Goal: Task Accomplishment & Management: Manage account settings

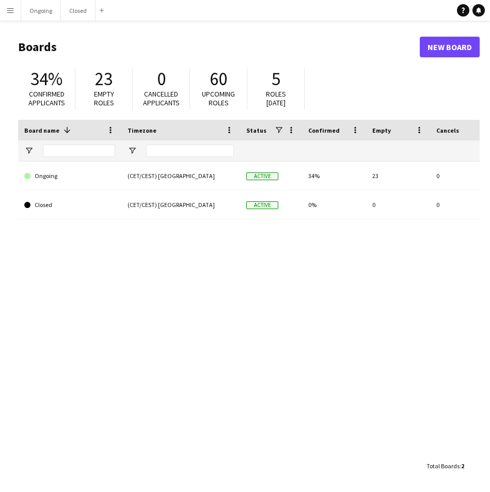
click at [199, 305] on div "Closed (CET/CEST) [GEOGRAPHIC_DATA] Active 0% 0 0 Favourites Ongoing (CET/CEST)…" at bounding box center [248, 309] width 461 height 294
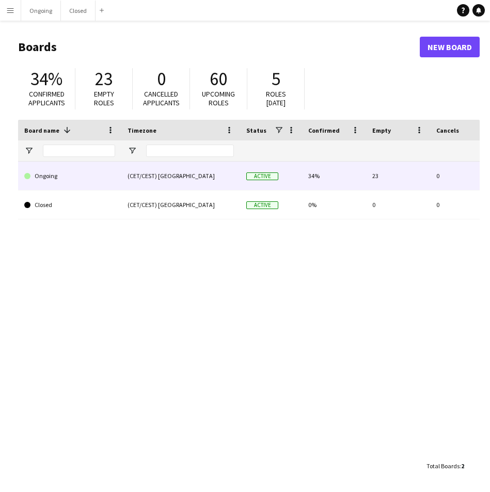
click at [65, 174] on link "Ongoing" at bounding box center [69, 176] width 91 height 29
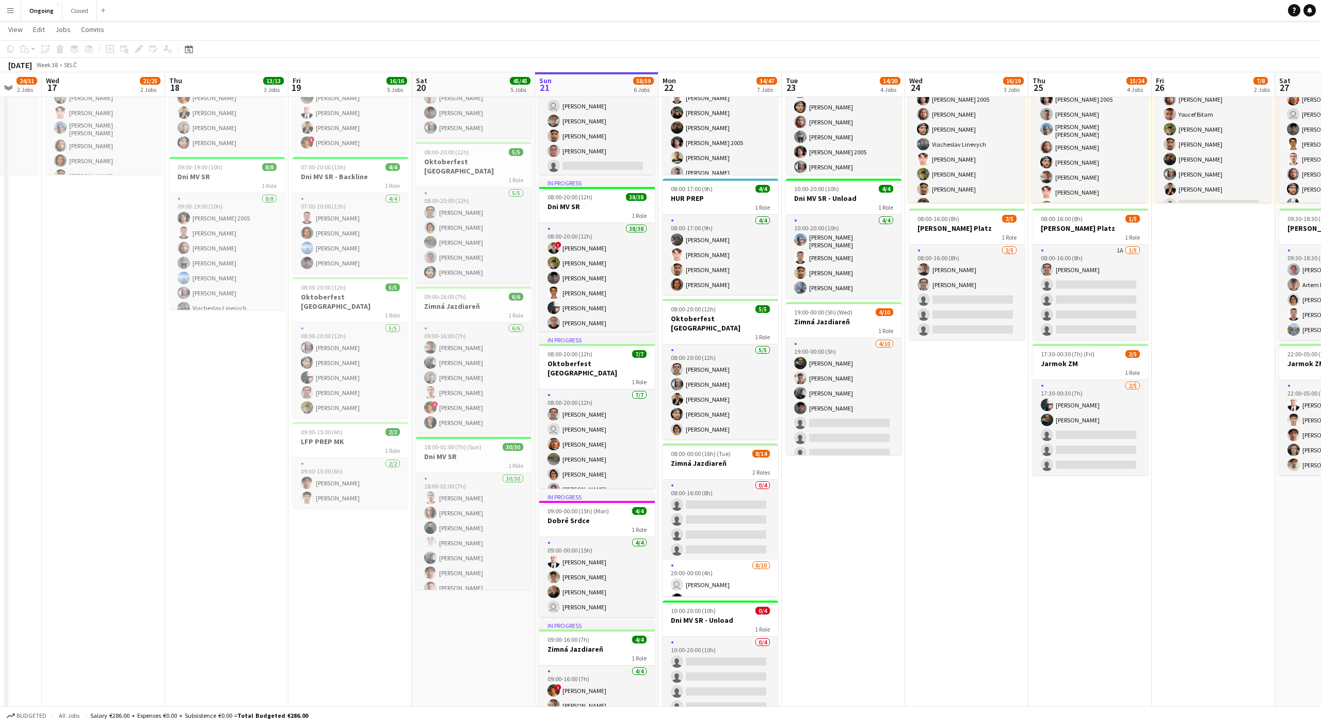
scroll to position [0, 327]
click at [489, 32] on app-page-menu "View Day view expanded Day view collapsed Month view Date picker Jump to [DATE]…" at bounding box center [660, 31] width 1321 height 20
click at [489, 53] on app-toolbar "Copy Paste Paste Command V Paste with crew Command Shift V Paste linked Job [GE…" at bounding box center [660, 49] width 1321 height 18
click at [489, 66] on div "[DATE] Week 38 • [GEOGRAPHIC_DATA]" at bounding box center [660, 65] width 1321 height 14
click at [489, 491] on app-date-cell "08:00-20:00 (12h) 6/6 Oktoberfest [GEOGRAPHIC_DATA] 1 Role [DATE] 08:00-20:00 (…" at bounding box center [844, 436] width 123 height 890
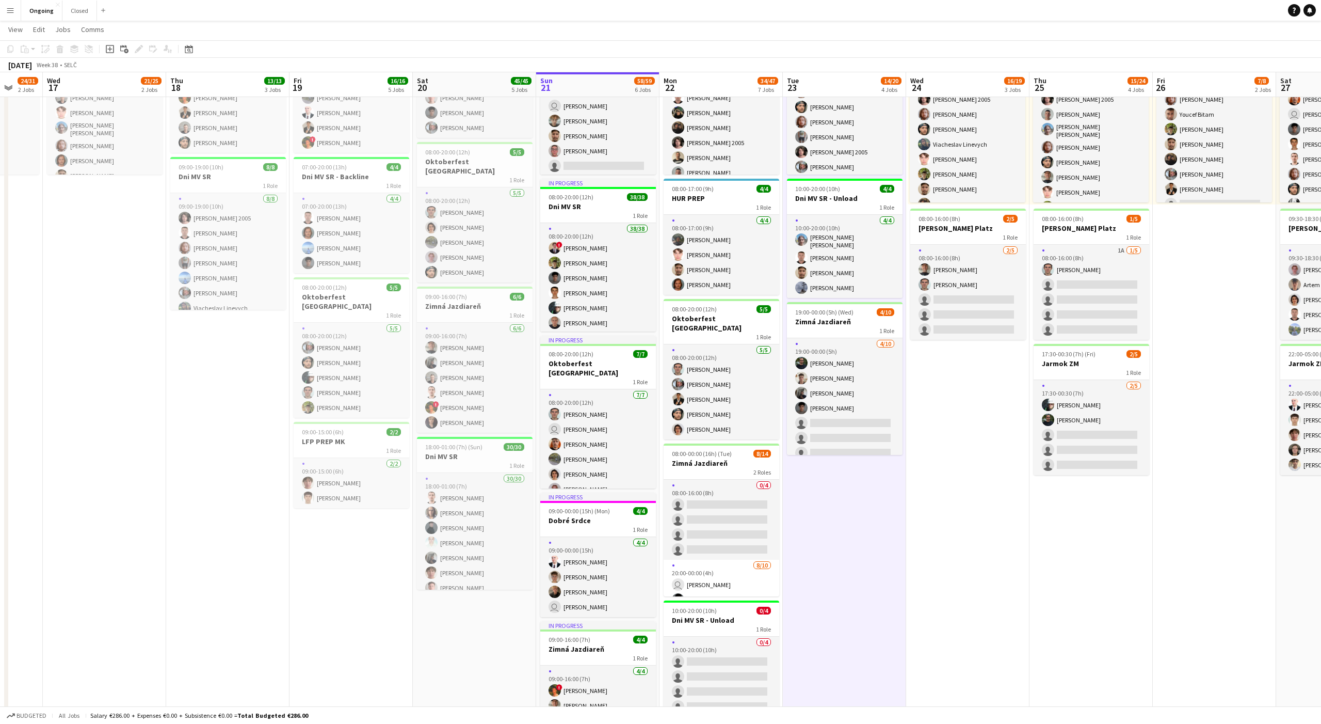
click at [489, 491] on app-date-cell "08:00-20:00 (12h) 6/6 Oktoberfest [GEOGRAPHIC_DATA] 1 Role [DATE] 08:00-20:00 (…" at bounding box center [844, 436] width 123 height 890
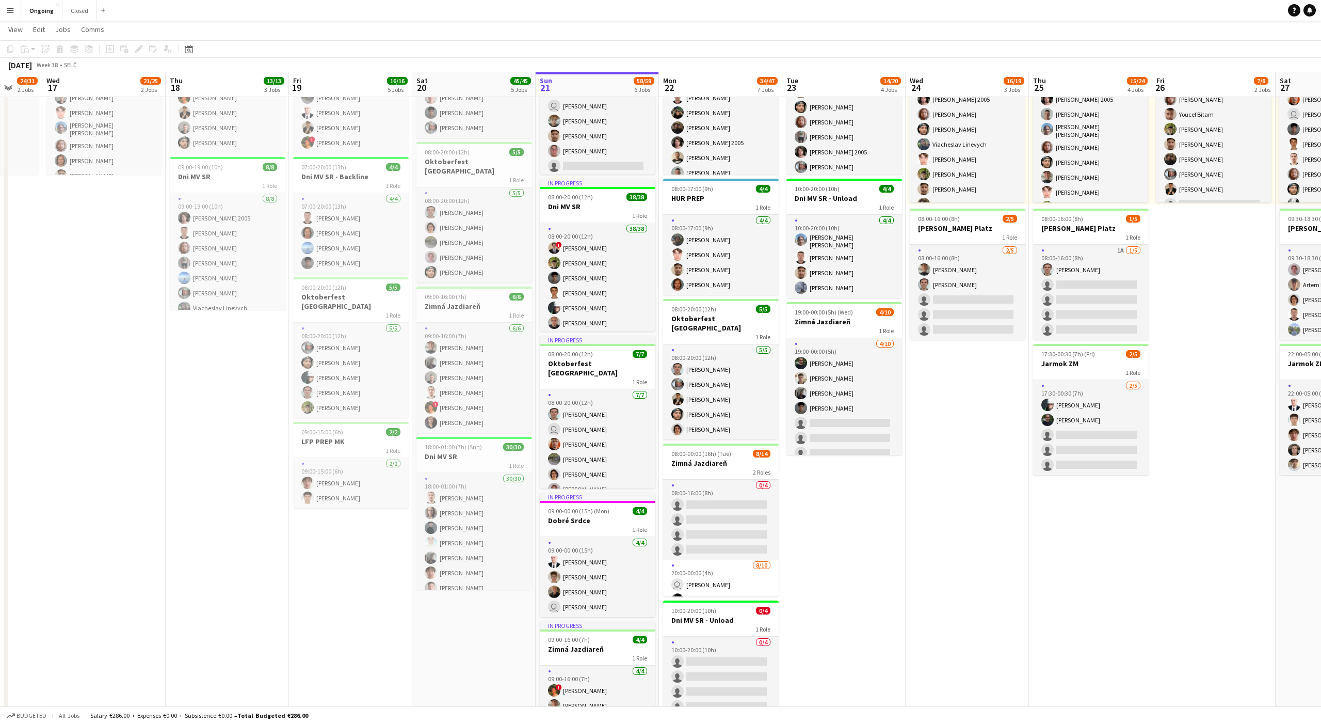
click at [489, 491] on app-date-cell "08:00-20:00 (12h) 6/6 Oktoberfest [GEOGRAPHIC_DATA] 1 Role [DATE] 08:00-20:00 (…" at bounding box center [844, 436] width 123 height 890
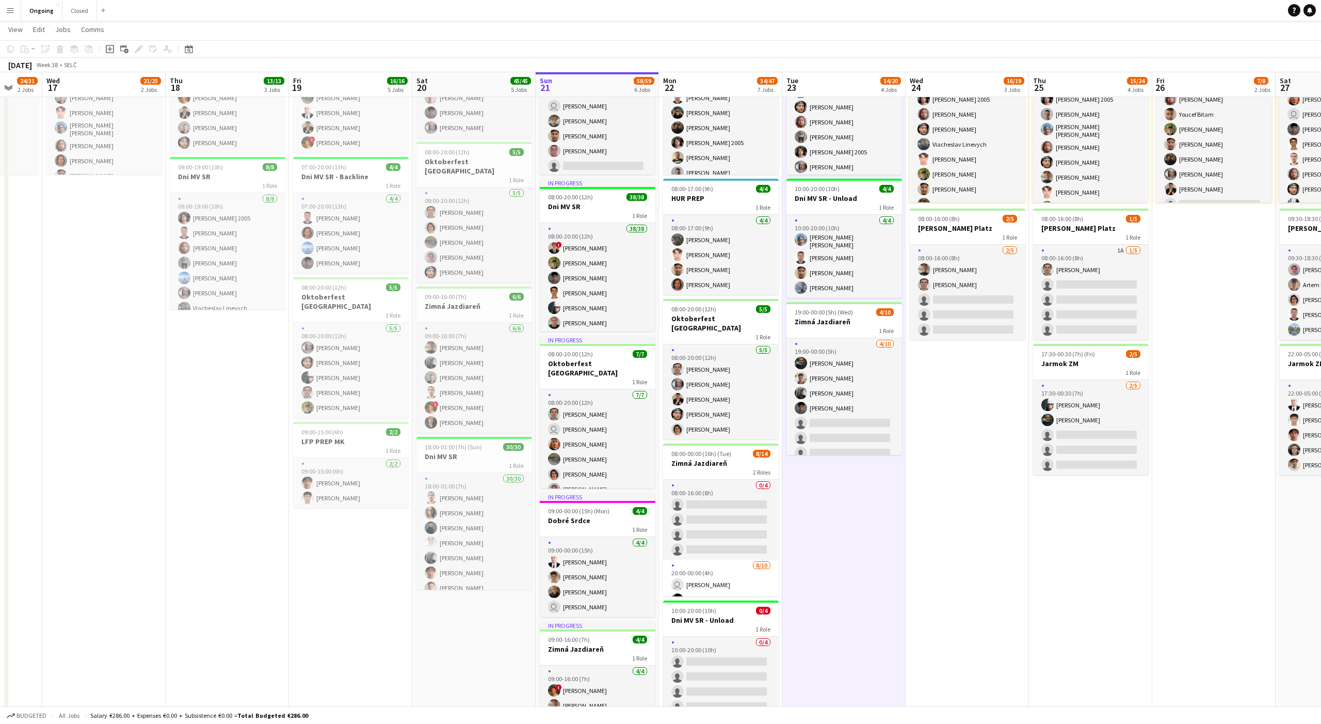
click at [489, 491] on app-date-cell "08:00-20:00 (12h) 6/6 Oktoberfest [GEOGRAPHIC_DATA] 1 Role [DATE] 08:00-20:00 (…" at bounding box center [844, 436] width 123 height 890
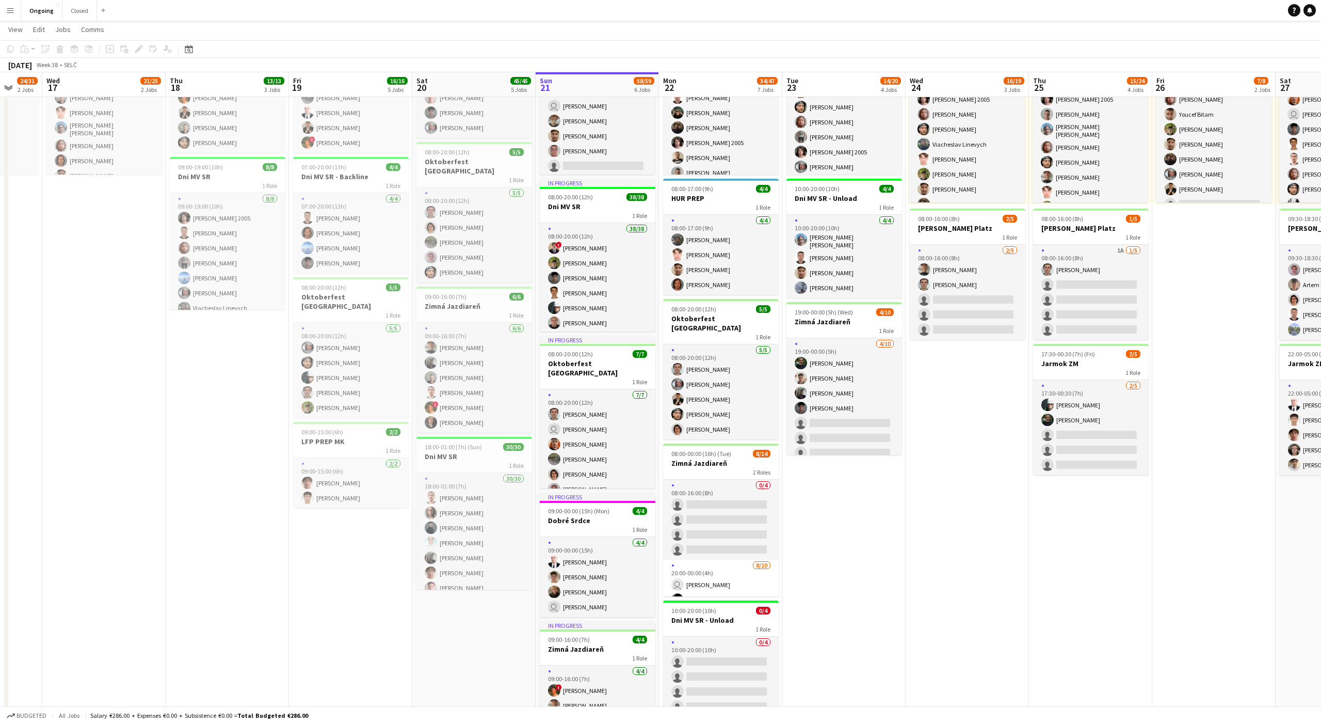
click at [489, 491] on app-date-cell "08:00-20:00 (12h) 6/6 Oktoberfest [GEOGRAPHIC_DATA] 1 Role [DATE] 08:00-20:00 (…" at bounding box center [844, 436] width 123 height 890
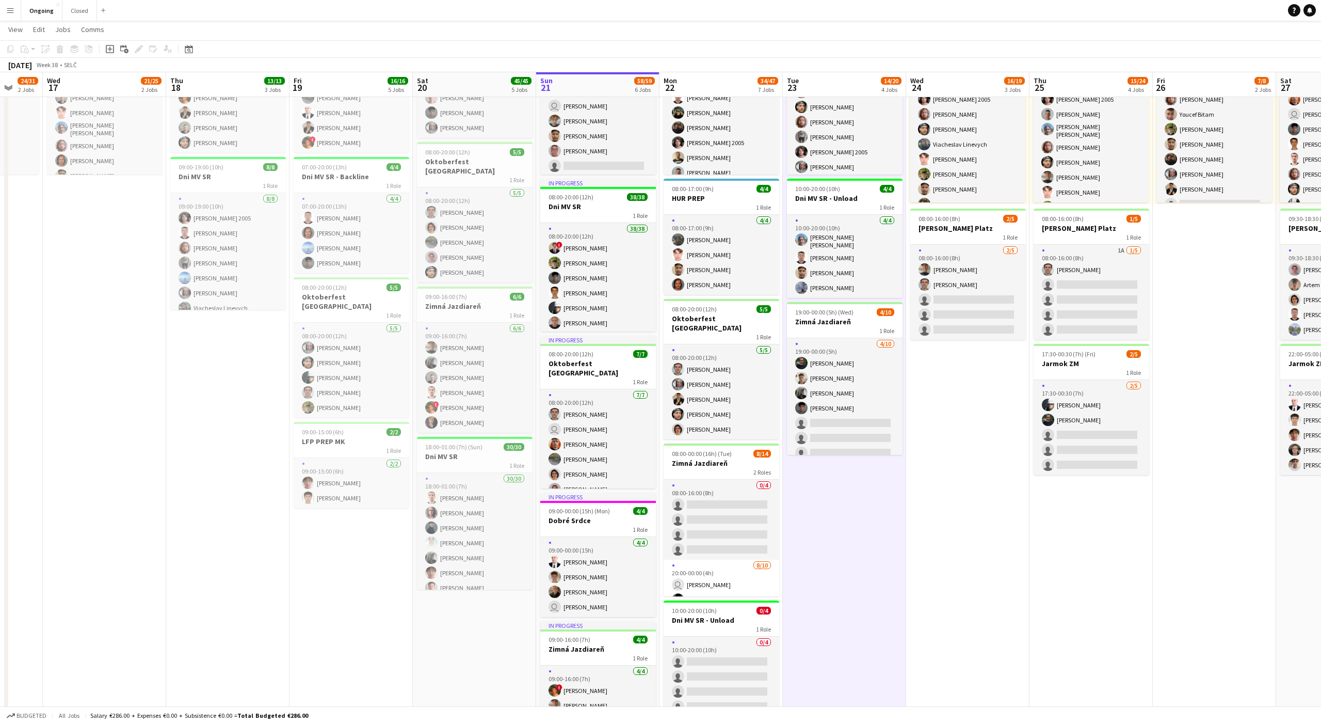
click at [489, 491] on app-date-cell "08:00-20:00 (12h) 6/6 Oktoberfest [GEOGRAPHIC_DATA] 1 Role [DATE] 08:00-20:00 (…" at bounding box center [844, 436] width 123 height 890
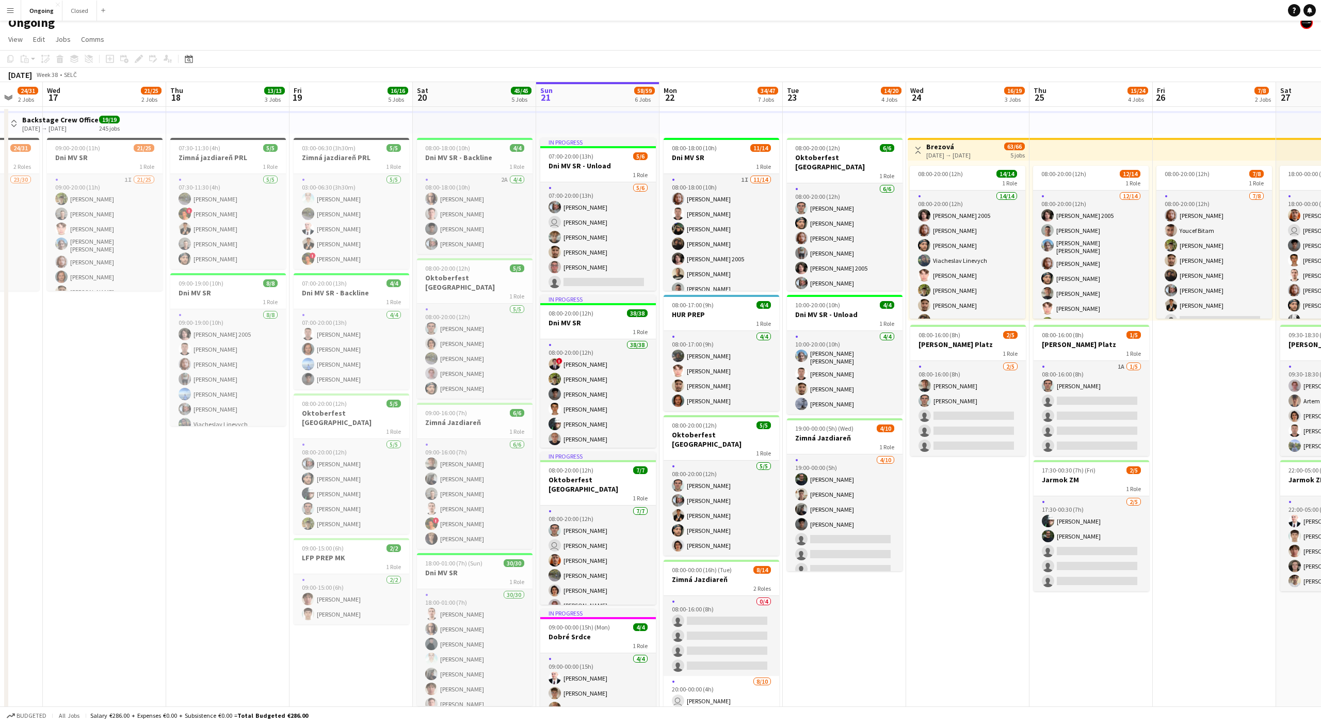
scroll to position [0, 0]
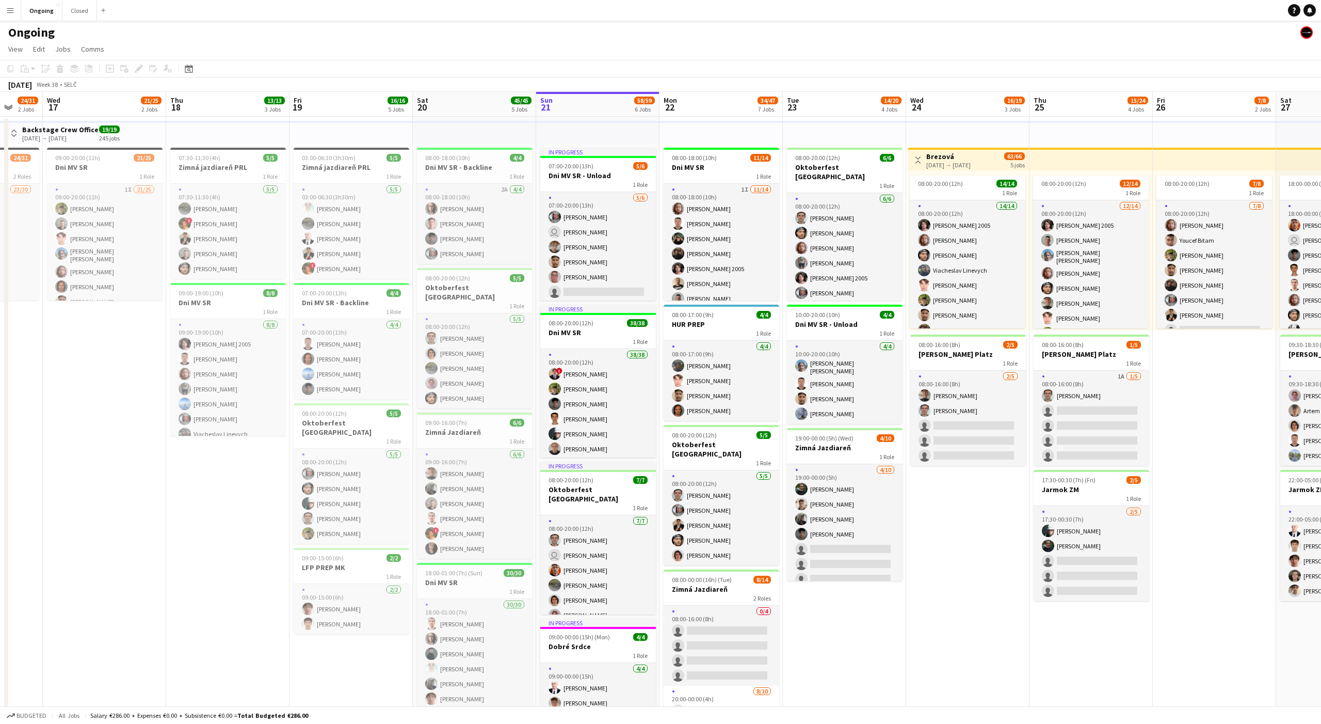
click at [489, 491] on app-date-cell "Toggle View Brezová [DATE] → [DATE] 63/66 5 jobs 08:00-20:00 (12h) 14/14 1 Role…" at bounding box center [967, 562] width 123 height 890
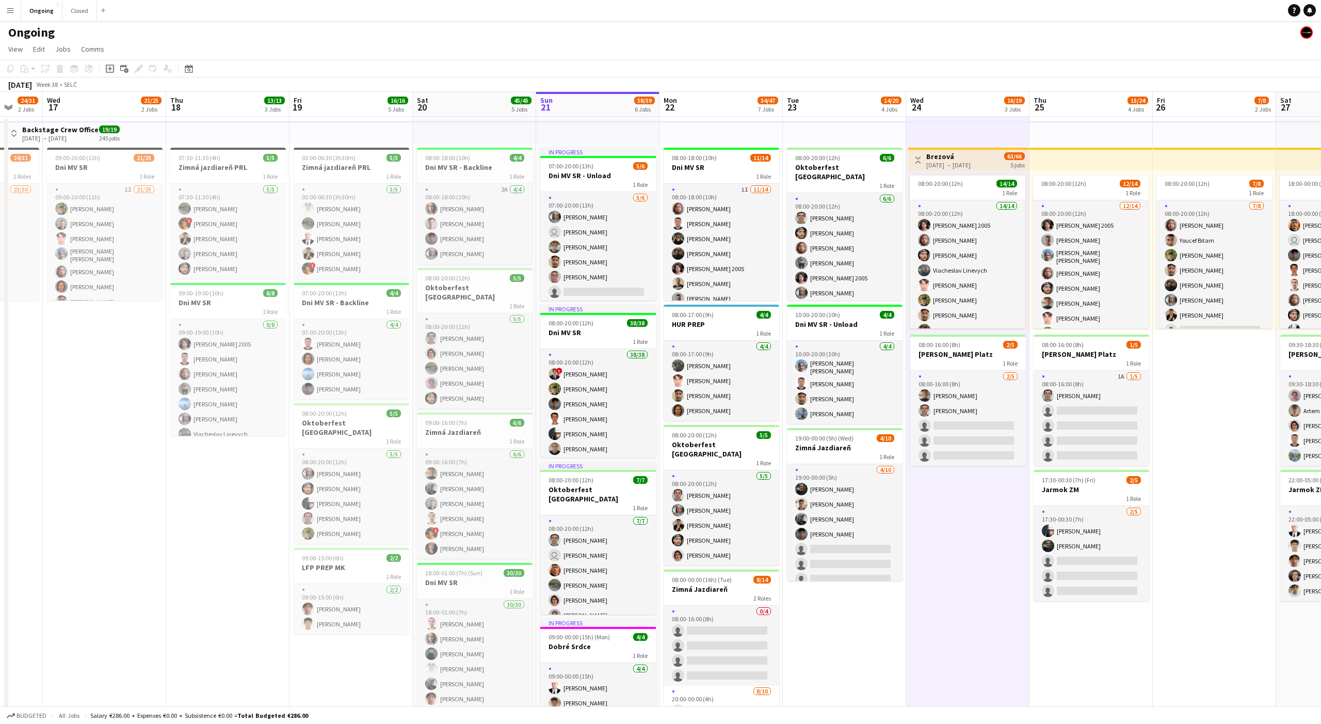
click at [489, 491] on app-date-cell "Toggle View Brezová [DATE] → [DATE] 63/66 5 jobs 08:00-20:00 (12h) 14/14 1 Role…" at bounding box center [967, 562] width 123 height 890
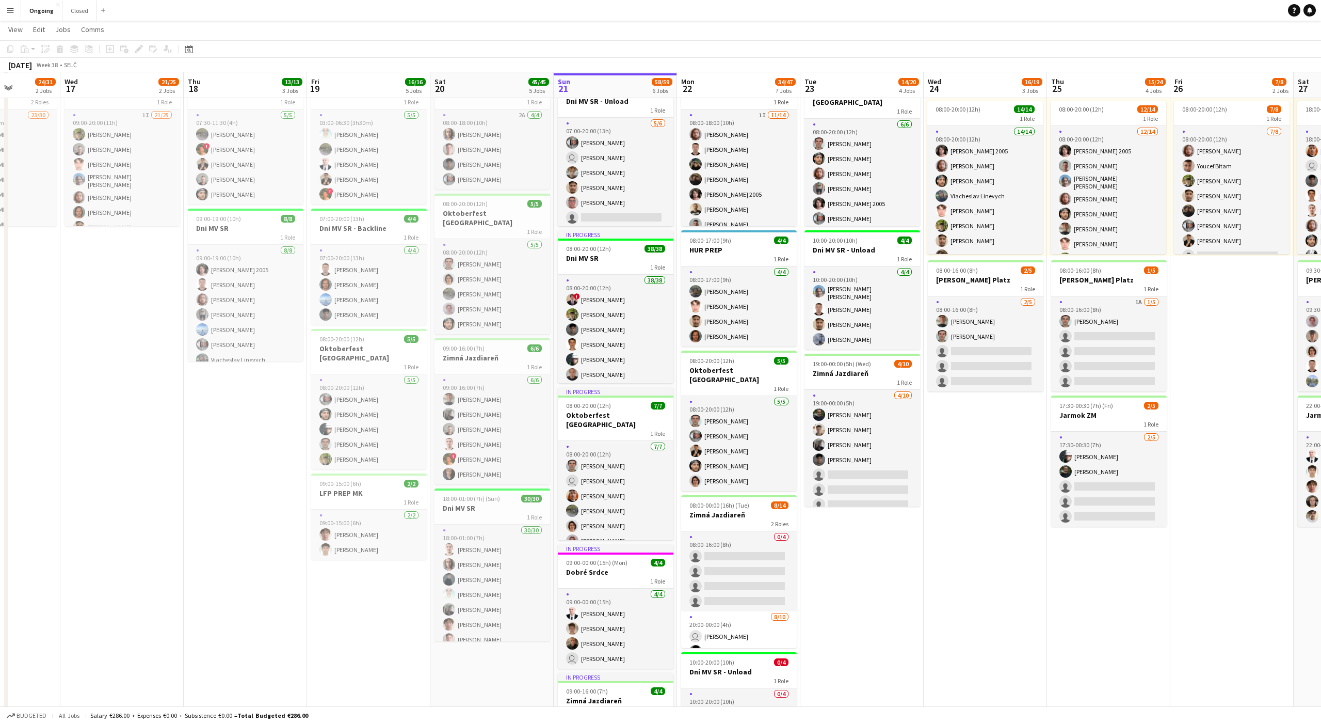
scroll to position [75, 0]
click at [489, 491] on app-date-cell "08:00-20:00 (12h) 6/6 Oktoberfest [GEOGRAPHIC_DATA] 1 Role [DATE] 08:00-20:00 (…" at bounding box center [862, 486] width 123 height 890
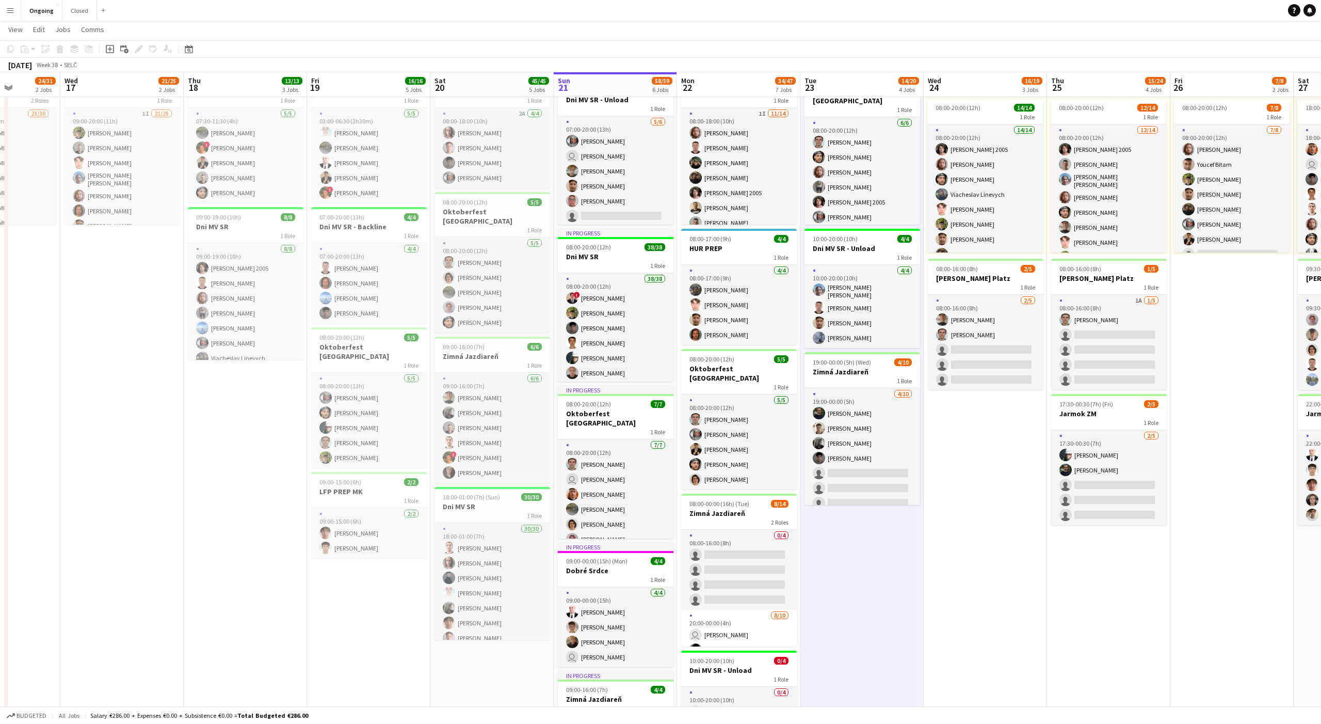
click at [489, 491] on app-date-cell "08:00-20:00 (12h) 6/6 Oktoberfest [GEOGRAPHIC_DATA] 1 Role [DATE] 08:00-20:00 (…" at bounding box center [862, 486] width 123 height 890
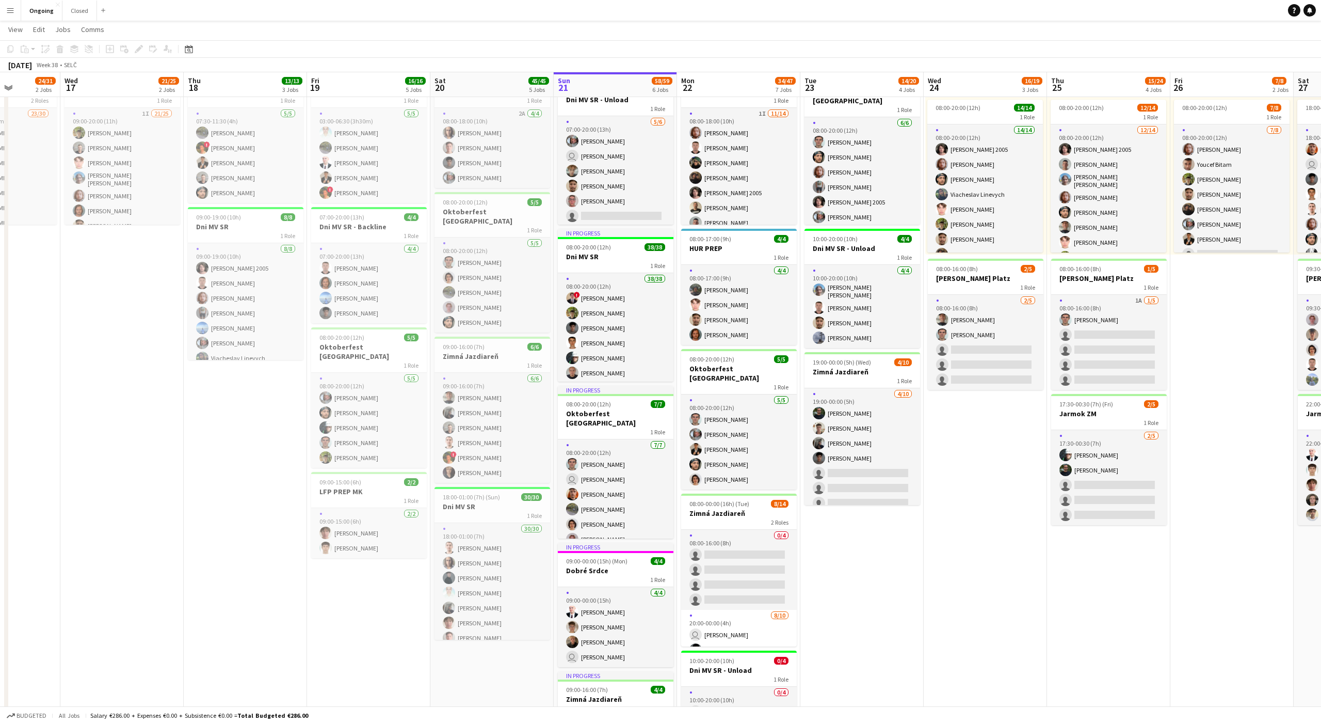
click at [489, 491] on app-date-cell "08:00-20:00 (12h) 6/6 Oktoberfest [GEOGRAPHIC_DATA] 1 Role [DATE] 08:00-20:00 (…" at bounding box center [862, 486] width 123 height 890
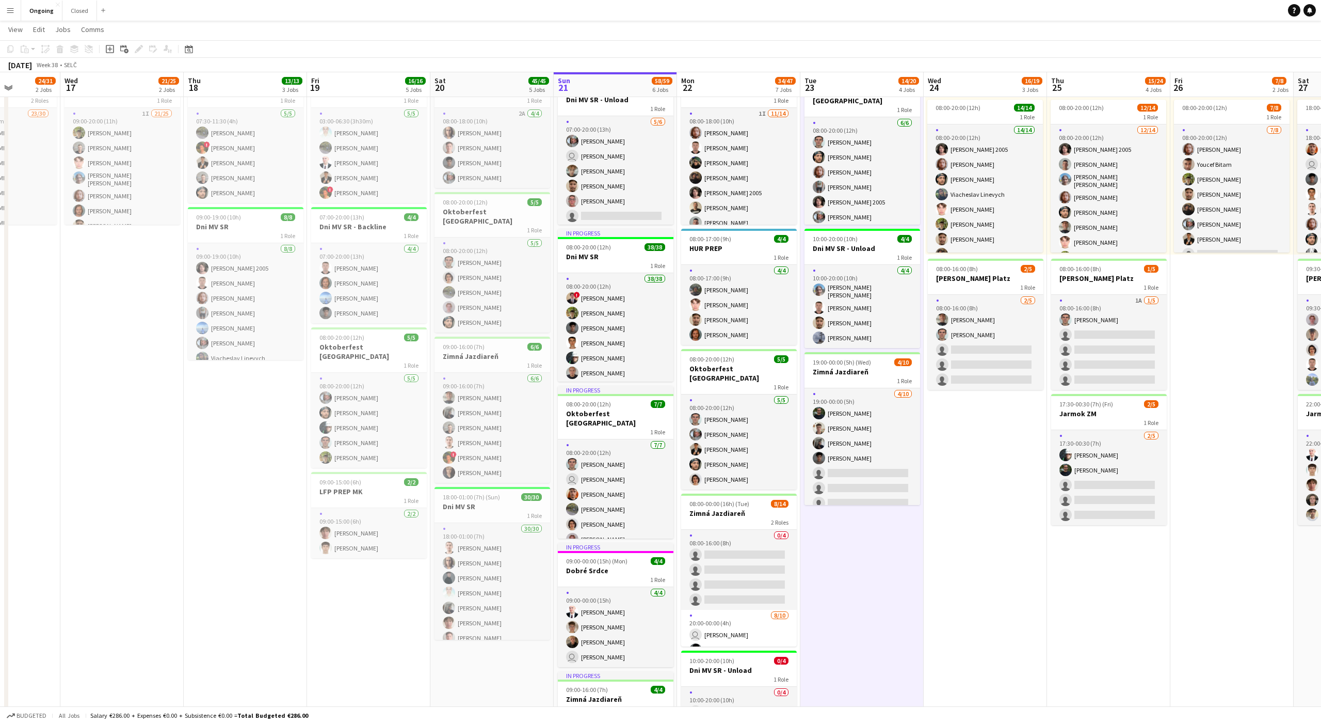
click at [489, 491] on app-date-cell "08:00-20:00 (12h) 6/6 Oktoberfest [GEOGRAPHIC_DATA] 1 Role [DATE] 08:00-20:00 (…" at bounding box center [862, 486] width 123 height 890
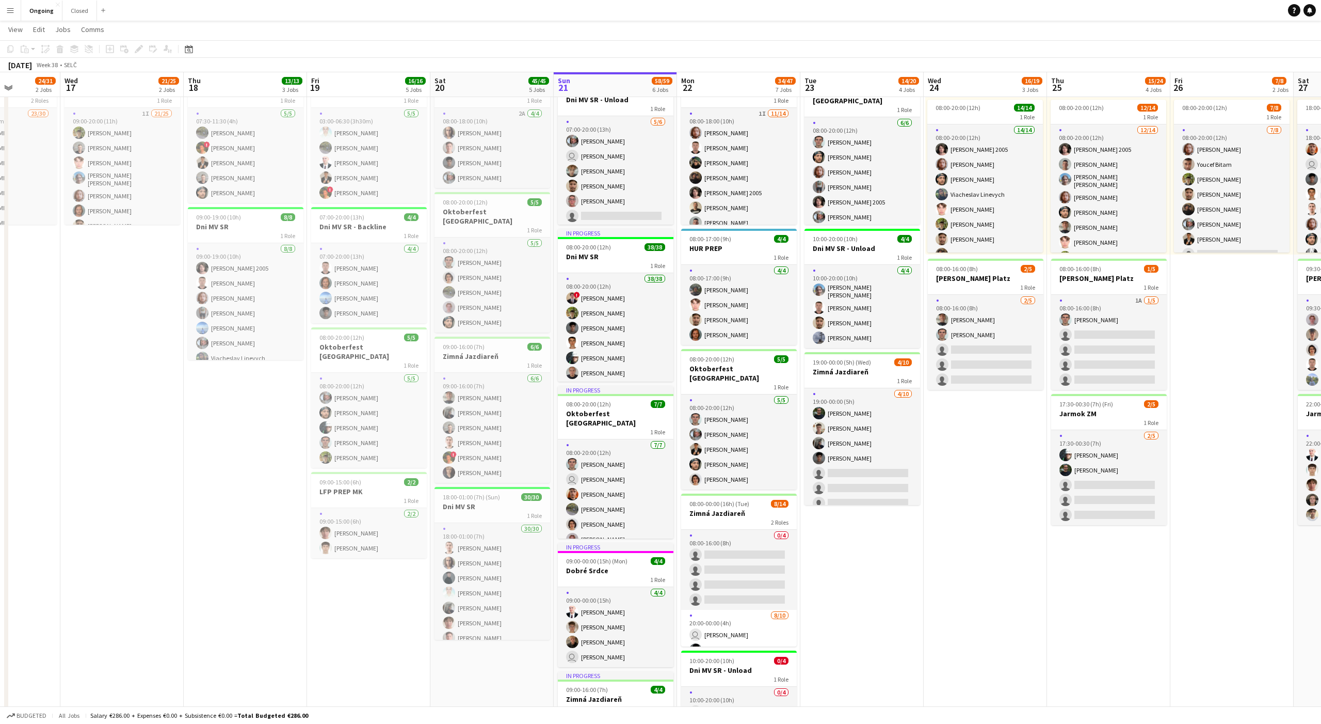
click at [489, 491] on app-date-cell "08:00-20:00 (12h) 6/6 Oktoberfest [GEOGRAPHIC_DATA] 1 Role [DATE] 08:00-20:00 (…" at bounding box center [862, 486] width 123 height 890
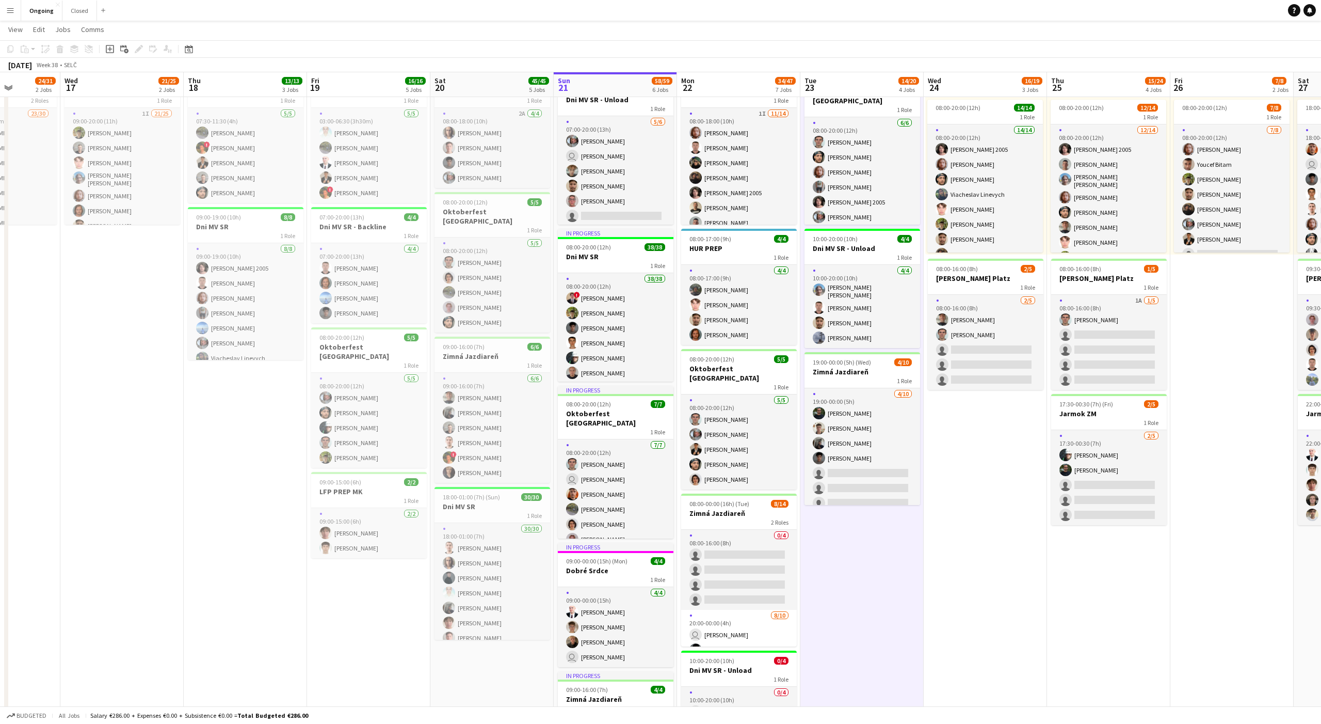
click at [489, 491] on app-date-cell "08:00-20:00 (12h) 6/6 Oktoberfest [GEOGRAPHIC_DATA] 1 Role [DATE] 08:00-20:00 (…" at bounding box center [862, 486] width 123 height 890
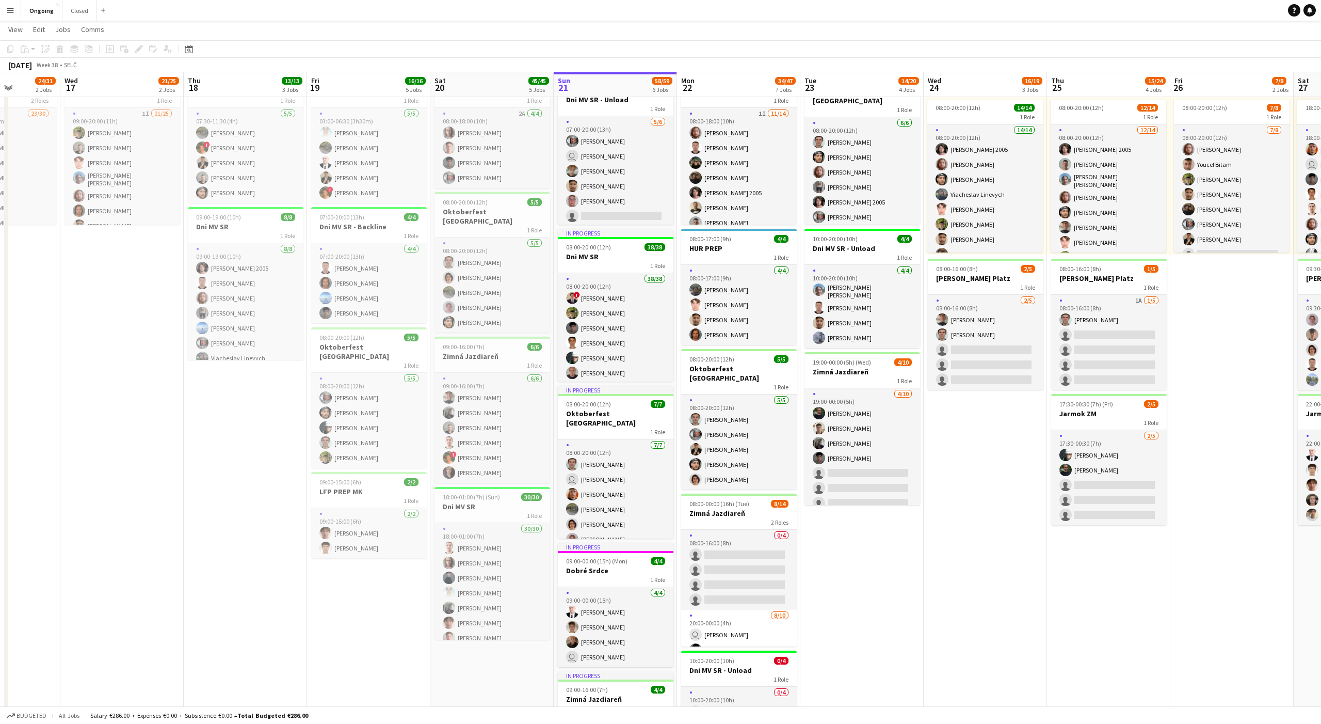
scroll to position [0, 306]
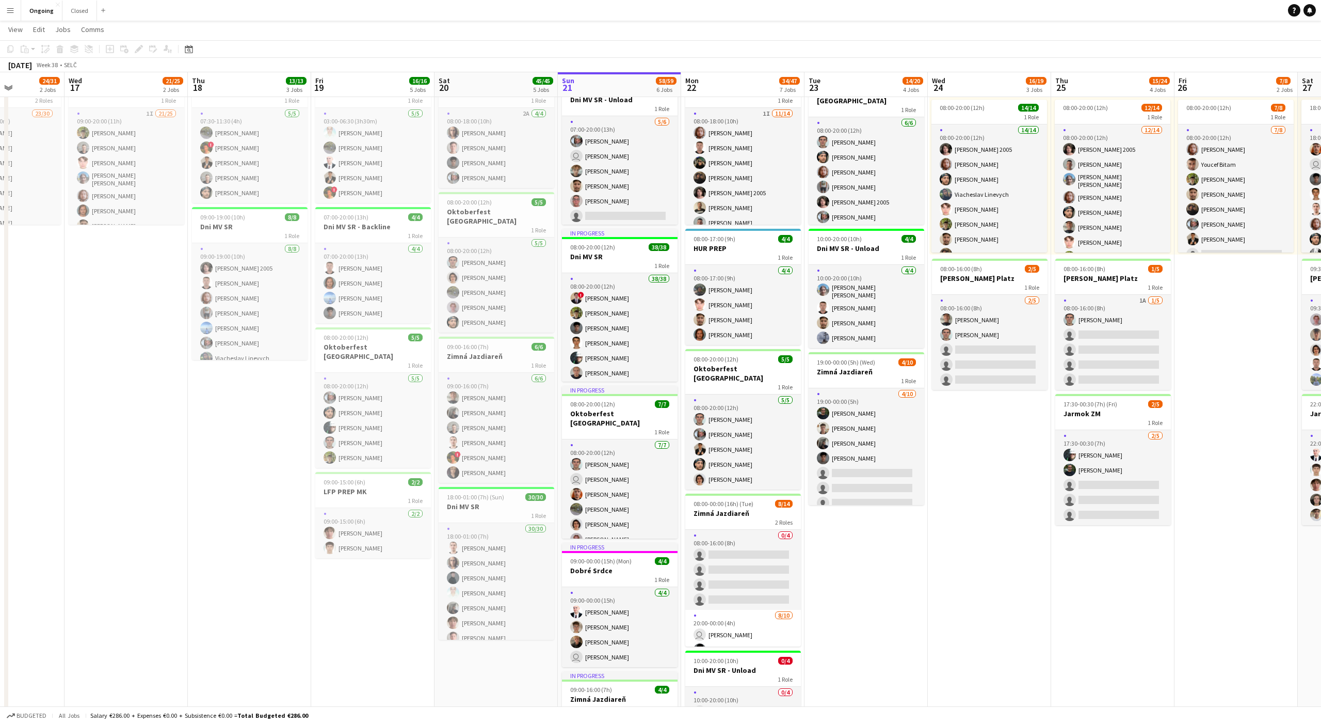
click at [489, 491] on app-date-cell "08:00-20:00 (12h) 6/6 Oktoberfest [GEOGRAPHIC_DATA] 1 Role [DATE] 08:00-20:00 (…" at bounding box center [866, 486] width 123 height 890
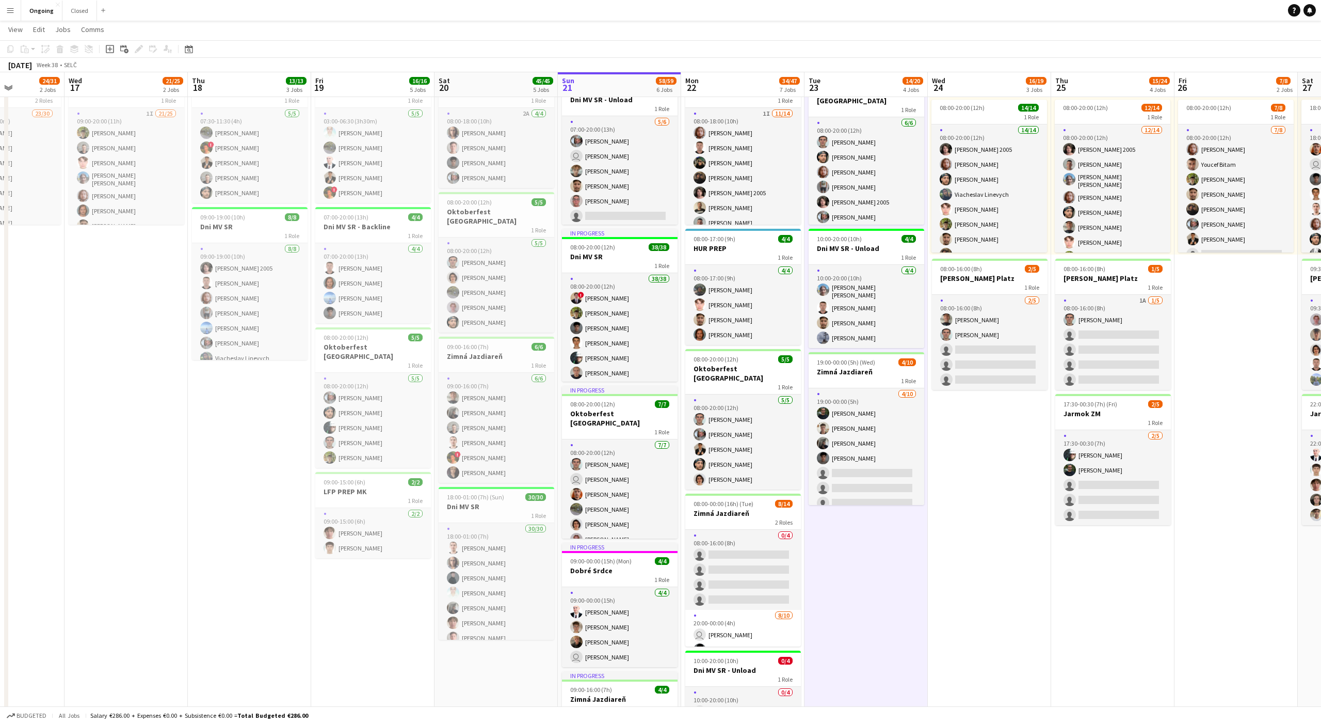
click at [489, 491] on app-date-cell "08:00-20:00 (12h) 6/6 Oktoberfest [GEOGRAPHIC_DATA] 1 Role [DATE] 08:00-20:00 (…" at bounding box center [866, 486] width 123 height 890
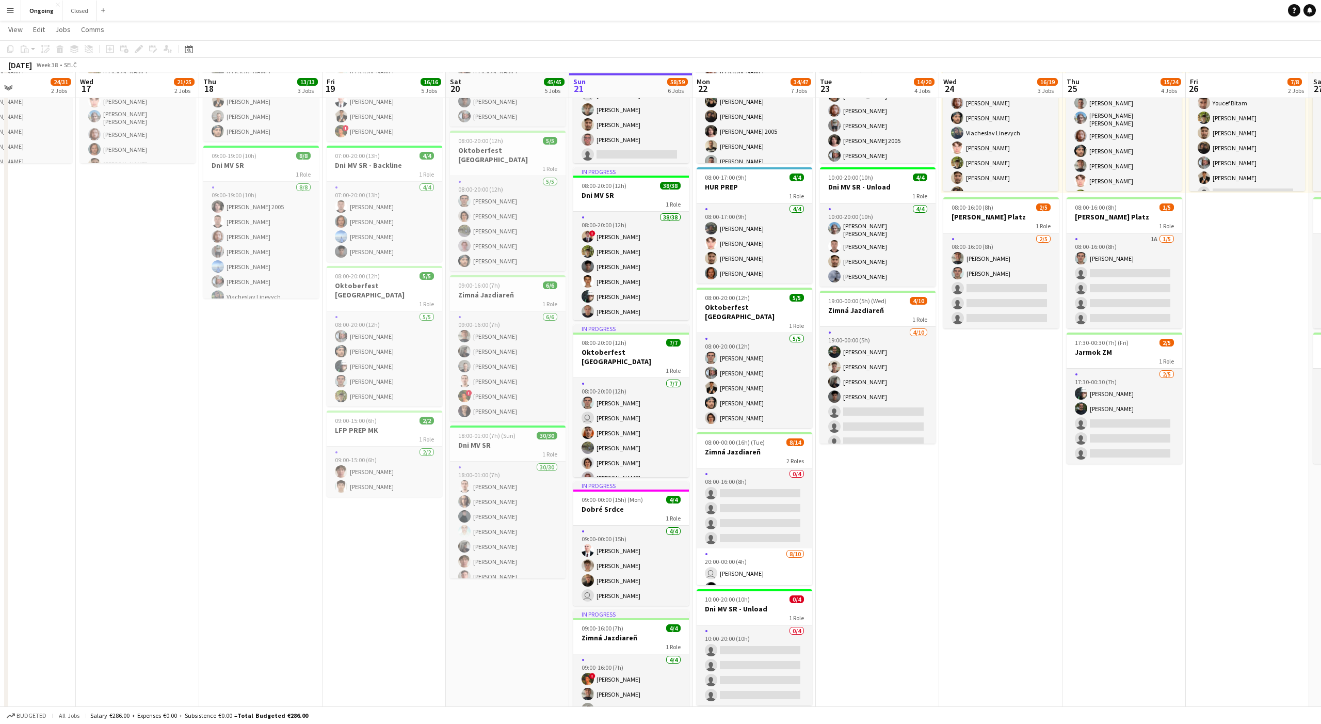
scroll to position [138, 0]
click at [489, 491] on app-date-cell "08:00-20:00 (12h) 6/6 Oktoberfest [GEOGRAPHIC_DATA] 1 Role [DATE] 08:00-20:00 (…" at bounding box center [877, 422] width 123 height 890
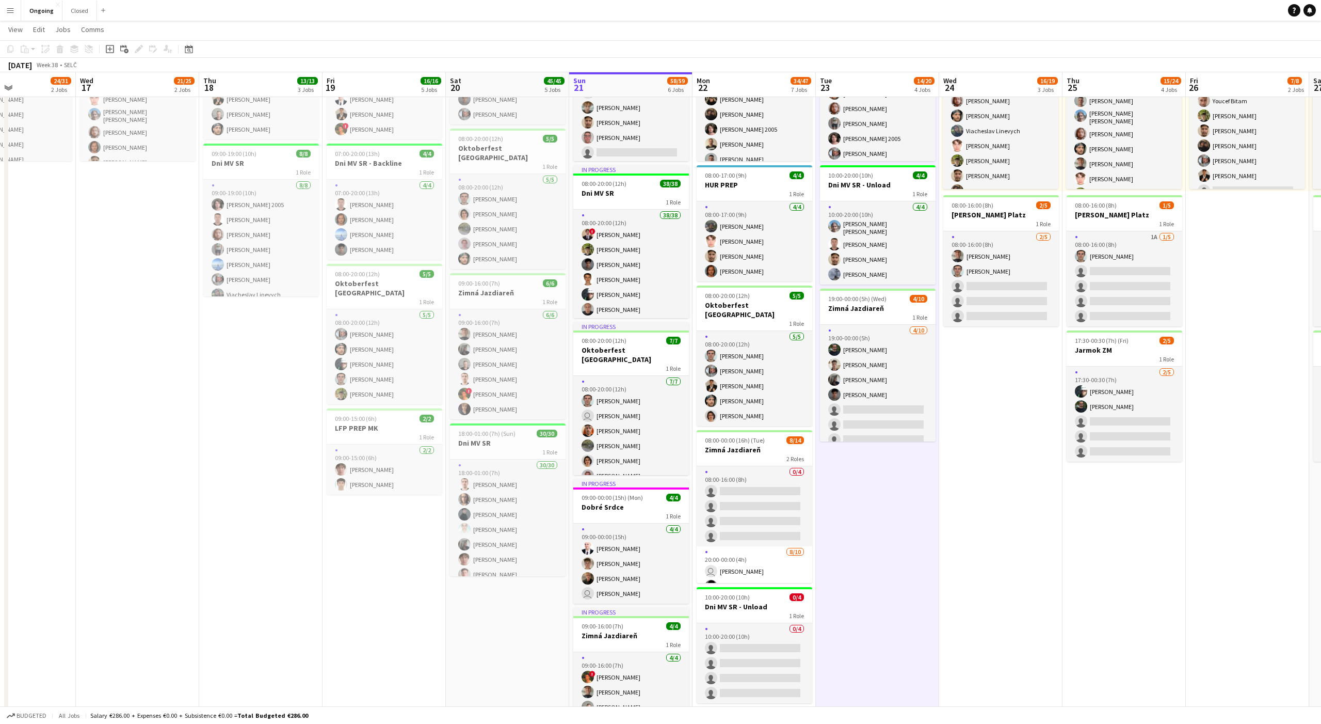
click at [489, 491] on app-date-cell "08:00-20:00 (12h) 6/6 Oktoberfest [GEOGRAPHIC_DATA] 1 Role [DATE] 08:00-20:00 (…" at bounding box center [877, 422] width 123 height 890
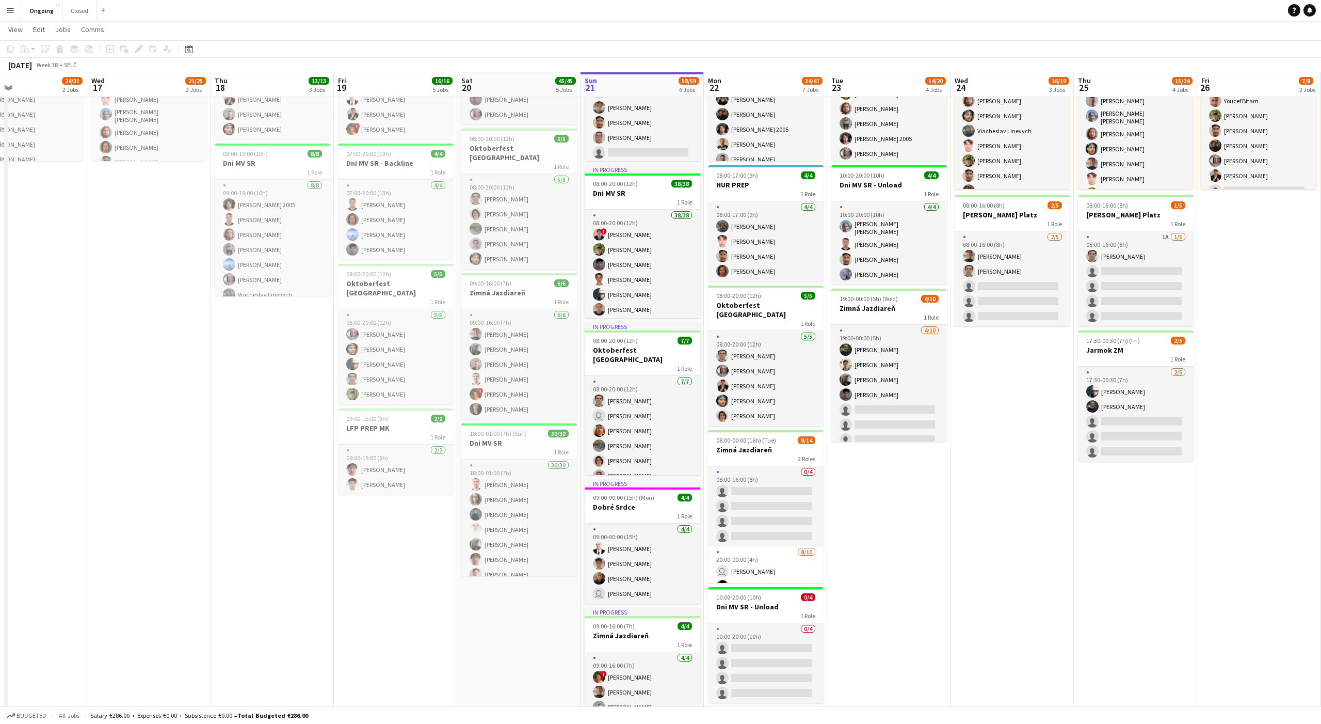
scroll to position [0, 0]
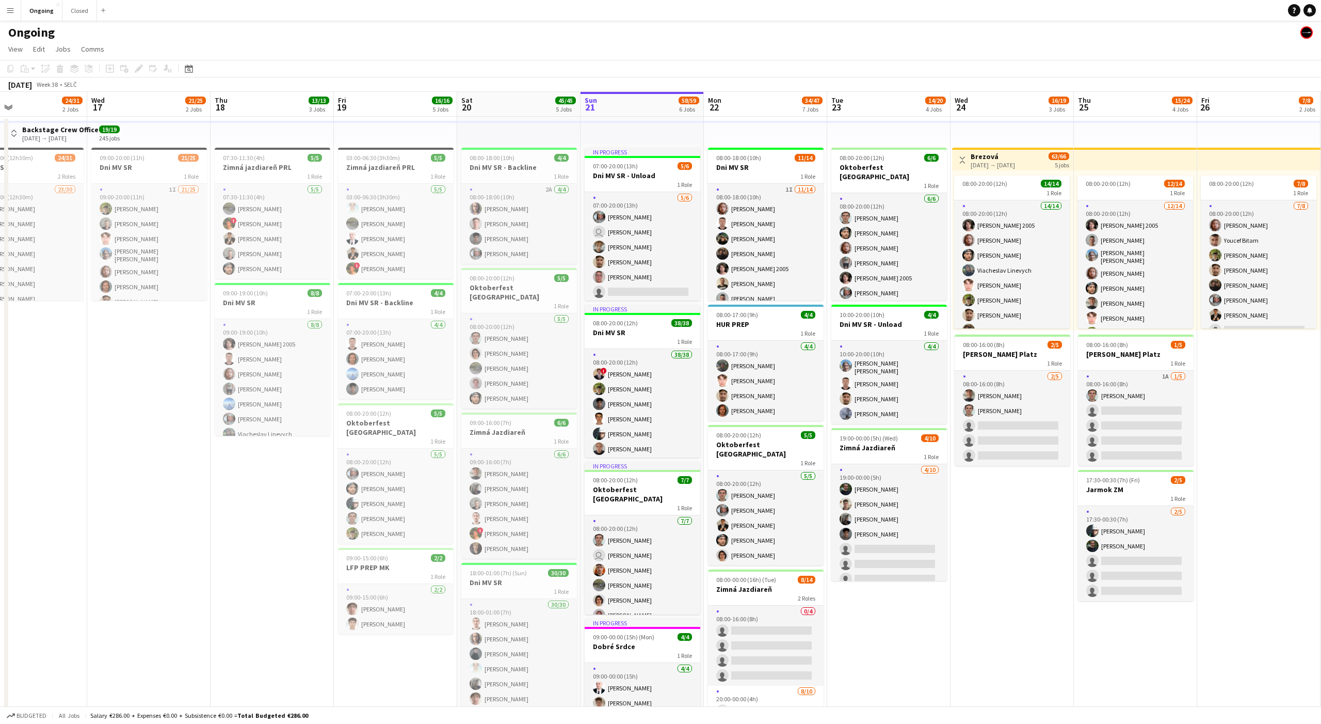
click at [489, 491] on app-date-cell "08:00-20:00 (12h) 6/6 Oktoberfest [GEOGRAPHIC_DATA] 1 Role [DATE] 08:00-20:00 (…" at bounding box center [888, 562] width 123 height 890
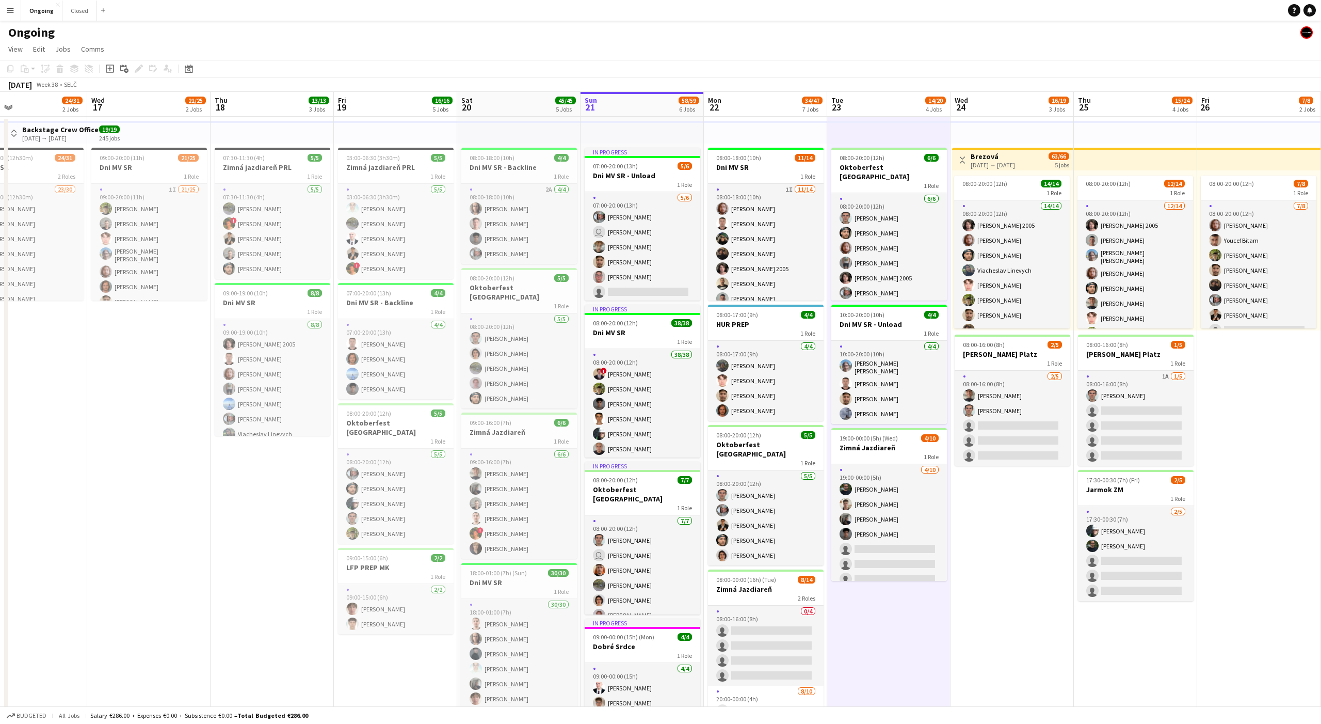
click at [489, 491] on app-date-cell "08:00-20:00 (12h) 6/6 Oktoberfest [GEOGRAPHIC_DATA] 1 Role [DATE] 08:00-20:00 (…" at bounding box center [888, 562] width 123 height 890
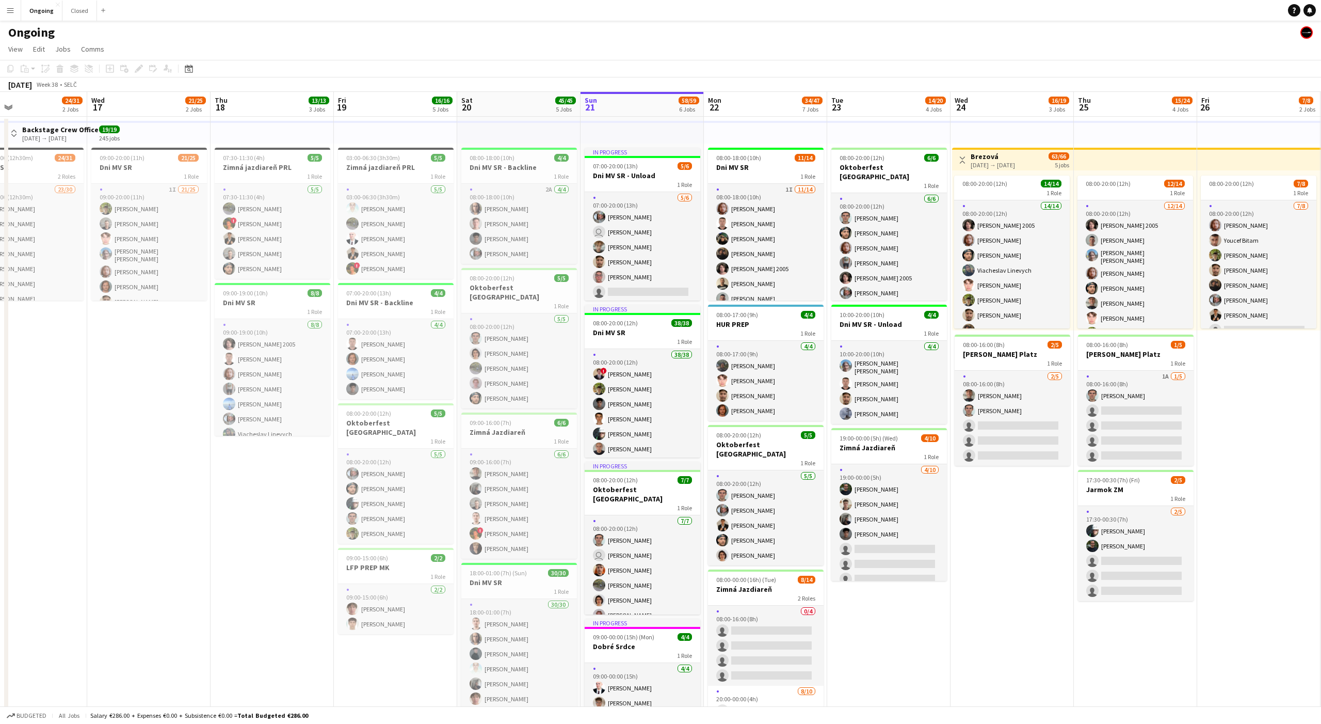
click at [489, 491] on app-date-cell "08:00-20:00 (12h) 6/6 Oktoberfest [GEOGRAPHIC_DATA] 1 Role [DATE] 08:00-20:00 (…" at bounding box center [888, 562] width 123 height 890
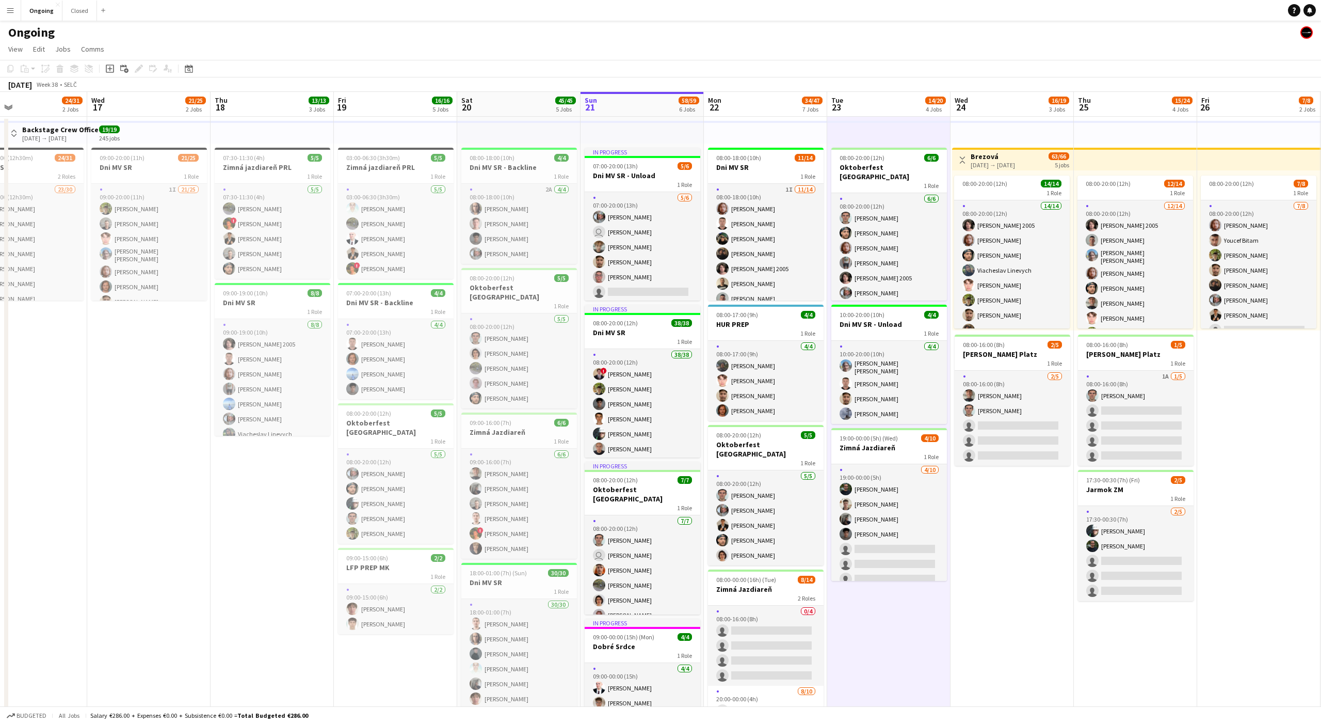
click at [489, 491] on app-date-cell "08:00-20:00 (12h) 6/6 Oktoberfest [GEOGRAPHIC_DATA] 1 Role [DATE] 08:00-20:00 (…" at bounding box center [888, 562] width 123 height 890
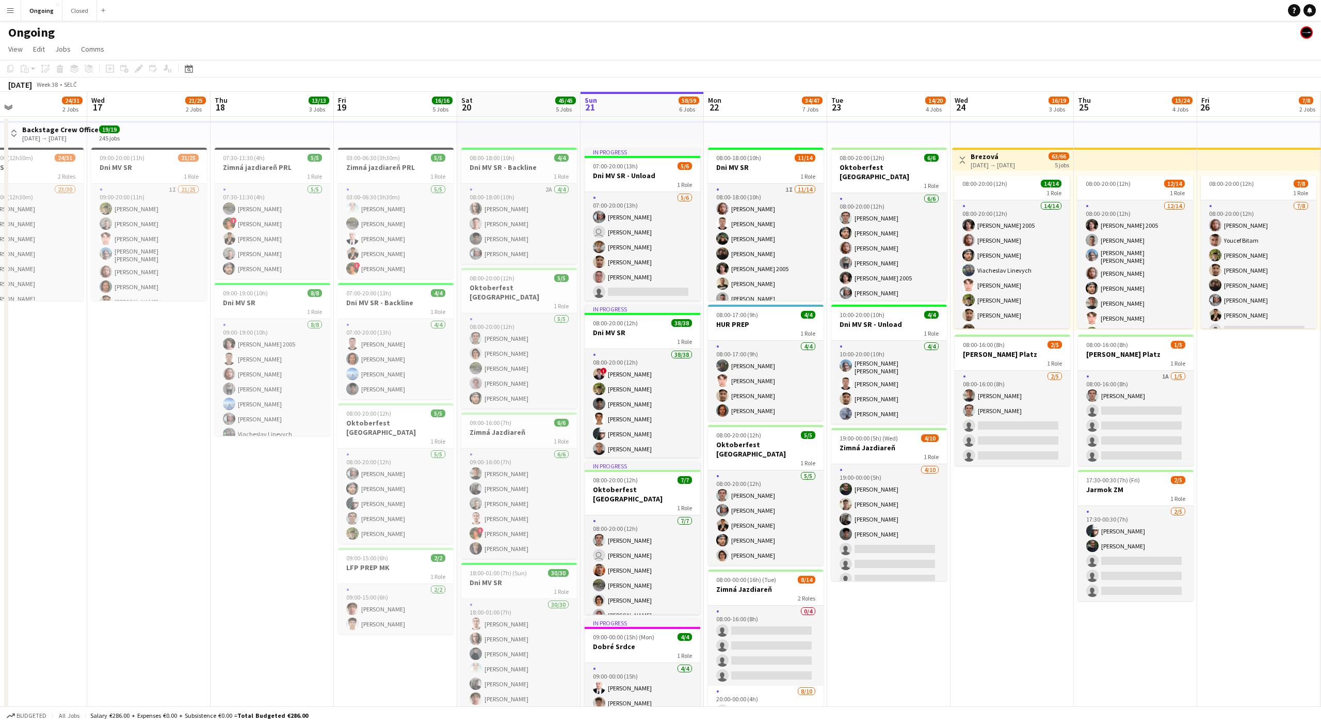
click at [489, 491] on app-date-cell "08:00-20:00 (12h) 6/6 Oktoberfest [GEOGRAPHIC_DATA] 1 Role [DATE] 08:00-20:00 (…" at bounding box center [888, 562] width 123 height 890
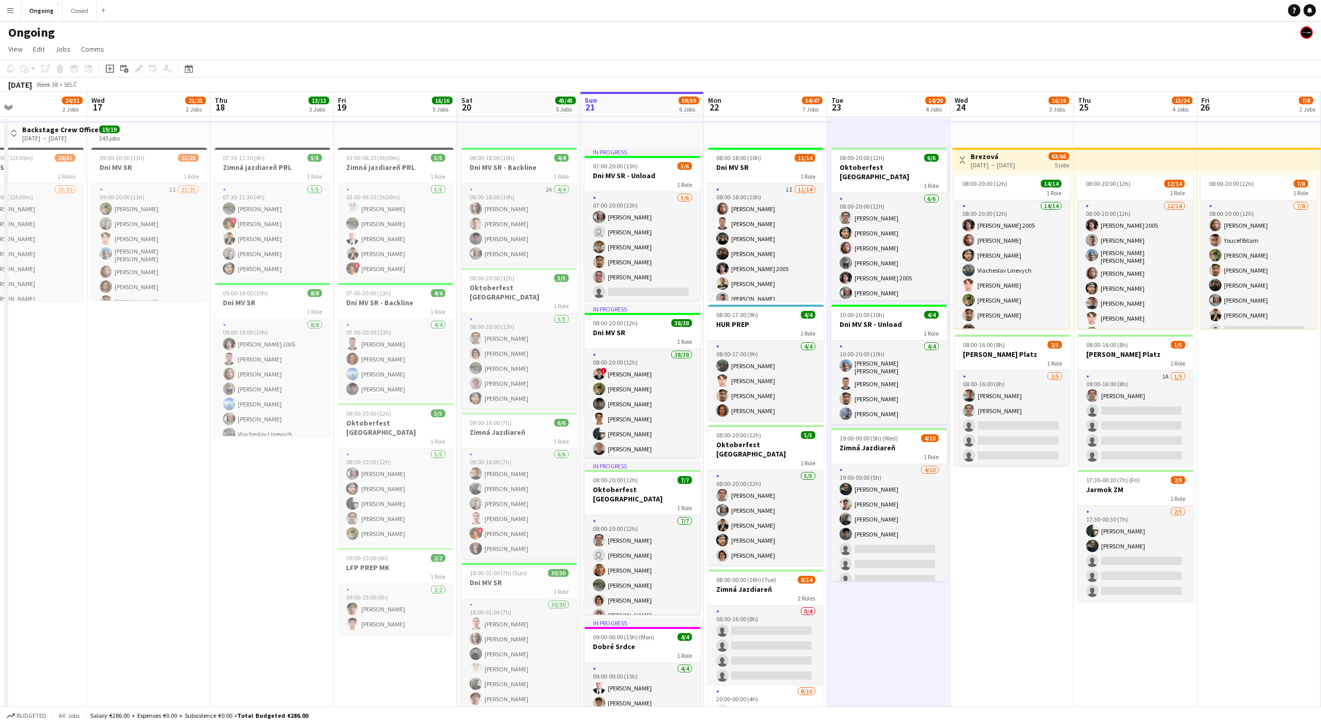
click at [489, 491] on app-date-cell "08:00-20:00 (12h) 6/6 Oktoberfest [GEOGRAPHIC_DATA] 1 Role [DATE] 08:00-20:00 (…" at bounding box center [888, 562] width 123 height 890
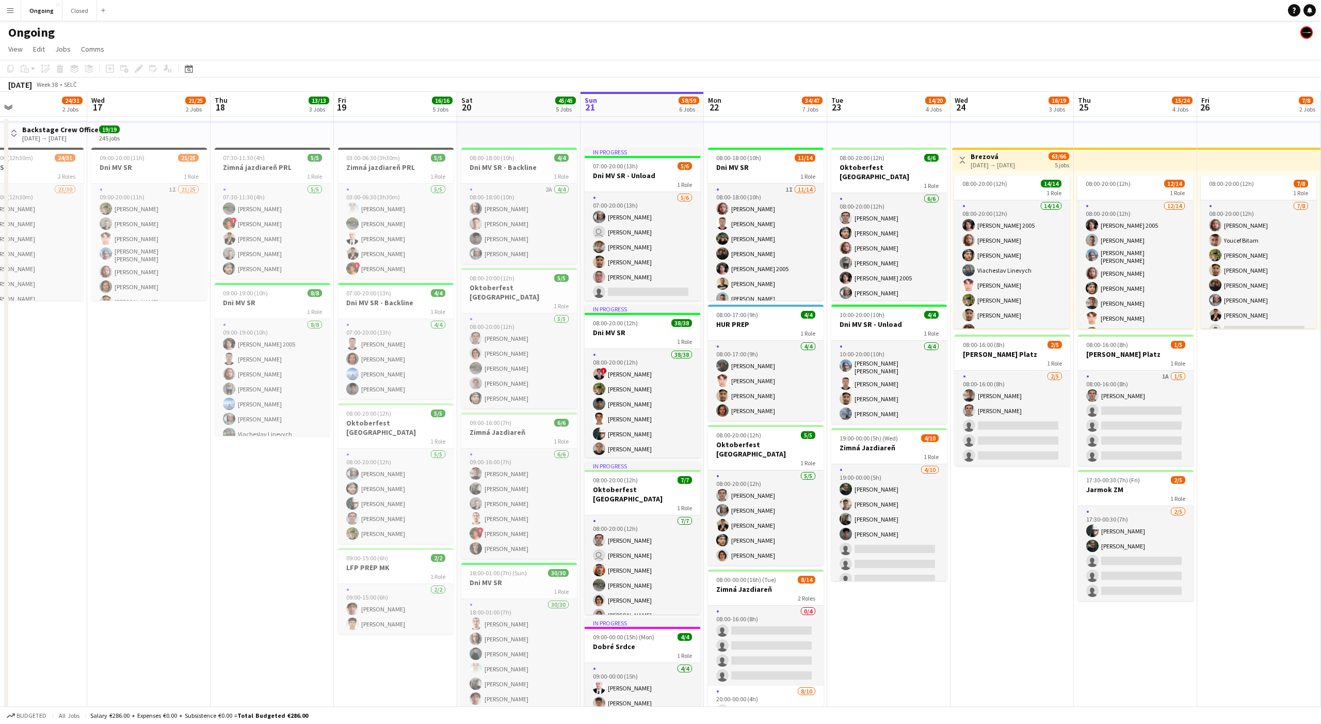
click at [489, 491] on app-date-cell "08:00-20:00 (12h) 6/6 Oktoberfest [GEOGRAPHIC_DATA] 1 Role [DATE] 08:00-20:00 (…" at bounding box center [888, 562] width 123 height 890
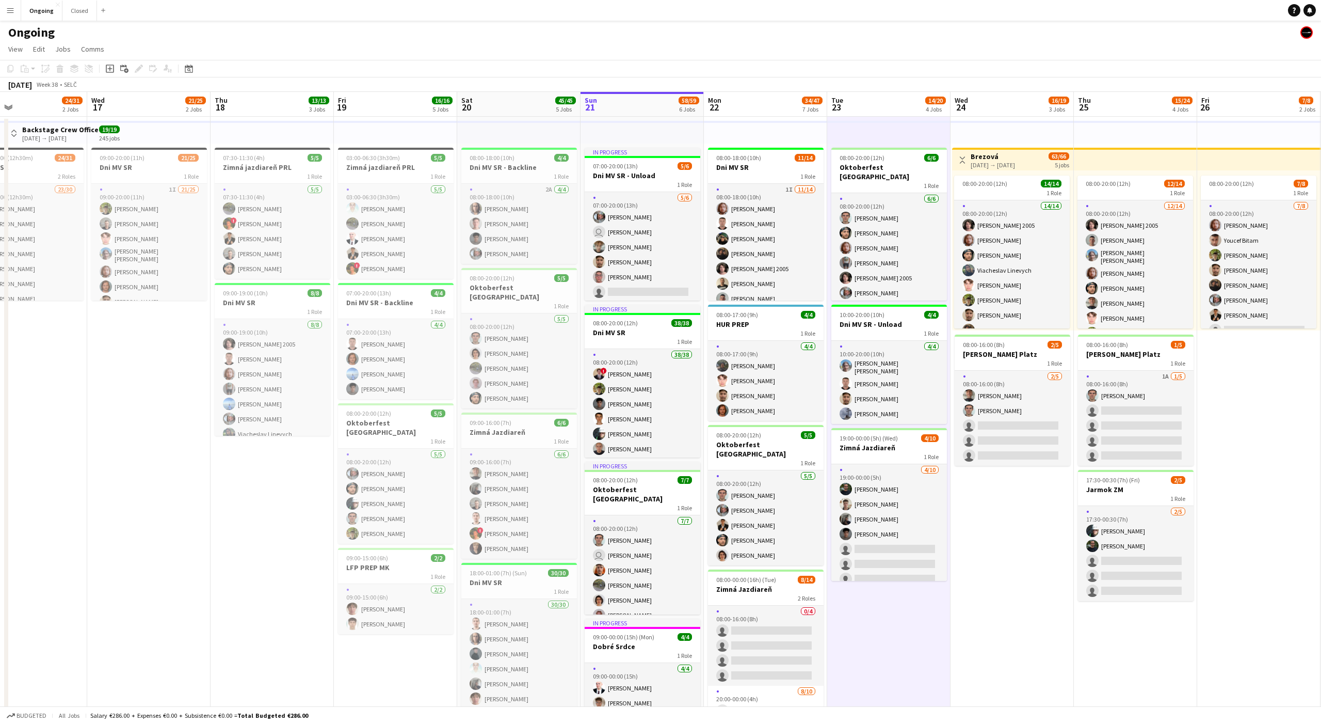
click at [489, 491] on app-date-cell "08:00-20:00 (12h) 6/6 Oktoberfest [GEOGRAPHIC_DATA] 1 Role [DATE] 08:00-20:00 (…" at bounding box center [888, 562] width 123 height 890
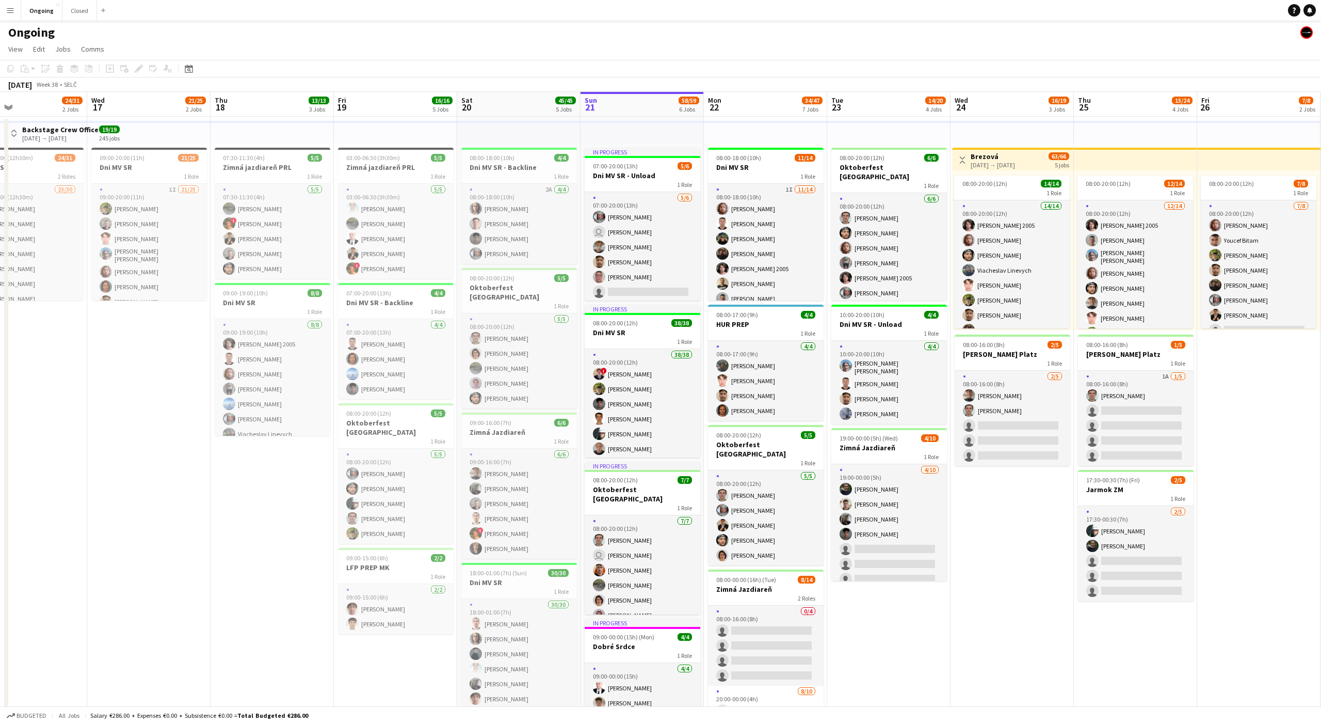
click at [489, 491] on app-date-cell "08:00-20:00 (12h) 6/6 Oktoberfest [GEOGRAPHIC_DATA] 1 Role [DATE] 08:00-20:00 (…" at bounding box center [888, 562] width 123 height 890
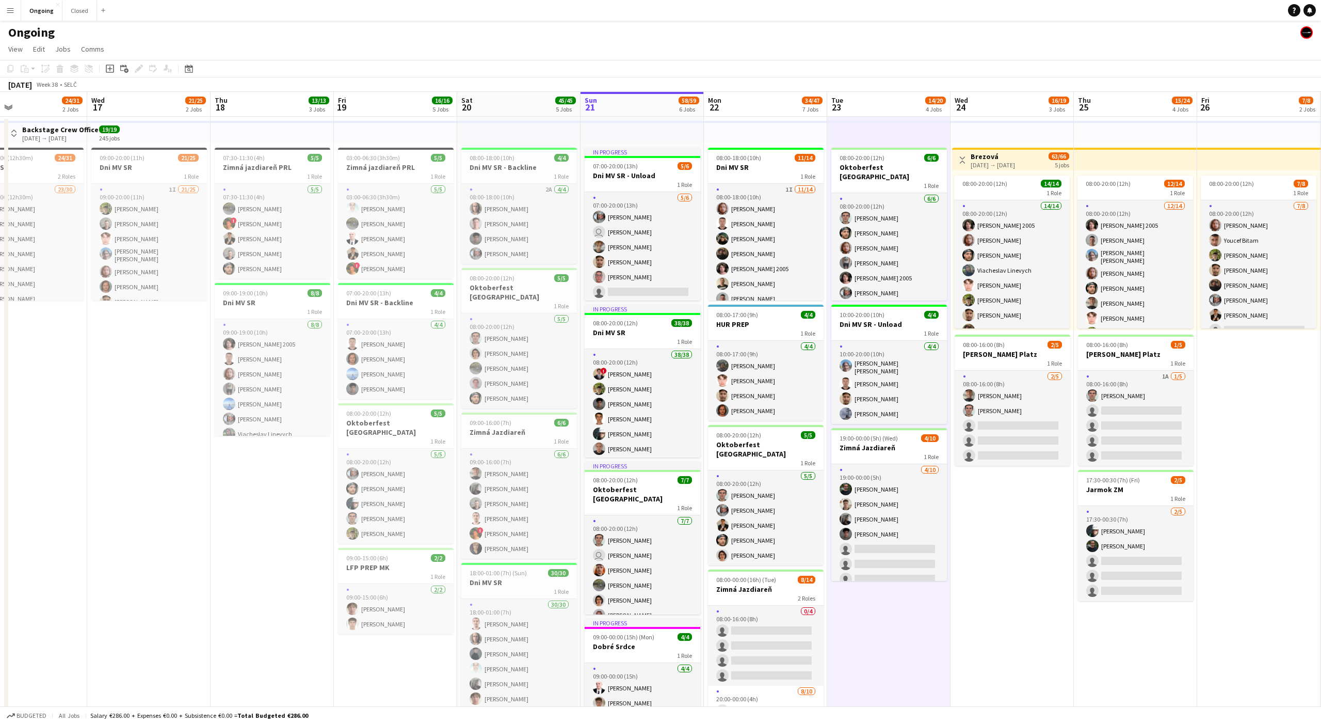
click at [489, 491] on app-date-cell "08:00-20:00 (12h) 6/6 Oktoberfest [GEOGRAPHIC_DATA] 1 Role [DATE] 08:00-20:00 (…" at bounding box center [888, 562] width 123 height 890
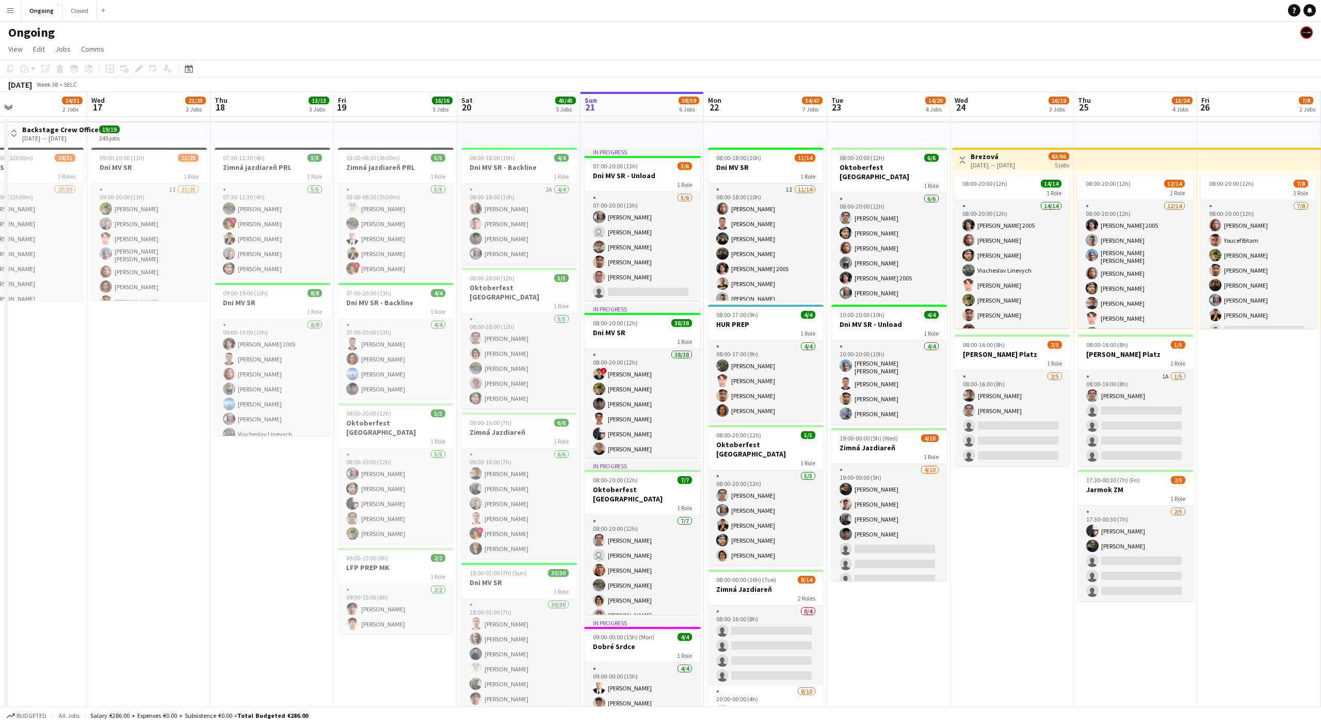
click at [489, 491] on app-date-cell "08:00-20:00 (12h) 6/6 Oktoberfest [GEOGRAPHIC_DATA] 1 Role [DATE] 08:00-20:00 (…" at bounding box center [888, 562] width 123 height 890
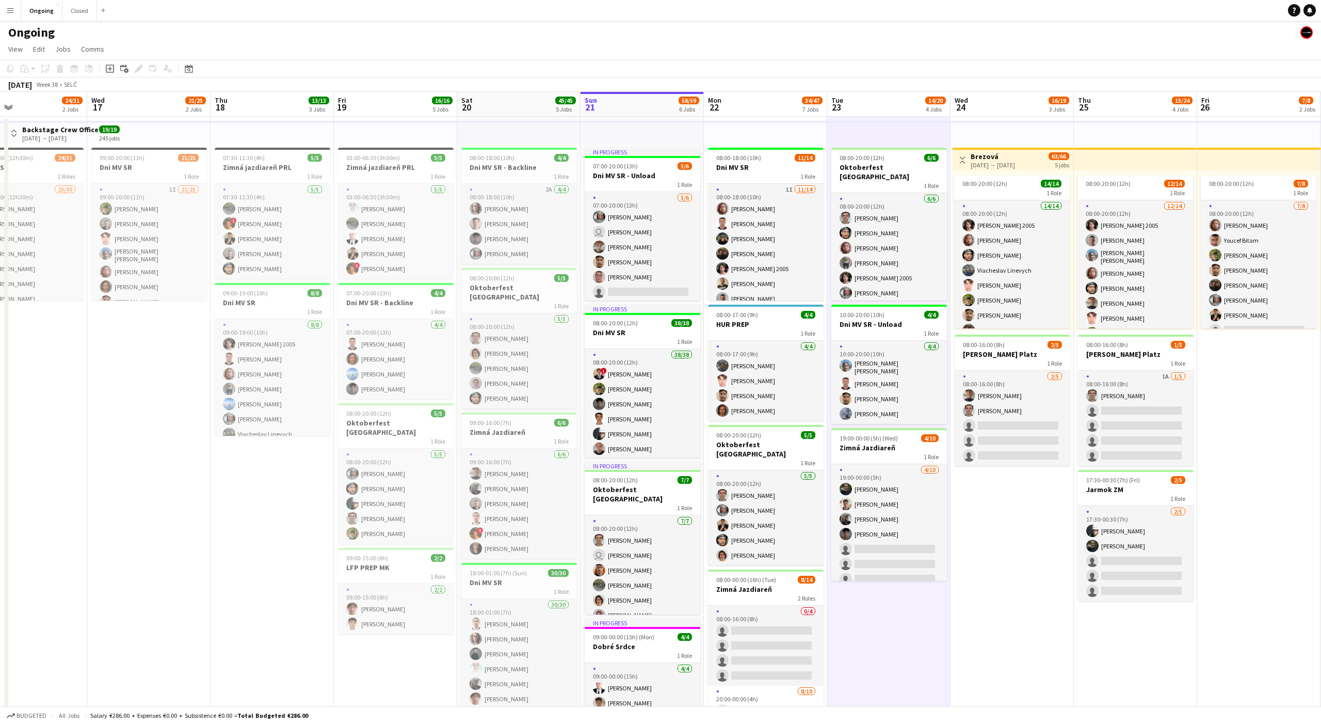
click at [489, 491] on app-date-cell "08:00-20:00 (12h) 6/6 Oktoberfest [GEOGRAPHIC_DATA] 1 Role [DATE] 08:00-20:00 (…" at bounding box center [888, 562] width 123 height 890
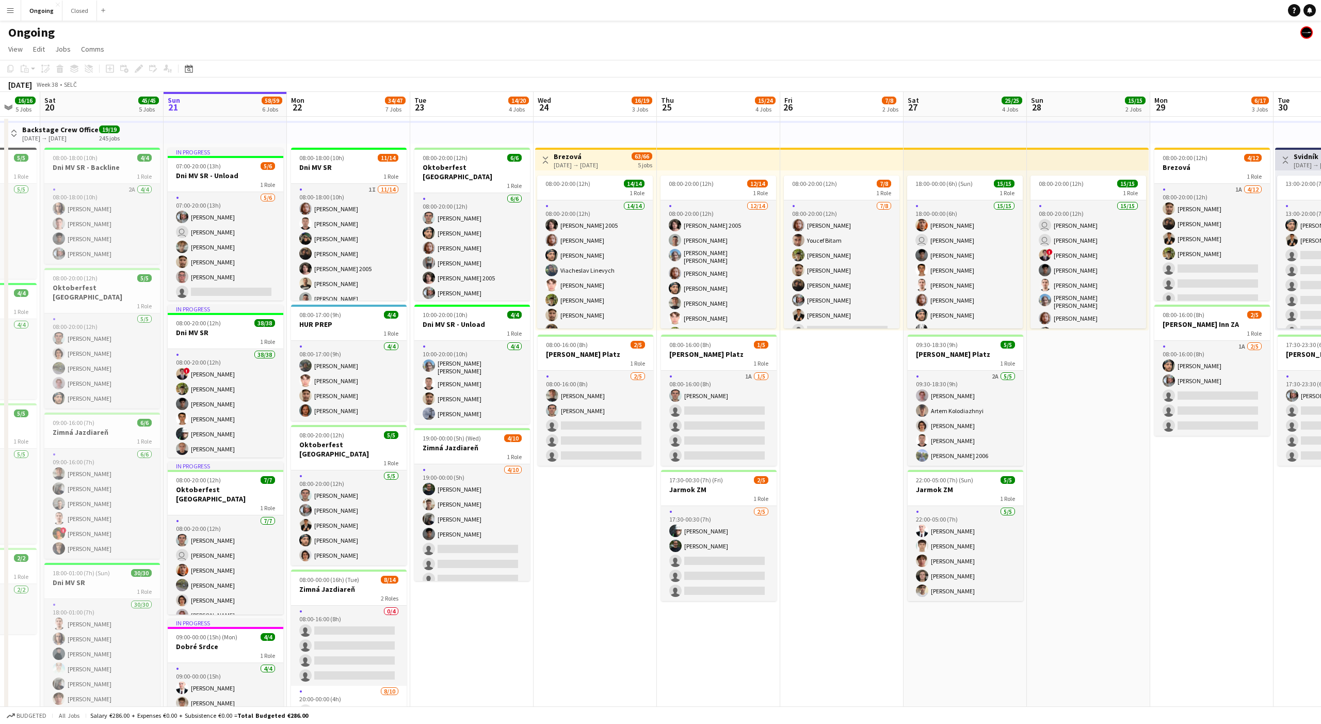
scroll to position [0, 328]
click at [489, 491] on app-date-cell "08:00-20:00 (12h) 7/8 1 Role [DATE] 08:00-20:00 (12h) [PERSON_NAME] [PERSON_NAM…" at bounding box center [843, 562] width 123 height 890
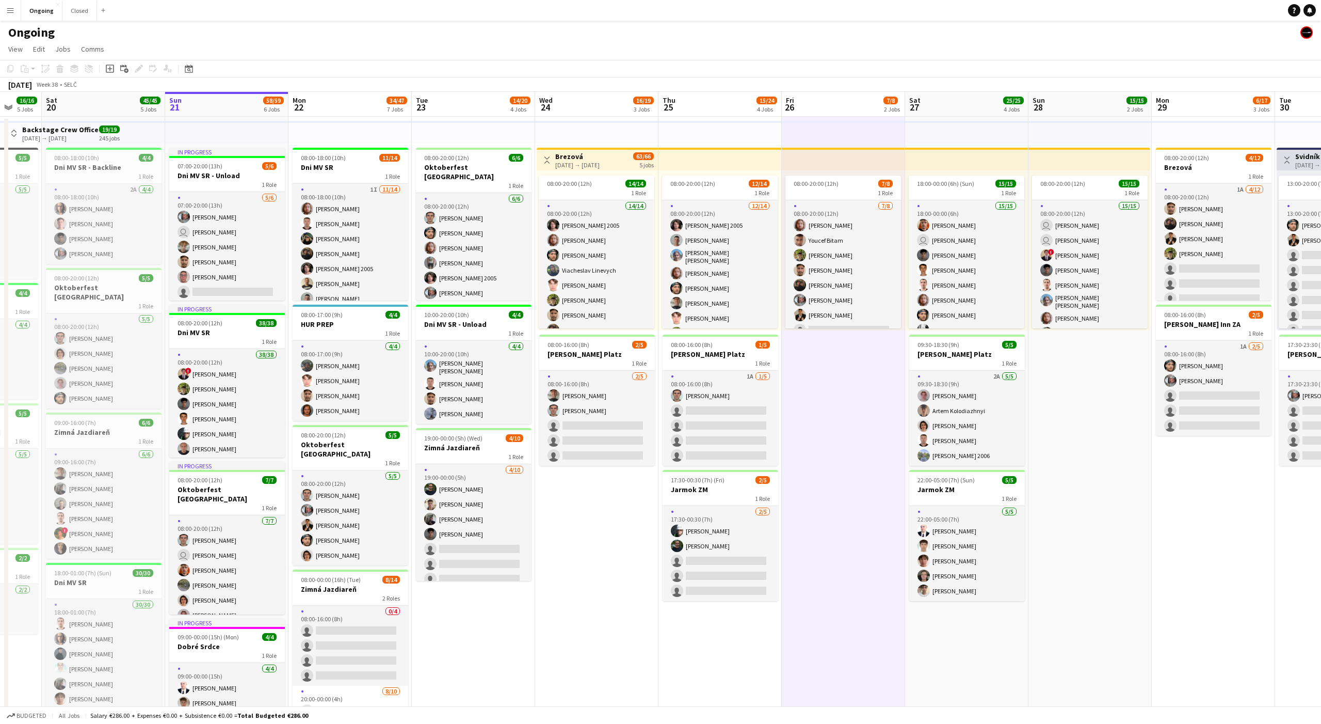
click at [489, 491] on app-date-cell "08:00-20:00 (12h) 7/8 1 Role [DATE] 08:00-20:00 (12h) [PERSON_NAME] [PERSON_NAM…" at bounding box center [843, 562] width 123 height 890
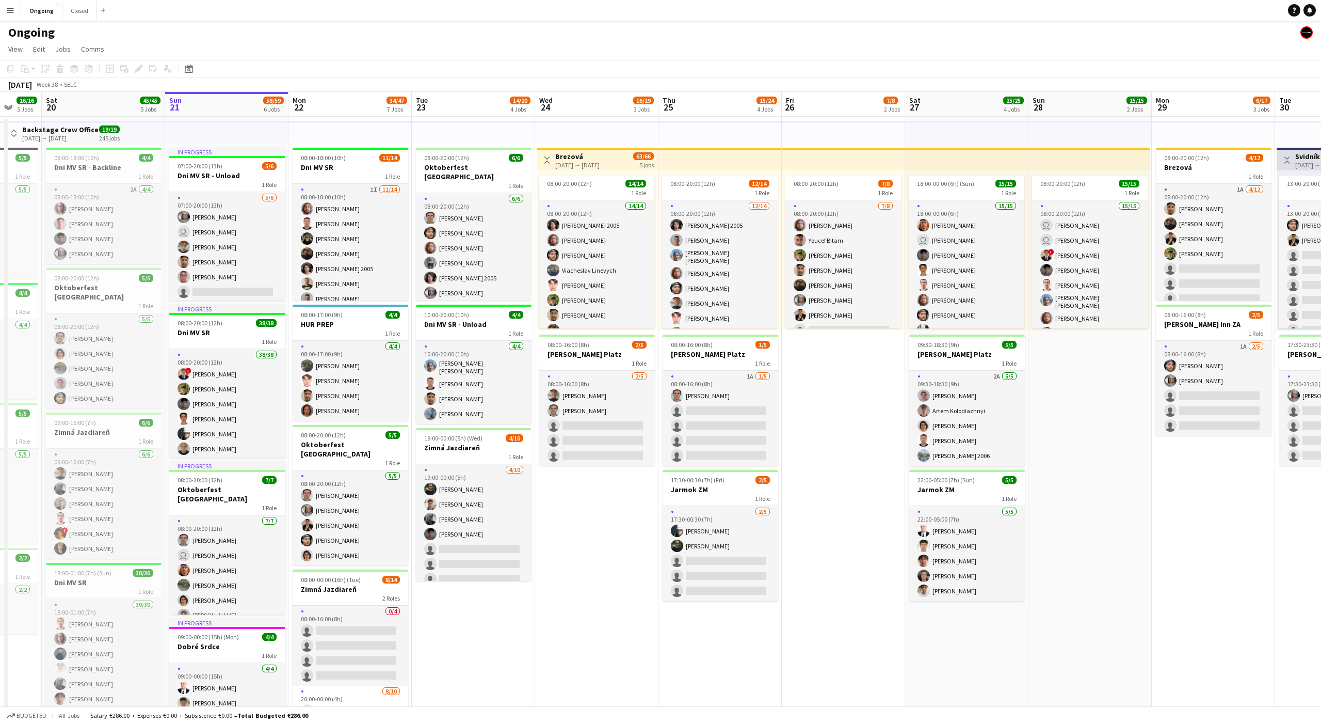
click at [489, 491] on app-date-cell "08:00-20:00 (12h) 7/8 1 Role [DATE] 08:00-20:00 (12h) [PERSON_NAME] [PERSON_NAM…" at bounding box center [843, 562] width 123 height 890
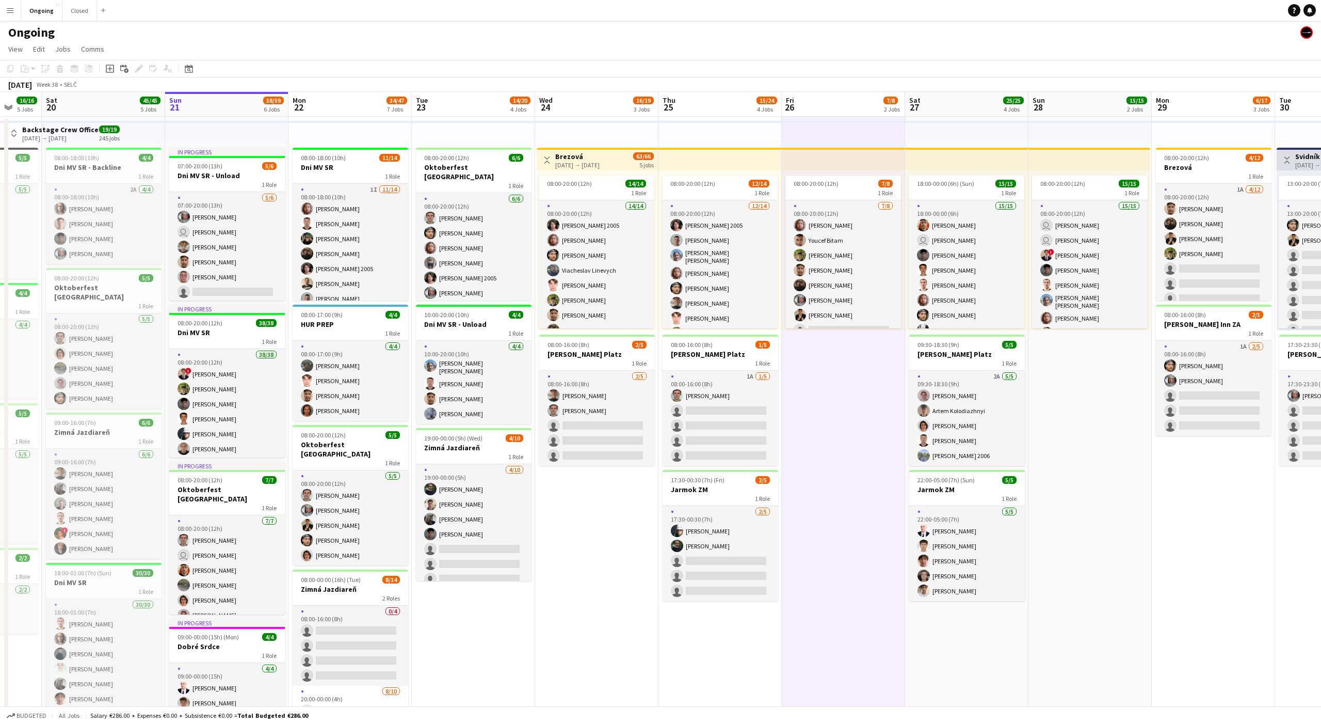
click at [489, 491] on app-date-cell "08:00-20:00 (12h) 7/8 1 Role [DATE] 08:00-20:00 (12h) [PERSON_NAME] [PERSON_NAM…" at bounding box center [843, 562] width 123 height 890
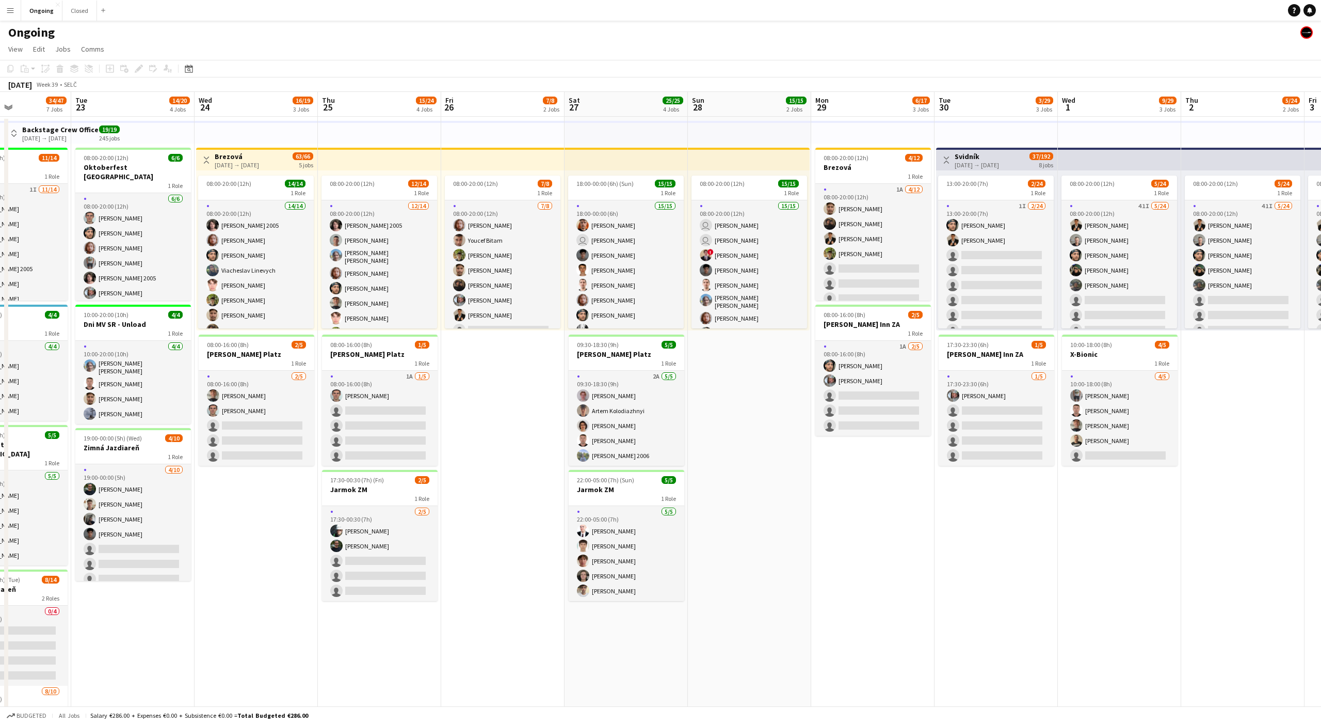
scroll to position [0, 424]
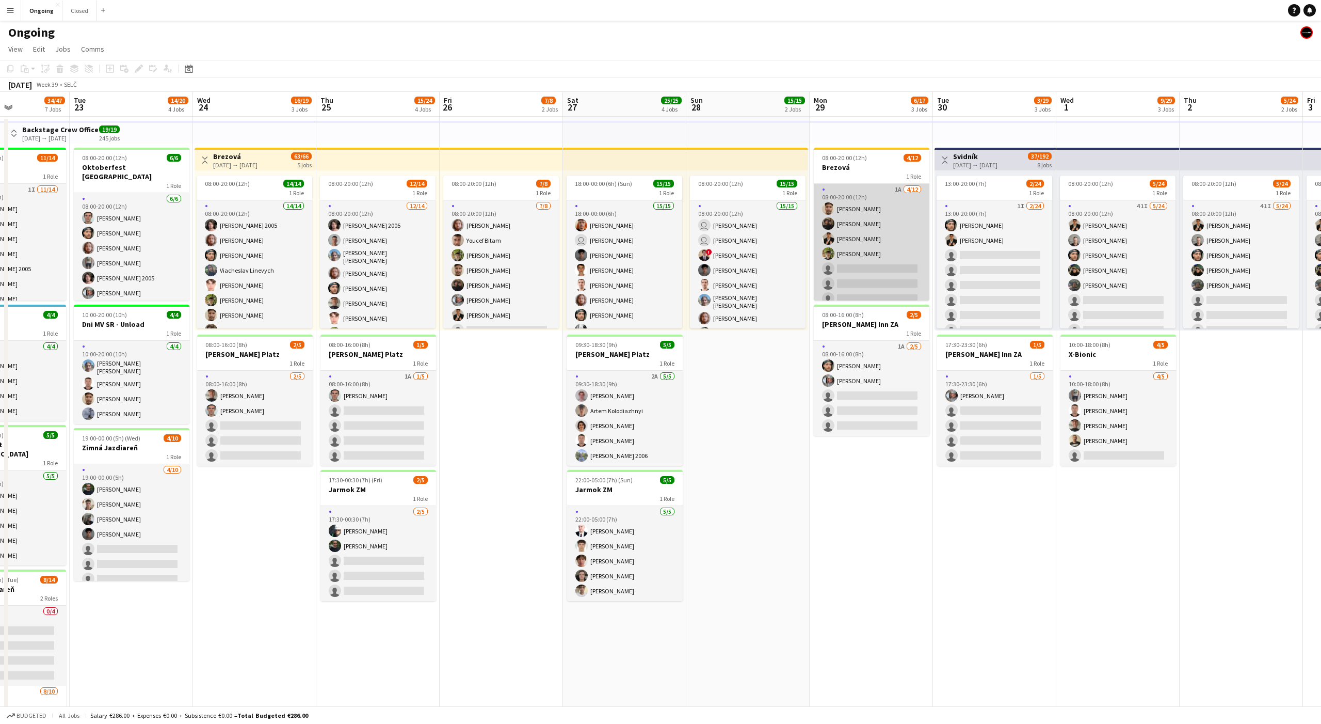
click at [489, 281] on app-card-role "1A [DATE] 08:00-20:00 (12h) [PERSON_NAME] Cely [PERSON_NAME] [PERSON_NAME] [PER…" at bounding box center [872, 284] width 116 height 200
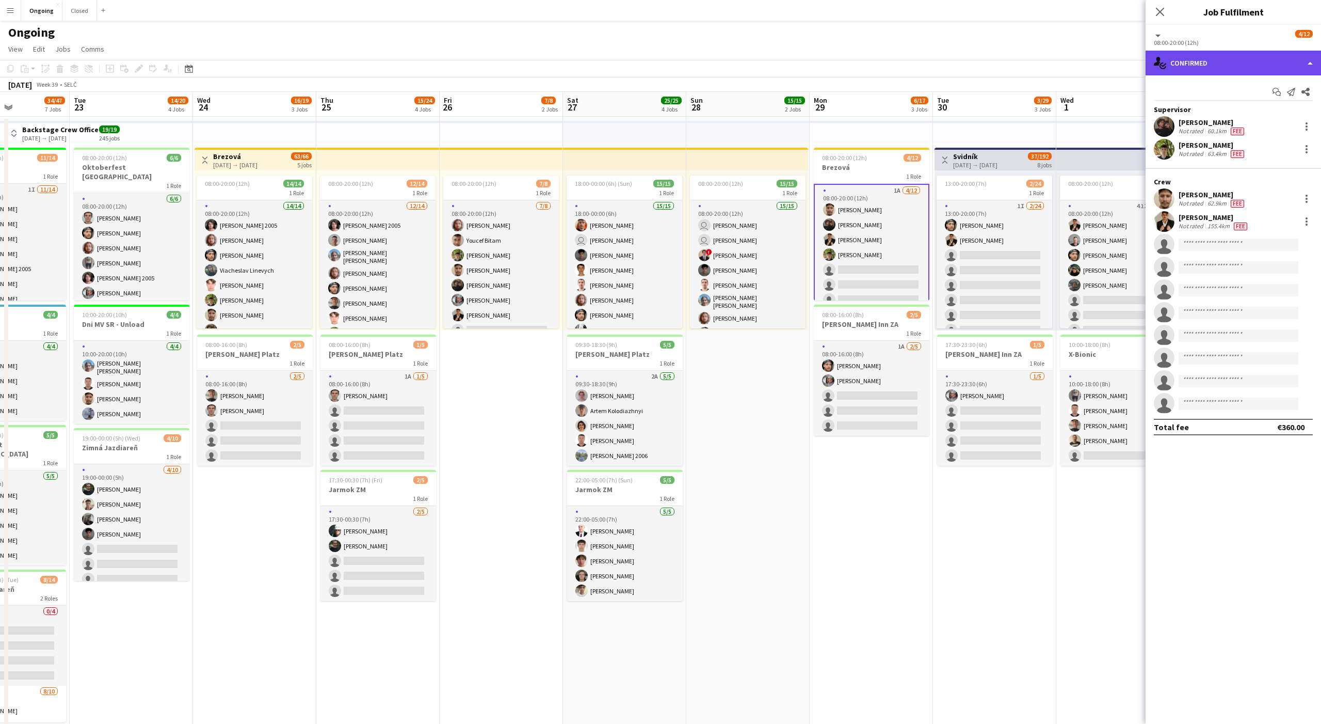
click at [489, 65] on div "single-neutral-actions-check-2 Confirmed" at bounding box center [1233, 63] width 175 height 25
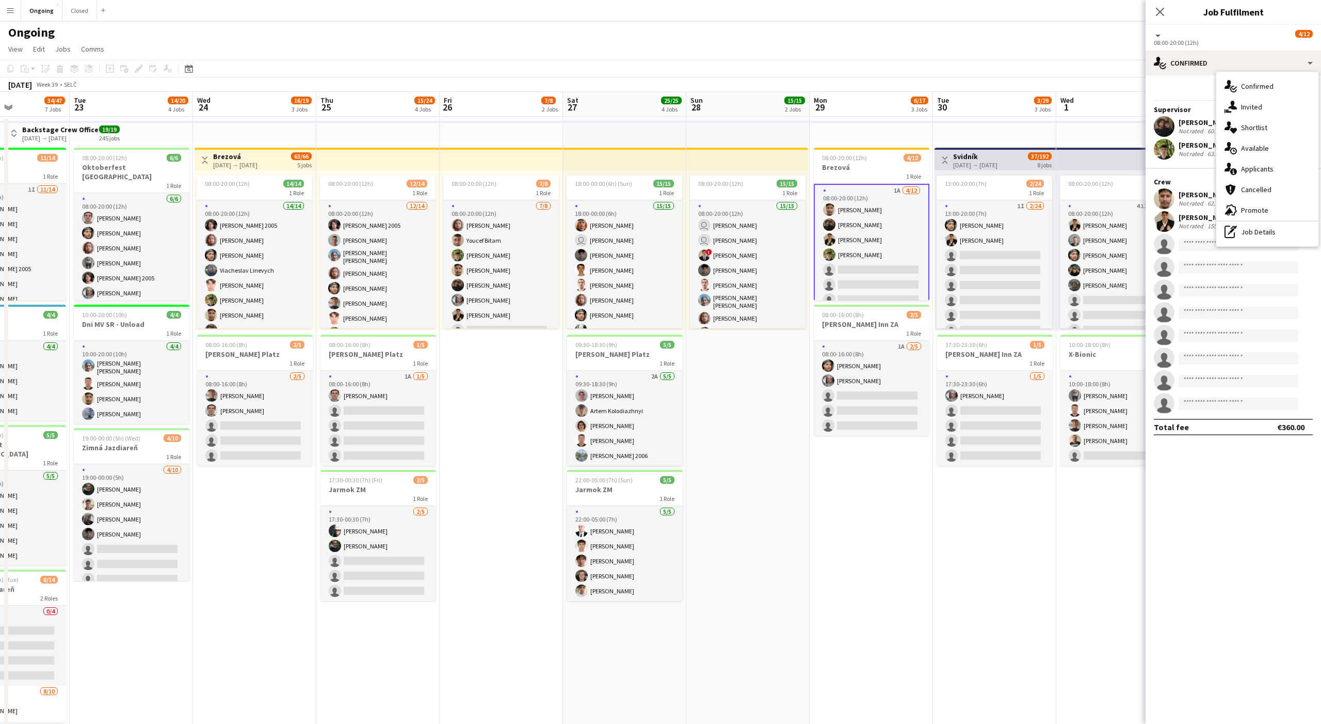
click at [489, 171] on span "Applicants" at bounding box center [1257, 168] width 33 height 9
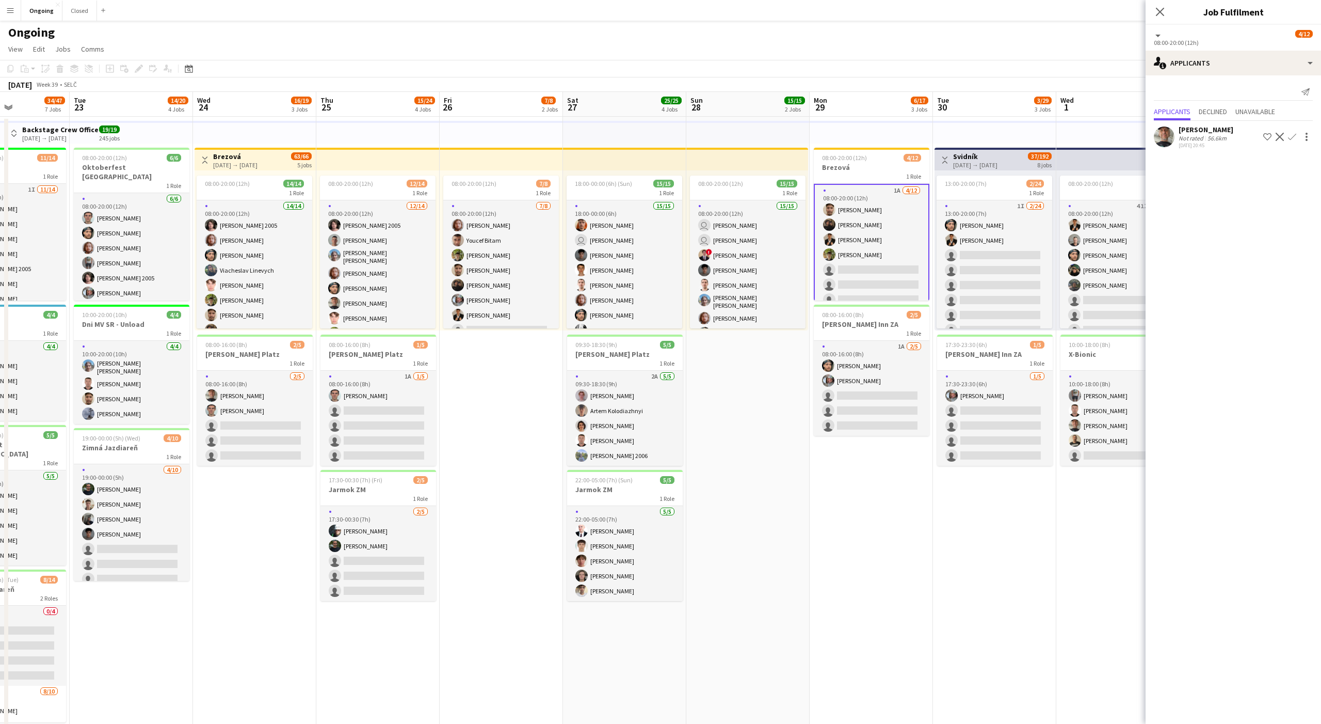
click at [489, 138] on app-icon "Confirm" at bounding box center [1292, 137] width 8 height 8
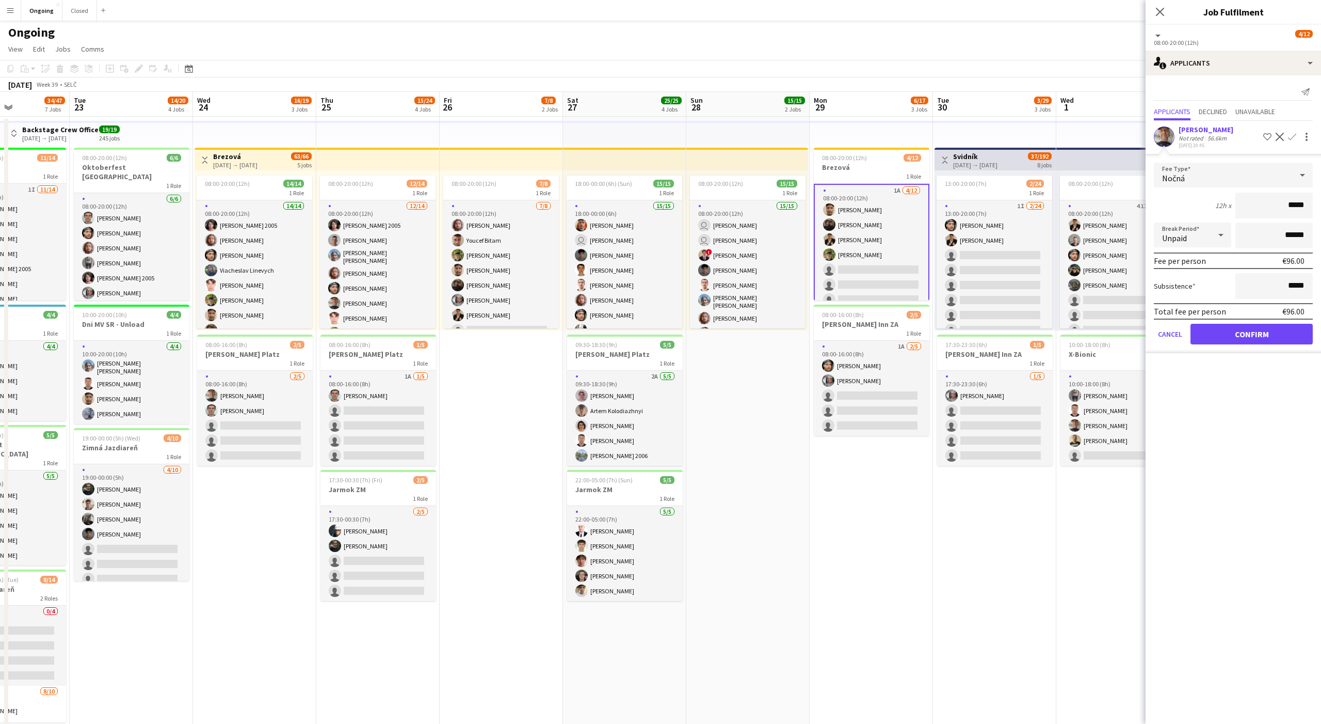
click at [489, 177] on div "Nočná" at bounding box center [1223, 175] width 138 height 25
click at [489, 282] on span "Denná" at bounding box center [1233, 282] width 142 height 10
type input "*****"
click at [489, 333] on button "Confirm" at bounding box center [1252, 334] width 122 height 21
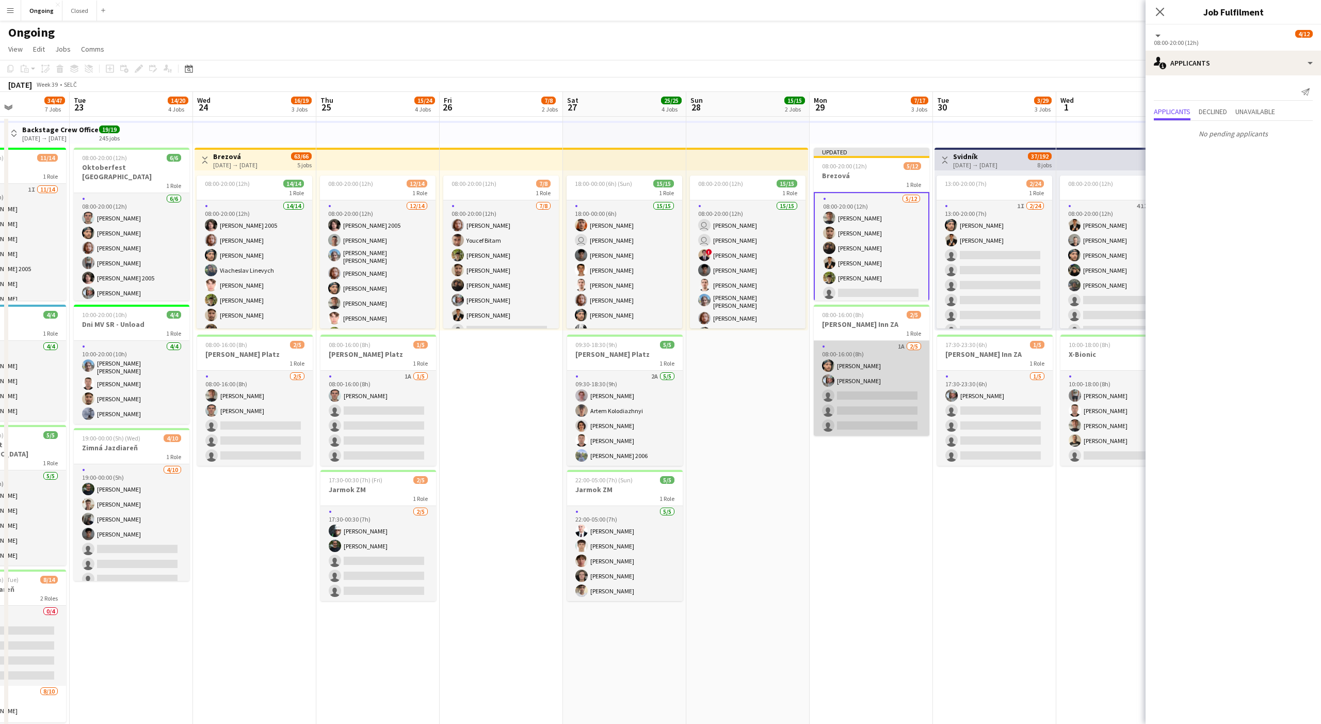
click at [489, 402] on app-card-role "1A [DATE] 08:00-16:00 (8h) [PERSON_NAME] [PERSON_NAME] single-neutral-actions s…" at bounding box center [872, 388] width 116 height 95
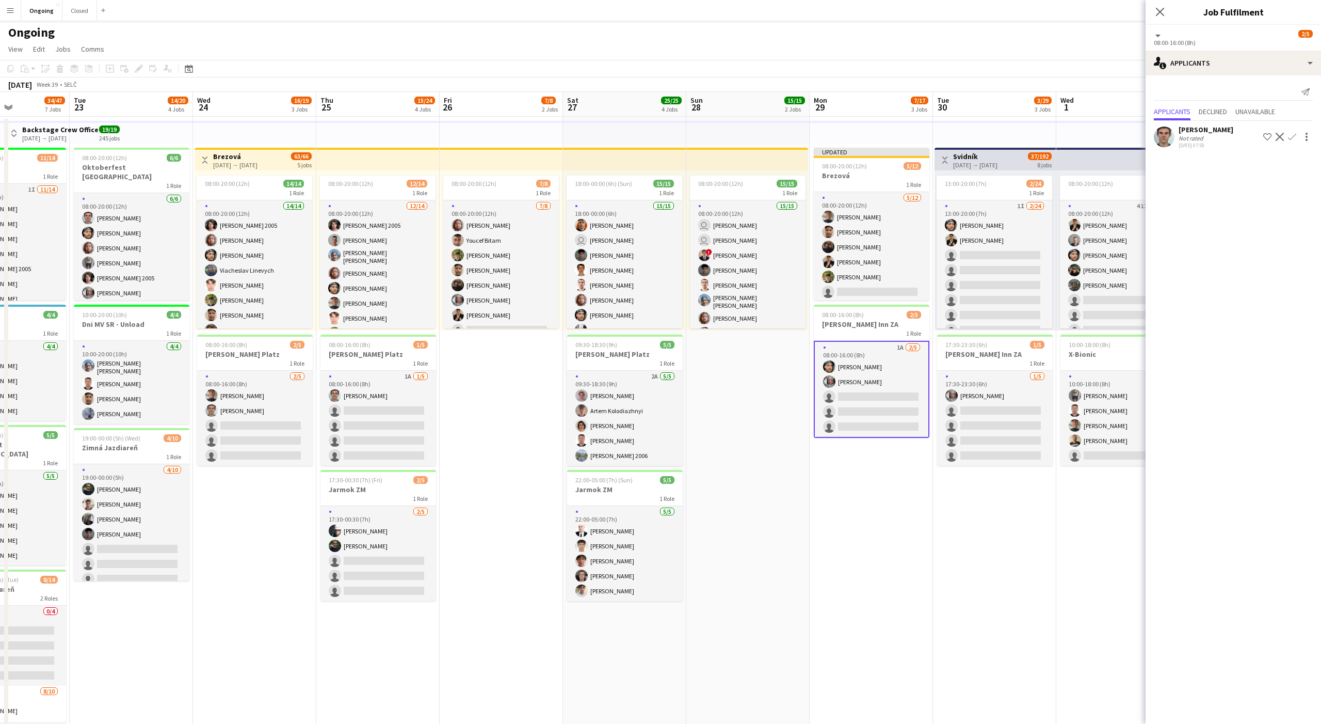
click at [489, 136] on app-icon "Confirm" at bounding box center [1292, 137] width 8 height 8
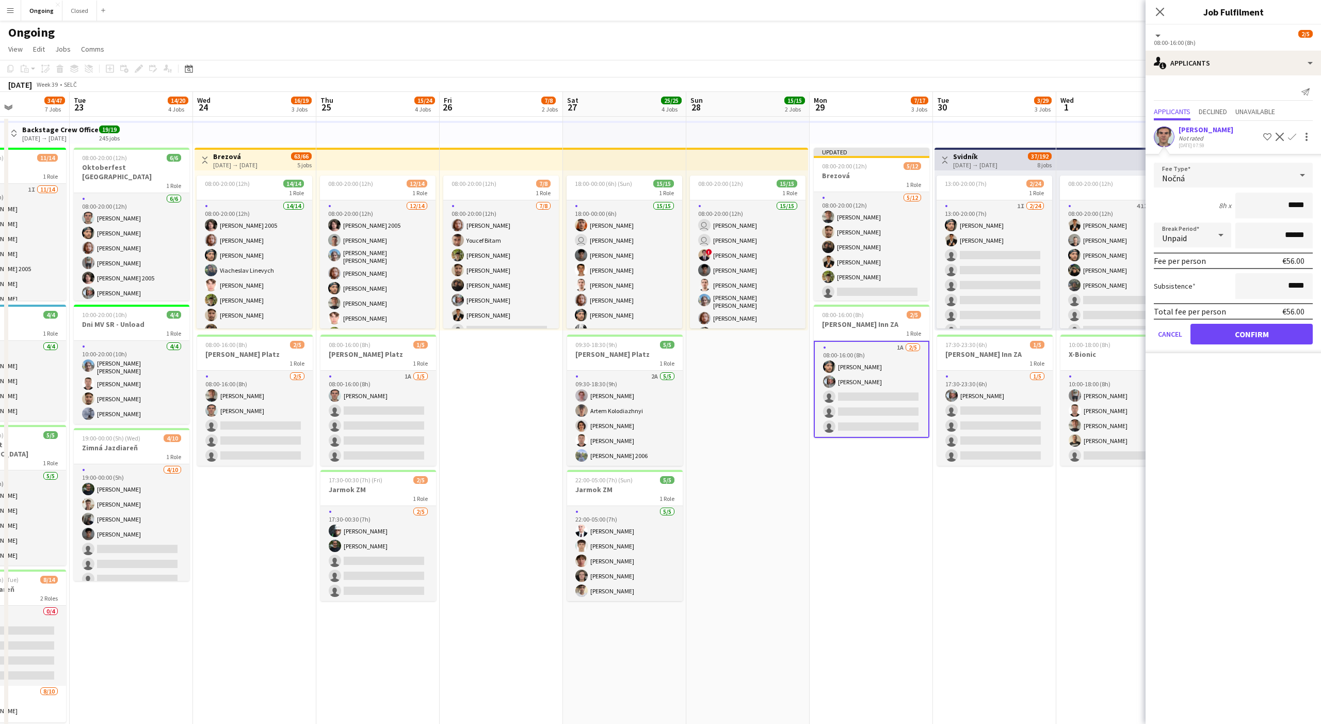
click at [489, 172] on div "Nočná" at bounding box center [1223, 175] width 138 height 25
click at [489, 274] on mat-option "Denná" at bounding box center [1233, 282] width 159 height 26
type input "*****"
click at [489, 340] on button "Confirm" at bounding box center [1252, 334] width 122 height 21
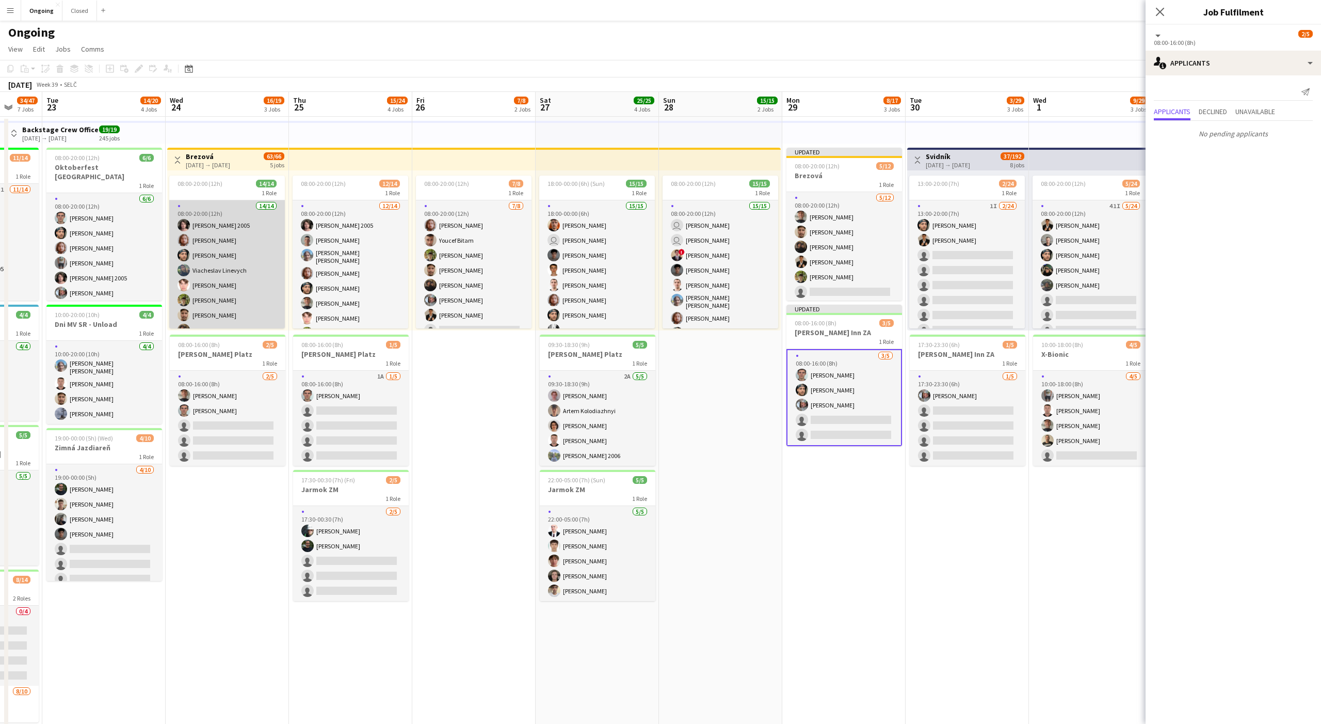
scroll to position [0, 279]
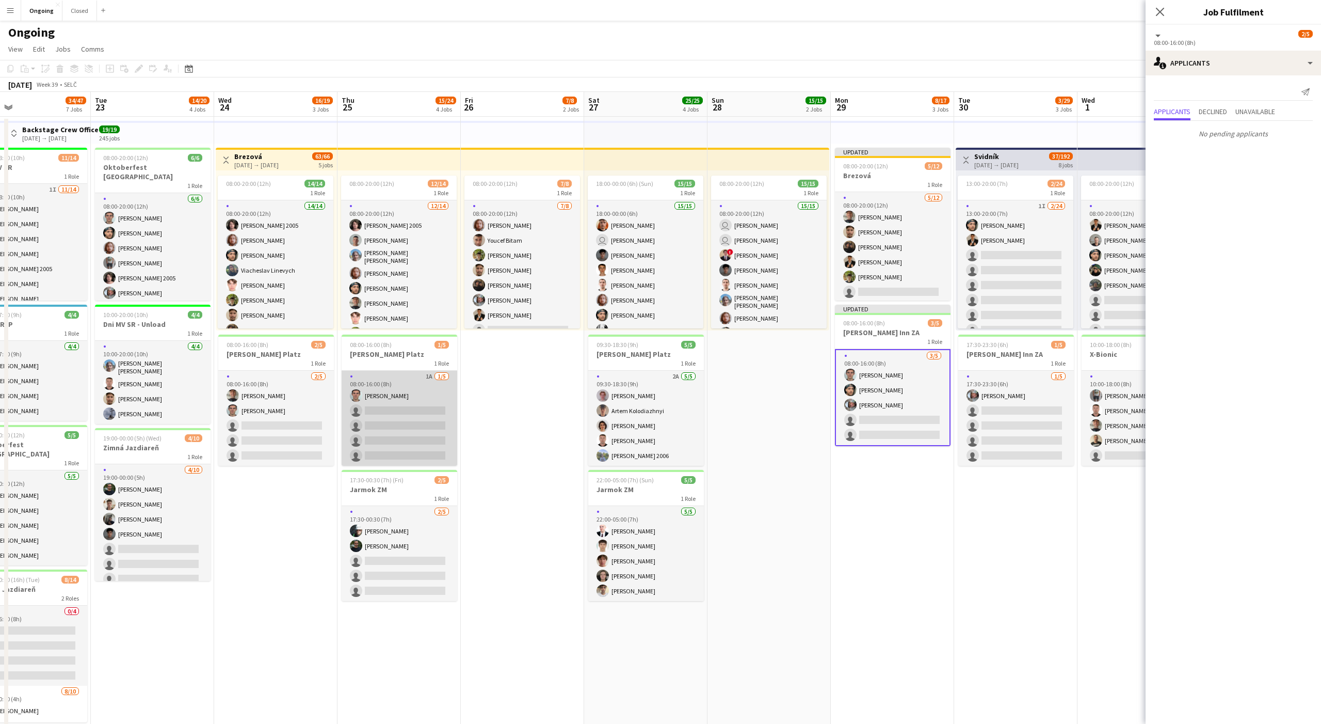
click at [442, 423] on app-card-role "1A [DATE] 08:00-16:00 (8h) [PERSON_NAME] single-neutral-actions single-neutral-…" at bounding box center [400, 418] width 116 height 95
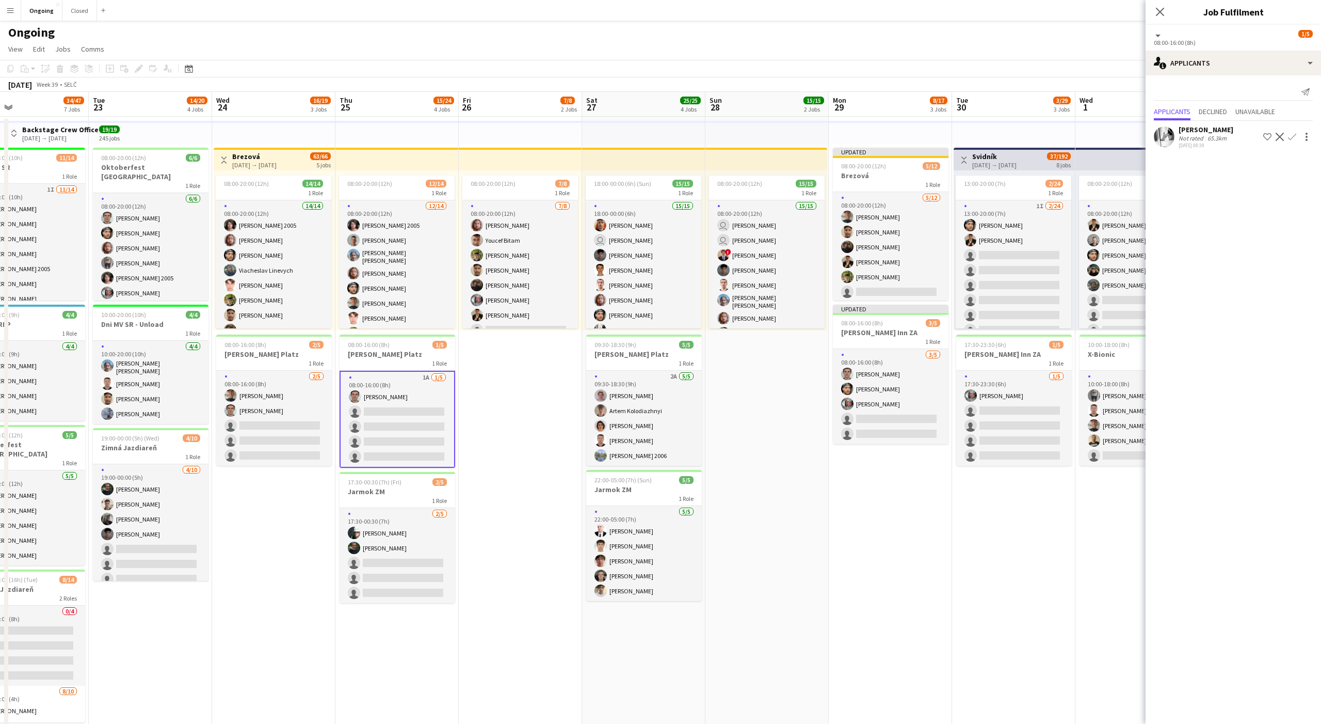
click at [489, 136] on app-icon "Confirm" at bounding box center [1292, 137] width 8 height 8
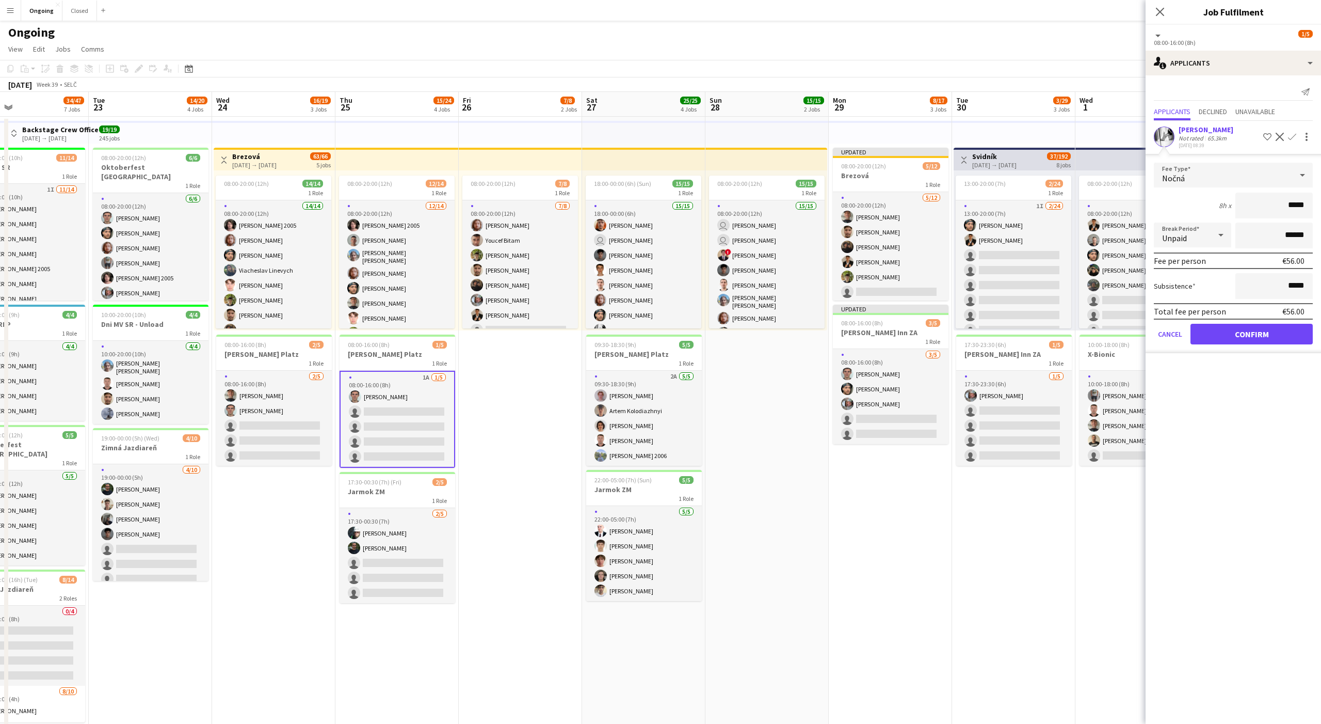
click at [489, 181] on div "Nočná" at bounding box center [1223, 175] width 138 height 25
click at [489, 279] on span "Denná" at bounding box center [1233, 282] width 142 height 10
type input "*****"
click at [489, 339] on button "Confirm" at bounding box center [1252, 334] width 122 height 21
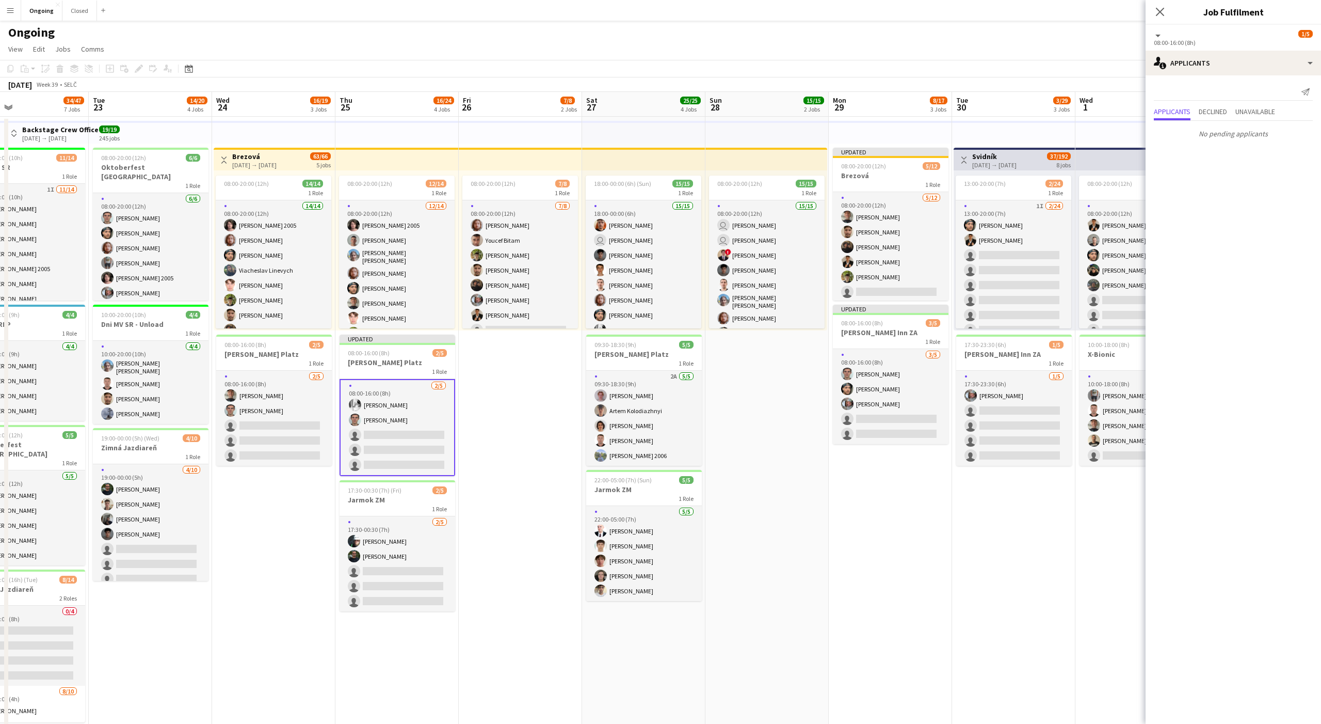
click at [489, 427] on app-date-cell "08:00-20:00 (12h) 7/8 1 Role [DATE] 08:00-20:00 (12h) [PERSON_NAME] [PERSON_NAM…" at bounding box center [520, 562] width 123 height 890
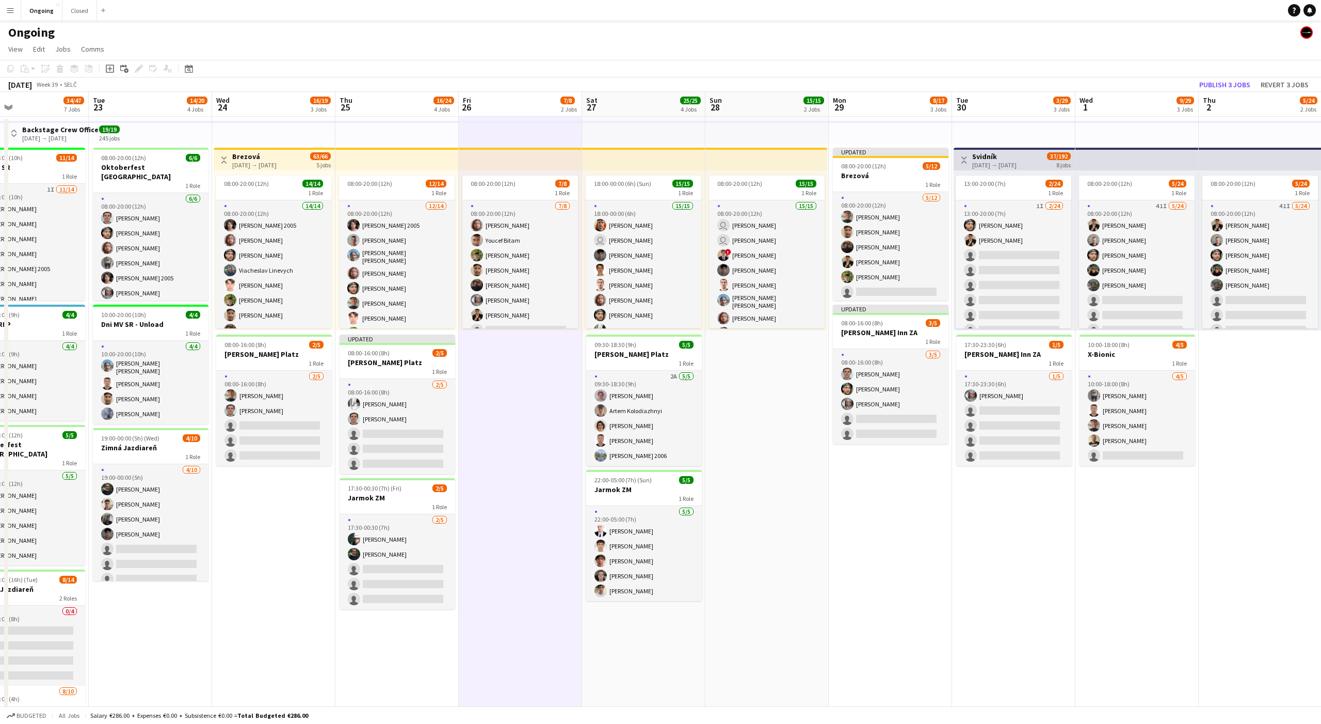
click at [489, 404] on app-date-cell "08:00-20:00 (12h) 15/15 1 Role 15/15 08:00-20:00 (12h) user [PERSON_NAME] user …" at bounding box center [767, 562] width 123 height 890
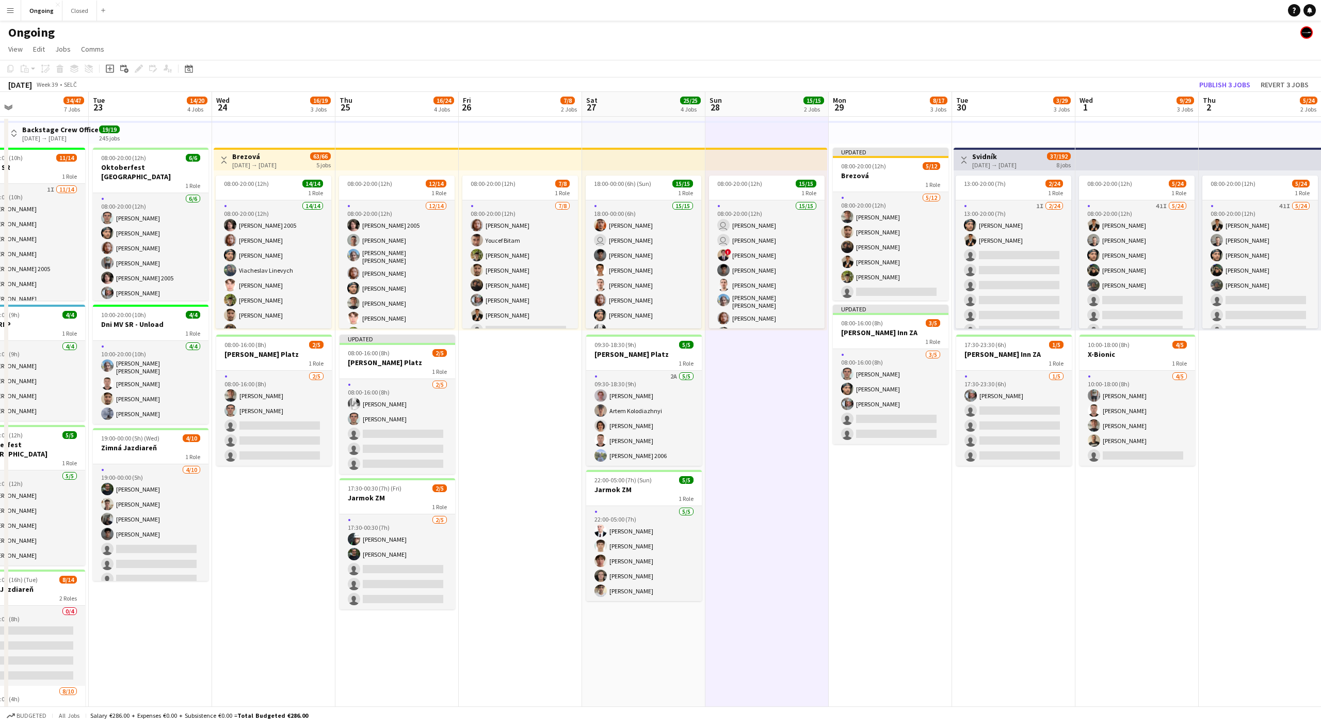
click at [489, 404] on app-date-cell "08:00-20:00 (12h) 15/15 1 Role 15/15 08:00-20:00 (12h) user [PERSON_NAME] user …" at bounding box center [767, 562] width 123 height 890
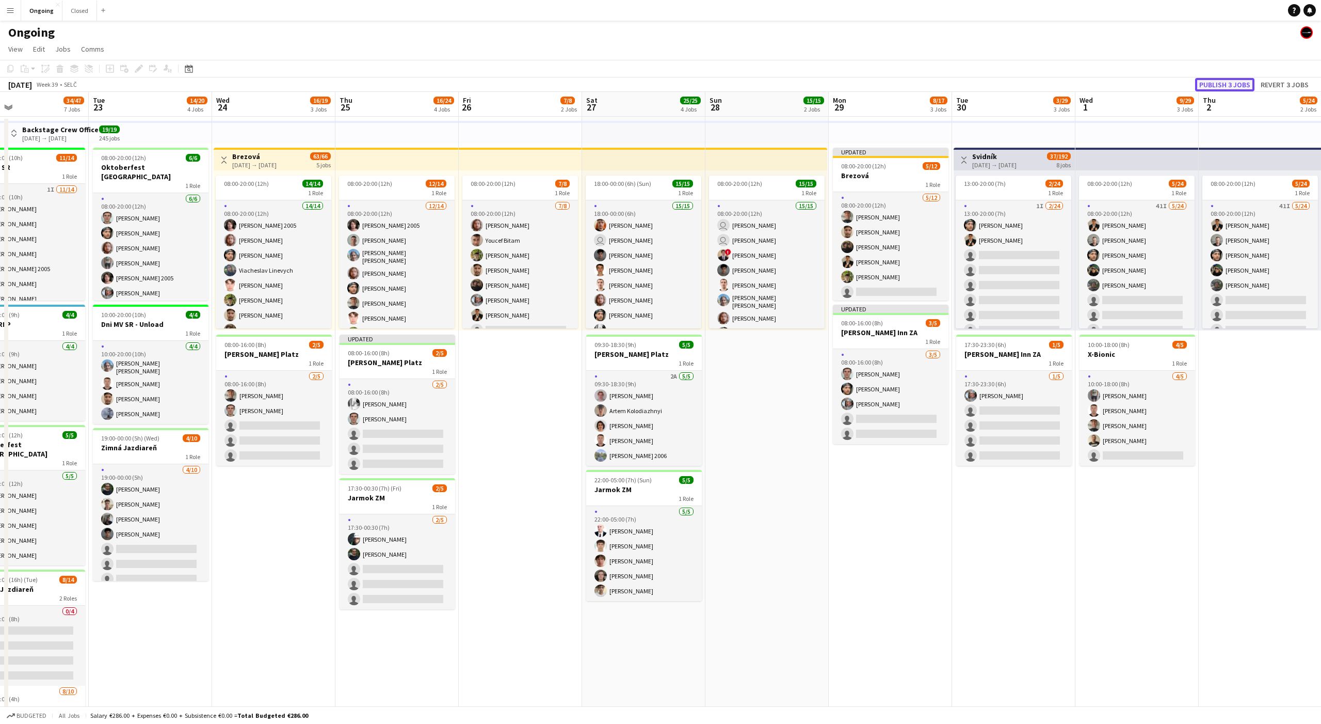
click at [489, 85] on button "Publish 3 jobs" at bounding box center [1224, 84] width 59 height 13
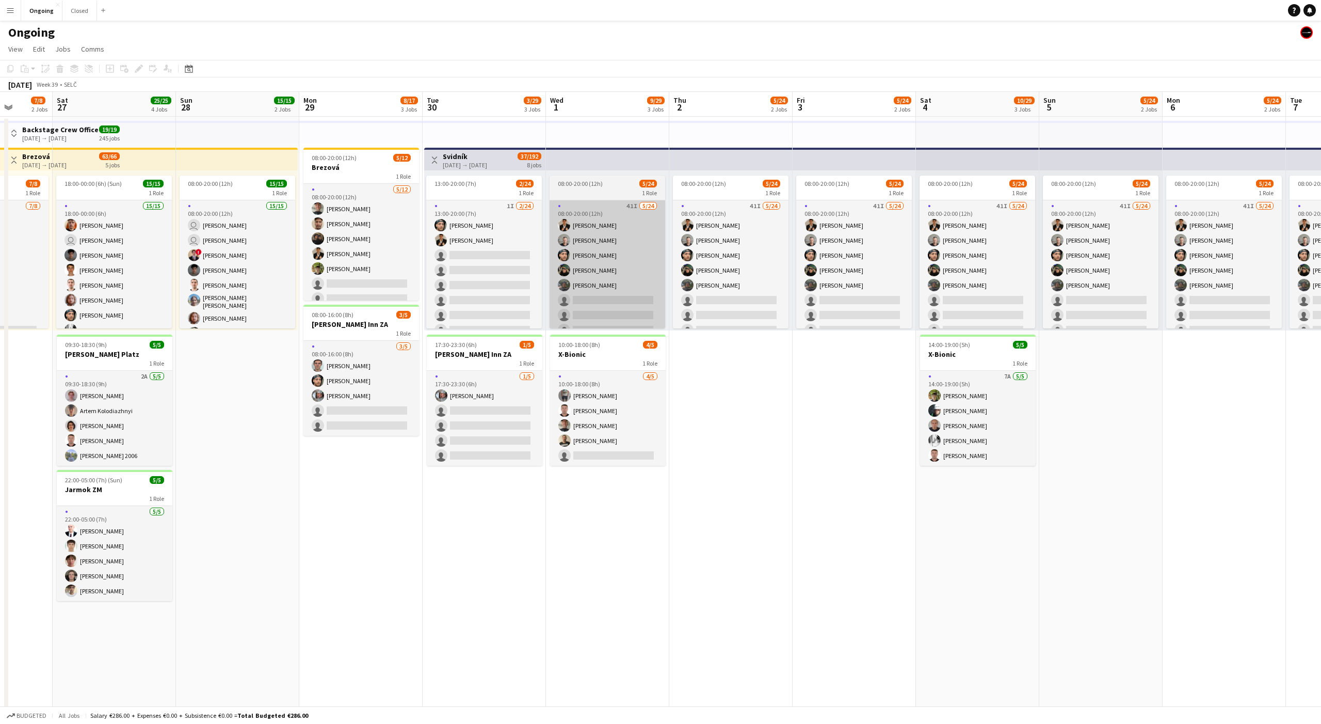
scroll to position [0, 314]
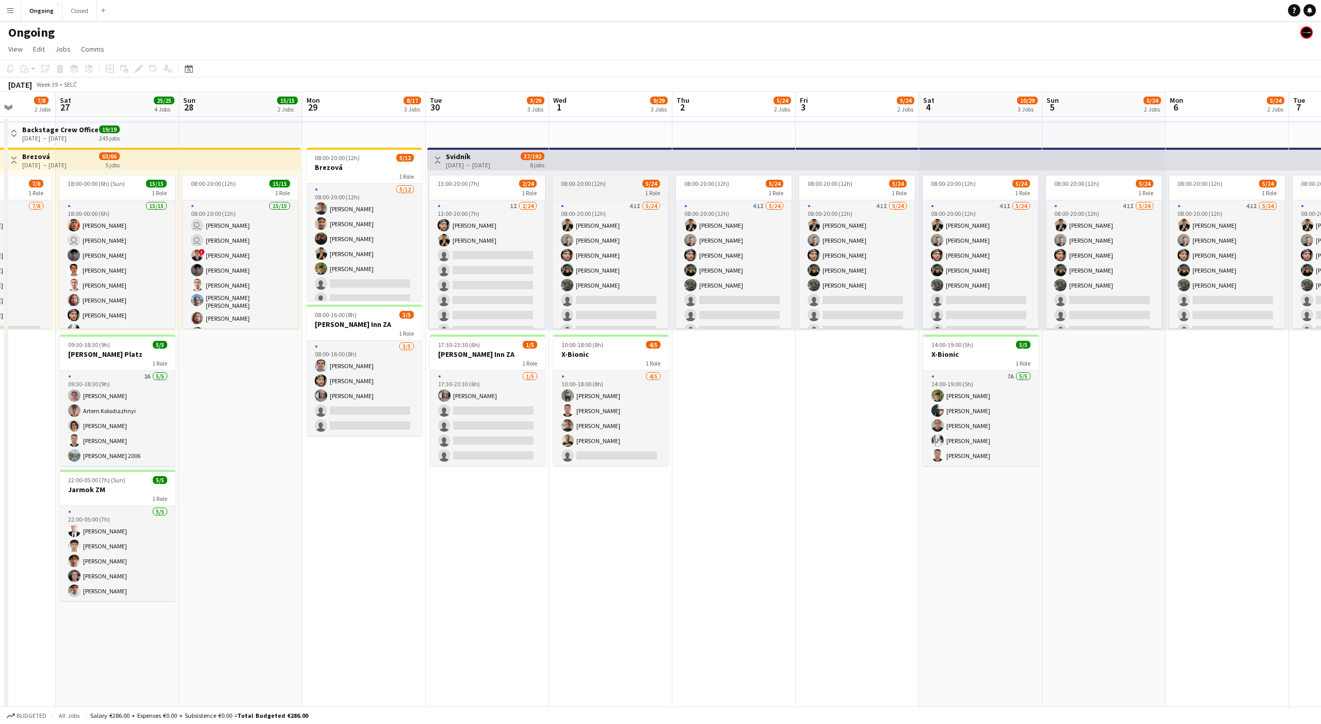
click at [489, 193] on div "1 Role" at bounding box center [611, 192] width 116 height 8
click at [489, 482] on app-date-cell "08:00-20:00 (12h) 5/24 1 Role 41I [DATE] 08:00-20:00 (12h) [PERSON_NAME] [PERSO…" at bounding box center [857, 562] width 123 height 890
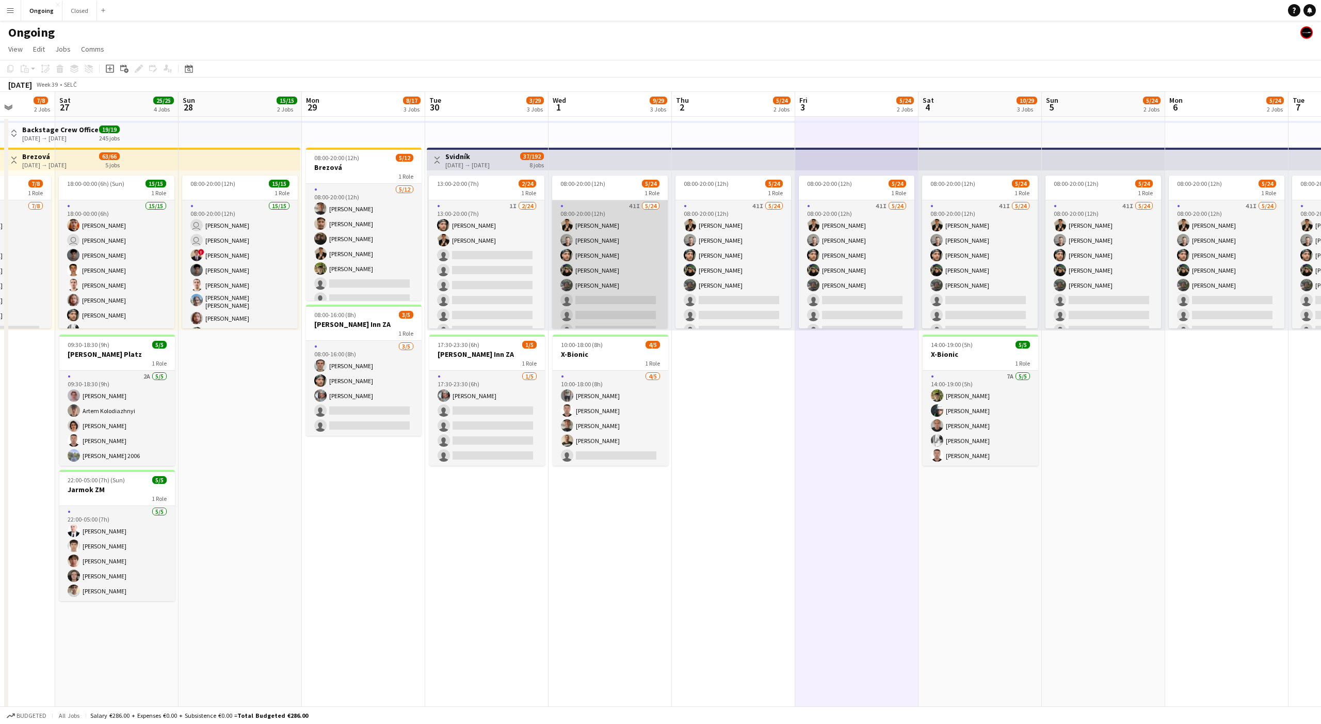
click at [489, 277] on app-card-role "41I [DATE] 08:00-20:00 (12h) [PERSON_NAME] [PERSON_NAME] [PERSON_NAME] [PERSON_…" at bounding box center [610, 389] width 116 height 379
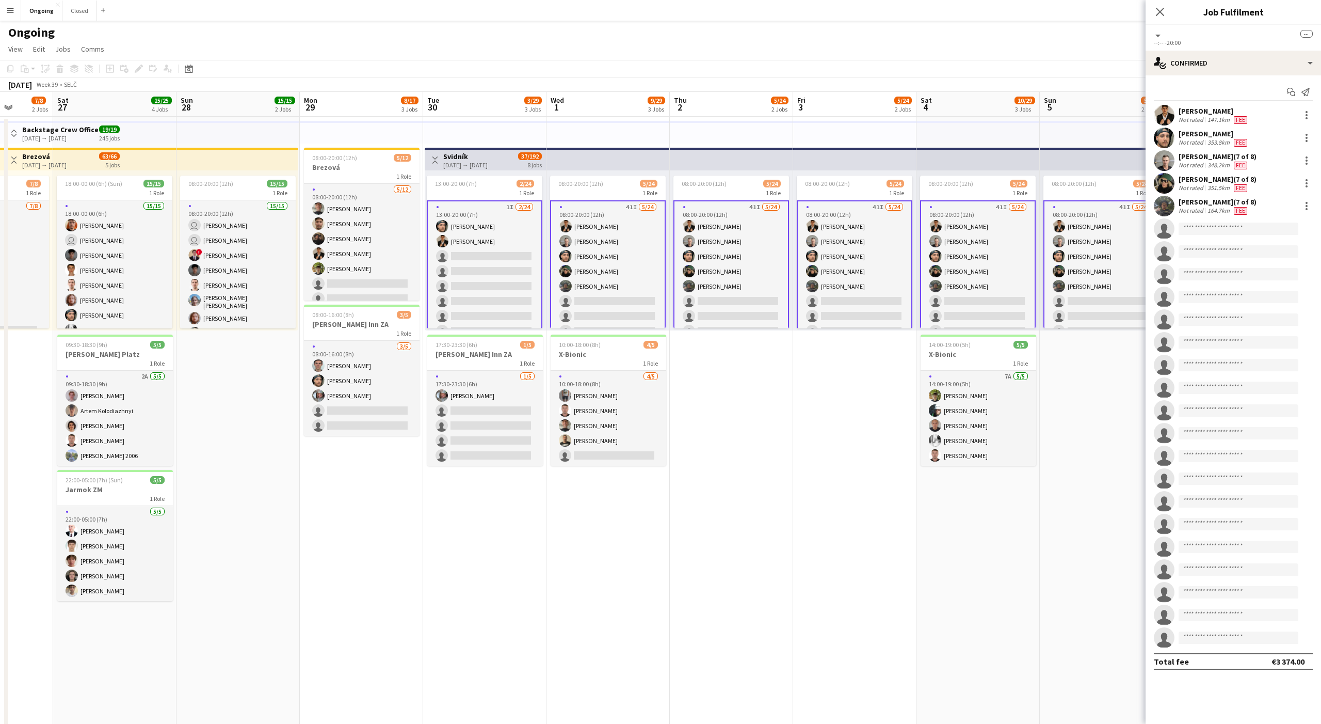
click at [488, 233] on app-card-role "1I [DATE] 13:00-20:00 (7h) [PERSON_NAME] [PERSON_NAME] single-neutral-actions s…" at bounding box center [485, 390] width 116 height 381
click at [489, 62] on div "single-neutral-actions-check-2 Confirmed" at bounding box center [1233, 63] width 175 height 25
click at [489, 105] on span "Invited" at bounding box center [1251, 106] width 21 height 9
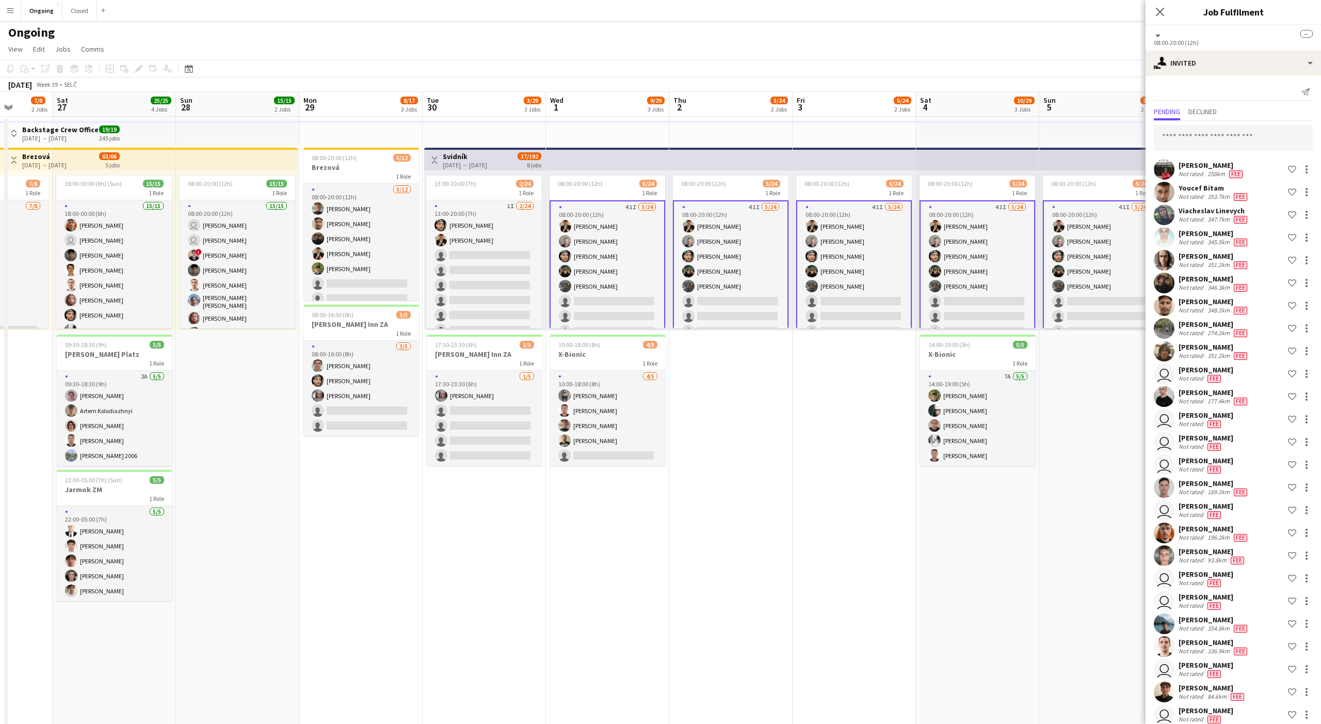
click at [489, 390] on app-date-cell "08:00-20:00 (12h) 5/24 1 Role 41I [DATE] 08:00-20:00 (12h) [PERSON_NAME] [PERSO…" at bounding box center [1101, 562] width 123 height 890
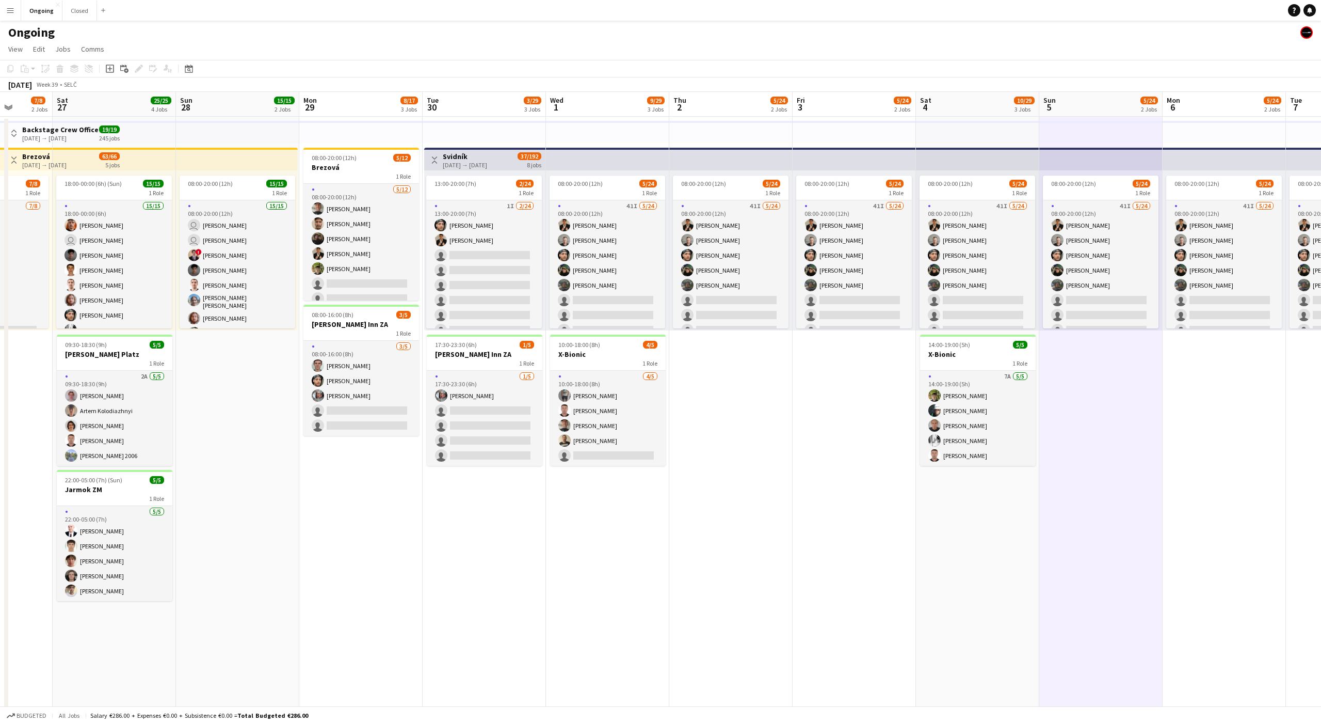
click at [489, 390] on app-date-cell "08:00-20:00 (12h) 5/24 1 Role 41I [DATE] 08:00-20:00 (12h) [PERSON_NAME] [PERSO…" at bounding box center [1101, 562] width 123 height 890
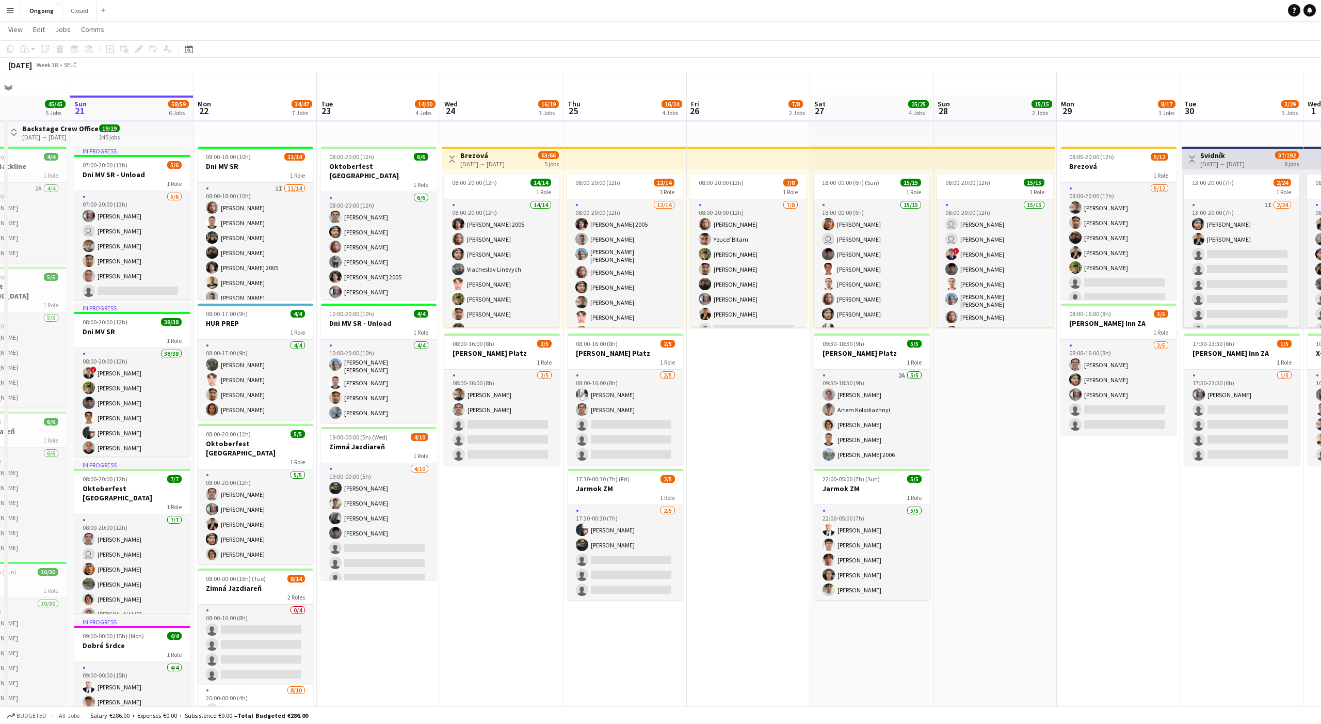
scroll to position [50, 0]
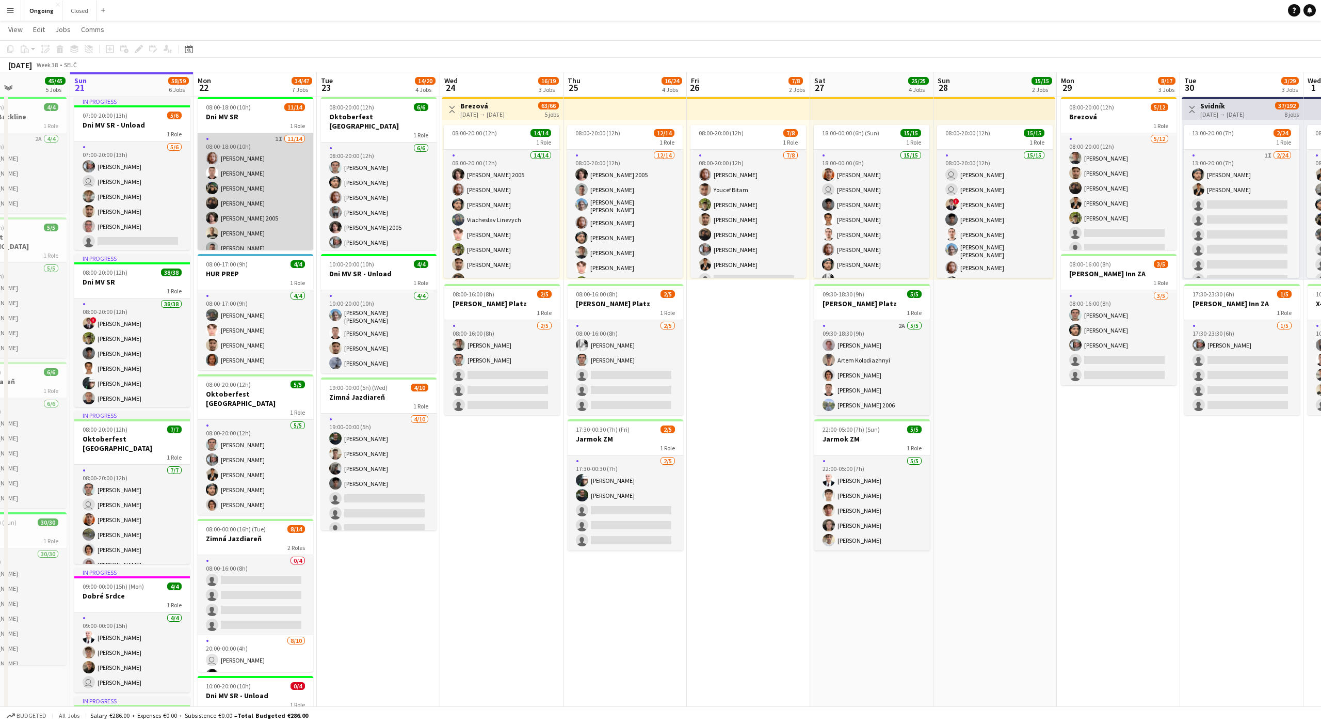
click at [265, 153] on app-card-role "1I [DATE] 08:00-18:00 (10h) [PERSON_NAME] [PERSON_NAME] [PERSON_NAME] [PERSON_N…" at bounding box center [256, 248] width 116 height 230
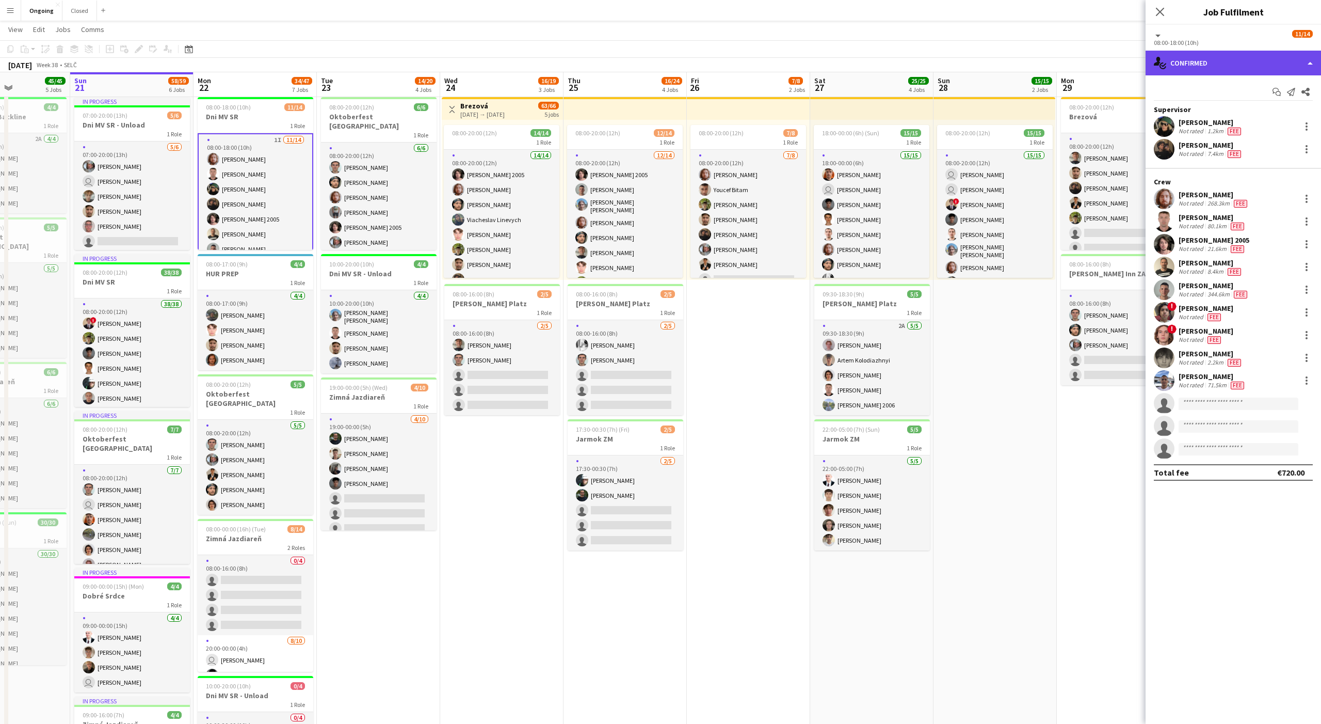
click at [489, 74] on div "single-neutral-actions-check-2 Confirmed" at bounding box center [1233, 63] width 175 height 25
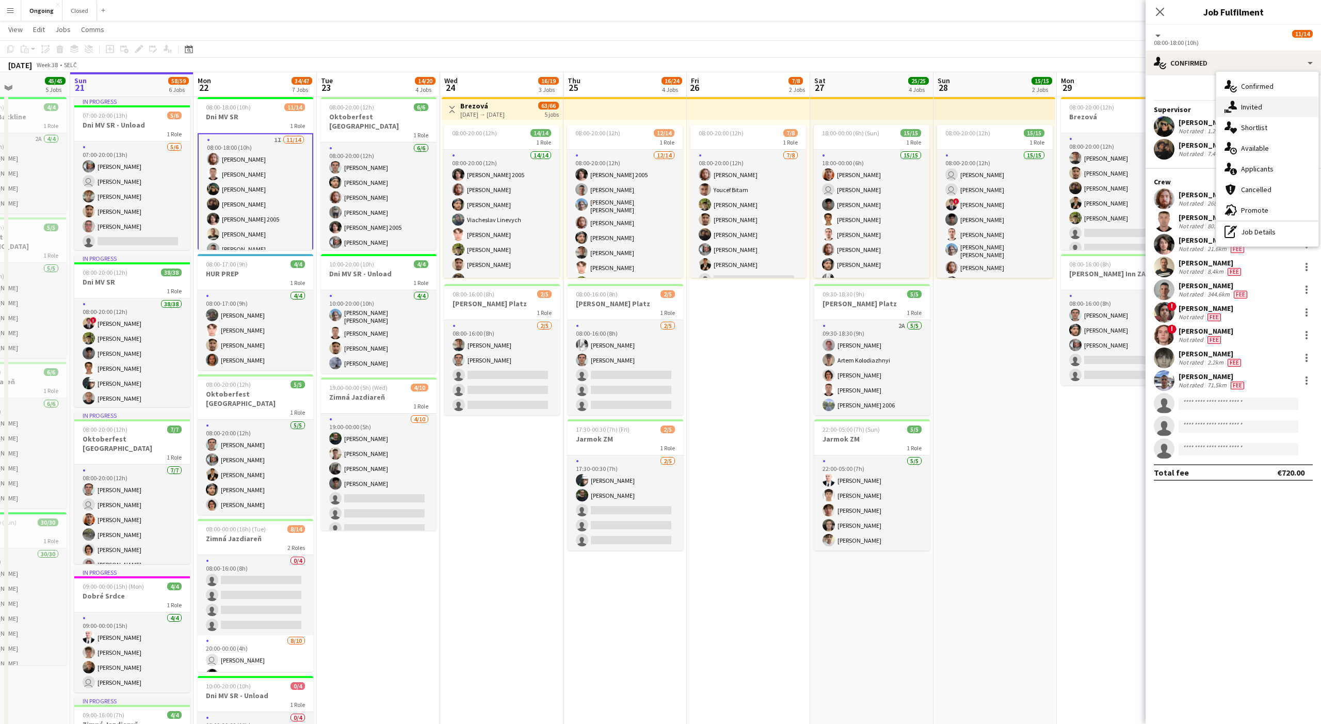
click at [489, 101] on div "single-neutral-actions-share-1 Invited" at bounding box center [1268, 107] width 102 height 21
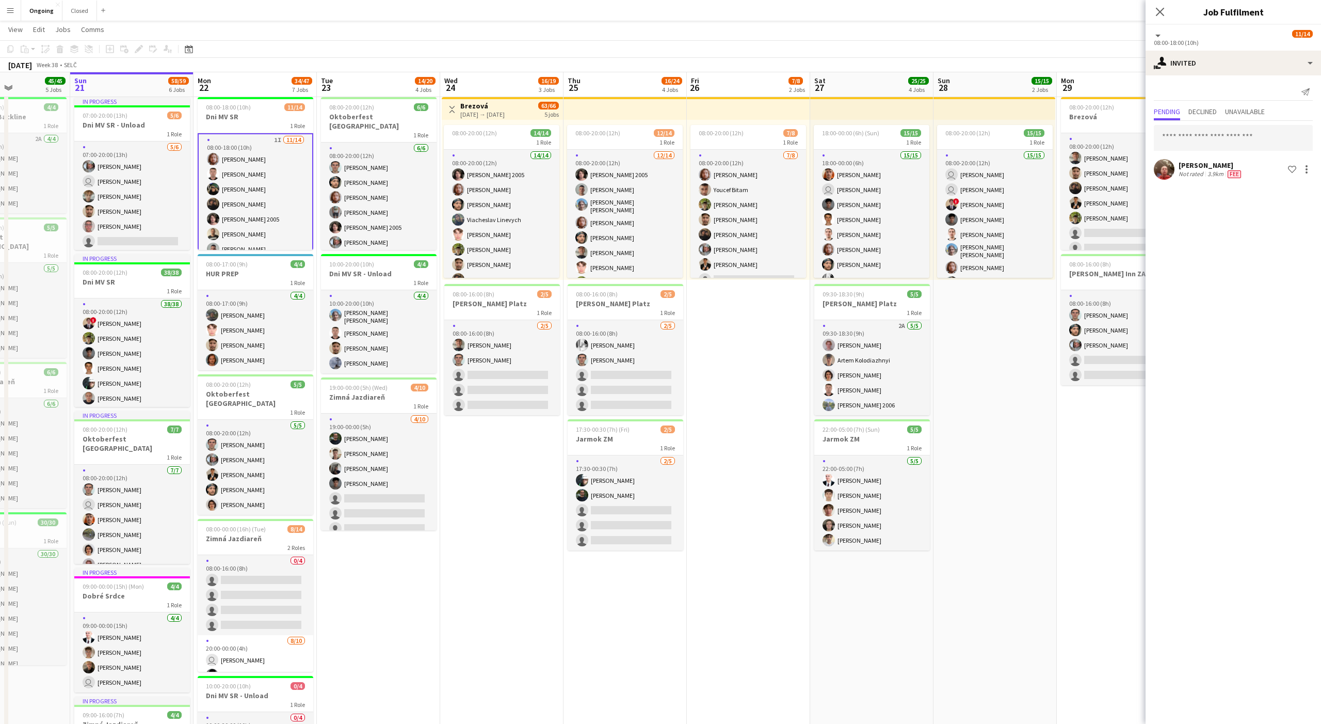
click at [489, 25] on app-page-menu "View Day view expanded Day view collapsed Month view Date picker Jump to [DATE]…" at bounding box center [660, 31] width 1321 height 20
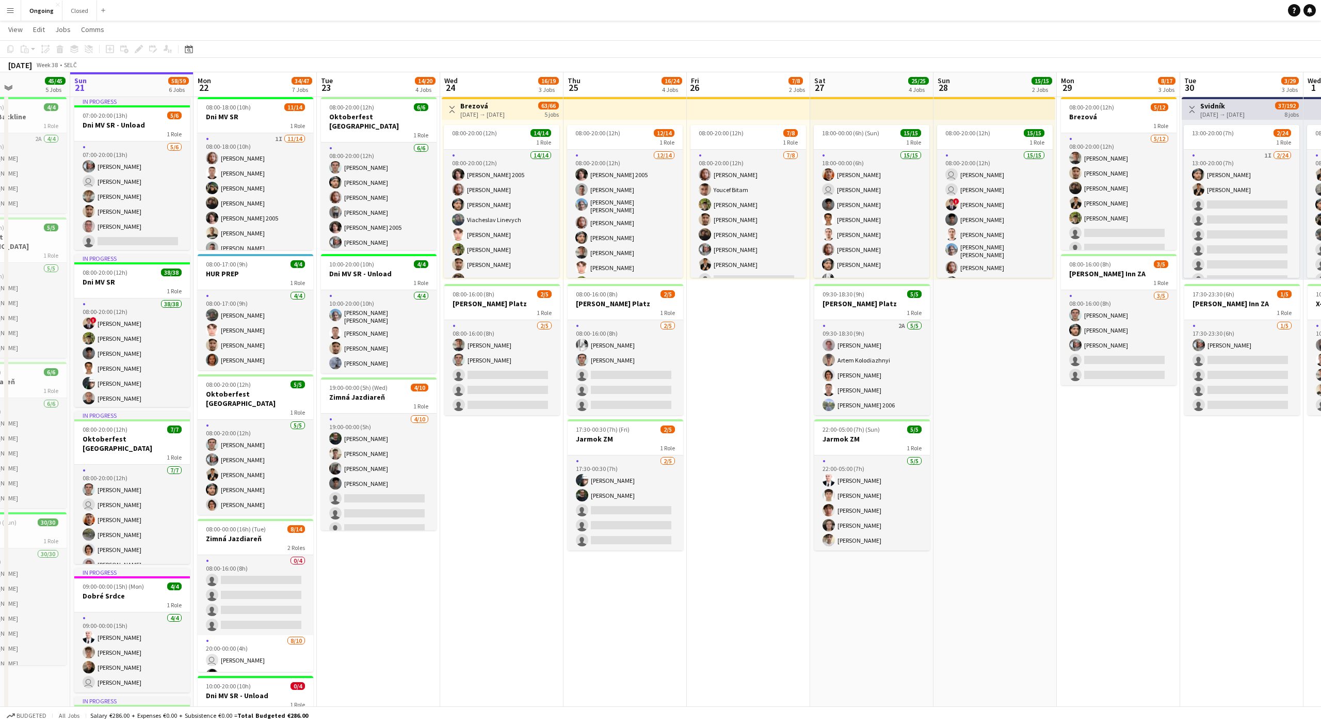
click at [382, 491] on app-date-cell "08:00-20:00 (12h) 6/6 Oktoberfest [GEOGRAPHIC_DATA] 1 Role [DATE] 08:00-20:00 (…" at bounding box center [378, 511] width 123 height 890
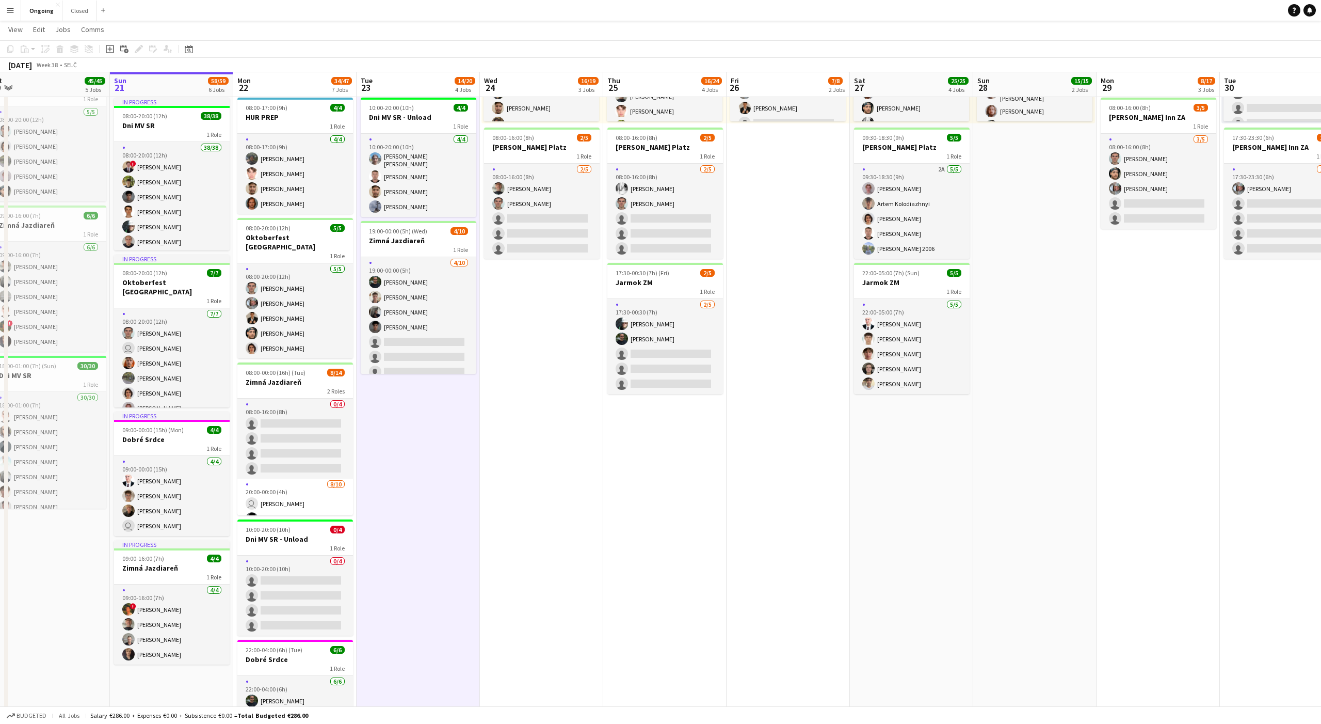
scroll to position [207, 0]
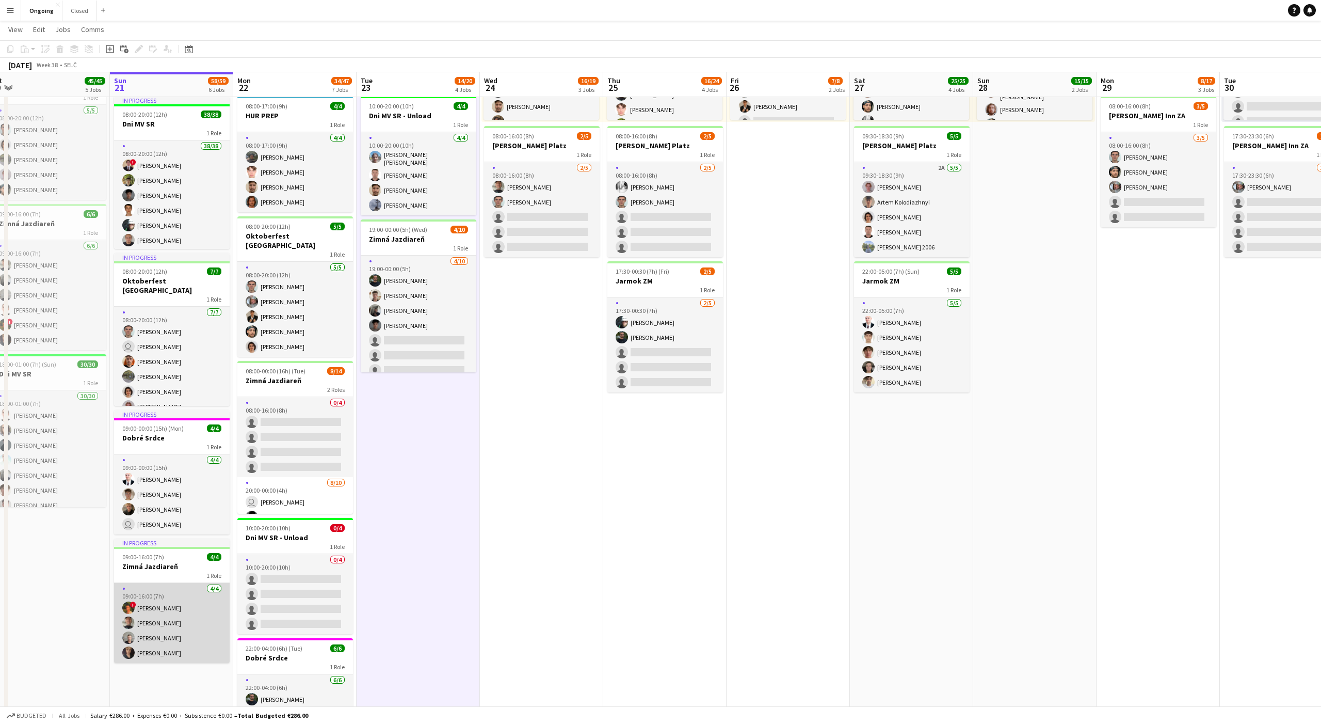
click at [155, 491] on app-card-role "[DATE] 09:00-16:00 (7h) ! [PERSON_NAME] [PERSON_NAME] [PERSON_NAME] [PERSON_NAM…" at bounding box center [172, 623] width 116 height 80
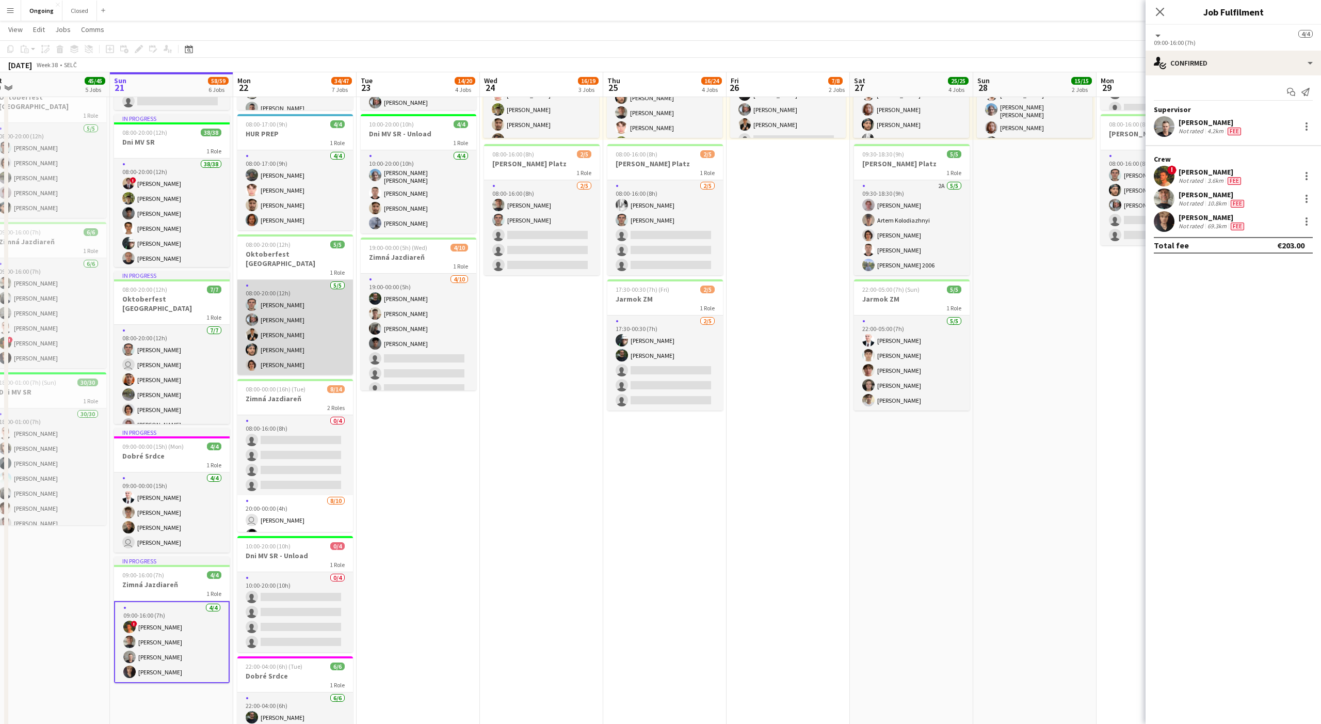
scroll to position [189, 0]
click at [489, 219] on div at bounding box center [1307, 221] width 12 height 12
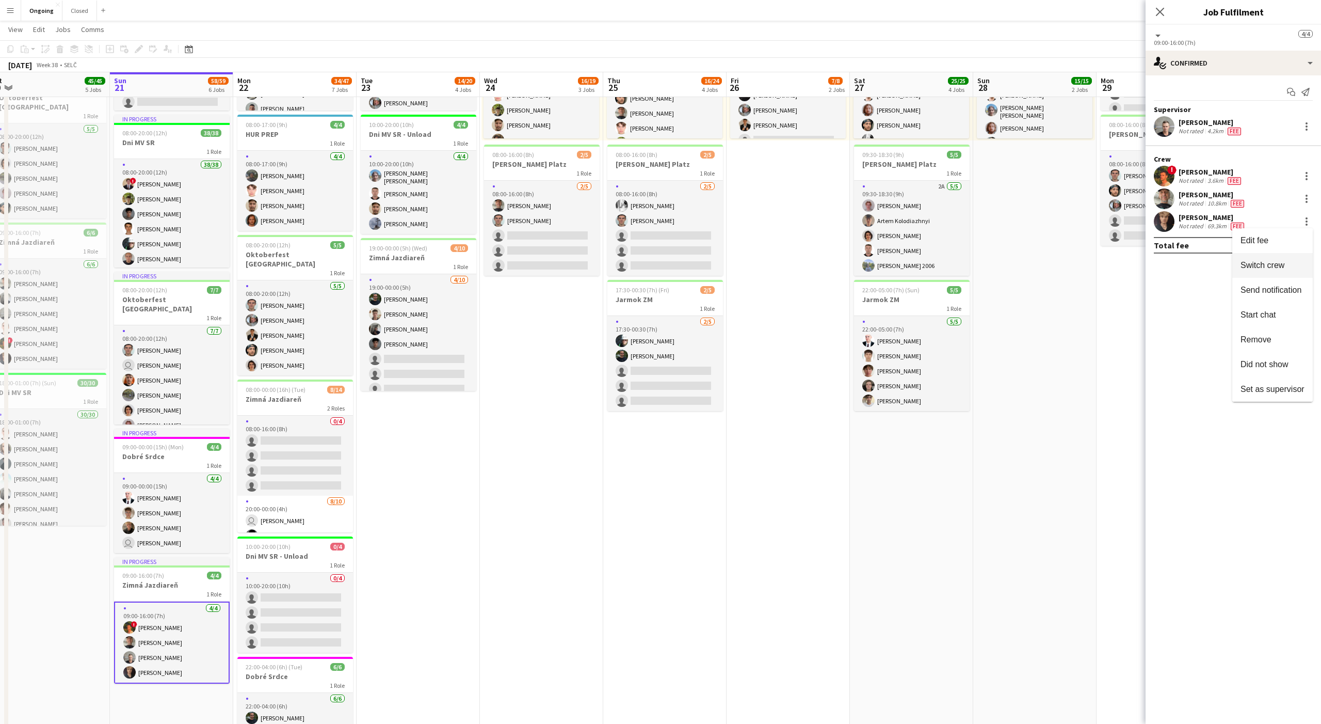
click at [489, 259] on button "Switch crew" at bounding box center [1273, 265] width 81 height 25
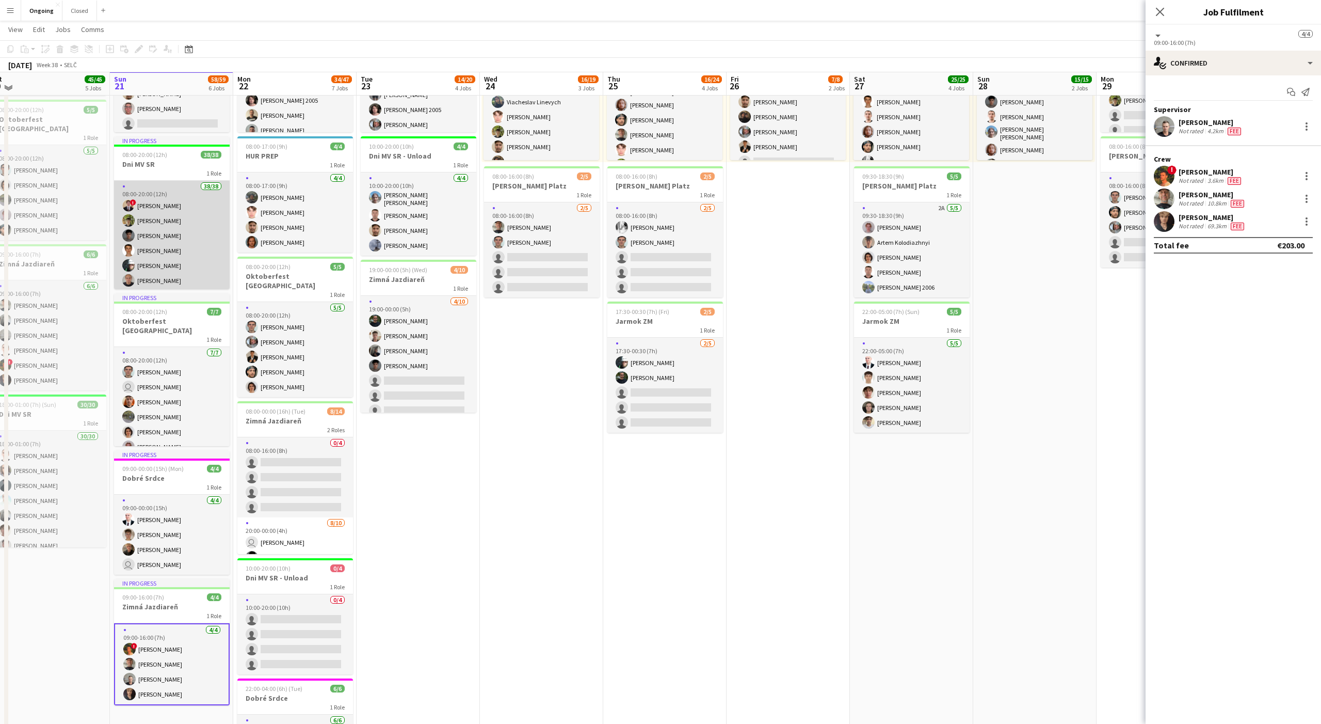
click at [165, 221] on app-card-role "38/38 08:00-20:00 (12h) ! [PERSON_NAME] [PERSON_NAME] [PERSON_NAME] [PERSON_NAM…" at bounding box center [172, 477] width 116 height 592
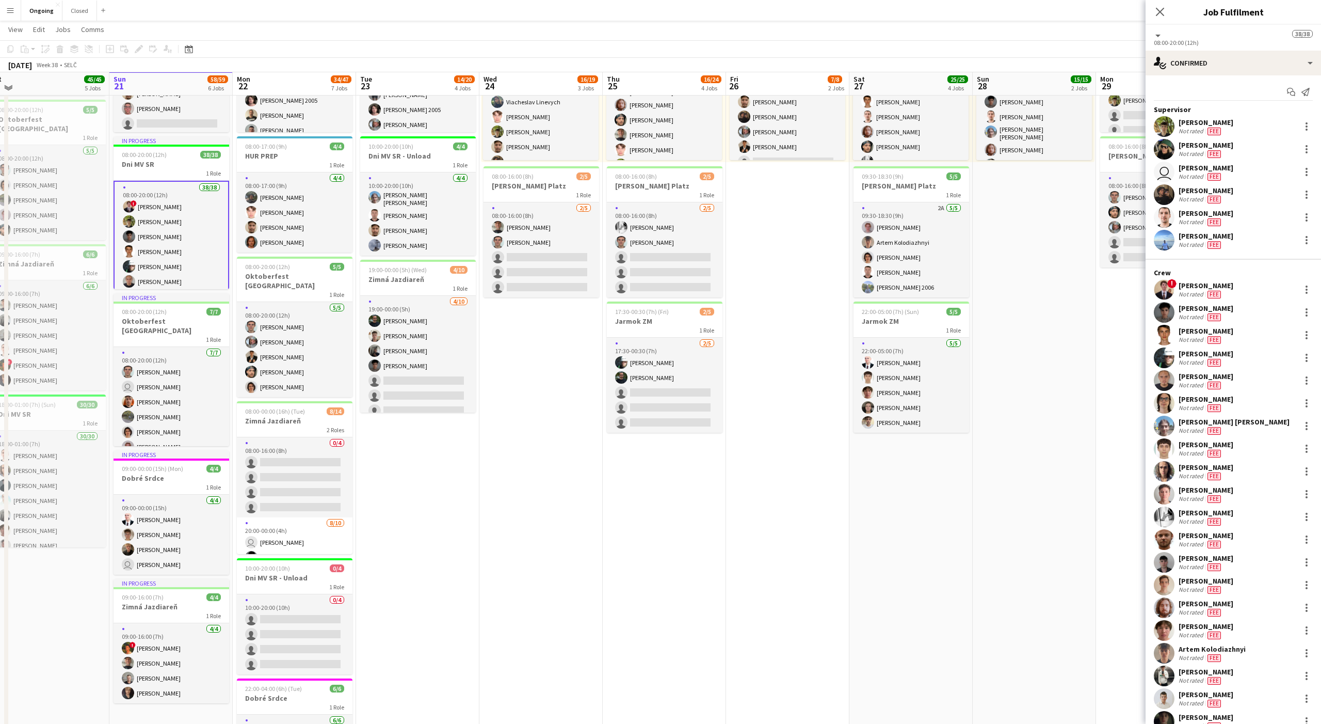
scroll to position [310, 0]
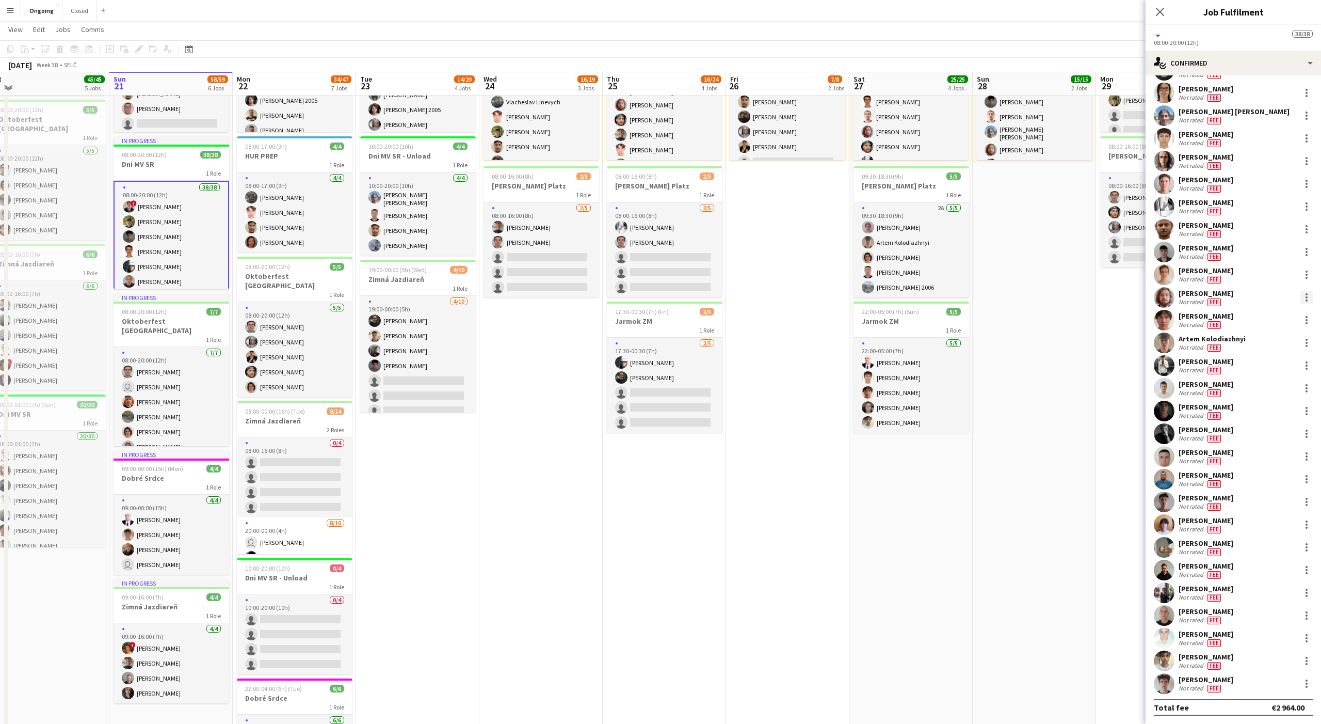
click at [489, 295] on div at bounding box center [1307, 297] width 12 height 12
click at [489, 337] on span "Switch with" at bounding box center [1261, 341] width 41 height 9
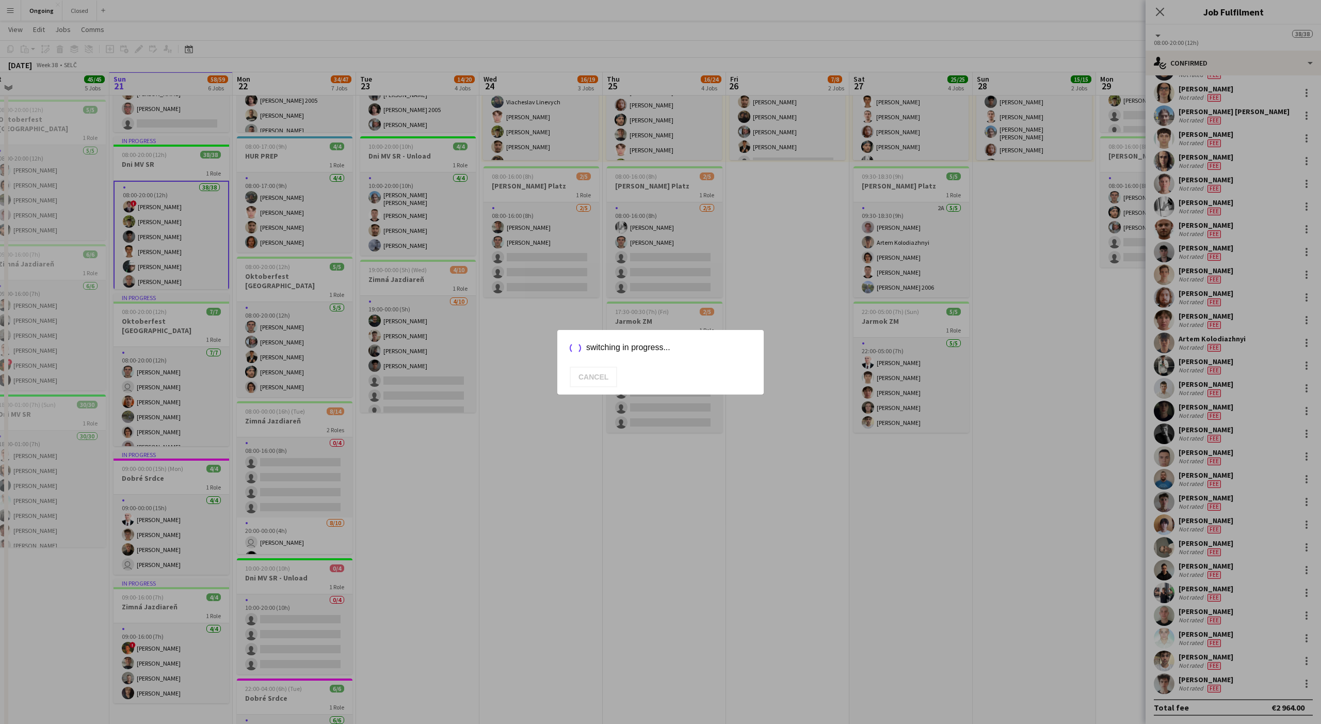
scroll to position [189, 0]
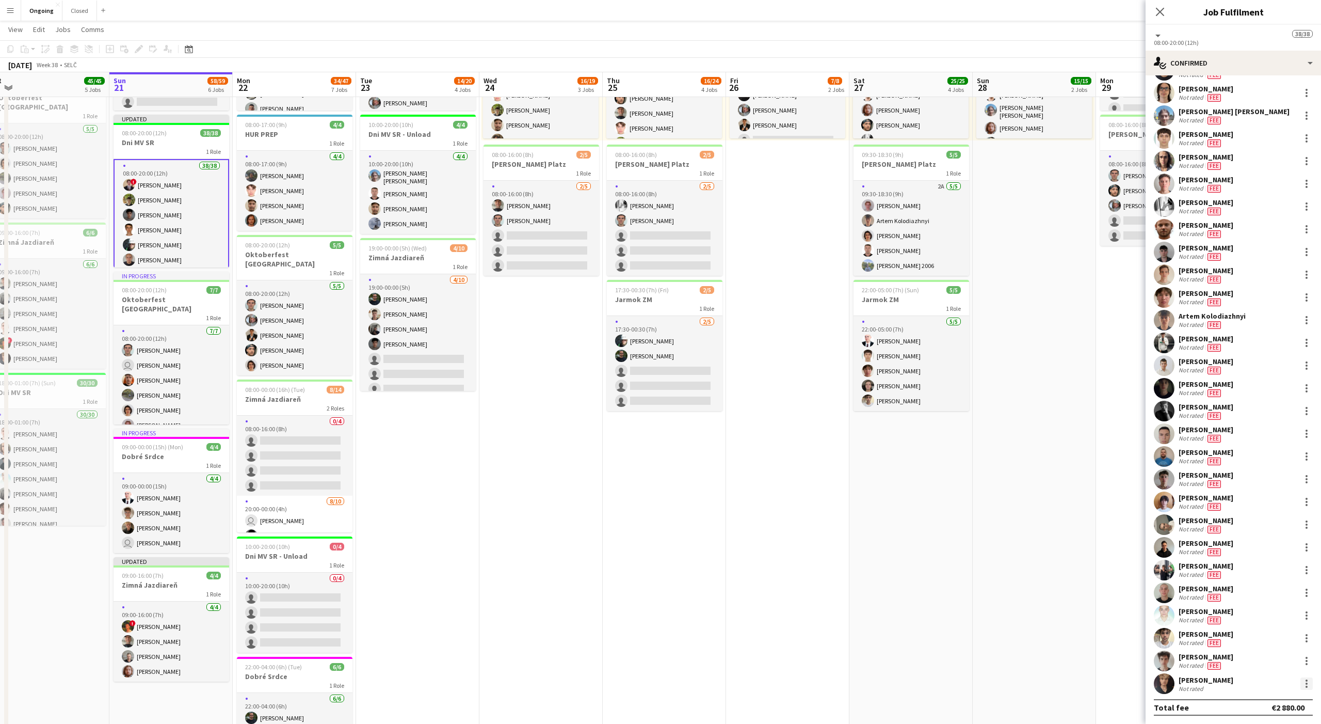
click at [489, 491] on div at bounding box center [1307, 683] width 12 height 12
click at [489, 491] on button "Switch crew" at bounding box center [1273, 540] width 81 height 25
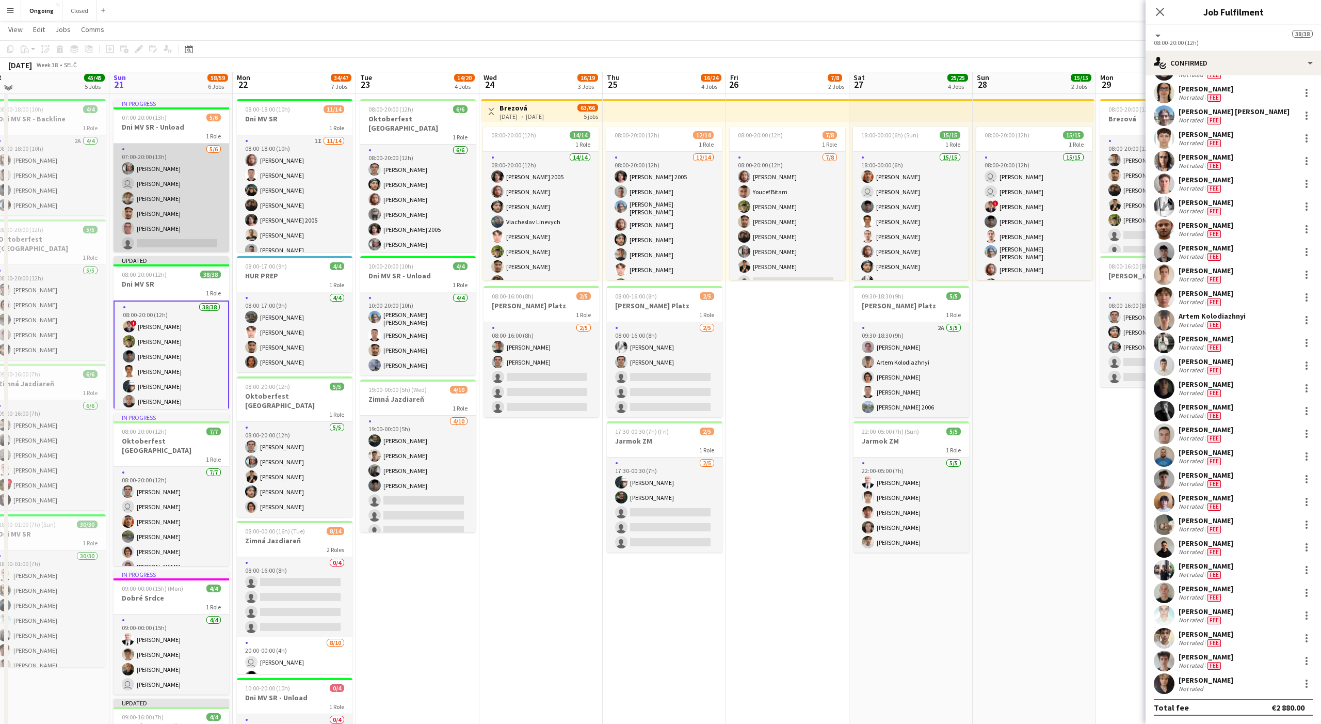
scroll to position [68, 0]
click at [196, 196] on app-card-role "[DATE] 07:00-20:00 (13h) [PERSON_NAME] user [PERSON_NAME] [PERSON_NAME] [PERSON…" at bounding box center [172, 200] width 116 height 110
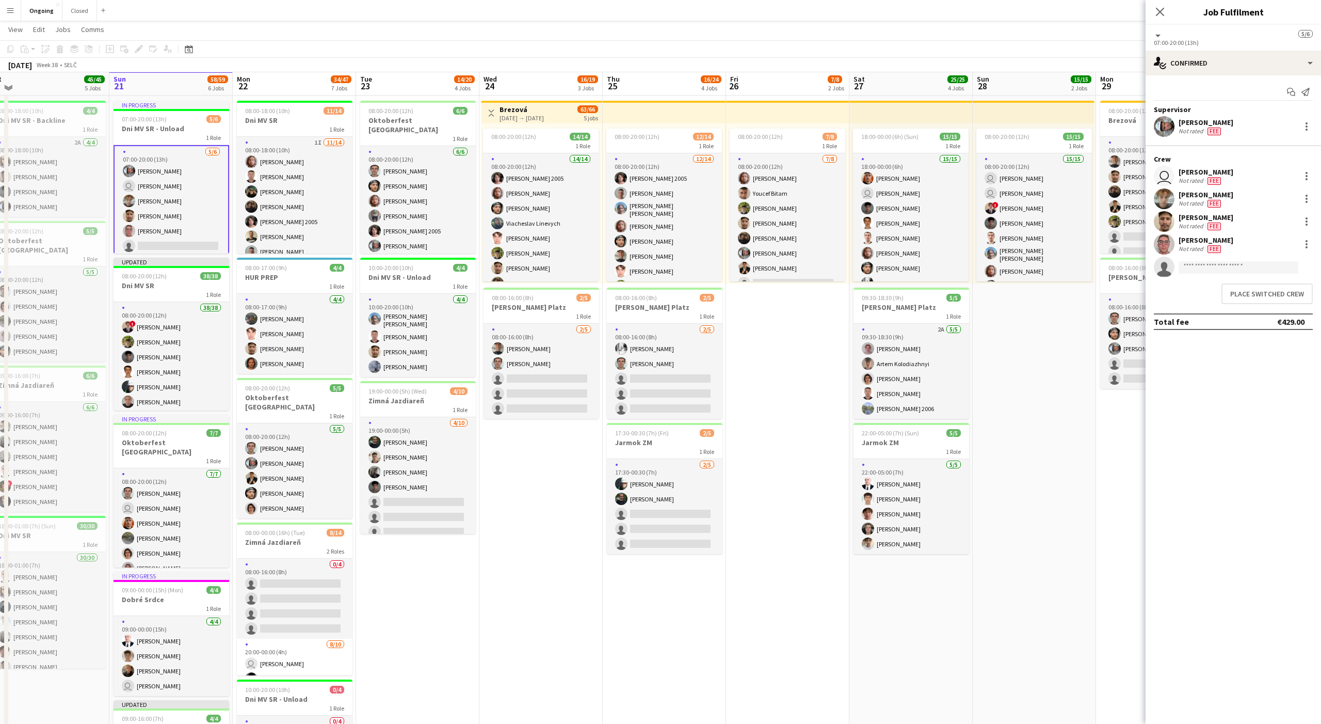
scroll to position [0, 0]
click at [489, 298] on button "Place switched crew" at bounding box center [1267, 293] width 91 height 21
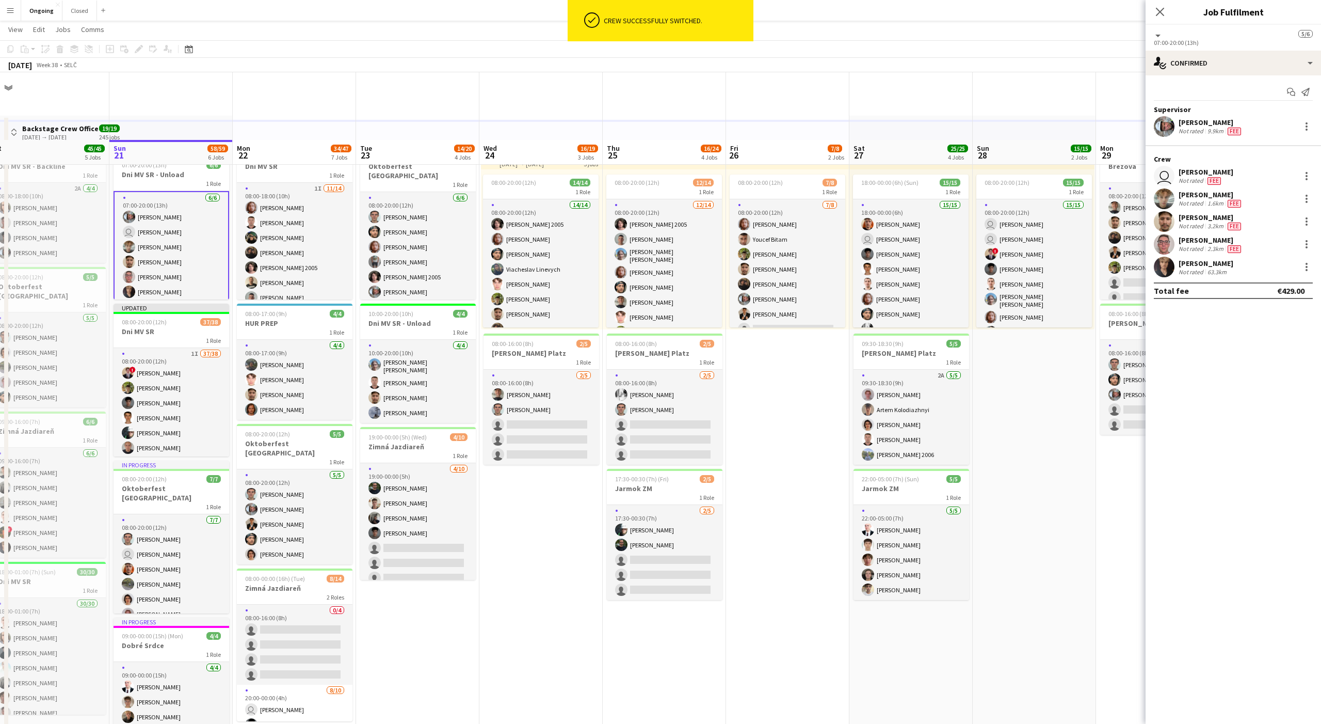
scroll to position [68, 0]
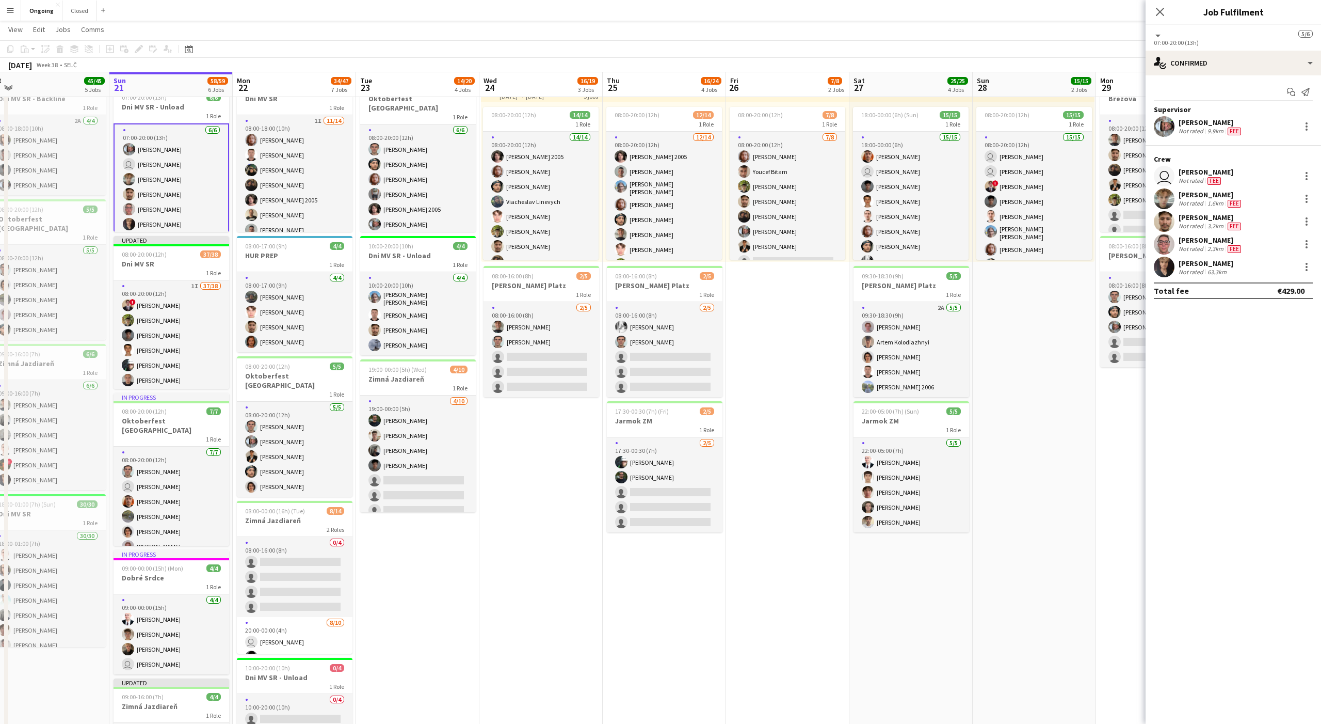
click at [489, 491] on app-date-cell "Toggle View Brezová [DATE] → [DATE] 63/66 5 jobs 08:00-20:00 (12h) 14/14 1 Role…" at bounding box center [541, 493] width 123 height 890
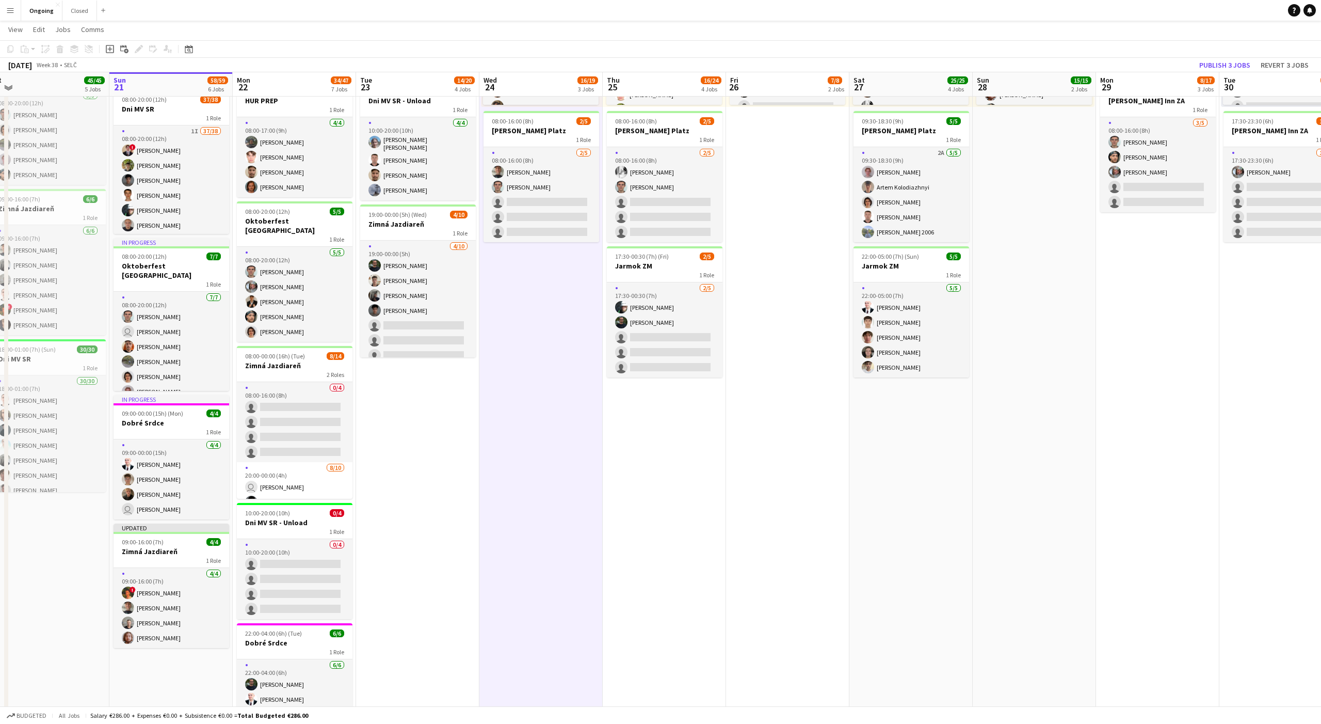
scroll to position [223, 0]
click at [444, 491] on app-date-cell "08:00-20:00 (12h) 6/6 Oktoberfest [GEOGRAPHIC_DATA] 1 Role [DATE] 08:00-20:00 (…" at bounding box center [417, 338] width 123 height 890
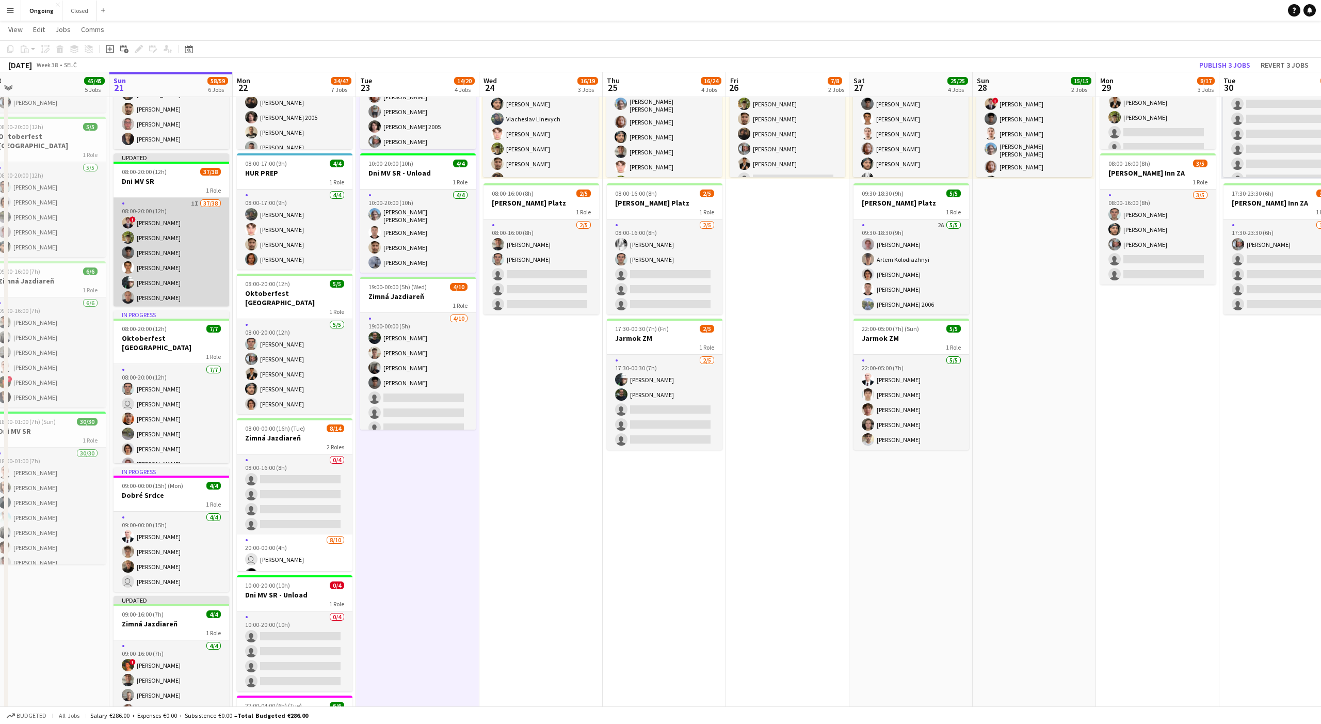
scroll to position [481, 0]
click at [462, 491] on app-date-cell "08:00-20:00 (12h) 6/6 Oktoberfest [GEOGRAPHIC_DATA] 1 Role [DATE] 08:00-20:00 (…" at bounding box center [417, 410] width 123 height 890
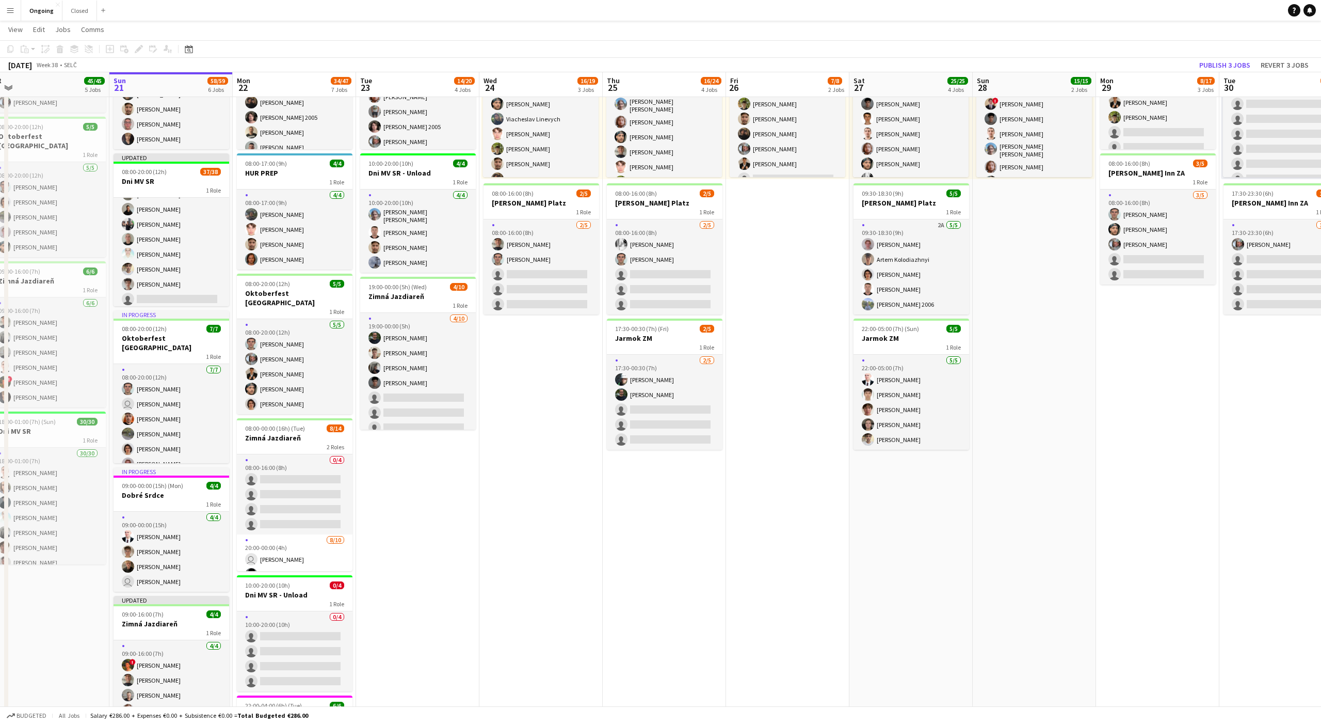
click at [489, 491] on app-date-cell "Toggle View Brezová [DATE] → [DATE] 63/66 5 jobs 08:00-20:00 (12h) 14/14 1 Role…" at bounding box center [541, 410] width 123 height 890
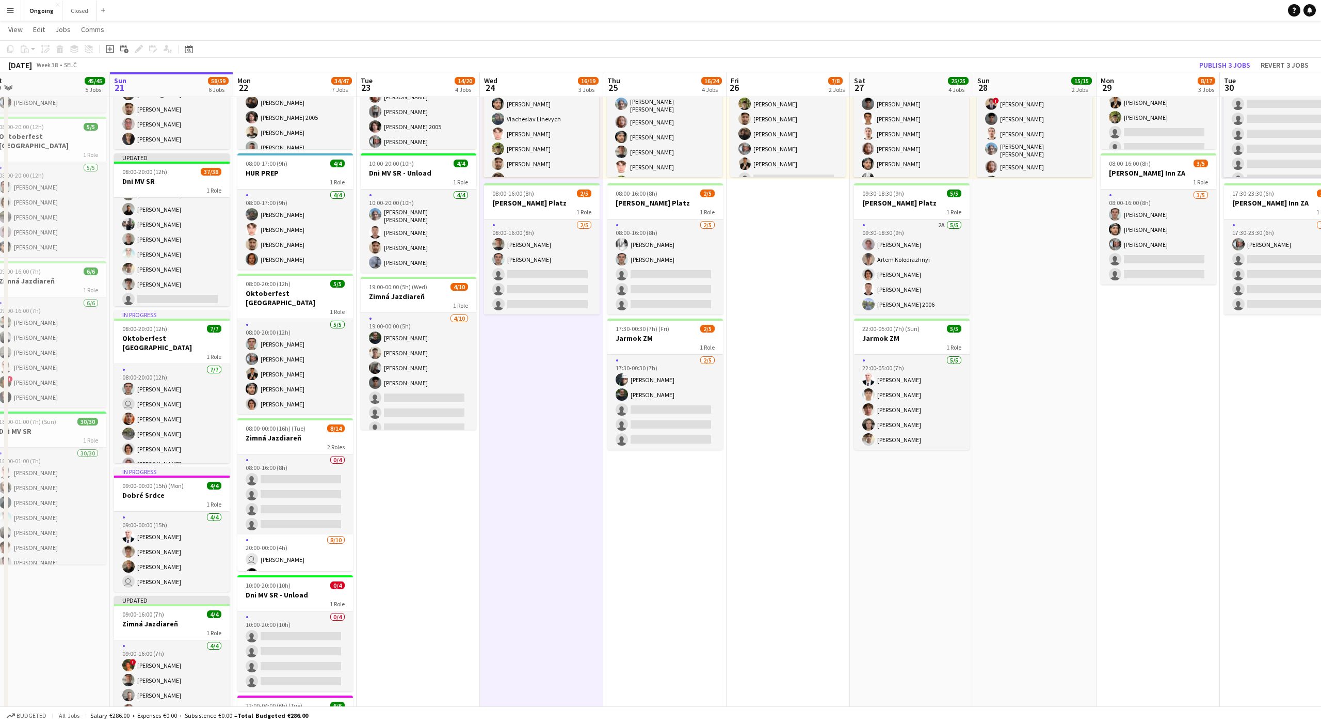
click at [489, 53] on app-toolbar "Copy Paste Paste Command V Paste with crew Command Shift V Paste linked Job [GE…" at bounding box center [660, 49] width 1321 height 18
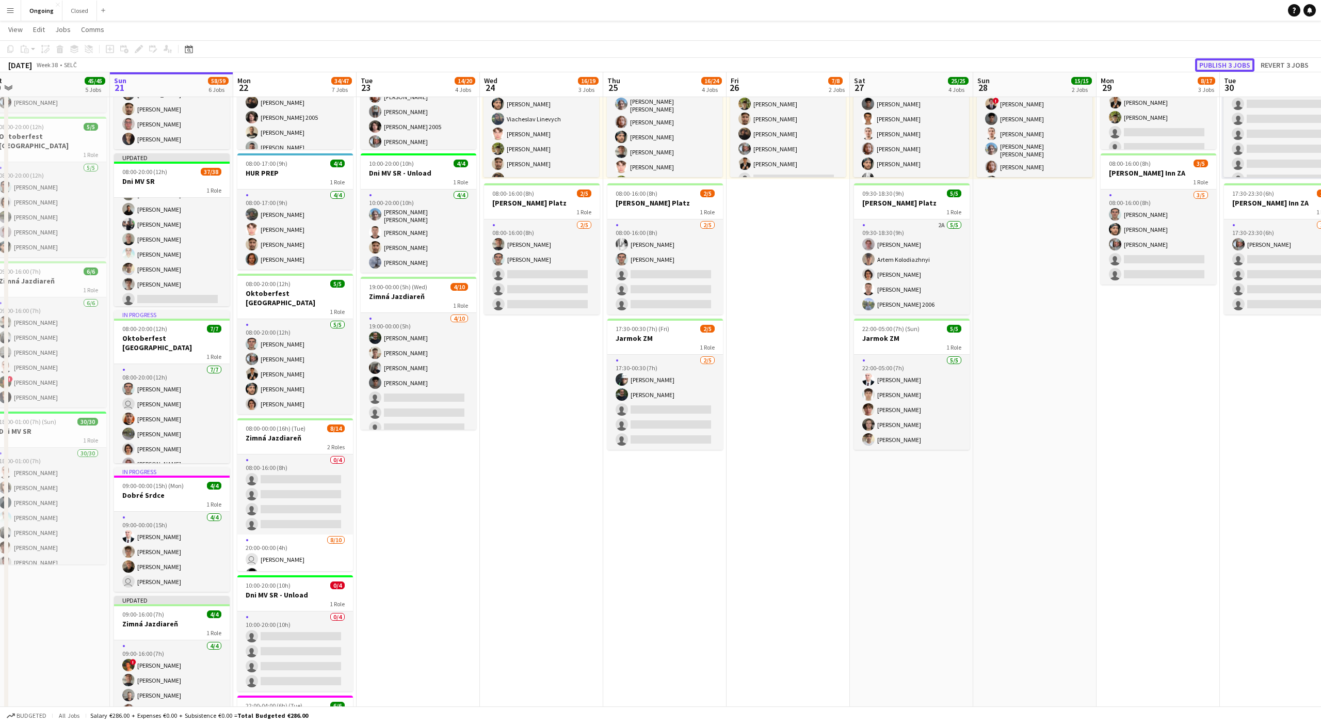
click at [489, 61] on button "Publish 3 jobs" at bounding box center [1224, 64] width 59 height 13
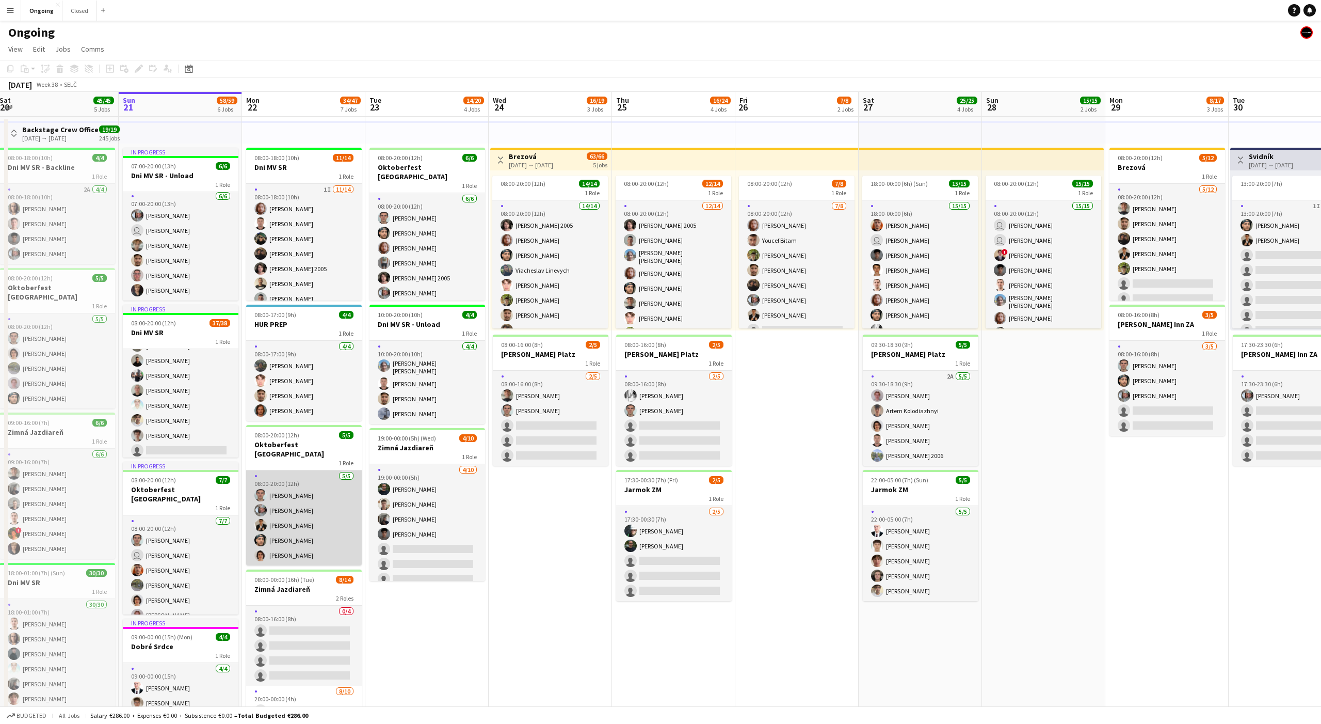
scroll to position [0, 250]
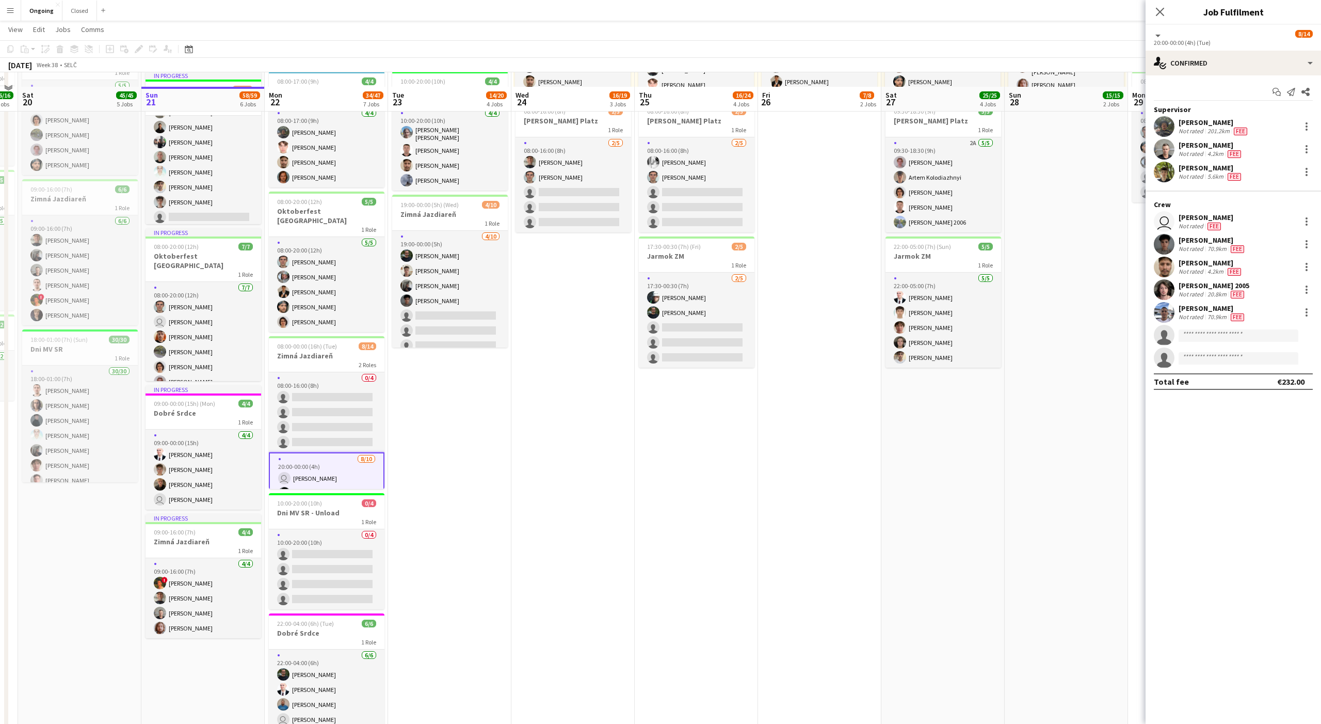
scroll to position [229, 0]
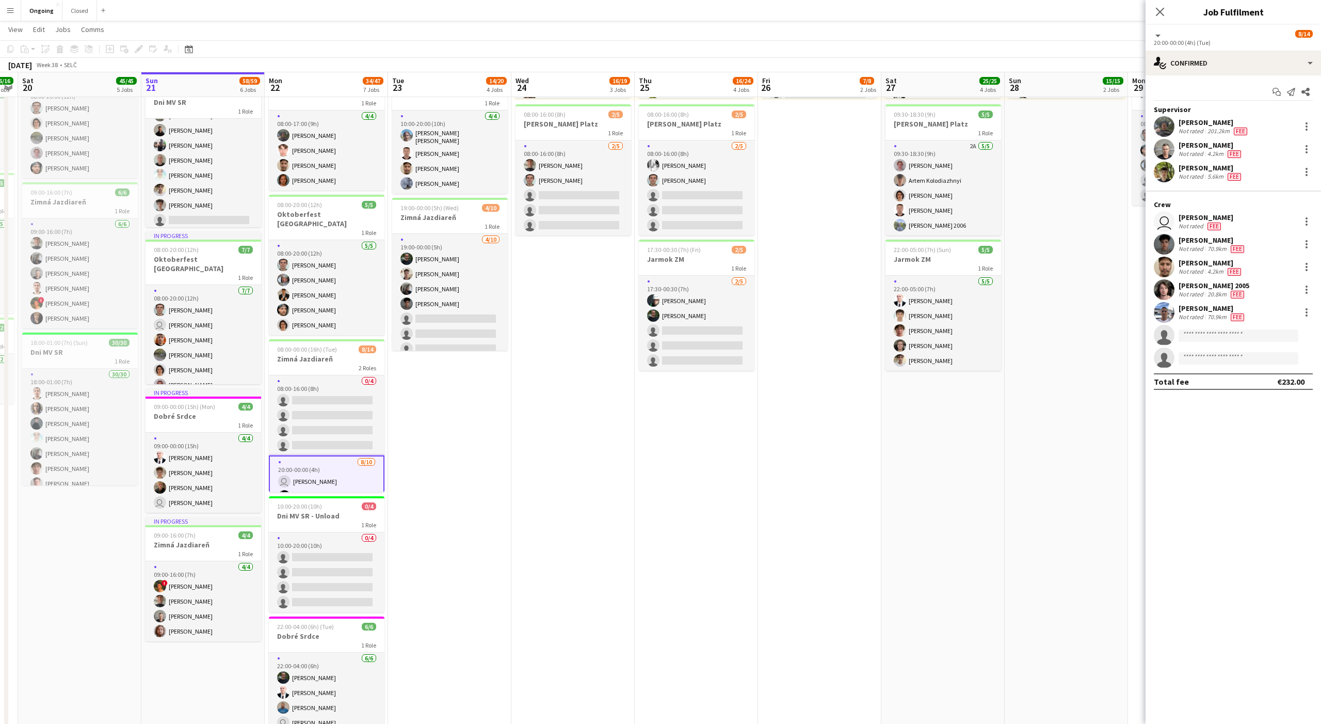
click at [450, 491] on app-date-cell "08:00-20:00 (12h) 6/6 Oktoberfest [GEOGRAPHIC_DATA] 1 Role [DATE] 08:00-20:00 (…" at bounding box center [449, 331] width 123 height 890
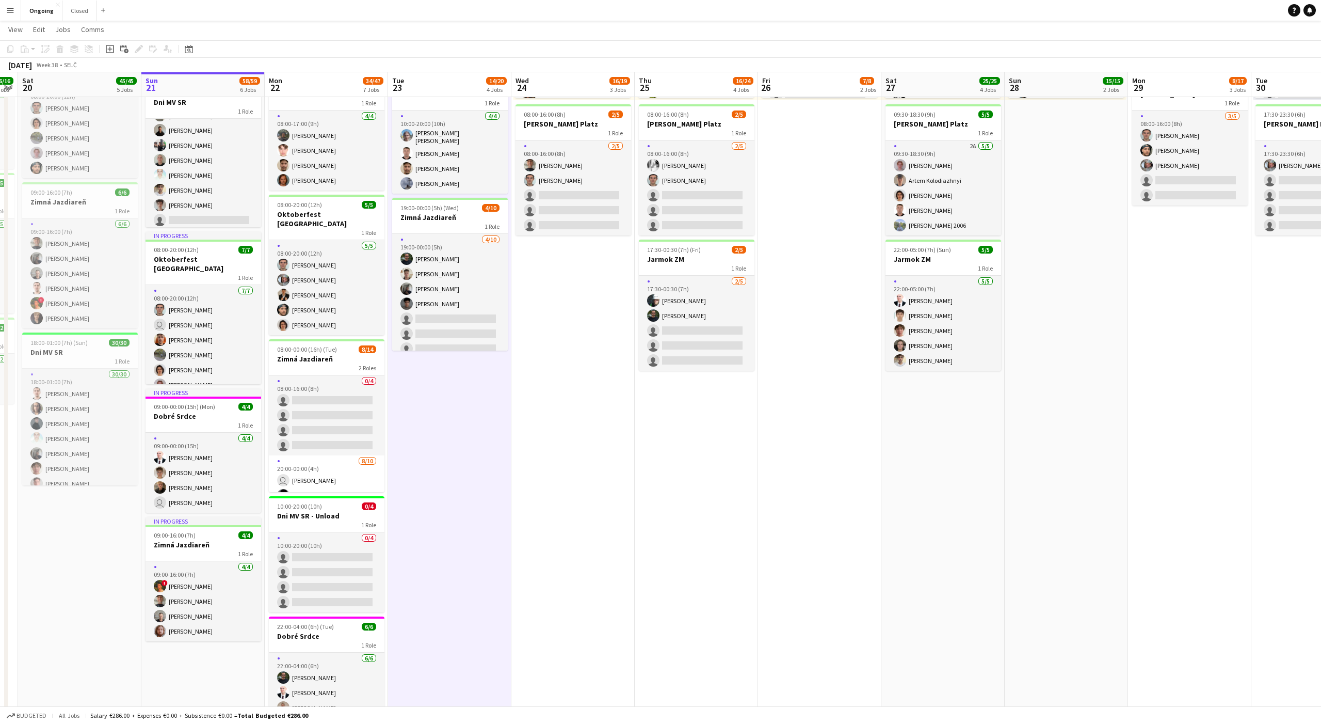
click at [436, 437] on app-date-cell "08:00-20:00 (12h) 6/6 Oktoberfest [GEOGRAPHIC_DATA] 1 Role [DATE] 08:00-20:00 (…" at bounding box center [449, 331] width 123 height 890
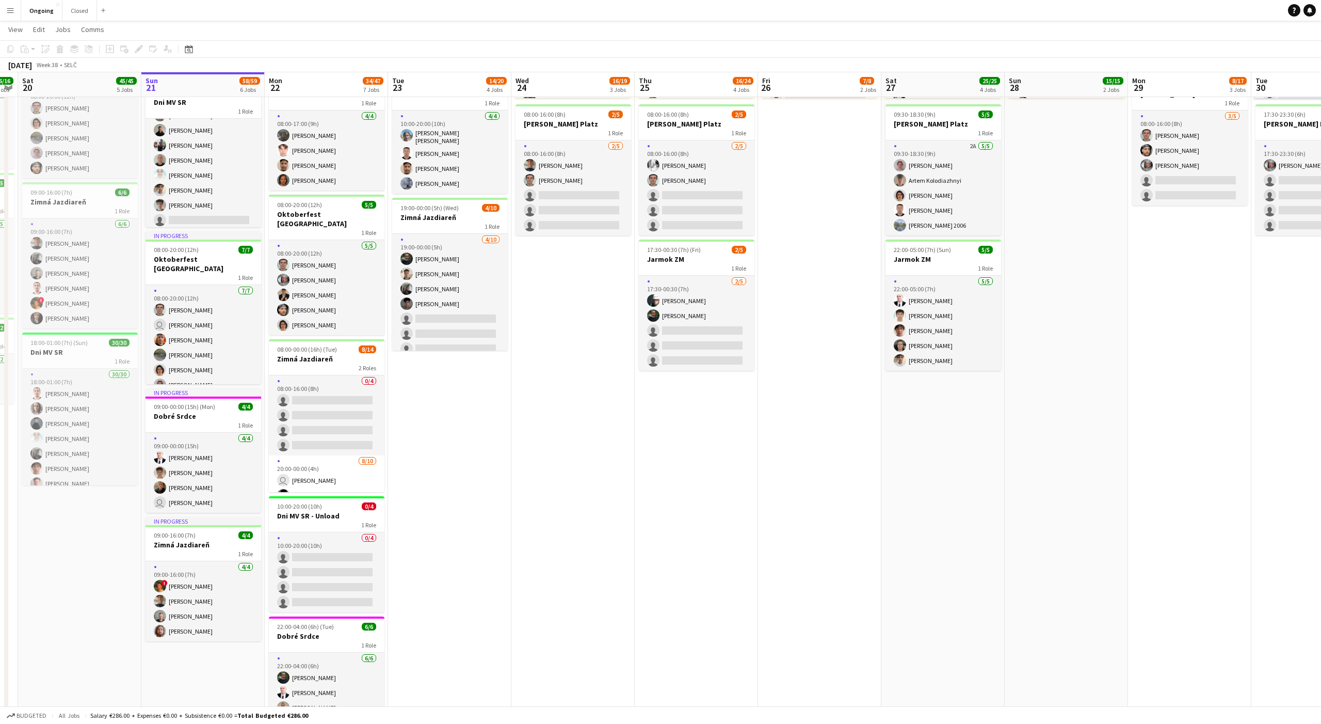
click at [488, 472] on app-date-cell "08:00-20:00 (12h) 6/6 Oktoberfest [GEOGRAPHIC_DATA] 1 Role [DATE] 08:00-20:00 (…" at bounding box center [449, 331] width 123 height 890
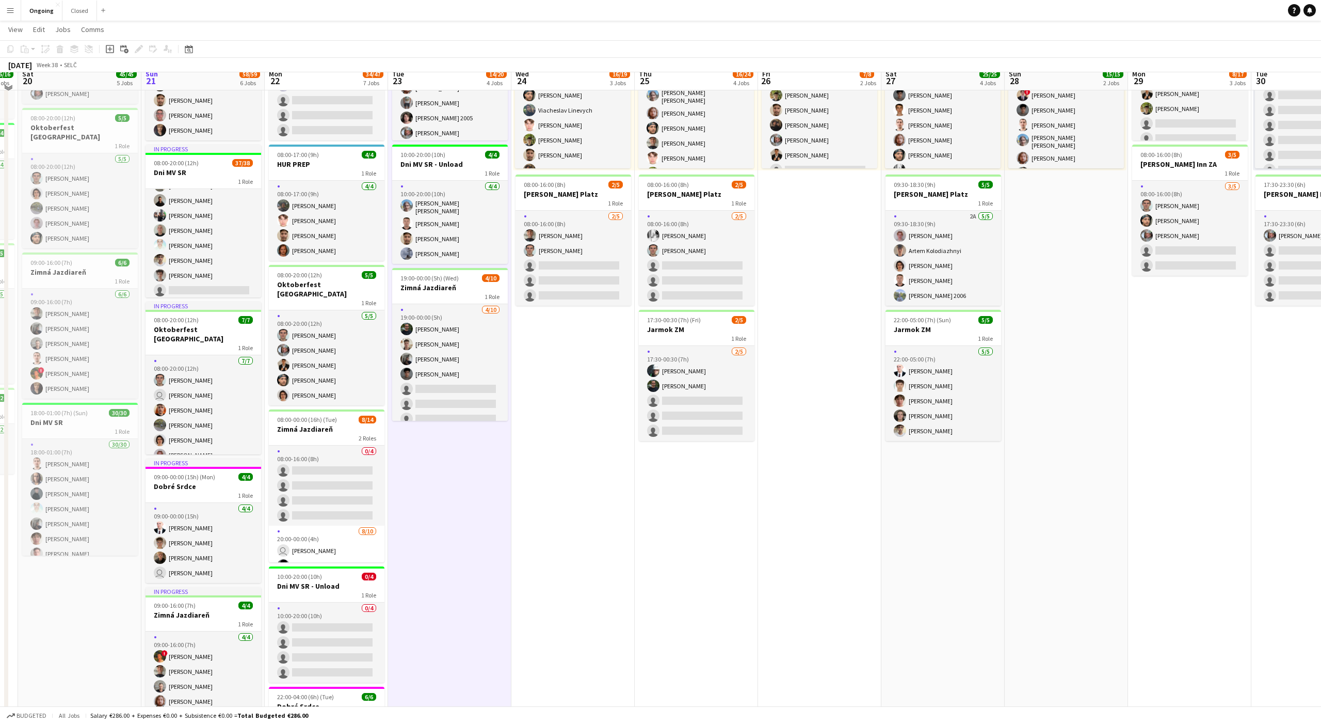
scroll to position [145, 0]
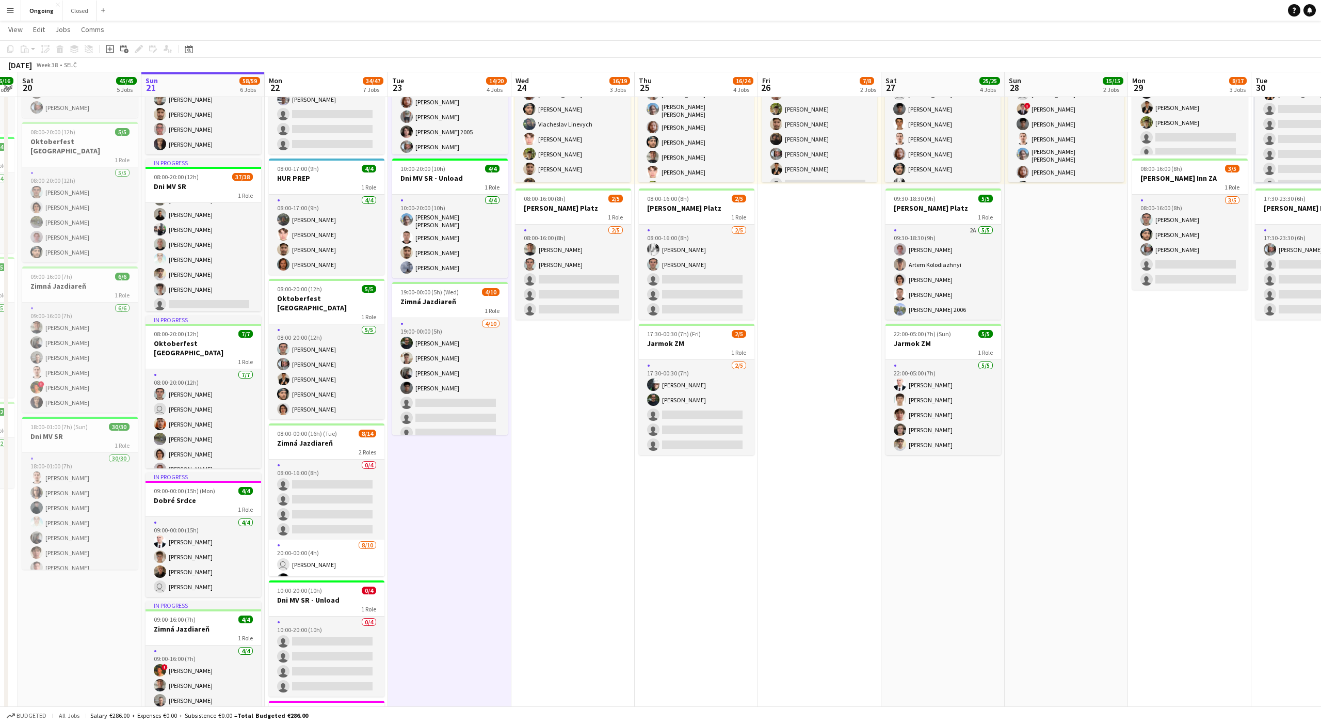
click at [451, 491] on app-date-cell "08:00-20:00 (12h) 6/6 Oktoberfest [GEOGRAPHIC_DATA] 1 Role [DATE] 08:00-20:00 (…" at bounding box center [449, 416] width 123 height 890
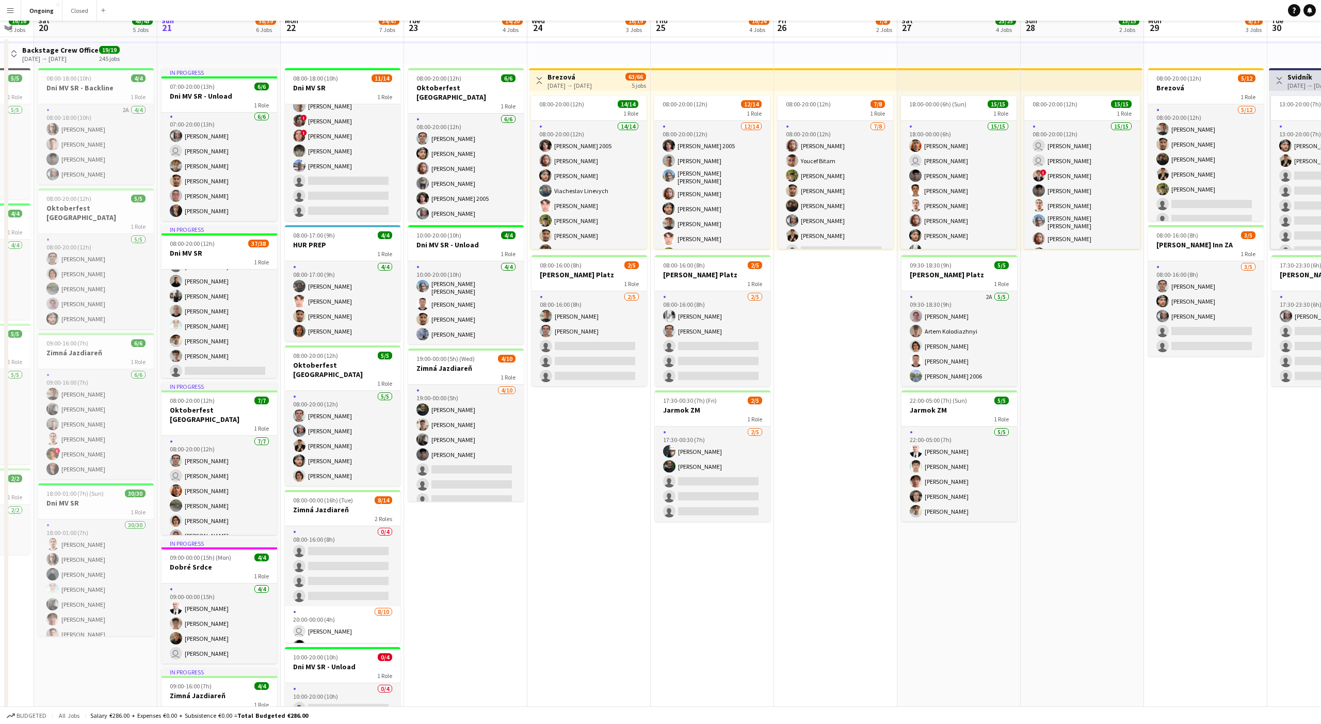
scroll to position [0, 0]
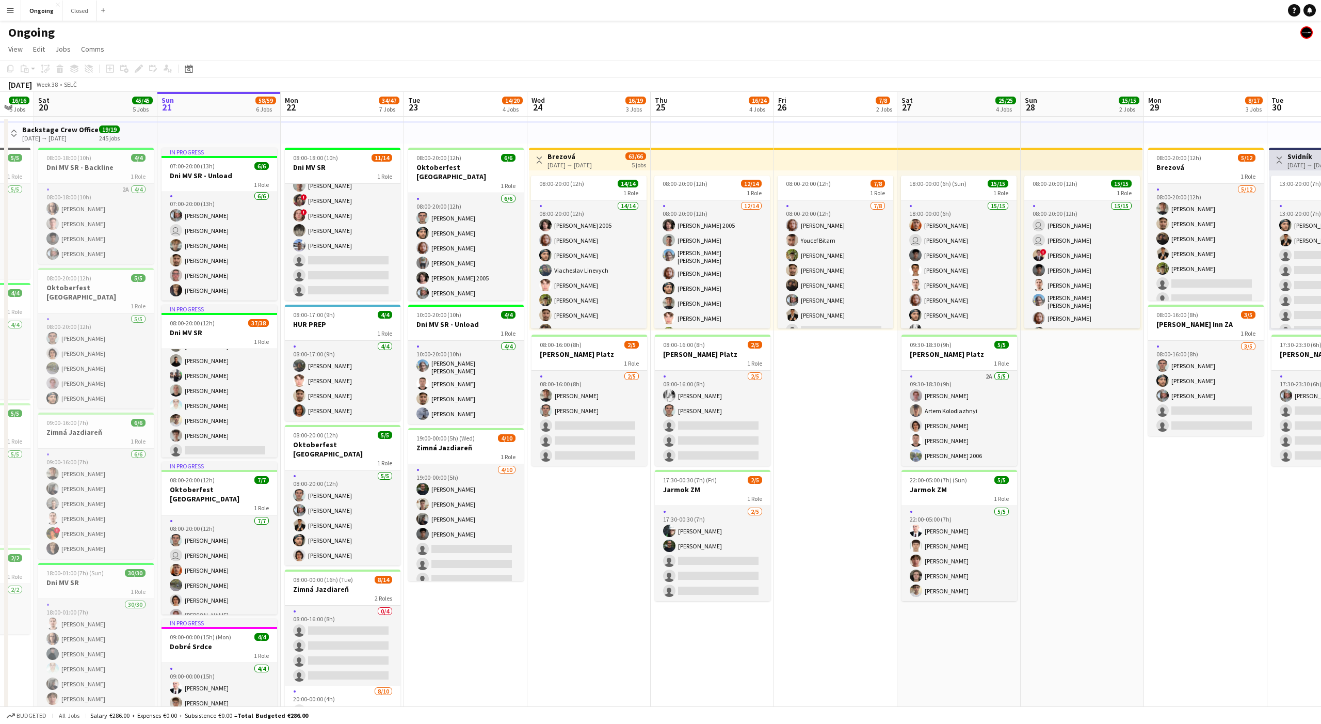
click at [489, 491] on app-date-cell "Toggle View Brezová [DATE] → [DATE] 63/66 5 jobs 08:00-20:00 (12h) 14/14 1 Role…" at bounding box center [589, 562] width 123 height 890
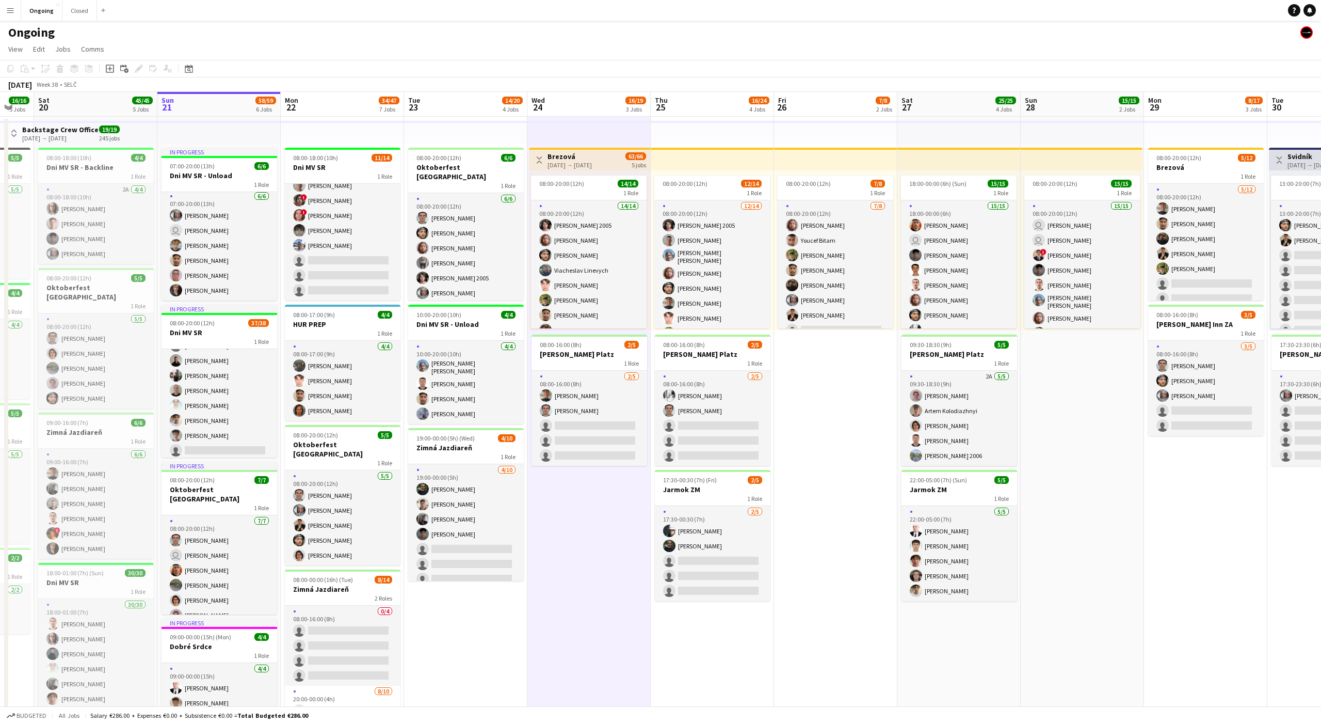
click at [489, 491] on app-date-cell "Toggle View Brezová [DATE] → [DATE] 63/66 5 jobs 08:00-20:00 (12h) 14/14 1 Role…" at bounding box center [589, 562] width 123 height 890
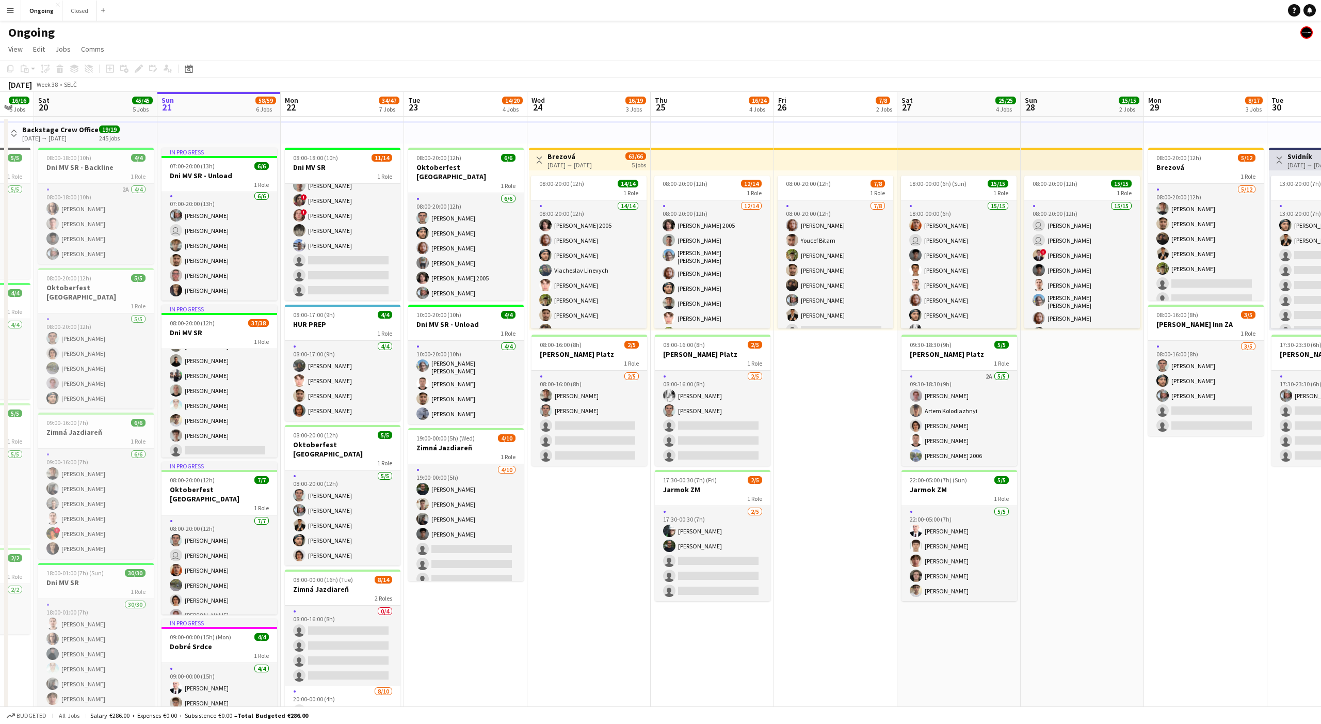
click at [489, 491] on app-date-cell "Toggle View Brezová [DATE] → [DATE] 63/66 5 jobs 08:00-20:00 (12h) 14/14 1 Role…" at bounding box center [589, 562] width 123 height 890
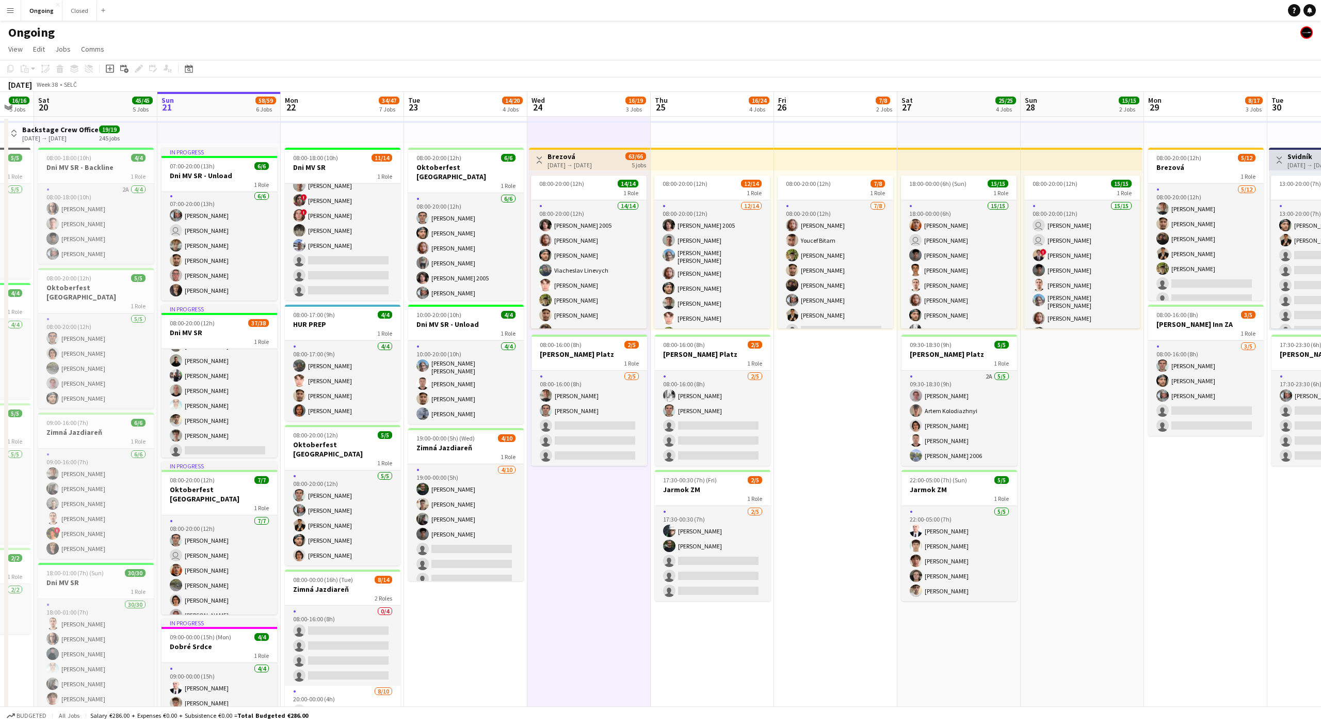
click at [489, 491] on app-date-cell "Toggle View Brezová [DATE] → [DATE] 63/66 5 jobs 08:00-20:00 (12h) 14/14 1 Role…" at bounding box center [589, 562] width 123 height 890
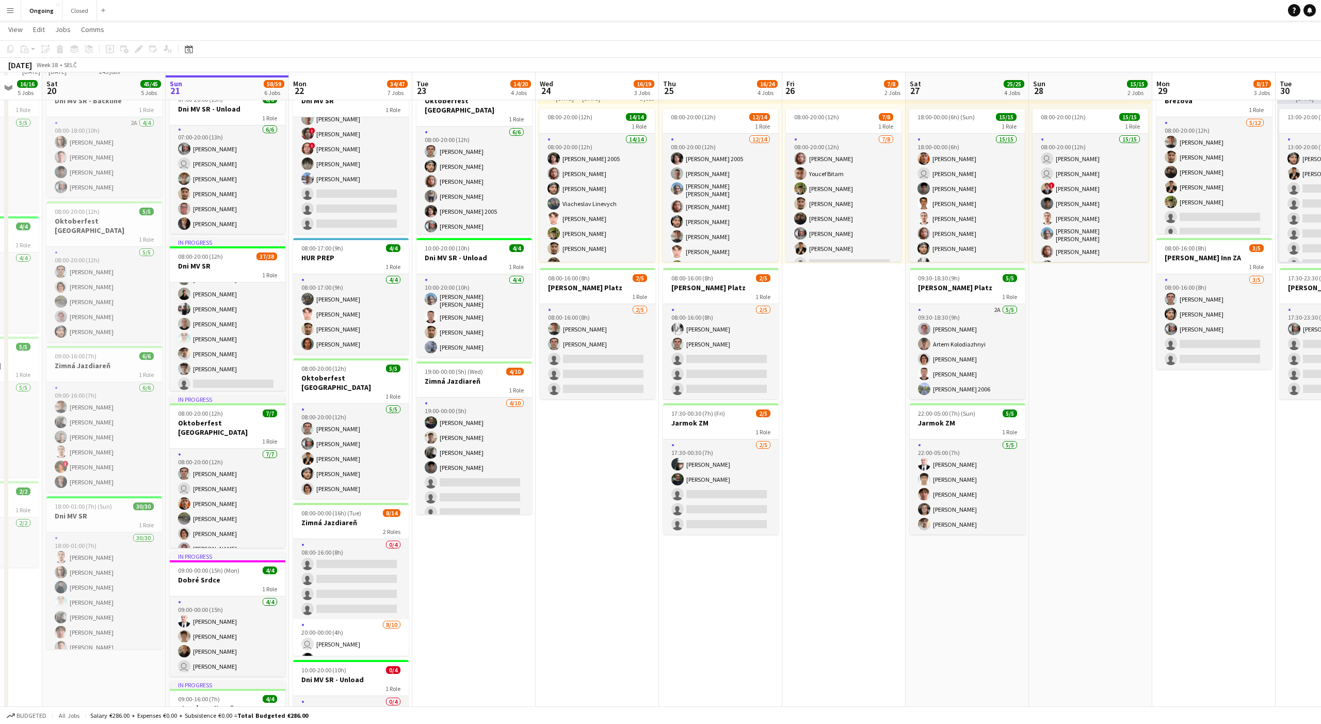
scroll to position [64, 0]
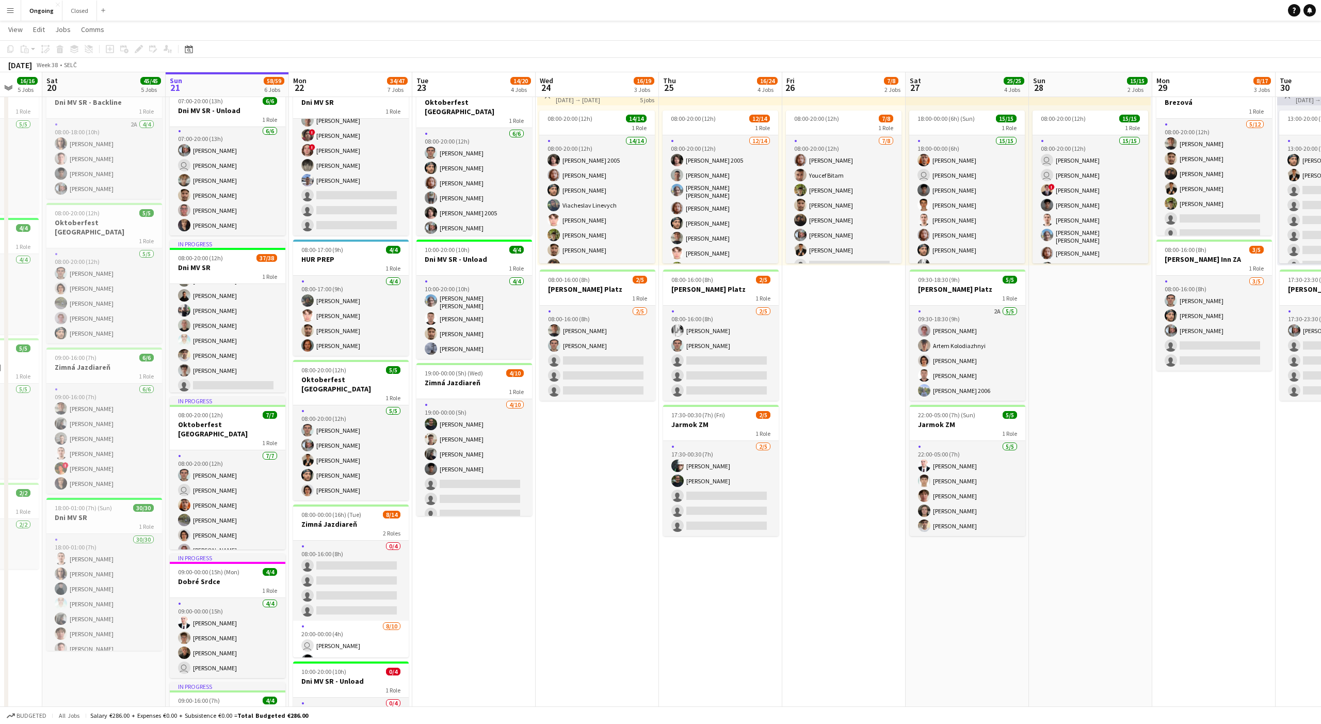
click at [480, 491] on app-date-cell "08:00-20:00 (12h) 6/6 Oktoberfest [GEOGRAPHIC_DATA] 1 Role [DATE] 08:00-20:00 (…" at bounding box center [473, 497] width 123 height 890
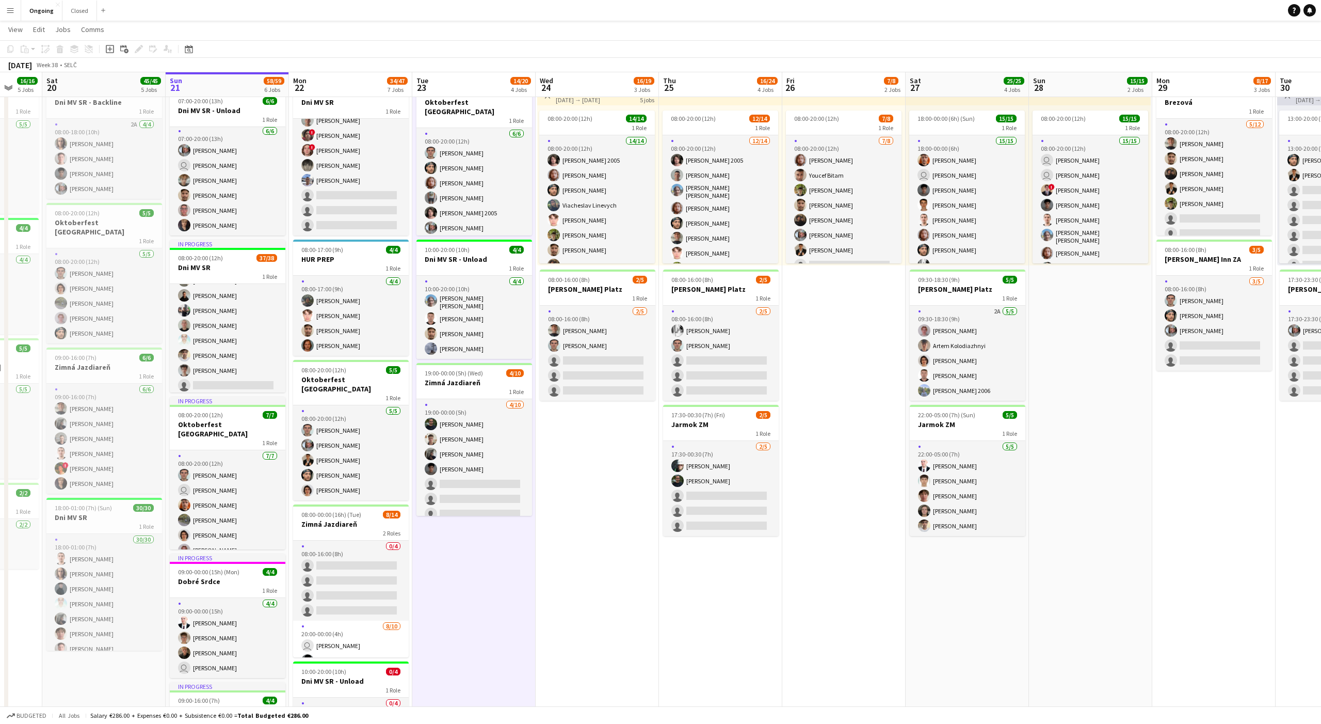
click at [479, 491] on app-date-cell "08:00-20:00 (12h) 6/6 Oktoberfest [GEOGRAPHIC_DATA] 1 Role [DATE] 08:00-20:00 (…" at bounding box center [473, 497] width 123 height 890
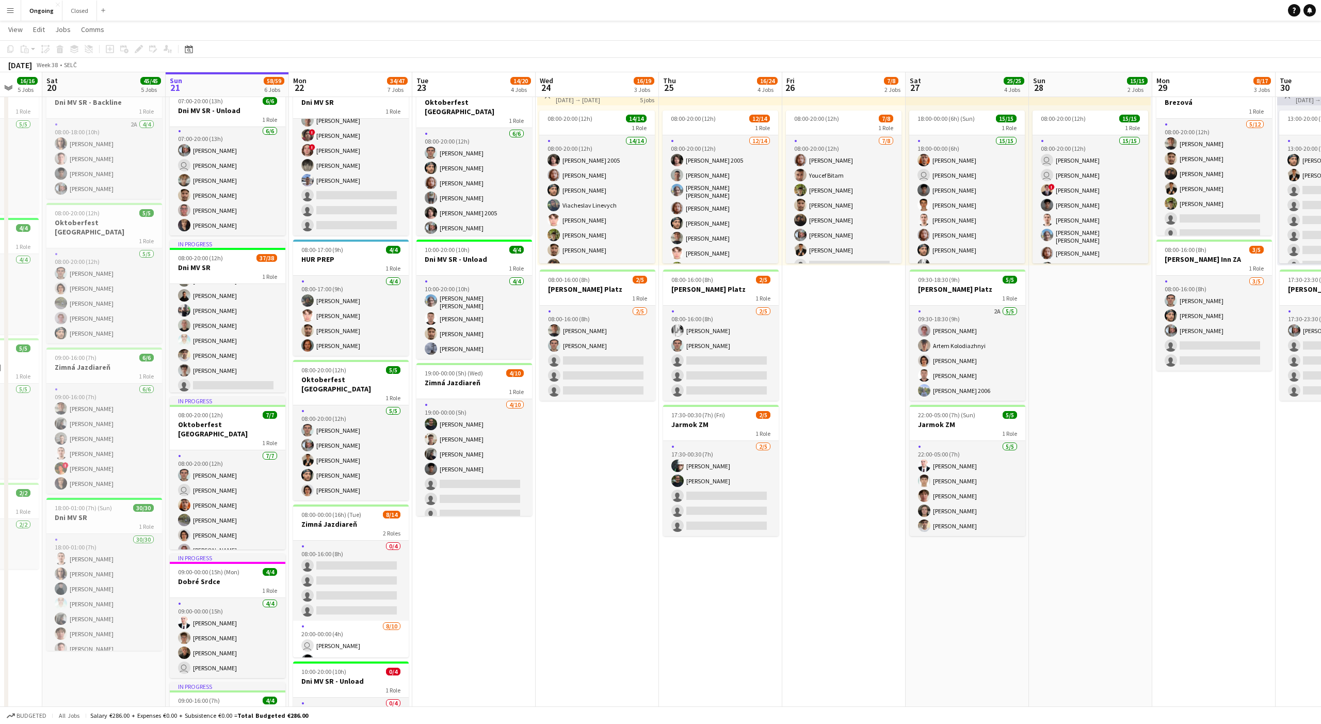
click at [478, 491] on app-date-cell "08:00-20:00 (12h) 6/6 Oktoberfest [GEOGRAPHIC_DATA] 1 Role [DATE] 08:00-20:00 (…" at bounding box center [473, 497] width 123 height 890
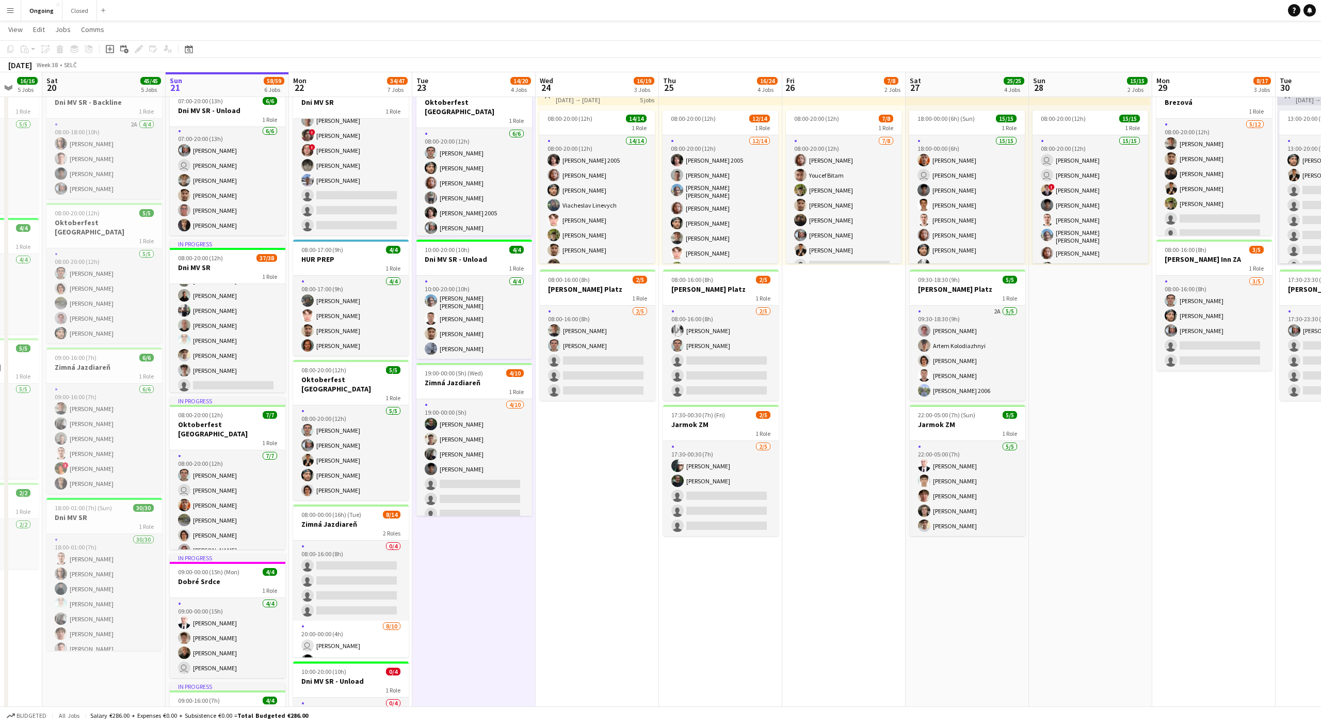
click at [473, 491] on app-date-cell "08:00-20:00 (12h) 6/6 Oktoberfest [GEOGRAPHIC_DATA] 1 Role [DATE] 08:00-20:00 (…" at bounding box center [473, 497] width 123 height 890
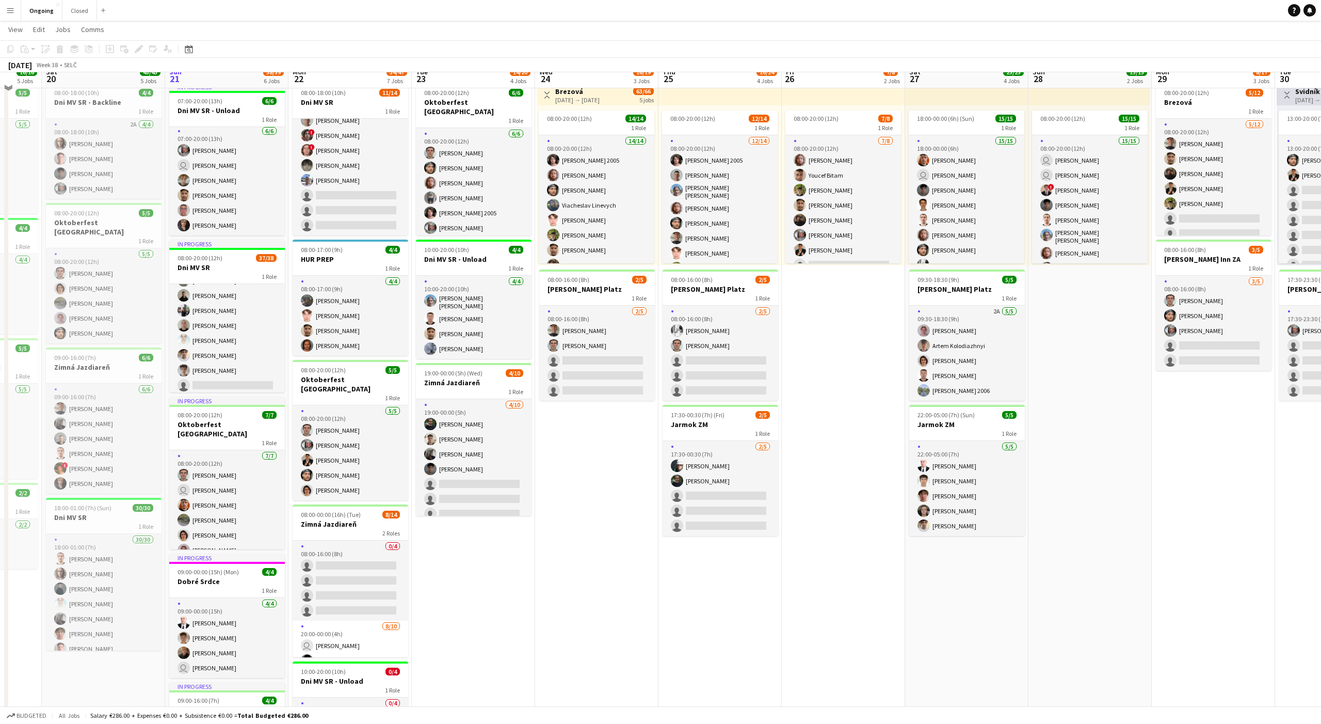
scroll to position [0, 0]
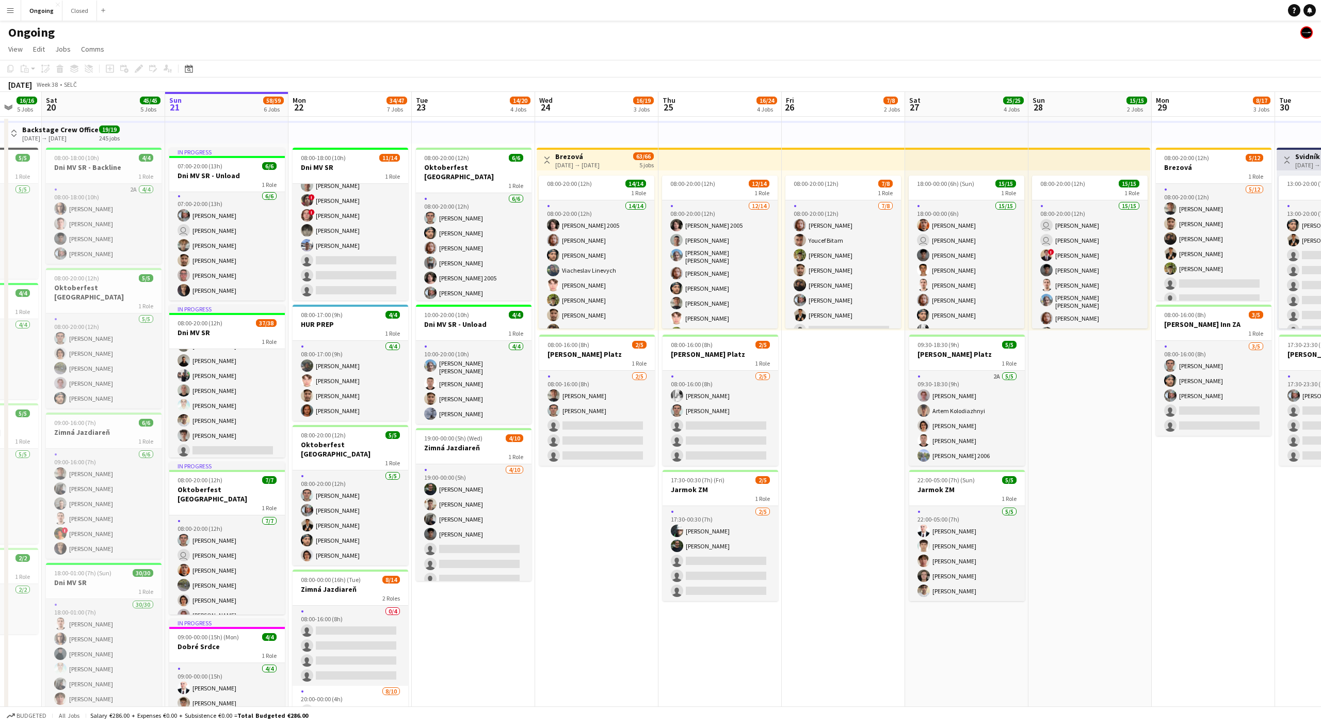
click at [489, 491] on app-date-cell "Toggle View Brezová [DATE] → [DATE] 63/66 5 jobs 08:00-20:00 (12h) 14/14 1 Role…" at bounding box center [596, 562] width 123 height 890
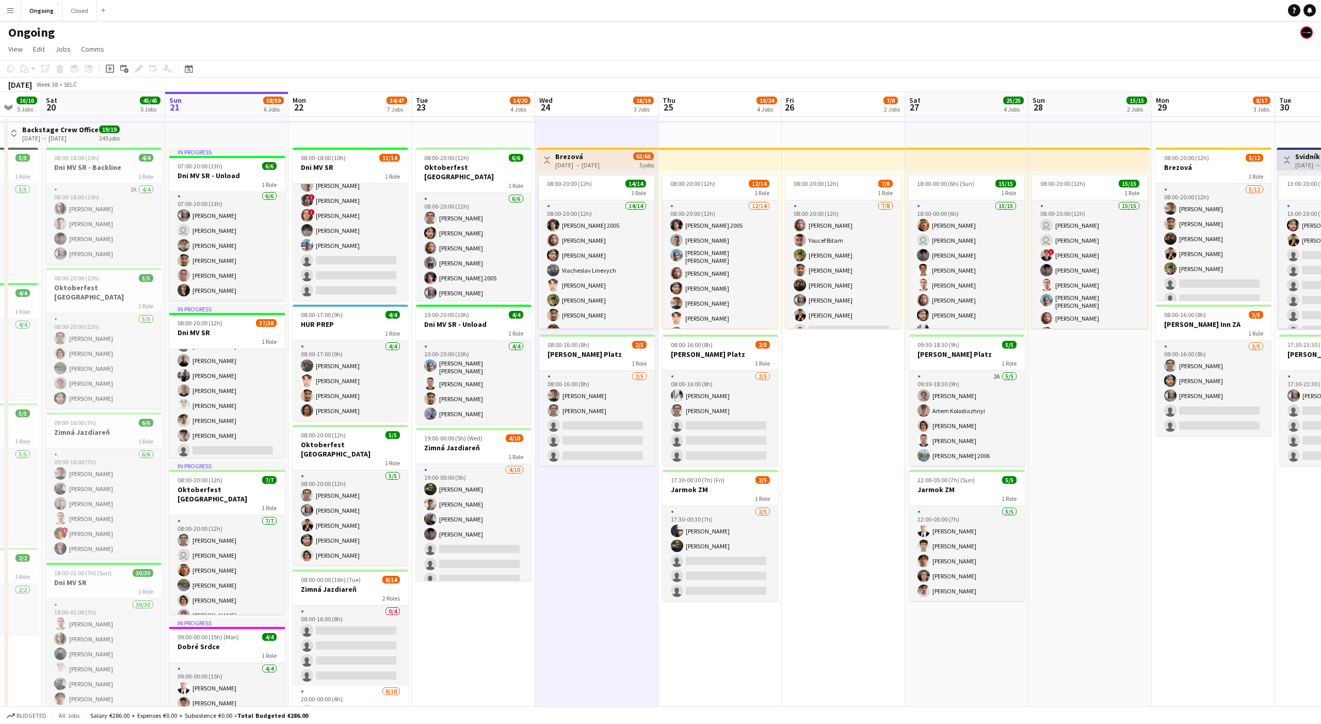
scroll to position [0, 328]
click at [489, 491] on app-date-cell "Toggle View Brezová [DATE] → [DATE] 63/66 5 jobs 08:00-20:00 (12h) 14/14 1 Role…" at bounding box center [597, 562] width 123 height 890
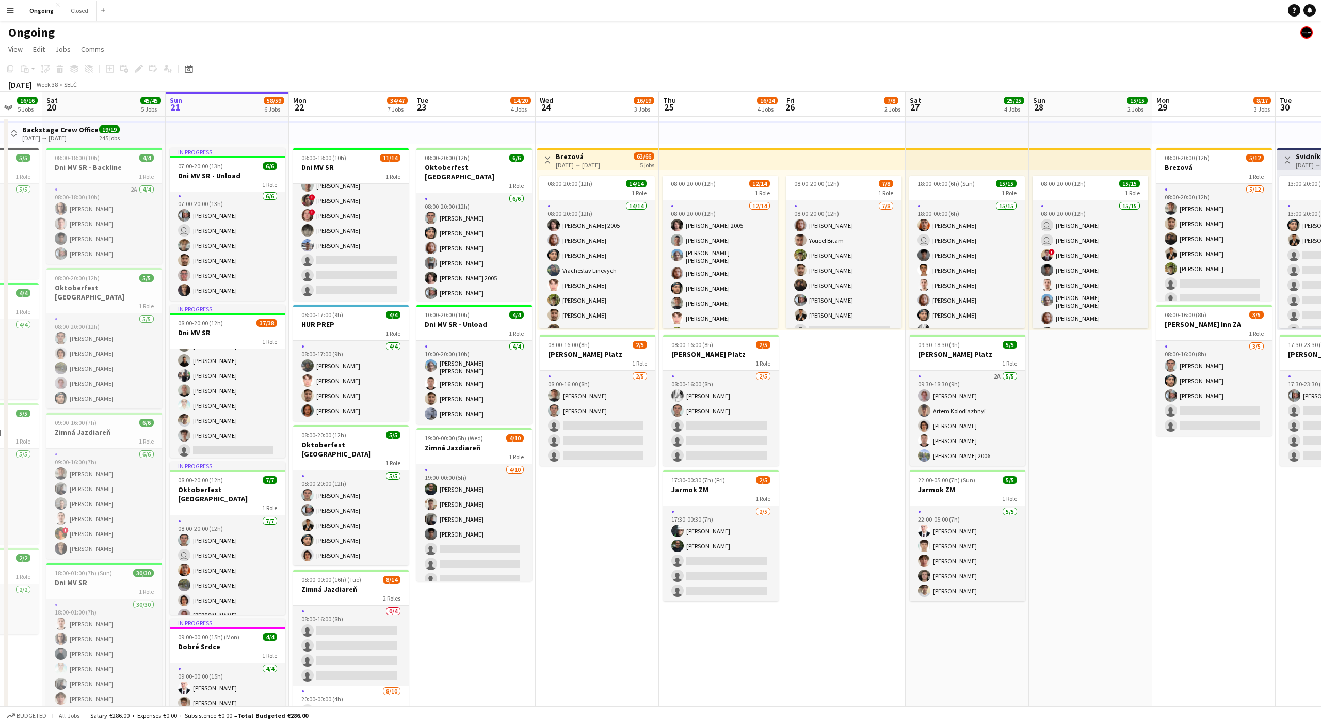
click at [489, 491] on app-date-cell "Toggle View Brezová [DATE] → [DATE] 63/66 5 jobs 08:00-20:00 (12h) 14/14 1 Role…" at bounding box center [597, 562] width 123 height 890
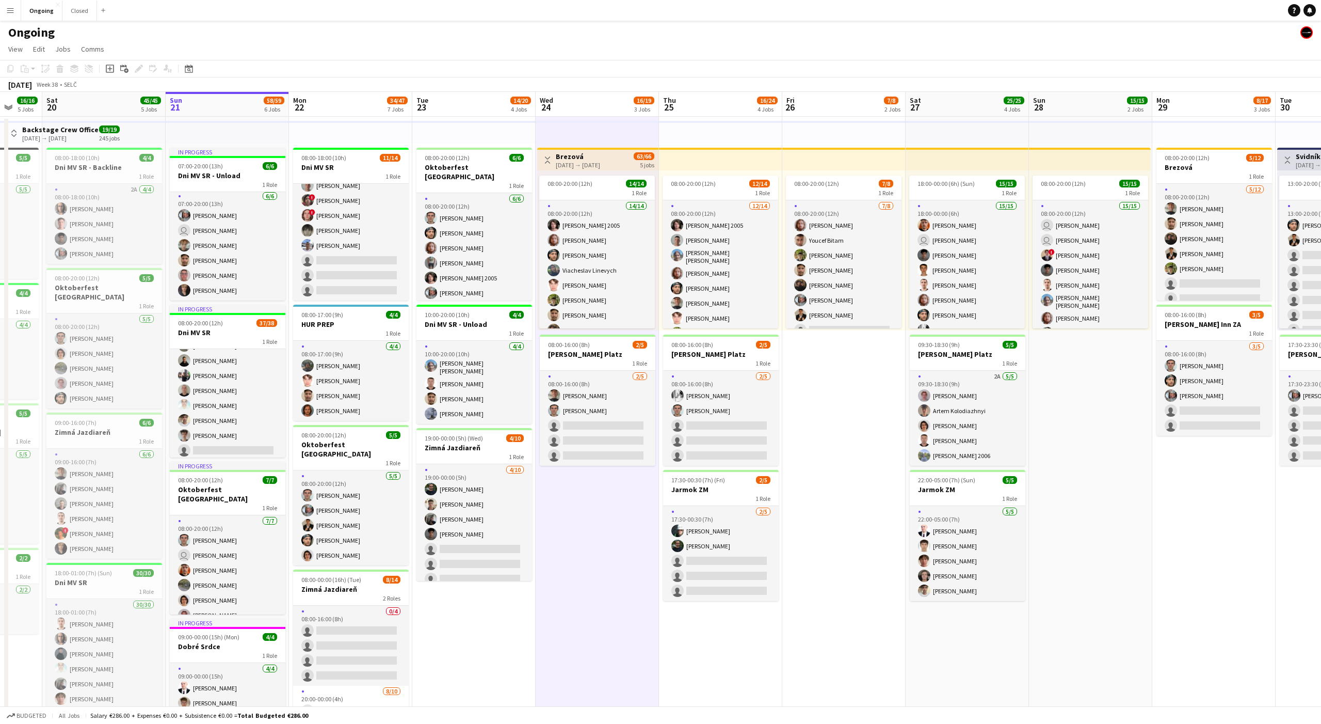
click at [489, 491] on app-date-cell "Toggle View Brezová [DATE] → [DATE] 63/66 5 jobs 08:00-20:00 (12h) 14/14 1 Role…" at bounding box center [597, 562] width 123 height 890
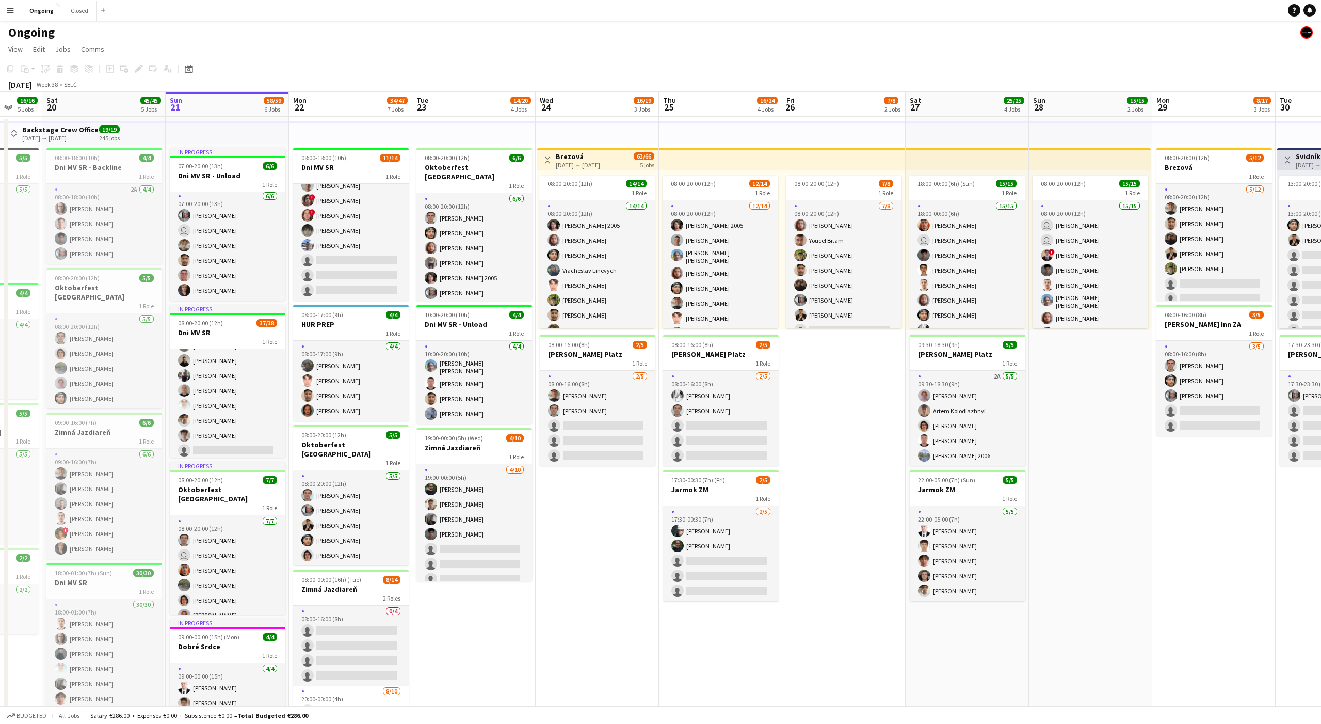
click at [489, 491] on app-date-cell "Toggle View Brezová [DATE] → [DATE] 63/66 5 jobs 08:00-20:00 (12h) 14/14 1 Role…" at bounding box center [597, 562] width 123 height 890
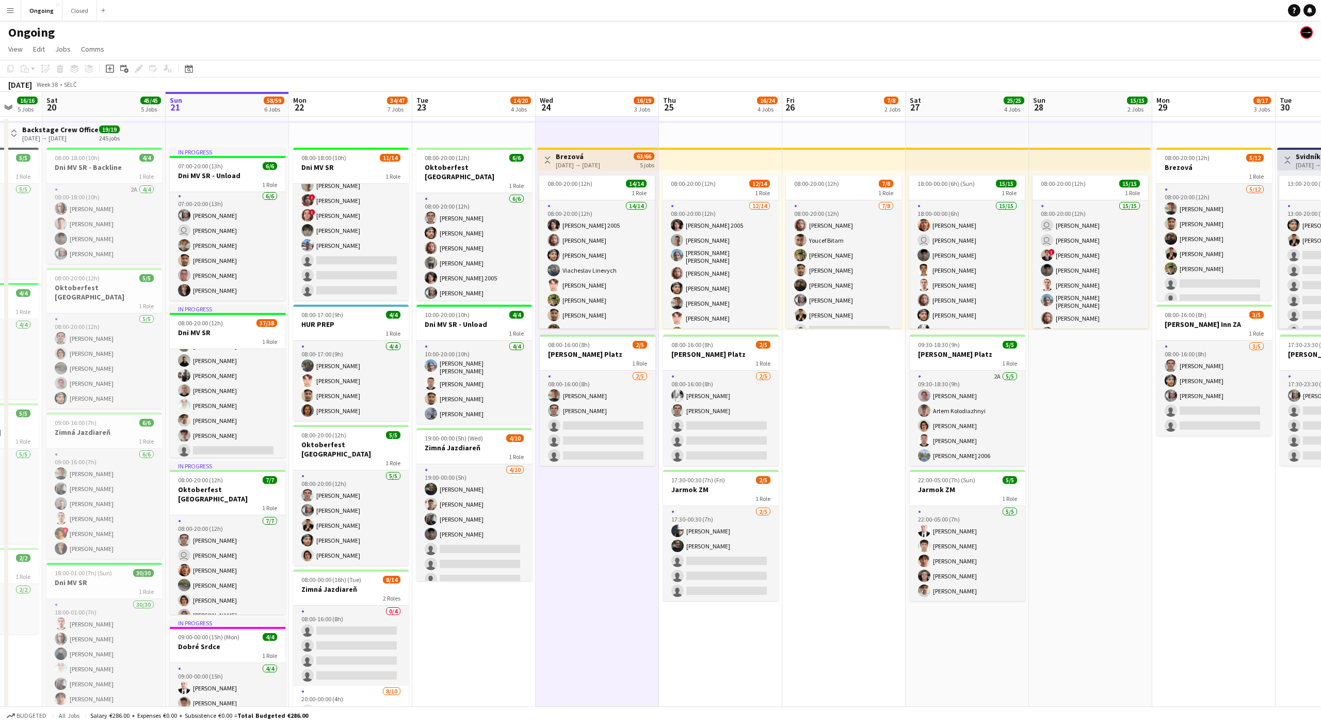
click at [489, 491] on app-date-cell "Toggle View Brezová [DATE] → [DATE] 63/66 5 jobs 08:00-20:00 (12h) 14/14 1 Role…" at bounding box center [597, 562] width 123 height 890
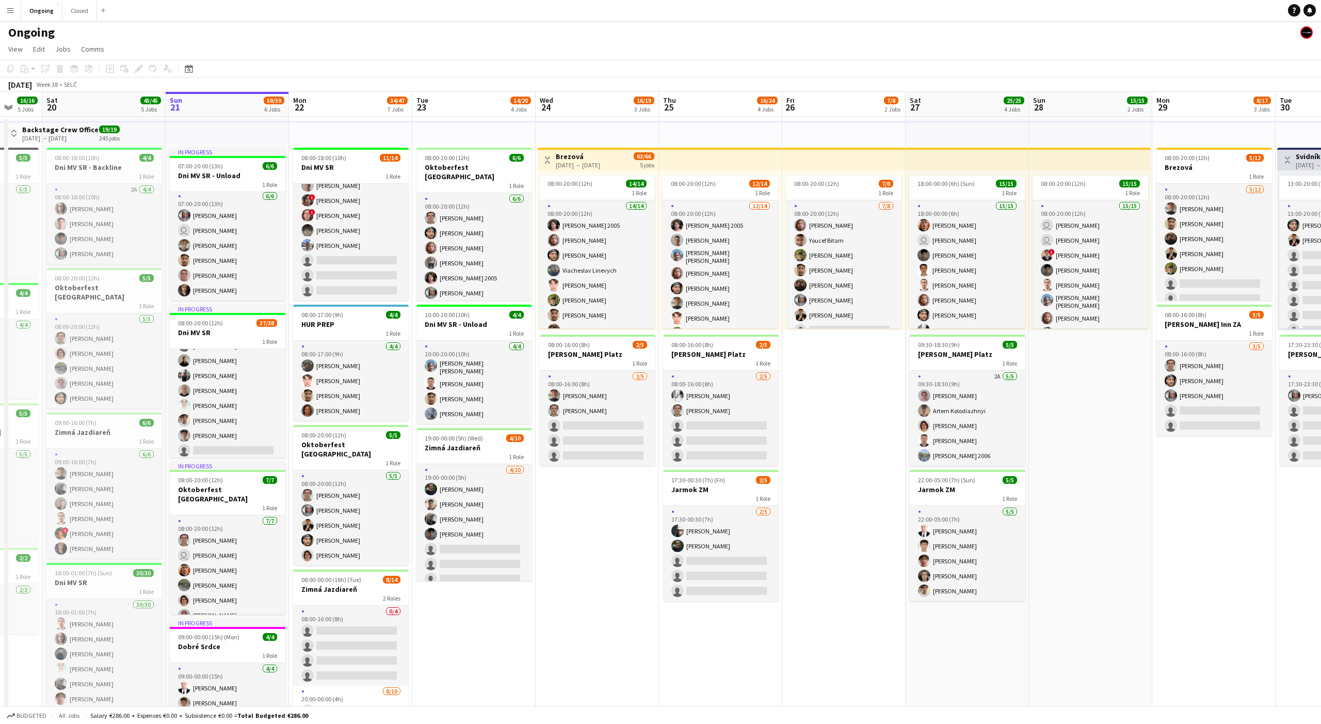
click at [489, 491] on app-date-cell "Toggle View Brezová [DATE] → [DATE] 63/66 5 jobs 08:00-20:00 (12h) 14/14 1 Role…" at bounding box center [597, 562] width 123 height 890
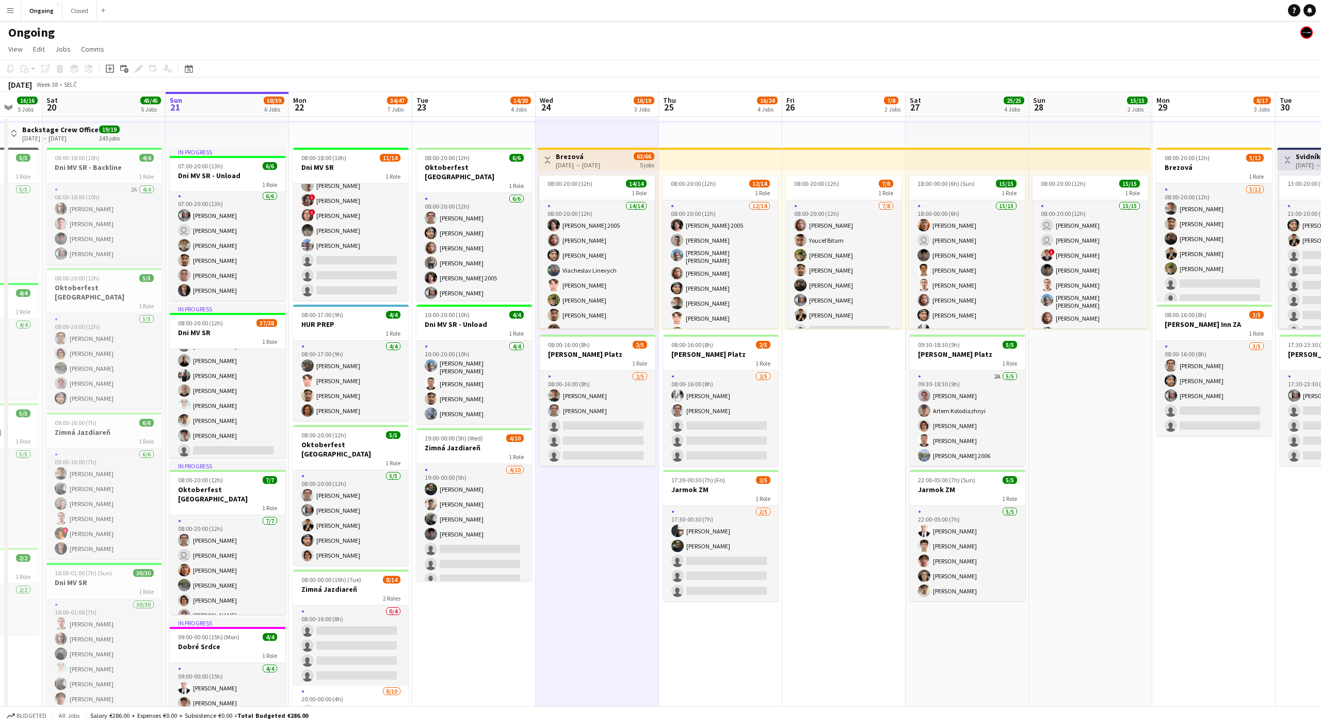
click at [489, 491] on app-date-cell "Toggle View Brezová [DATE] → [DATE] 63/66 5 jobs 08:00-20:00 (12h) 14/14 1 Role…" at bounding box center [597, 562] width 123 height 890
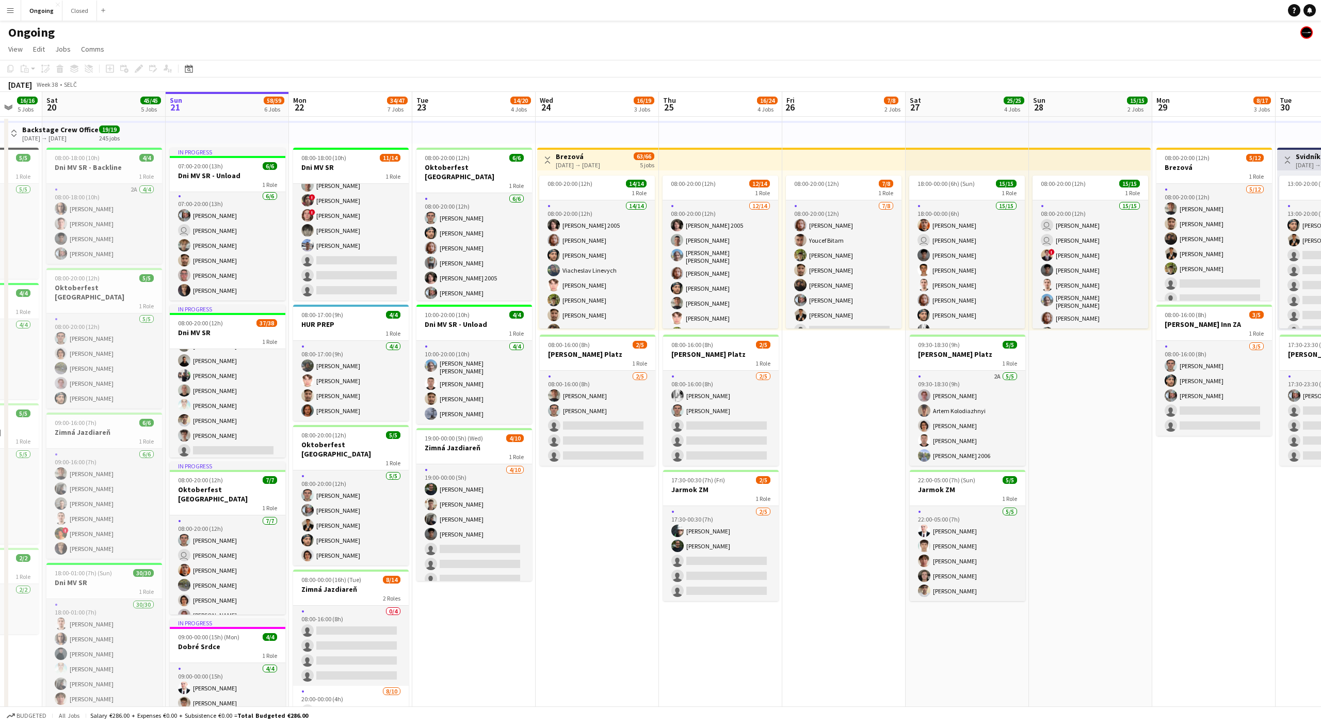
click at [489, 491] on app-date-cell "Toggle View Brezová [DATE] → [DATE] 63/66 5 jobs 08:00-20:00 (12h) 14/14 1 Role…" at bounding box center [597, 562] width 123 height 890
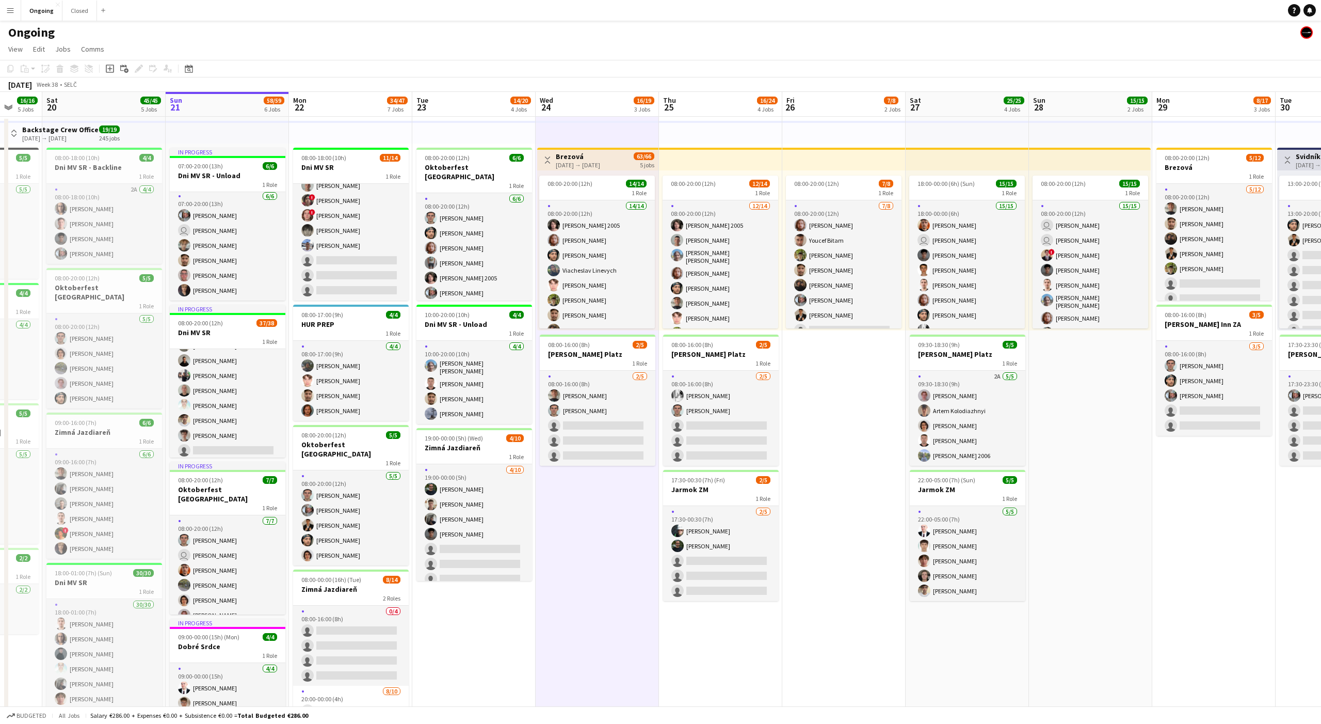
click at [489, 491] on app-date-cell "Toggle View Brezová [DATE] → [DATE] 63/66 5 jobs 08:00-20:00 (12h) 14/14 1 Role…" at bounding box center [597, 562] width 123 height 890
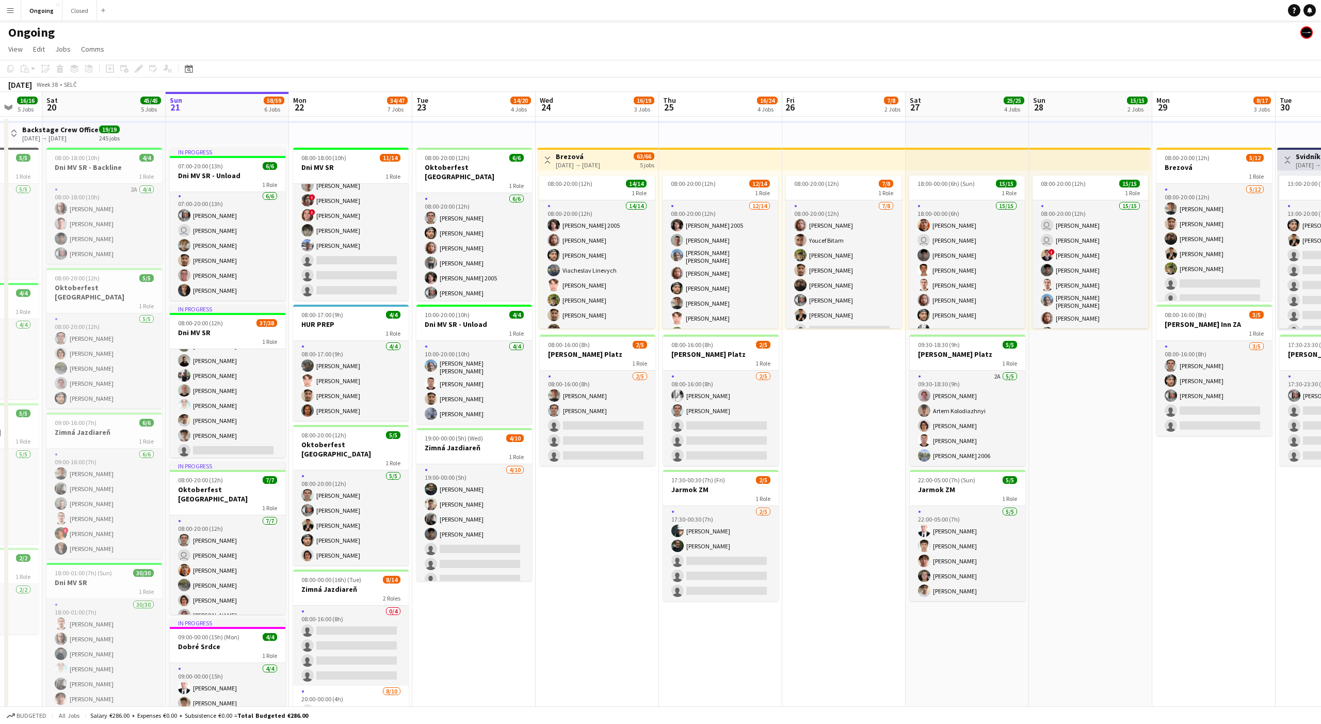
click at [489, 491] on app-date-cell "Toggle View Brezová [DATE] → [DATE] 63/66 5 jobs 08:00-20:00 (12h) 14/14 1 Role…" at bounding box center [597, 562] width 123 height 890
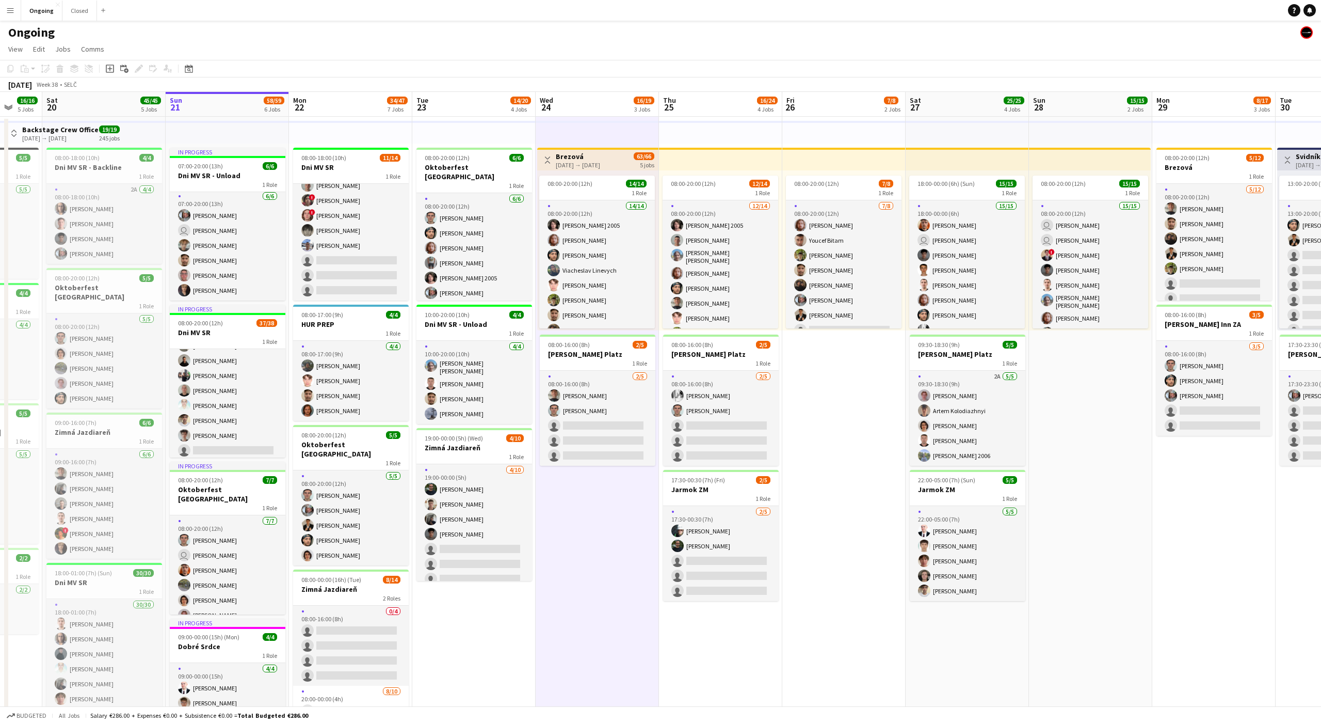
click at [489, 491] on app-date-cell "Toggle View Brezová [DATE] → [DATE] 63/66 5 jobs 08:00-20:00 (12h) 14/14 1 Role…" at bounding box center [597, 562] width 123 height 890
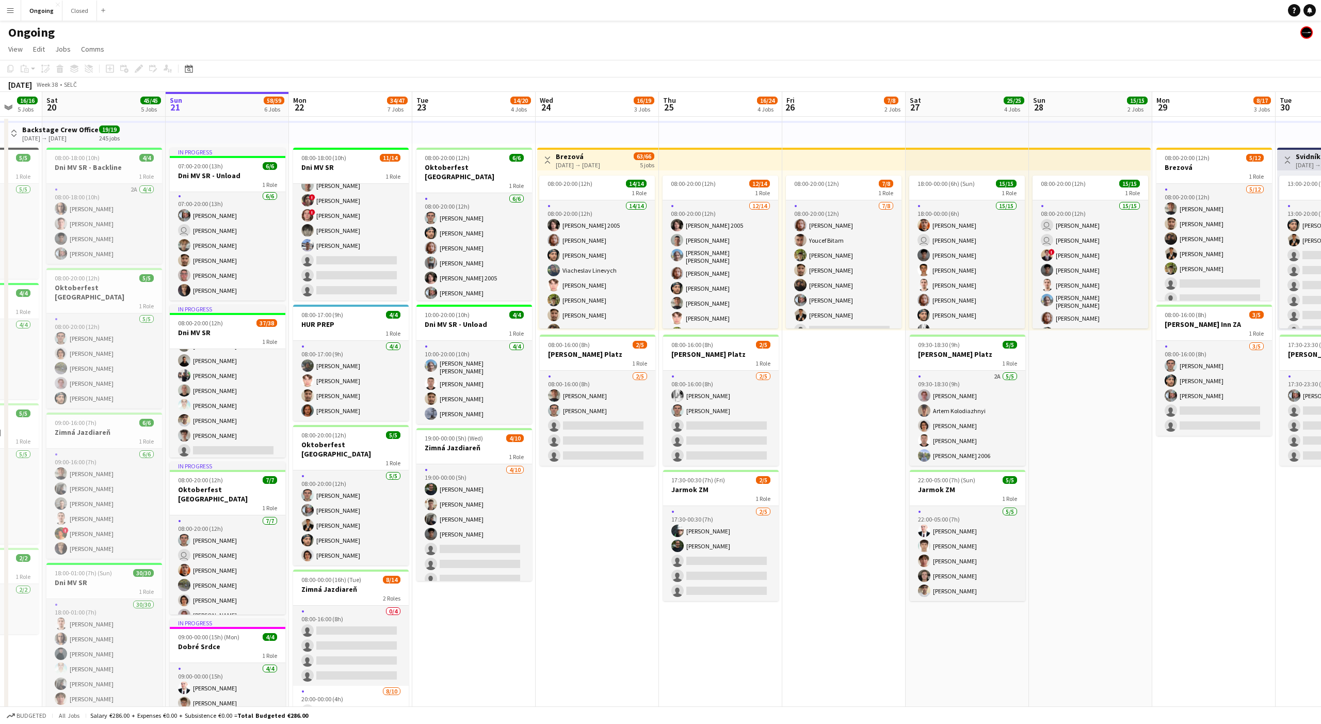
click at [489, 491] on app-date-cell "Toggle View Brezová [DATE] → [DATE] 63/66 5 jobs 08:00-20:00 (12h) 14/14 1 Role…" at bounding box center [597, 562] width 123 height 890
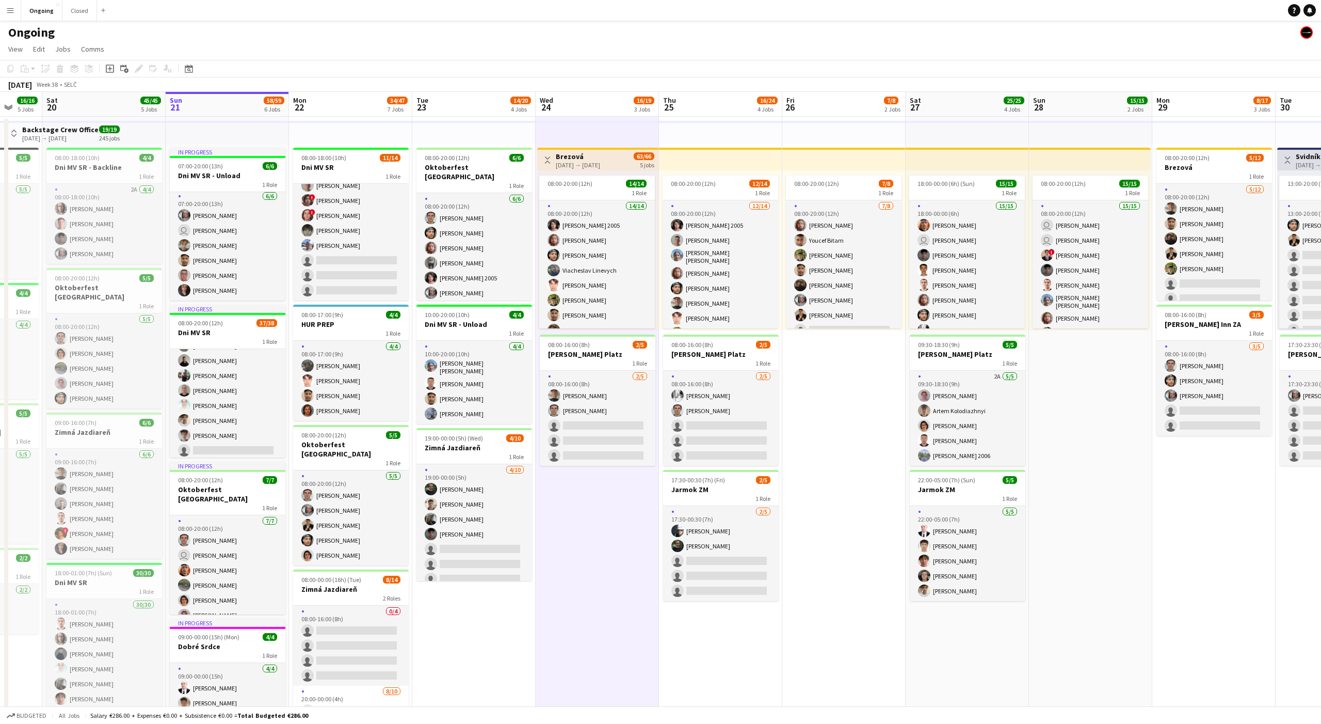
click at [489, 491] on app-date-cell "Toggle View Brezová [DATE] → [DATE] 63/66 5 jobs 08:00-20:00 (12h) 14/14 1 Role…" at bounding box center [597, 562] width 123 height 890
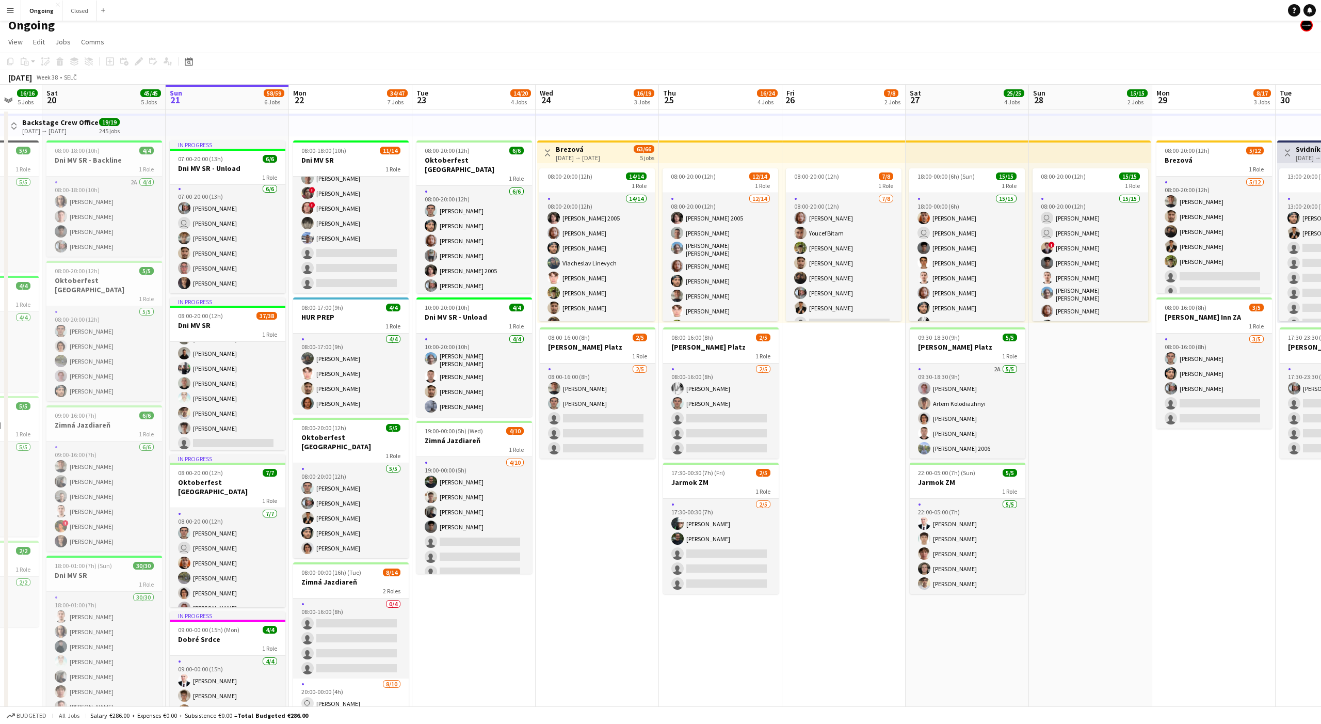
scroll to position [2, 0]
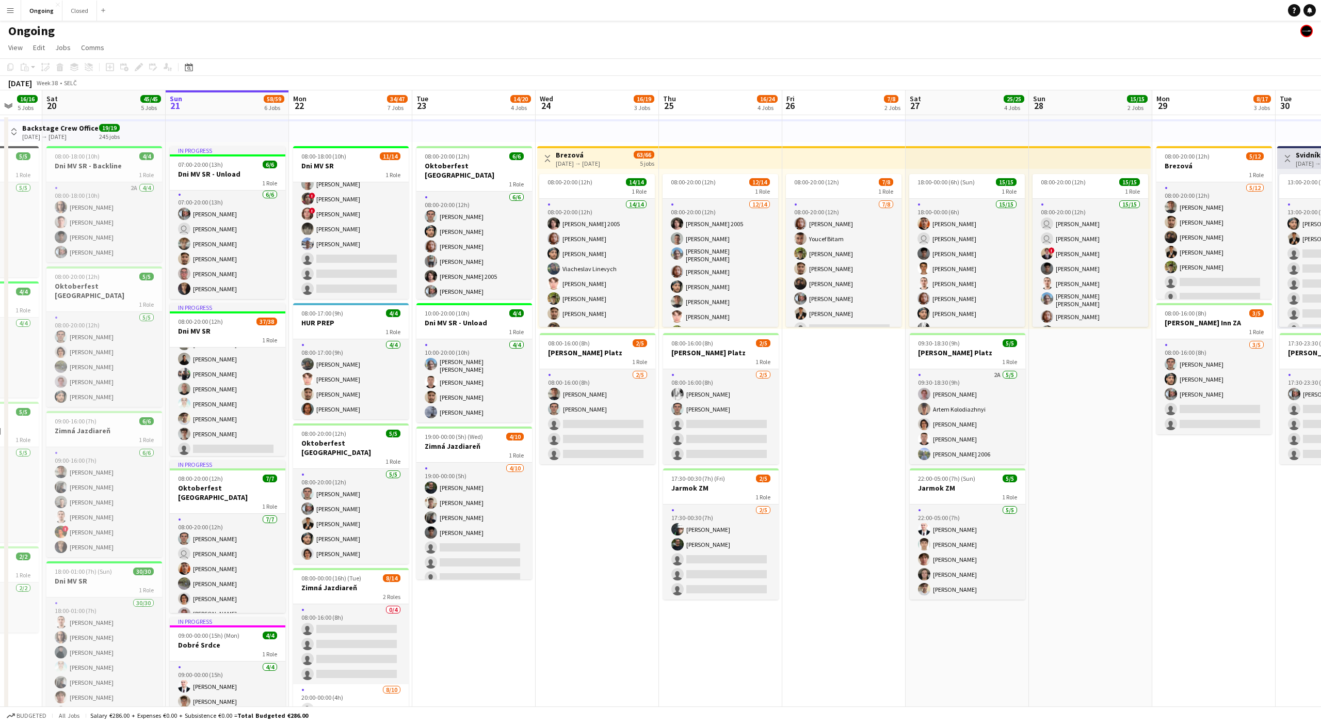
click at [489, 491] on app-date-cell "Toggle View Brezová [DATE] → [DATE] 63/66 5 jobs 08:00-20:00 (12h) 14/14 1 Role…" at bounding box center [597, 560] width 123 height 890
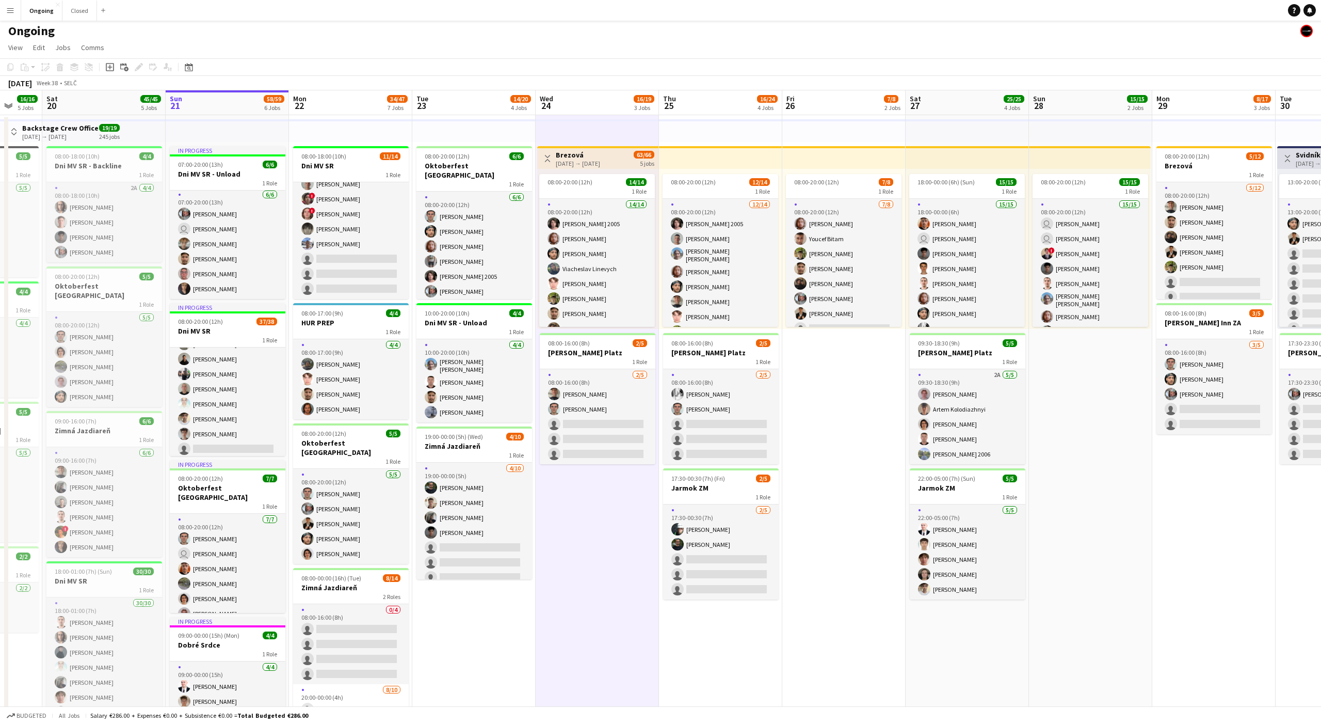
click at [489, 491] on app-date-cell "Toggle View Brezová [DATE] → [DATE] 63/66 5 jobs 08:00-20:00 (12h) 14/14 1 Role…" at bounding box center [597, 560] width 123 height 890
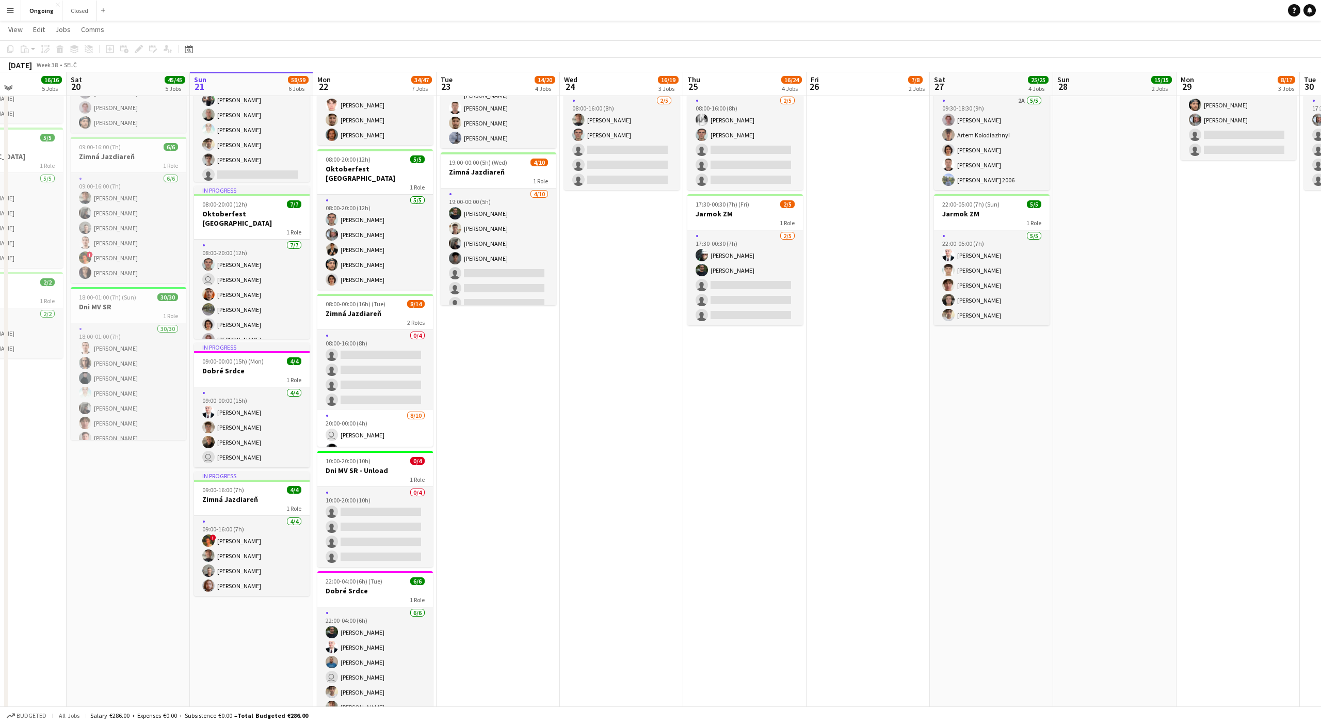
scroll to position [274, 0]
click at [489, 324] on app-date-cell "08:00-20:00 (12h) 6/6 Oktoberfest [GEOGRAPHIC_DATA] 1 Role [DATE] 08:00-20:00 (…" at bounding box center [498, 287] width 123 height 890
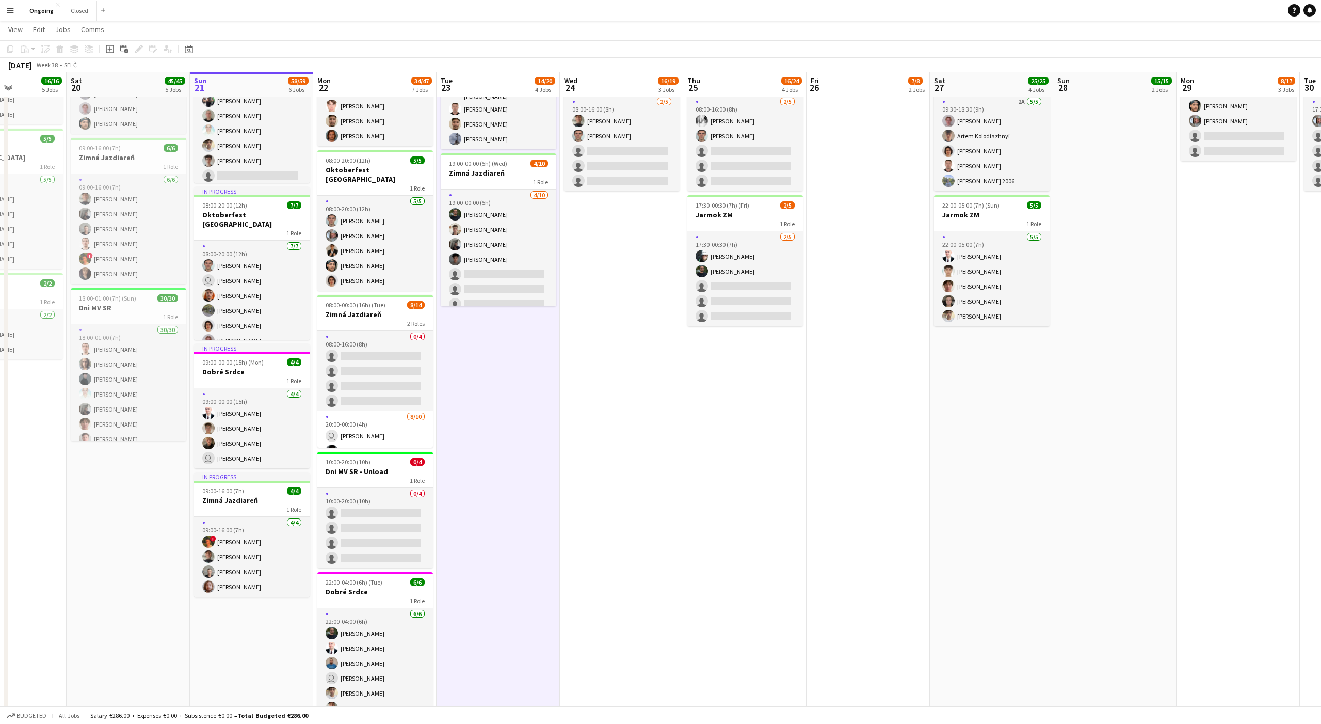
click at [489, 362] on app-date-cell "08:00-20:00 (12h) 6/6 Oktoberfest [GEOGRAPHIC_DATA] 1 Role [DATE] 08:00-20:00 (…" at bounding box center [498, 287] width 123 height 890
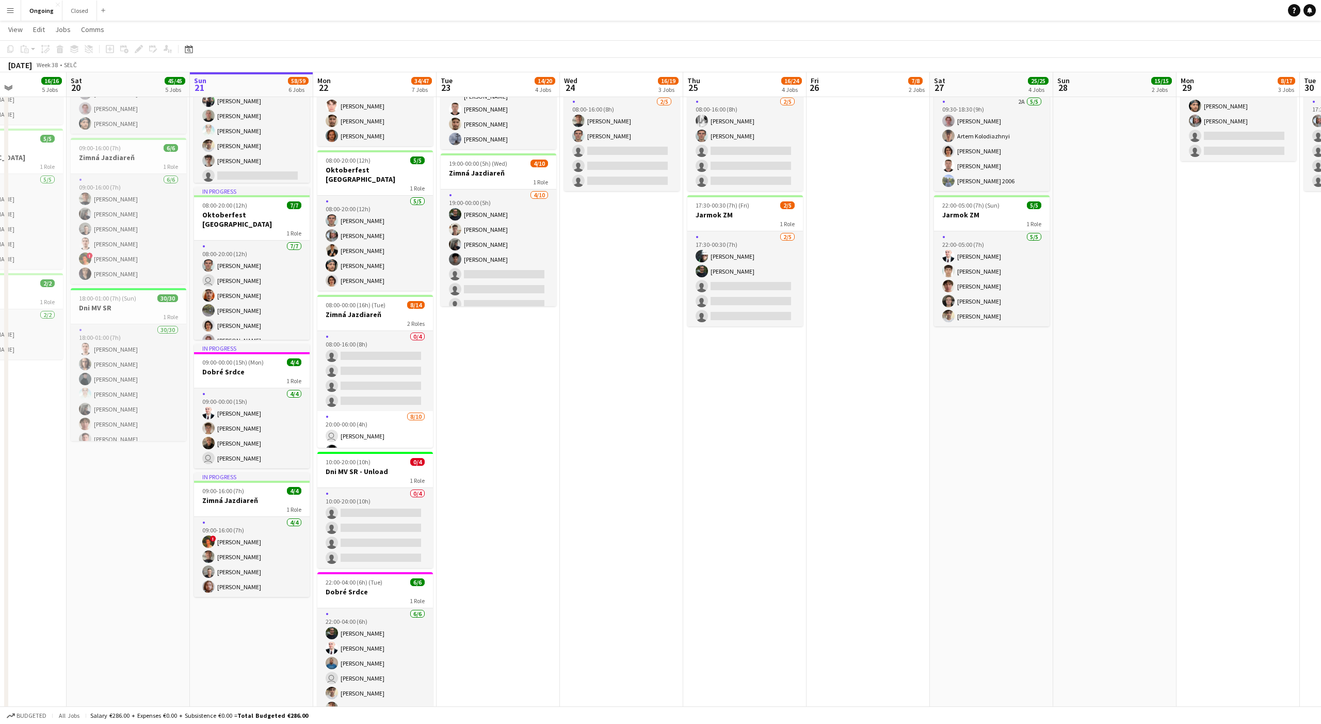
click at [489, 355] on app-date-cell "08:00-20:00 (12h) 6/6 Oktoberfest [GEOGRAPHIC_DATA] 1 Role [DATE] 08:00-20:00 (…" at bounding box center [498, 287] width 123 height 890
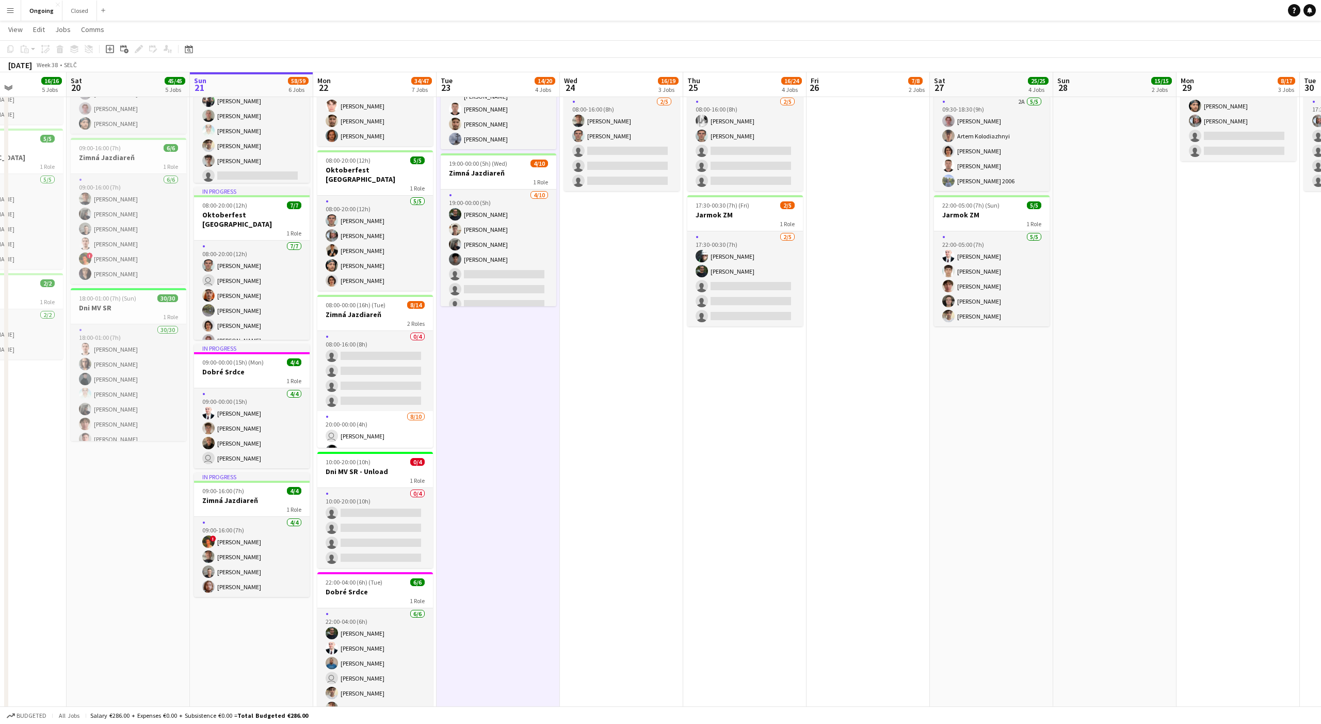
click at [489, 355] on app-date-cell "08:00-20:00 (12h) 6/6 Oktoberfest [GEOGRAPHIC_DATA] 1 Role [DATE] 08:00-20:00 (…" at bounding box center [498, 287] width 123 height 890
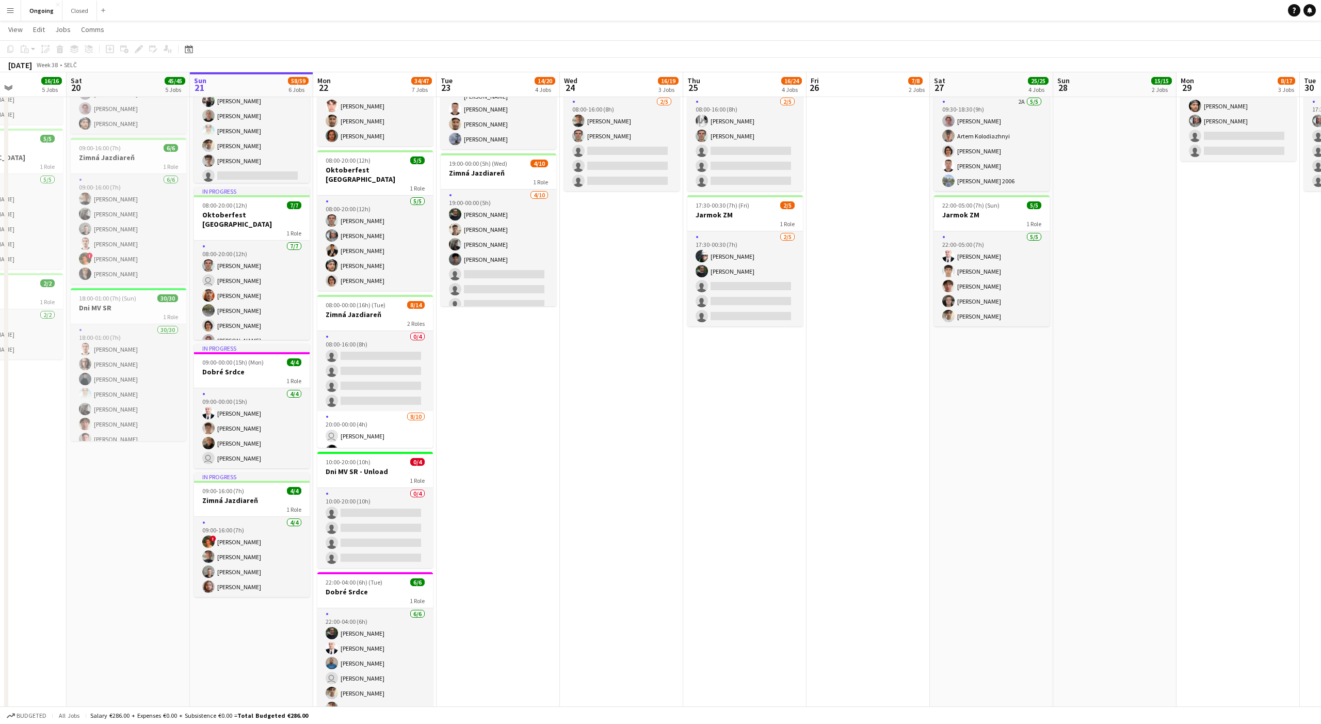
click at [489, 355] on app-date-cell "08:00-20:00 (12h) 6/6 Oktoberfest [GEOGRAPHIC_DATA] 1 Role [DATE] 08:00-20:00 (…" at bounding box center [498, 287] width 123 height 890
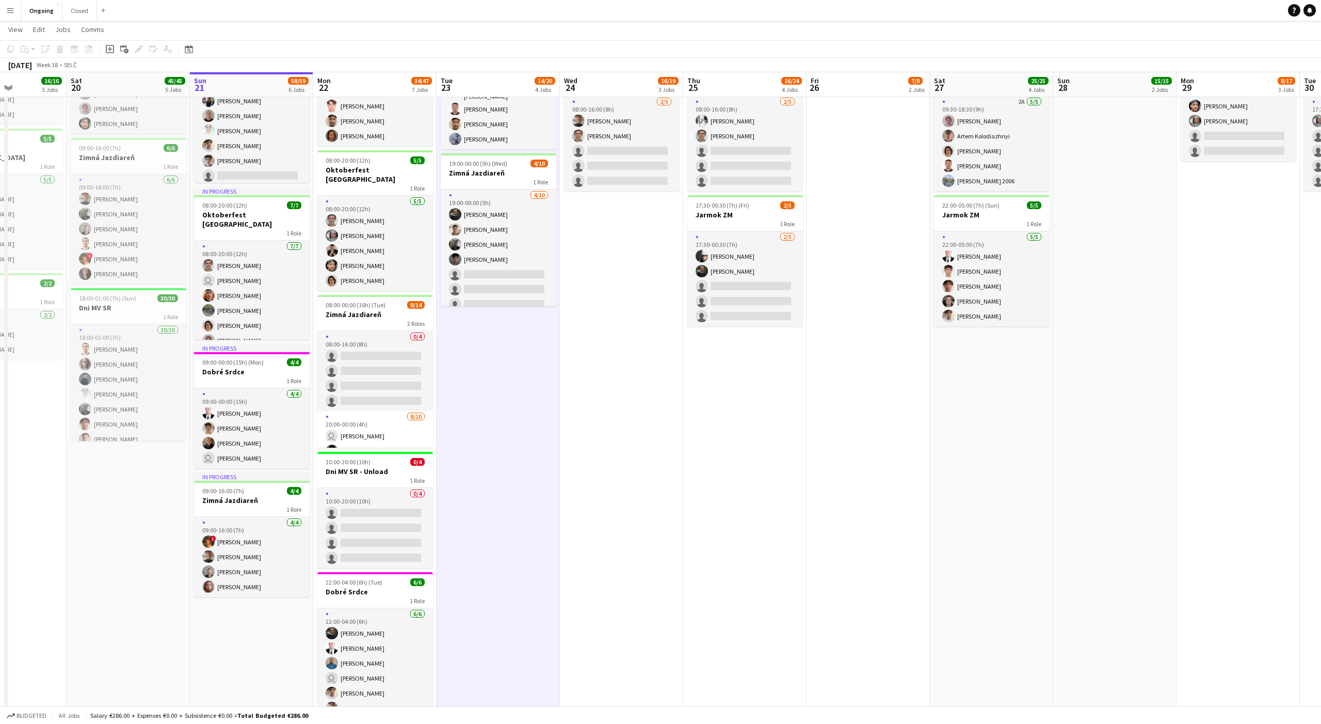
click at [489, 355] on app-date-cell "08:00-20:00 (12h) 6/6 Oktoberfest [GEOGRAPHIC_DATA] 1 Role [DATE] 08:00-20:00 (…" at bounding box center [498, 287] width 123 height 890
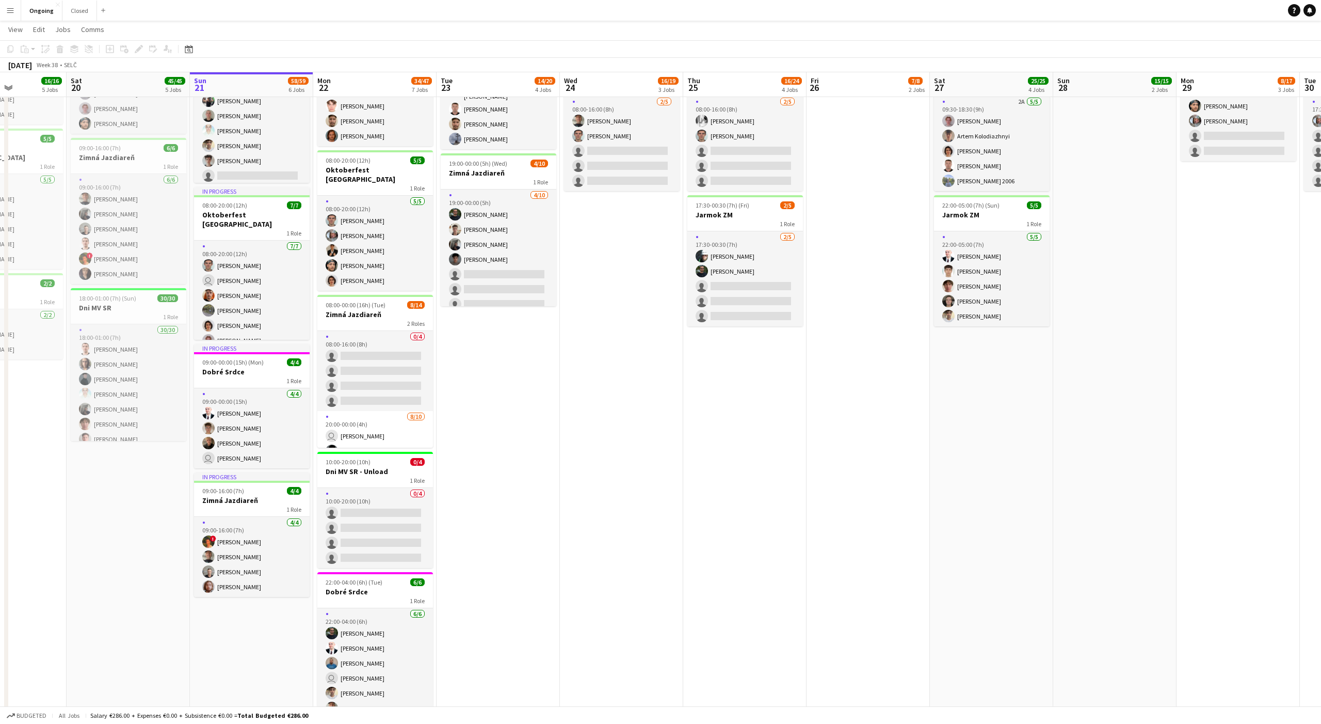
click at [489, 355] on app-date-cell "08:00-20:00 (12h) 6/6 Oktoberfest [GEOGRAPHIC_DATA] 1 Role [DATE] 08:00-20:00 (…" at bounding box center [498, 287] width 123 height 890
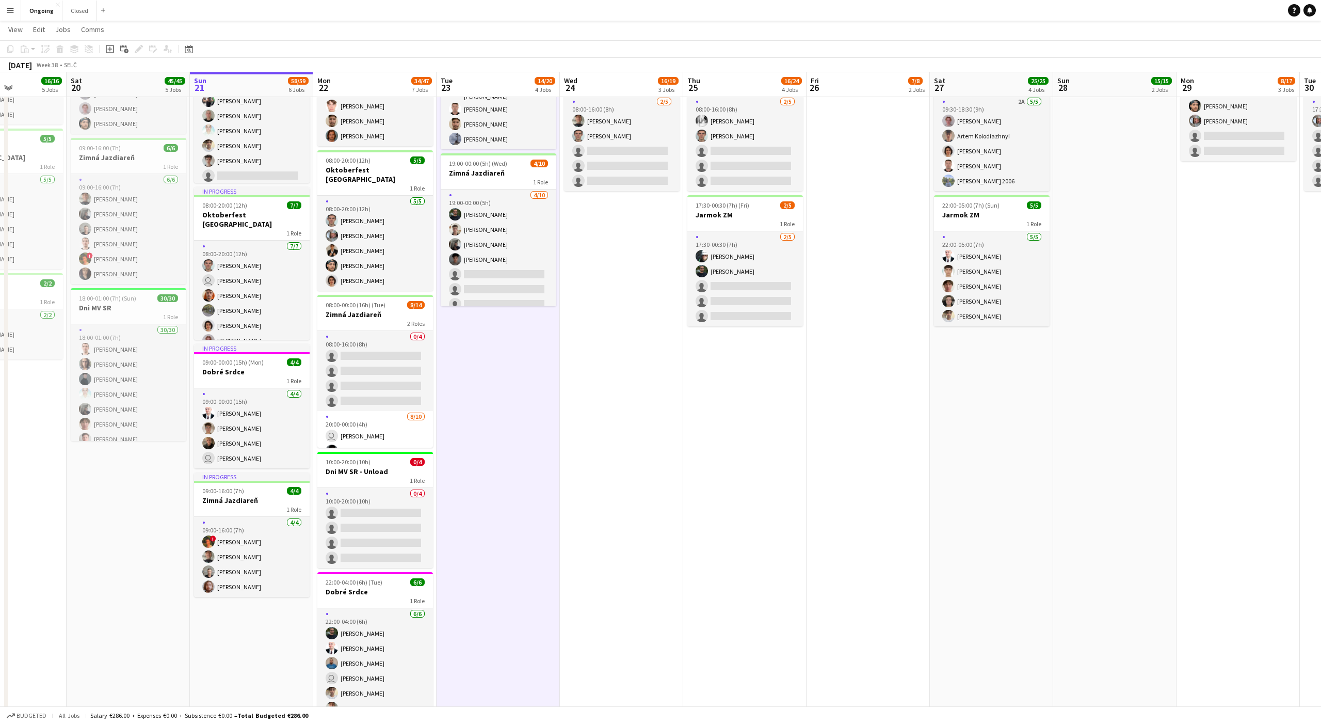
click at [489, 355] on app-date-cell "08:00-20:00 (12h) 6/6 Oktoberfest [GEOGRAPHIC_DATA] 1 Role [DATE] 08:00-20:00 (…" at bounding box center [498, 287] width 123 height 890
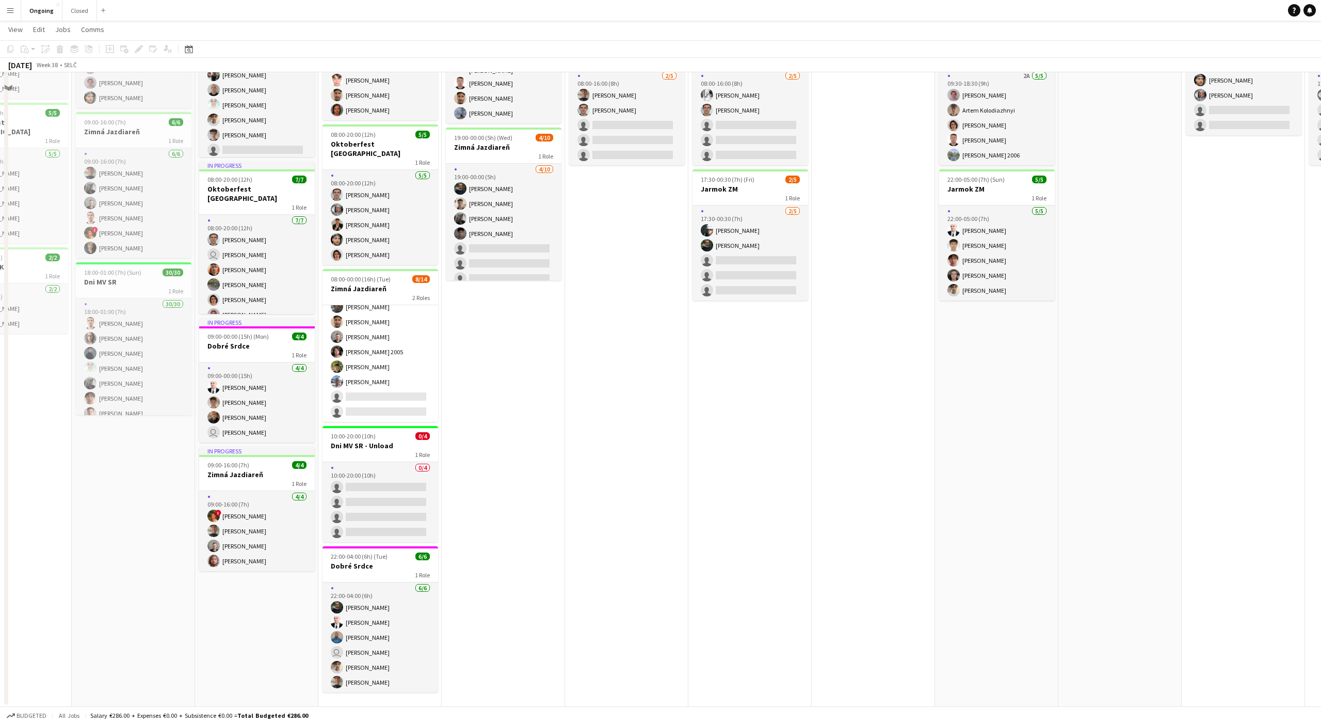
scroll to position [300, 0]
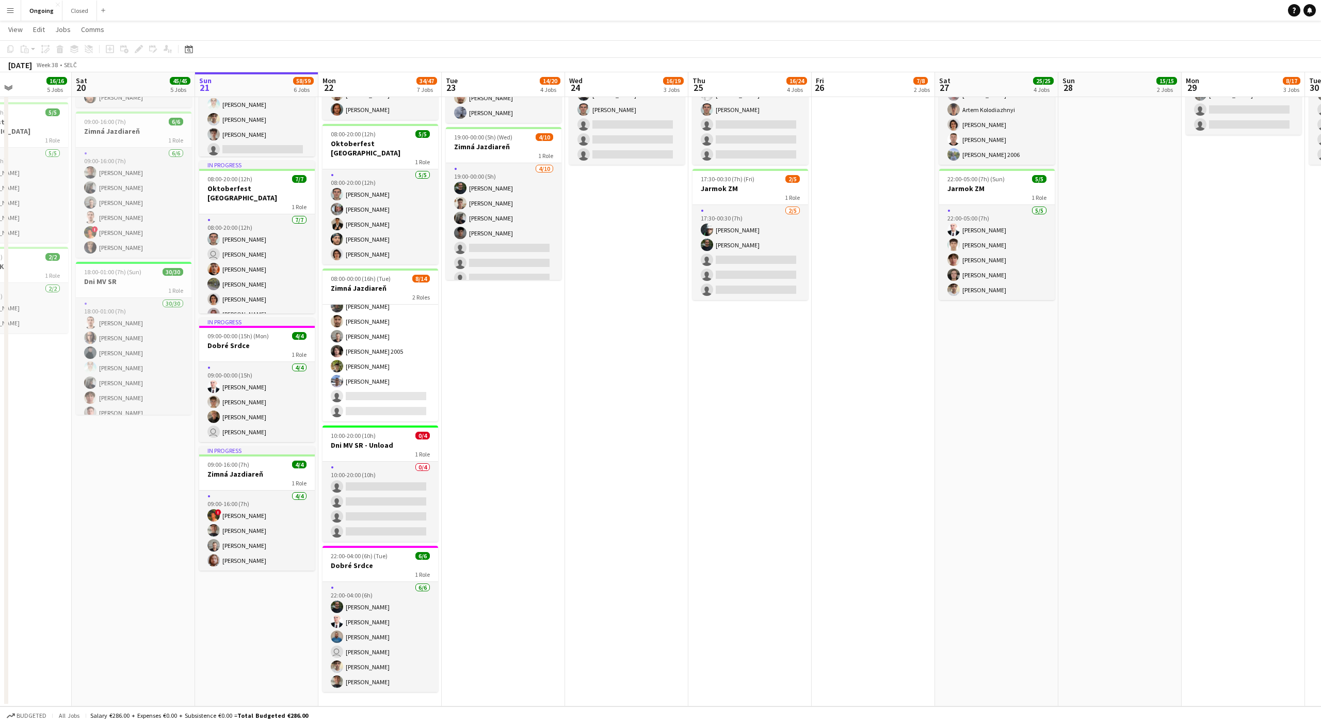
click at [489, 366] on app-date-cell "08:00-20:00 (12h) 6/6 Oktoberfest [GEOGRAPHIC_DATA] 1 Role [DATE] 08:00-20:00 (…" at bounding box center [503, 261] width 123 height 890
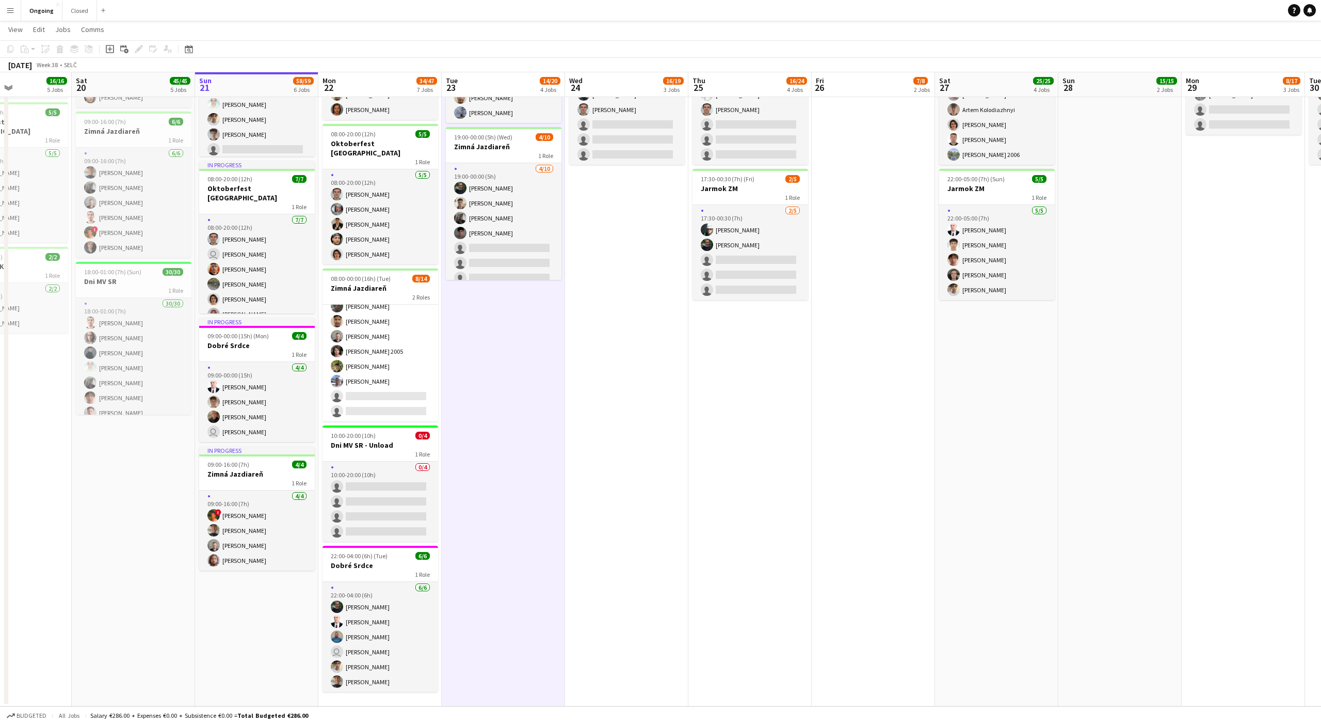
click at [489, 366] on app-date-cell "08:00-20:00 (12h) 6/6 Oktoberfest [GEOGRAPHIC_DATA] 1 Role [DATE] 08:00-20:00 (…" at bounding box center [503, 261] width 123 height 890
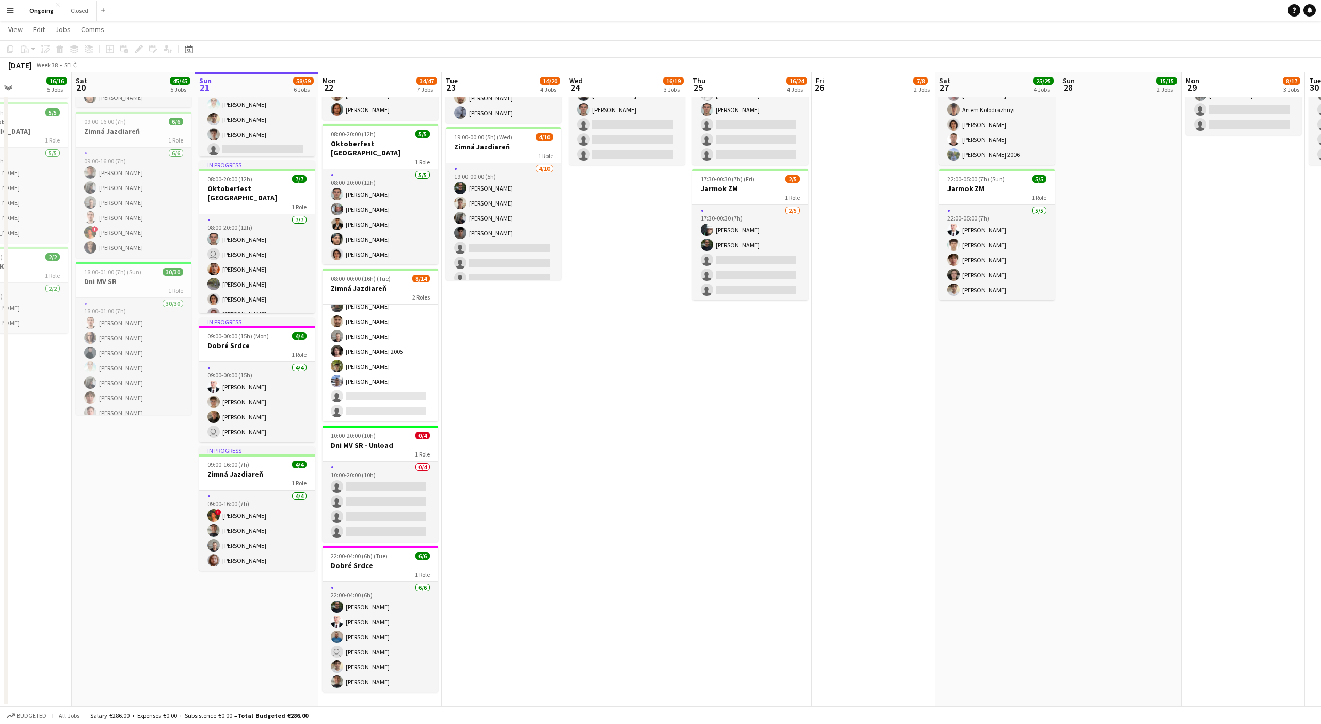
click at [489, 344] on app-date-cell "08:00-20:00 (12h) 6/6 Oktoberfest [GEOGRAPHIC_DATA] 1 Role [DATE] 08:00-20:00 (…" at bounding box center [503, 261] width 123 height 890
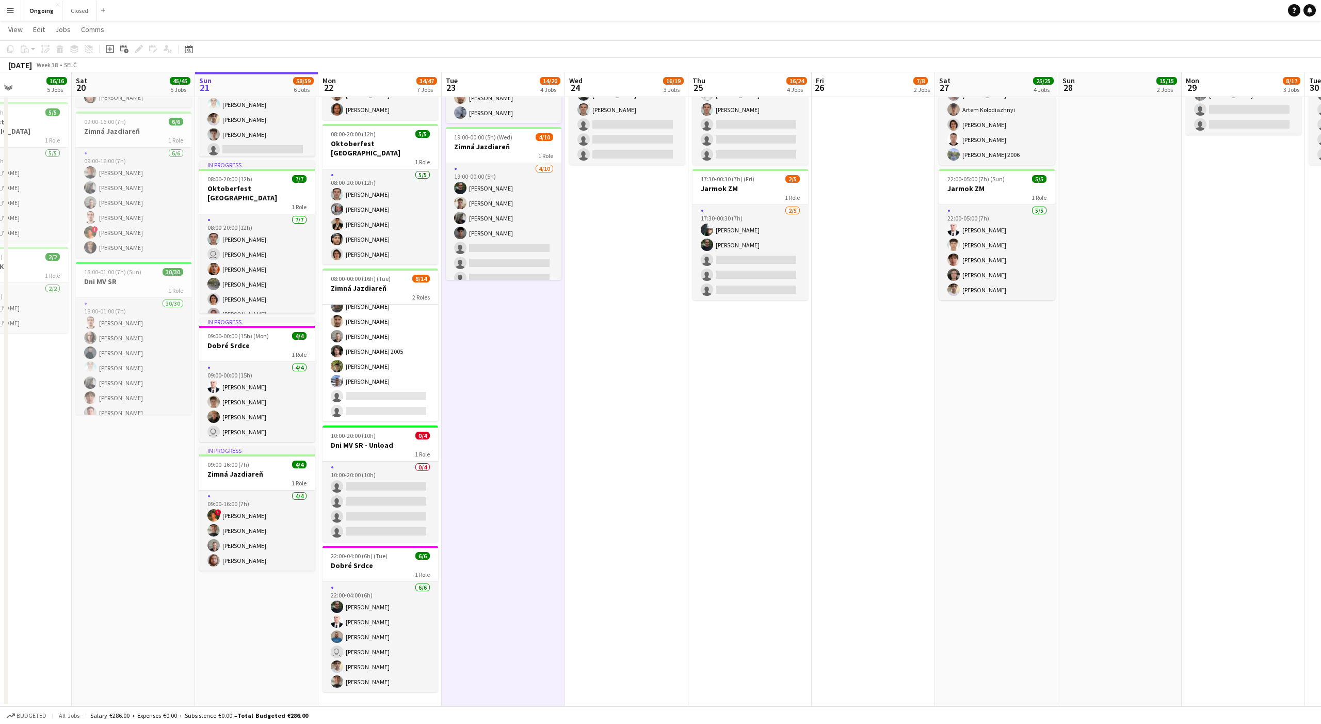
click at [489, 340] on app-date-cell "08:00-20:00 (12h) 6/6 Oktoberfest [GEOGRAPHIC_DATA] 1 Role [DATE] 08:00-20:00 (…" at bounding box center [503, 261] width 123 height 890
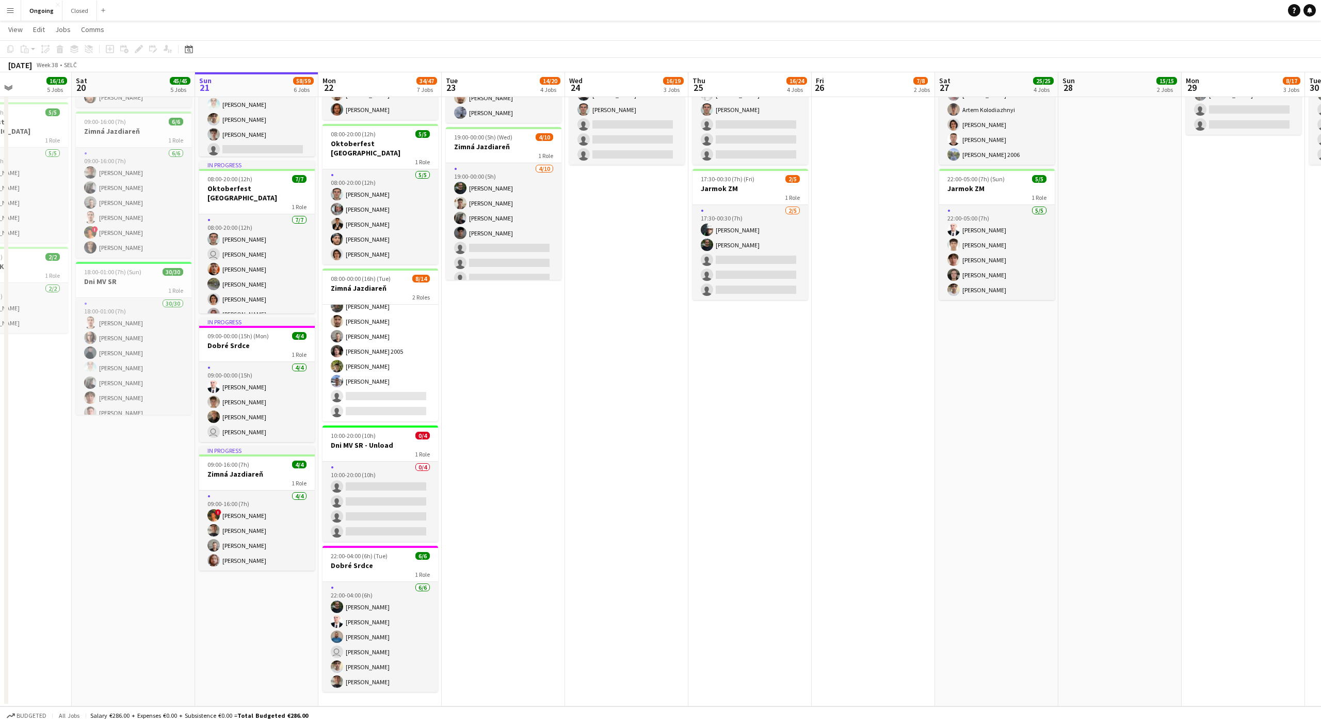
click at [489, 340] on app-date-cell "08:00-20:00 (12h) 6/6 Oktoberfest [GEOGRAPHIC_DATA] 1 Role [DATE] 08:00-20:00 (…" at bounding box center [503, 261] width 123 height 890
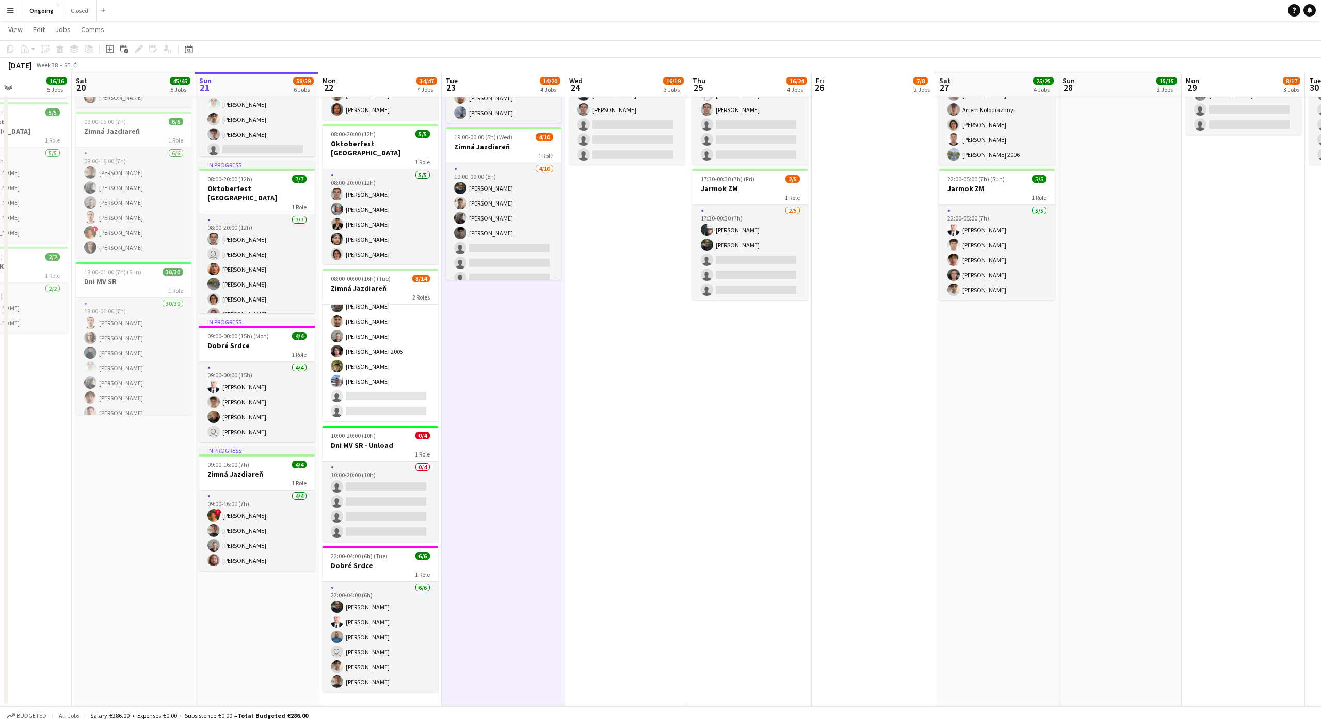
click at [489, 340] on app-date-cell "08:00-20:00 (12h) 6/6 Oktoberfest [GEOGRAPHIC_DATA] 1 Role [DATE] 08:00-20:00 (…" at bounding box center [503, 261] width 123 height 890
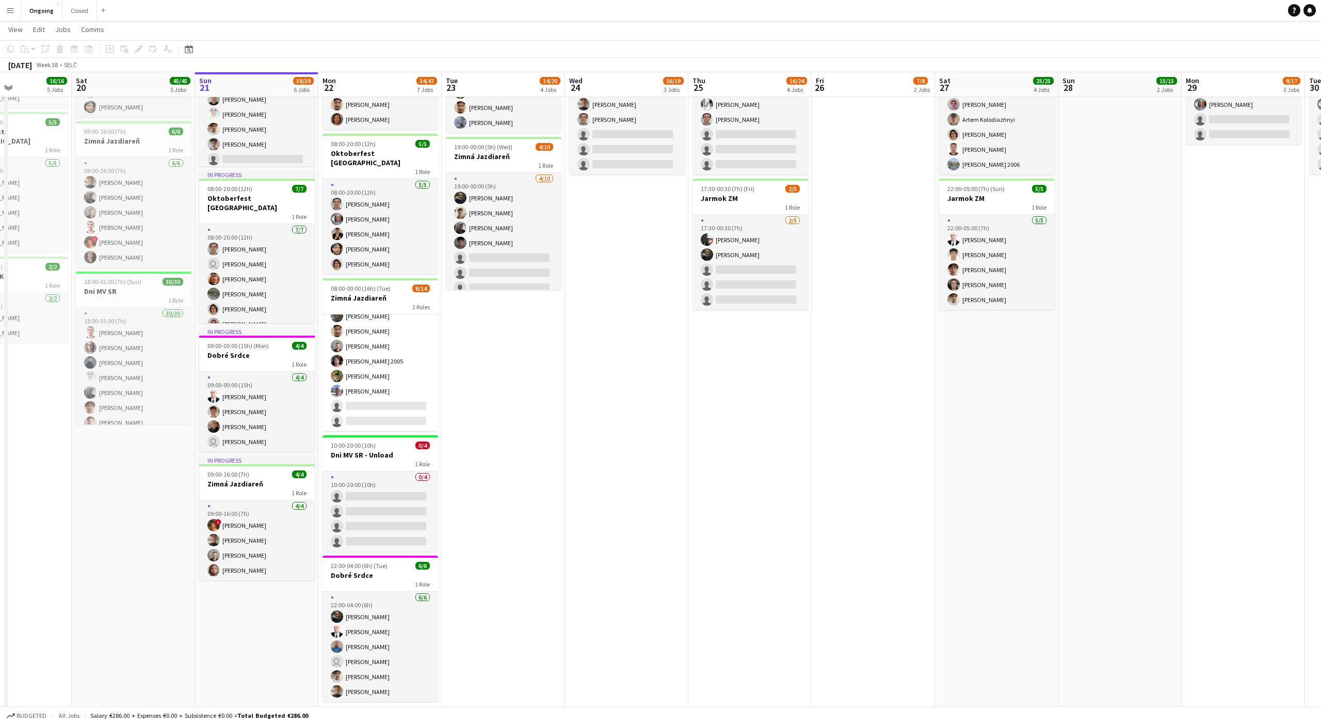
scroll to position [288, 0]
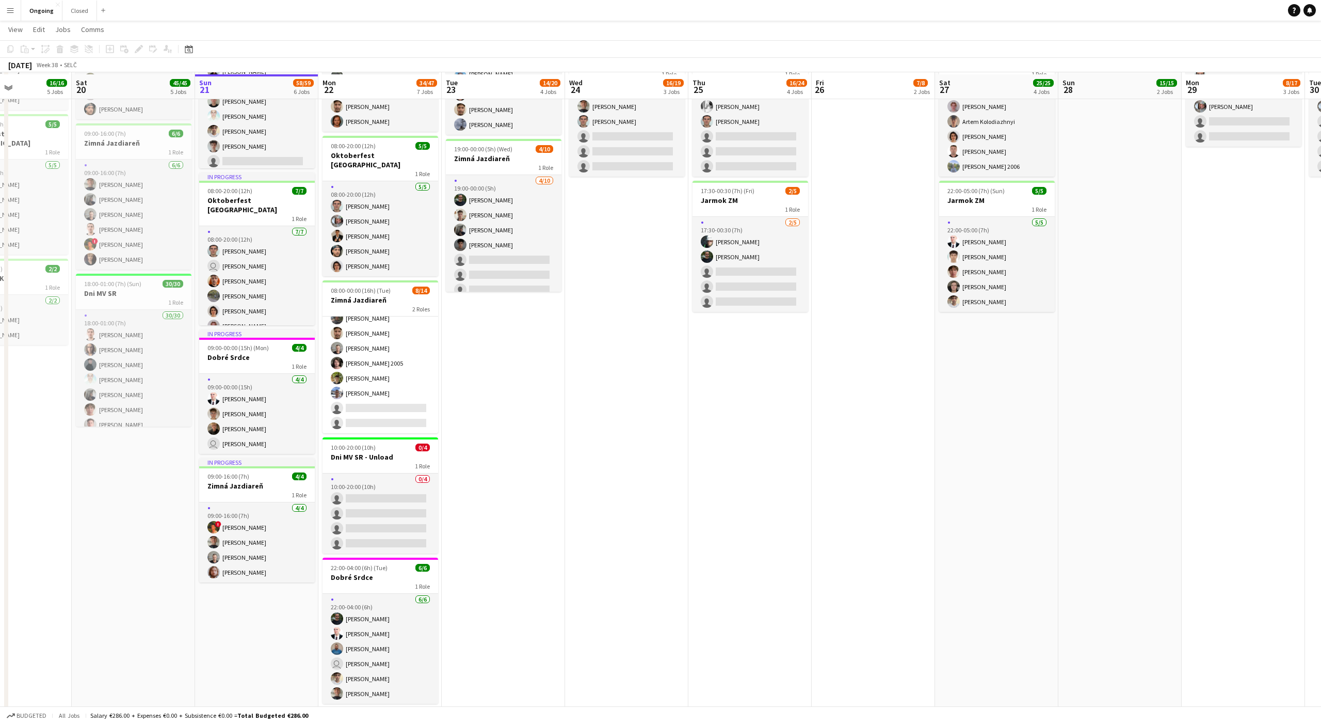
click at [489, 340] on app-date-cell "08:00-20:00 (12h) 6/6 Oktoberfest [GEOGRAPHIC_DATA] 1 Role [DATE] 08:00-20:00 (…" at bounding box center [503, 273] width 123 height 890
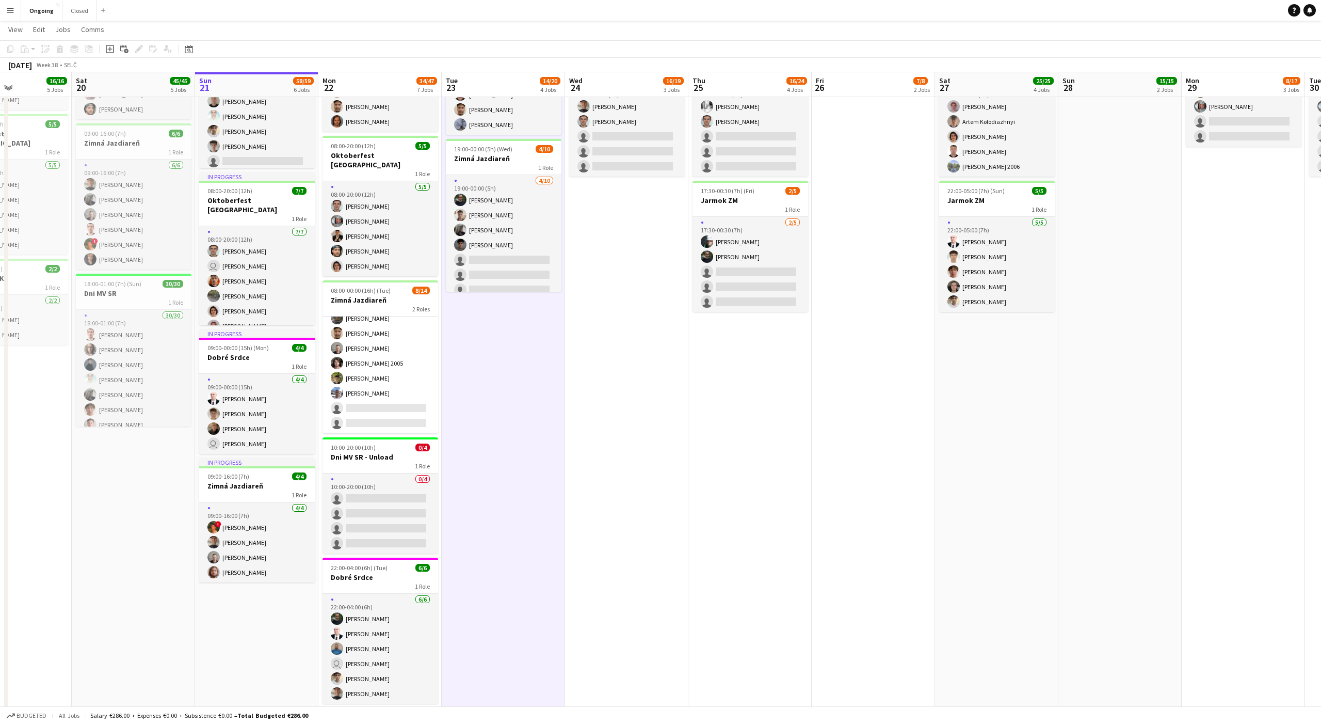
click at [489, 350] on app-date-cell "08:00-20:00 (12h) 6/6 Oktoberfest [GEOGRAPHIC_DATA] 1 Role [DATE] 08:00-20:00 (…" at bounding box center [503, 273] width 123 height 890
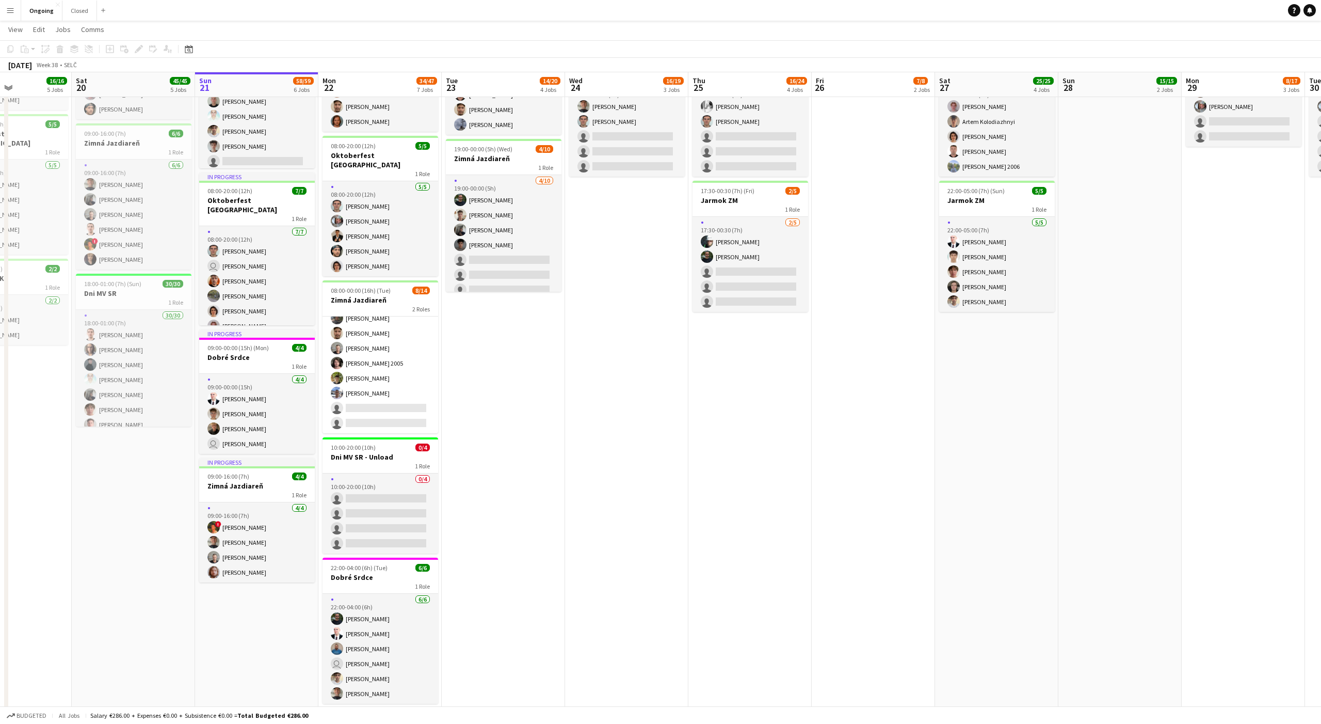
click at [489, 350] on app-date-cell "08:00-20:00 (12h) 6/6 Oktoberfest [GEOGRAPHIC_DATA] 1 Role [DATE] 08:00-20:00 (…" at bounding box center [503, 273] width 123 height 890
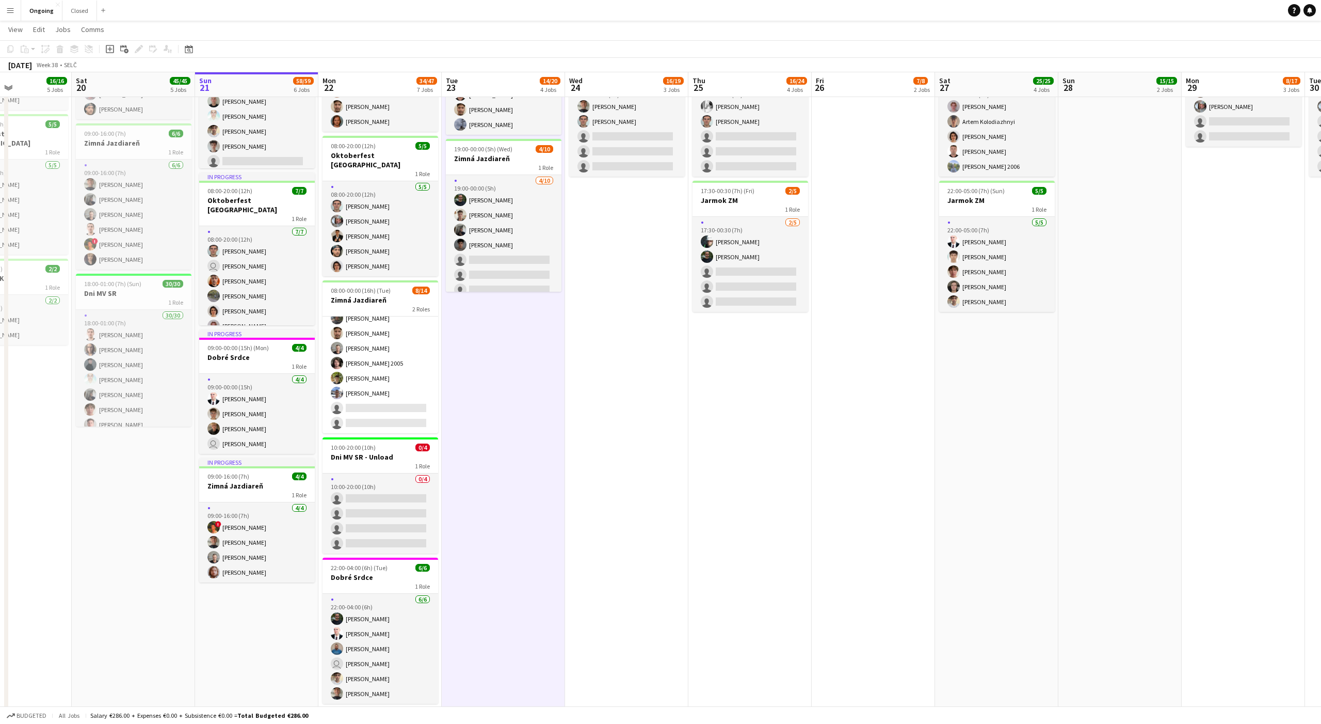
click at [489, 350] on app-date-cell "08:00-20:00 (12h) 6/6 Oktoberfest [GEOGRAPHIC_DATA] 1 Role [DATE] 08:00-20:00 (…" at bounding box center [503, 273] width 123 height 890
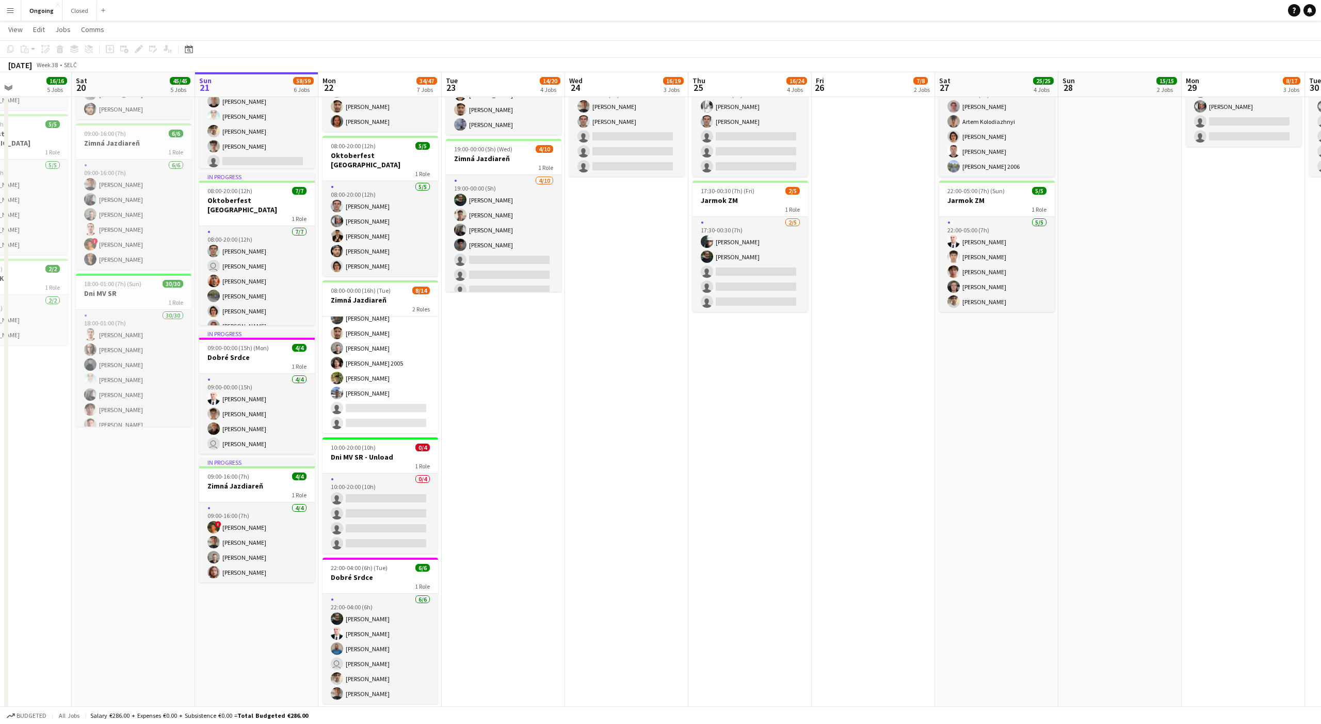
click at [489, 350] on app-date-cell "08:00-20:00 (12h) 6/6 Oktoberfest [GEOGRAPHIC_DATA] 1 Role [DATE] 08:00-20:00 (…" at bounding box center [503, 273] width 123 height 890
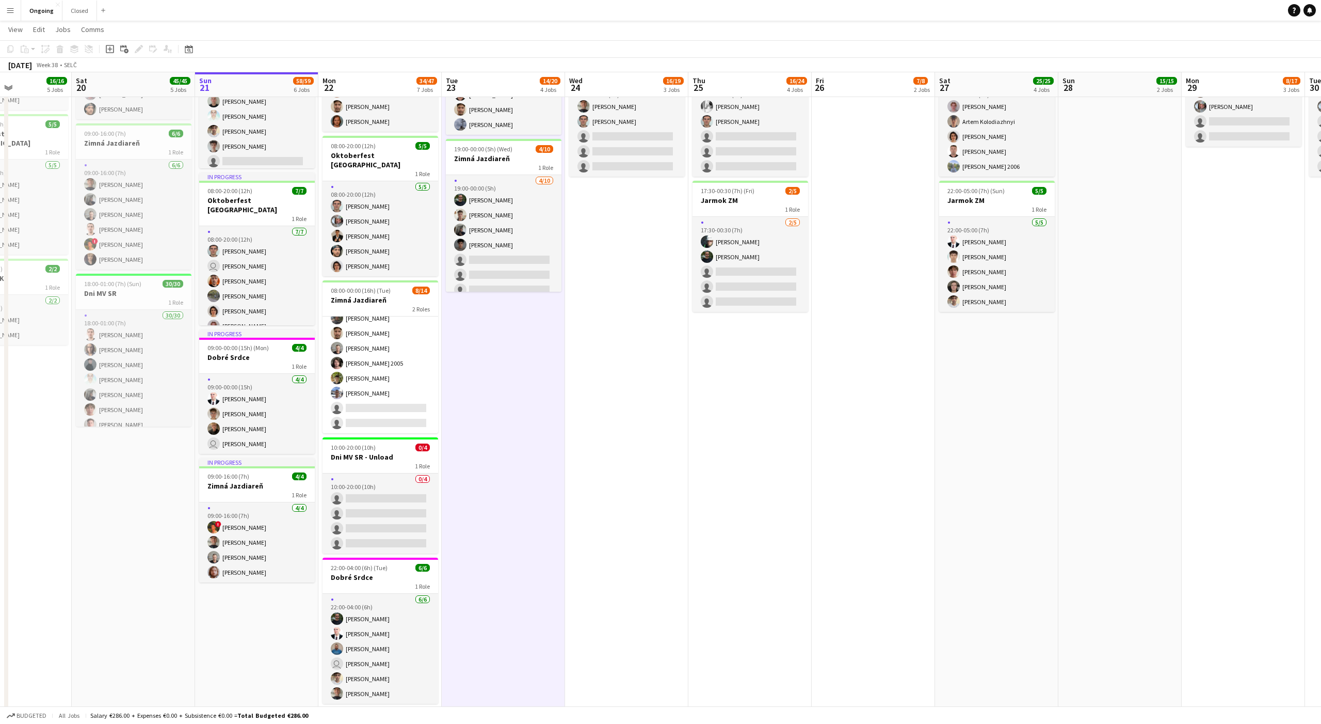
click at [489, 350] on app-date-cell "08:00-20:00 (12h) 6/6 Oktoberfest [GEOGRAPHIC_DATA] 1 Role [DATE] 08:00-20:00 (…" at bounding box center [503, 273] width 123 height 890
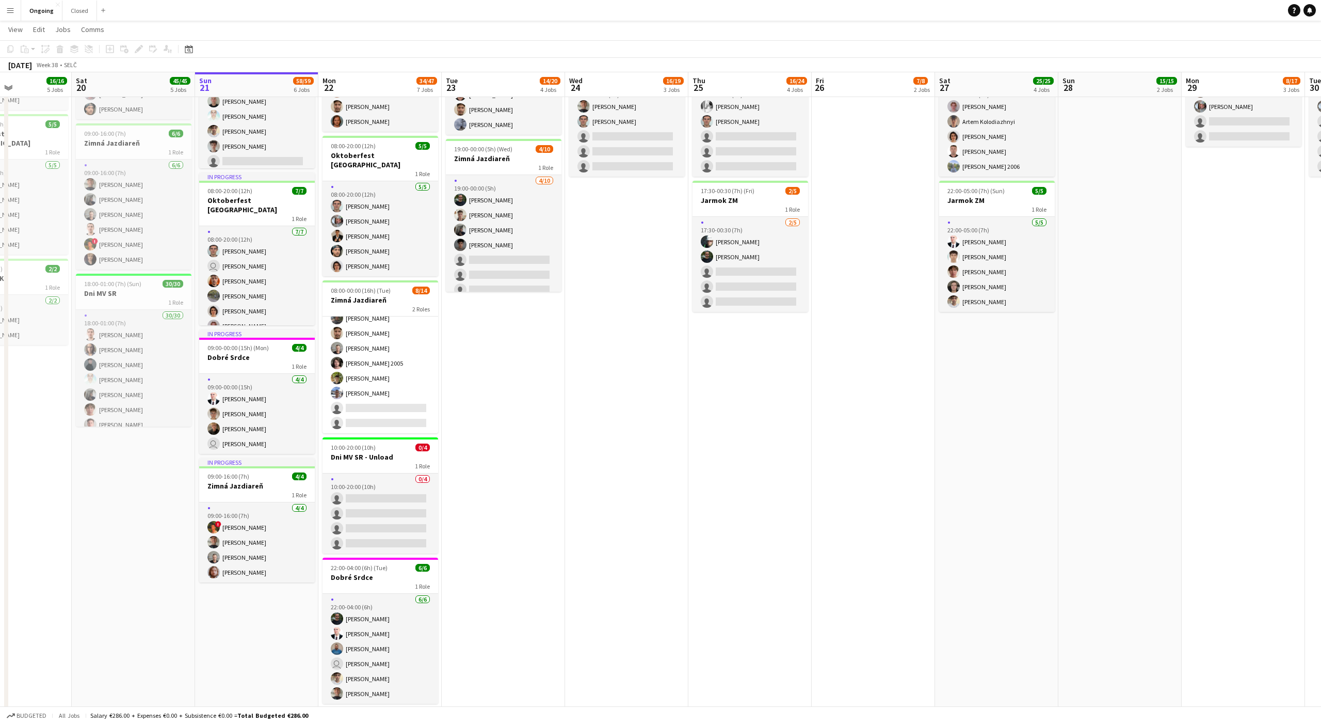
click at [489, 350] on app-date-cell "08:00-20:00 (12h) 6/6 Oktoberfest [GEOGRAPHIC_DATA] 1 Role [DATE] 08:00-20:00 (…" at bounding box center [503, 273] width 123 height 890
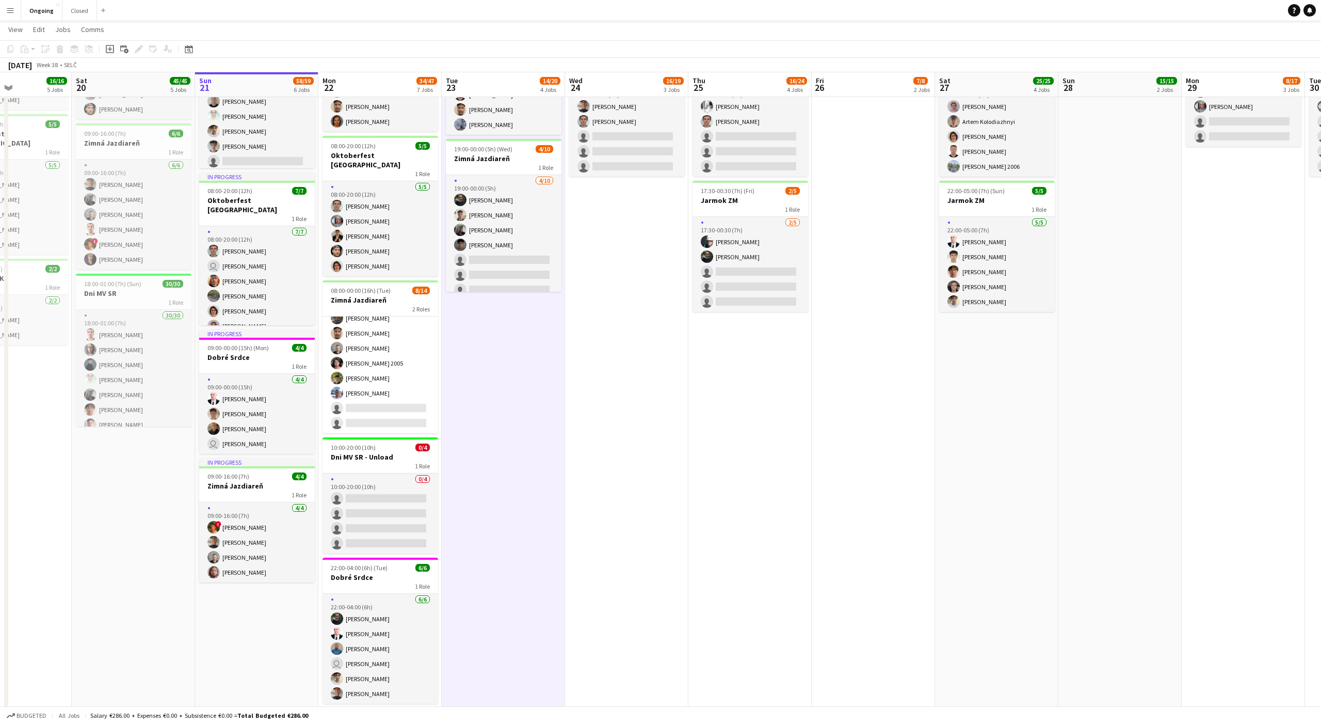
click at [489, 350] on app-date-cell "08:00-20:00 (12h) 6/6 Oktoberfest [GEOGRAPHIC_DATA] 1 Role [DATE] 08:00-20:00 (…" at bounding box center [503, 273] width 123 height 890
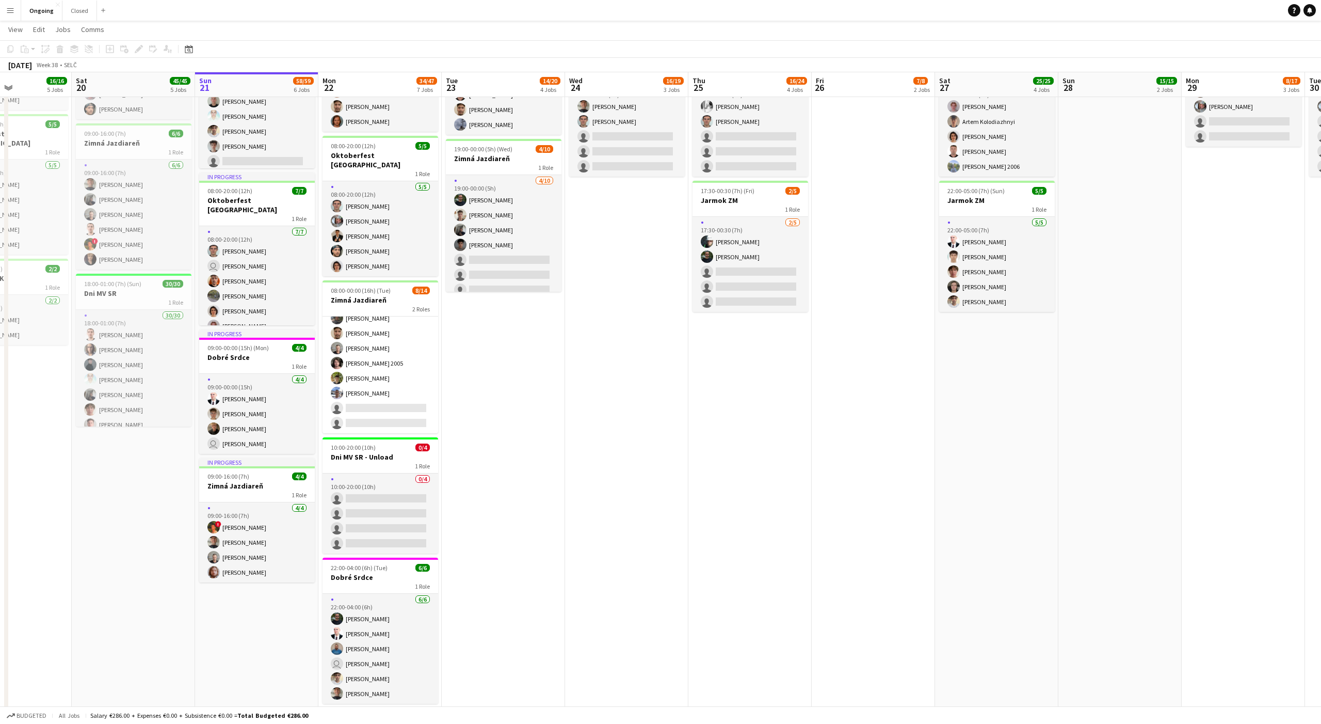
click at [489, 354] on app-date-cell "08:00-20:00 (12h) 6/6 Oktoberfest [GEOGRAPHIC_DATA] 1 Role [DATE] 08:00-20:00 (…" at bounding box center [503, 273] width 123 height 890
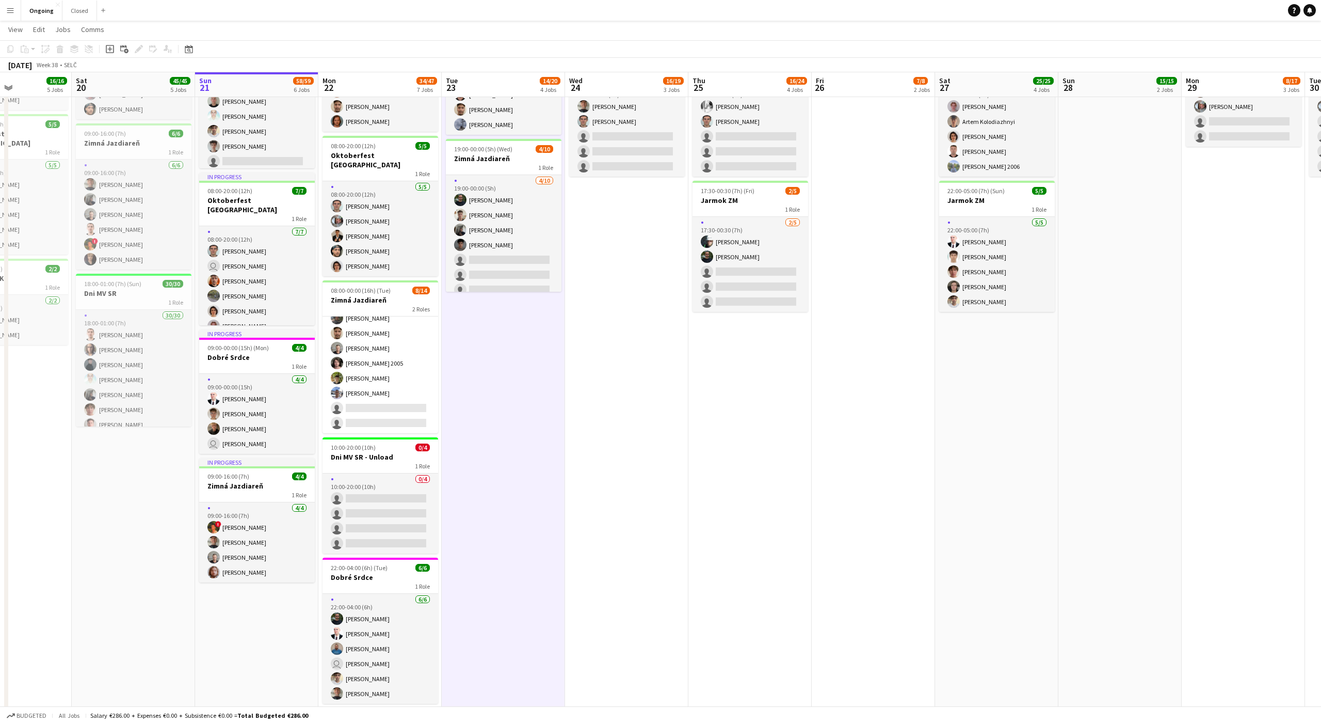
click at [489, 354] on app-date-cell "08:00-20:00 (12h) 6/6 Oktoberfest [GEOGRAPHIC_DATA] 1 Role [DATE] 08:00-20:00 (…" at bounding box center [503, 273] width 123 height 890
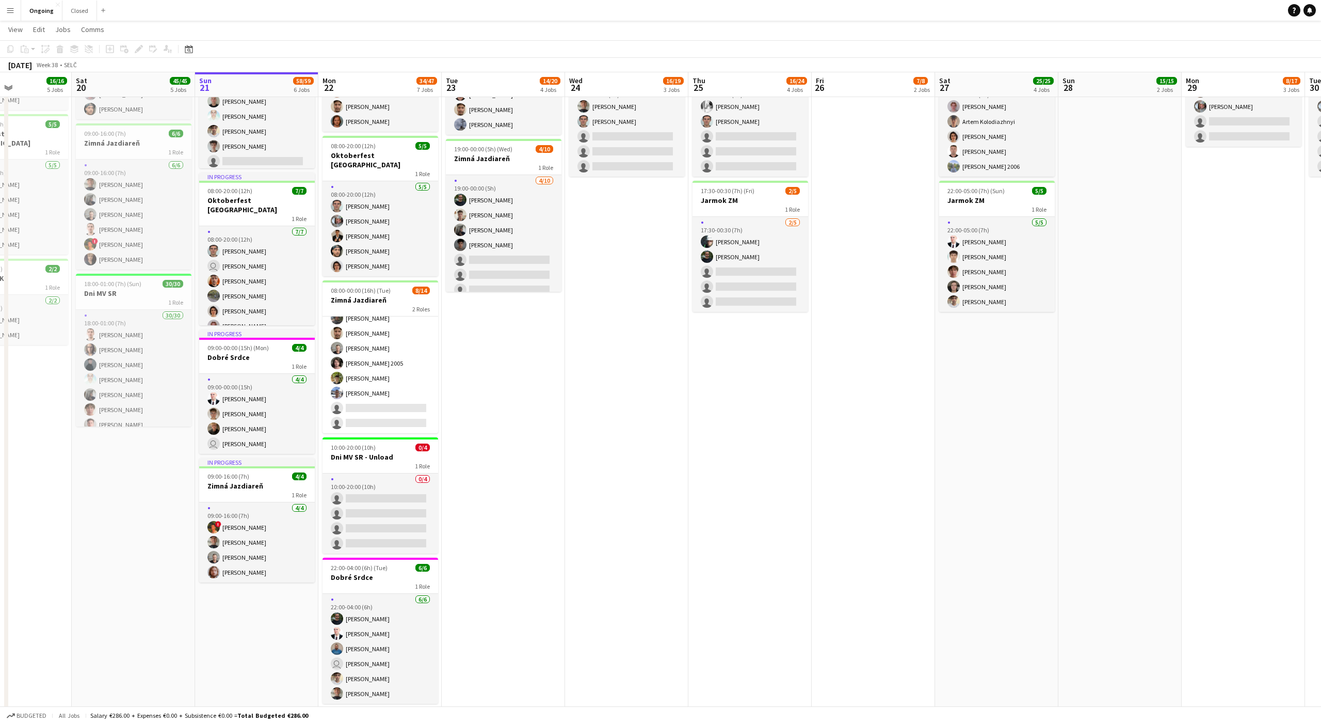
click at [489, 354] on app-date-cell "08:00-20:00 (12h) 6/6 Oktoberfest [GEOGRAPHIC_DATA] 1 Role [DATE] 08:00-20:00 (…" at bounding box center [503, 273] width 123 height 890
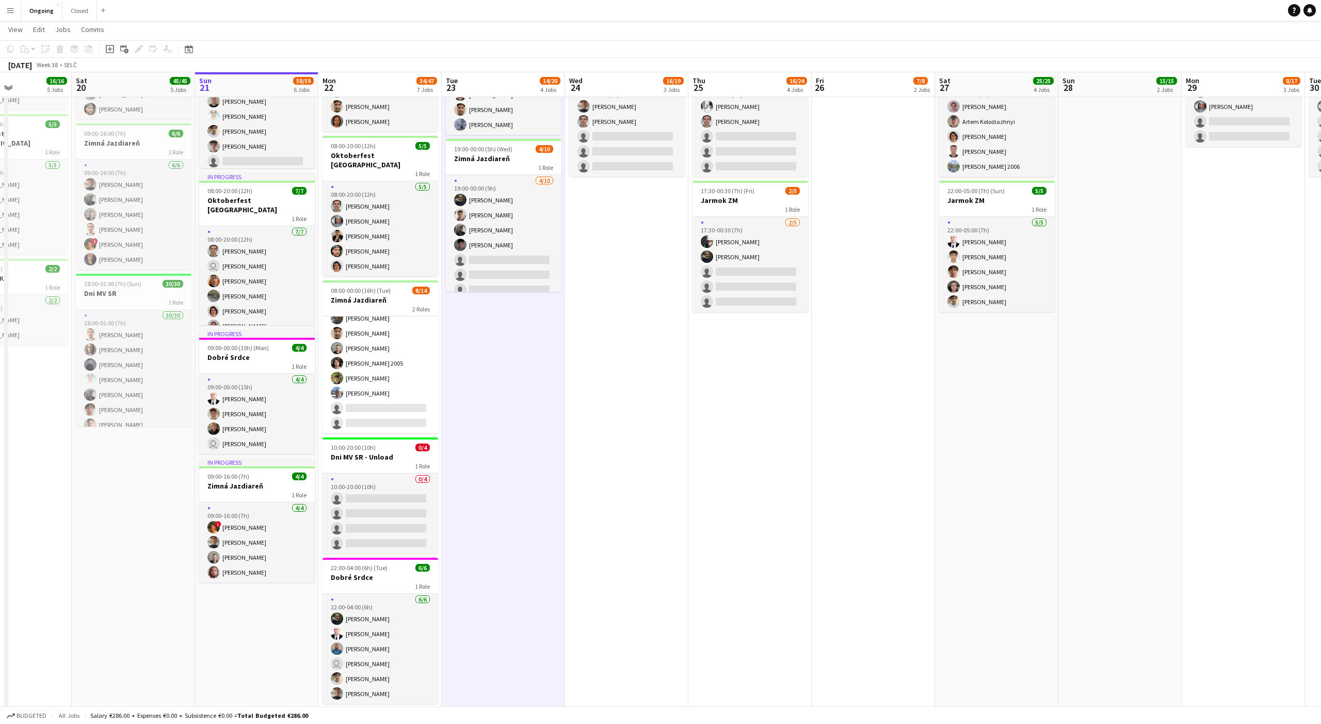
click at [489, 354] on app-date-cell "08:00-20:00 (12h) 6/6 Oktoberfest [GEOGRAPHIC_DATA] 1 Role [DATE] 08:00-20:00 (…" at bounding box center [503, 273] width 123 height 890
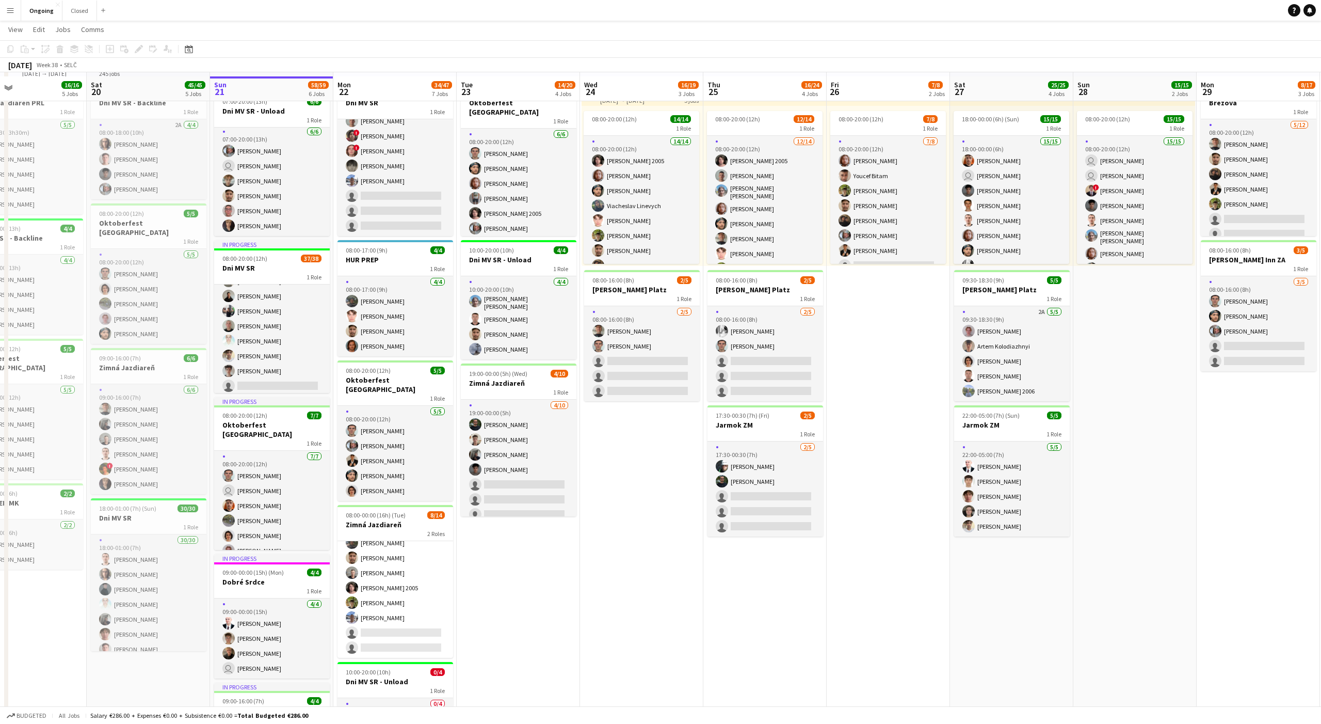
scroll to position [58, 0]
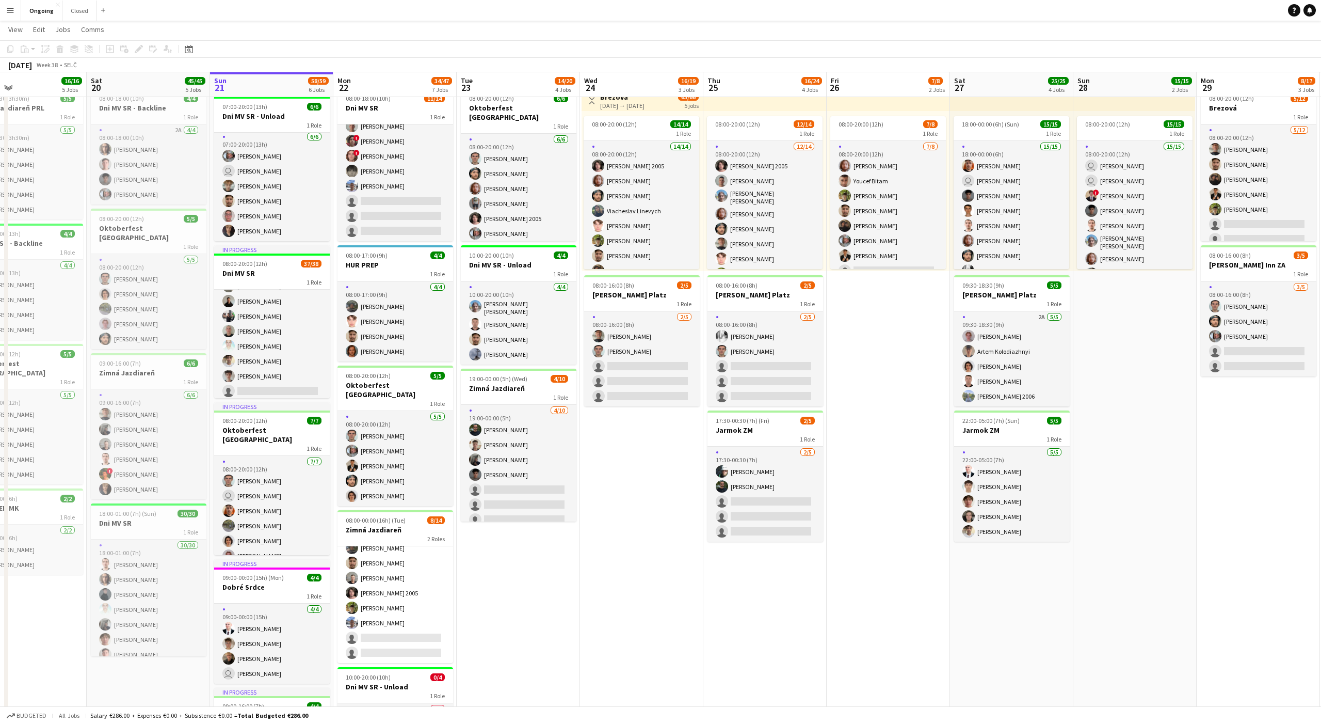
click at [489, 491] on app-date-cell "08:00-20:00 (12h) 6/6 Oktoberfest [GEOGRAPHIC_DATA] 1 Role [DATE] 08:00-20:00 (…" at bounding box center [518, 502] width 123 height 890
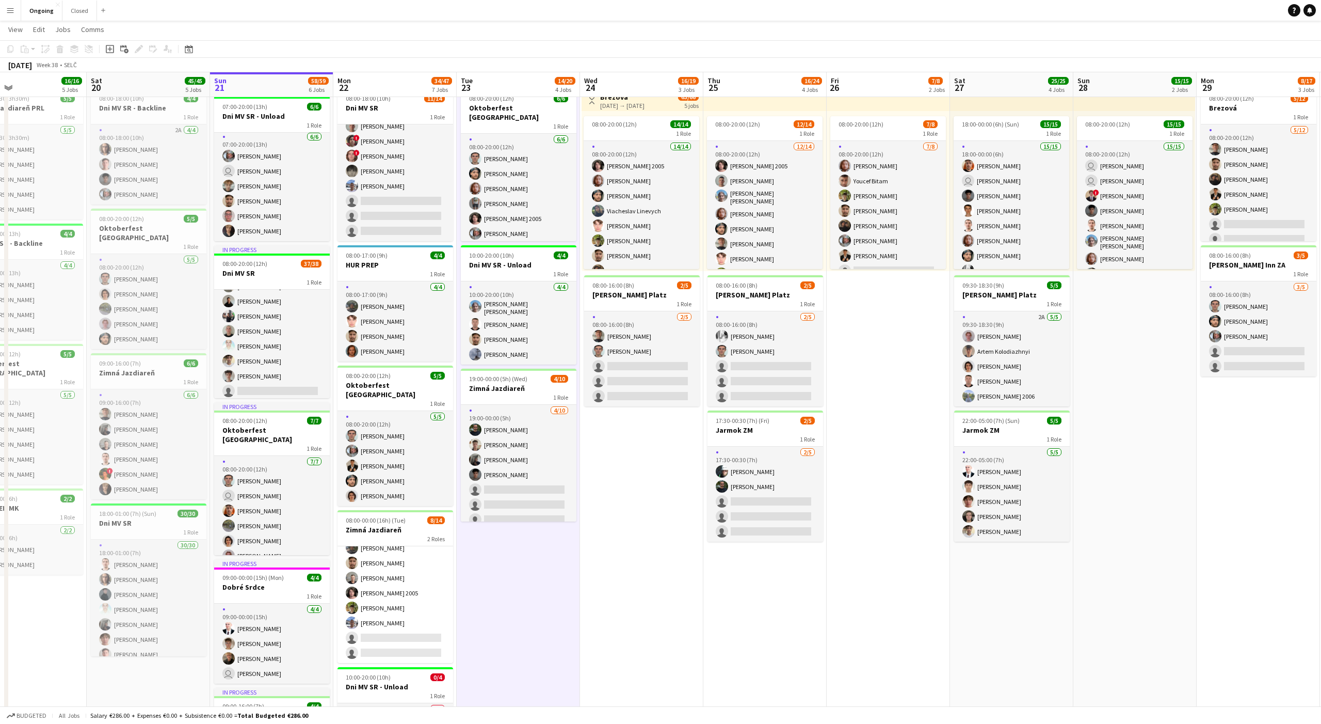
click at [489, 491] on app-date-cell "08:00-20:00 (12h) 6/6 Oktoberfest [GEOGRAPHIC_DATA] 1 Role [DATE] 08:00-20:00 (…" at bounding box center [518, 502] width 123 height 890
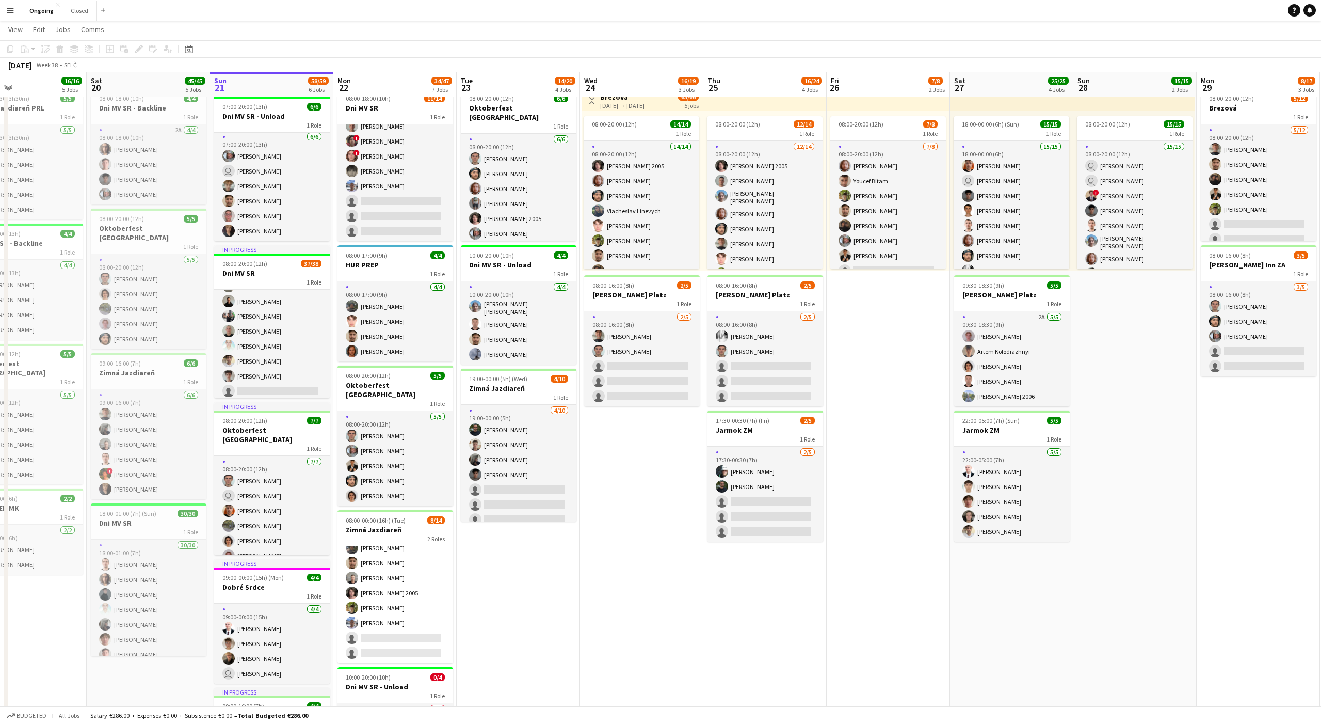
click at [489, 491] on app-date-cell "08:00-20:00 (12h) 6/6 Oktoberfest [GEOGRAPHIC_DATA] 1 Role [DATE] 08:00-20:00 (…" at bounding box center [518, 502] width 123 height 890
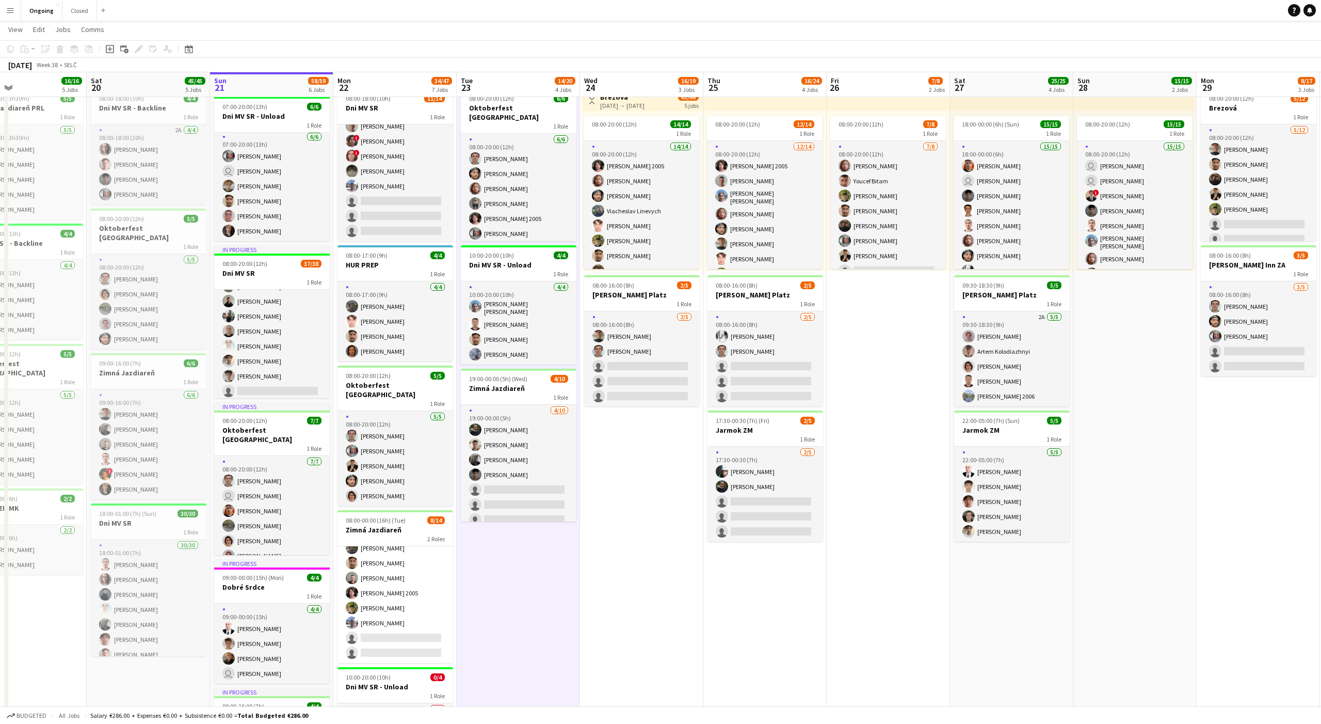
click at [489, 491] on app-date-cell "08:00-20:00 (12h) 6/6 Oktoberfest [GEOGRAPHIC_DATA] 1 Role [DATE] 08:00-20:00 (…" at bounding box center [518, 502] width 123 height 890
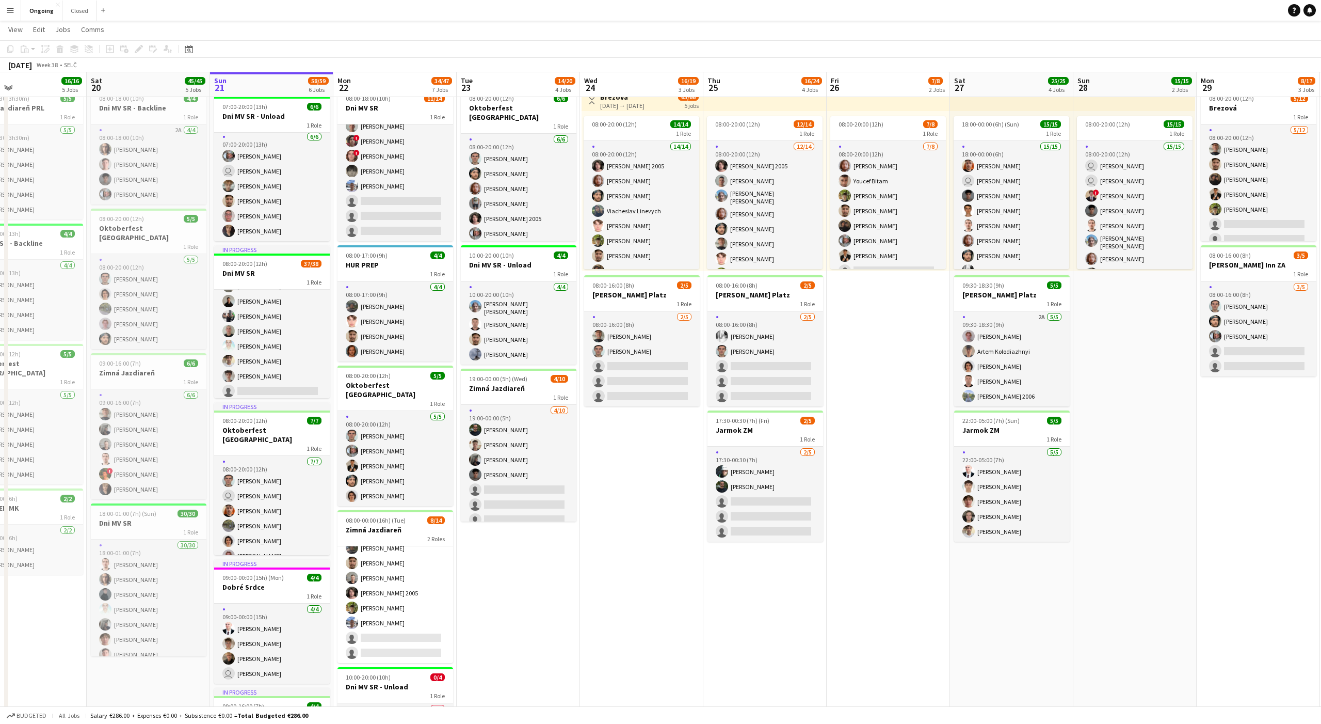
click at [489, 491] on app-date-cell "08:00-20:00 (12h) 6/6 Oktoberfest [GEOGRAPHIC_DATA] 1 Role [DATE] 08:00-20:00 (…" at bounding box center [518, 502] width 123 height 890
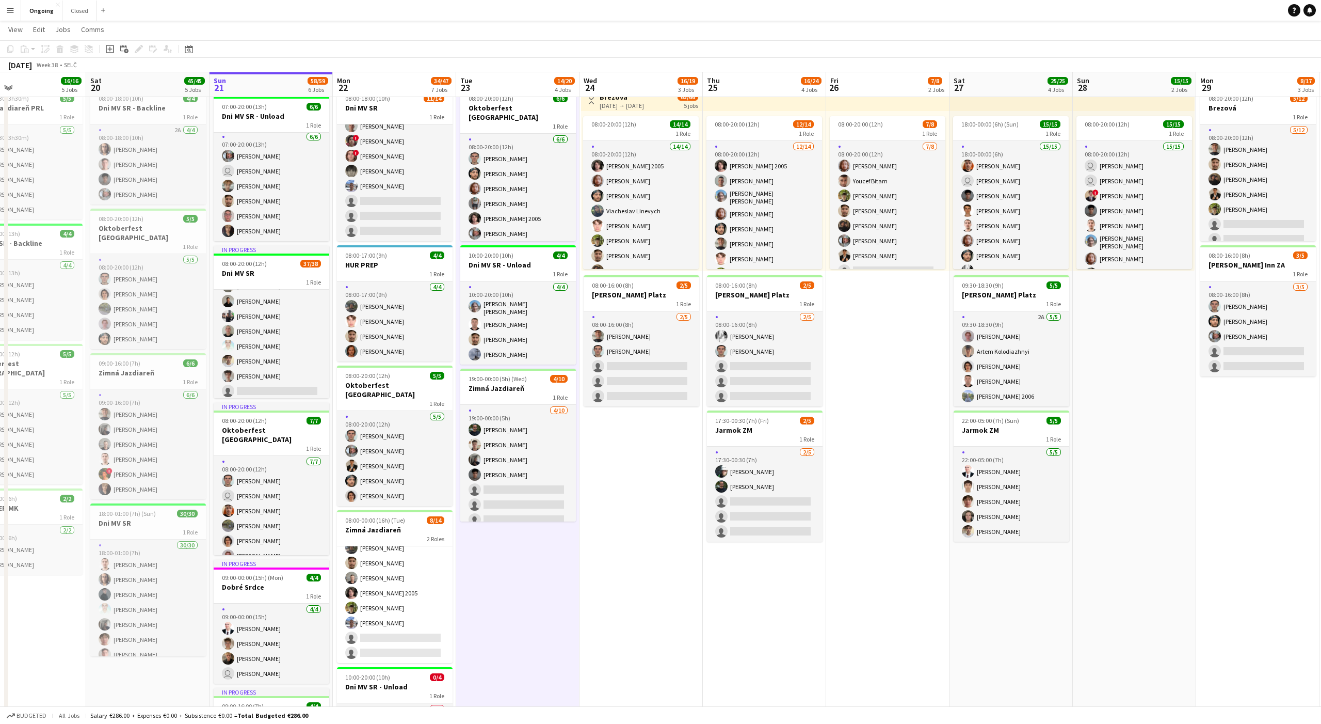
click at [489, 491] on app-date-cell "08:00-20:00 (12h) 6/6 Oktoberfest [GEOGRAPHIC_DATA] 1 Role [DATE] 08:00-20:00 (…" at bounding box center [517, 502] width 123 height 890
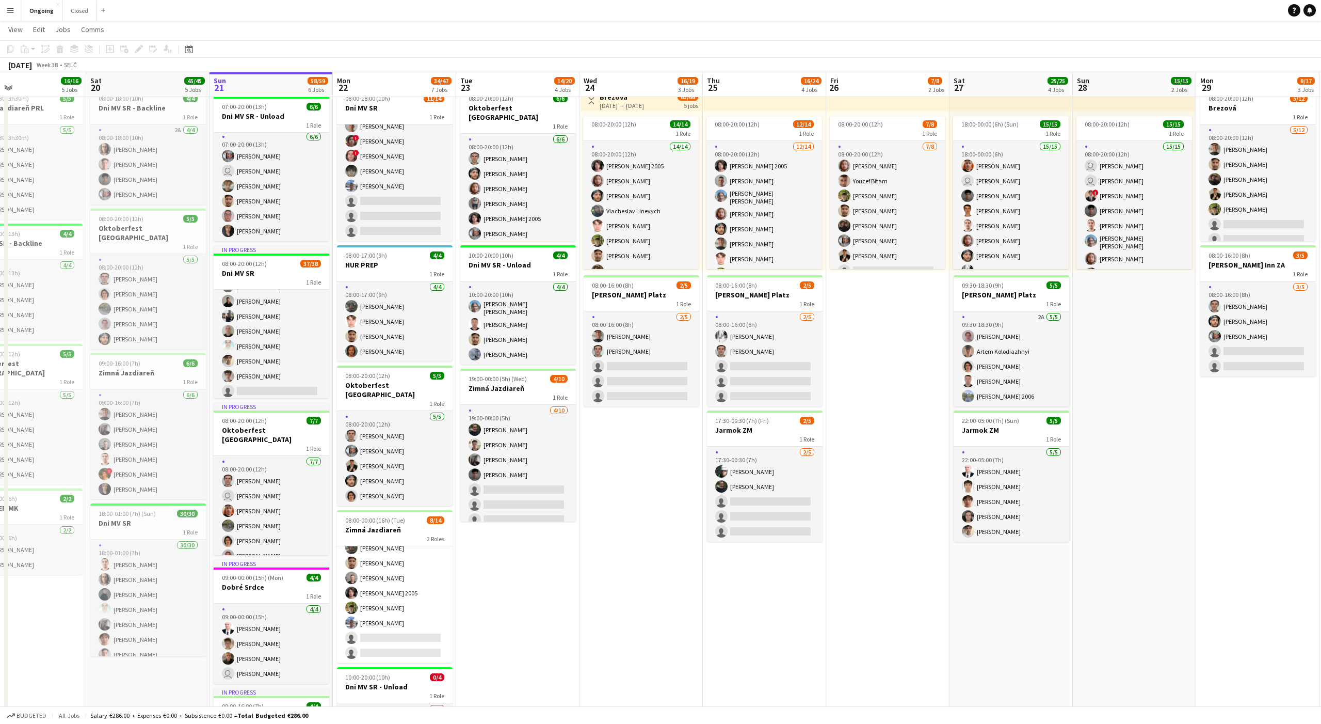
click at [489, 491] on app-date-cell "08:00-20:00 (12h) 6/6 Oktoberfest [GEOGRAPHIC_DATA] 1 Role [DATE] 08:00-20:00 (…" at bounding box center [517, 502] width 123 height 890
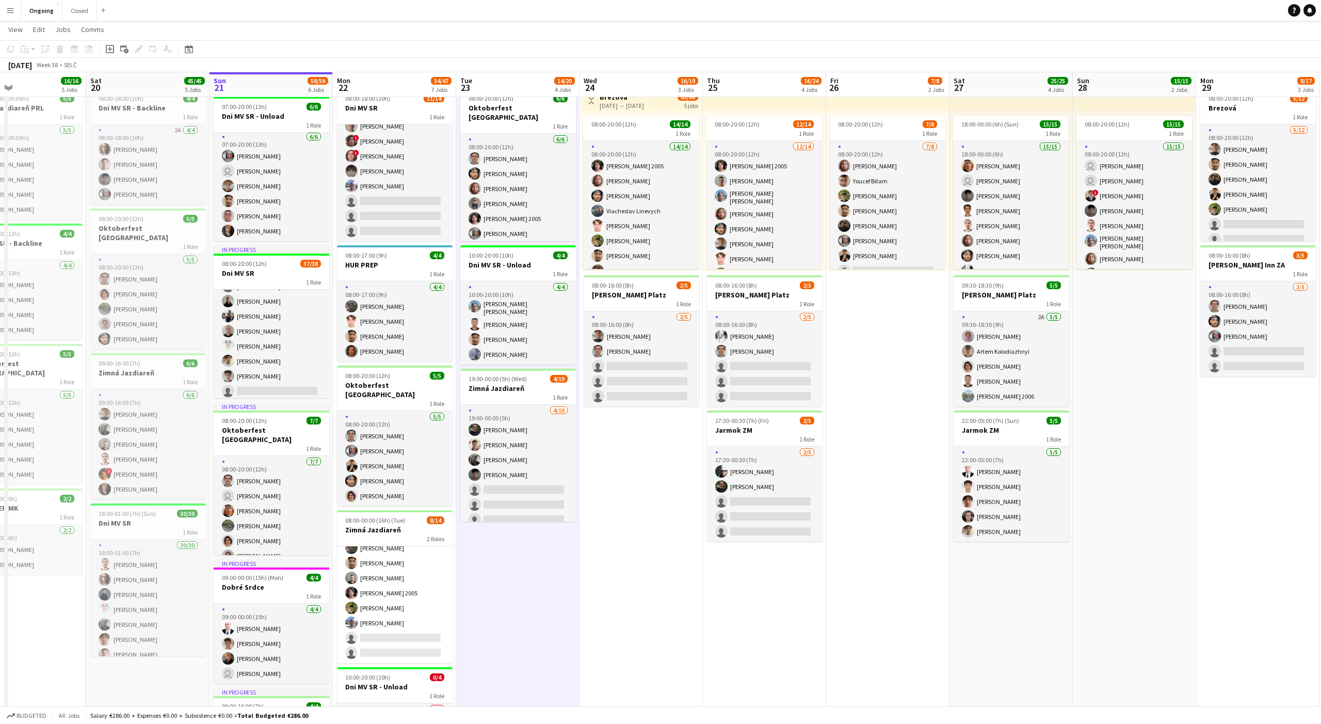
click at [489, 491] on app-date-cell "08:00-20:00 (12h) 6/6 Oktoberfest [GEOGRAPHIC_DATA] 1 Role [DATE] 08:00-20:00 (…" at bounding box center [517, 502] width 123 height 890
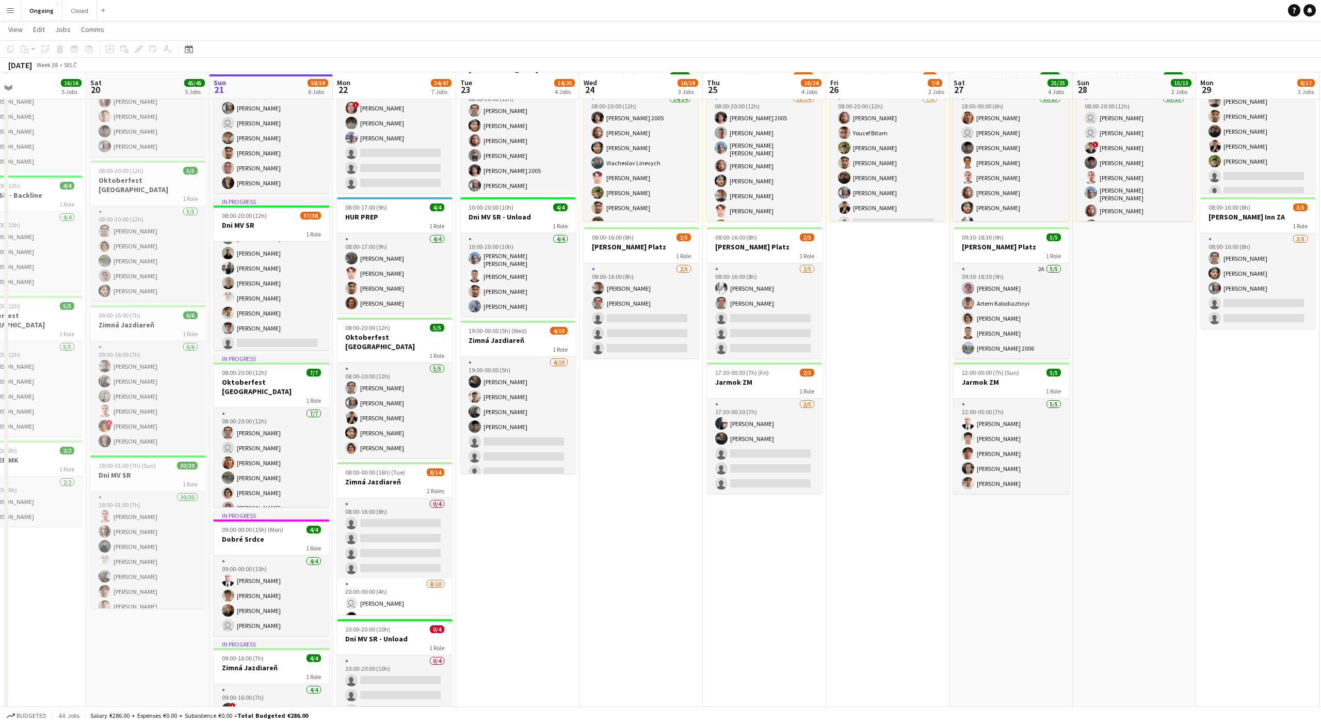
scroll to position [108, 0]
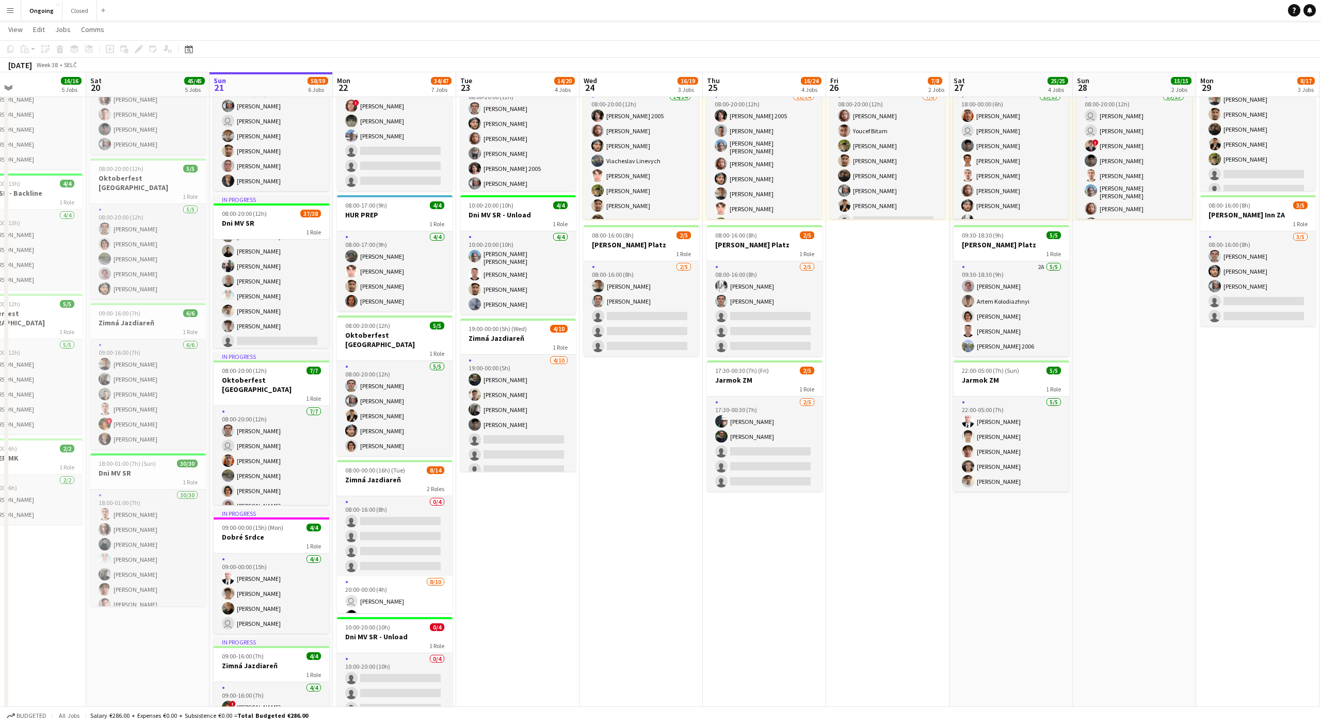
click at [489, 491] on app-date-cell "08:00-20:00 (12h) 6/6 Oktoberfest [GEOGRAPHIC_DATA] 1 Role [DATE] 08:00-20:00 (…" at bounding box center [517, 452] width 123 height 890
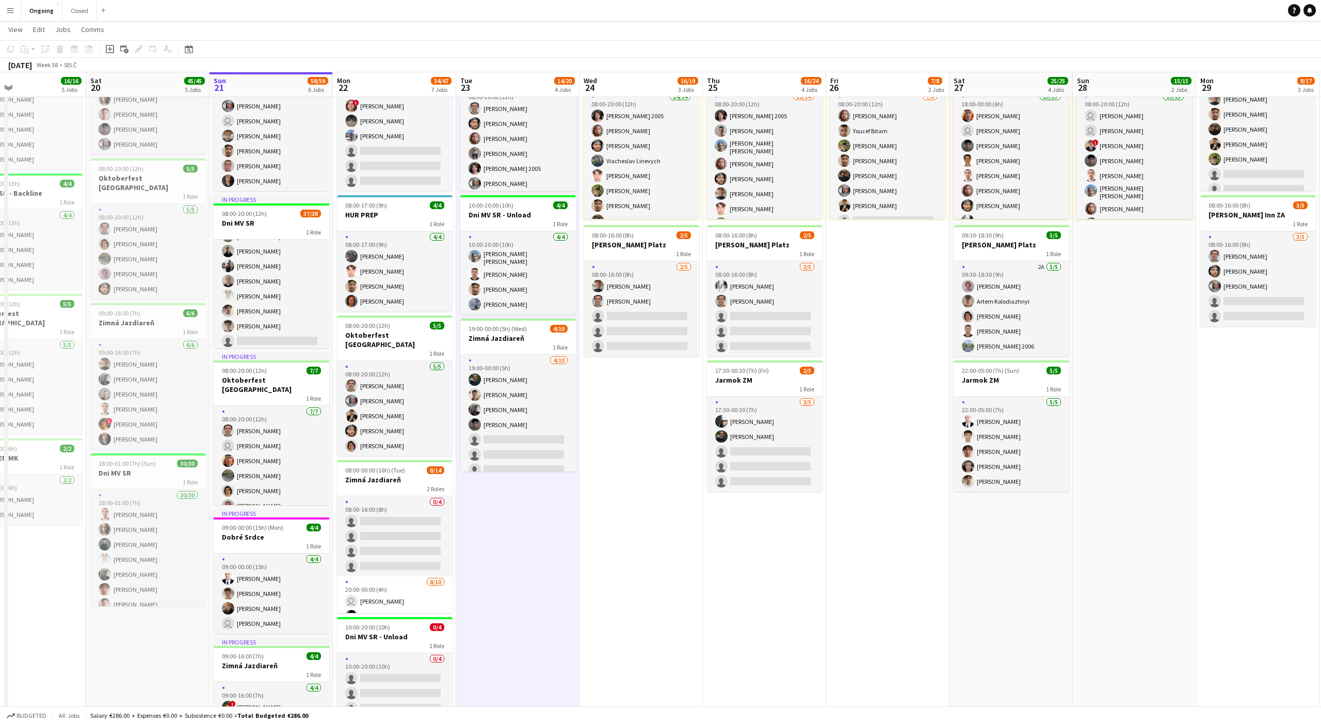
click at [489, 491] on app-date-cell "08:00-20:00 (12h) 6/6 Oktoberfest [GEOGRAPHIC_DATA] 1 Role [DATE] 08:00-20:00 (…" at bounding box center [517, 452] width 123 height 890
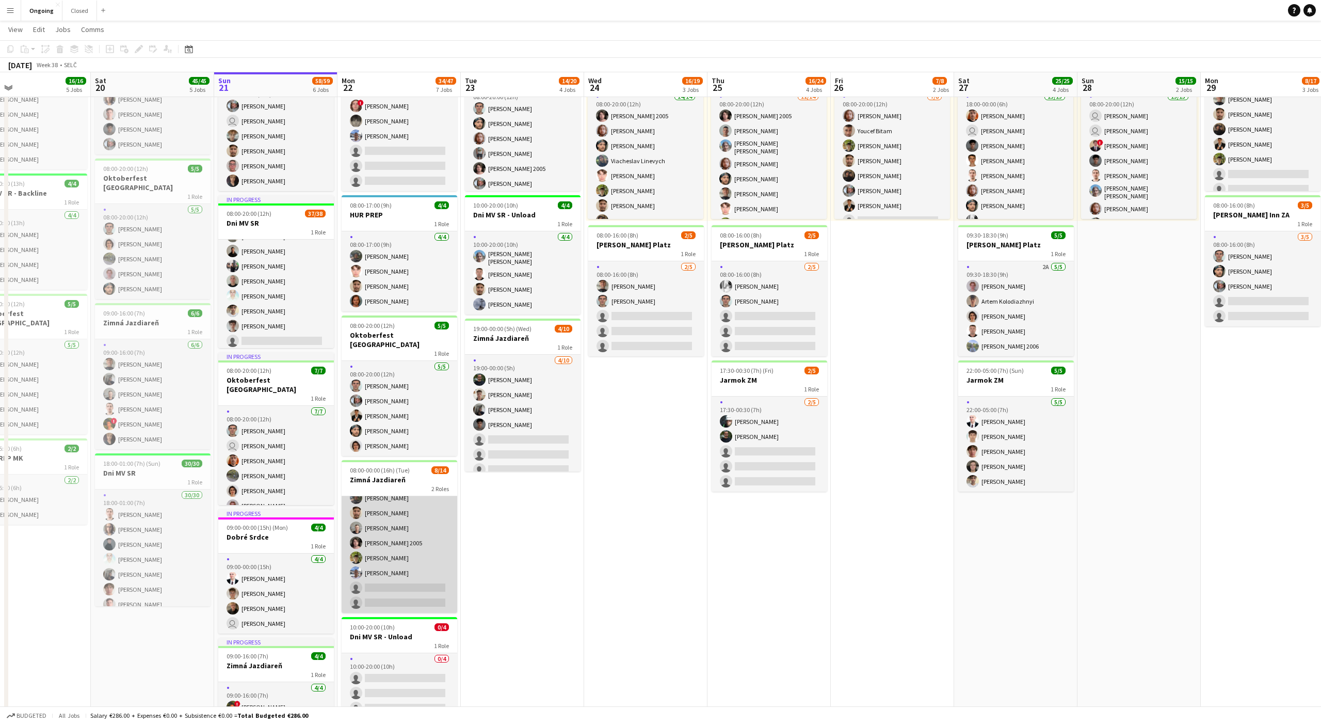
scroll to position [0, 0]
click at [404, 491] on app-card-role "[DATE] 20:00-00:00 (4h) user [PERSON_NAME] [PERSON_NAME] [PERSON_NAME] [PERSON_…" at bounding box center [400, 661] width 116 height 170
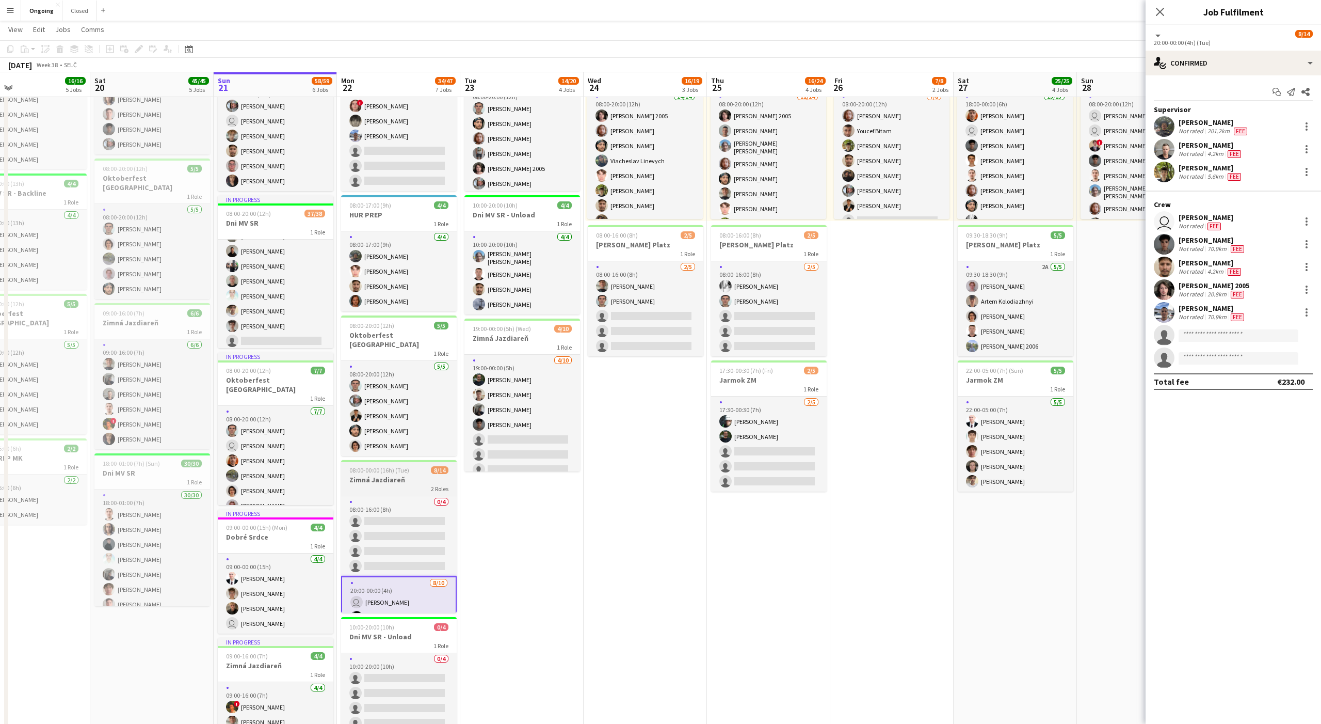
scroll to position [0, 280]
click at [398, 475] on h3 "Zimná Jazdiareň" at bounding box center [399, 479] width 116 height 9
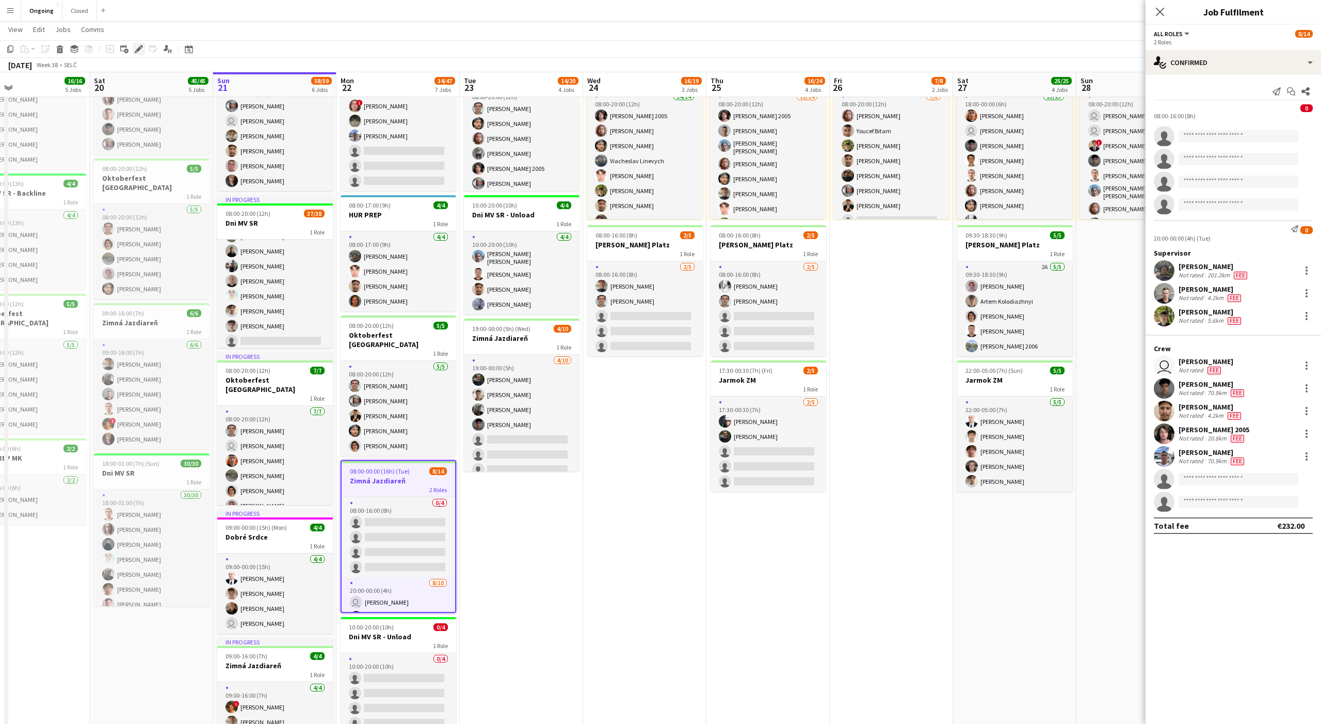
click at [133, 48] on div "Edit" at bounding box center [139, 49] width 12 height 12
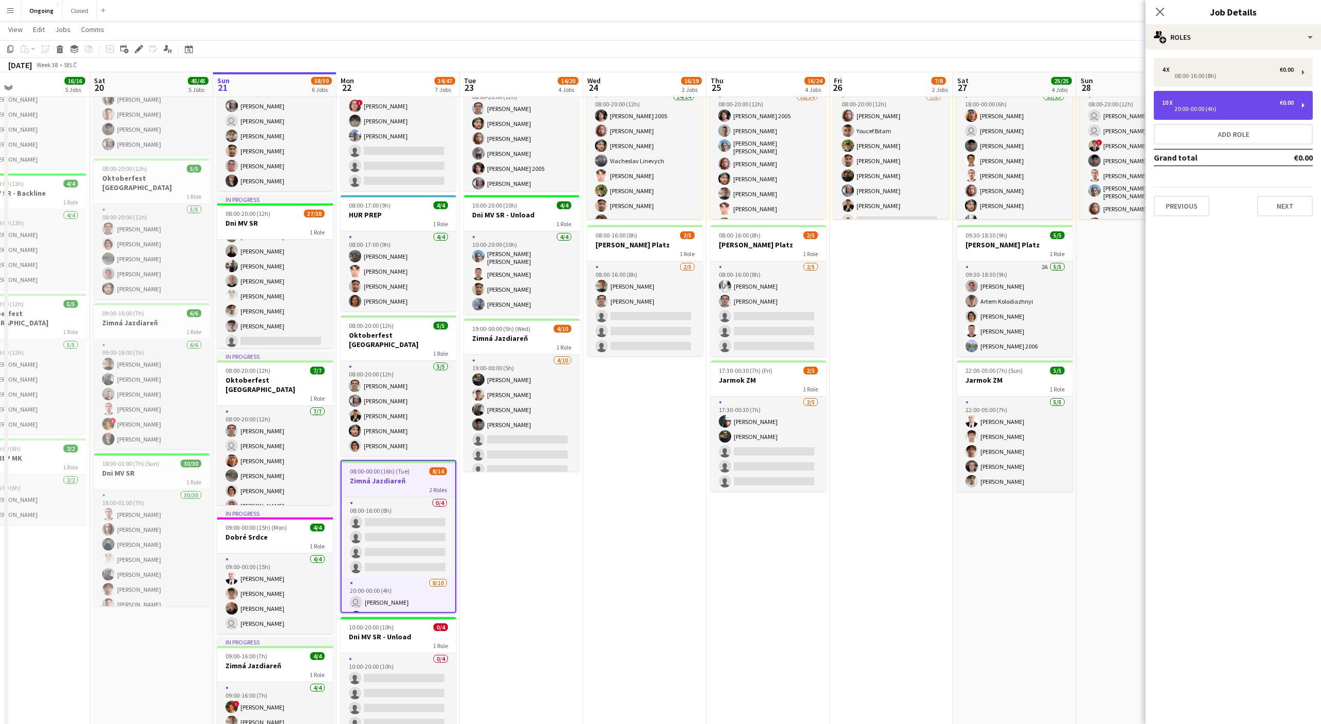
click at [489, 105] on div "10 x €0.00" at bounding box center [1228, 102] width 132 height 7
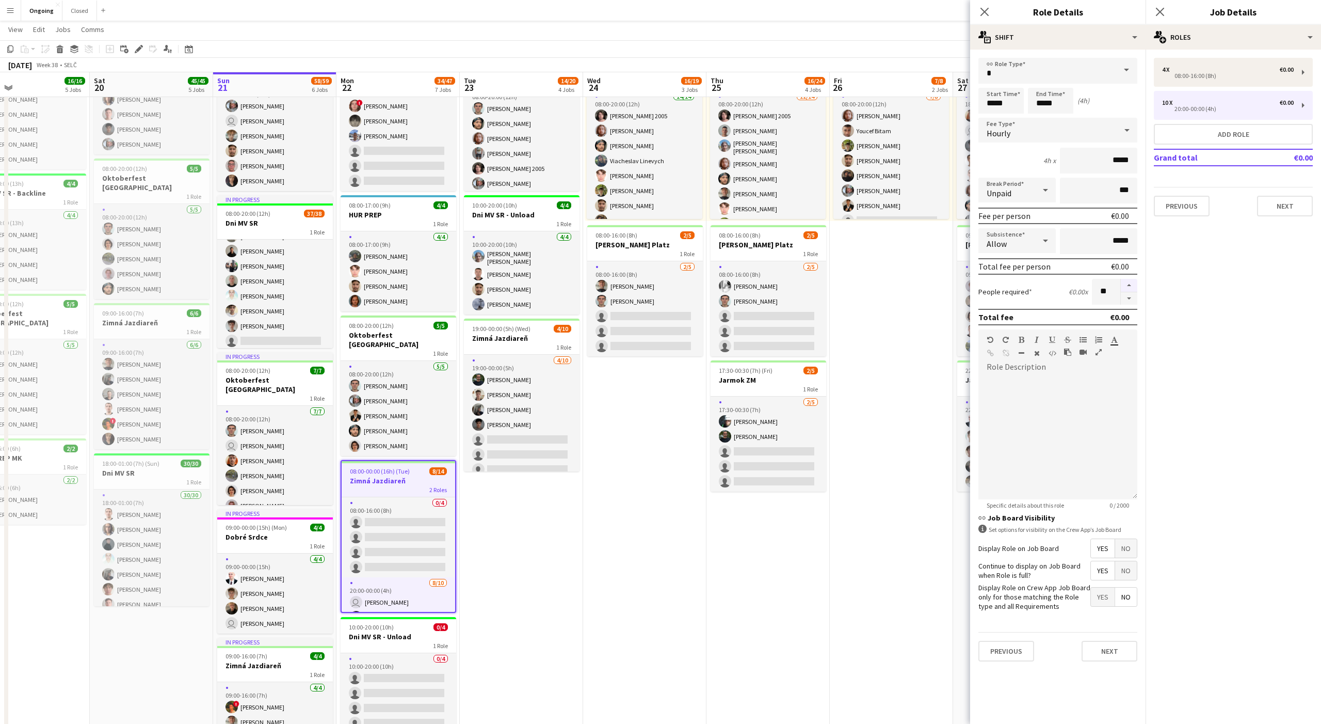
click at [489, 286] on button "button" at bounding box center [1129, 285] width 17 height 13
type input "**"
click at [489, 491] on button "Next" at bounding box center [1110, 651] width 56 height 21
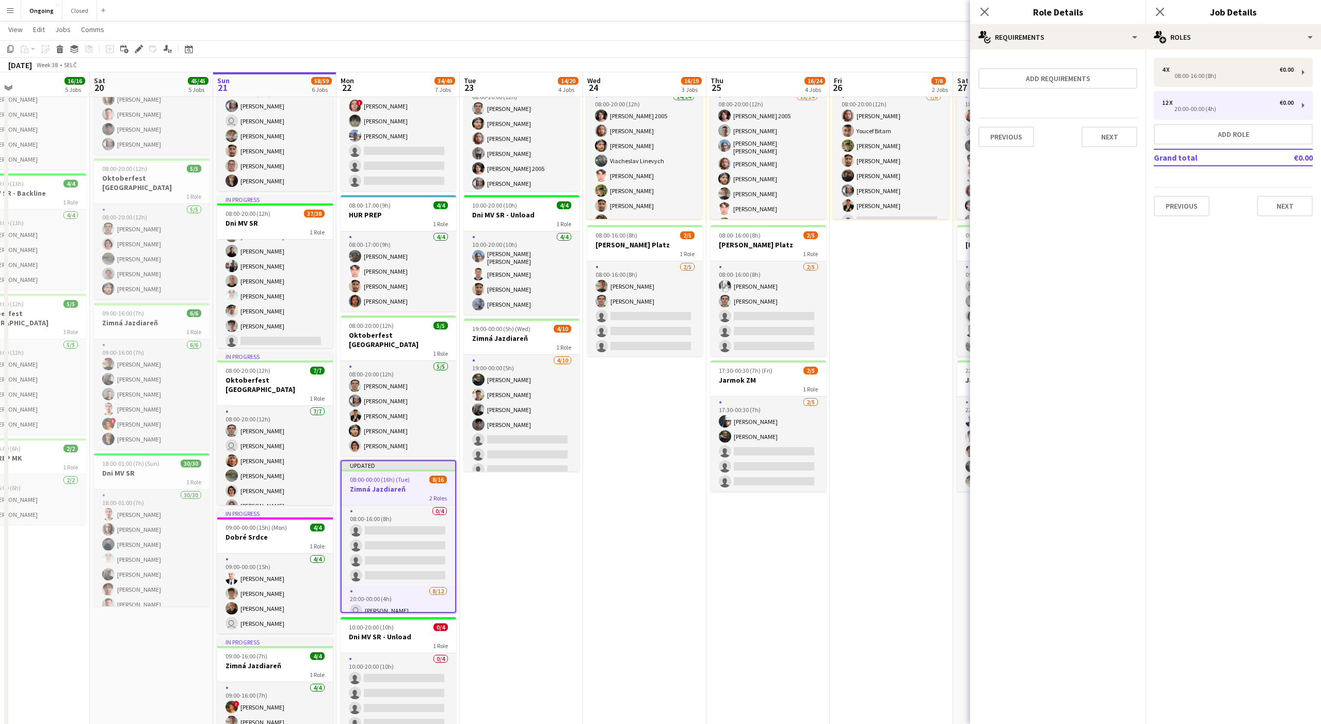
click at [489, 491] on app-date-cell "Toggle View Brezová [DATE] → [DATE] 63/66 5 jobs 08:00-20:00 (12h) 14/14 1 Role…" at bounding box center [644, 452] width 123 height 890
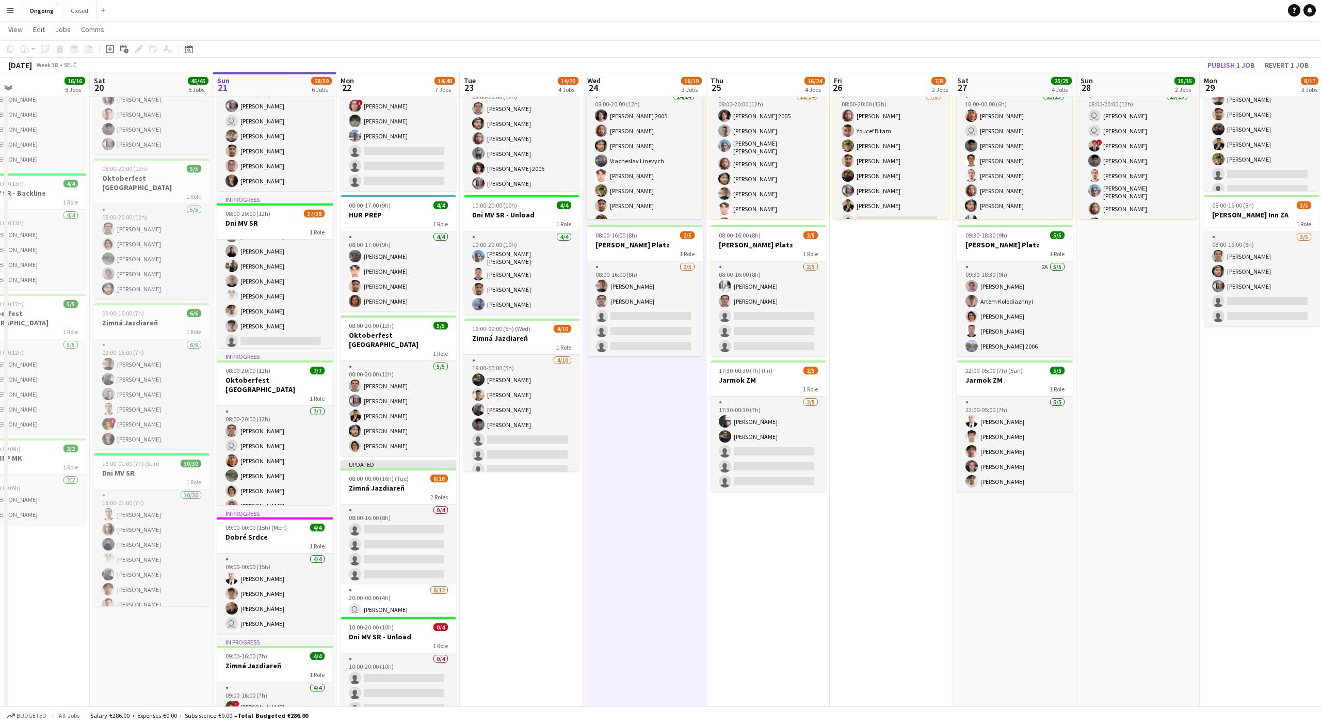
click at [489, 491] on app-date-cell "08:00-20:00 (12h) 6/6 Oktoberfest [GEOGRAPHIC_DATA] 1 Role [DATE] 08:00-20:00 (…" at bounding box center [521, 452] width 123 height 890
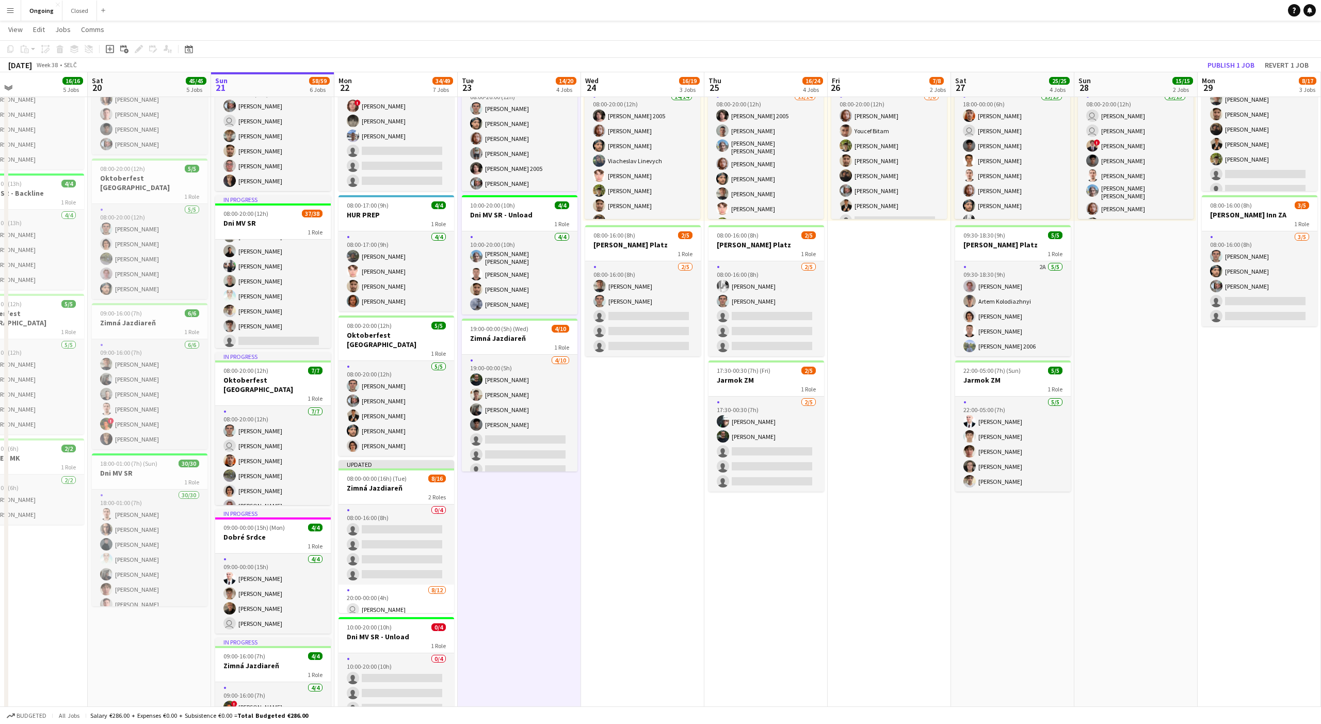
scroll to position [0, 283]
click at [489, 491] on app-date-cell "08:00-20:00 (12h) 6/6 Oktoberfest [GEOGRAPHIC_DATA] 1 Role [DATE] 08:00-20:00 (…" at bounding box center [518, 452] width 123 height 890
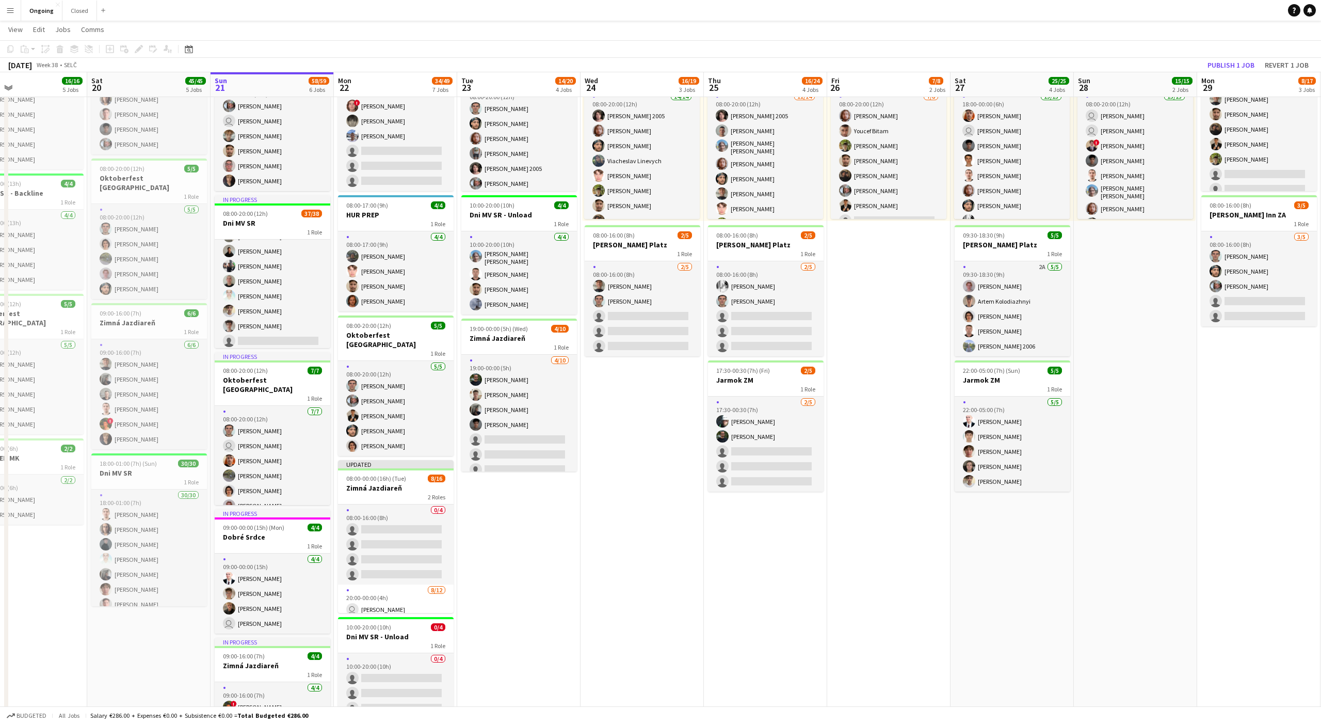
click at [489, 491] on app-date-cell "08:00-20:00 (12h) 6/6 Oktoberfest [GEOGRAPHIC_DATA] 1 Role [DATE] 08:00-20:00 (…" at bounding box center [518, 452] width 123 height 890
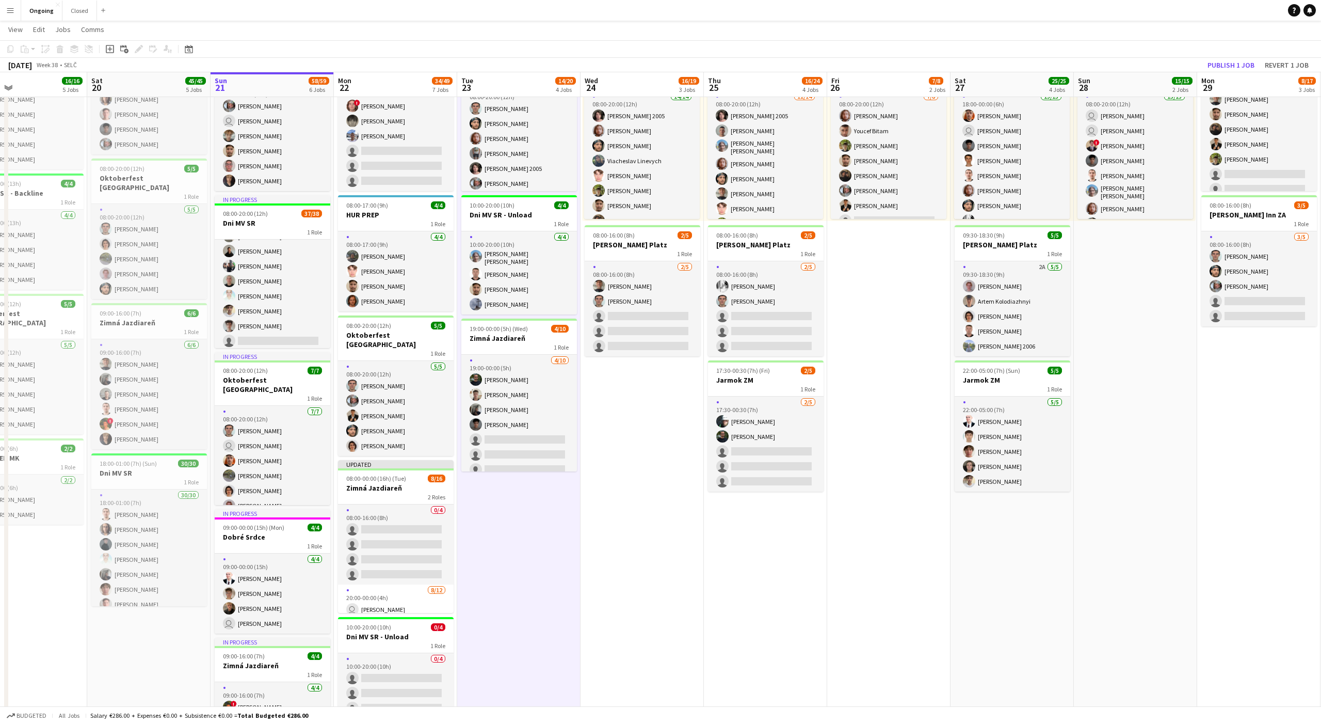
click at [489, 491] on app-date-cell "08:00-20:00 (12h) 6/6 Oktoberfest [GEOGRAPHIC_DATA] 1 Role [DATE] 08:00-20:00 (…" at bounding box center [518, 452] width 123 height 890
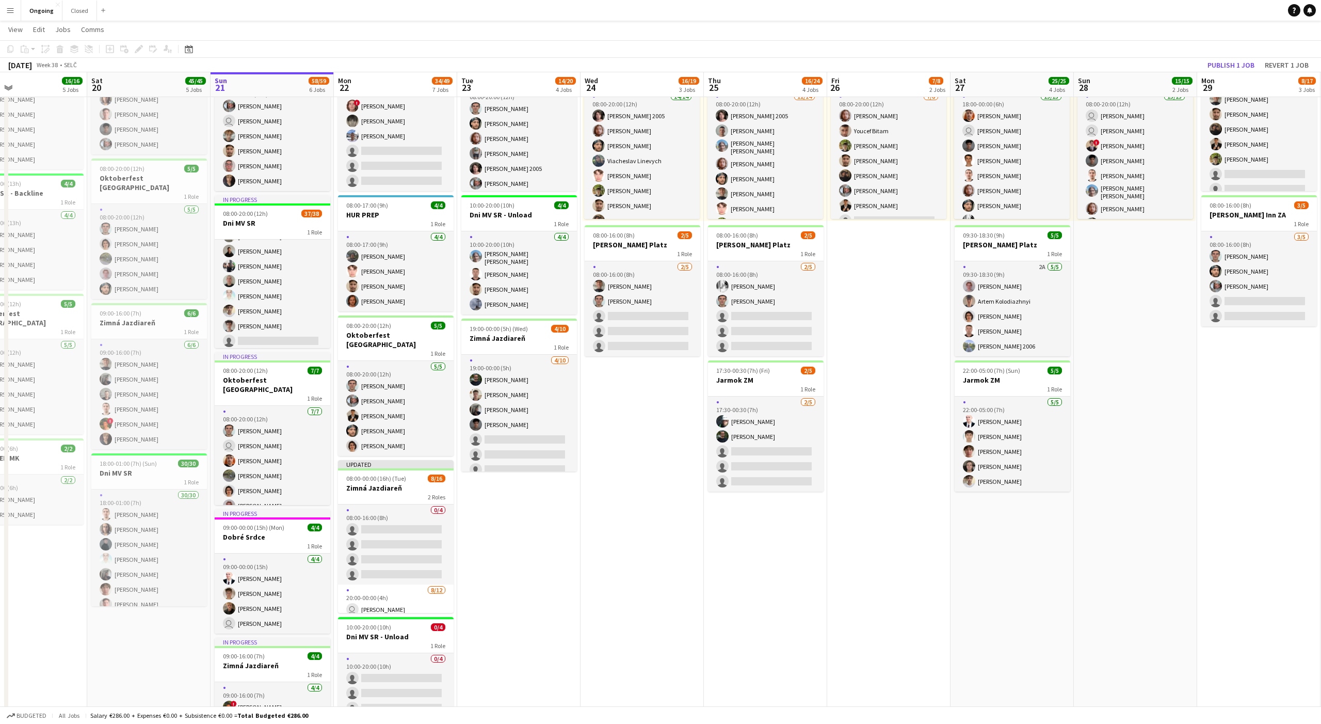
click at [489, 491] on app-date-cell "08:00-20:00 (12h) 6/6 Oktoberfest [GEOGRAPHIC_DATA] 1 Role [DATE] 08:00-20:00 (…" at bounding box center [518, 452] width 123 height 890
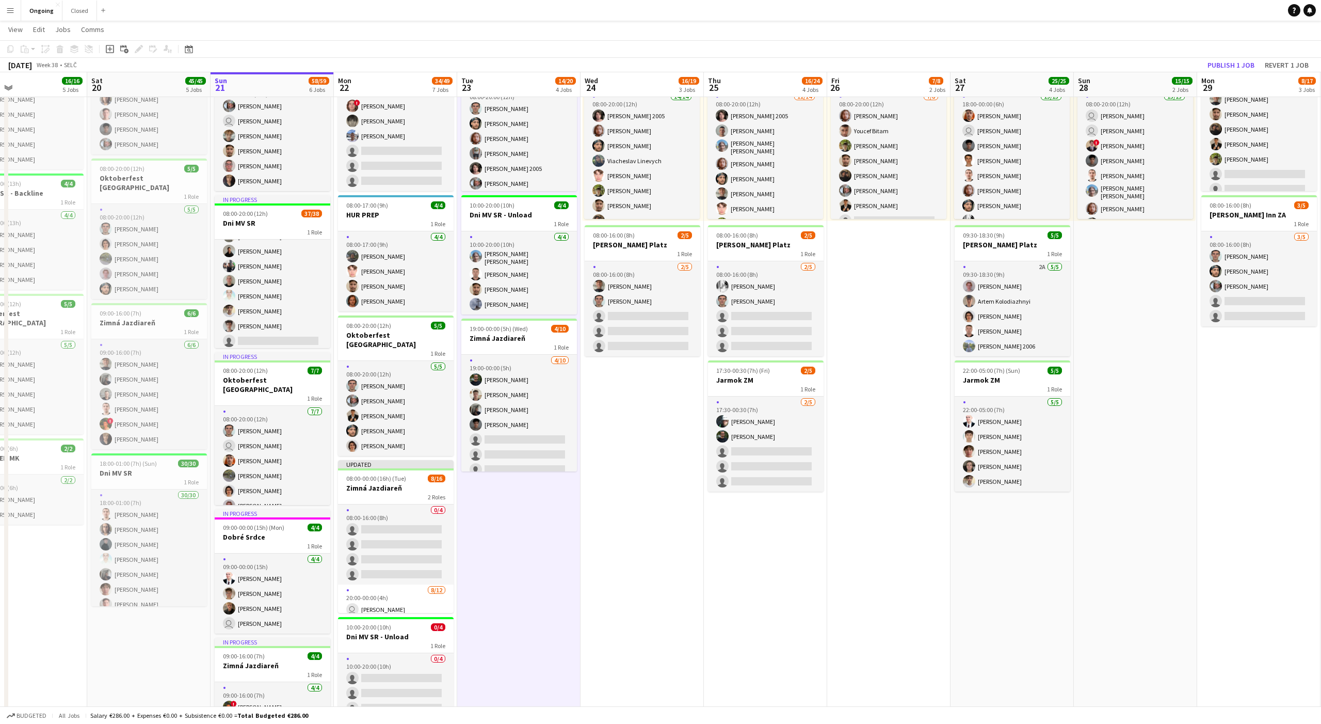
click at [489, 491] on app-date-cell "08:00-20:00 (12h) 6/6 Oktoberfest [GEOGRAPHIC_DATA] 1 Role [DATE] 08:00-20:00 (…" at bounding box center [518, 452] width 123 height 890
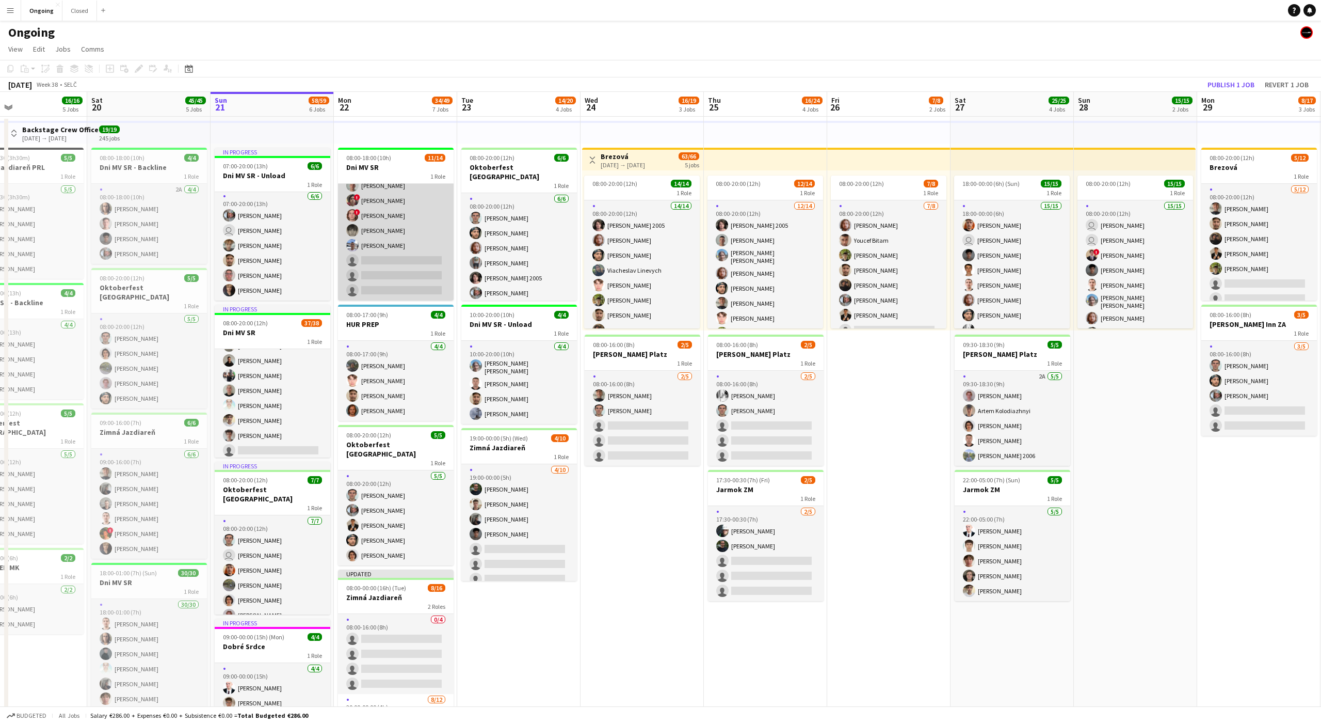
scroll to position [0, 0]
click at [489, 491] on app-date-cell "Toggle View Brezová [DATE] → [DATE] 63/66 5 jobs 08:00-20:00 (12h) 14/14 1 Role…" at bounding box center [642, 562] width 123 height 890
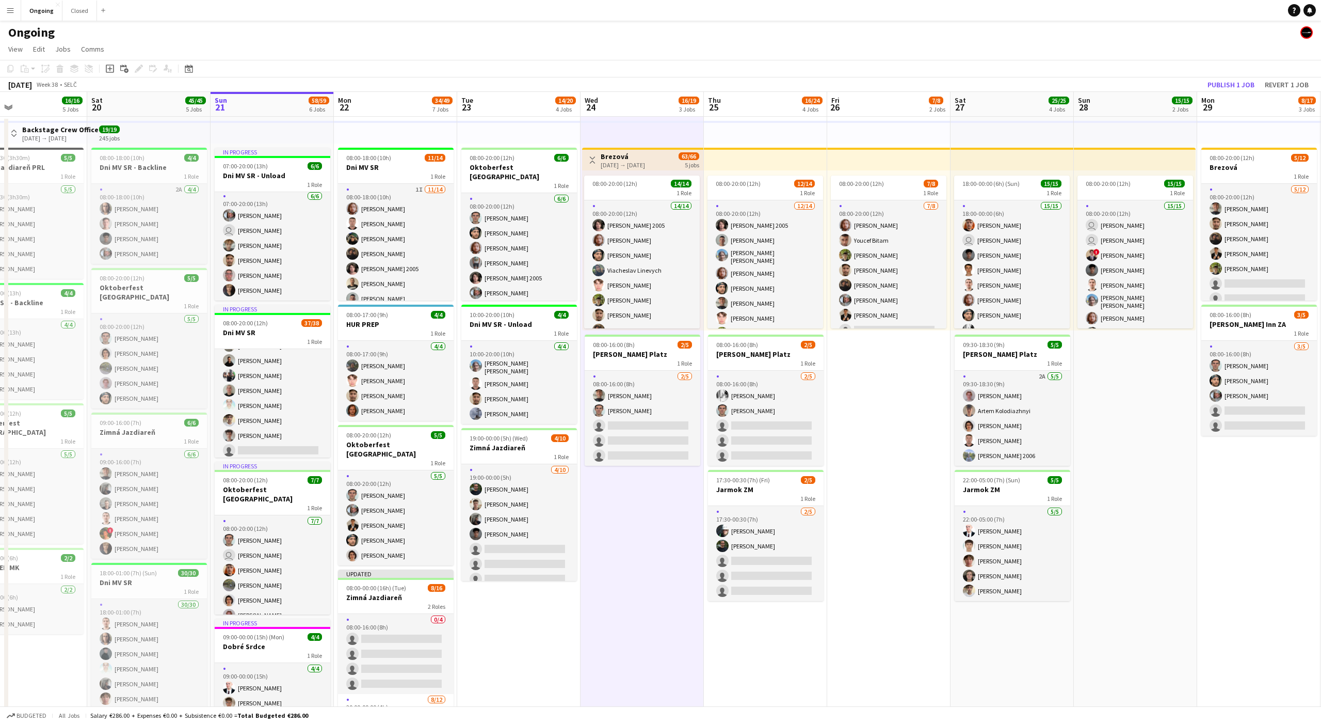
click at [489, 491] on app-date-cell "Toggle View Brezová [DATE] → [DATE] 63/66 5 jobs 08:00-20:00 (12h) 14/14 1 Role…" at bounding box center [642, 562] width 123 height 890
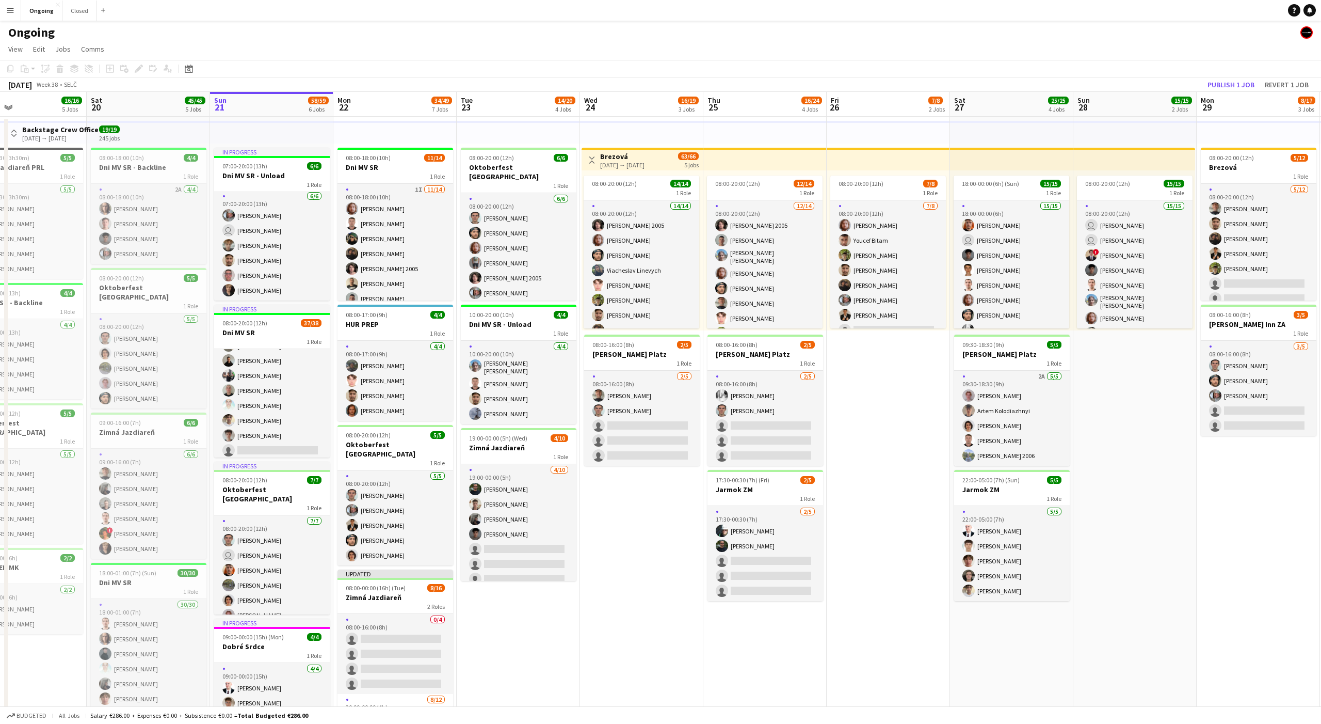
click at [489, 491] on app-date-cell "Toggle View Brezová [DATE] → [DATE] 63/66 5 jobs 08:00-20:00 (12h) 14/14 1 Role…" at bounding box center [641, 562] width 123 height 890
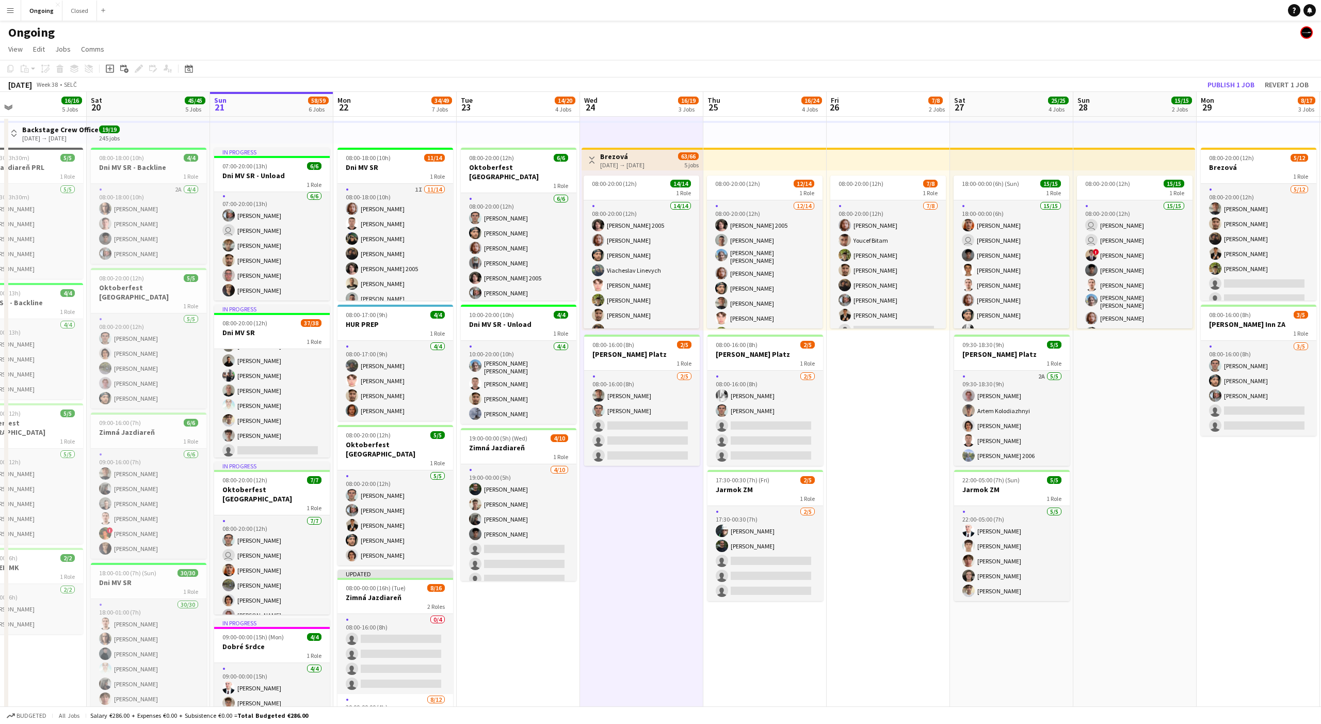
click at [489, 491] on app-date-cell "Toggle View Brezová [DATE] → [DATE] 63/66 5 jobs 08:00-20:00 (12h) 14/14 1 Role…" at bounding box center [641, 562] width 123 height 890
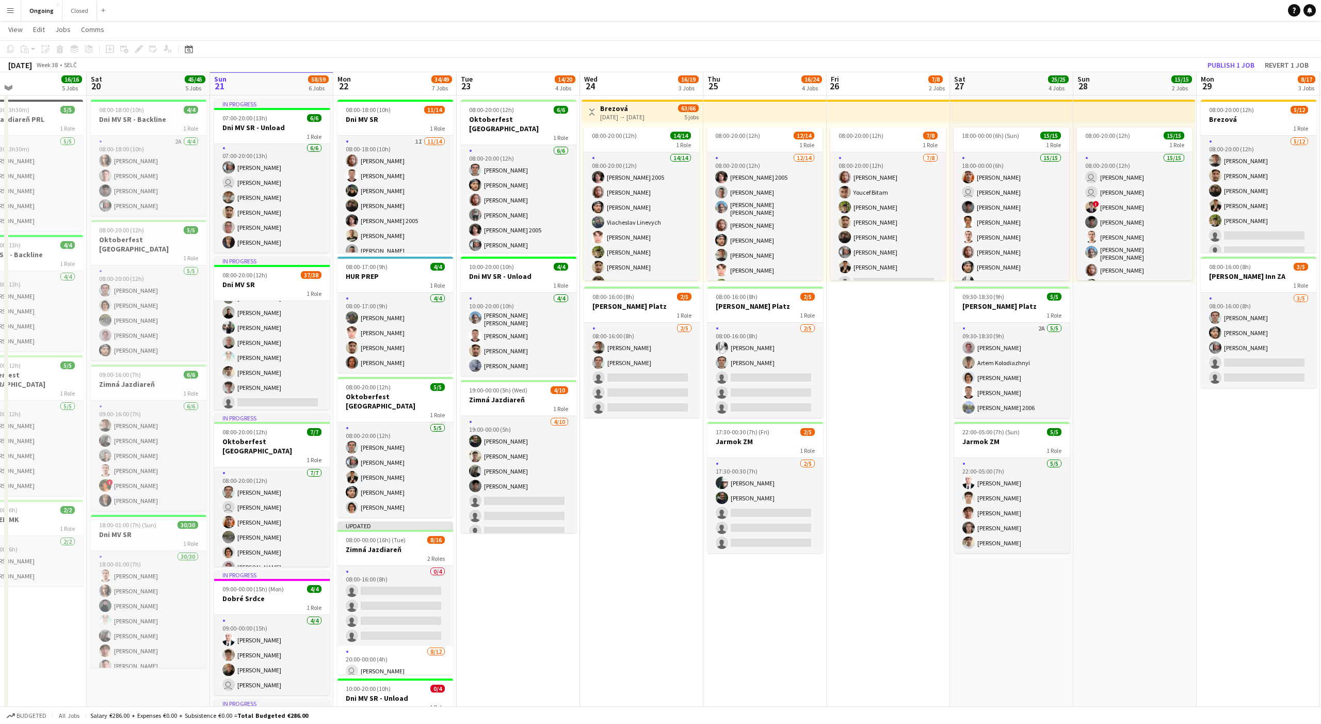
scroll to position [45, 0]
click at [489, 320] on app-date-cell "08:00-20:00 (12h) 7/8 1 Role [DATE] 08:00-20:00 (12h) [PERSON_NAME] [PERSON_NAM…" at bounding box center [888, 515] width 123 height 890
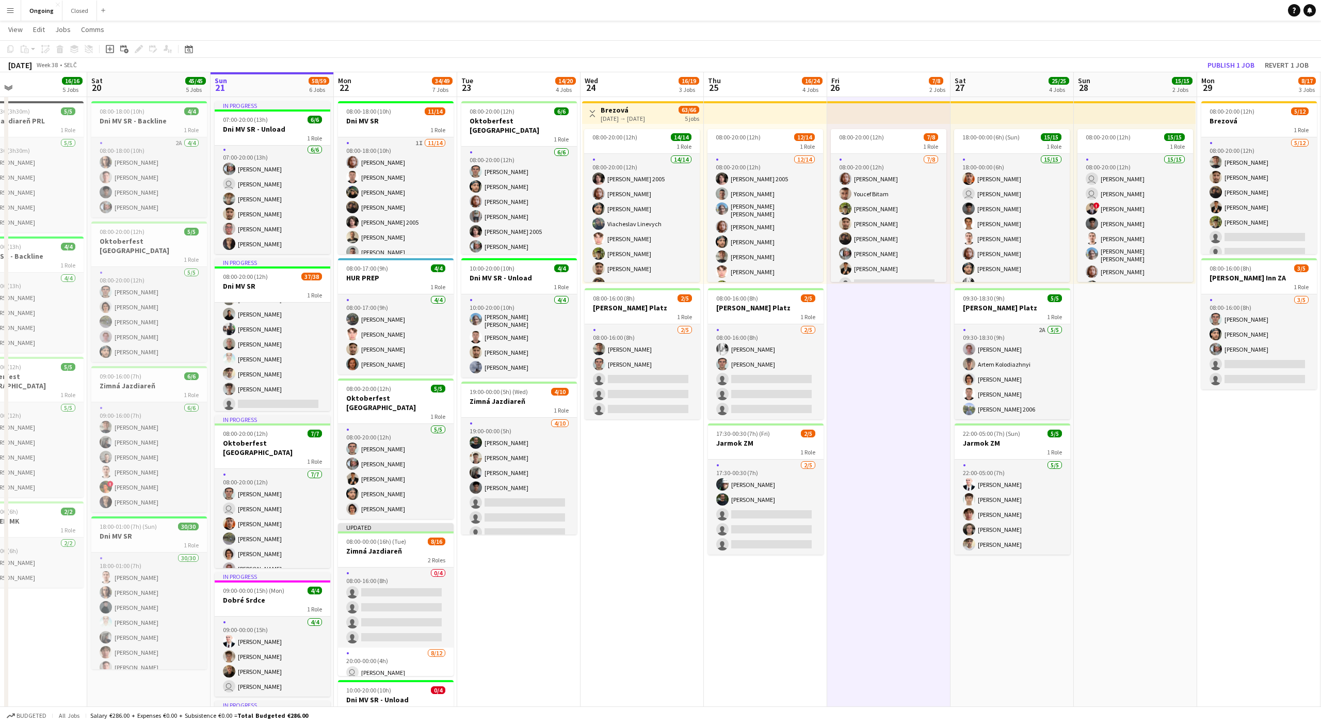
click at [489, 334] on app-date-cell "08:00-20:00 (12h) 7/8 1 Role [DATE] 08:00-20:00 (12h) [PERSON_NAME] [PERSON_NAM…" at bounding box center [888, 515] width 123 height 890
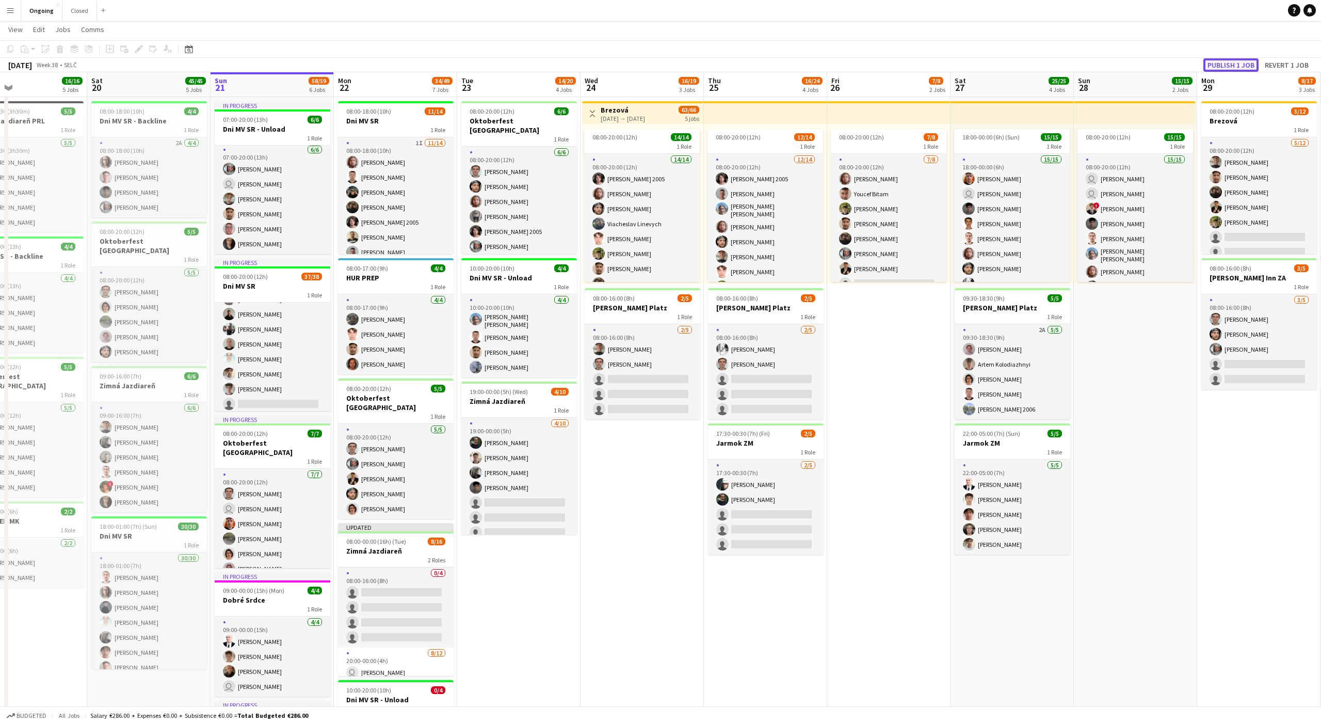
click at [489, 63] on button "Publish 1 job" at bounding box center [1231, 64] width 55 height 13
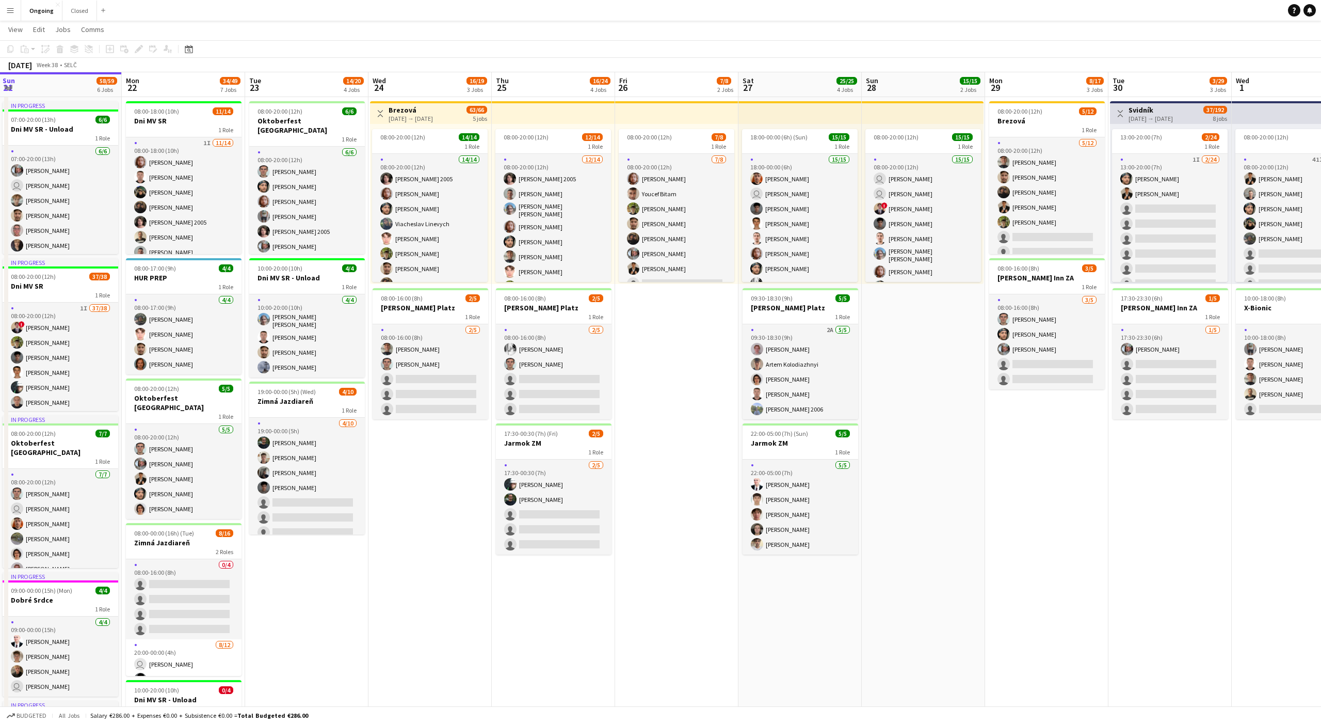
scroll to position [0, 242]
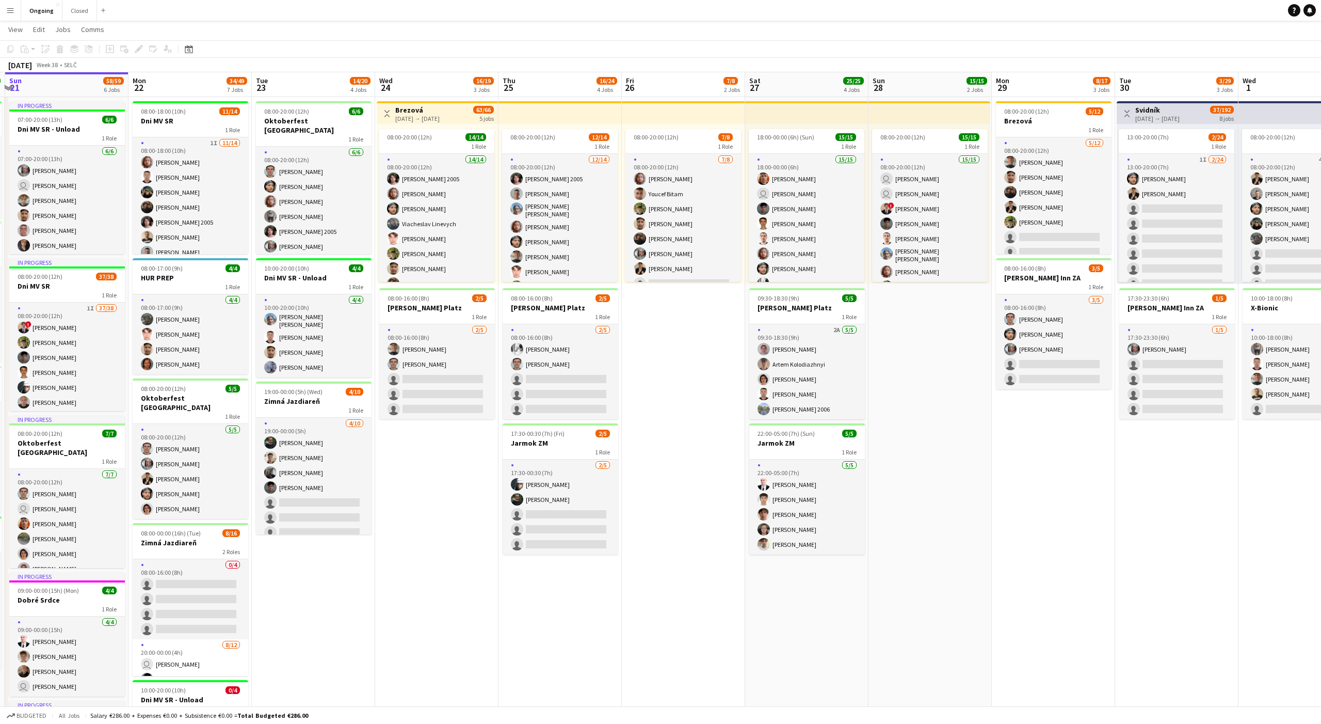
click at [489, 340] on app-date-cell "08:00-20:00 (12h) 15/15 1 Role 15/15 08:00-20:00 (12h) user [PERSON_NAME] user …" at bounding box center [930, 515] width 123 height 890
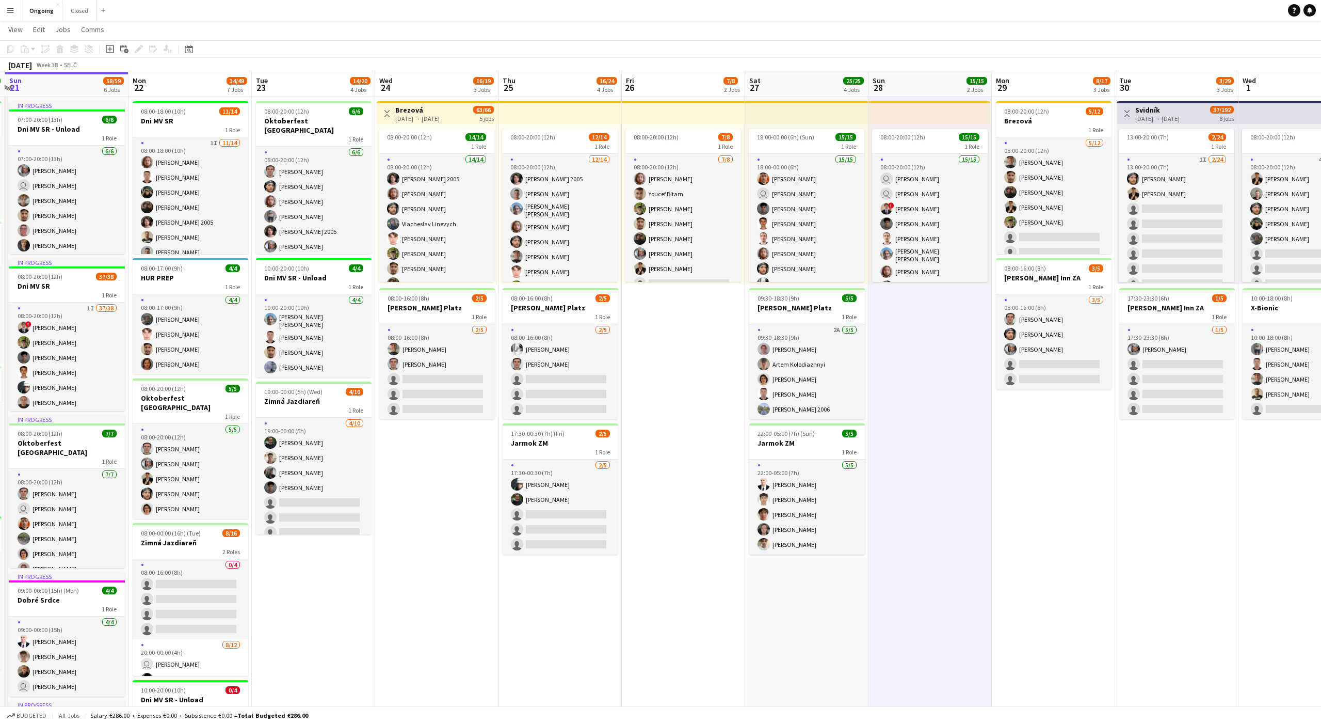
click at [489, 334] on app-date-cell "08:00-20:00 (12h) 15/15 1 Role 15/15 08:00-20:00 (12h) user [PERSON_NAME] user …" at bounding box center [930, 515] width 123 height 890
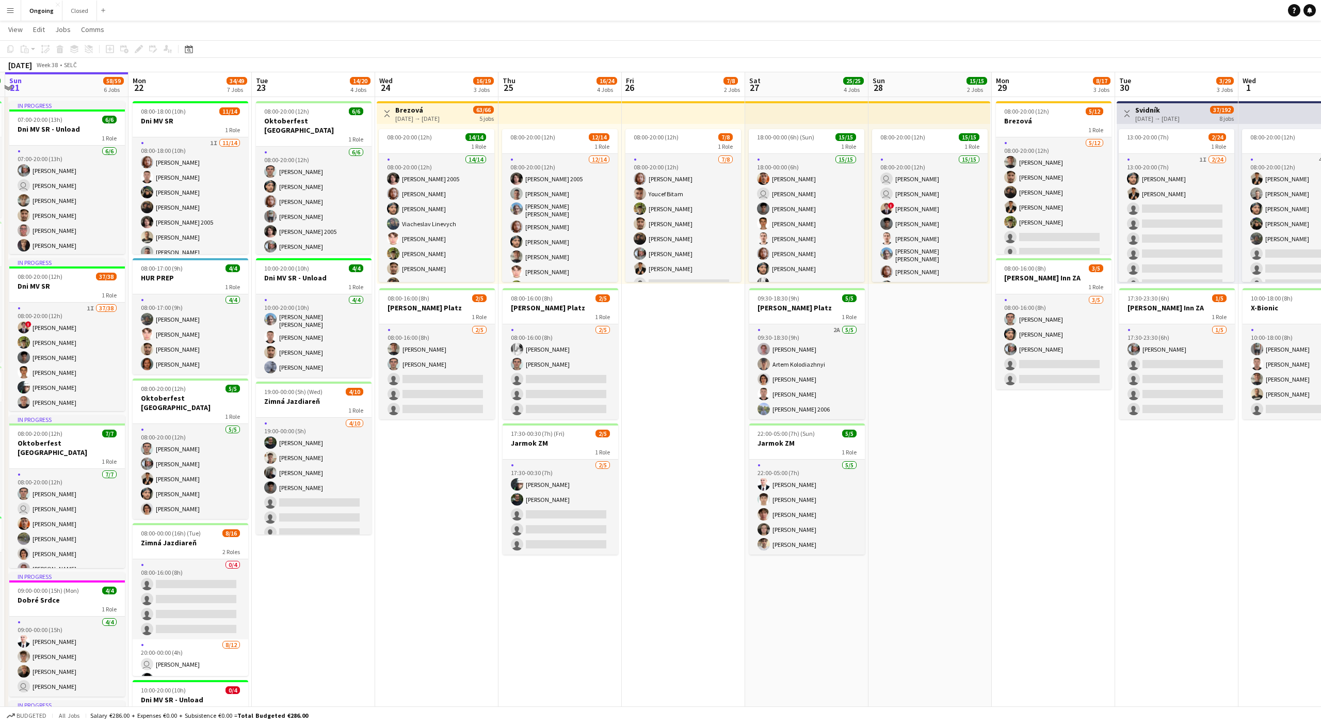
click at [489, 334] on app-date-cell "08:00-20:00 (12h) 15/15 1 Role 15/15 08:00-20:00 (12h) user [PERSON_NAME] user …" at bounding box center [930, 515] width 123 height 890
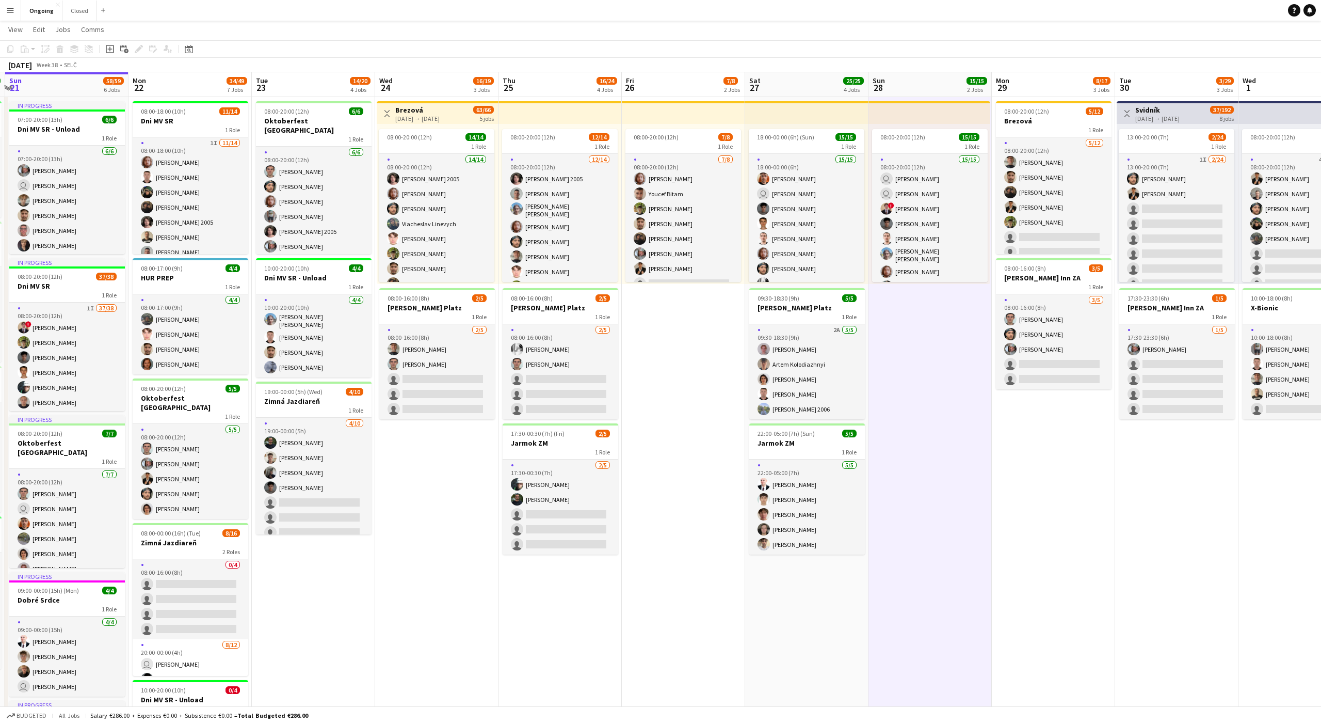
click at [489, 334] on app-date-cell "08:00-20:00 (12h) 15/15 1 Role 15/15 08:00-20:00 (12h) user [PERSON_NAME] user …" at bounding box center [930, 515] width 123 height 890
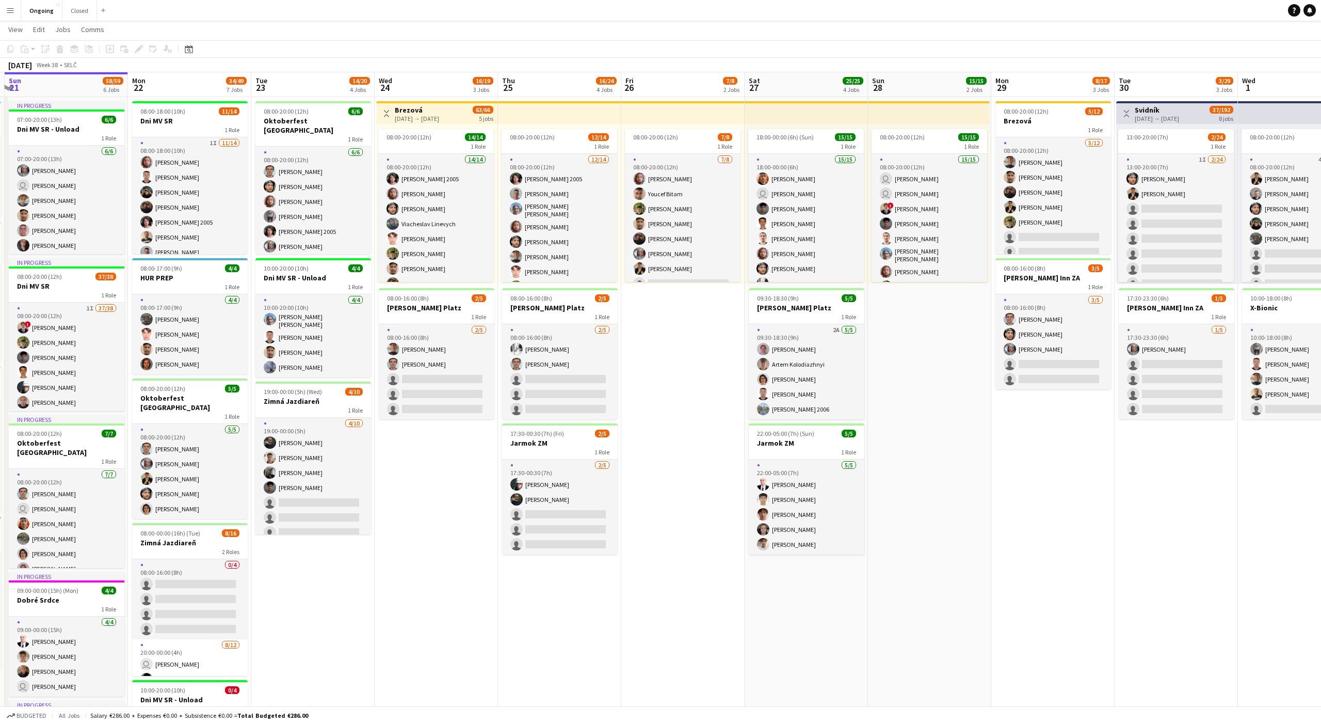
click at [489, 337] on app-date-cell "08:00-20:00 (12h) 15/15 1 Role 15/15 08:00-20:00 (12h) user [PERSON_NAME] user …" at bounding box center [929, 515] width 123 height 890
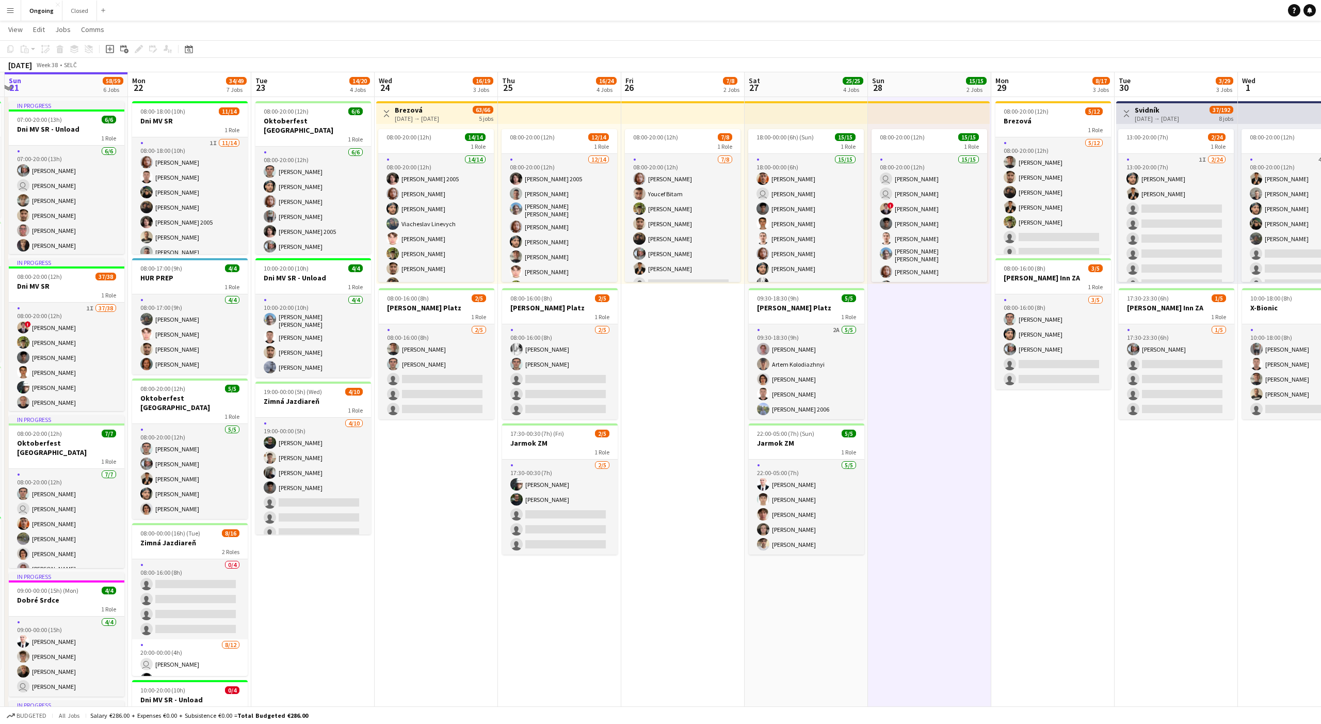
click at [489, 337] on app-date-cell "08:00-20:00 (12h) 15/15 1 Role 15/15 08:00-20:00 (12h) user [PERSON_NAME] user …" at bounding box center [929, 515] width 123 height 890
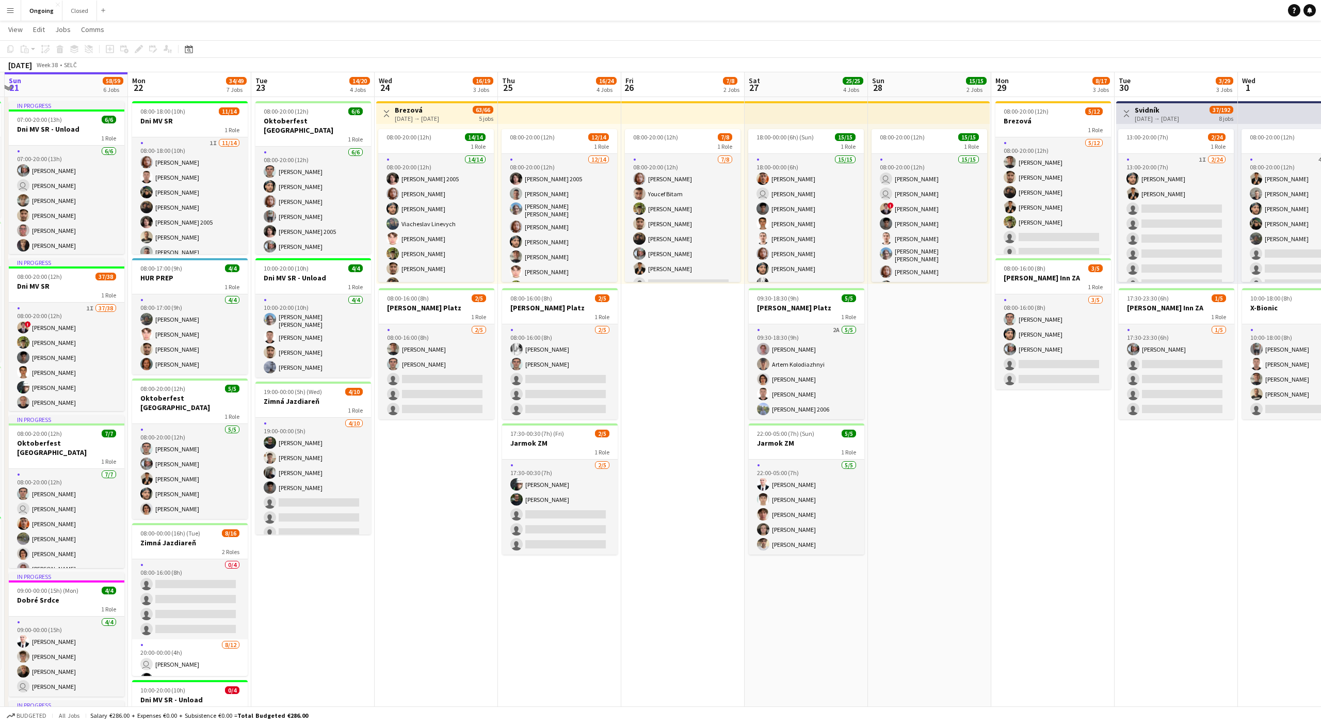
click at [489, 347] on app-date-cell "08:00-20:00 (12h) 7/8 1 Role [DATE] 08:00-20:00 (12h) [PERSON_NAME] [PERSON_NAM…" at bounding box center [682, 515] width 123 height 890
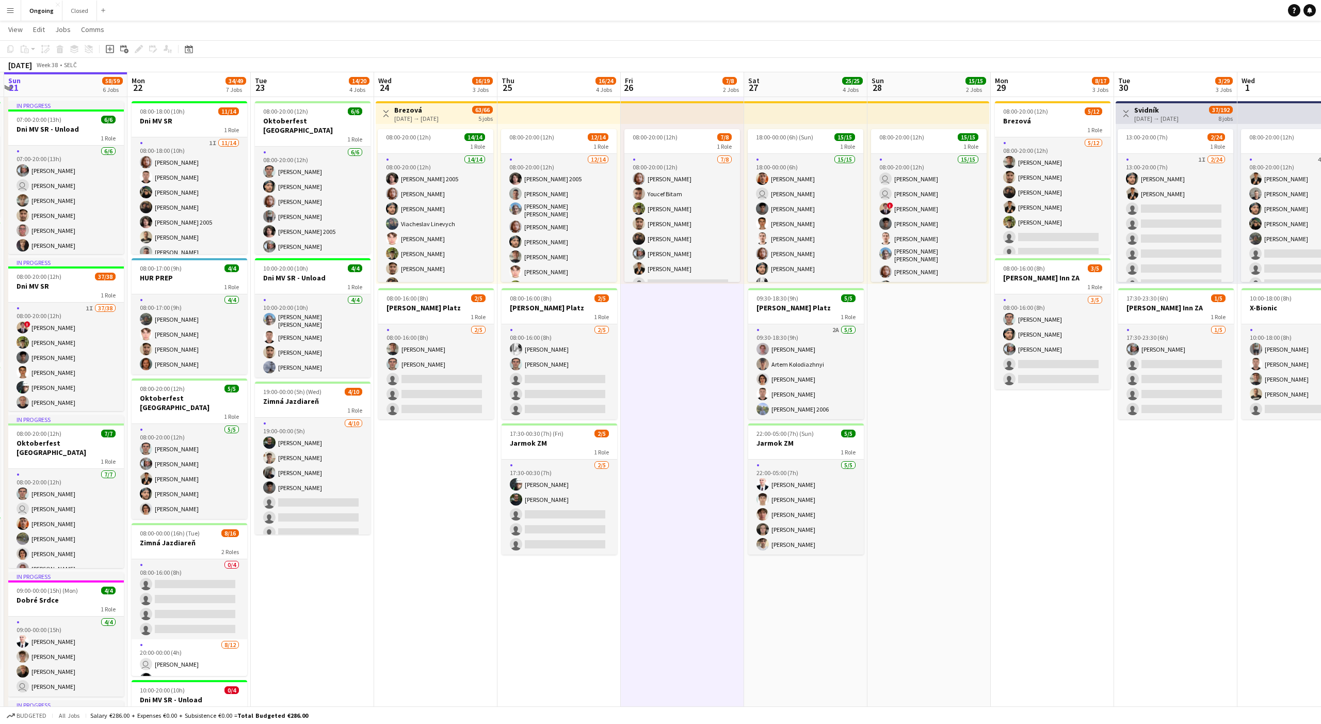
click at [489, 348] on app-date-cell "08:00-20:00 (12h) 7/8 1 Role [DATE] 08:00-20:00 (12h) [PERSON_NAME] [PERSON_NAM…" at bounding box center [682, 515] width 123 height 890
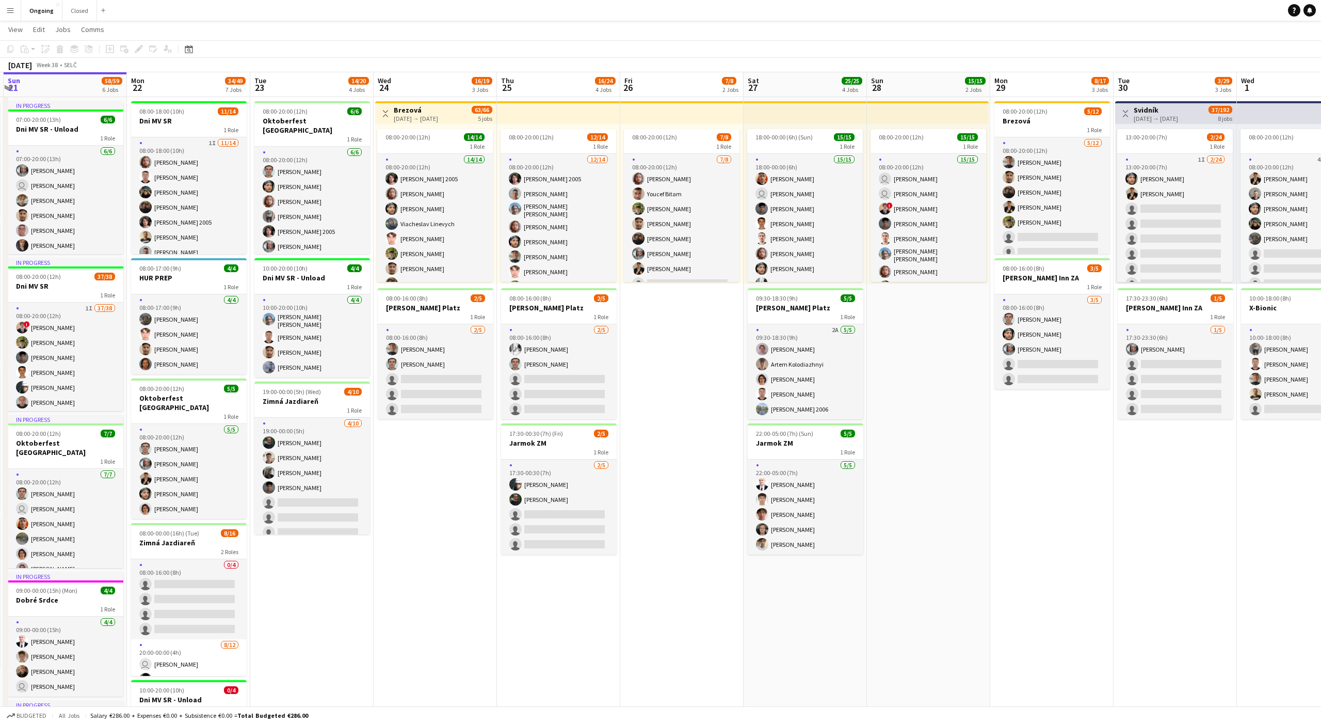
scroll to position [0, 243]
click at [489, 334] on app-date-cell "08:00-20:00 (12h) 15/15 1 Role 15/15 08:00-20:00 (12h) user [PERSON_NAME] user …" at bounding box center [929, 515] width 123 height 890
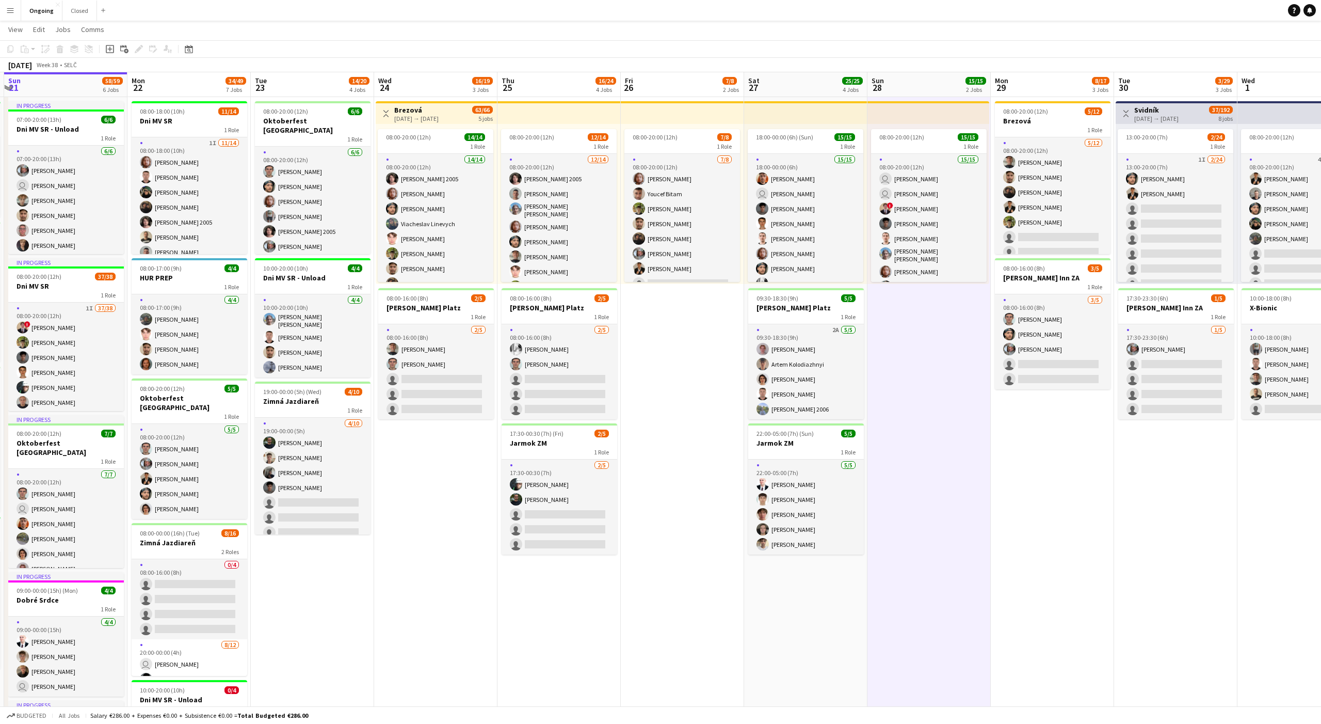
click at [489, 331] on app-date-cell "08:00-20:00 (12h) 15/15 1 Role 15/15 08:00-20:00 (12h) user [PERSON_NAME] user …" at bounding box center [929, 515] width 123 height 890
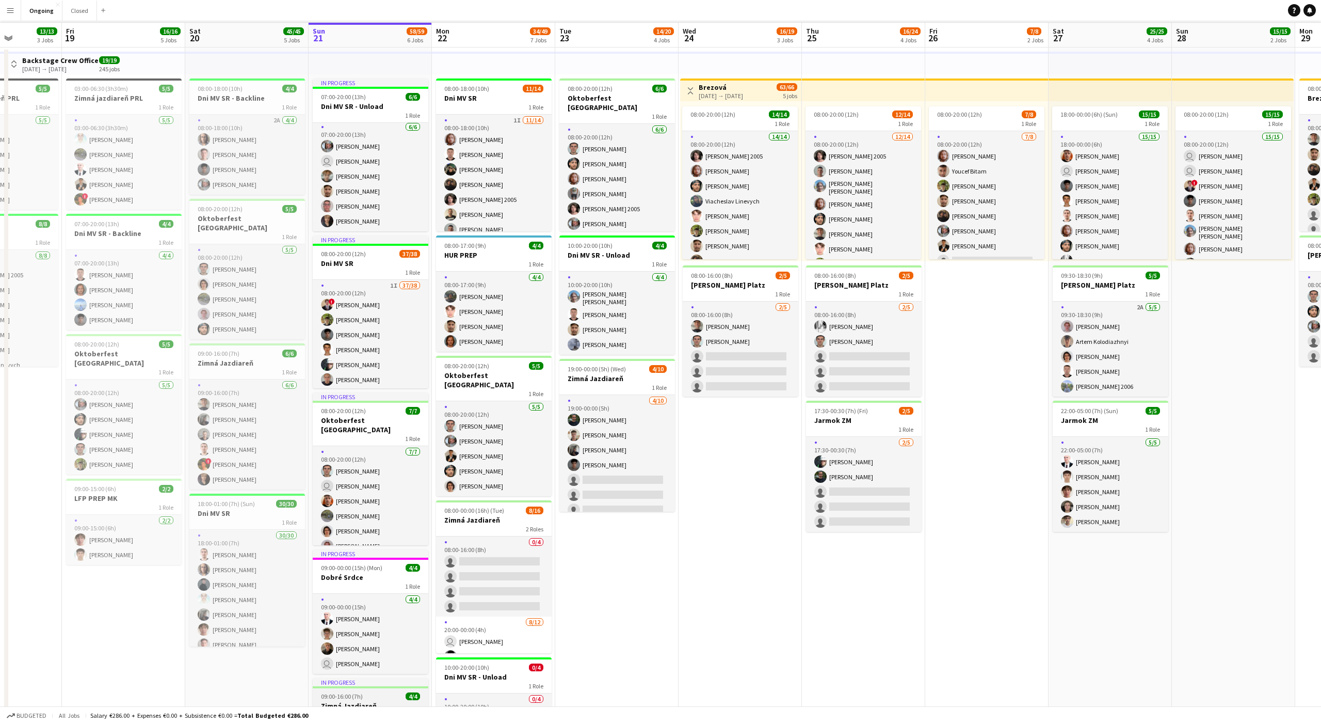
scroll to position [0, 0]
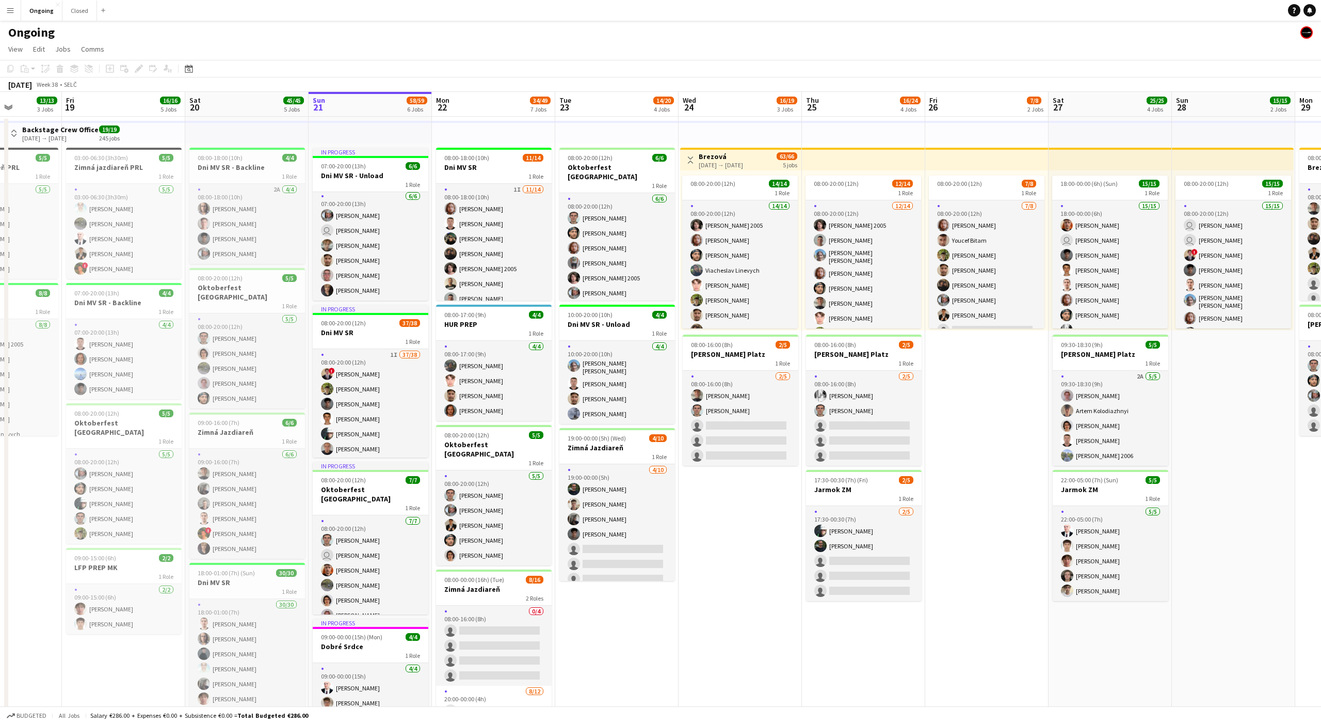
click at [489, 491] on app-date-cell "08:00-20:00 (12h) 6/6 Oktoberfest [GEOGRAPHIC_DATA] 1 Role [DATE] 08:00-20:00 (…" at bounding box center [616, 562] width 123 height 890
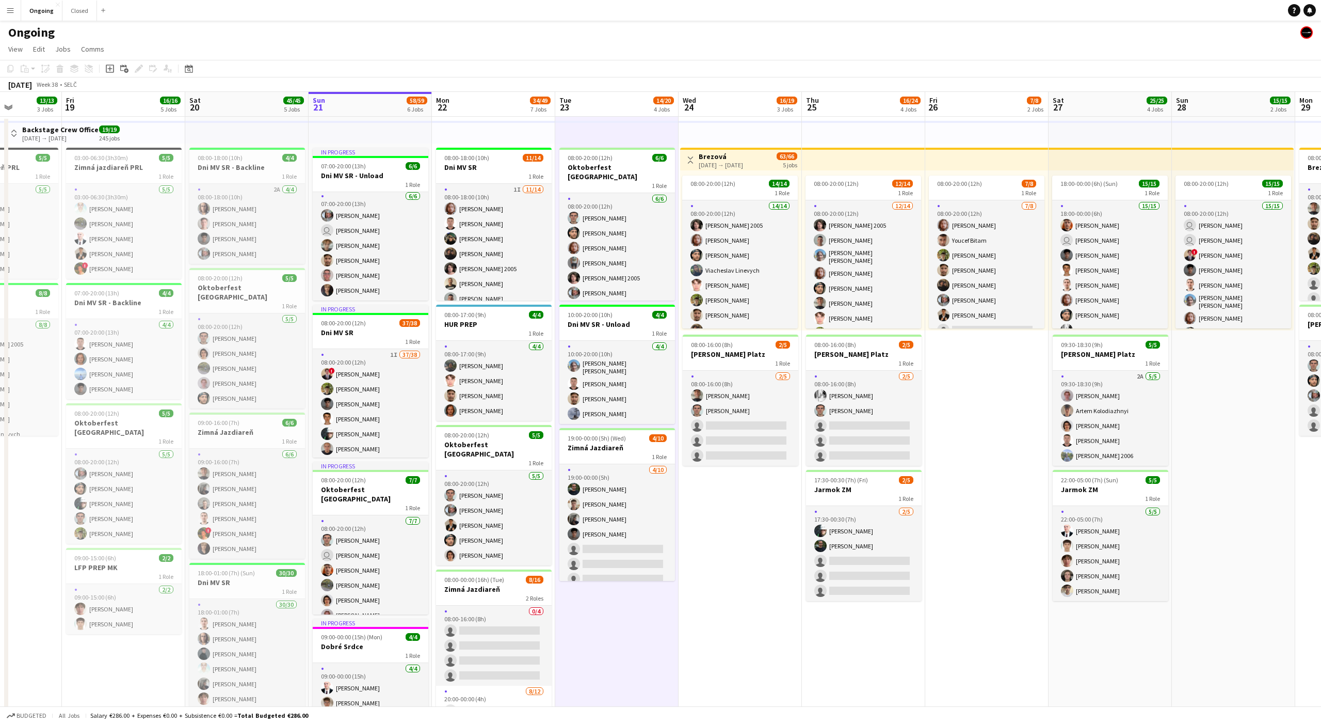
click at [489, 491] on app-date-cell "08:00-20:00 (12h) 6/6 Oktoberfest [GEOGRAPHIC_DATA] 1 Role [DATE] 08:00-20:00 (…" at bounding box center [616, 562] width 123 height 890
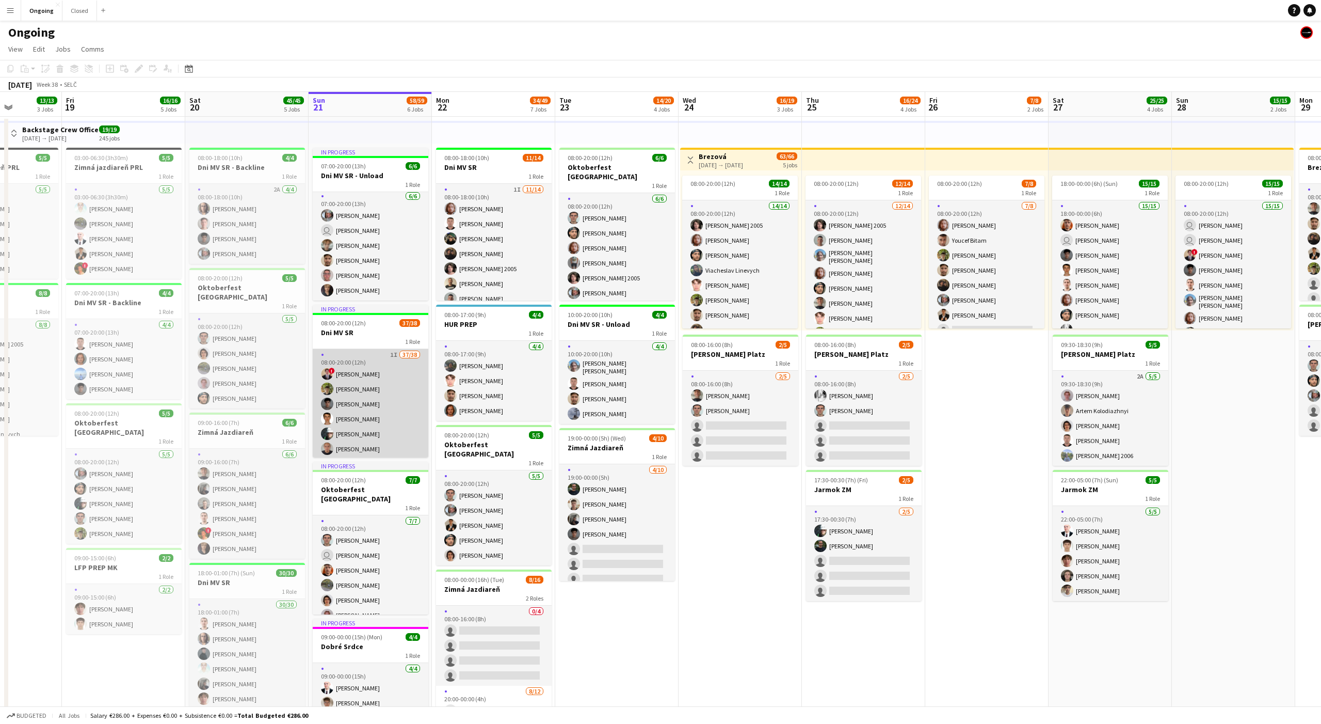
click at [381, 366] on app-card-role "1I 37/38 08:00-20:00 (12h) ! [PERSON_NAME] [PERSON_NAME] [PERSON_NAME] [PERSON_…" at bounding box center [371, 645] width 116 height 592
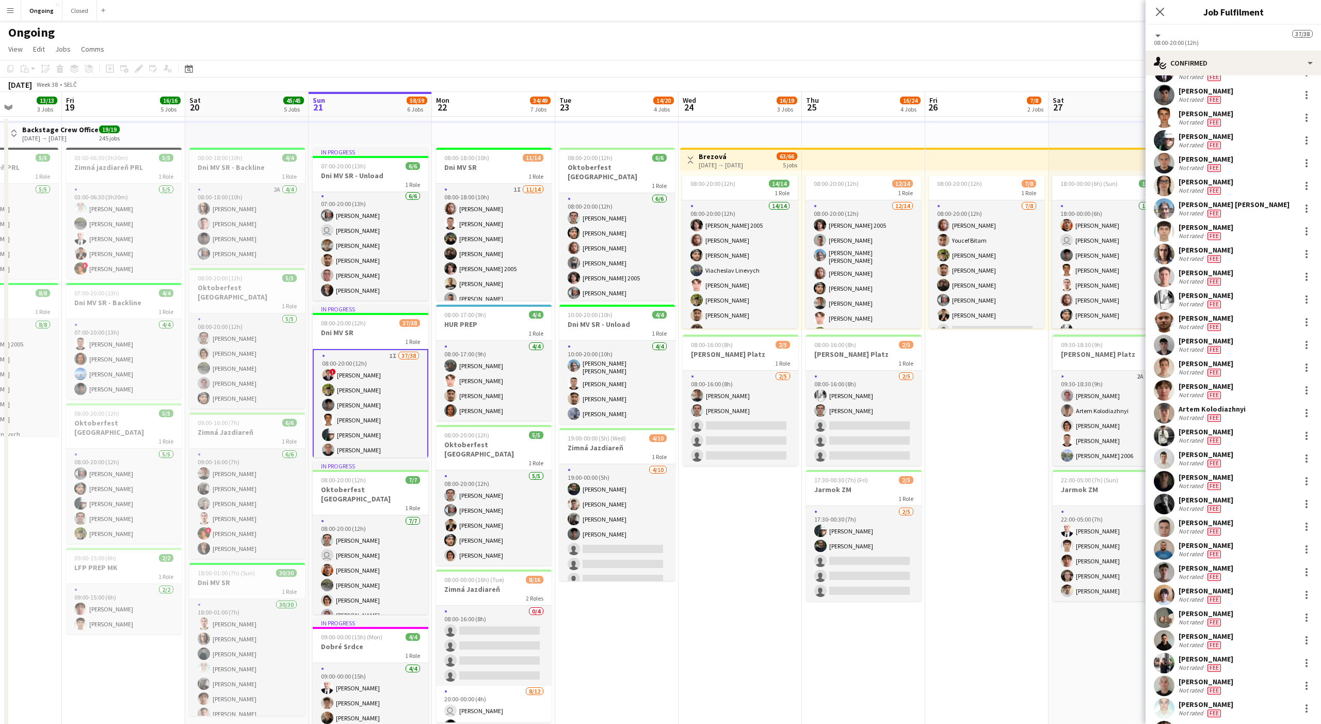
scroll to position [310, 0]
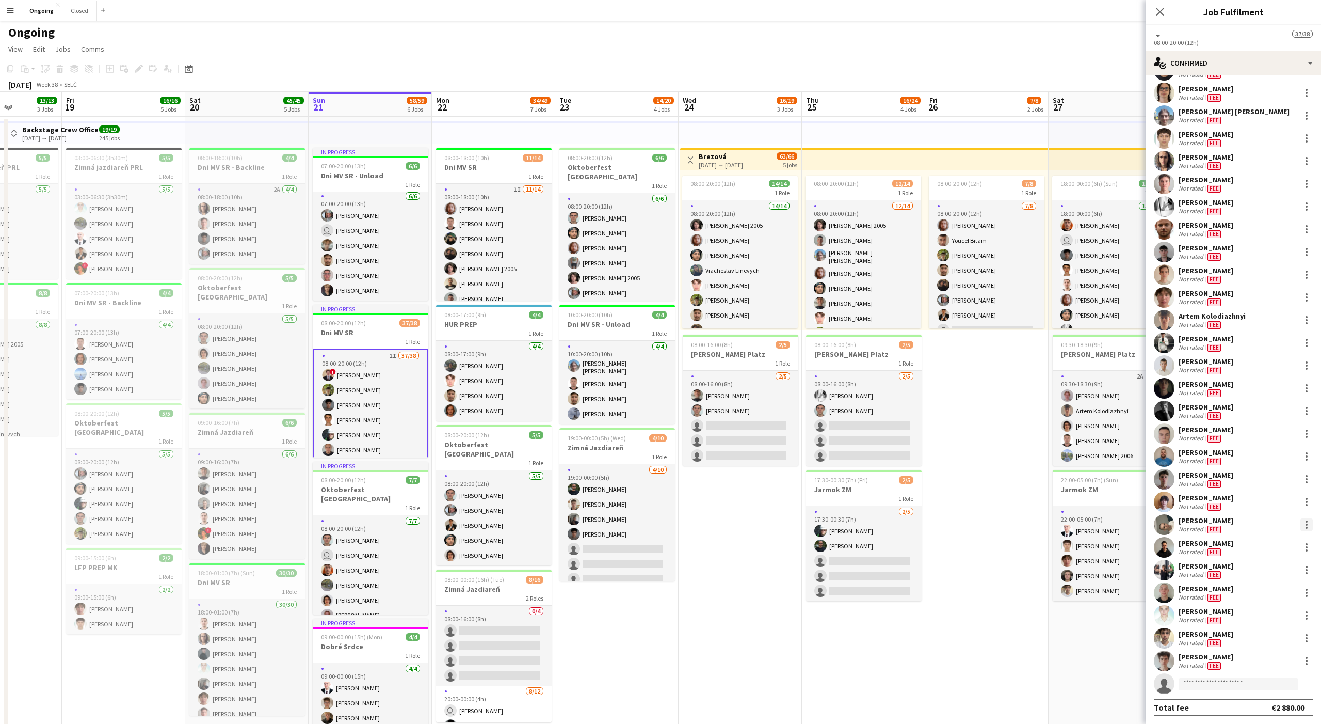
click at [489, 491] on div at bounding box center [1307, 524] width 2 height 2
click at [489, 491] on div at bounding box center [660, 362] width 1321 height 724
click at [489, 491] on div "[PERSON_NAME]" at bounding box center [1206, 520] width 55 height 9
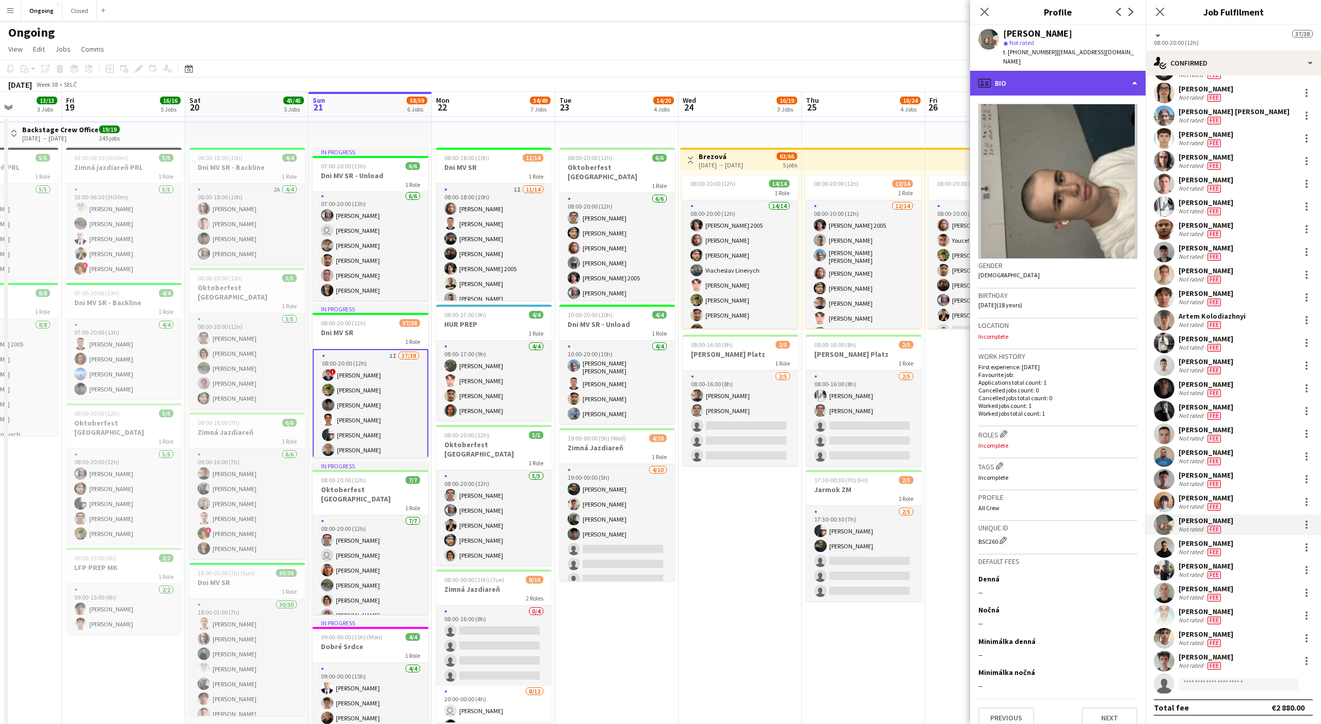
click at [489, 82] on div "profile Bio" at bounding box center [1057, 83] width 175 height 25
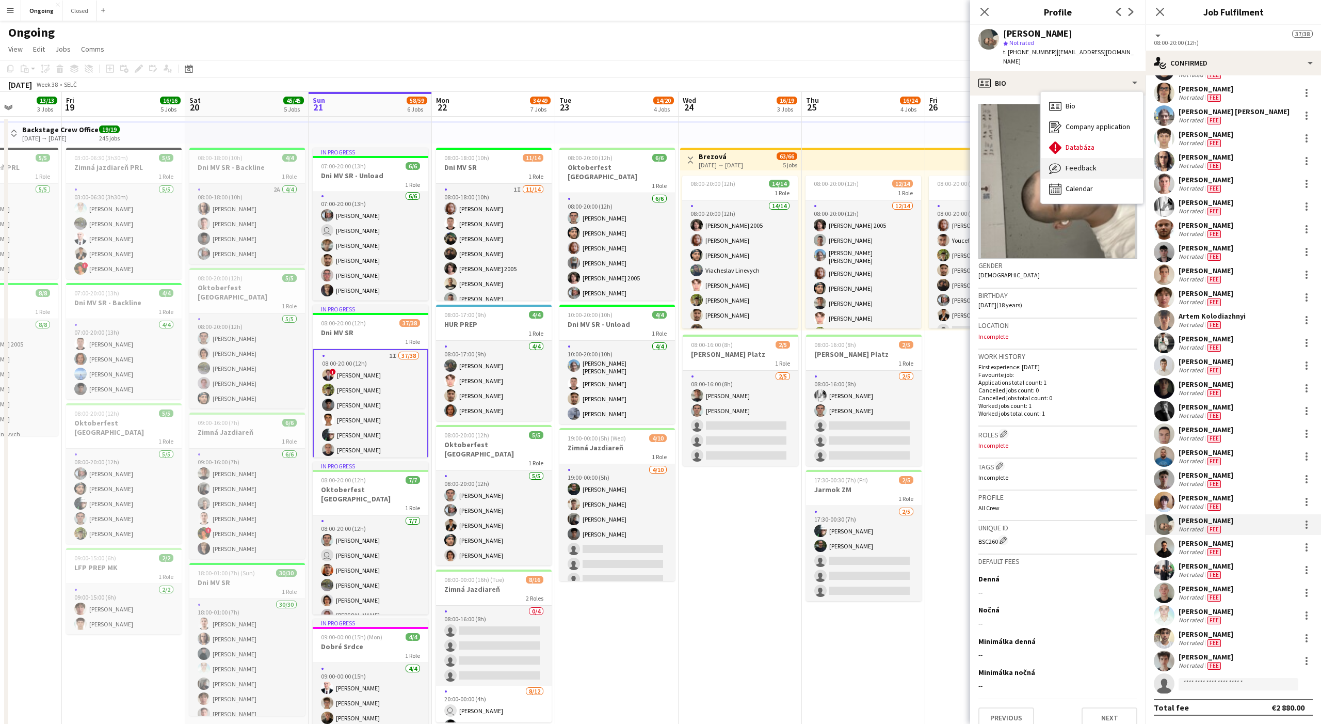
click at [489, 158] on div "Feedback Feedback" at bounding box center [1092, 168] width 102 height 21
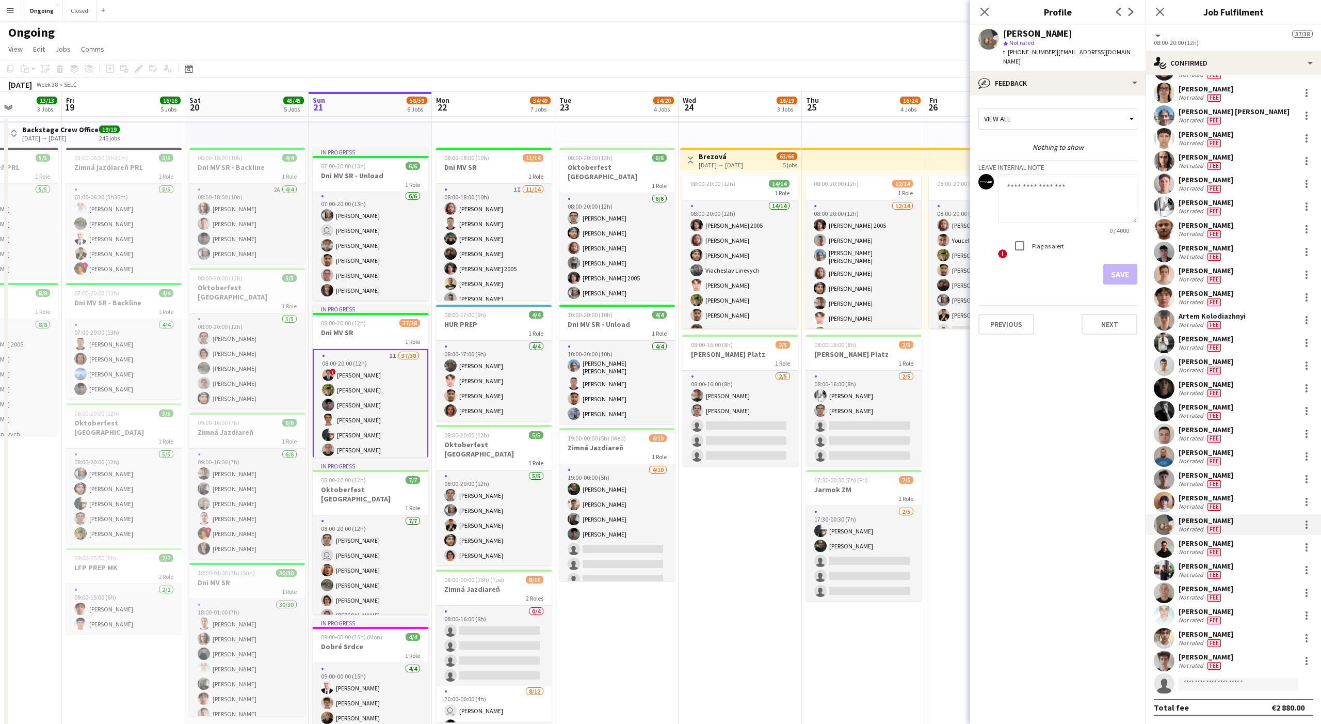
click at [489, 191] on textarea at bounding box center [1067, 198] width 139 height 49
type textarea "*******"
click at [489, 242] on div "Flag as alert" at bounding box center [1037, 245] width 55 height 21
click at [489, 242] on label "Flag as alert" at bounding box center [1047, 246] width 34 height 8
click at [489, 264] on button "Save" at bounding box center [1121, 274] width 34 height 21
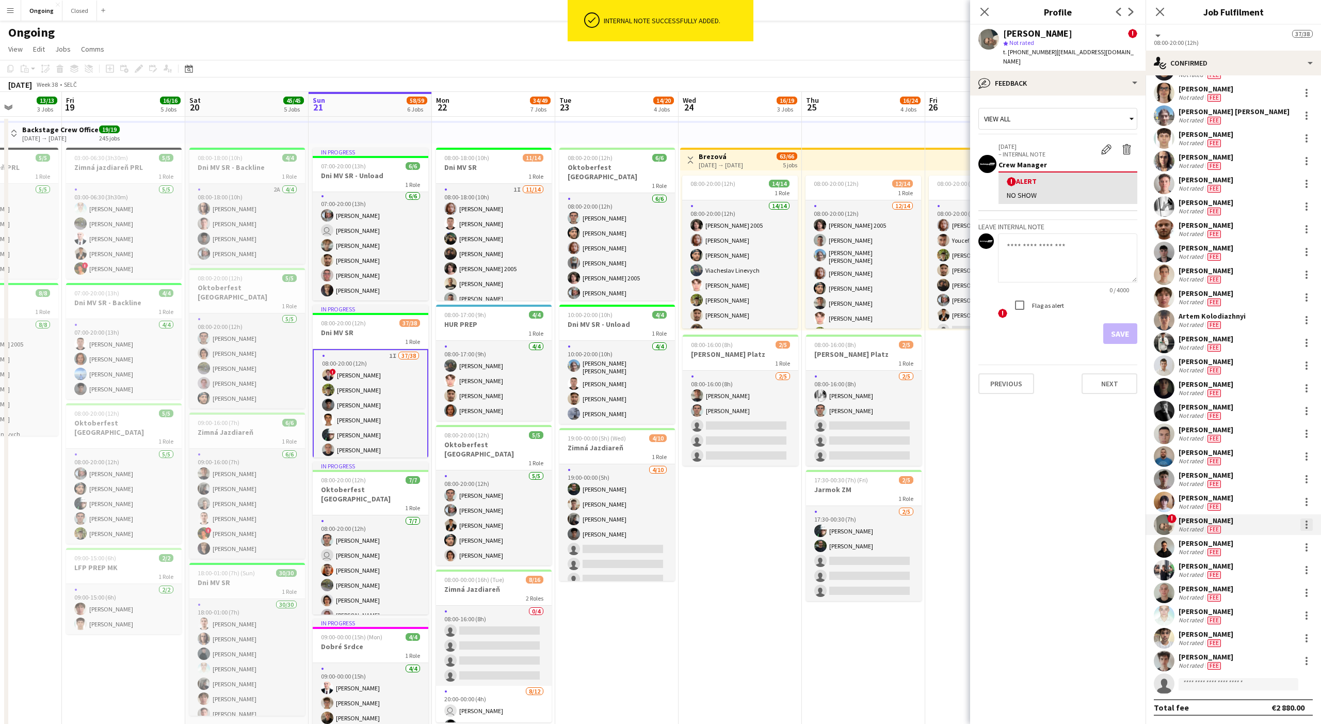
click at [489, 491] on div at bounding box center [1307, 524] width 2 height 2
click at [489, 491] on span "Remove" at bounding box center [1256, 642] width 31 height 9
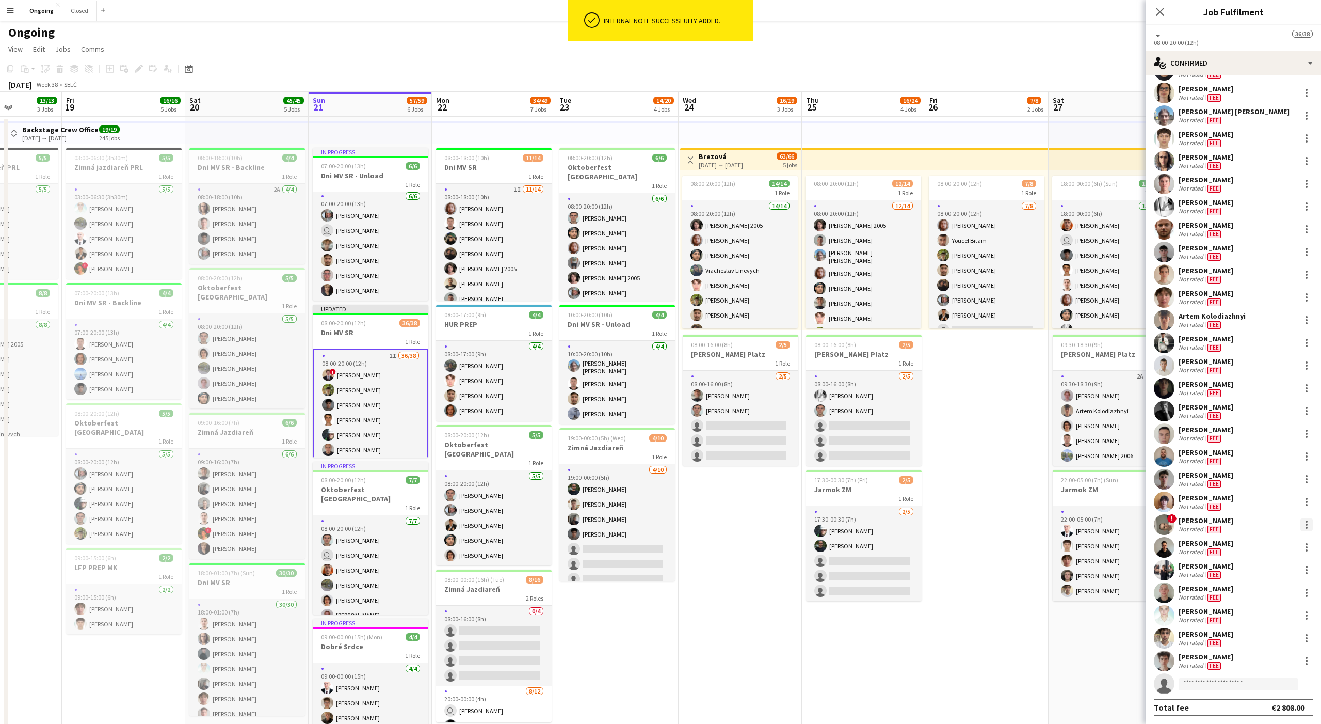
click at [489, 491] on div at bounding box center [1307, 524] width 12 height 12
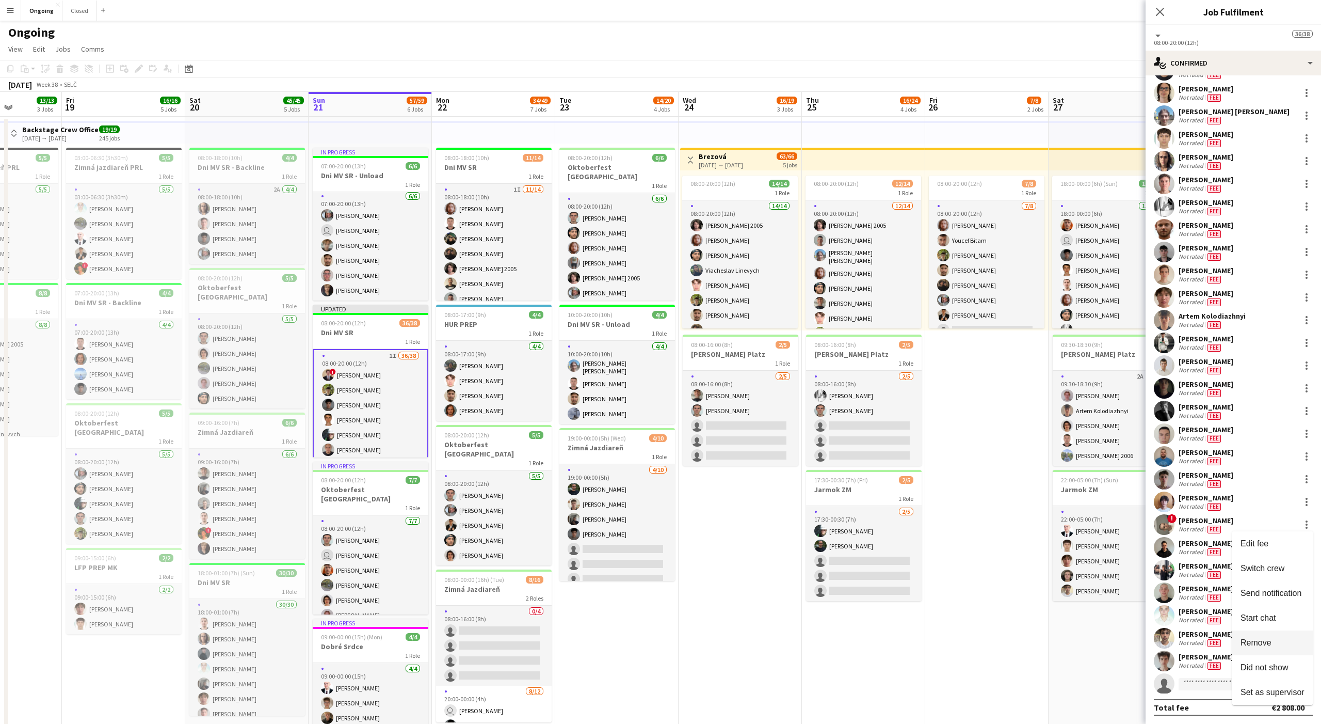
click at [489, 491] on button "Remove" at bounding box center [1273, 642] width 81 height 25
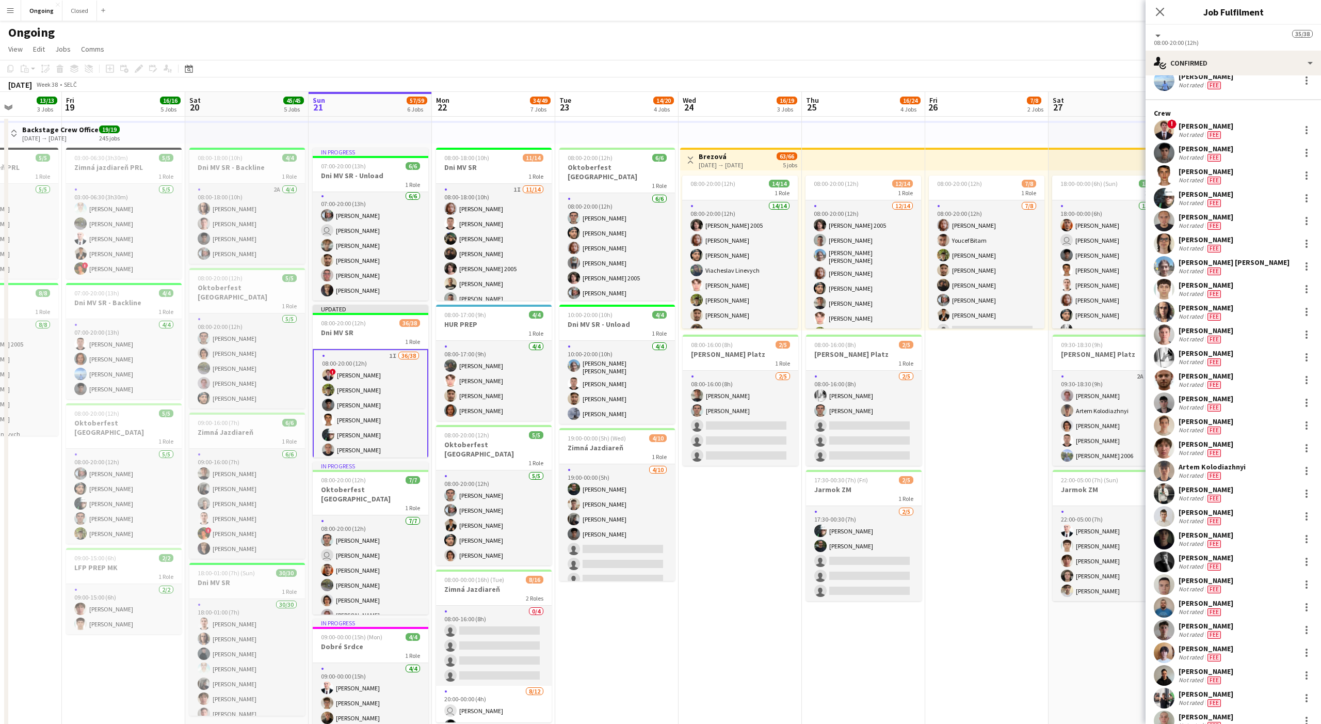
scroll to position [0, 0]
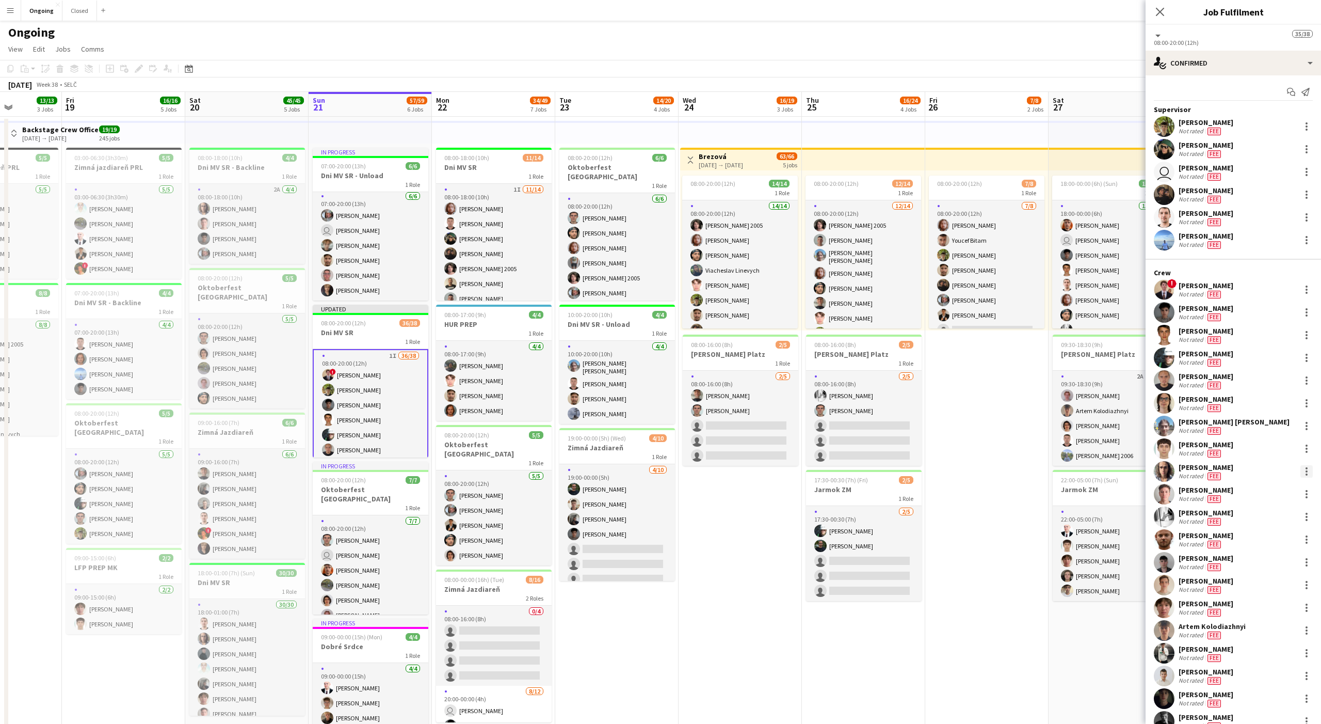
click at [489, 470] on div at bounding box center [1307, 471] width 12 height 12
click at [489, 491] on span "Remove" at bounding box center [1256, 589] width 31 height 9
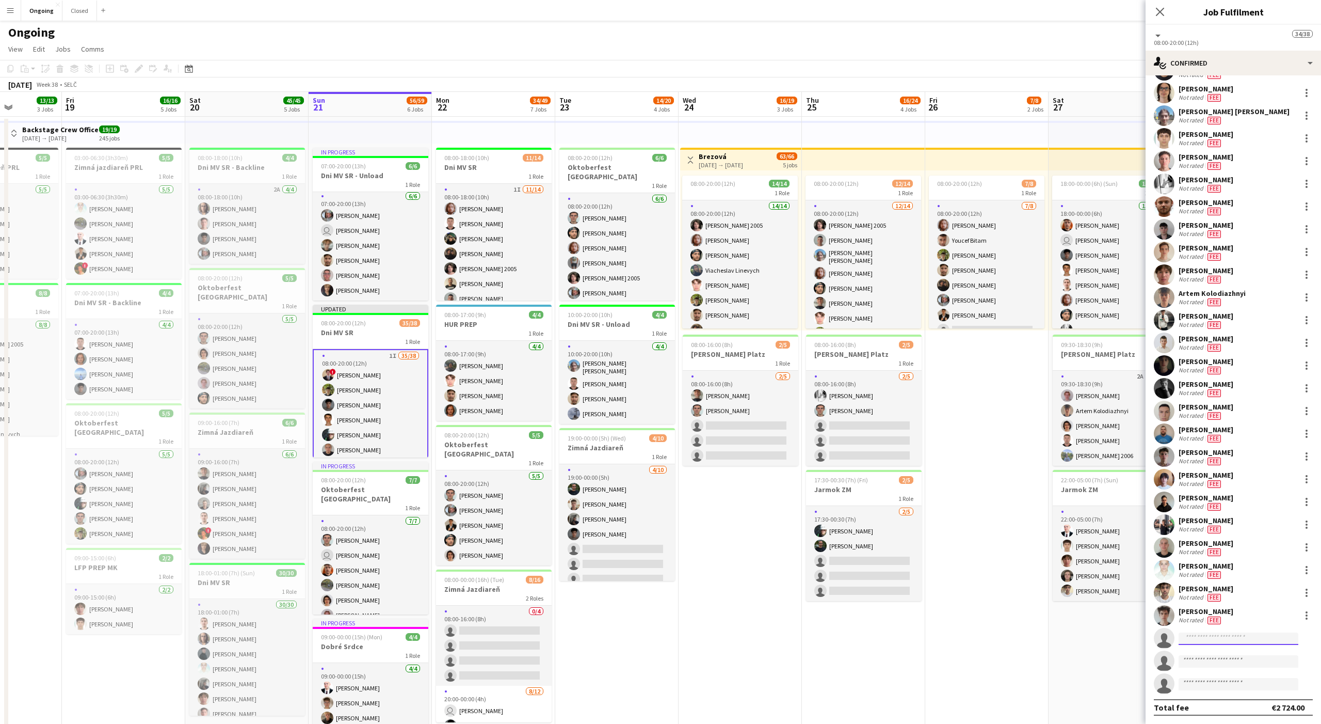
click at [489, 491] on input at bounding box center [1239, 638] width 120 height 12
type input "****"
click at [489, 491] on span "[PERSON_NAME]" at bounding box center [1216, 652] width 59 height 9
click at [489, 374] on app-date-cell "08:00-20:00 (12h) 7/8 1 Role [DATE] 08:00-20:00 (12h) [PERSON_NAME] [PERSON_NAM…" at bounding box center [986, 562] width 123 height 890
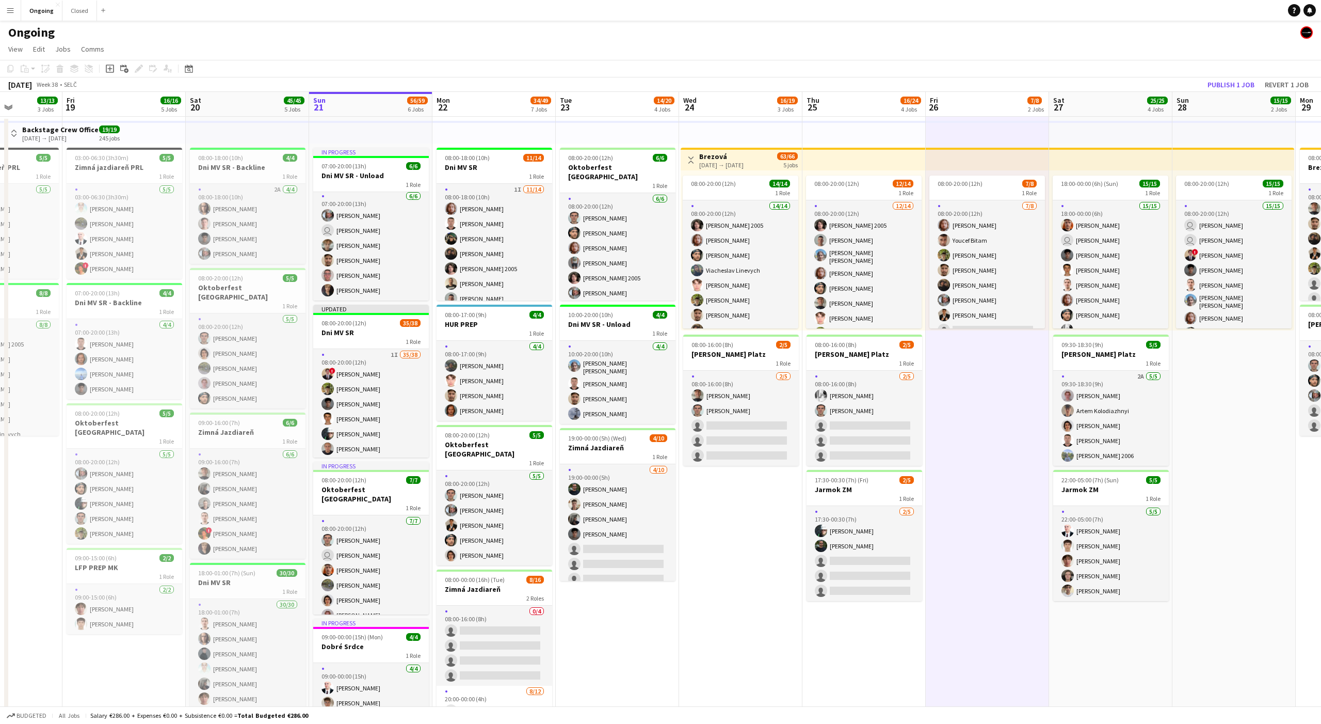
click at [489, 375] on app-date-cell "08:00-20:00 (12h) 7/8 1 Role [DATE] 08:00-20:00 (12h) [PERSON_NAME] [PERSON_NAM…" at bounding box center [987, 562] width 123 height 890
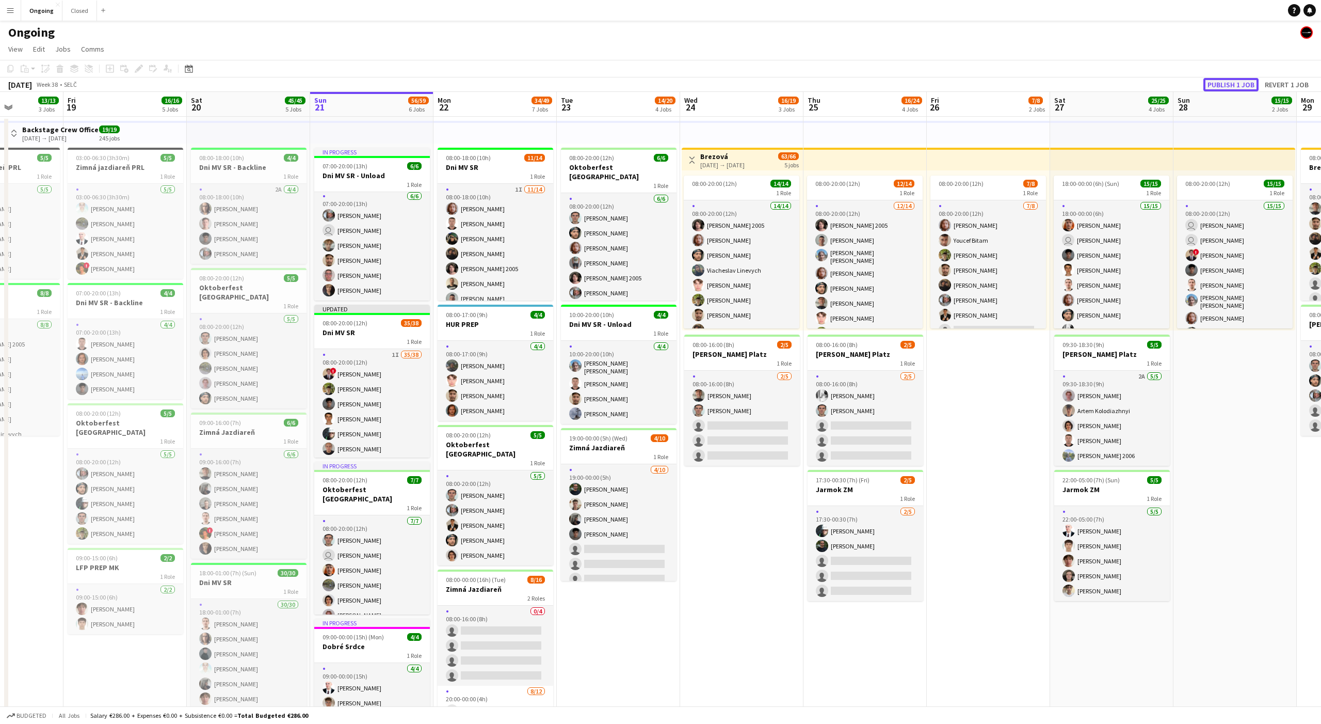
click at [489, 87] on button "Publish 1 job" at bounding box center [1231, 84] width 55 height 13
click at [402, 358] on app-card-role "1I 35/38 08:00-20:00 (12h) ! [PERSON_NAME] [PERSON_NAME] [PERSON_NAME] [PERSON_…" at bounding box center [372, 645] width 116 height 592
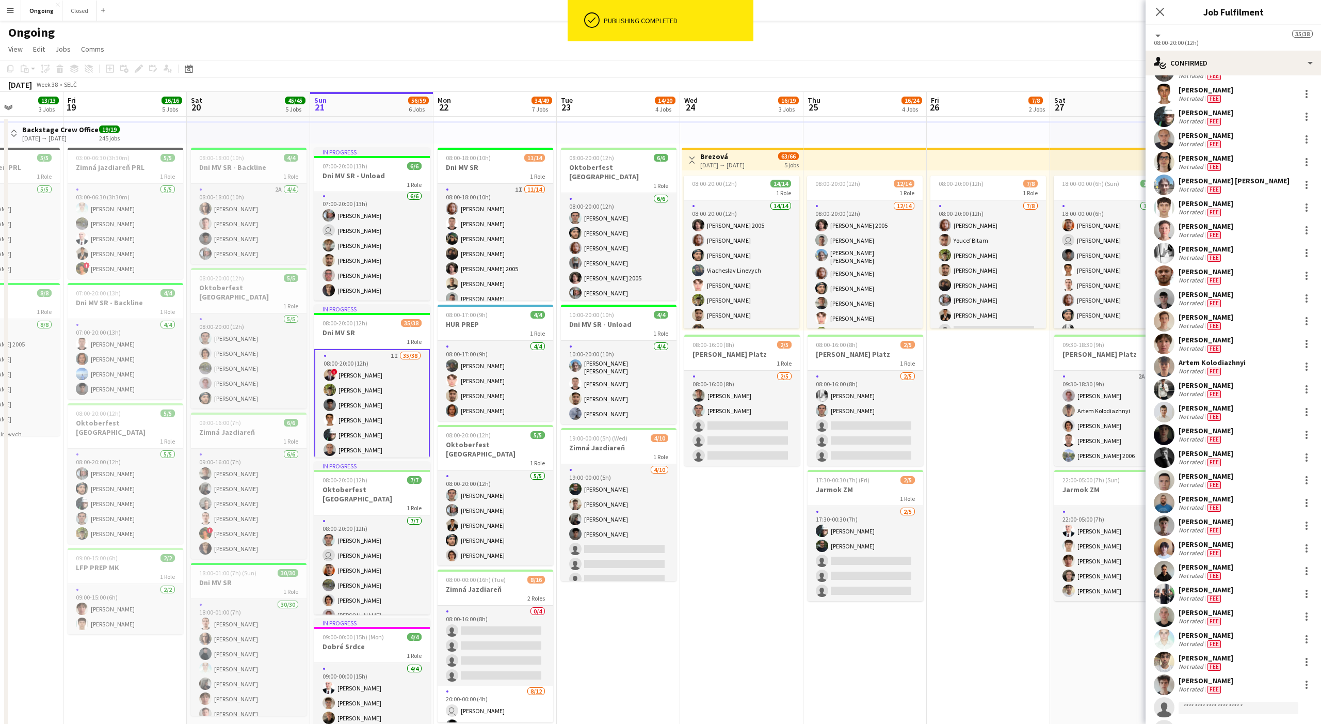
scroll to position [310, 0]
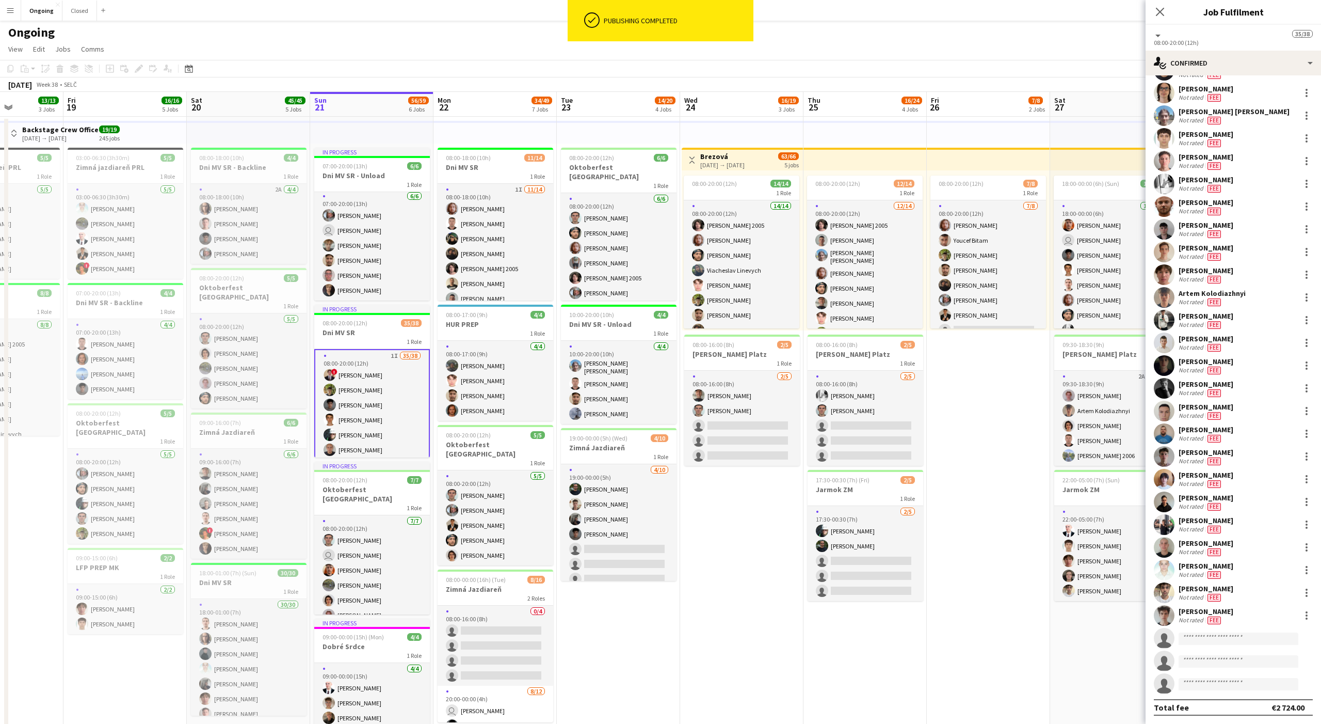
click at [489, 491] on app-invite-slot "single-neutral-actions" at bounding box center [1233, 638] width 175 height 21
click at [489, 491] on input at bounding box center [1239, 638] width 120 height 12
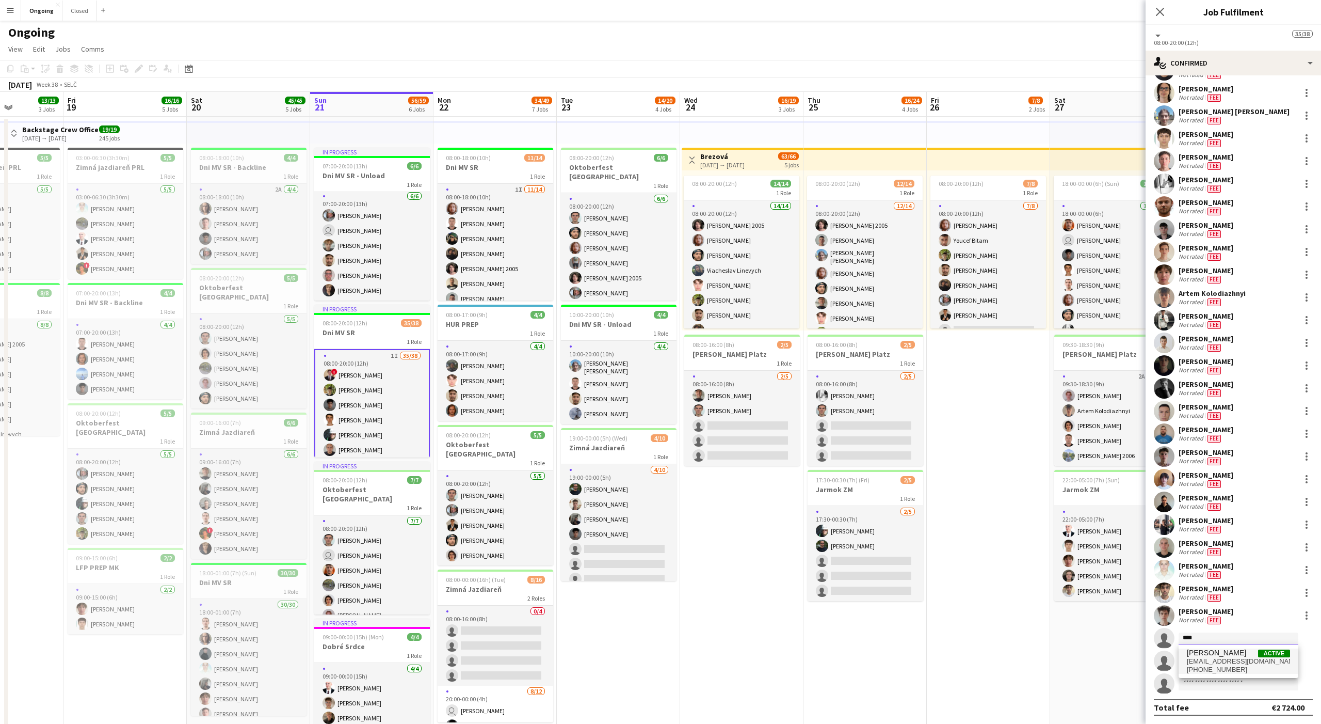
type input "****"
click at [489, 491] on span "[EMAIL_ADDRESS][DOMAIN_NAME]" at bounding box center [1238, 661] width 103 height 8
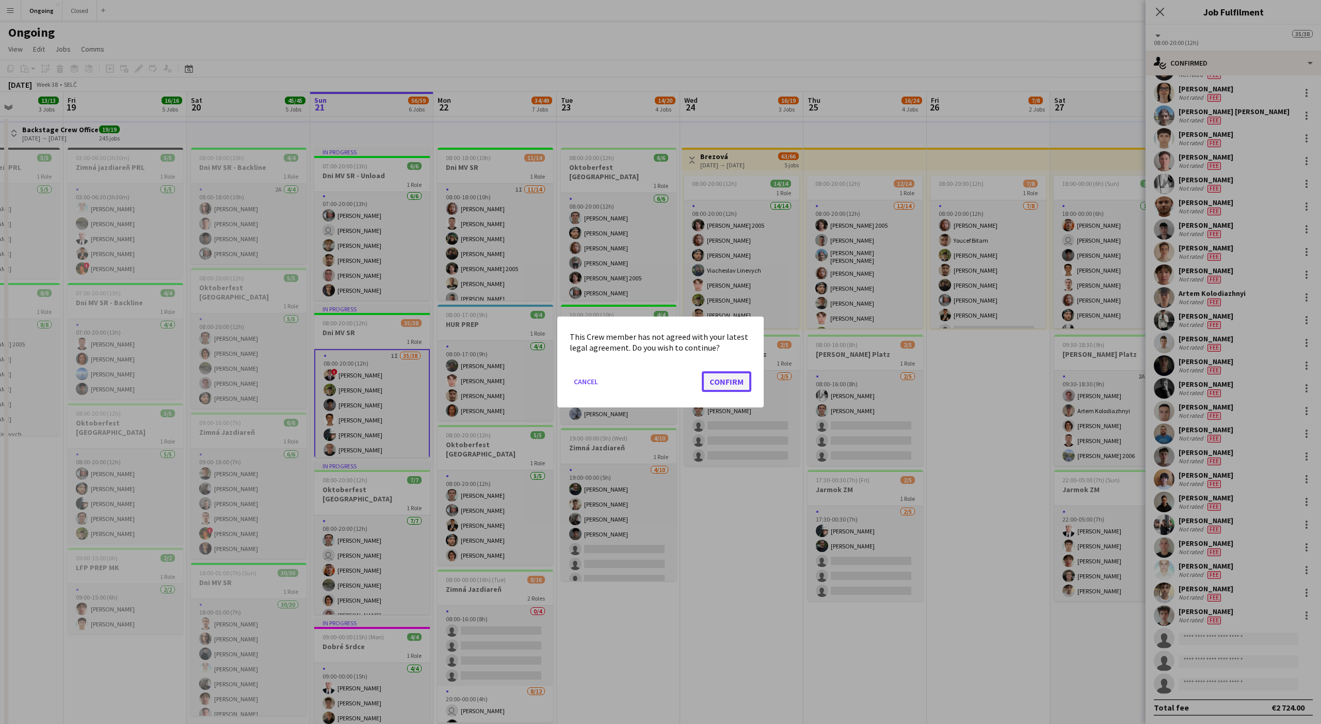
click at [489, 376] on button "Confirm" at bounding box center [727, 381] width 50 height 21
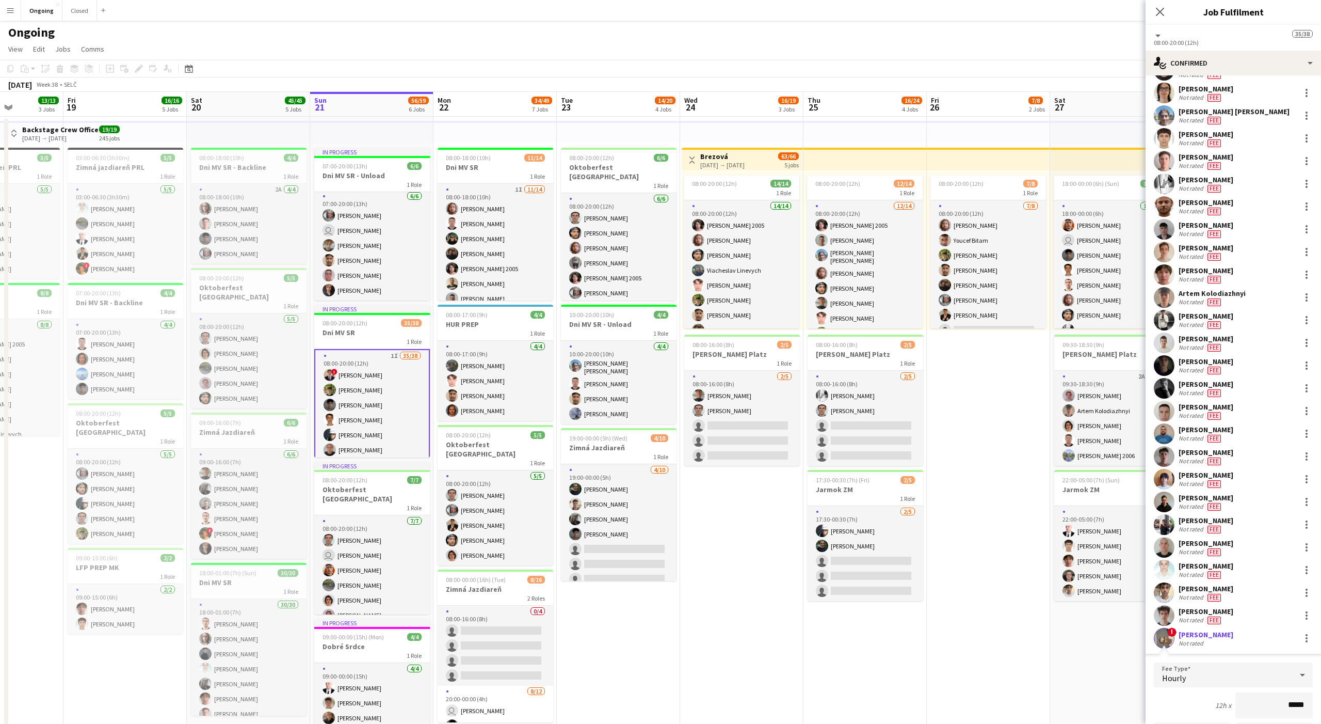
click at [489, 491] on input "*****" at bounding box center [1274, 705] width 77 height 26
type input "**"
click at [489, 65] on app-toolbar "Copy Paste Paste Command V Paste with crew Command Shift V Paste linked Job [GE…" at bounding box center [660, 69] width 1321 height 18
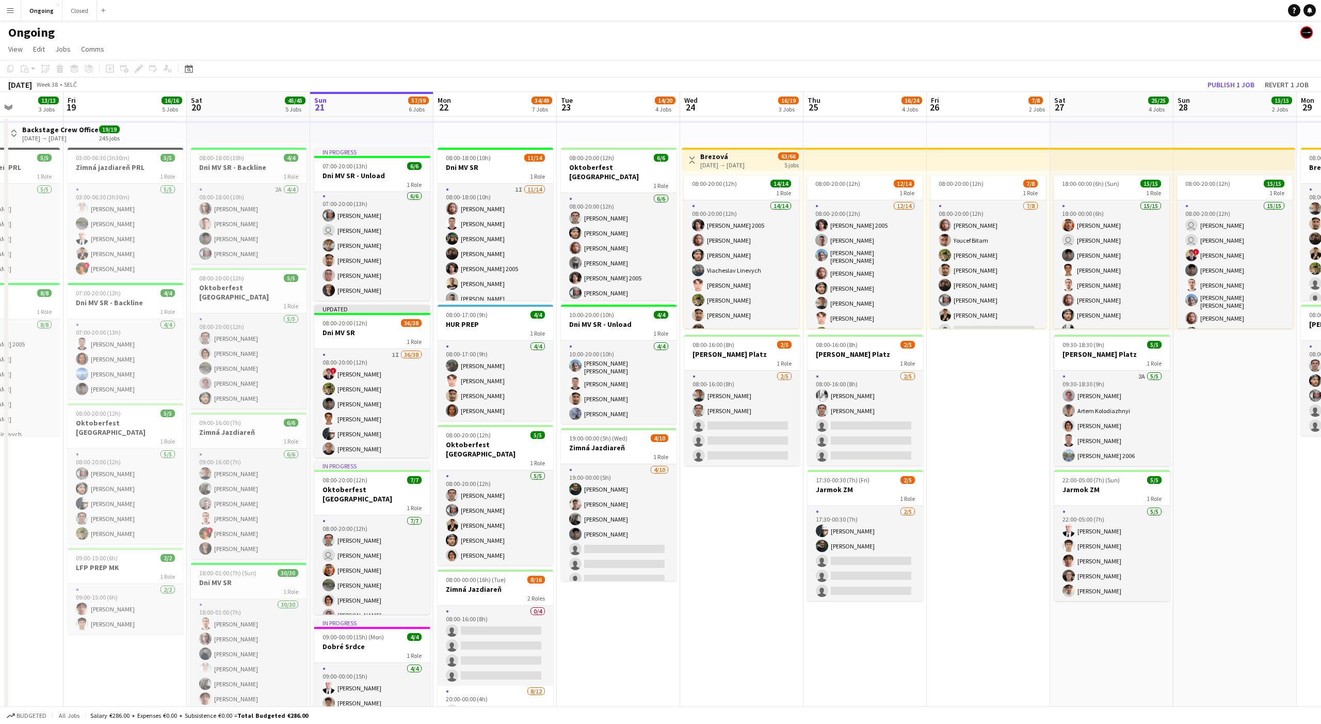
click at [489, 71] on app-toolbar "Copy Paste Paste Command V Paste with crew Command Shift V Paste linked Job [GE…" at bounding box center [660, 69] width 1321 height 18
click at [489, 84] on button "Publish 1 job" at bounding box center [1231, 84] width 55 height 13
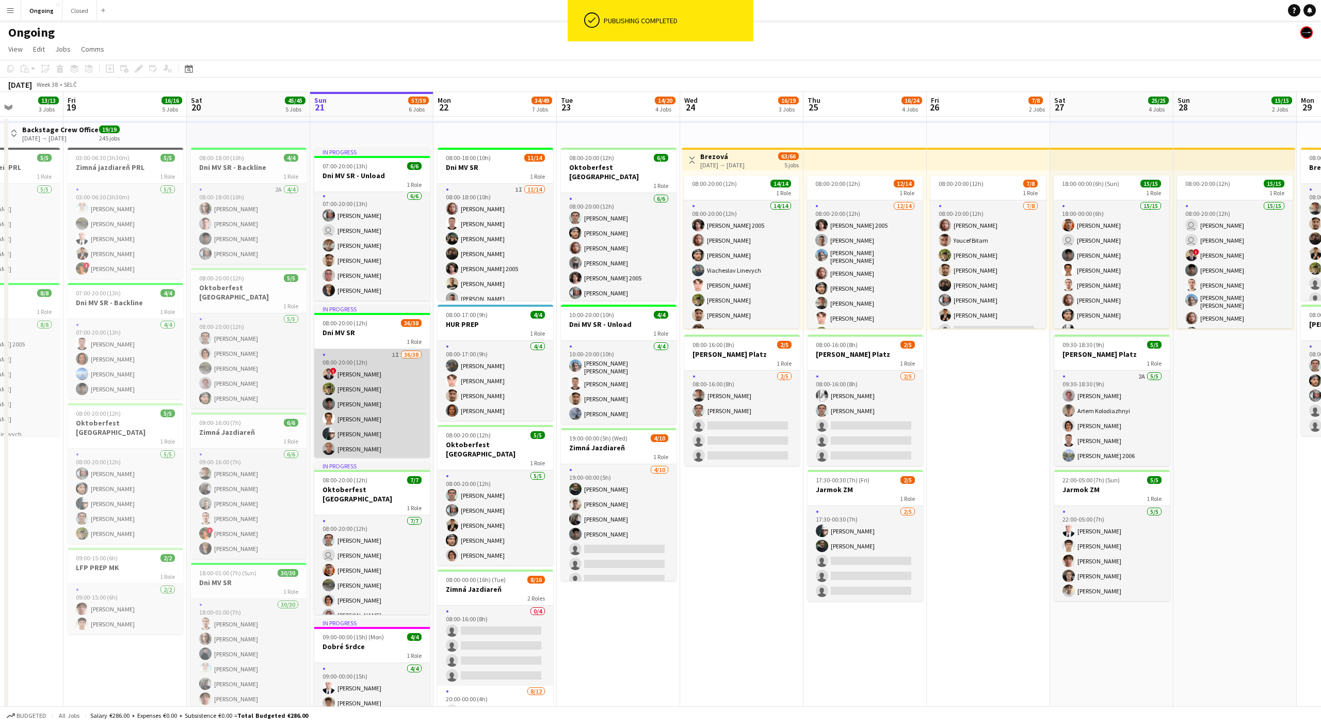
click at [386, 384] on app-card-role "1I 36/38 08:00-20:00 (12h) ! [PERSON_NAME] [PERSON_NAME] [PERSON_NAME] [PERSON_…" at bounding box center [372, 645] width 116 height 592
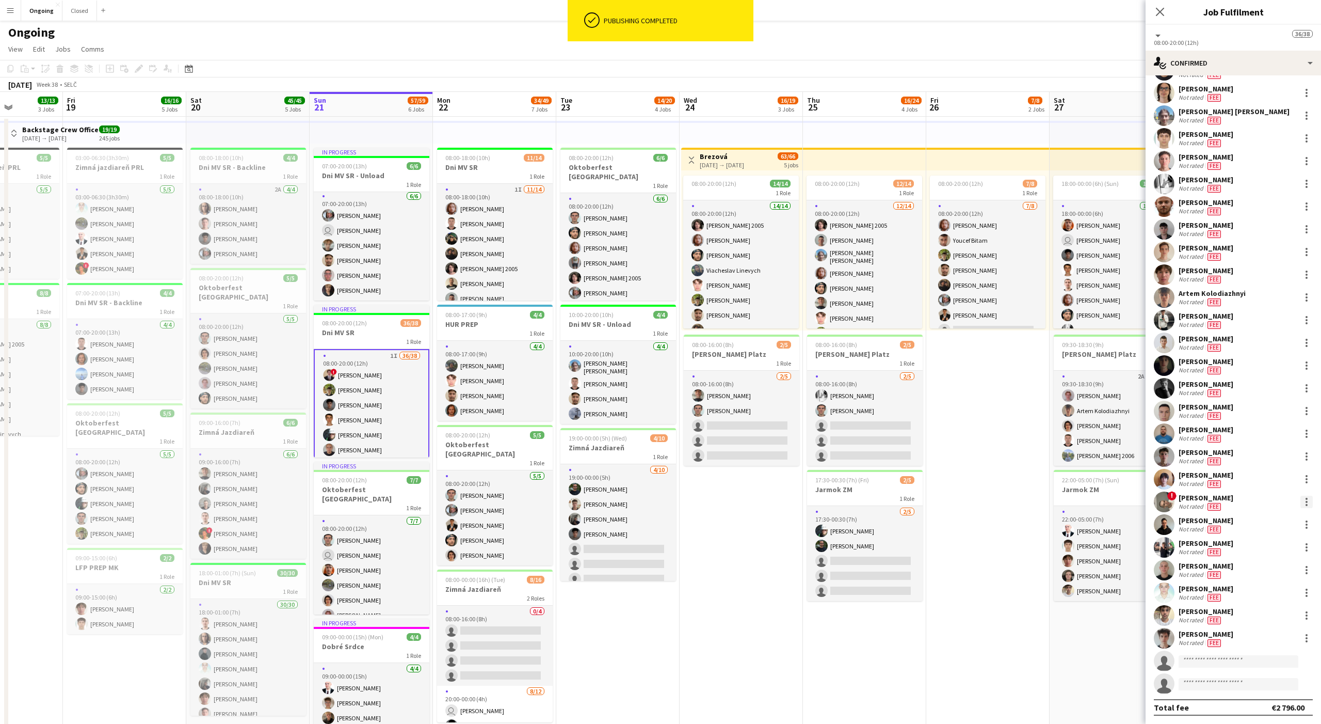
click at [489, 491] on div at bounding box center [1307, 502] width 12 height 12
click at [489, 491] on span "Did not show" at bounding box center [1265, 644] width 48 height 9
click at [489, 491] on app-date-cell "08:00-20:00 (12h) 7/8 1 Role [DATE] 08:00-20:00 (12h) [PERSON_NAME] [PERSON_NAM…" at bounding box center [988, 562] width 123 height 890
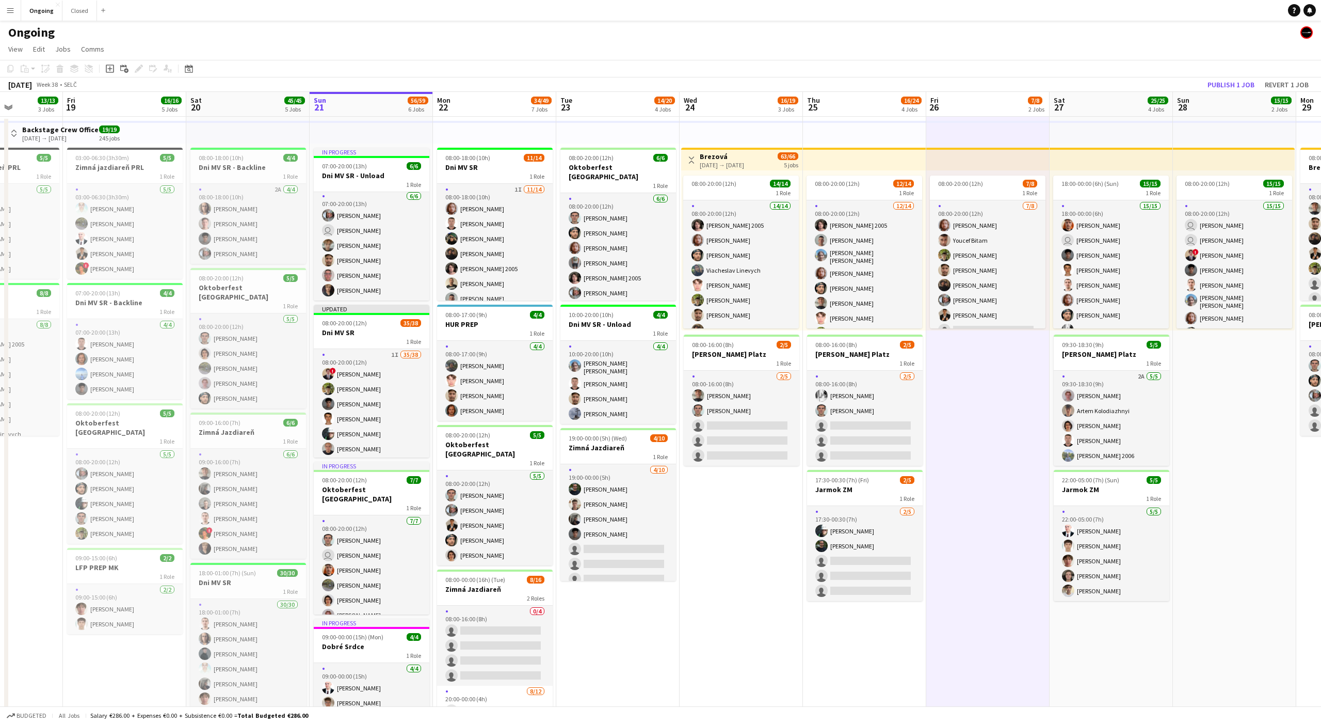
scroll to position [0, 308]
click at [489, 491] on app-date-cell "08:00-20:00 (12h) 7/8 1 Role [DATE] 08:00-20:00 (12h) [PERSON_NAME] [PERSON_NAM…" at bounding box center [987, 562] width 123 height 890
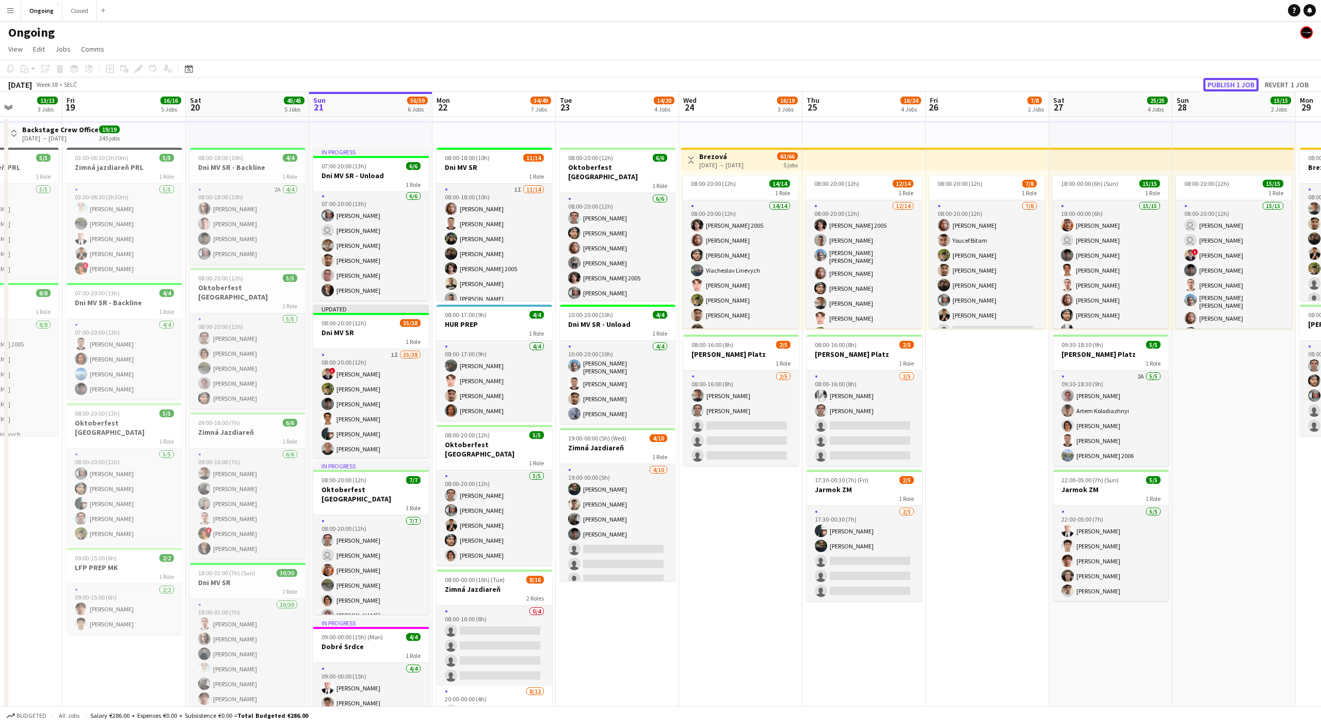
click at [489, 83] on button "Publish 1 job" at bounding box center [1231, 84] width 55 height 13
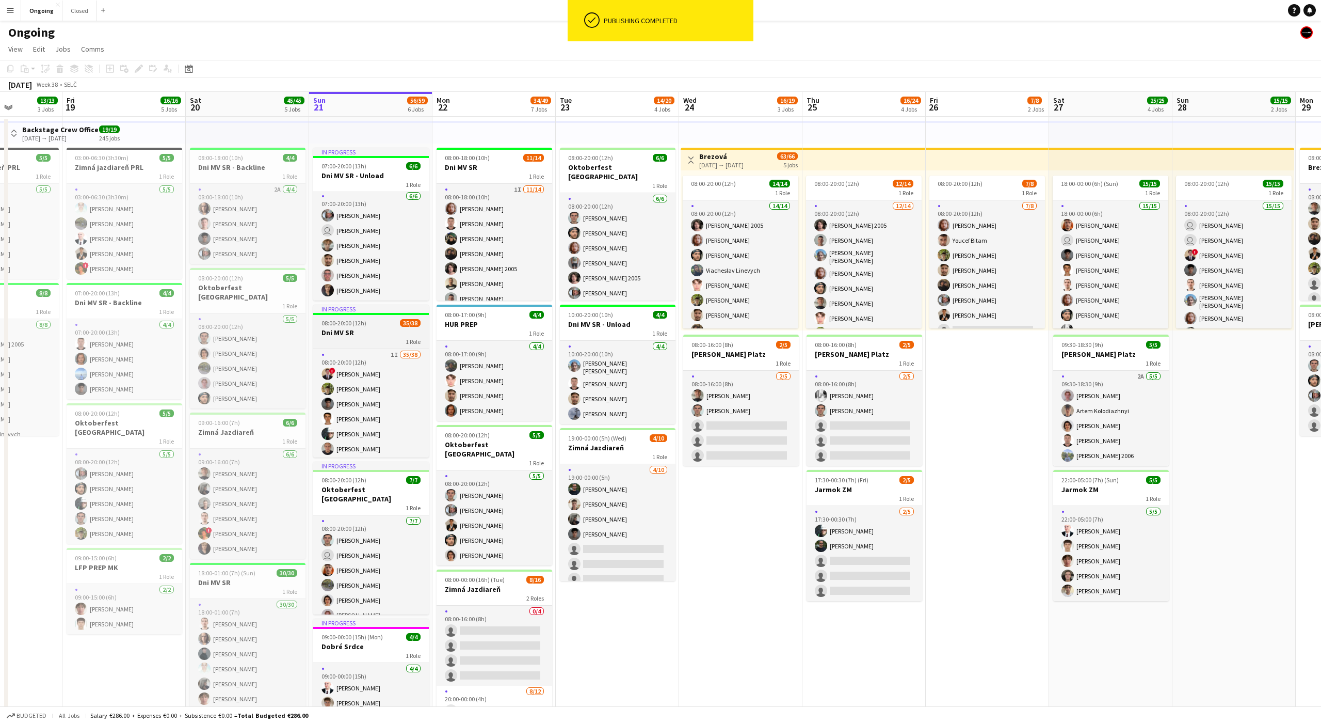
click at [396, 341] on div "1 Role" at bounding box center [371, 341] width 116 height 8
click at [140, 70] on icon "Edit" at bounding box center [139, 69] width 8 height 8
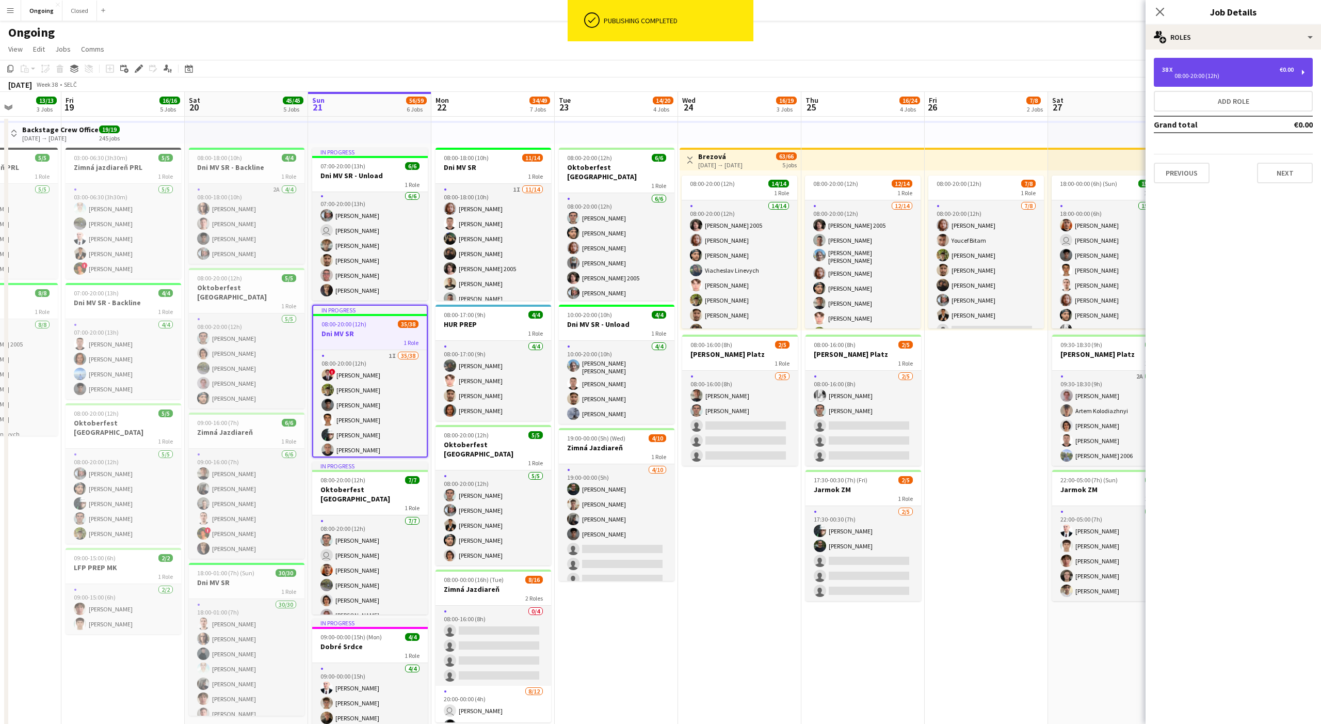
click at [489, 83] on div "38 x €0.00 08:00-20:00 (12h)" at bounding box center [1233, 72] width 159 height 29
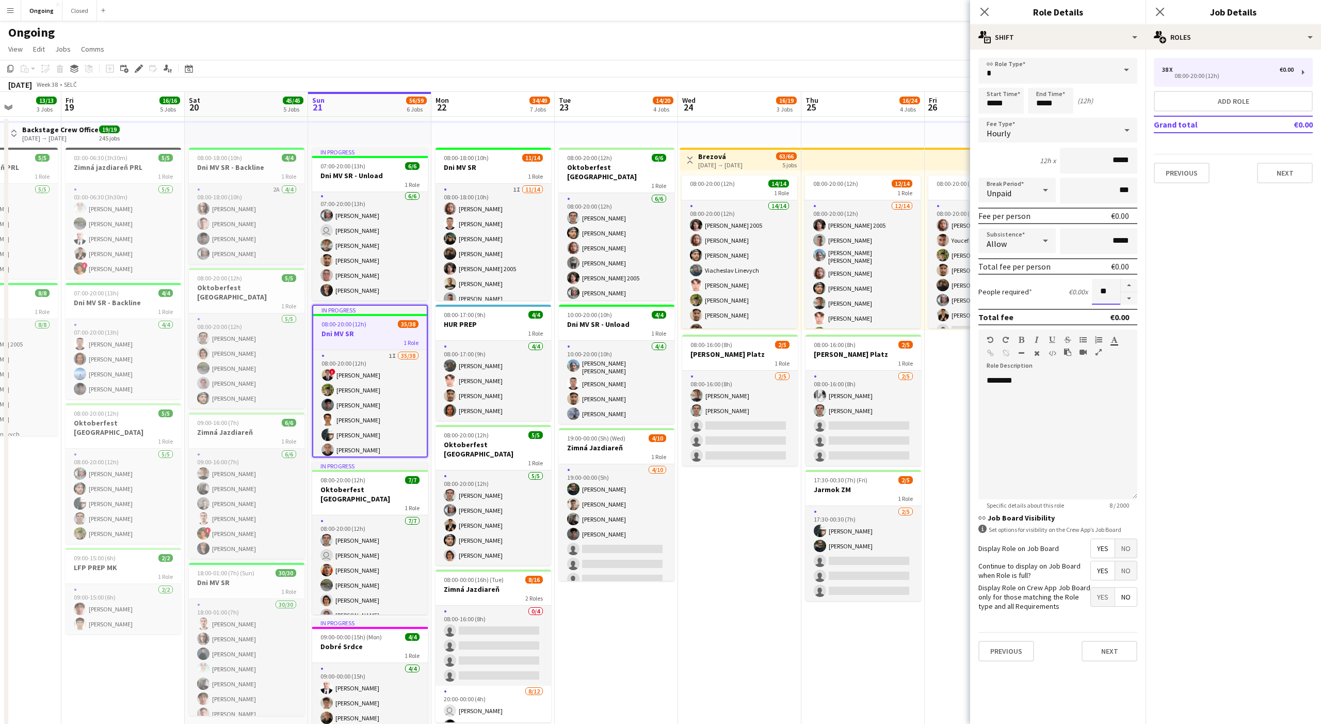
click at [489, 288] on input "**" at bounding box center [1106, 292] width 28 height 26
type input "**"
click button "Next" at bounding box center [1110, 651] width 56 height 21
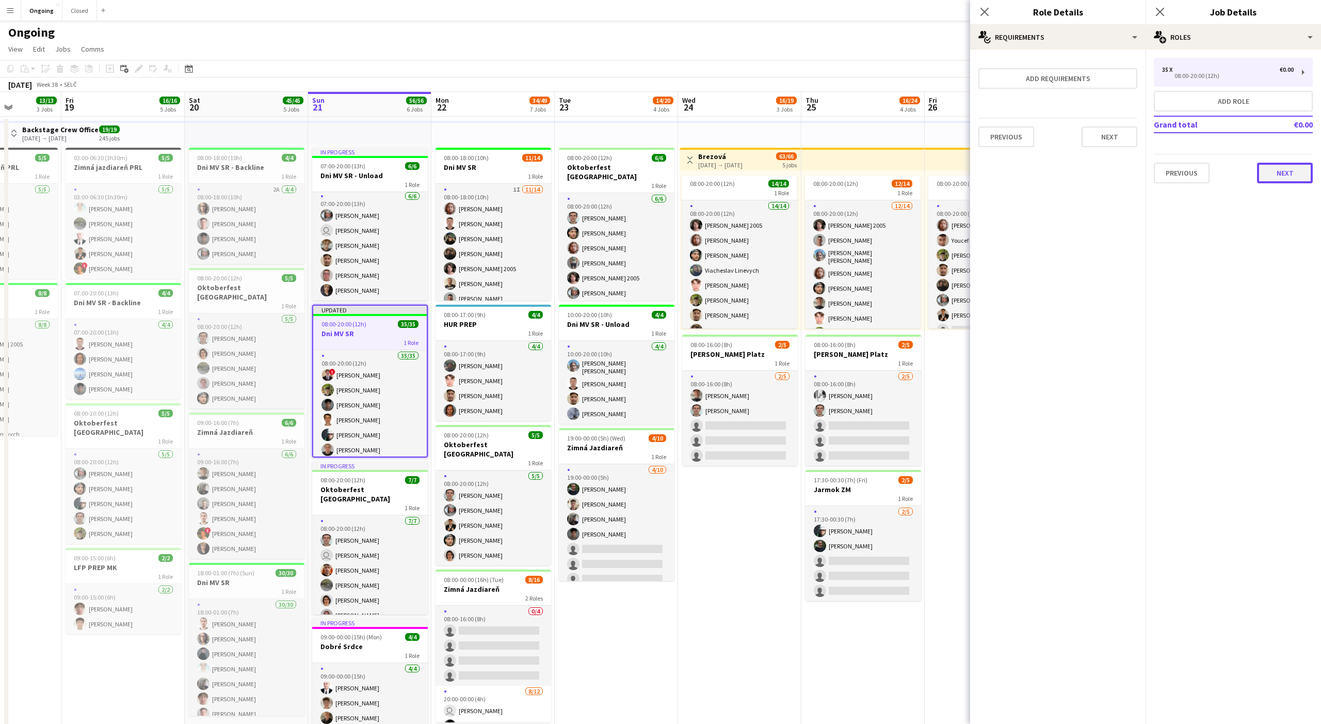
click at [489, 178] on button "Next" at bounding box center [1285, 173] width 56 height 21
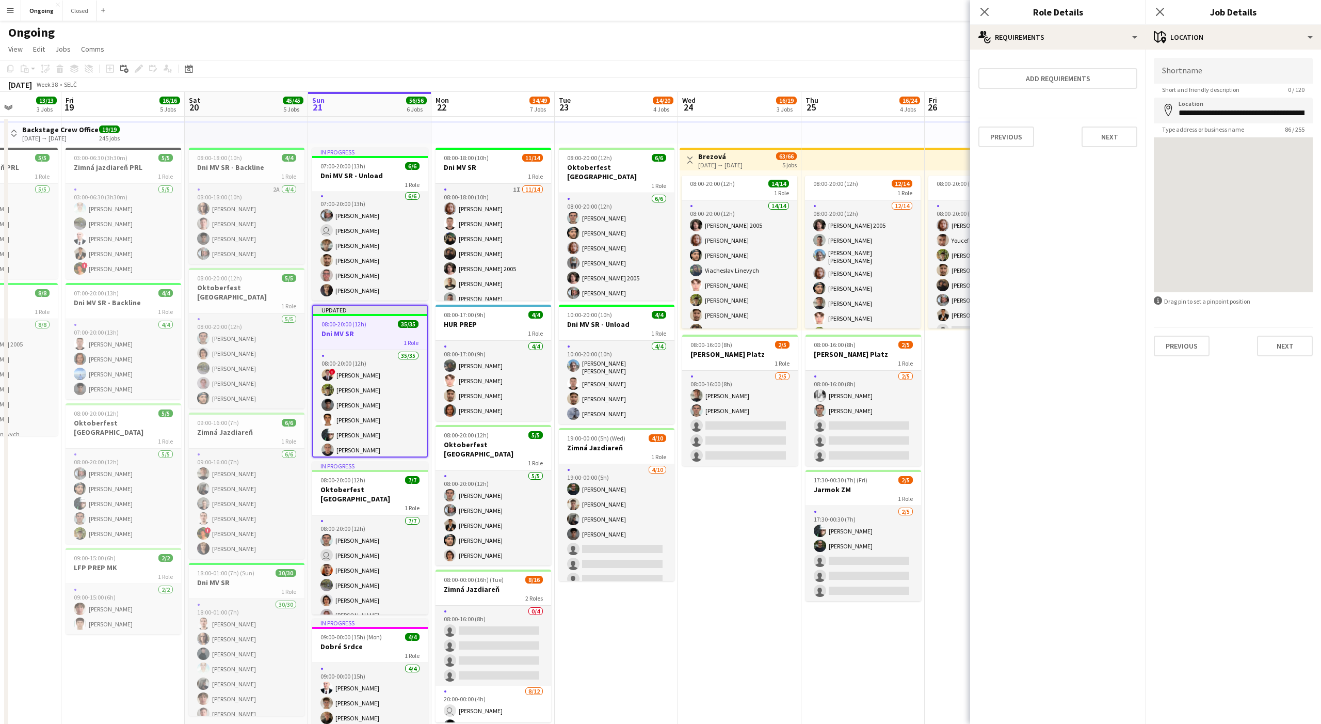
click at [489, 58] on app-board "Ongoing View Day view expanded Day view collapsed Month view Date picker Jump t…" at bounding box center [660, 523] width 1321 height 1004
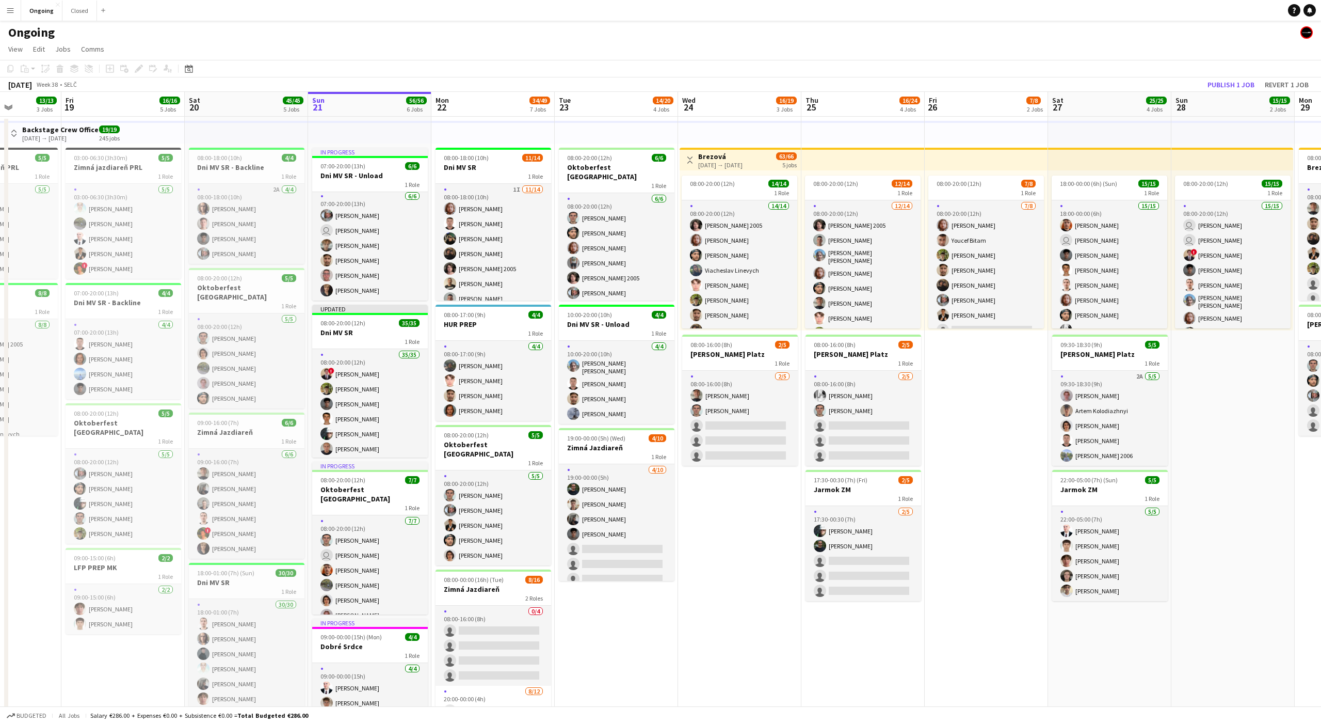
click at [489, 42] on app-page-menu "View Day view expanded Day view collapsed Month view Date picker Jump to [DATE]…" at bounding box center [660, 50] width 1321 height 20
click at [489, 83] on button "Publish 1 job" at bounding box center [1231, 84] width 55 height 13
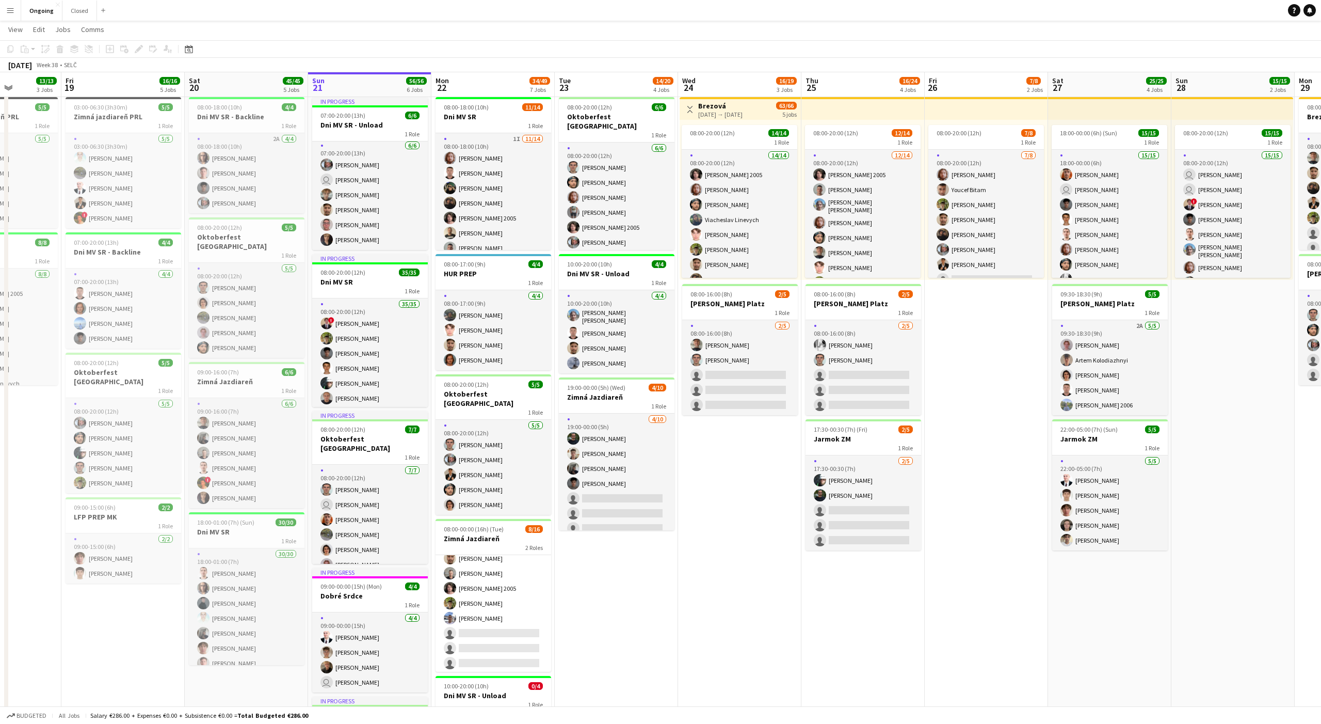
scroll to position [163, 0]
click at [489, 491] on div "10:00-20:00 (10h) 0/4" at bounding box center [494, 686] width 116 height 8
click at [141, 48] on icon "Edit" at bounding box center [139, 49] width 8 height 8
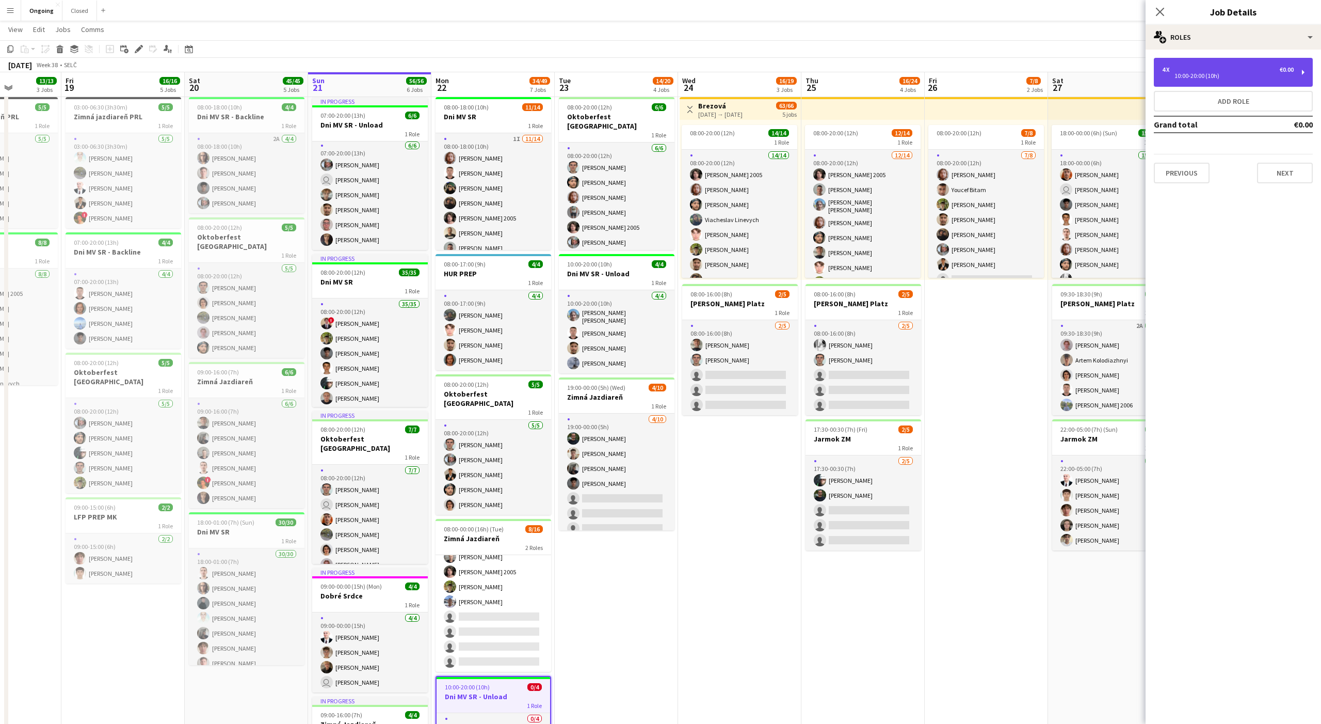
click at [489, 77] on div "10:00-20:00 (10h)" at bounding box center [1228, 75] width 132 height 5
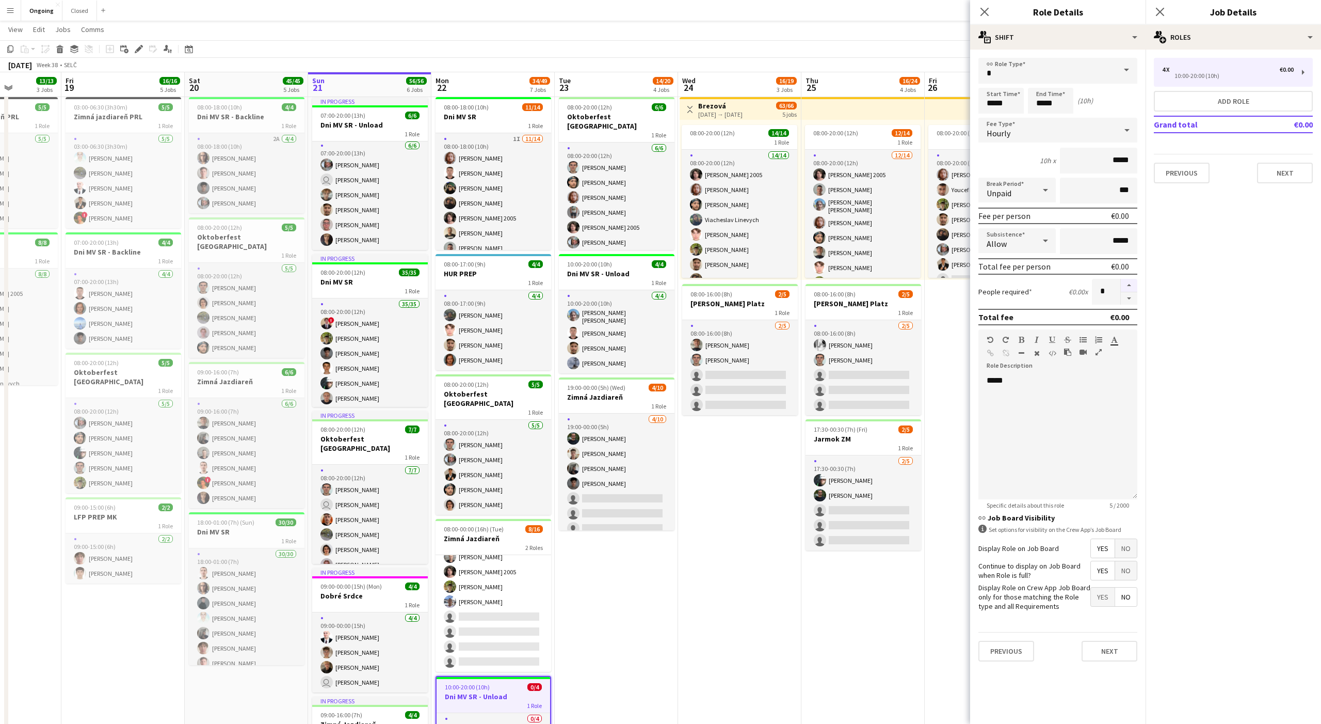
click at [489, 282] on button "button" at bounding box center [1129, 285] width 17 height 13
type input "*"
click at [489, 171] on button "Next" at bounding box center [1285, 173] width 56 height 21
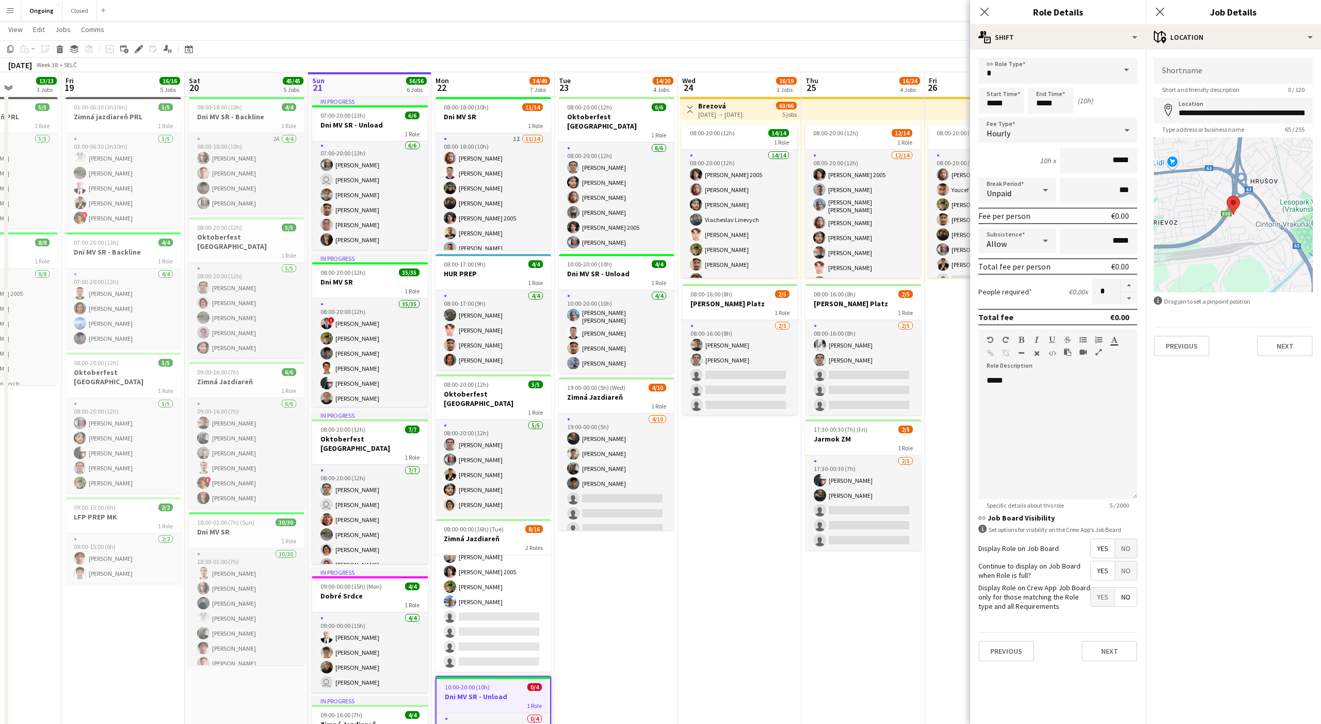
click at [489, 491] on app-date-cell "Toggle View Brezová [DATE] → [DATE] 63/66 5 jobs 08:00-20:00 (12h) 14/14 1 Role…" at bounding box center [739, 511] width 123 height 890
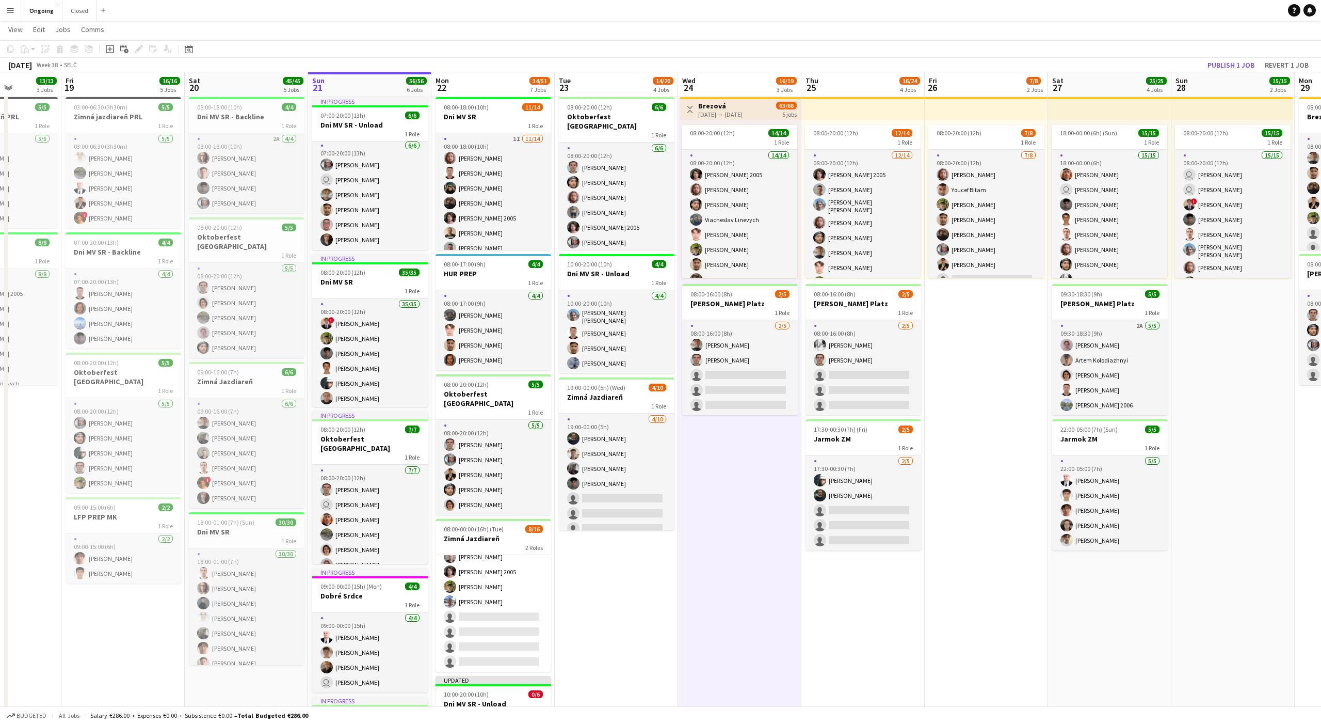
click at [489, 491] on app-date-cell "08:00-20:00 (12h) 6/6 Oktoberfest [GEOGRAPHIC_DATA] 1 Role [DATE] 08:00-20:00 (…" at bounding box center [616, 529] width 123 height 927
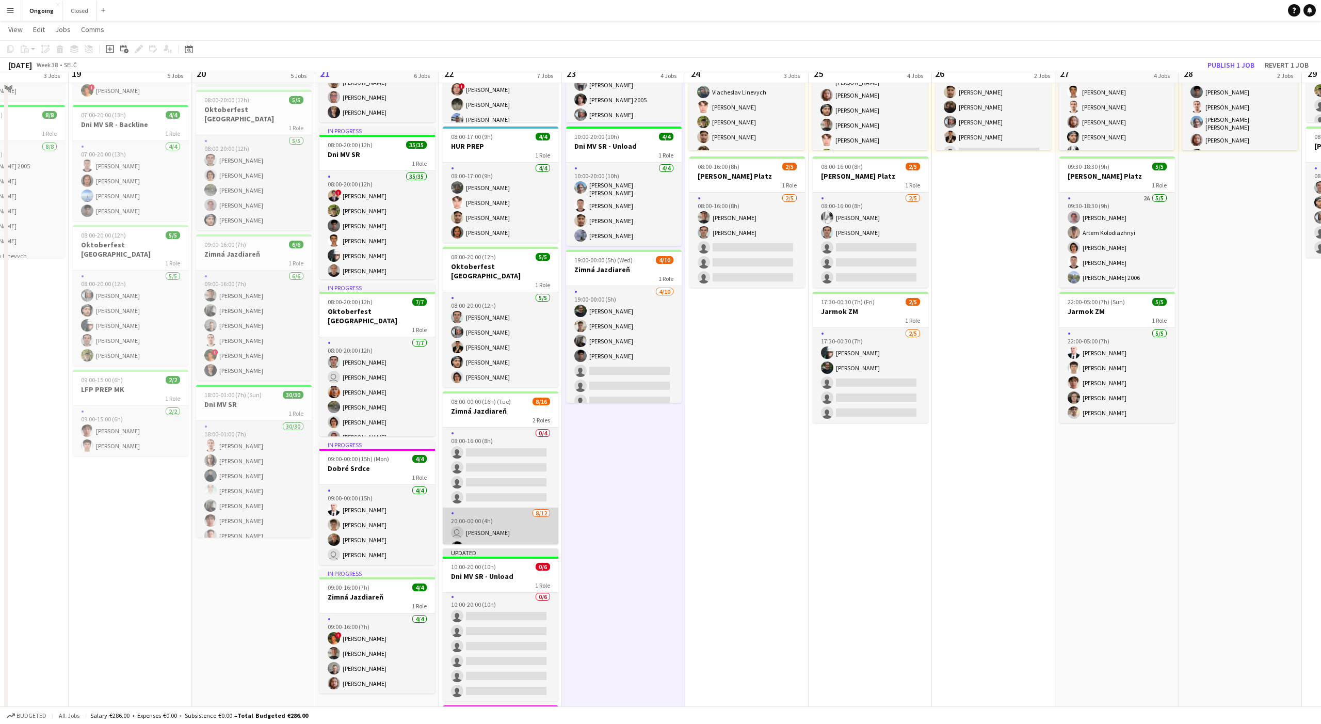
scroll to position [161, 0]
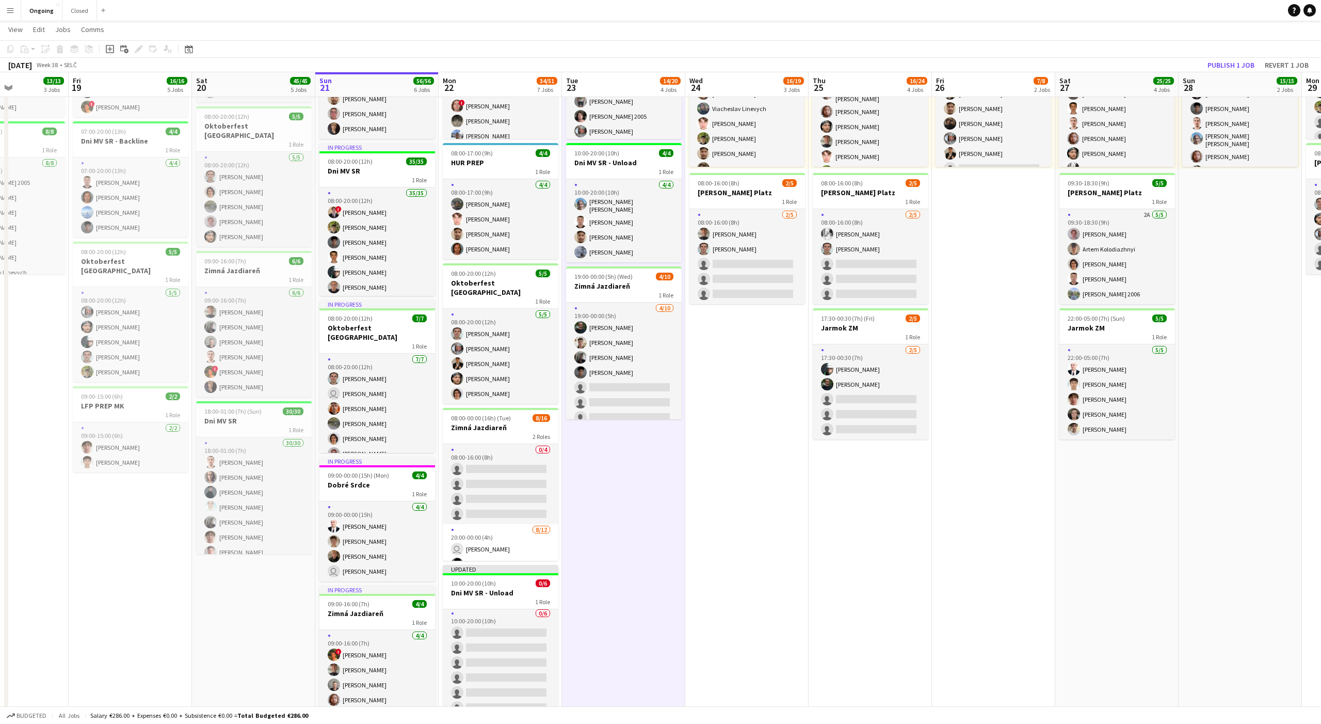
click at [489, 476] on app-date-cell "08:00-20:00 (12h) 6/6 Oktoberfest [GEOGRAPHIC_DATA] 1 Role [DATE] 08:00-20:00 (…" at bounding box center [623, 418] width 123 height 927
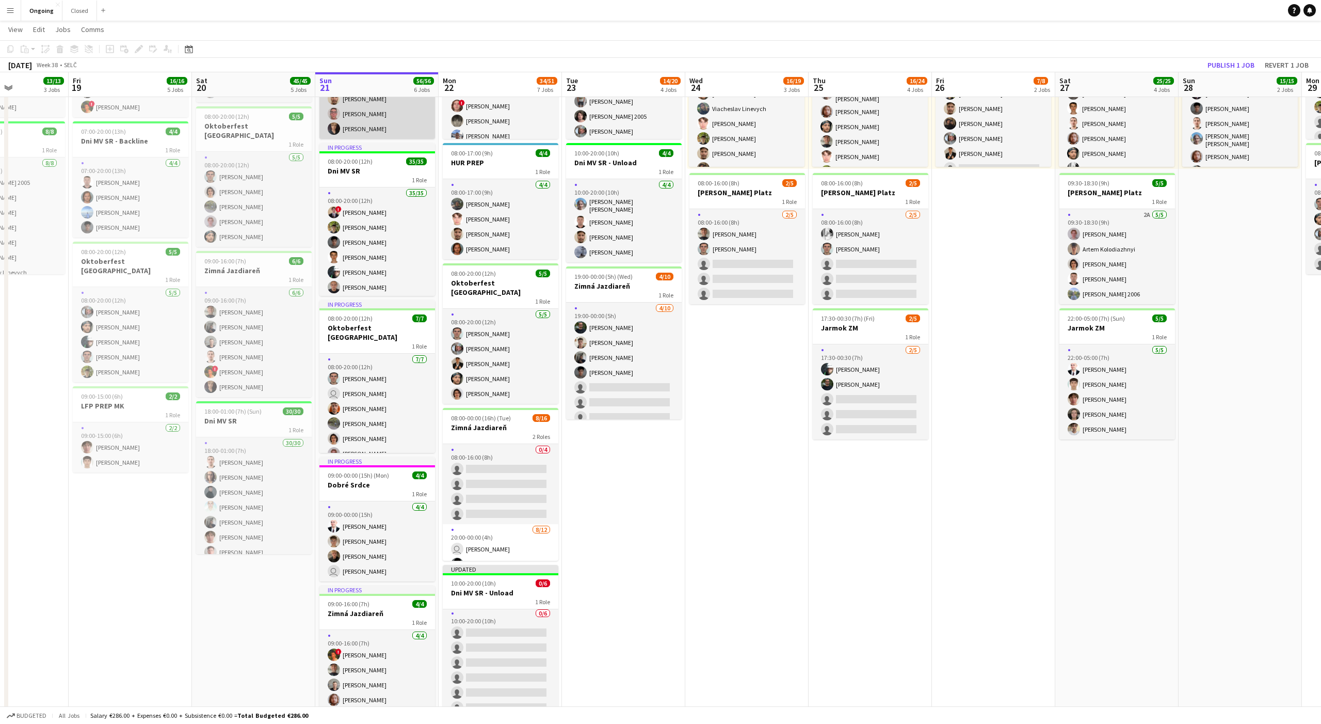
click at [366, 122] on app-card-role "[DATE] 07:00-20:00 (13h) [PERSON_NAME] user [PERSON_NAME] [PERSON_NAME] [PERSON…" at bounding box center [378, 84] width 116 height 110
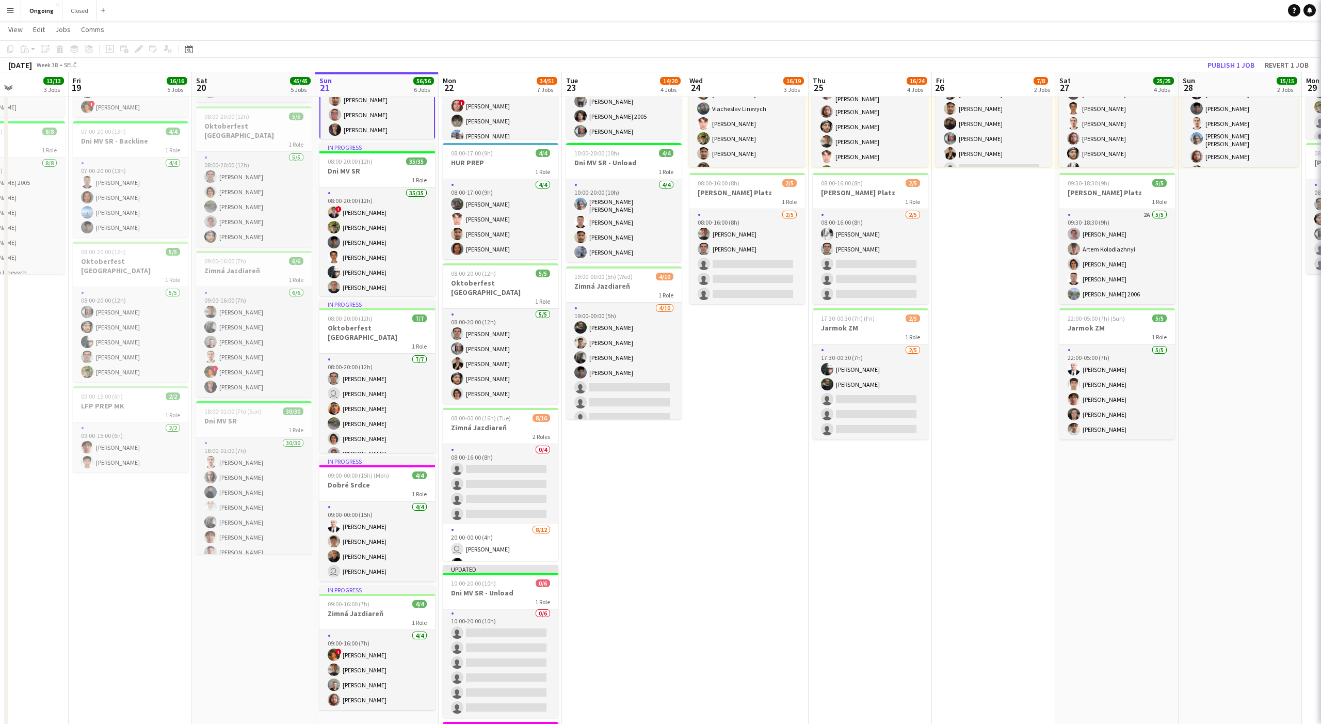
scroll to position [3, 0]
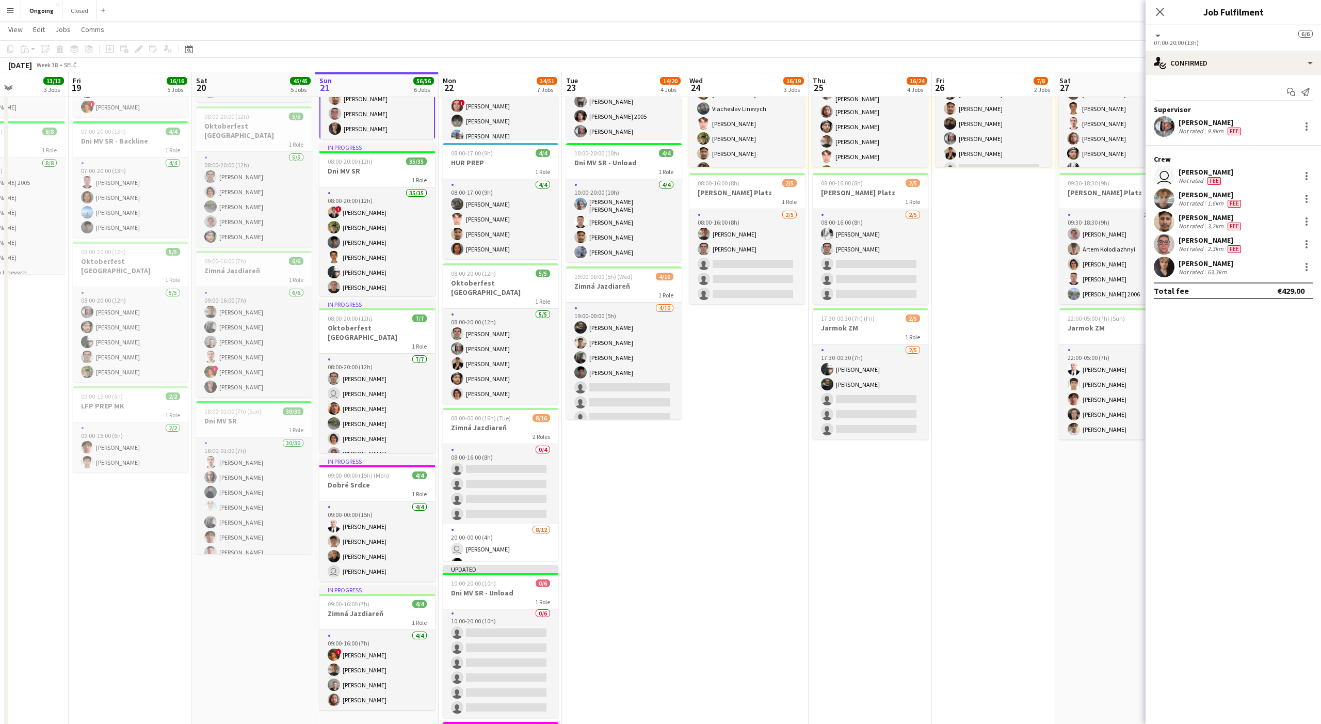
click at [489, 265] on div "[PERSON_NAME]" at bounding box center [1206, 263] width 55 height 9
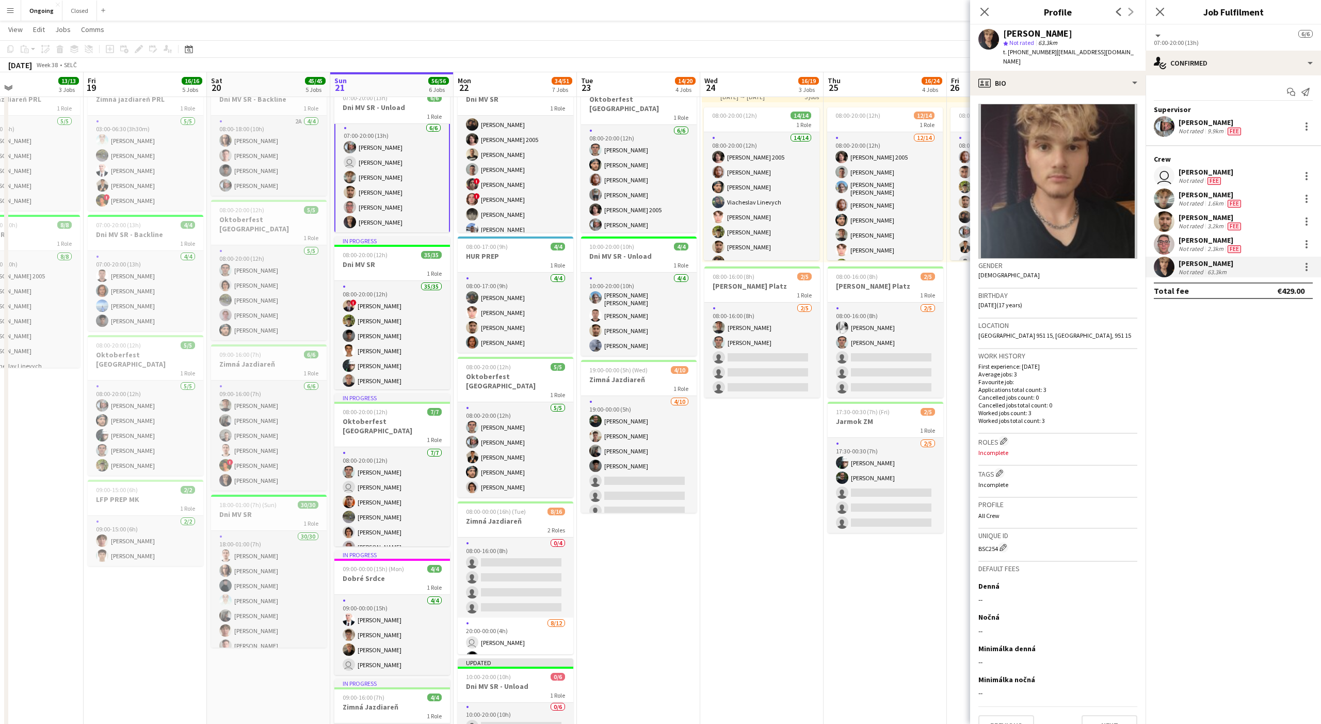
scroll to position [0, 286]
click at [489, 491] on app-date-cell "08:00-20:00 (12h) 6/6 Oktoberfest [GEOGRAPHIC_DATA] 1 Role [DATE] 08:00-20:00 (…" at bounding box center [639, 512] width 123 height 927
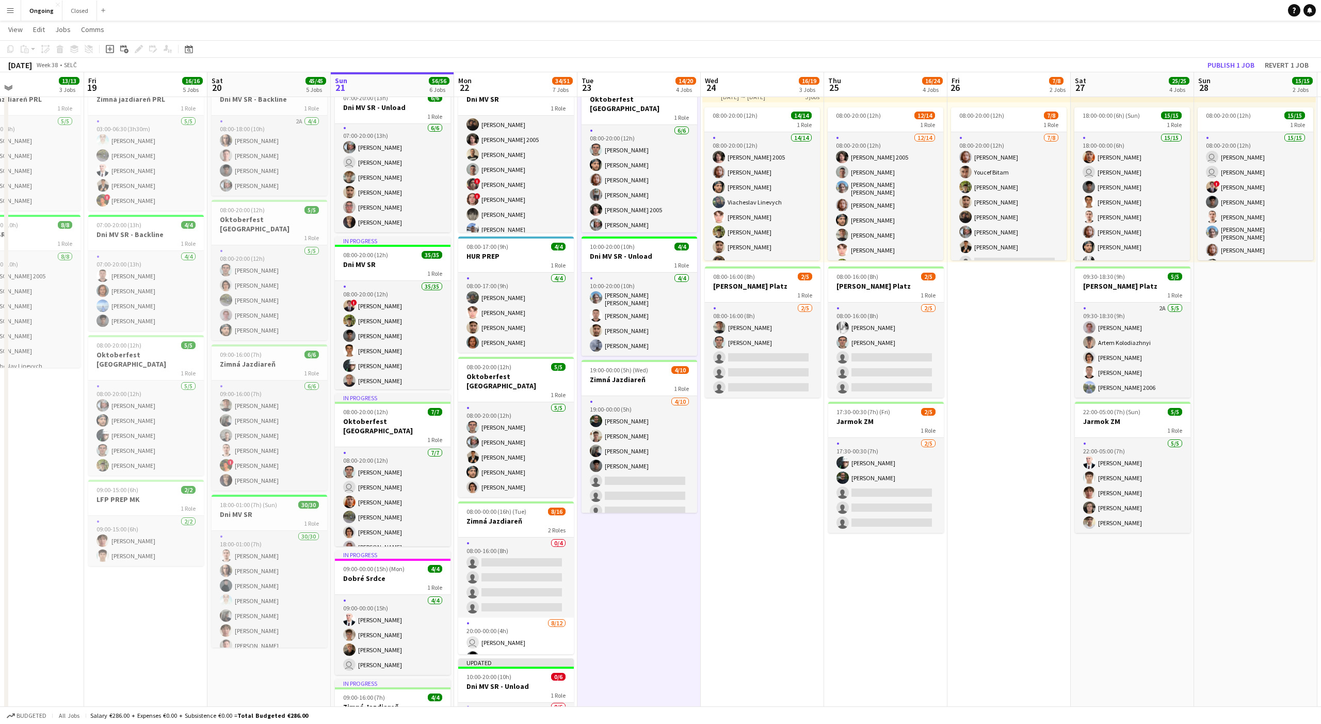
click at [489, 491] on app-date-cell "08:00-20:00 (12h) 6/6 Oktoberfest [GEOGRAPHIC_DATA] 1 Role [DATE] 08:00-20:00 (…" at bounding box center [639, 512] width 123 height 927
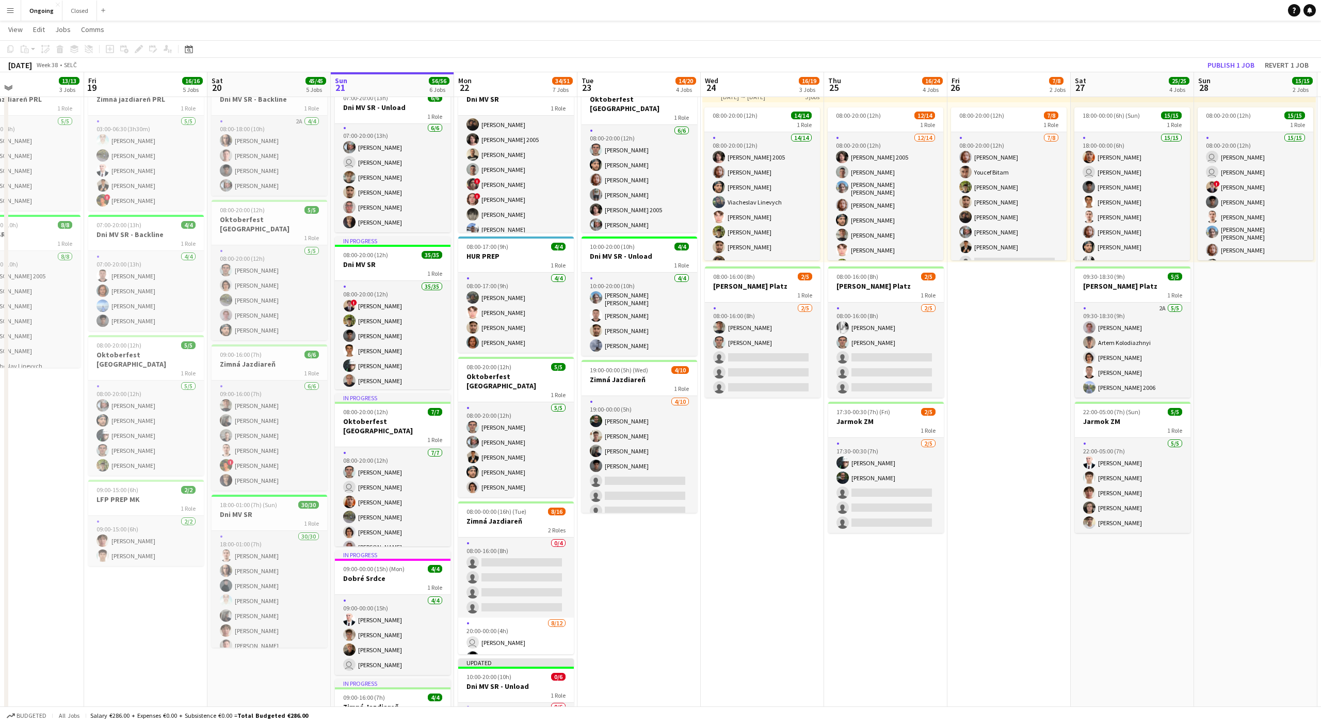
click at [489, 491] on app-date-cell "08:00-20:00 (12h) 6/6 Oktoberfest [GEOGRAPHIC_DATA] 1 Role [DATE] 08:00-20:00 (…" at bounding box center [639, 512] width 123 height 927
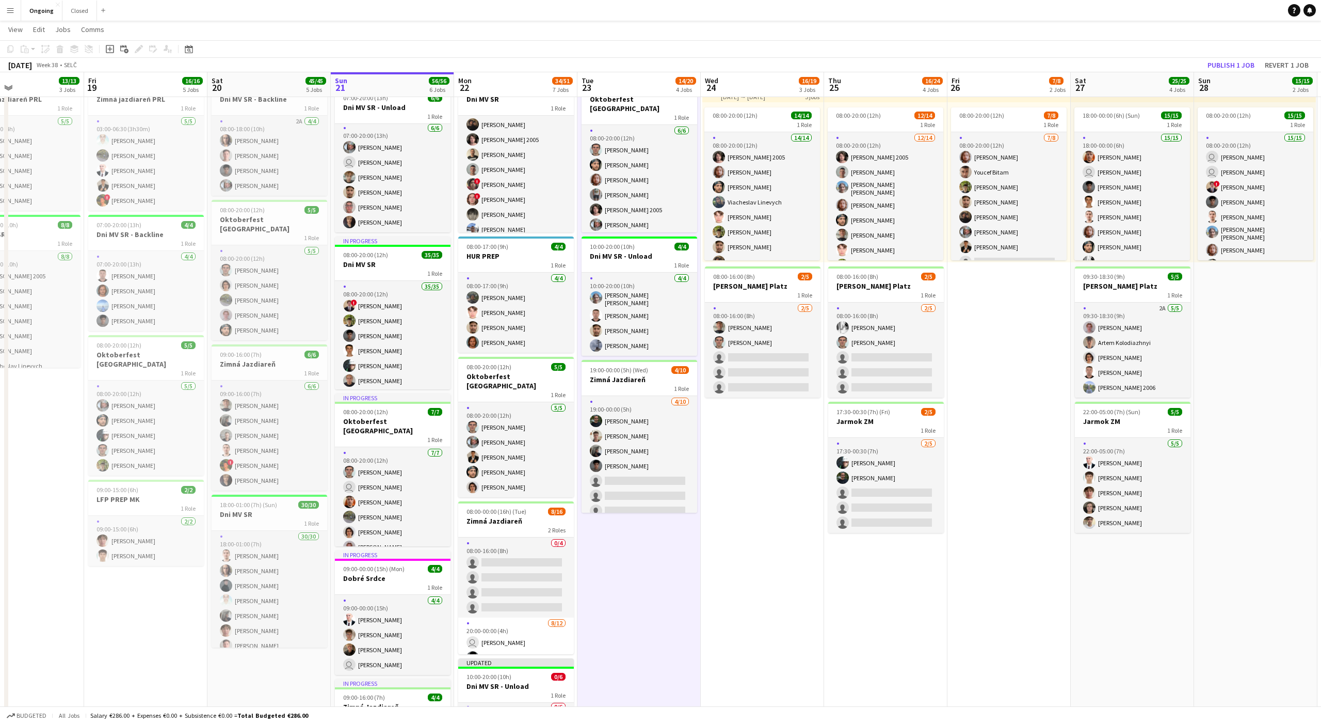
click at [489, 491] on app-date-cell "08:00-20:00 (12h) 6/6 Oktoberfest [GEOGRAPHIC_DATA] 1 Role [DATE] 08:00-20:00 (…" at bounding box center [639, 512] width 123 height 927
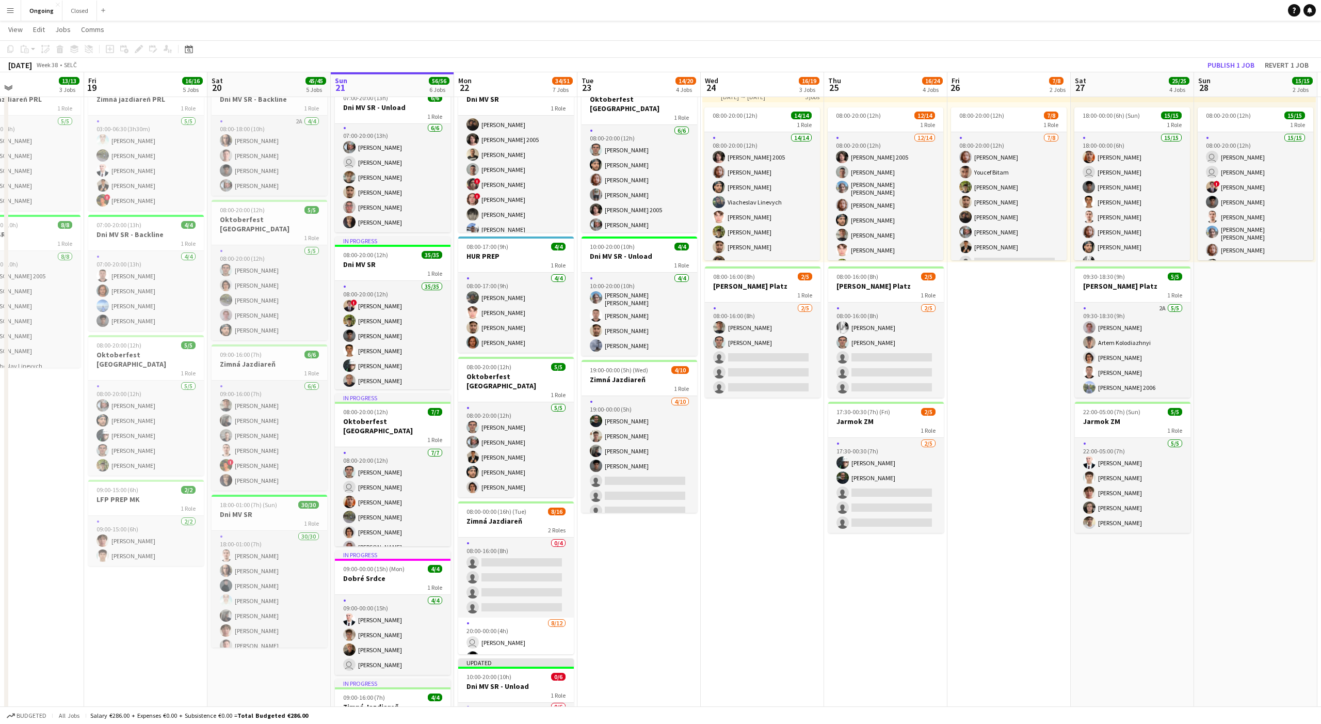
click at [489, 491] on app-date-cell "08:00-20:00 (12h) 6/6 Oktoberfest [GEOGRAPHIC_DATA] 1 Role [DATE] 08:00-20:00 (…" at bounding box center [639, 512] width 123 height 927
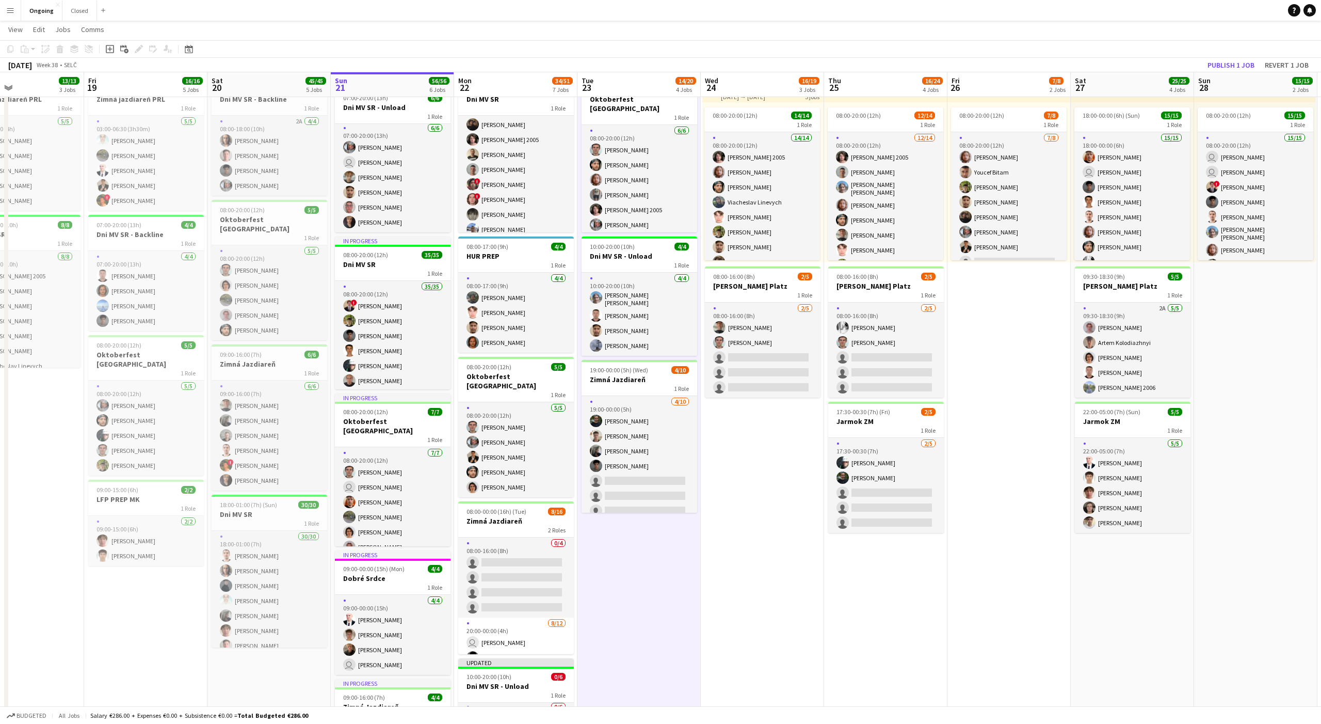
click at [489, 491] on app-date-cell "08:00-20:00 (12h) 6/6 Oktoberfest [GEOGRAPHIC_DATA] 1 Role [DATE] 08:00-20:00 (…" at bounding box center [639, 512] width 123 height 927
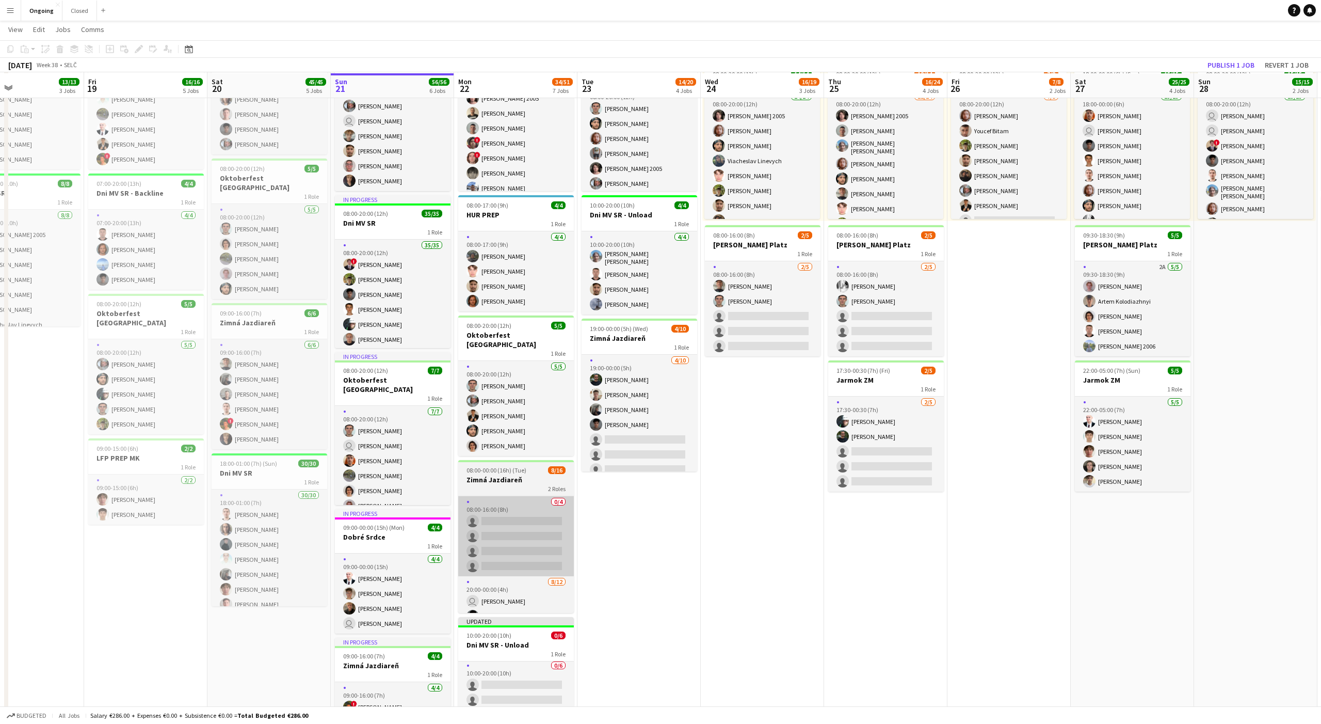
scroll to position [109, 0]
click at [489, 491] on app-card-role "0/4 08:00-16:00 (8h) single-neutral-actions single-neutral-actions single-neutr…" at bounding box center [516, 535] width 116 height 80
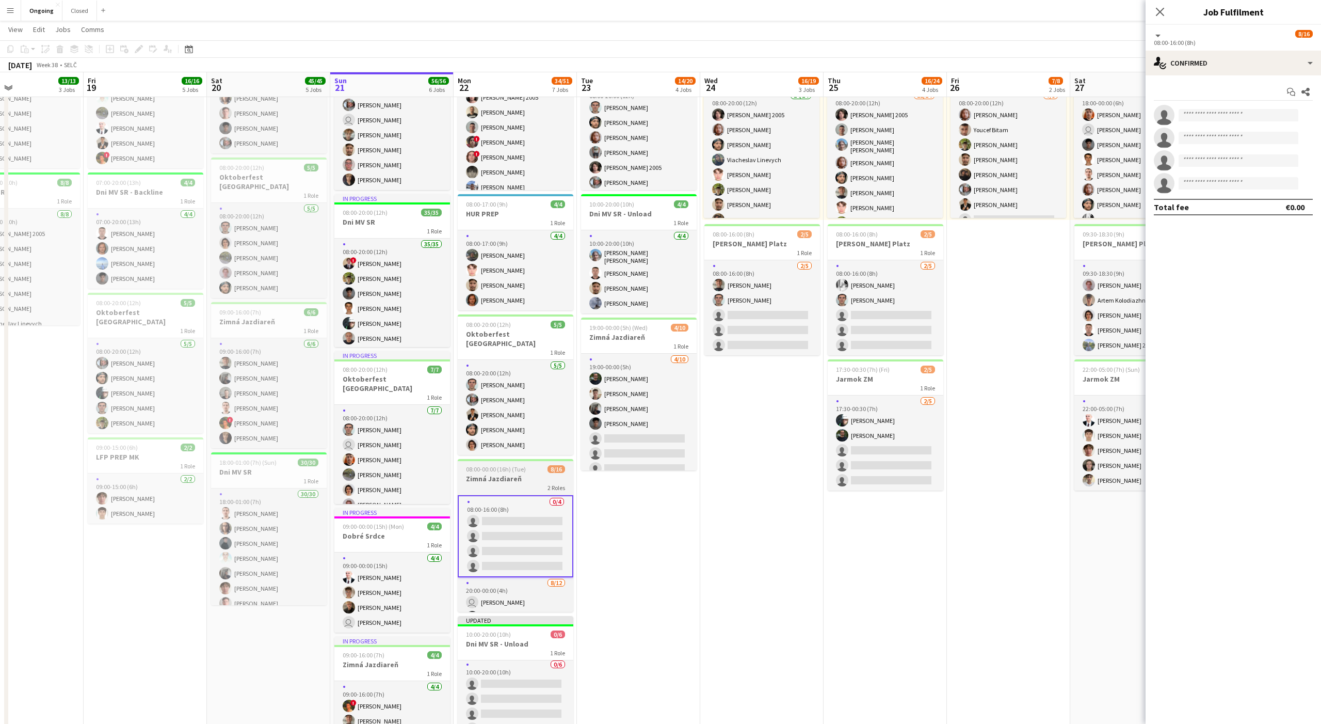
click at [489, 474] on h3 "Zimná Jazdiareň" at bounding box center [516, 478] width 116 height 9
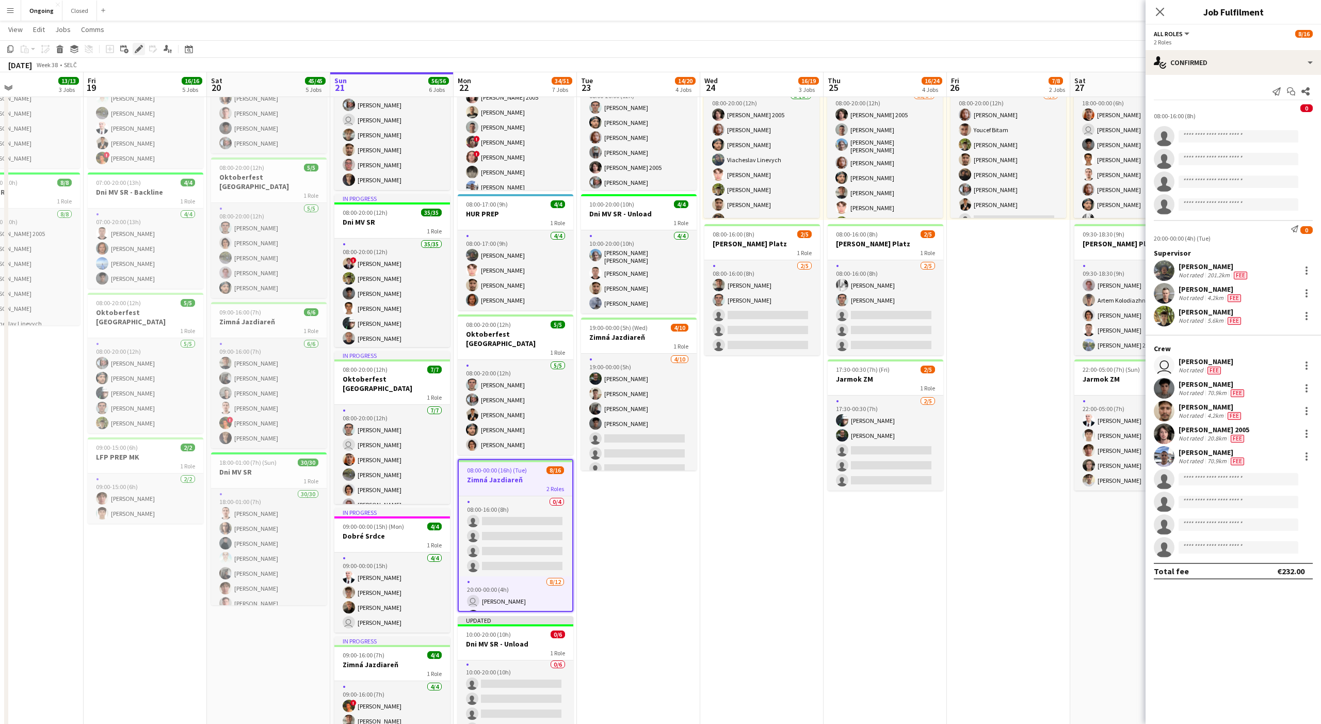
click at [137, 48] on icon "Edit" at bounding box center [139, 49] width 8 height 8
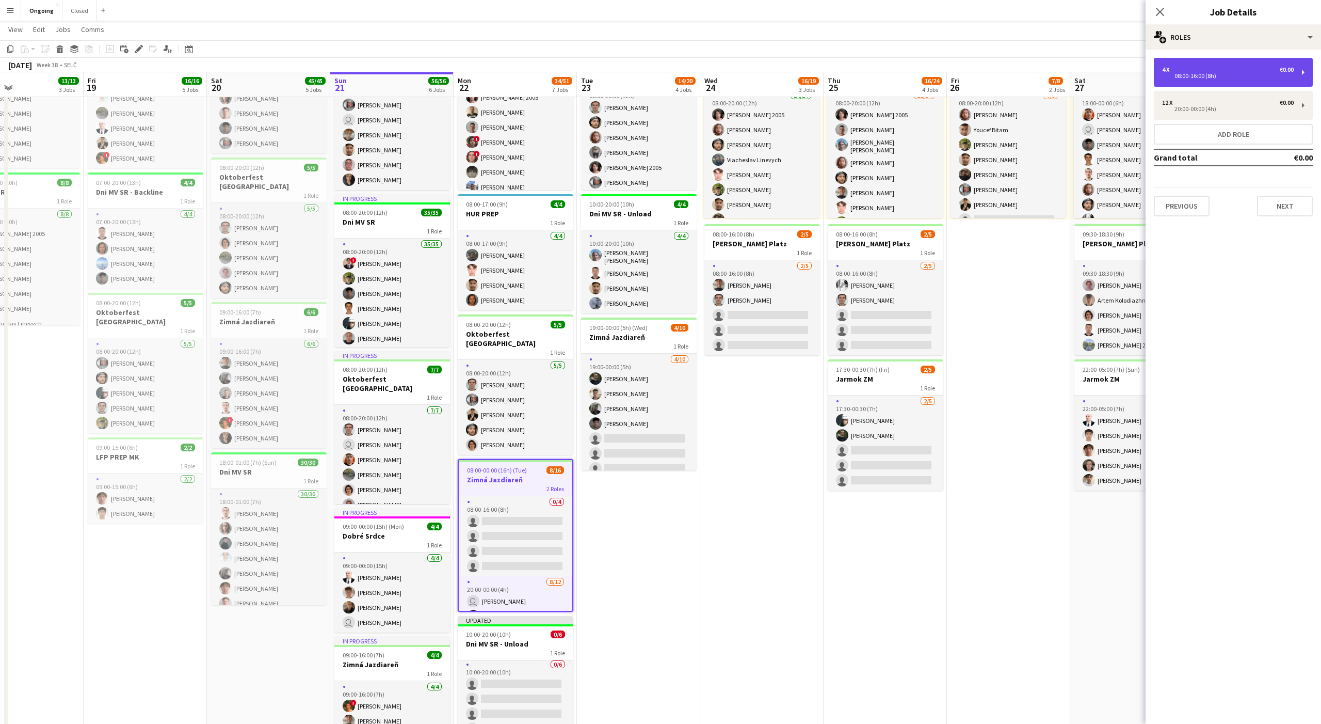
click at [489, 84] on div "4 x €0.00 08:00-16:00 (8h)" at bounding box center [1233, 72] width 159 height 29
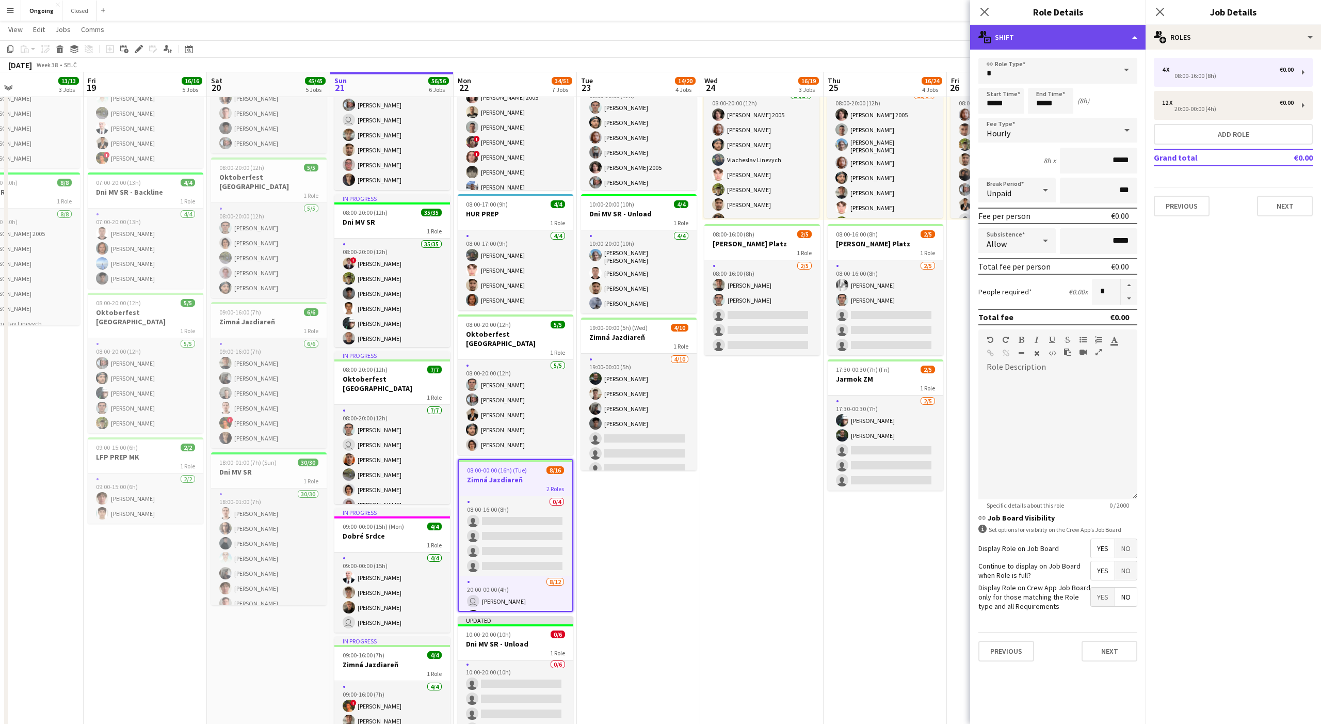
click at [489, 42] on div "multiple-actions-text Shift" at bounding box center [1057, 37] width 175 height 25
click at [489, 117] on div "bin-2 Delete Role" at bounding box center [1092, 123] width 102 height 21
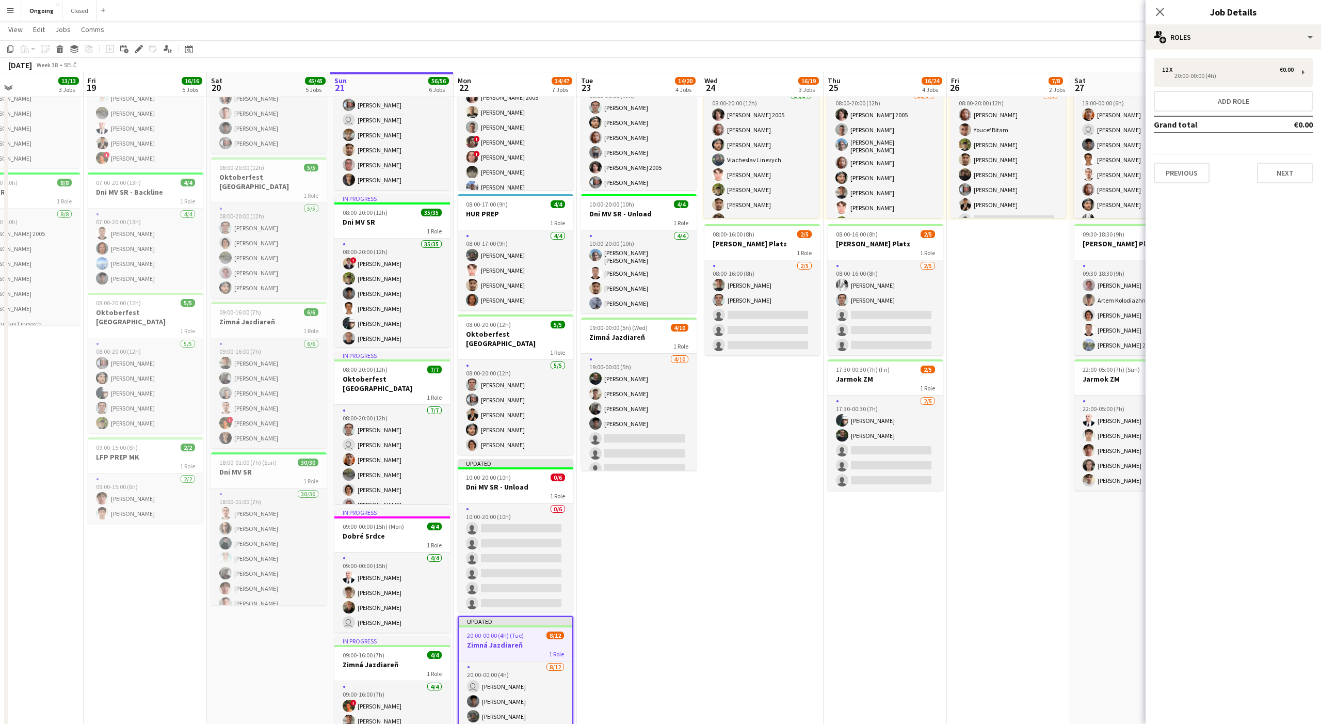
click at [489, 491] on app-date-cell "08:00-20:00 (12h) 6/6 Oktoberfest [GEOGRAPHIC_DATA] 1 Role [DATE] 08:00-20:00 (…" at bounding box center [638, 469] width 123 height 927
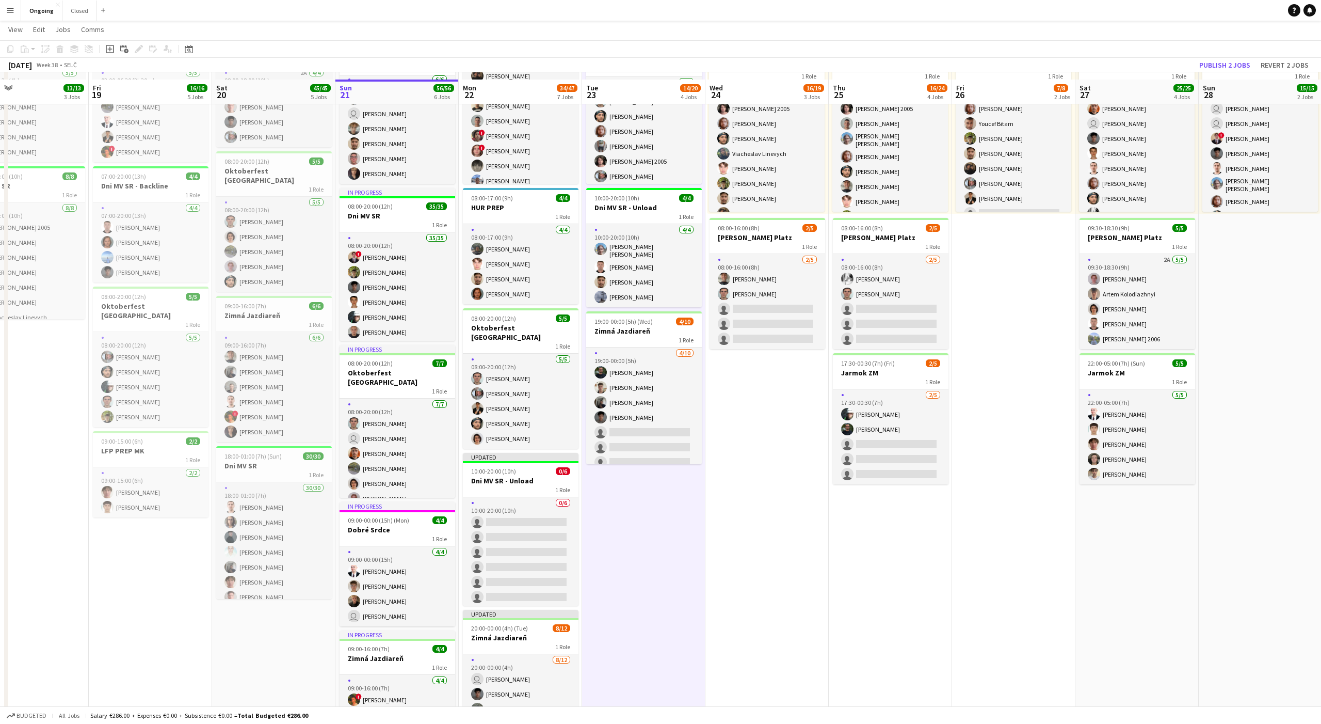
scroll to position [123, 0]
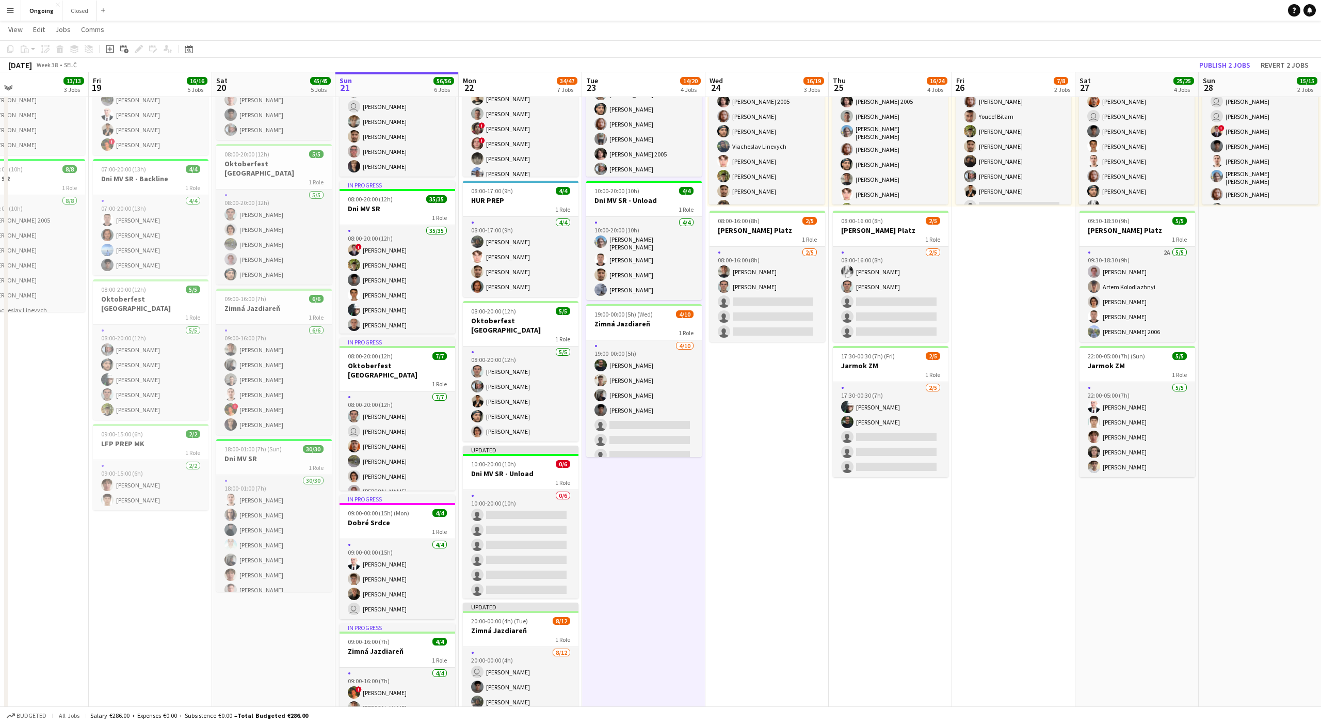
click at [489, 491] on app-date-cell "08:00-20:00 (12h) 6/6 Oktoberfest [GEOGRAPHIC_DATA] 1 Role [DATE] 08:00-20:00 (…" at bounding box center [643, 456] width 123 height 927
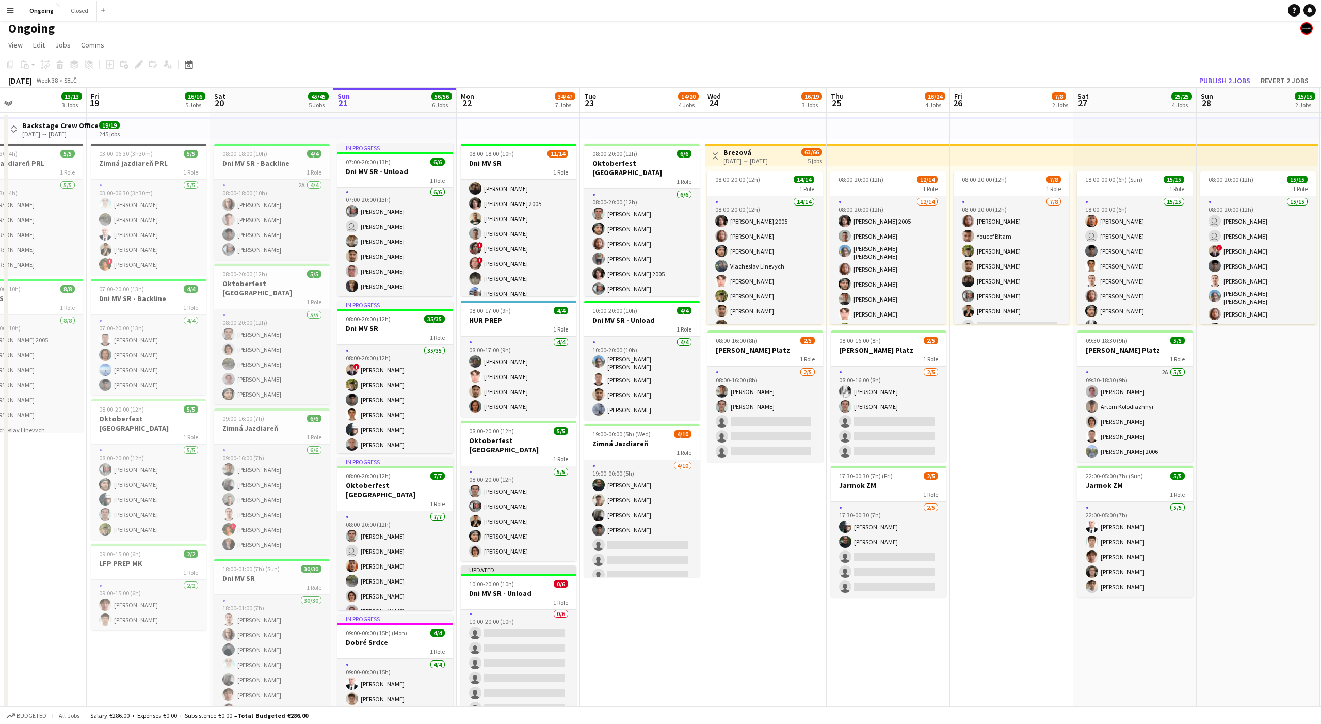
scroll to position [0, 276]
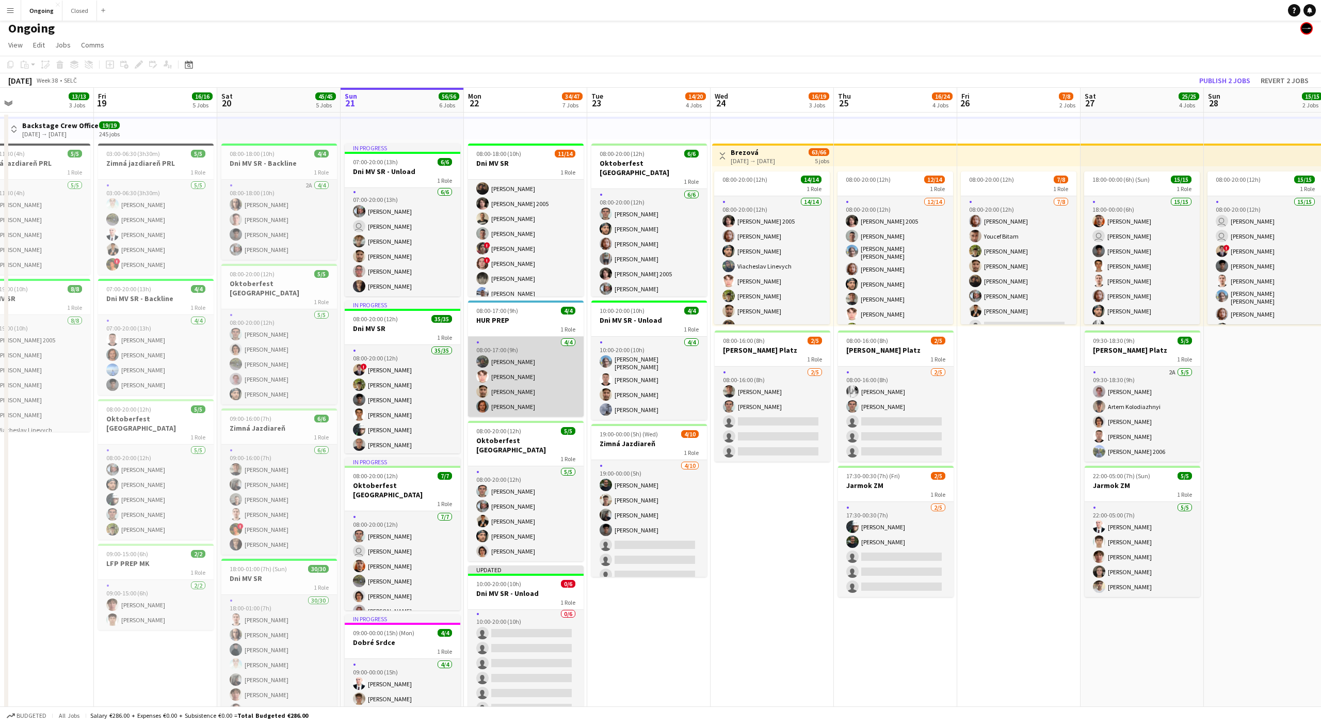
click at [489, 403] on app-card-role "[DATE] 08:00-17:00 (9h) [PERSON_NAME] [PERSON_NAME] [PERSON_NAME]" at bounding box center [526, 377] width 116 height 80
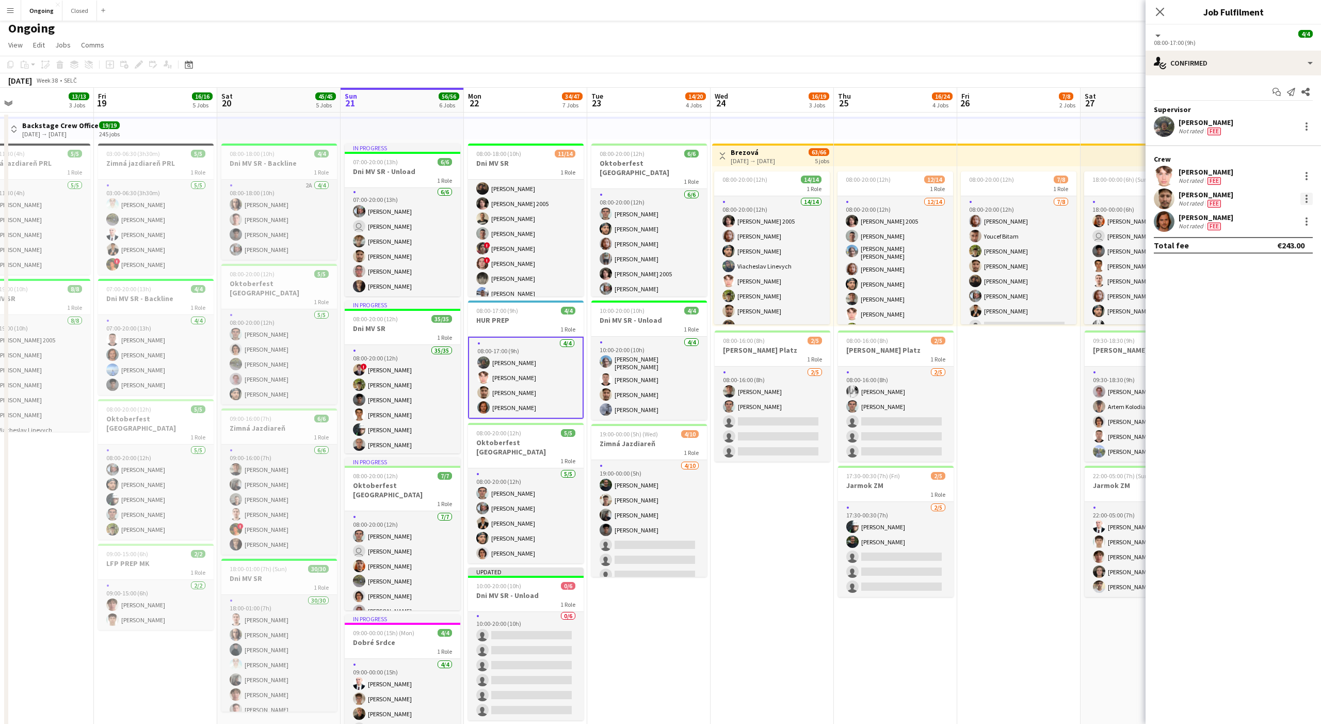
click at [489, 200] on div at bounding box center [1307, 199] width 12 height 12
click at [489, 192] on div at bounding box center [660, 362] width 1321 height 724
click at [489, 194] on div "[PERSON_NAME]" at bounding box center [1206, 194] width 55 height 9
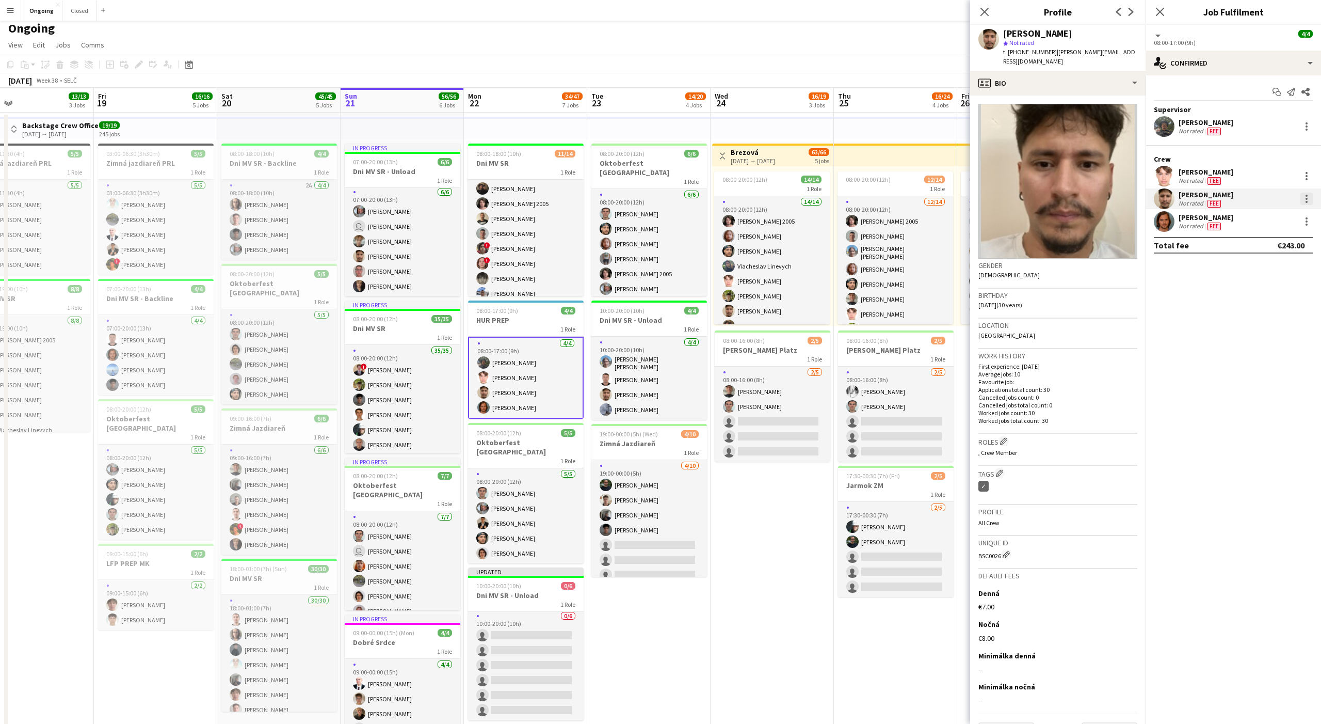
click at [489, 201] on div at bounding box center [1307, 199] width 12 height 12
click at [489, 320] on span "Remove" at bounding box center [1256, 316] width 31 height 9
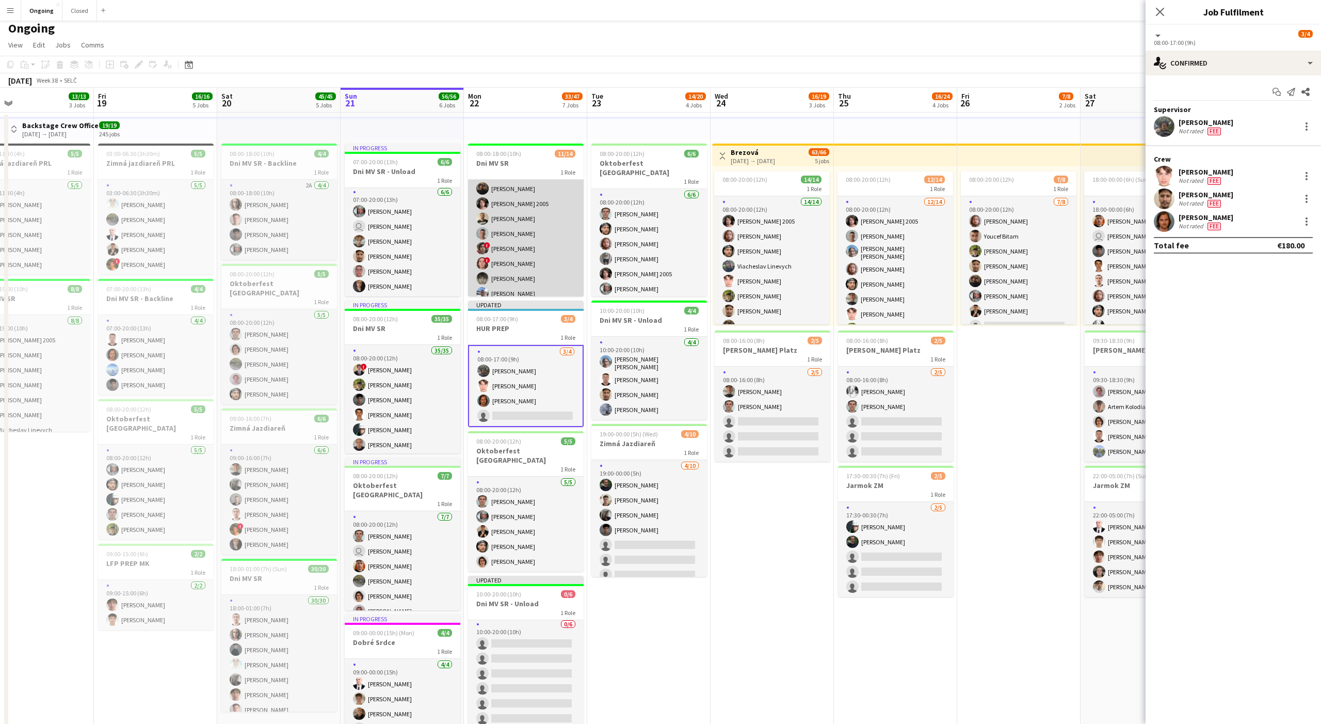
click at [489, 242] on app-card-role "1I [DATE] 08:00-18:00 (10h) [PERSON_NAME] [PERSON_NAME] [PERSON_NAME] [PERSON_N…" at bounding box center [526, 234] width 116 height 230
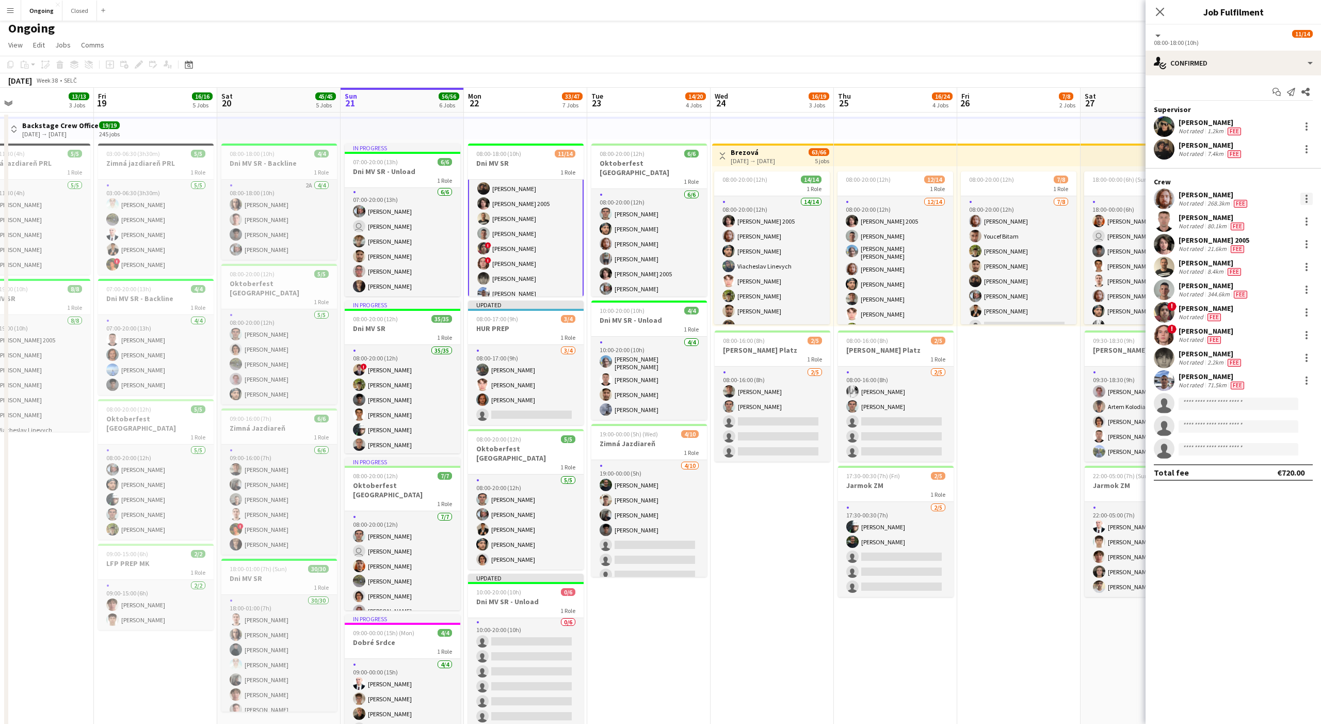
click at [489, 196] on div at bounding box center [1307, 199] width 12 height 12
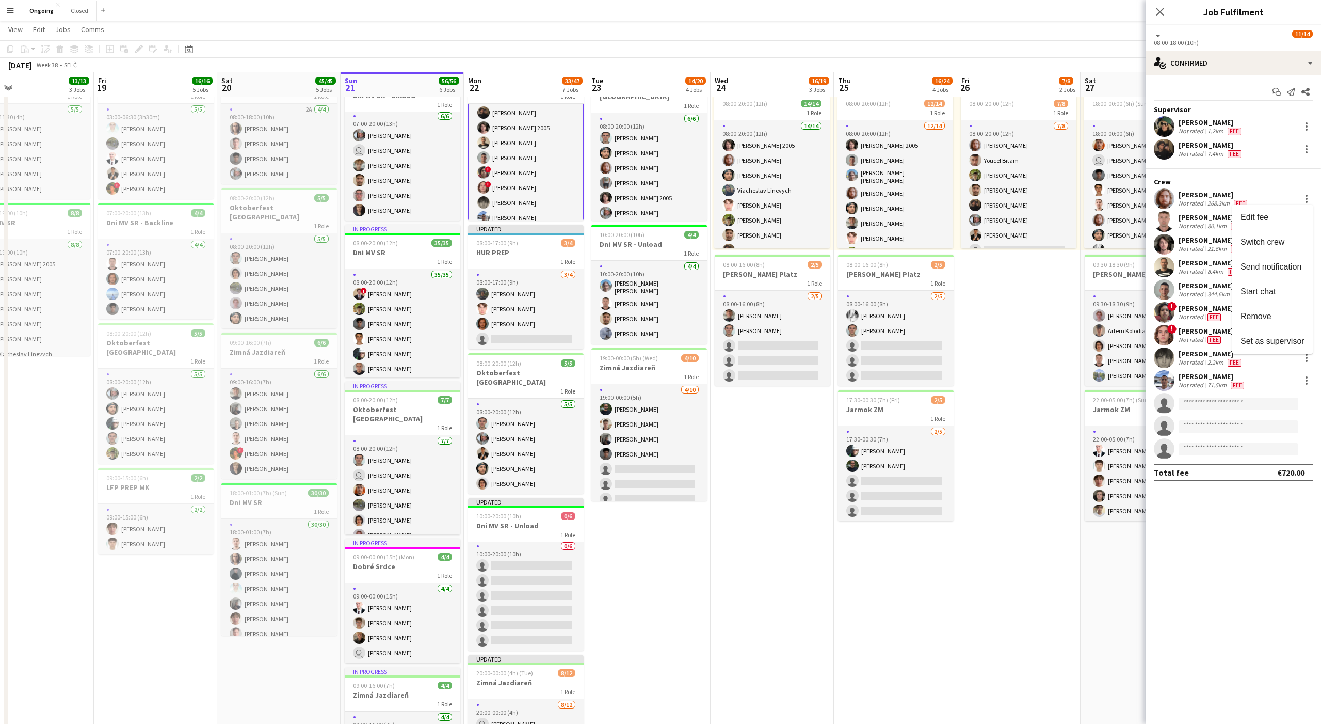
scroll to position [85, 0]
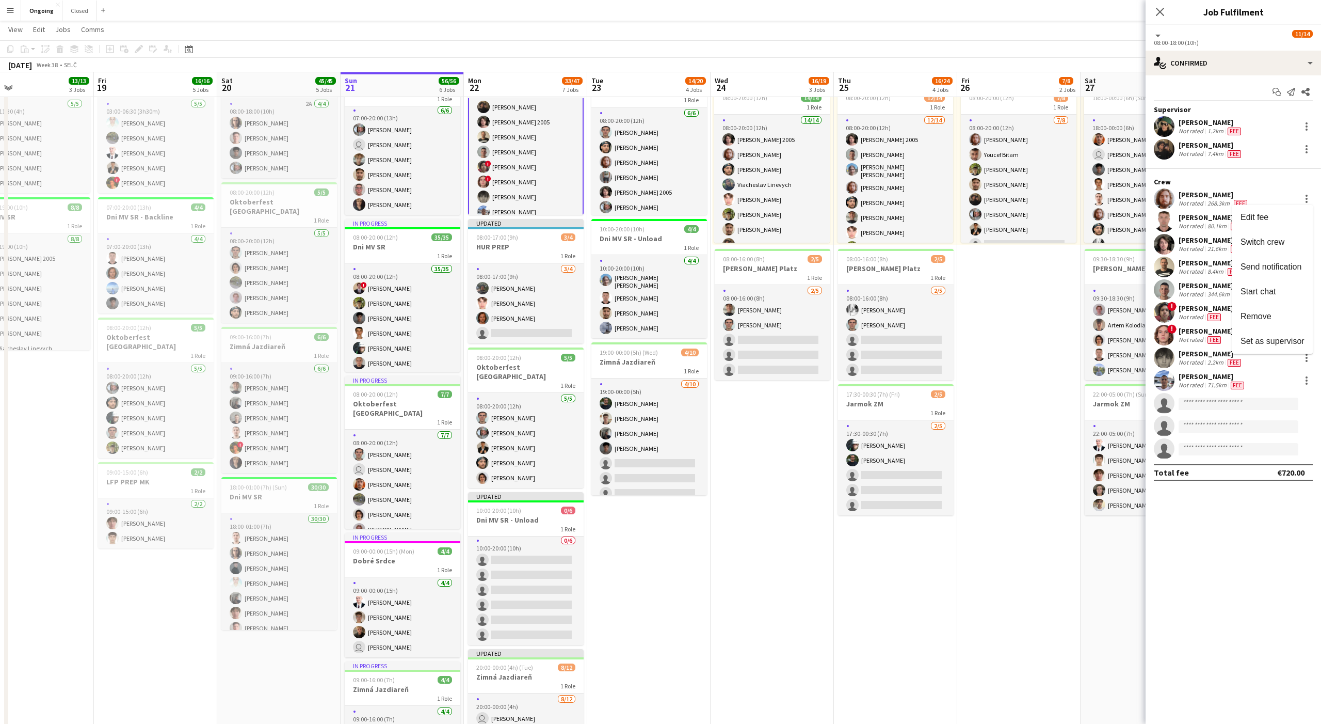
click at [489, 188] on div at bounding box center [660, 362] width 1321 height 724
click at [489, 221] on div at bounding box center [1307, 221] width 2 height 2
click at [489, 259] on button "Switch crew" at bounding box center [1273, 265] width 81 height 25
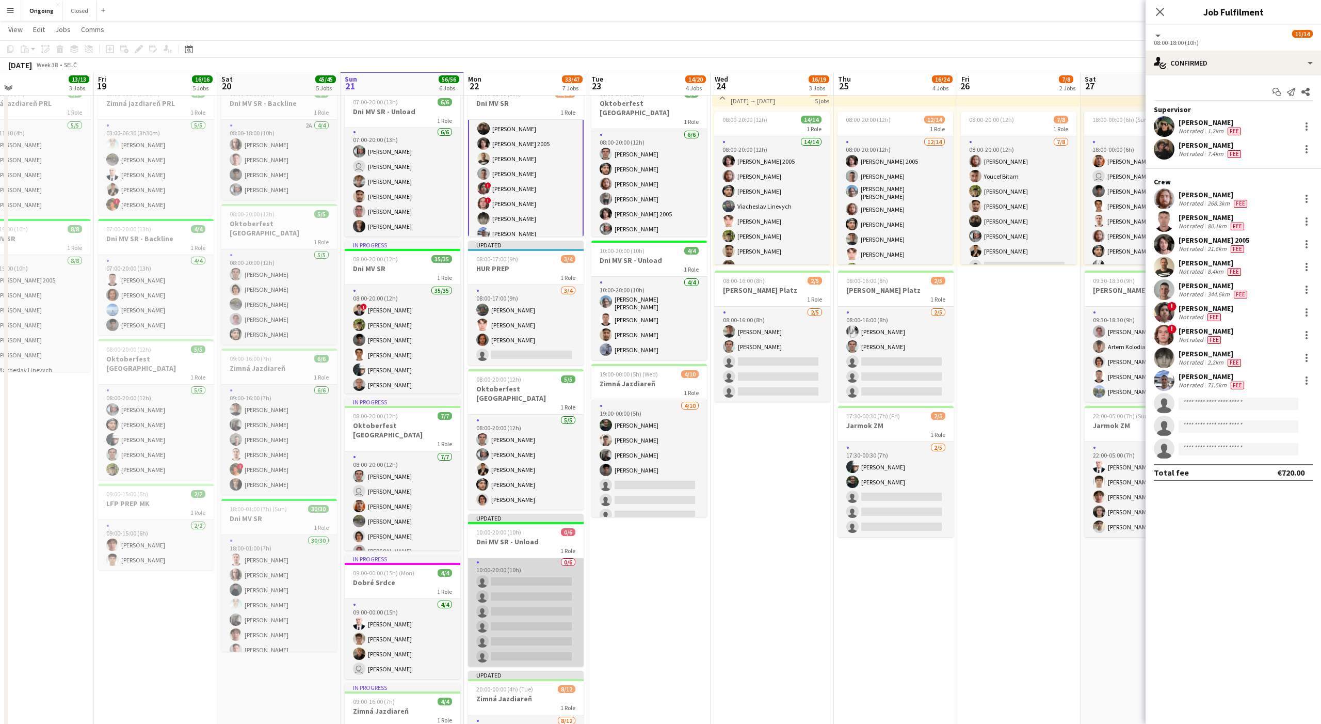
click at [489, 491] on app-card-role "0/6 10:00-20:00 (10h) single-neutral-actions single-neutral-actions single-neut…" at bounding box center [526, 611] width 116 height 110
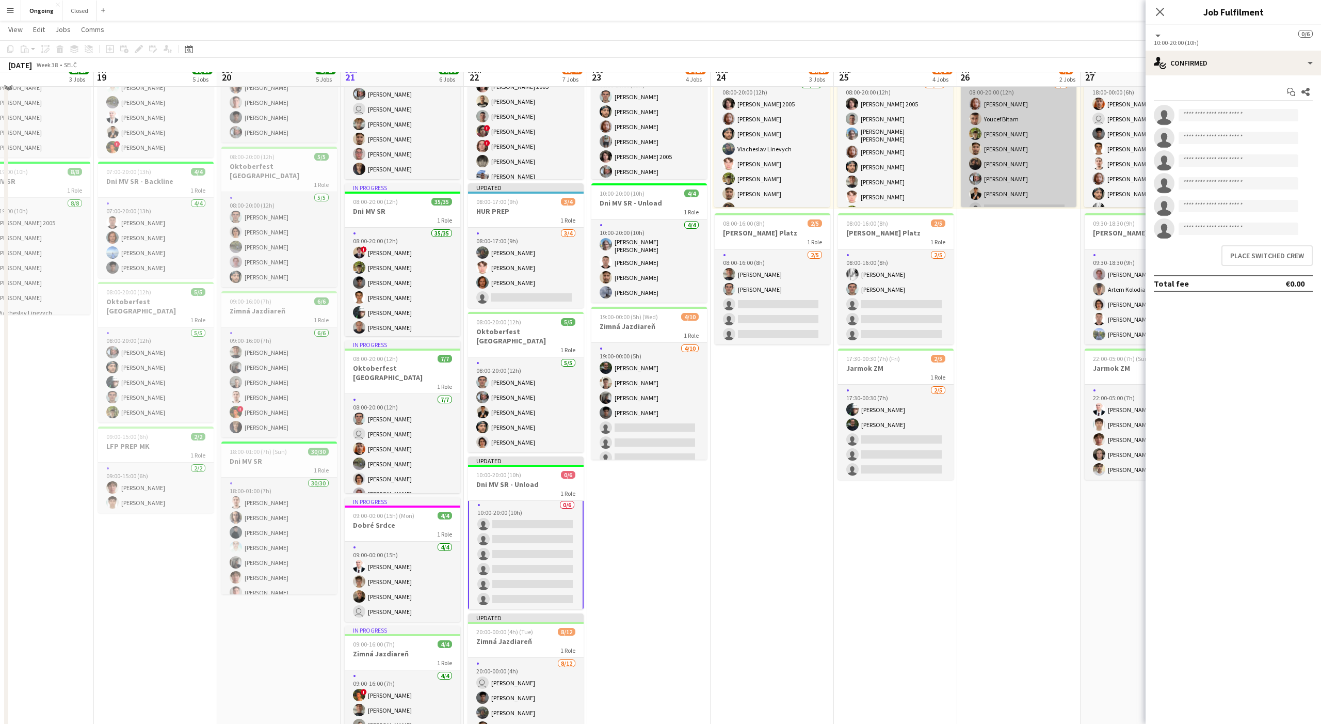
scroll to position [144, 0]
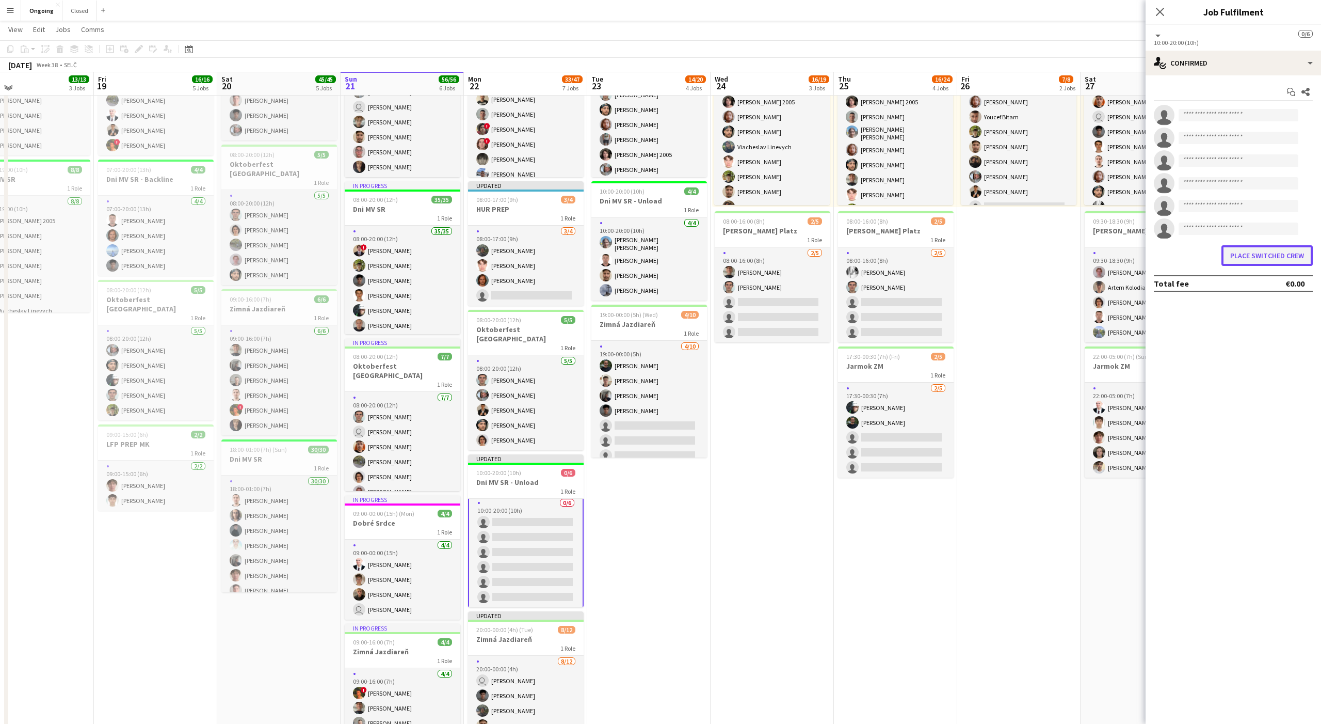
click at [489, 259] on button "Place switched crew" at bounding box center [1267, 255] width 91 height 21
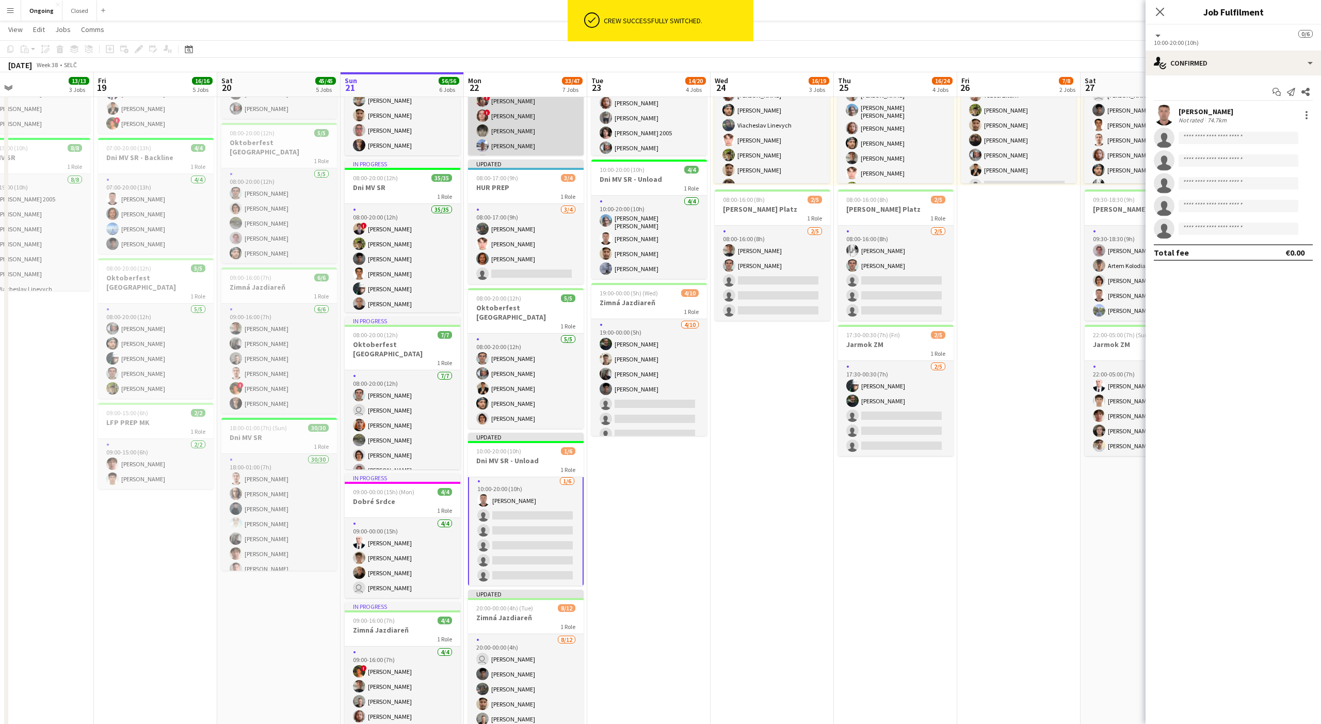
click at [489, 134] on app-card-role "1I [DATE] 08:00-18:00 (10h) [PERSON_NAME] [PERSON_NAME] [PERSON_NAME] [PERSON_N…" at bounding box center [526, 101] width 116 height 230
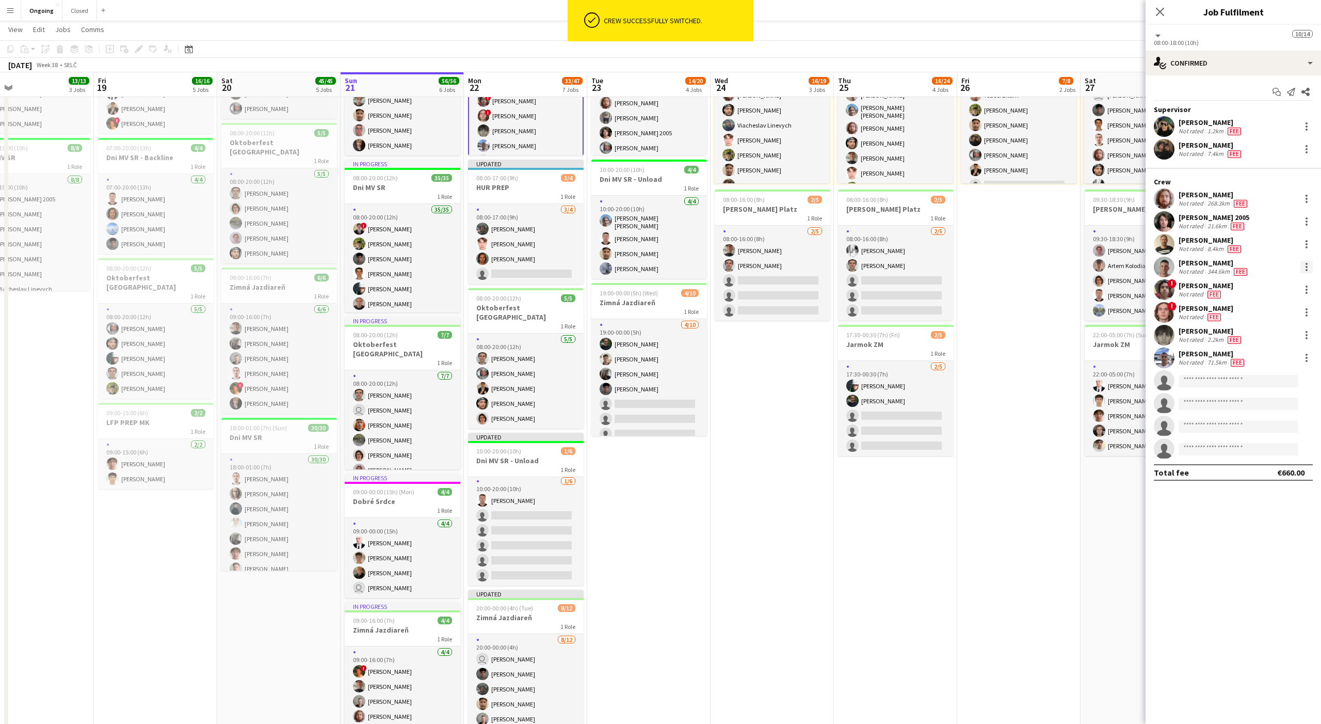
click at [489, 268] on div at bounding box center [1307, 267] width 12 height 12
click at [489, 307] on span "Switch crew" at bounding box center [1263, 310] width 44 height 9
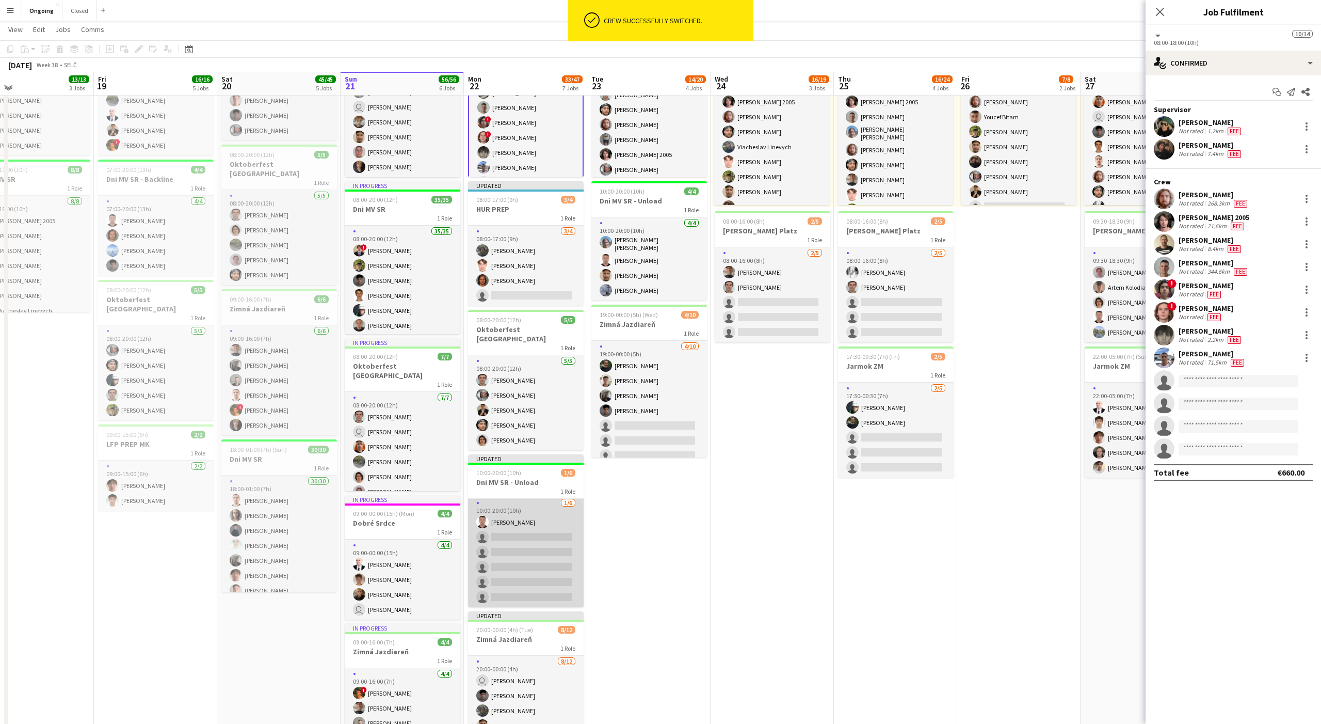
click at [489, 491] on app-card-role "[DATE] 10:00-20:00 (10h) [PERSON_NAME] single-neutral-actions single-neutral-ac…" at bounding box center [526, 552] width 116 height 110
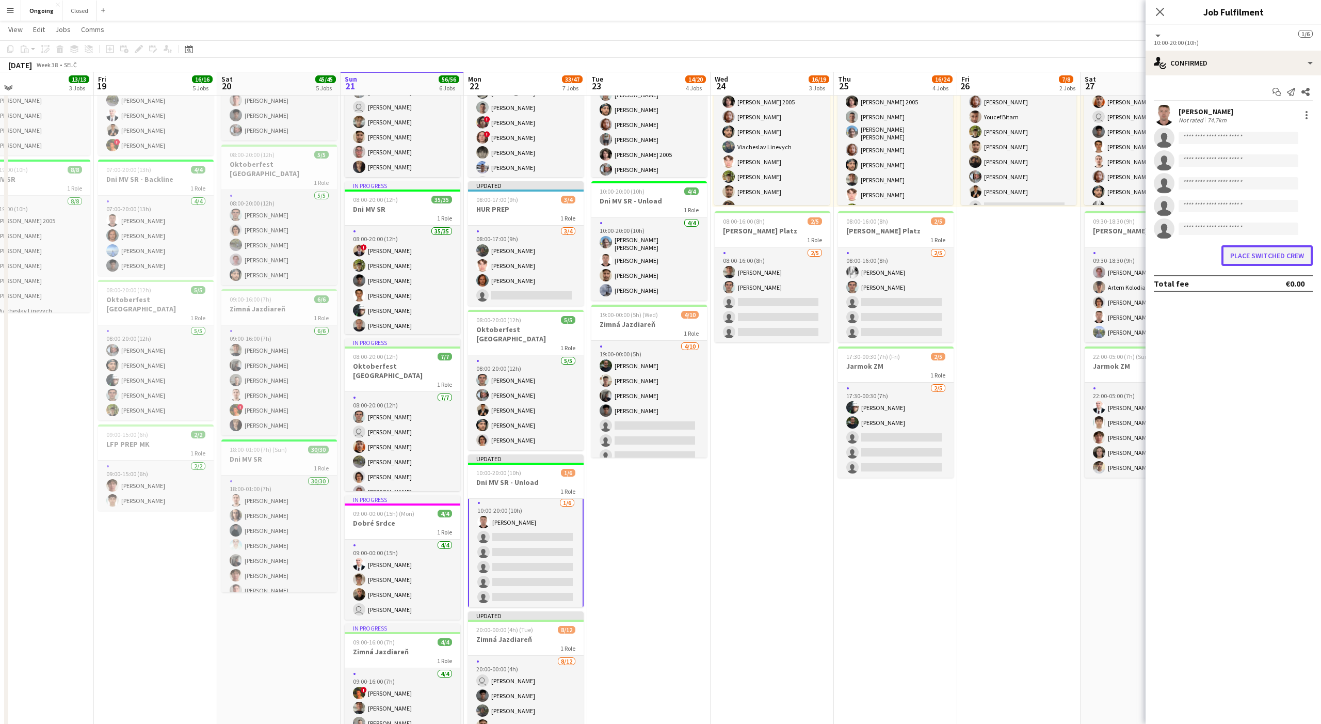
click at [489, 253] on button "Place switched crew" at bounding box center [1267, 255] width 91 height 21
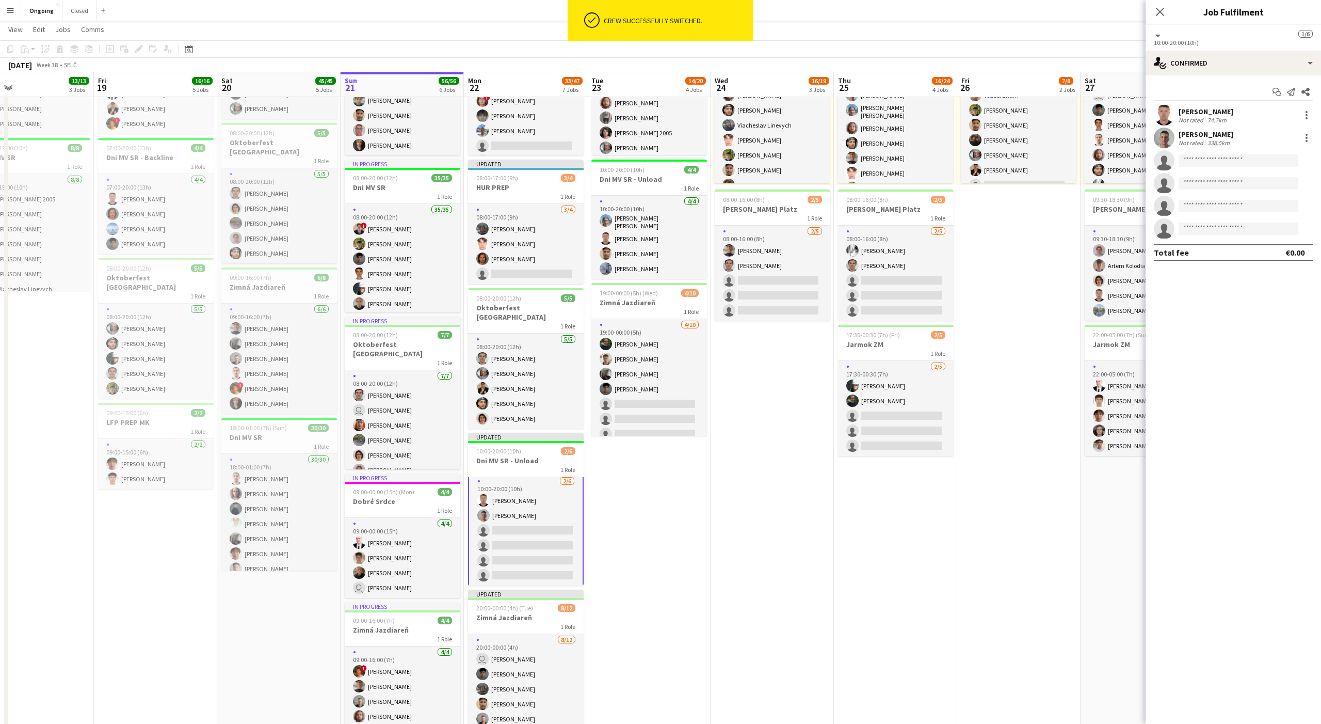
scroll to position [144, 0]
click at [489, 131] on app-card-role "1I [DATE] 08:00-18:00 (10h) [PERSON_NAME] [PERSON_NAME] [PERSON_NAME] [PERSON_N…" at bounding box center [526, 101] width 116 height 230
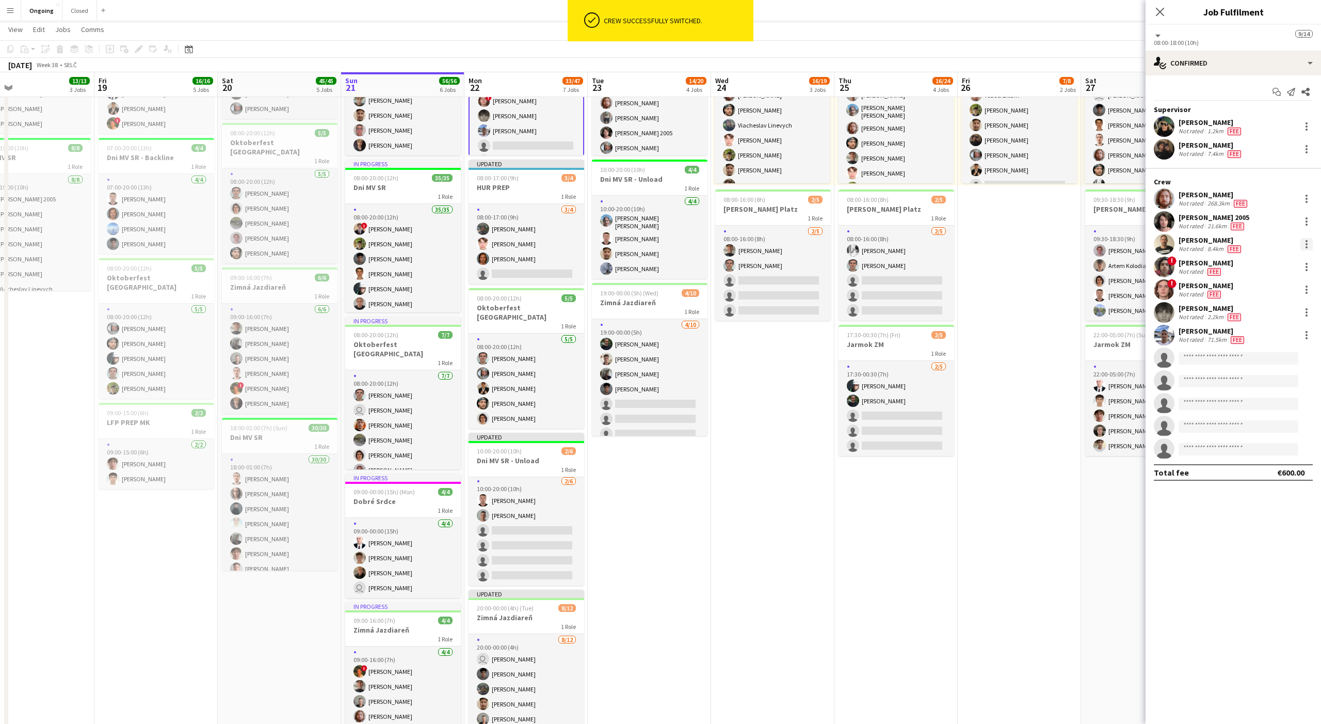
click at [489, 247] on div at bounding box center [1307, 247] width 2 height 2
click at [489, 282] on button "Switch crew" at bounding box center [1273, 288] width 81 height 25
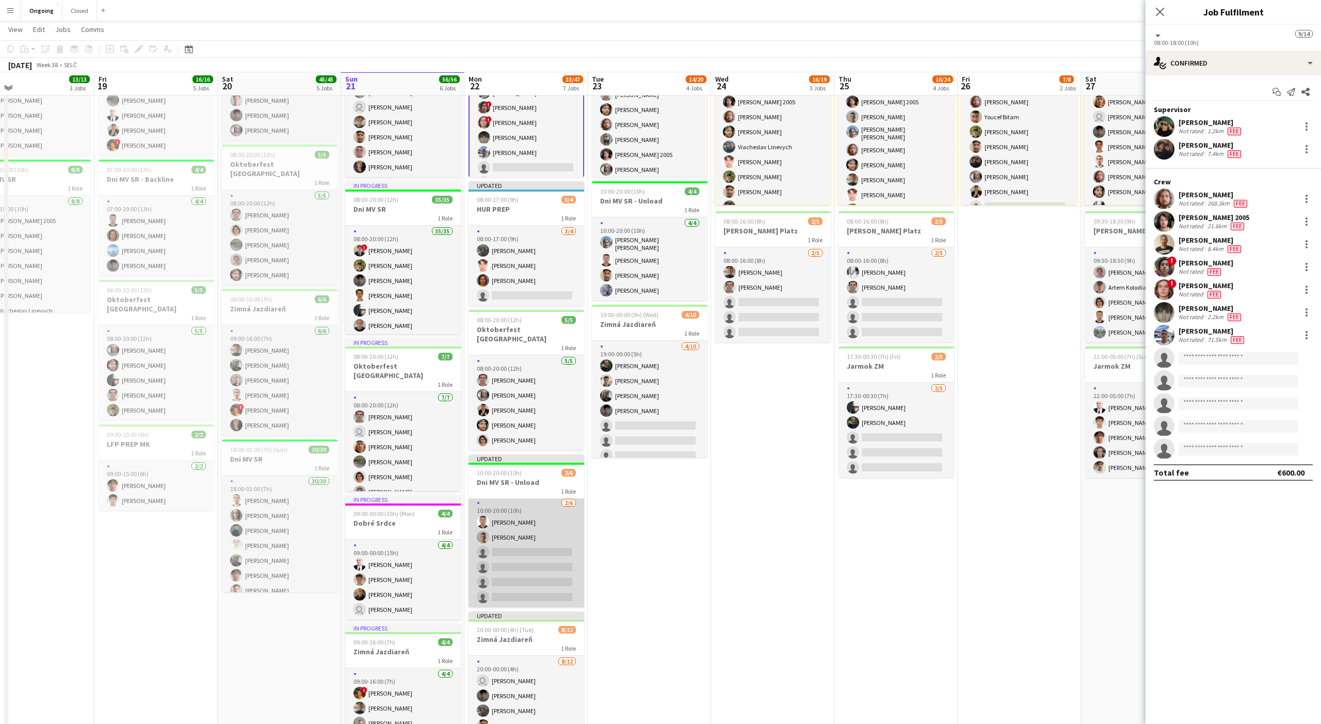
click at [489, 491] on app-card-role "[DATE] 10:00-20:00 (10h) [PERSON_NAME] [PERSON_NAME] single-neutral-actions sin…" at bounding box center [527, 552] width 116 height 110
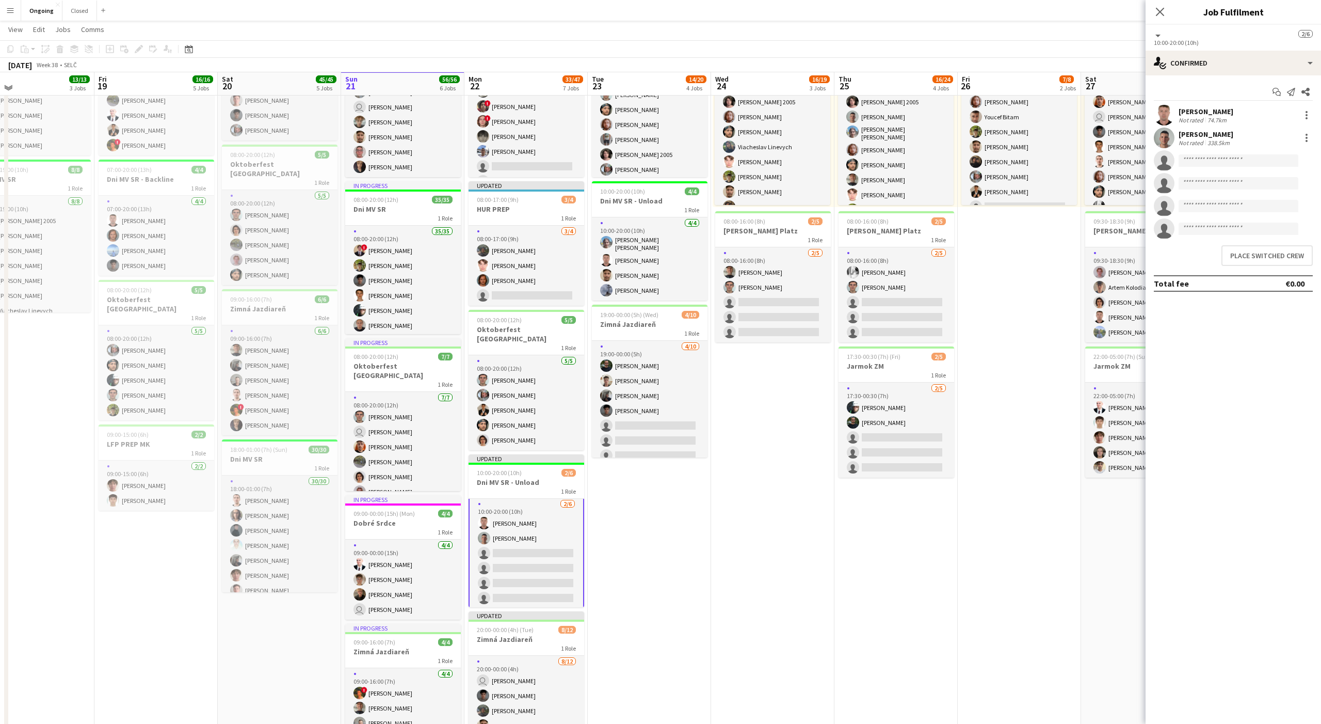
scroll to position [3, 0]
click at [489, 248] on button "Place switched crew" at bounding box center [1267, 255] width 91 height 21
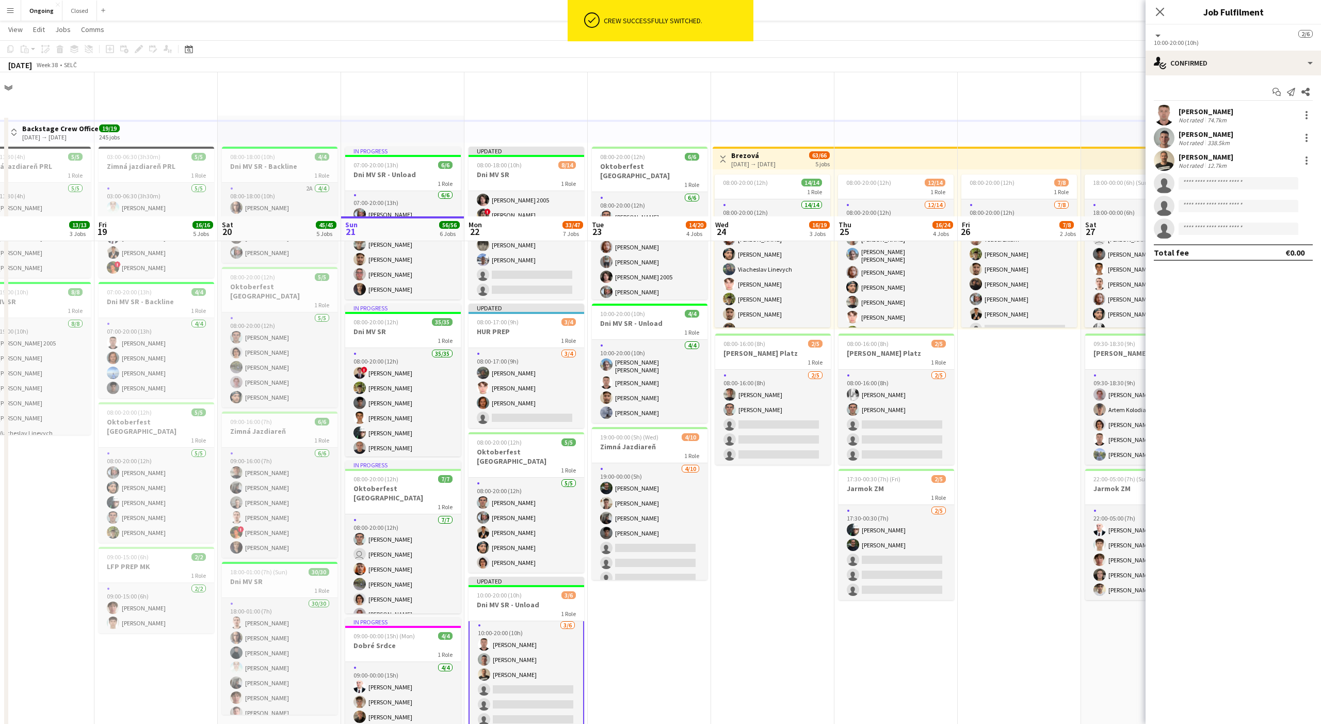
scroll to position [144, 0]
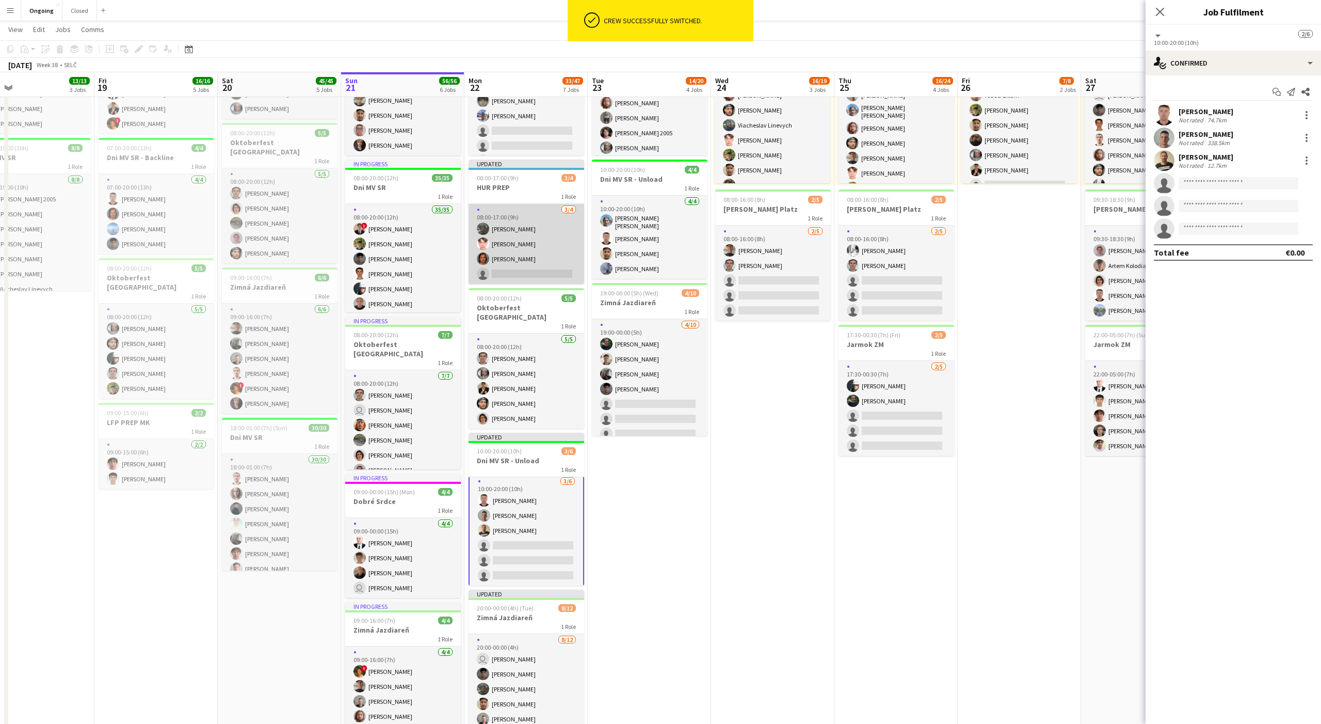
click at [489, 266] on app-card-role "[DATE] 08:00-17:00 (9h) [PERSON_NAME] [PERSON_NAME] single-neutral-actions" at bounding box center [527, 244] width 116 height 80
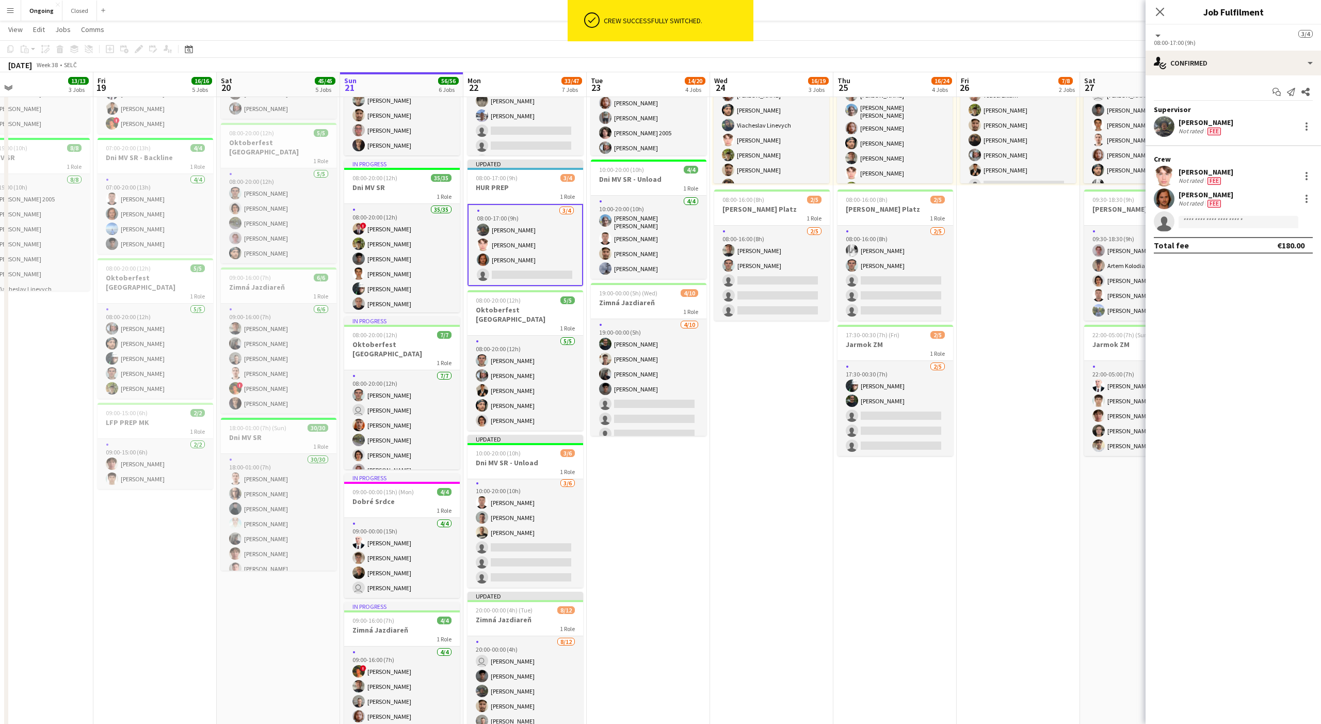
scroll to position [2, 0]
click at [489, 122] on app-card-role "1I [DATE] 08:00-18:00 (10h) [PERSON_NAME] [PERSON_NAME] [PERSON_NAME] [PERSON_N…" at bounding box center [526, 101] width 116 height 230
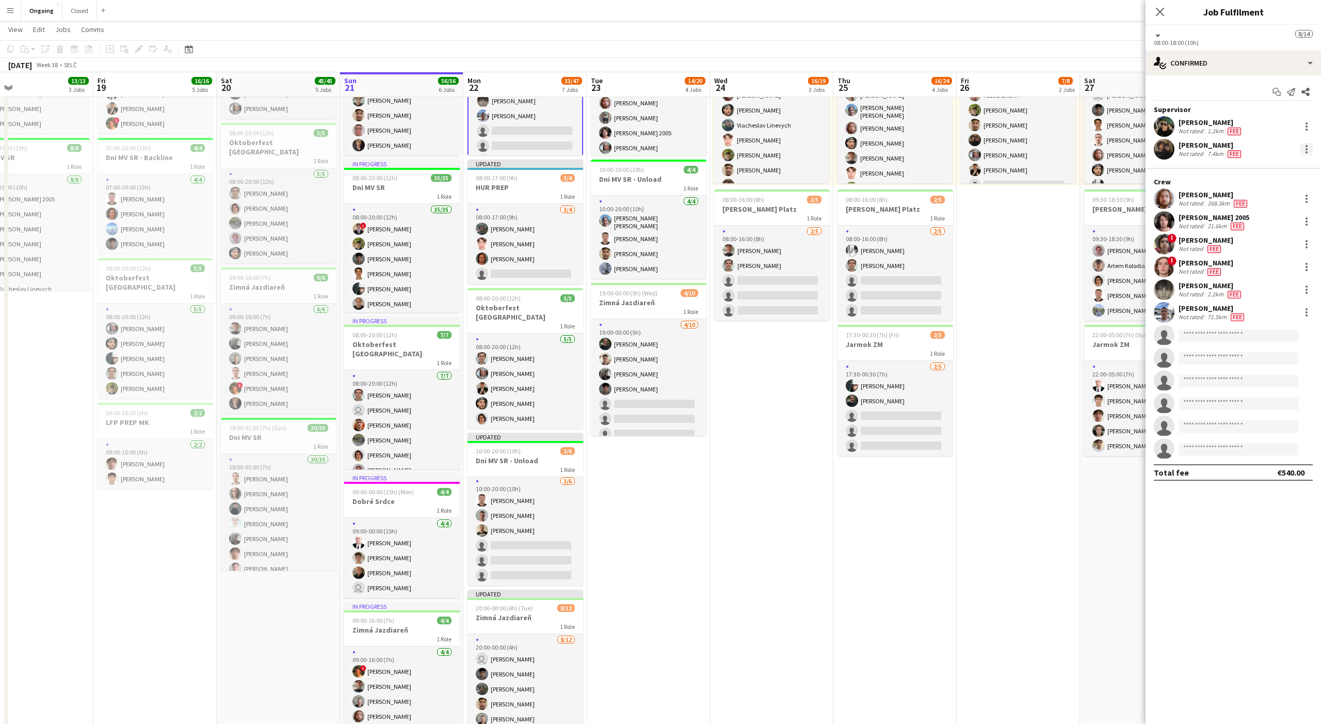
click at [489, 147] on div at bounding box center [1307, 149] width 12 height 12
click at [489, 195] on span "Switch crew" at bounding box center [1199, 192] width 44 height 9
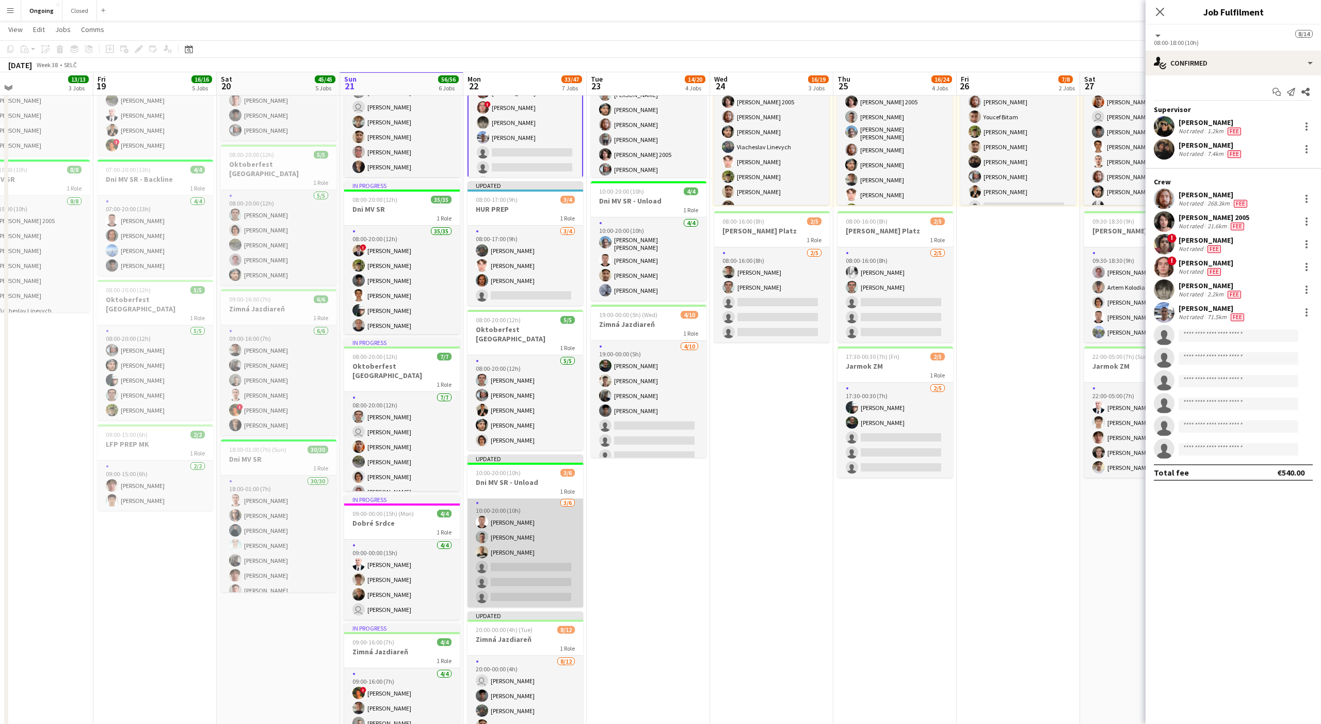
click at [489, 491] on app-card-role "[DATE] 10:00-20:00 (10h) [PERSON_NAME] [PERSON_NAME] [PERSON_NAME] single-neutr…" at bounding box center [526, 552] width 116 height 110
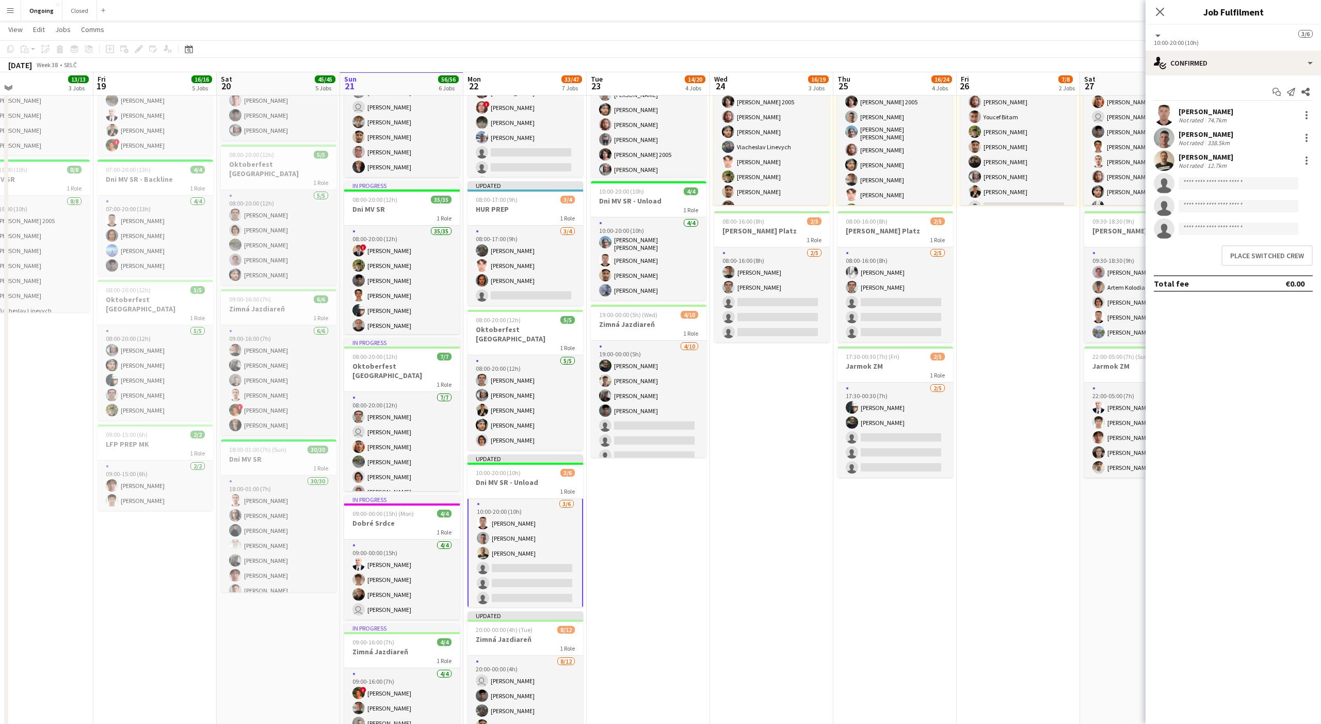
scroll to position [3, 0]
click at [489, 251] on button "Place switched crew" at bounding box center [1267, 255] width 91 height 21
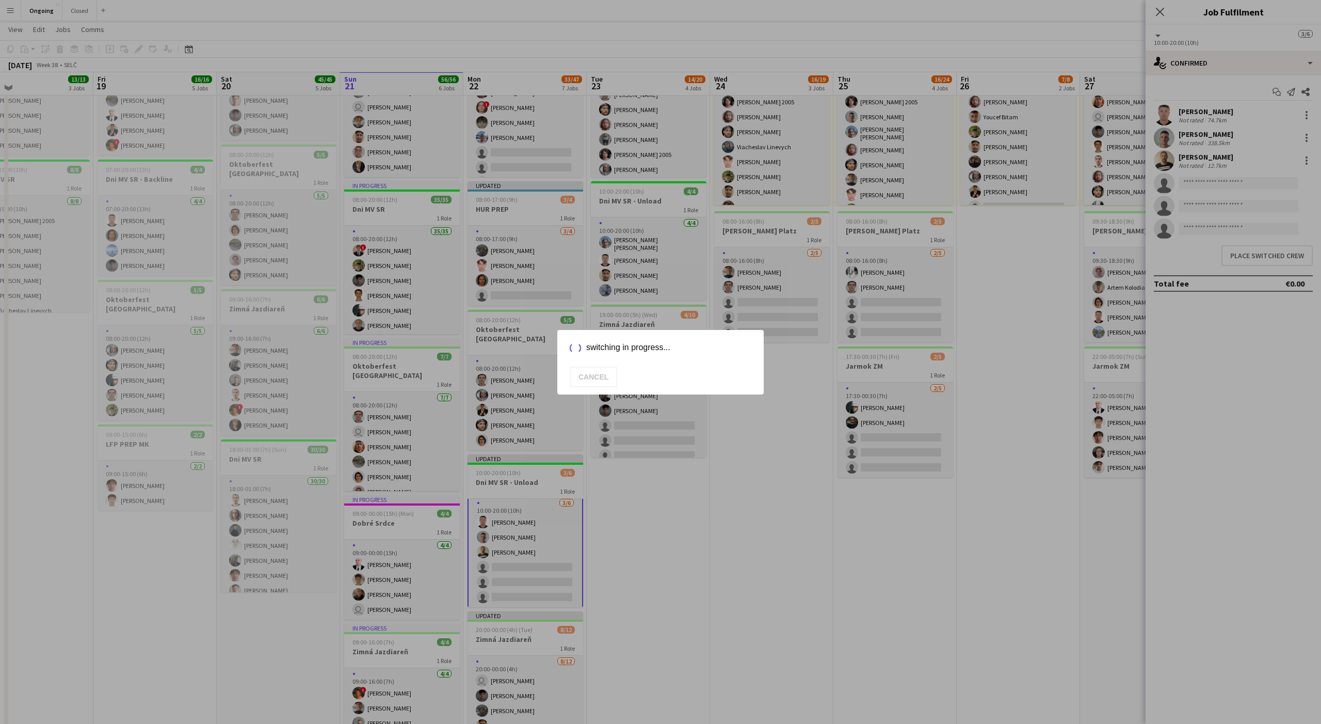
scroll to position [144, 0]
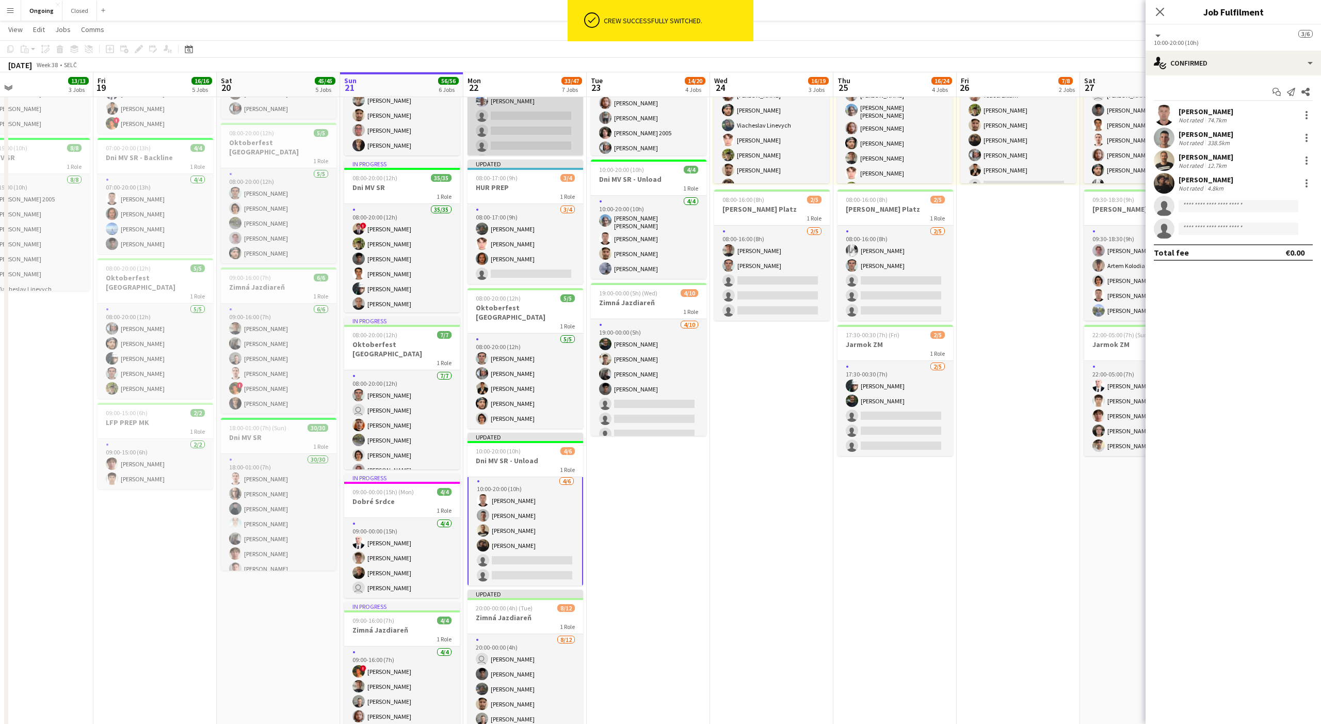
click at [489, 130] on app-card-role "1I [DATE] 08:00-18:00 (10h) [PERSON_NAME] [PERSON_NAME] [PERSON_NAME] 2005 ! [P…" at bounding box center [526, 101] width 116 height 230
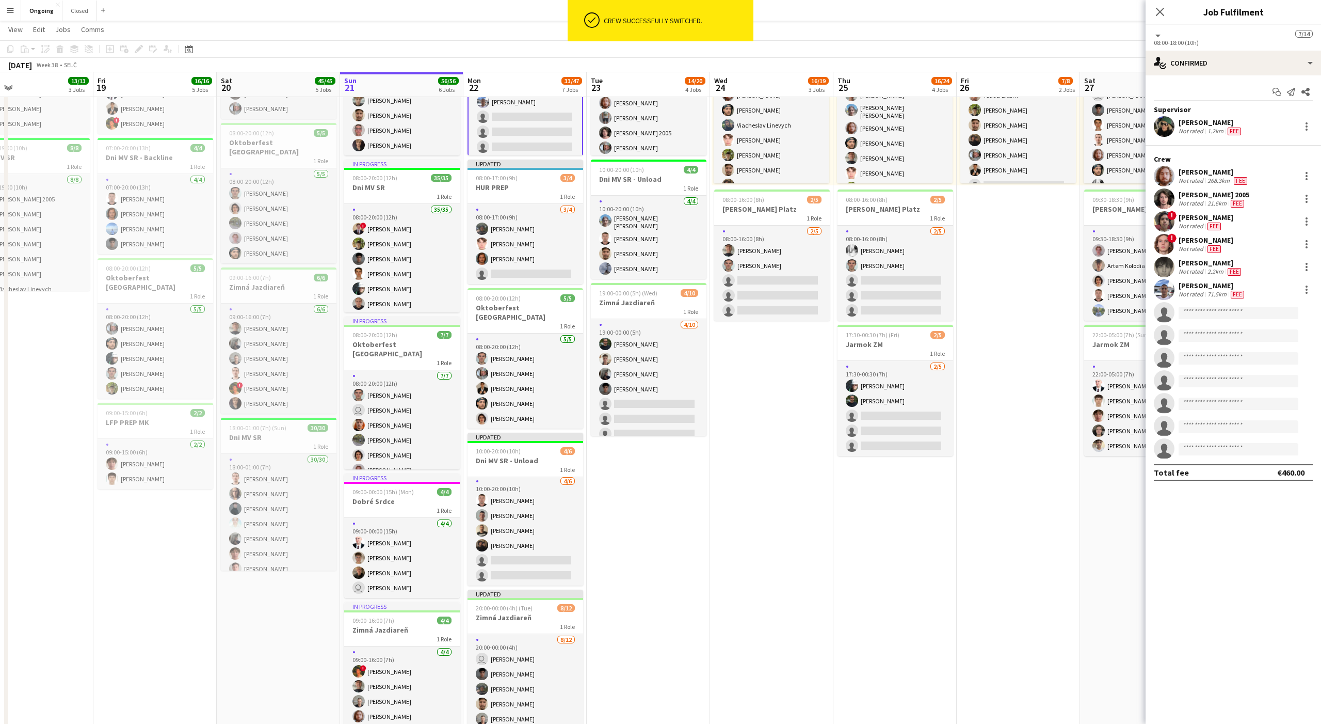
scroll to position [2, 0]
click at [489, 124] on div at bounding box center [1307, 126] width 12 height 12
click at [489, 167] on span "Switch crew" at bounding box center [1199, 170] width 44 height 9
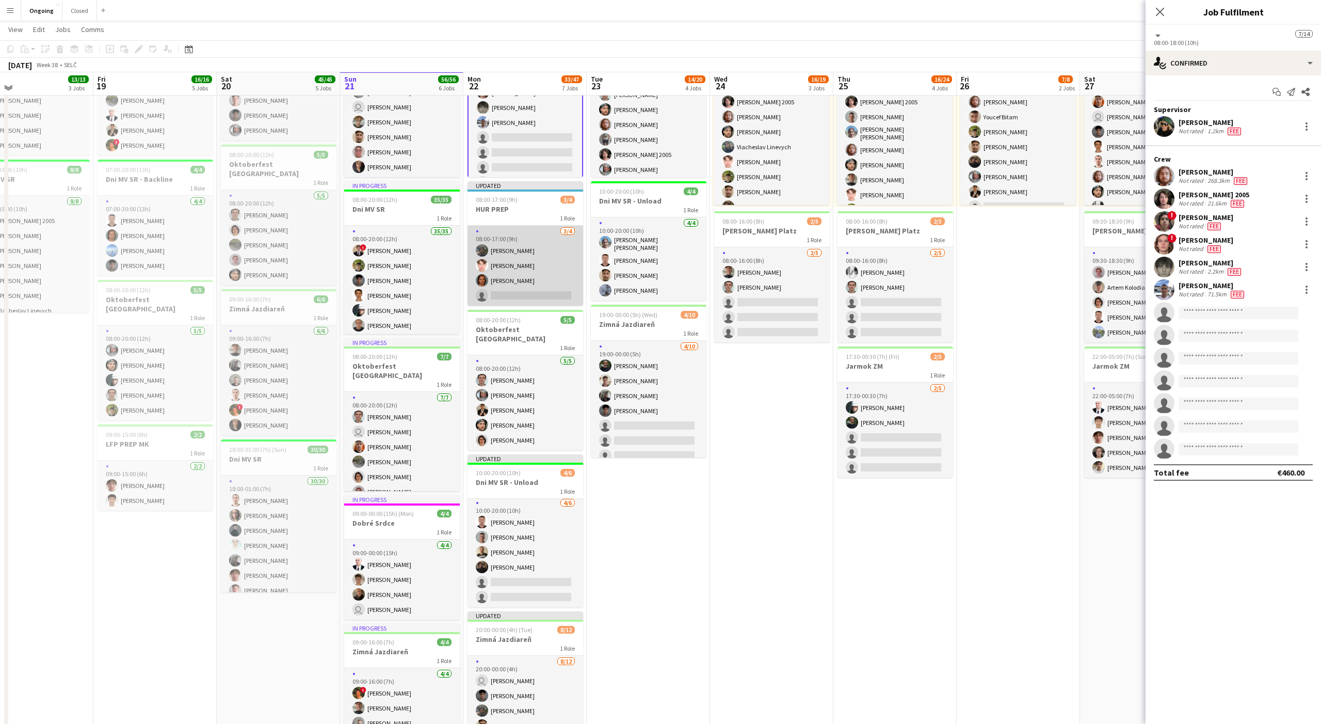
click at [489, 269] on app-card-role "[DATE] 08:00-17:00 (9h) [PERSON_NAME] [PERSON_NAME] single-neutral-actions" at bounding box center [526, 266] width 116 height 80
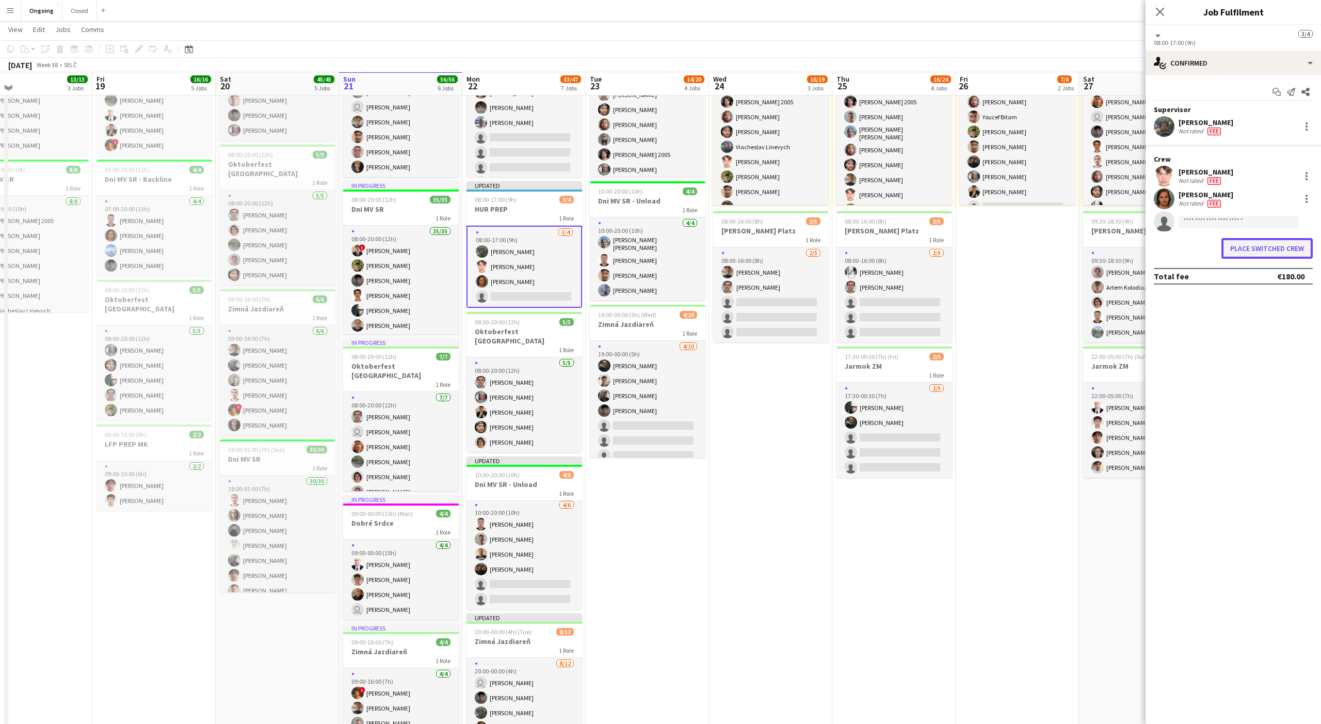
click at [489, 249] on button "Place switched crew" at bounding box center [1267, 248] width 91 height 21
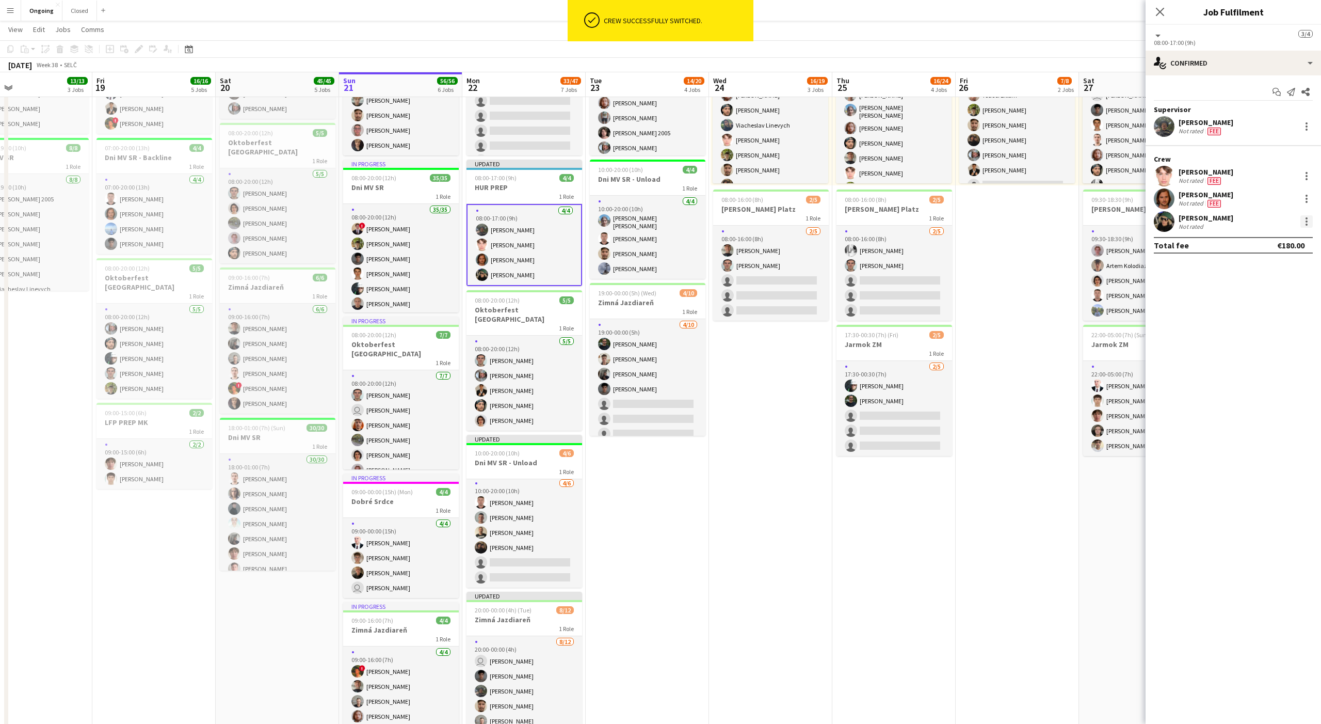
click at [489, 215] on div at bounding box center [1307, 221] width 12 height 12
click at [489, 362] on span "Set as supervisor" at bounding box center [1273, 364] width 64 height 9
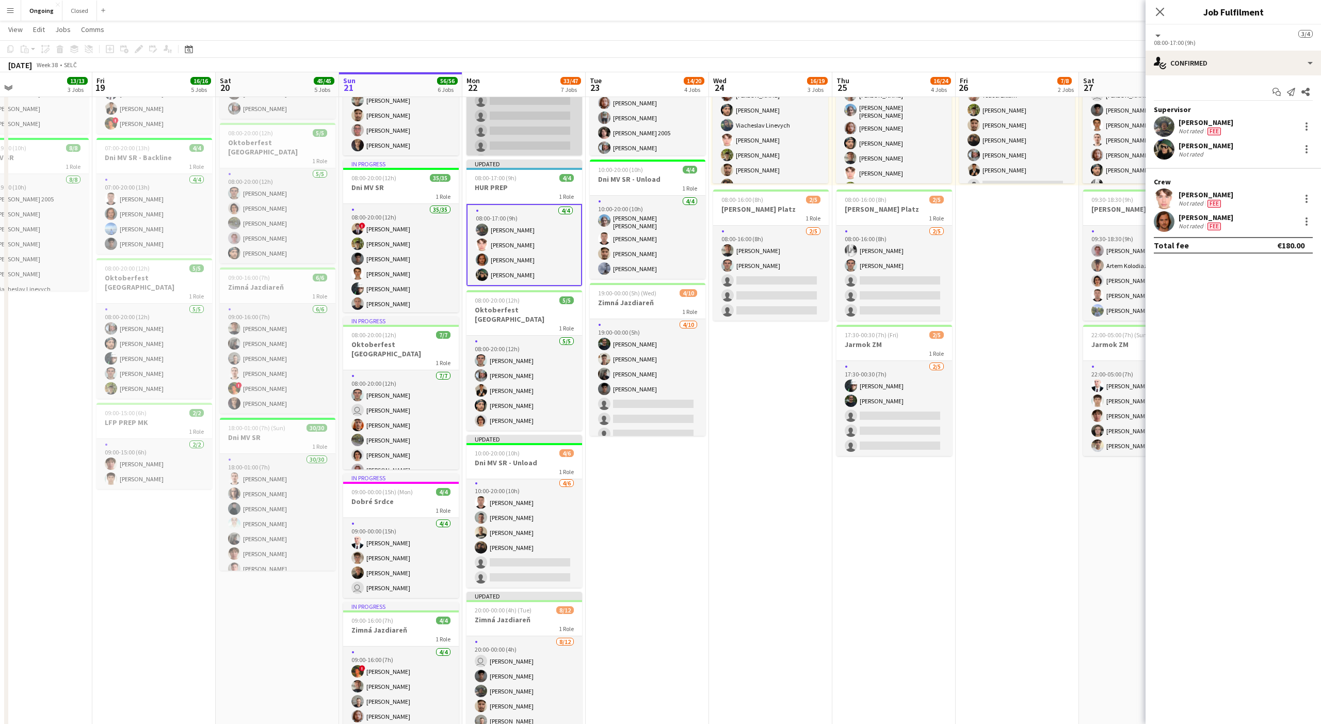
click at [489, 127] on app-card-role "1I [DATE] 08:00-18:00 (10h) [PERSON_NAME] [PERSON_NAME] 2005 ! [PERSON_NAME] ! …" at bounding box center [525, 101] width 116 height 230
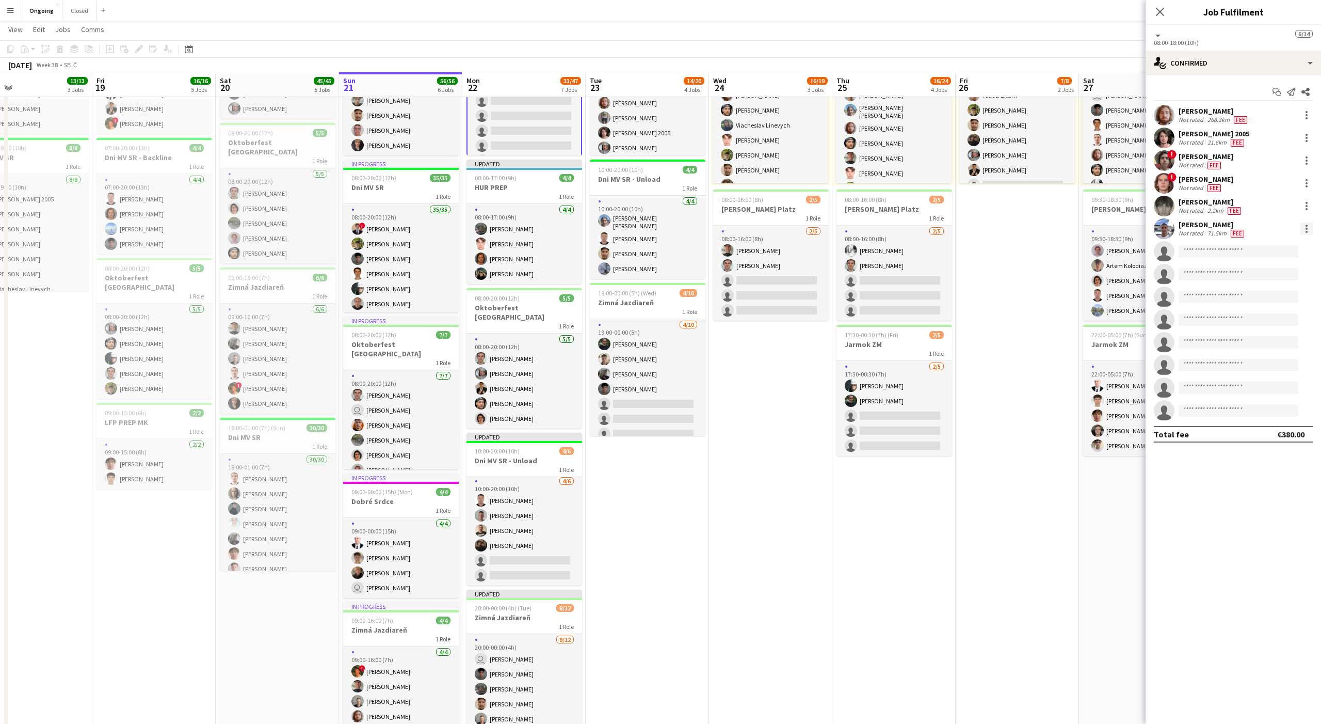
click at [489, 232] on div at bounding box center [1307, 228] width 12 height 12
click at [489, 272] on span "Switch crew" at bounding box center [1263, 272] width 44 height 9
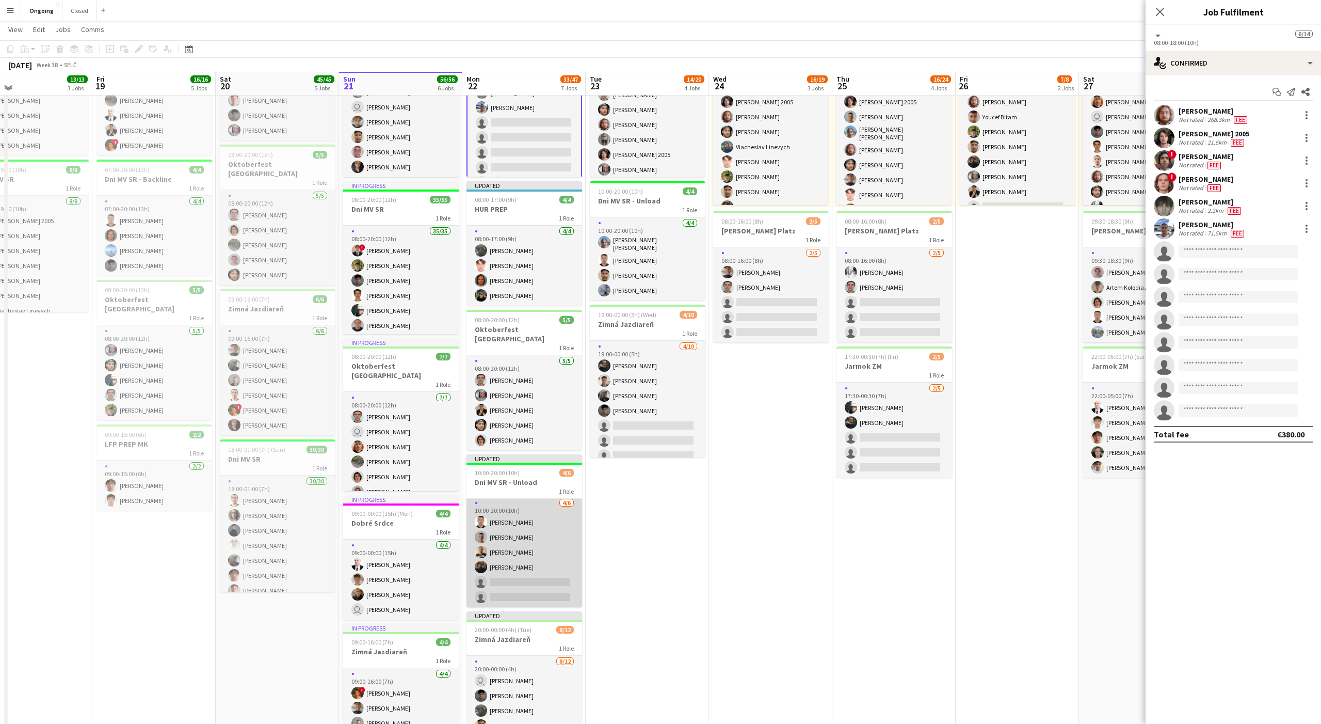
click at [489, 491] on app-card-role "[DATE] 10:00-20:00 (10h) [PERSON_NAME] [PERSON_NAME] [PERSON_NAME] [PERSON_NAME…" at bounding box center [525, 552] width 116 height 110
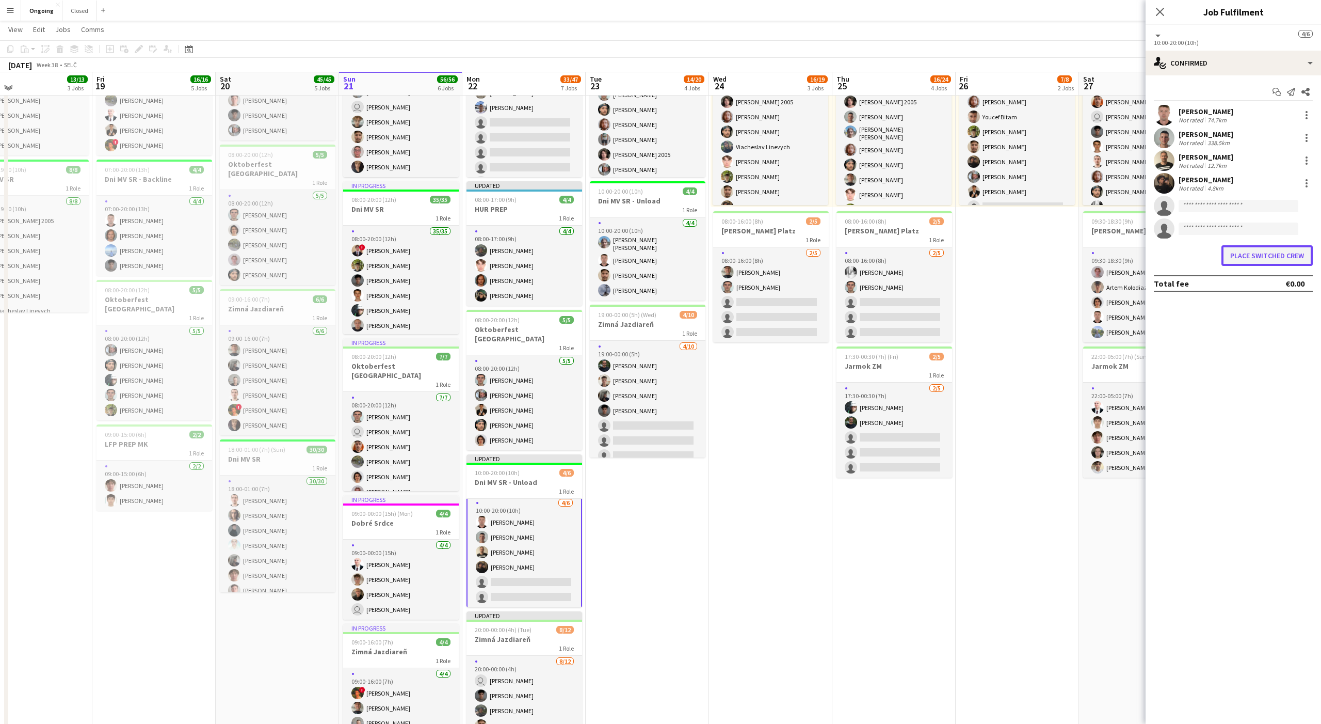
click at [489, 260] on button "Place switched crew" at bounding box center [1267, 255] width 91 height 21
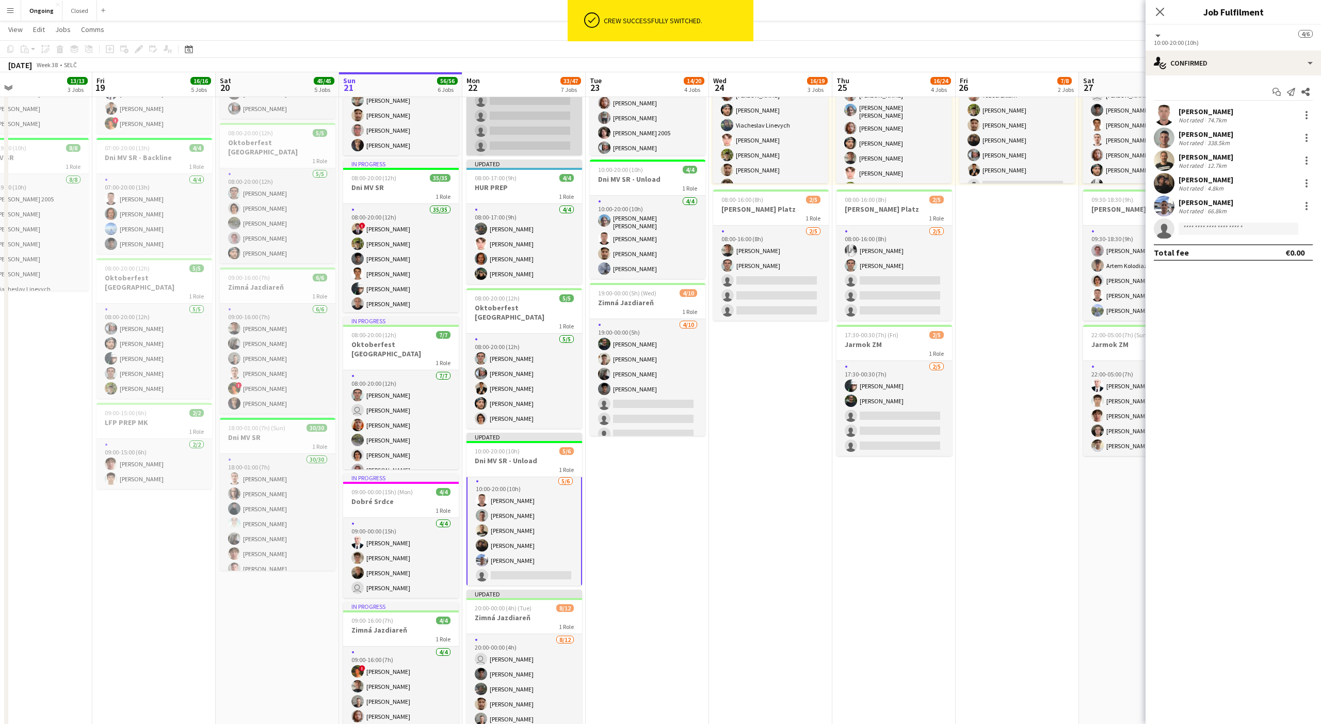
click at [489, 138] on app-card-role "1I [DATE] 08:00-18:00 (10h) [PERSON_NAME] [PERSON_NAME] 2005 ! [PERSON_NAME] ! …" at bounding box center [525, 101] width 116 height 230
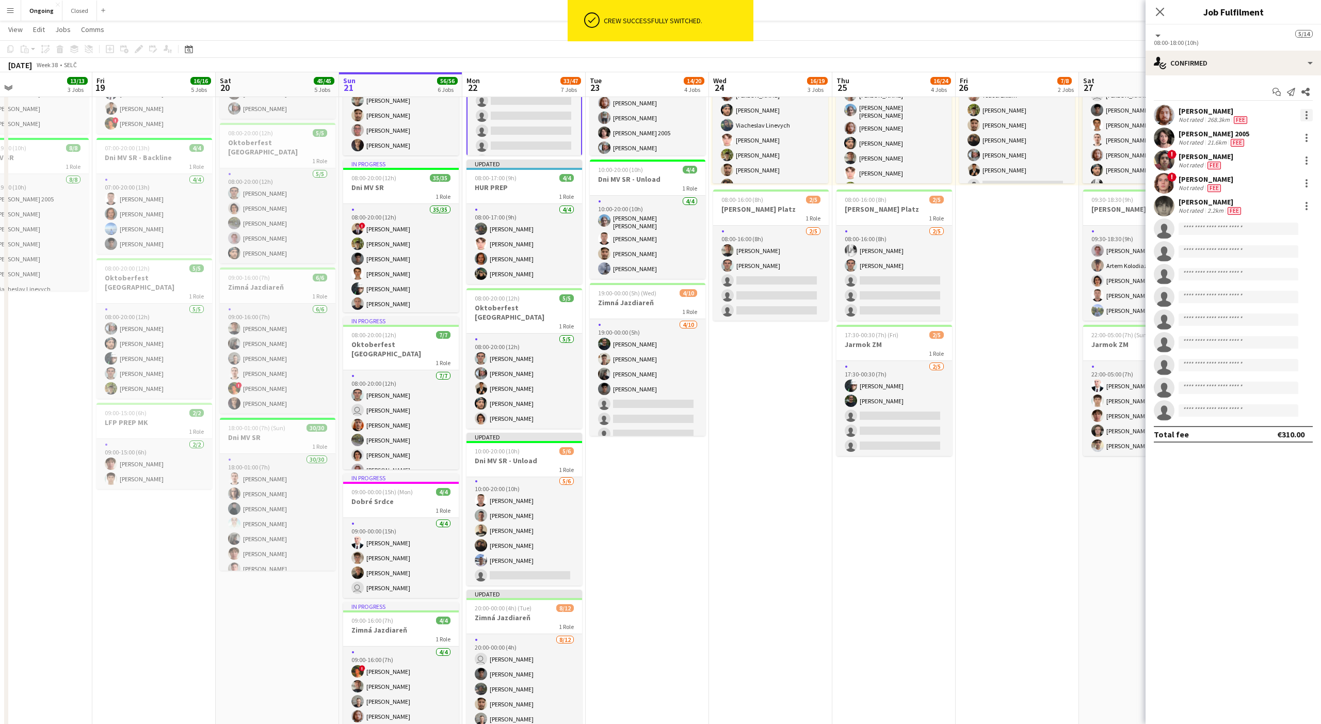
click at [489, 118] on div at bounding box center [1307, 115] width 12 height 12
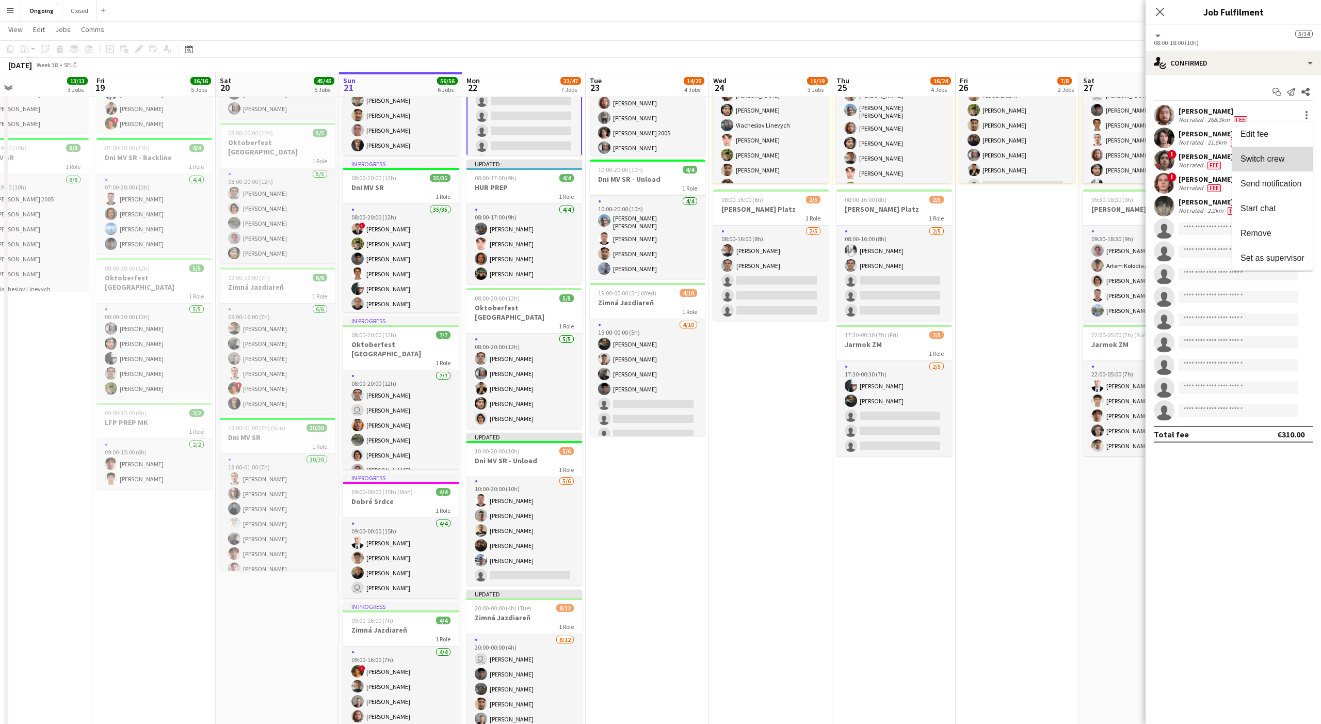
click at [489, 162] on span "Switch crew" at bounding box center [1263, 158] width 44 height 9
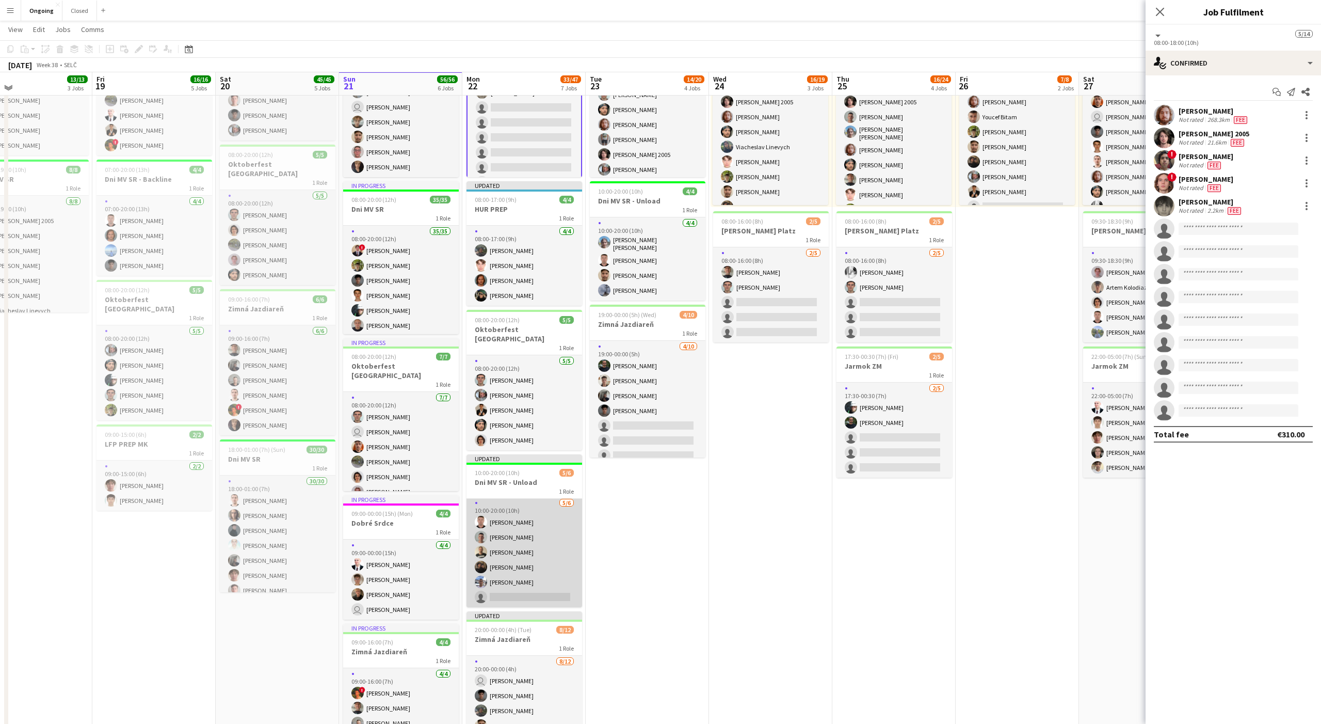
click at [489, 491] on app-card-role "[DATE] 10:00-20:00 (10h) [PERSON_NAME] [PERSON_NAME] [PERSON_NAME] [PERSON_NAME…" at bounding box center [525, 552] width 116 height 110
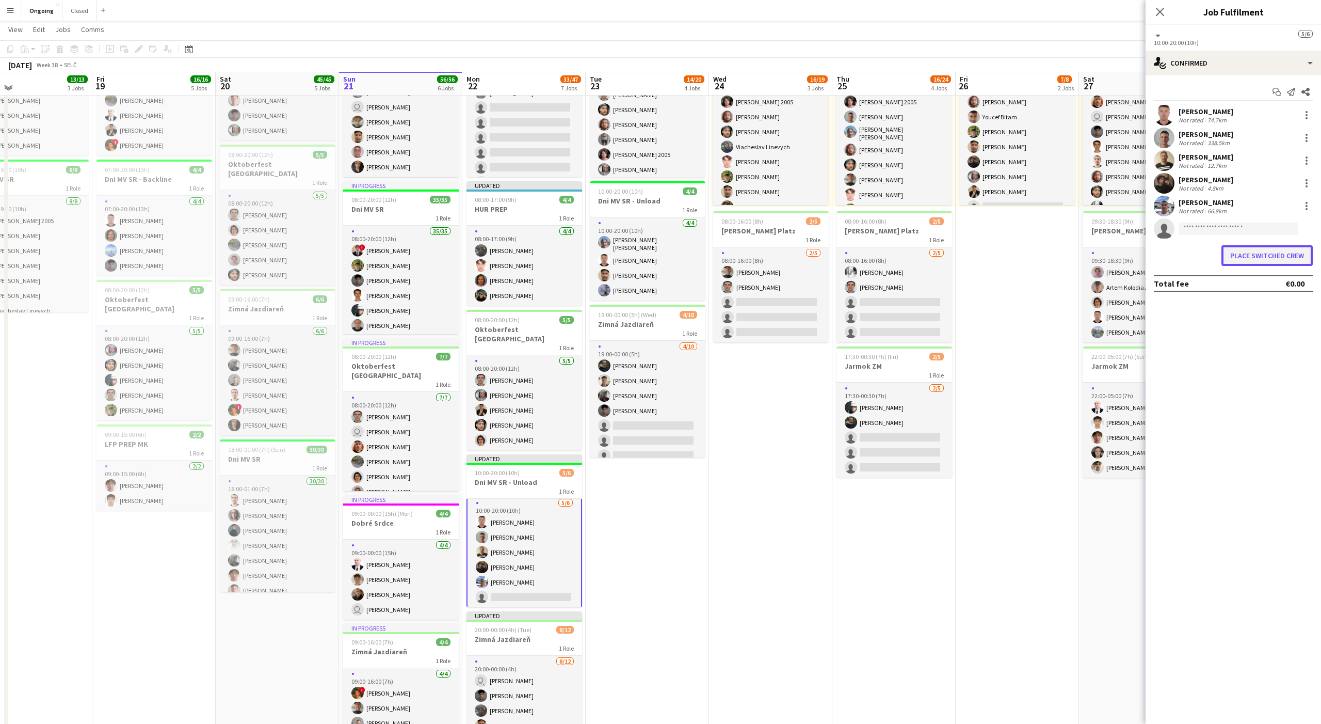
click at [489, 259] on button "Place switched crew" at bounding box center [1267, 255] width 91 height 21
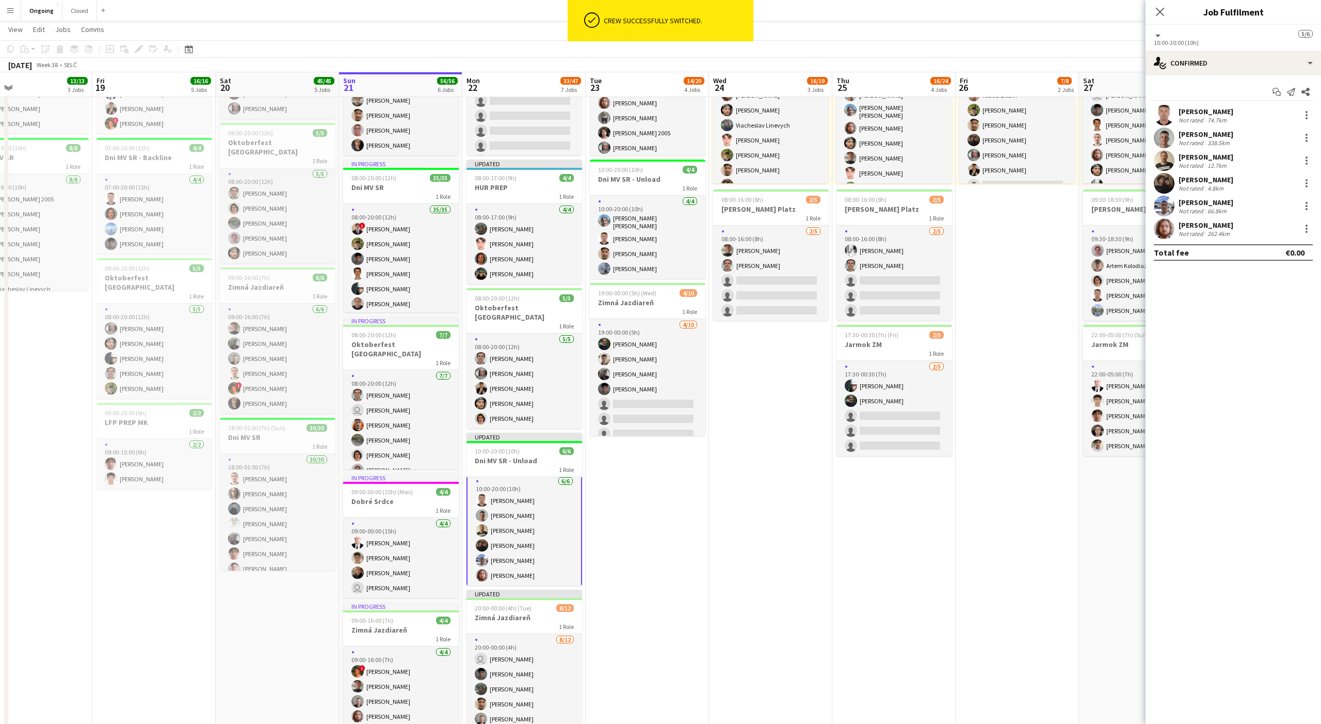
click at [489, 259] on div "Total fee €0.00" at bounding box center [1233, 252] width 159 height 17
click at [489, 182] on div at bounding box center [1307, 183] width 12 height 12
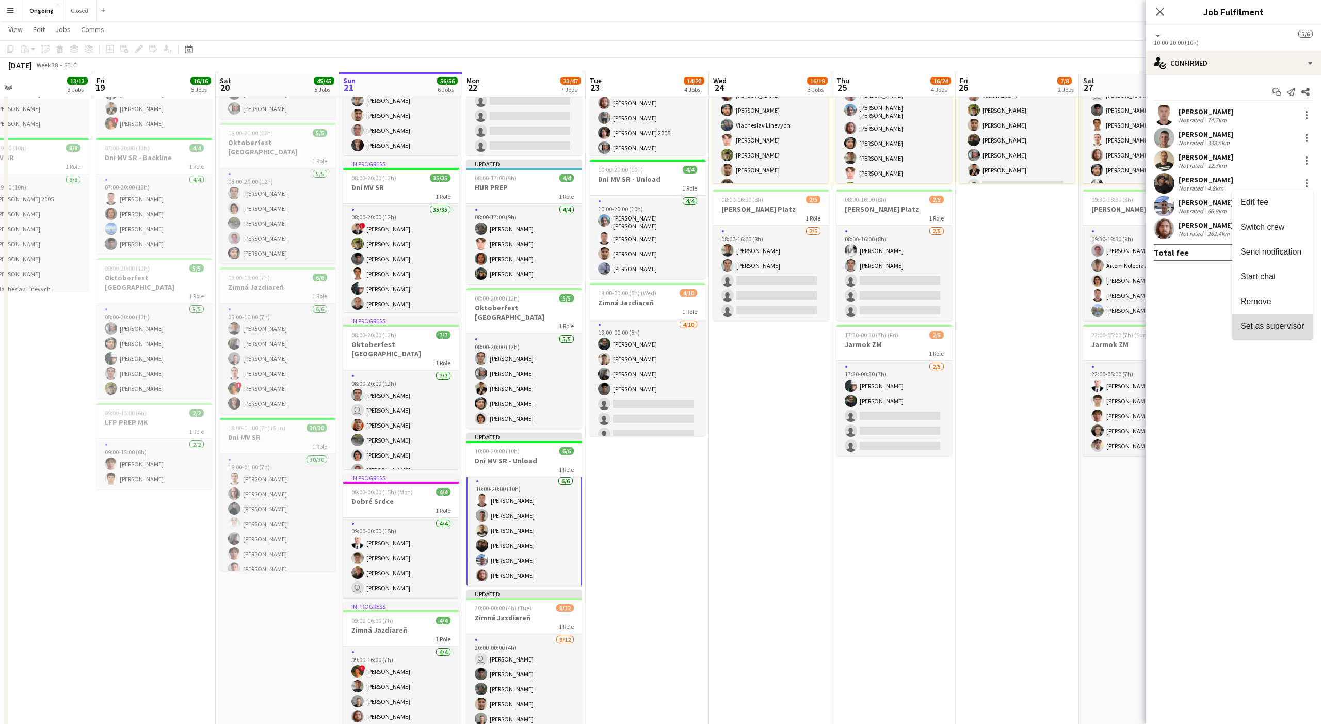
click at [489, 320] on button "Set as supervisor" at bounding box center [1273, 326] width 81 height 25
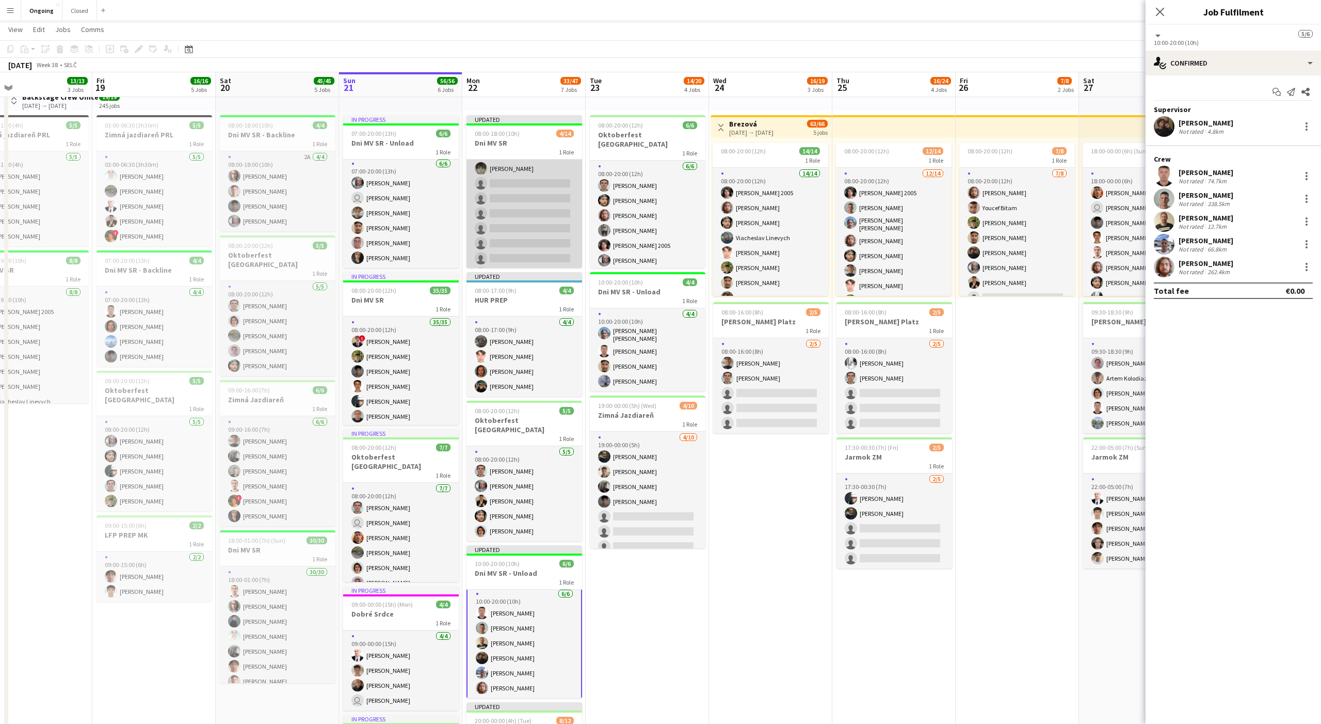
click at [489, 223] on app-card-role "1I [DATE] 08:00-18:00 (10h) [PERSON_NAME] 2005 ! [PERSON_NAME] ! [PERSON_NAME] …" at bounding box center [525, 214] width 116 height 230
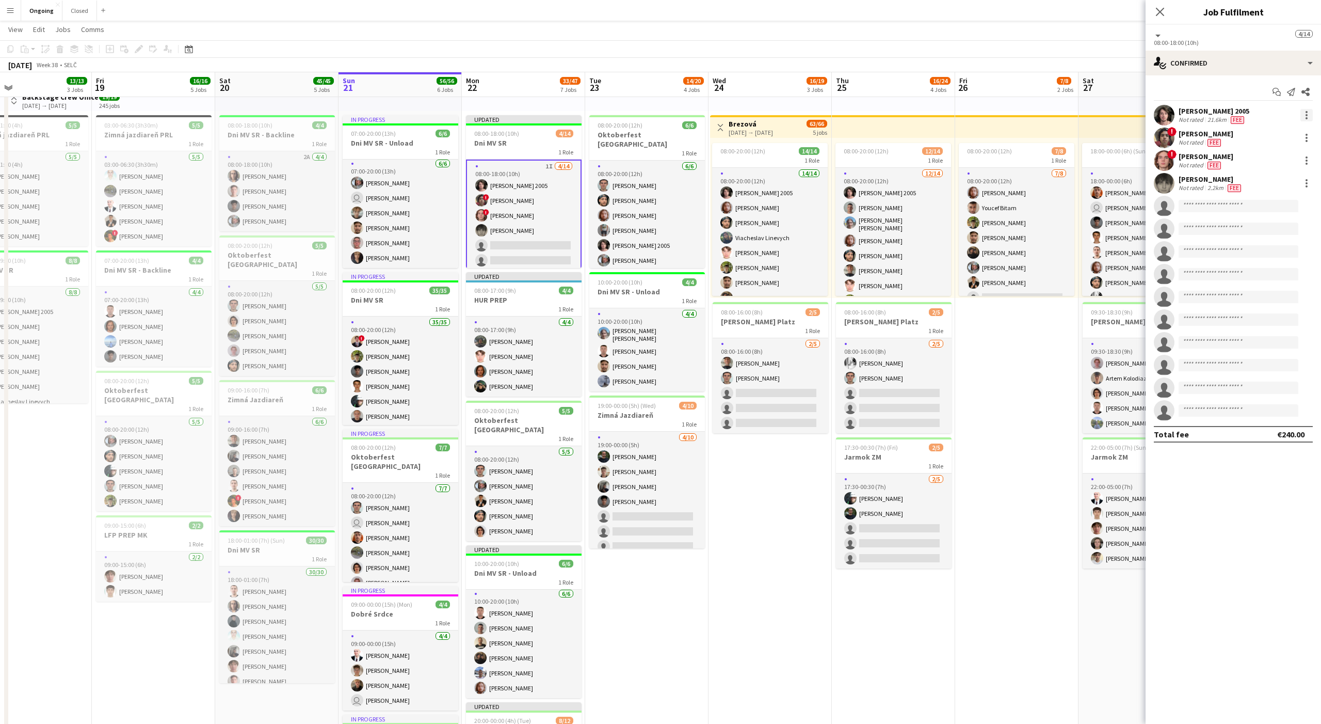
click at [489, 117] on div at bounding box center [1307, 115] width 12 height 12
click at [489, 237] on span "Remove" at bounding box center [1256, 233] width 31 height 9
click at [489, 158] on div at bounding box center [1307, 157] width 2 height 2
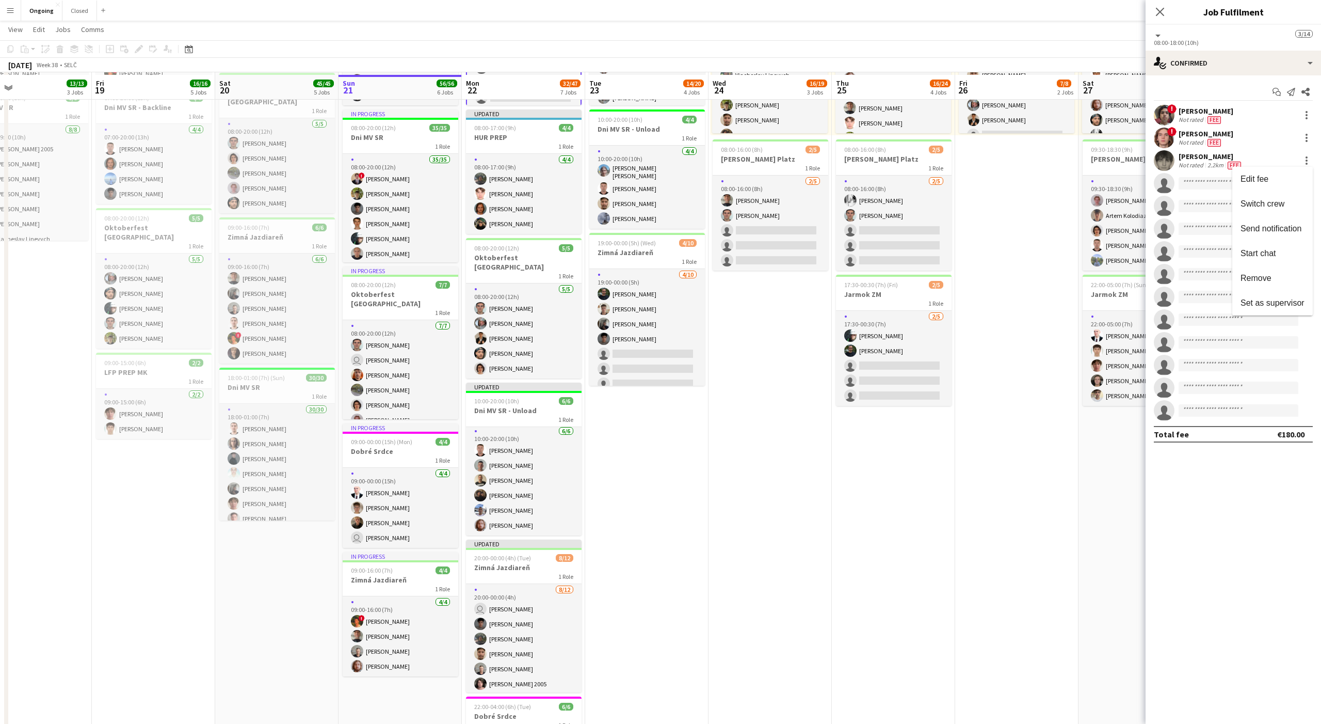
scroll to position [197, 0]
click at [489, 491] on div at bounding box center [660, 362] width 1321 height 724
click at [489, 382] on app-job-card "Updated 10:00-20:00 (10h) 6/6 Dni MV SR - Unload 1 Role [DATE] 10:00-20:00 (10h…" at bounding box center [524, 456] width 116 height 153
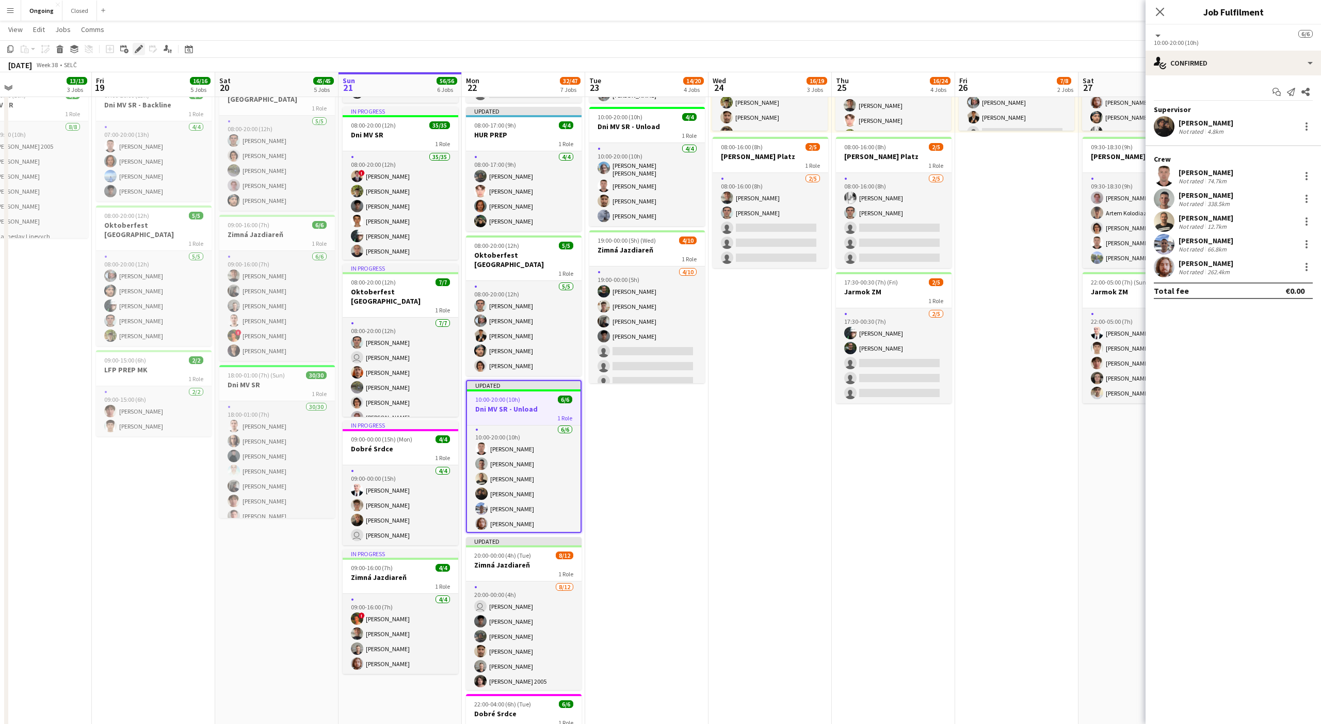
click at [136, 46] on icon "Edit" at bounding box center [139, 49] width 8 height 8
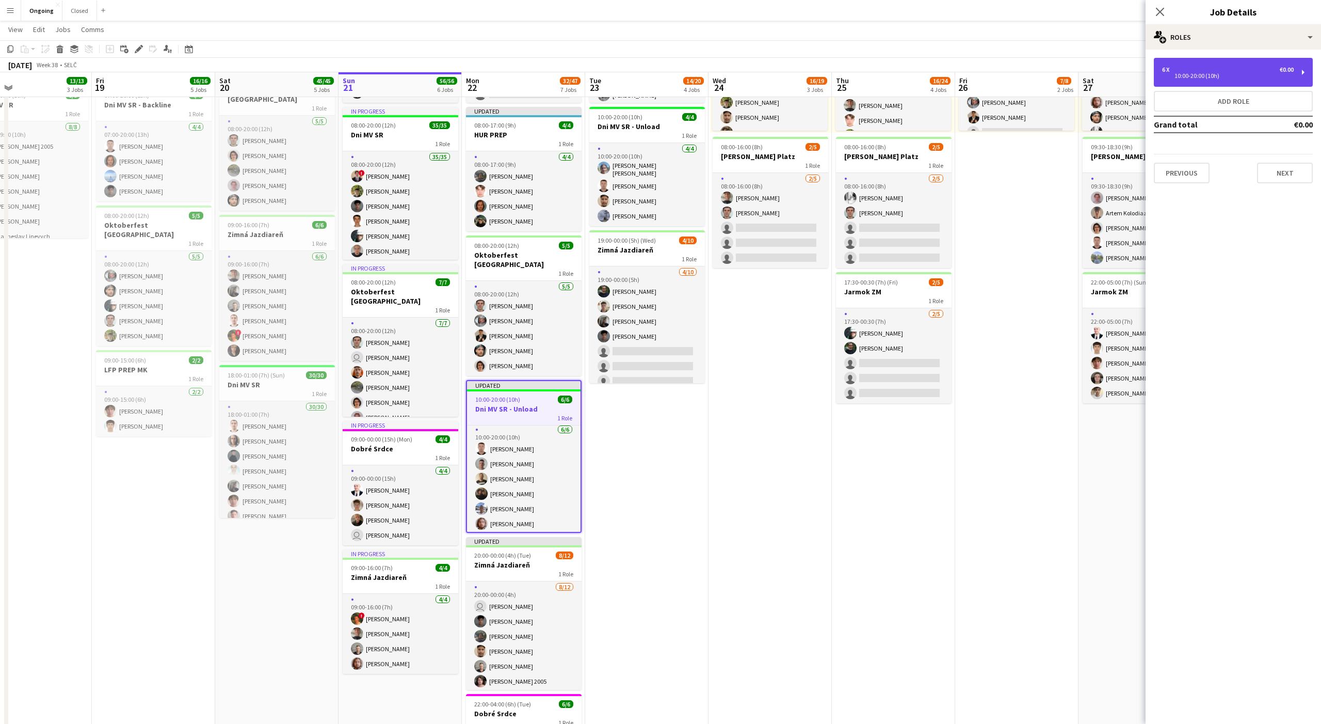
click at [489, 64] on div "6 x €0.00 10:00-20:00 (10h)" at bounding box center [1233, 72] width 159 height 29
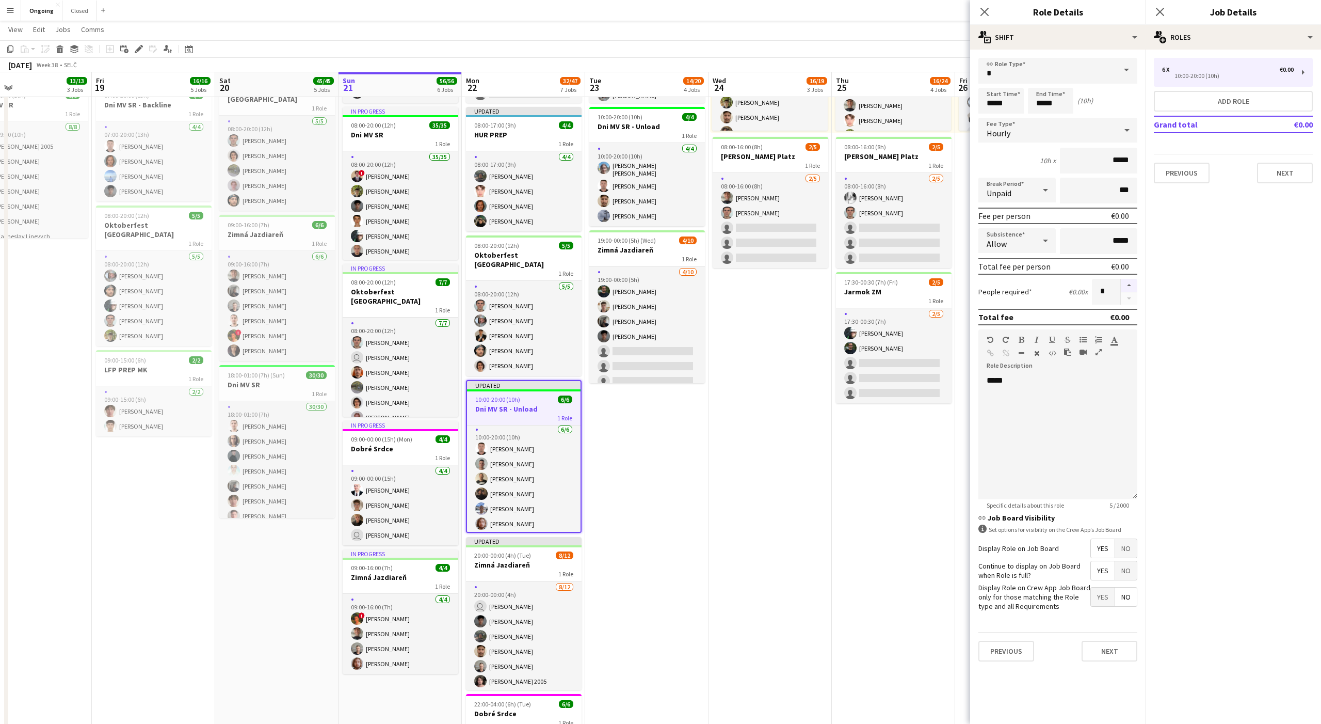
click at [489, 281] on button "button" at bounding box center [1129, 285] width 17 height 13
type input "*"
click at [489, 195] on app-card-role "[DATE] 08:00-17:00 (9h) [PERSON_NAME] [PERSON_NAME] [PERSON_NAME]" at bounding box center [524, 191] width 116 height 80
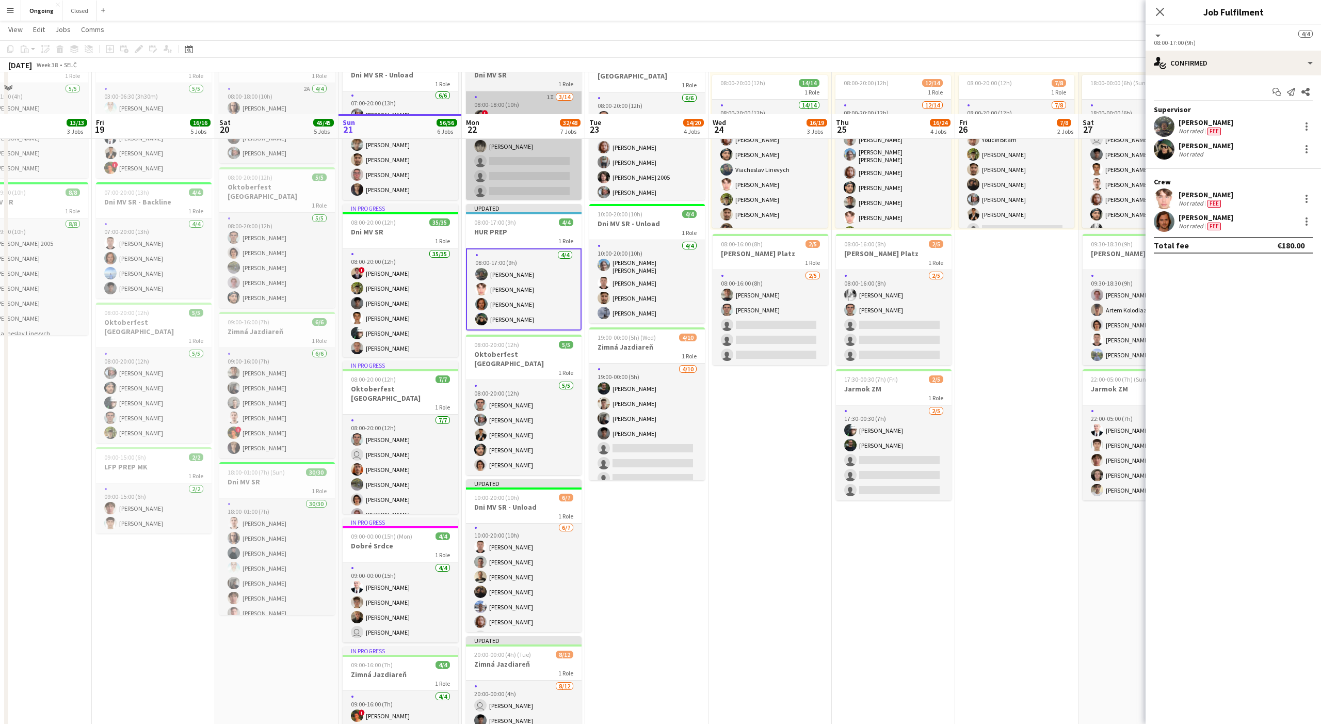
scroll to position [93, 0]
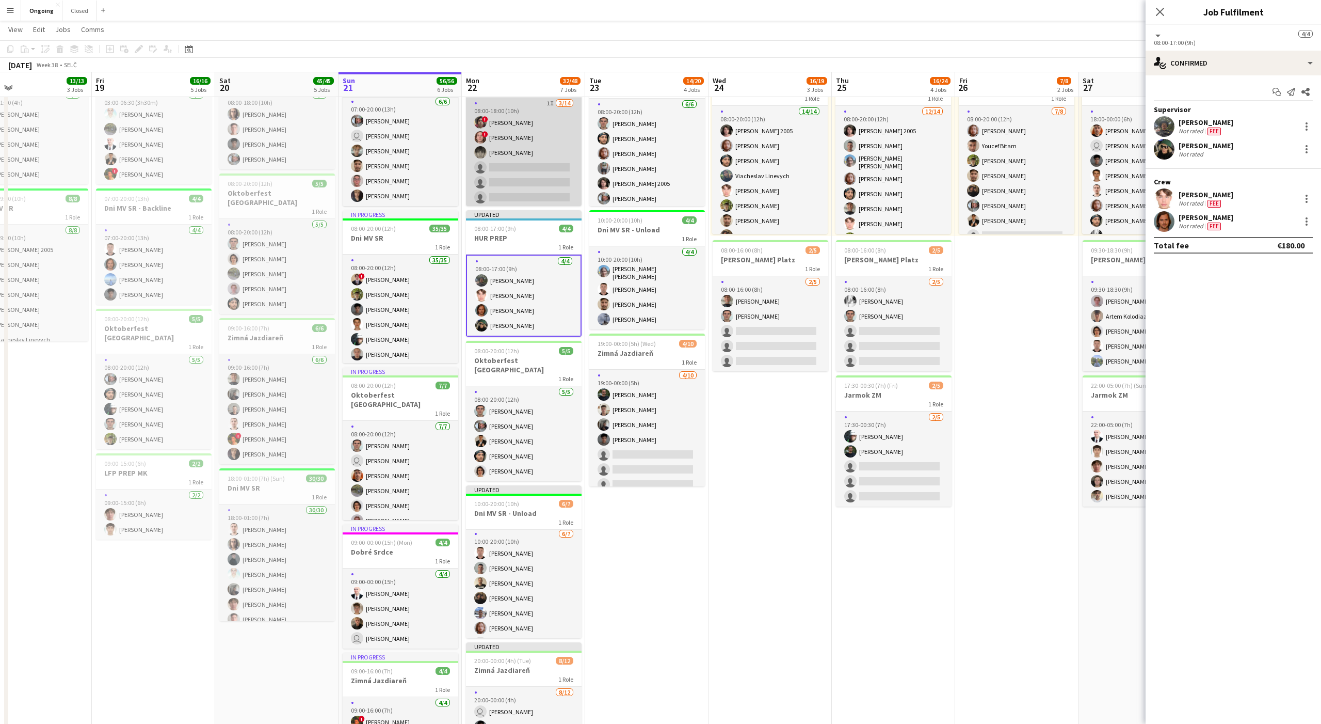
click at [489, 164] on app-card-role "1I [DATE] 08:00-18:00 (10h) ! [PERSON_NAME] ! [PERSON_NAME] [PERSON_NAME] singl…" at bounding box center [524, 213] width 116 height 230
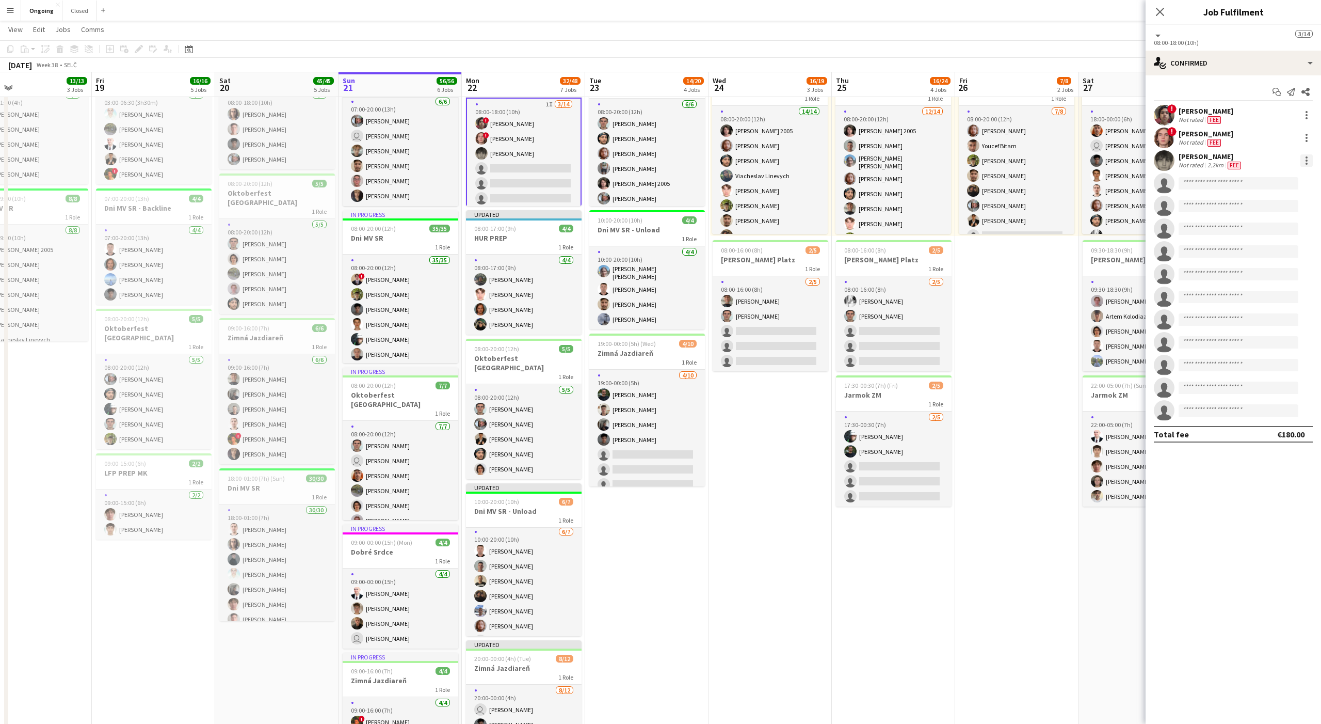
click at [489, 158] on div at bounding box center [1307, 160] width 12 height 12
click at [489, 206] on span "Switch crew" at bounding box center [1263, 204] width 44 height 9
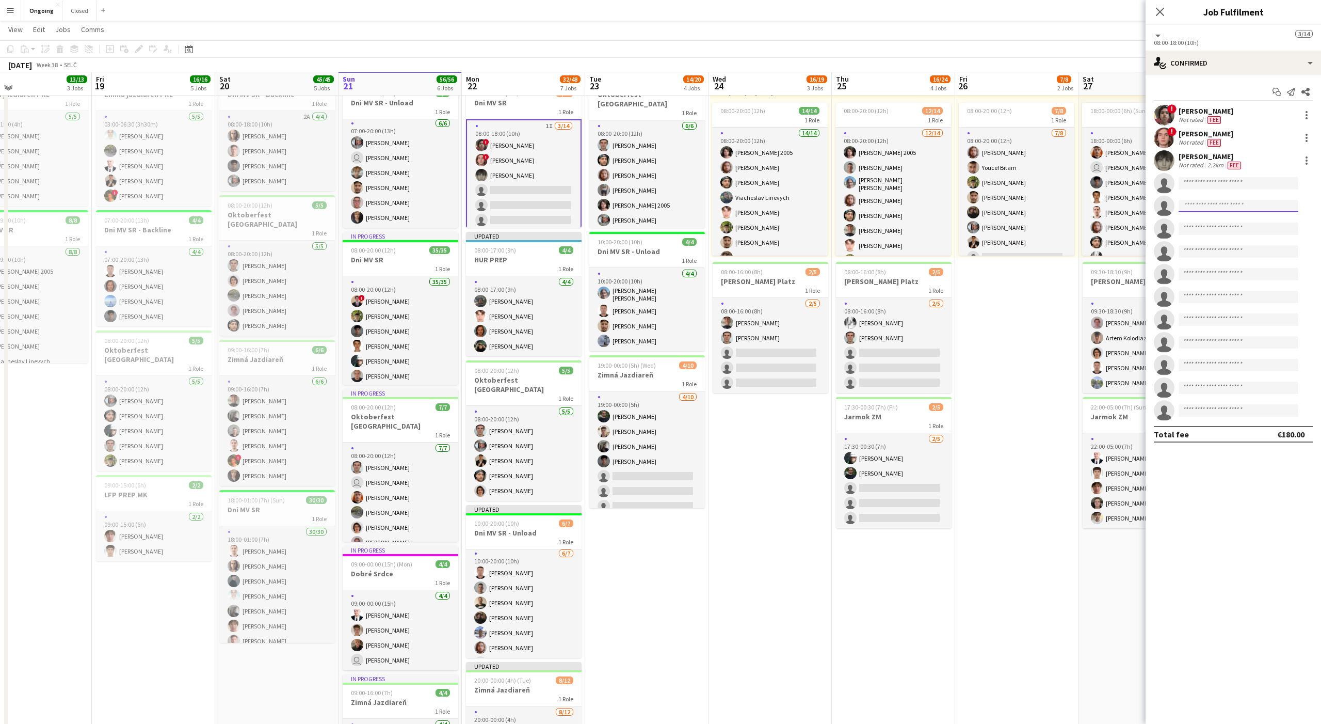
click at [489, 206] on input at bounding box center [1239, 206] width 120 height 12
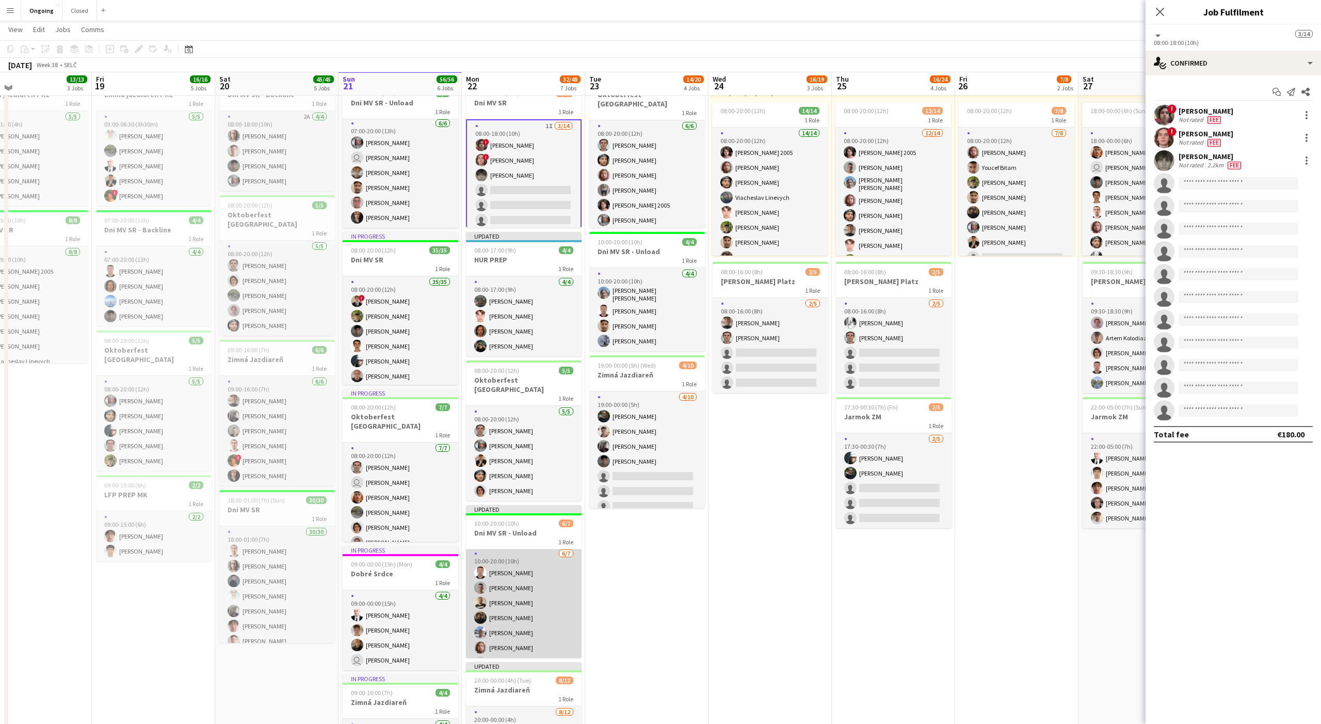
click at [481, 491] on app-user-avatar at bounding box center [480, 632] width 12 height 12
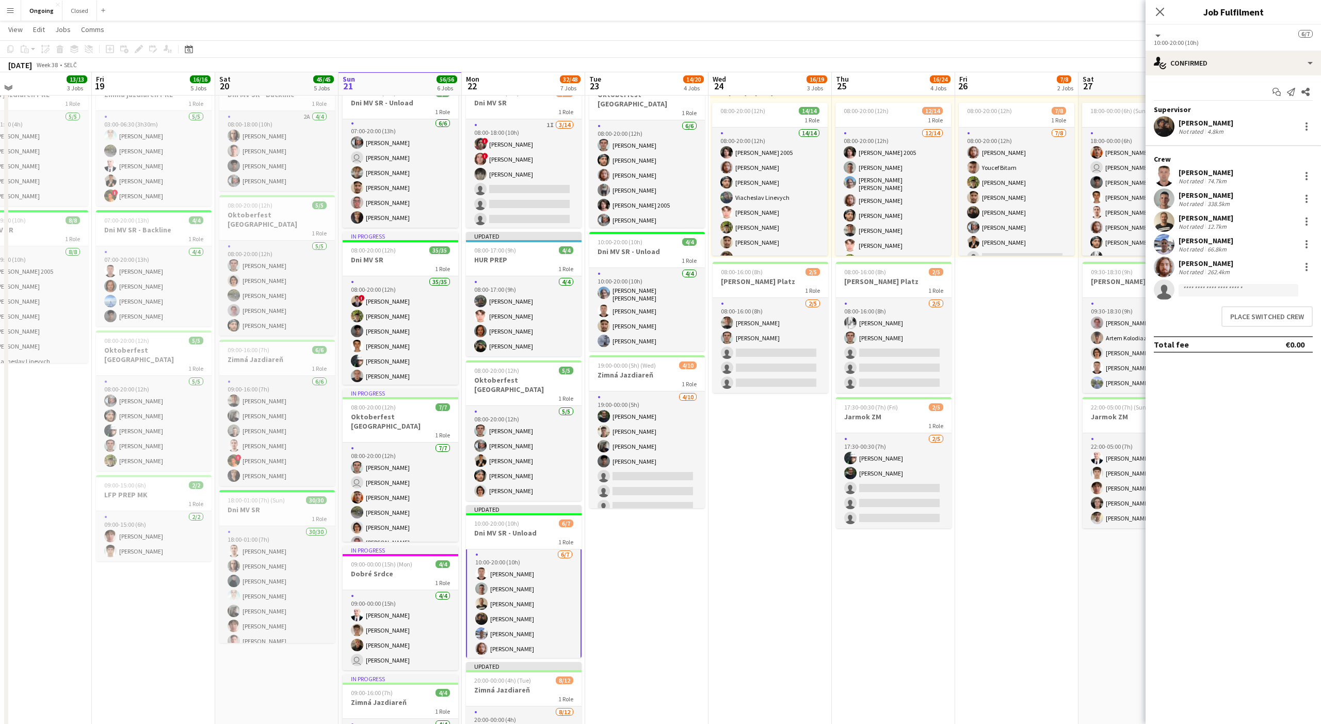
scroll to position [3, 0]
click at [489, 315] on button "Place switched crew" at bounding box center [1267, 316] width 91 height 21
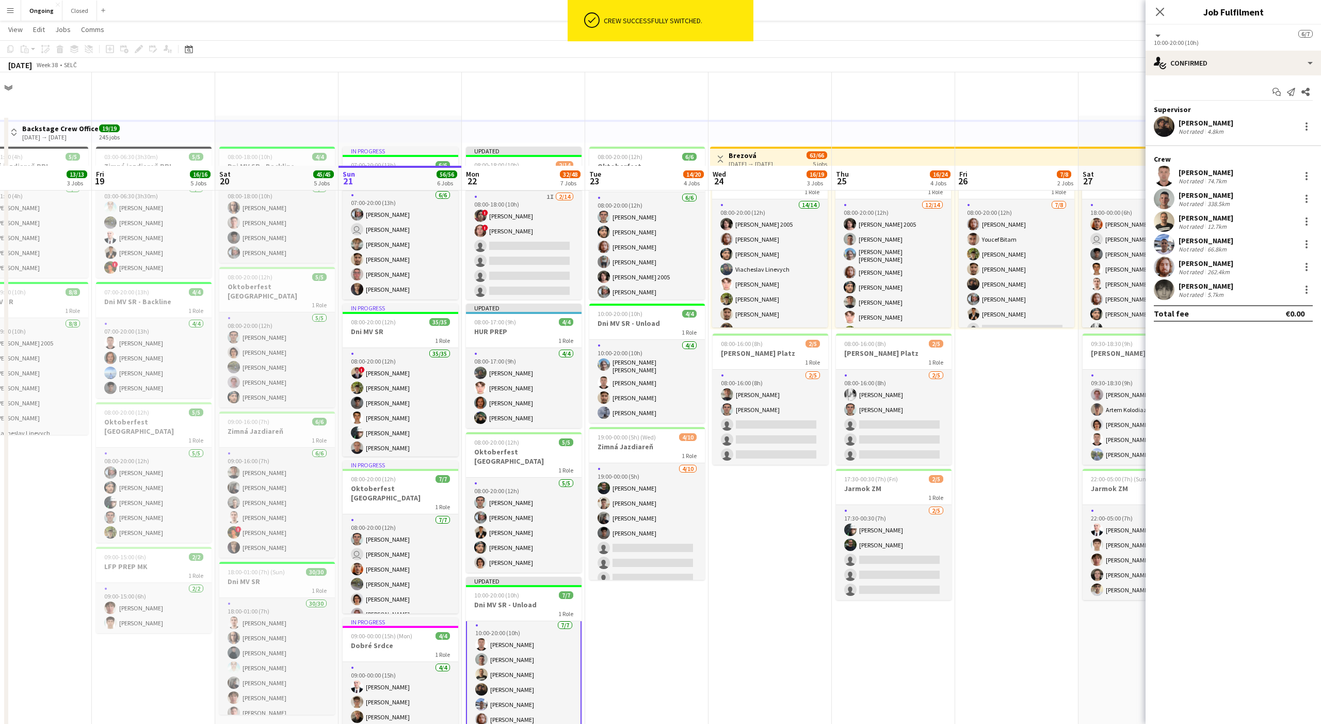
scroll to position [93, 0]
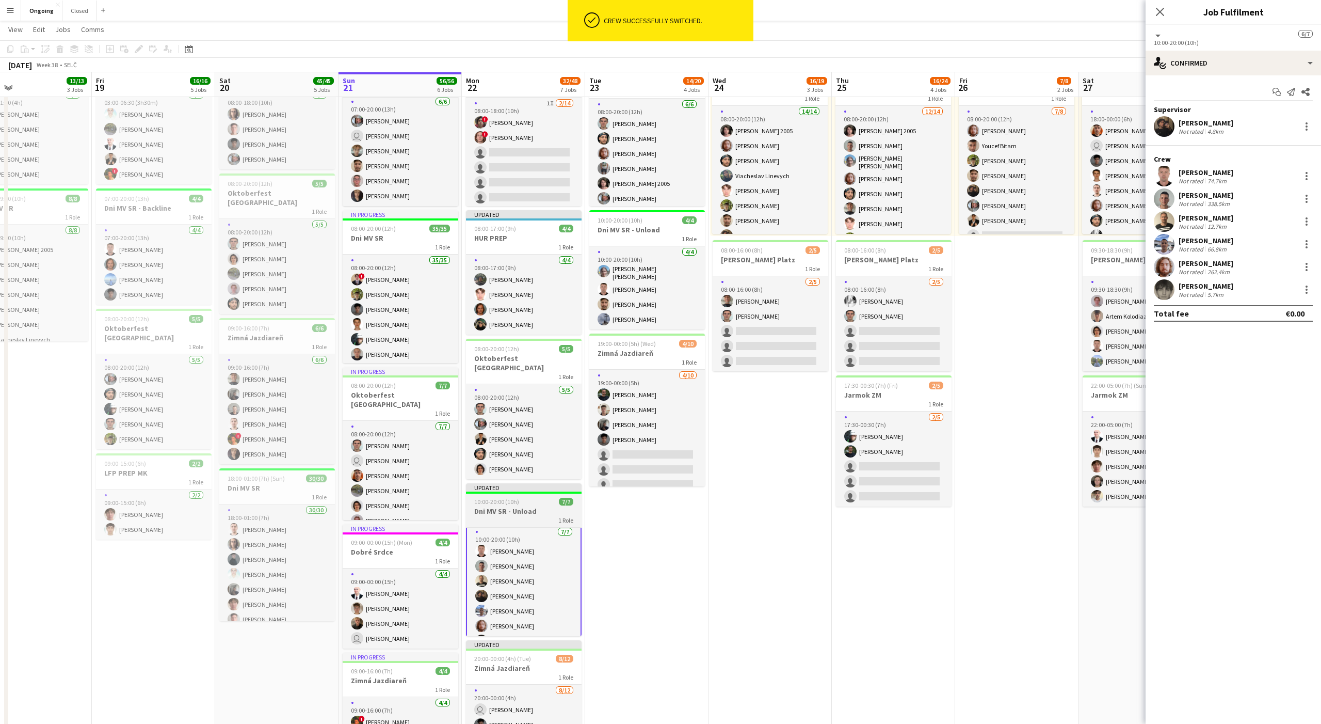
click at [489, 491] on h3 "Dni MV SR - Unload" at bounding box center [524, 510] width 116 height 9
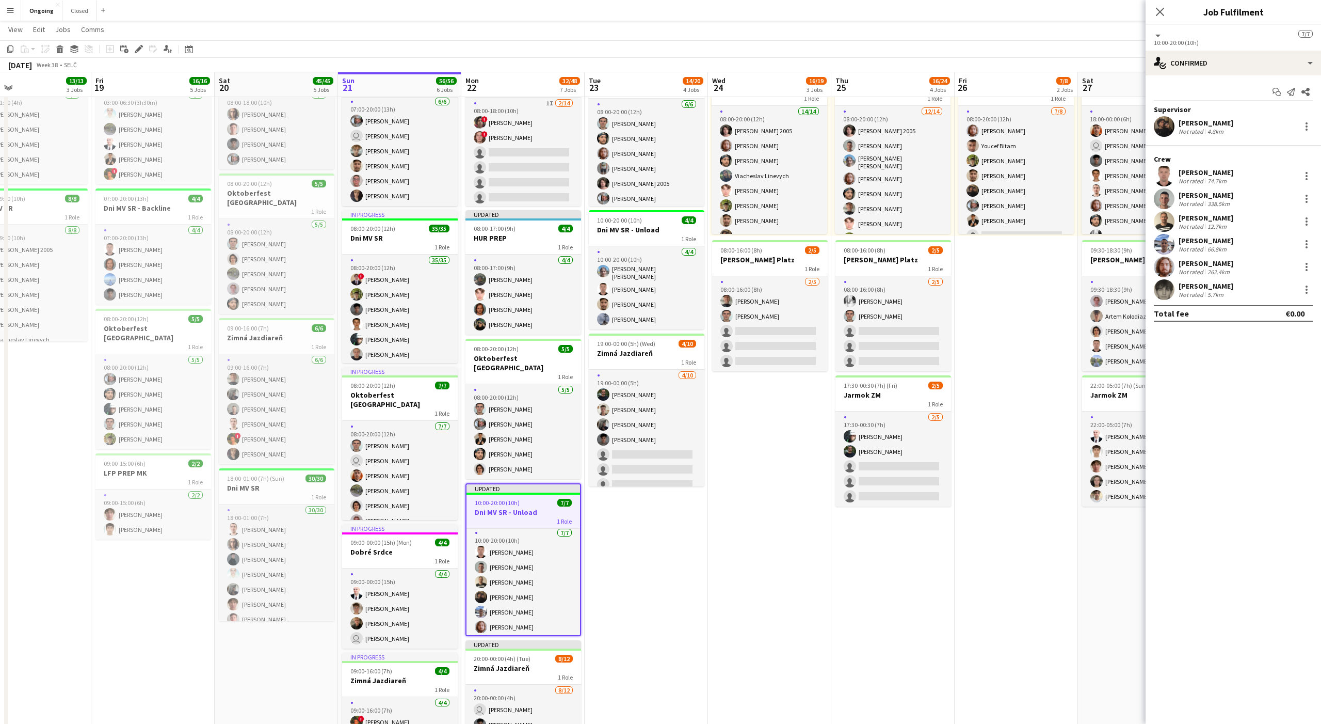
click at [489, 238] on h3 "HUR PREP" at bounding box center [524, 237] width 116 height 9
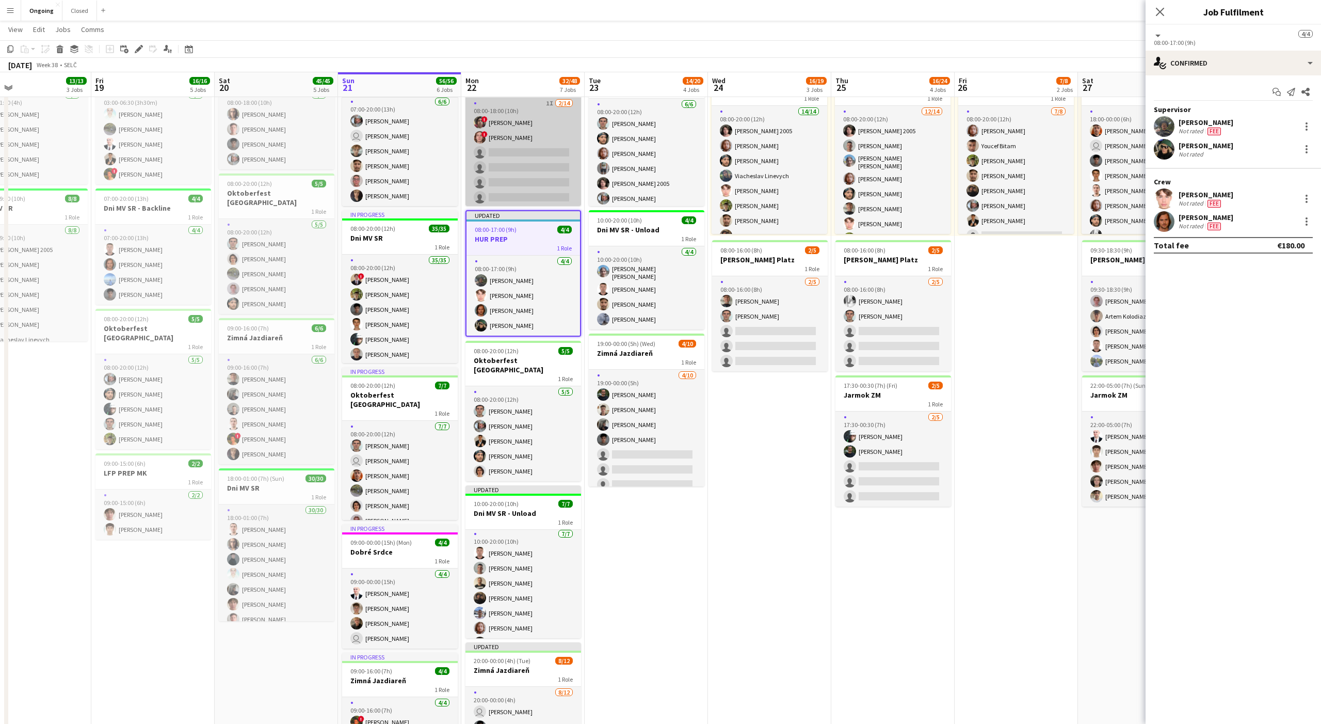
click at [489, 176] on app-card-role "1I [DATE] 08:00-18:00 (10h) ! [PERSON_NAME] ! [PERSON_NAME] single-neutral-acti…" at bounding box center [524, 213] width 116 height 230
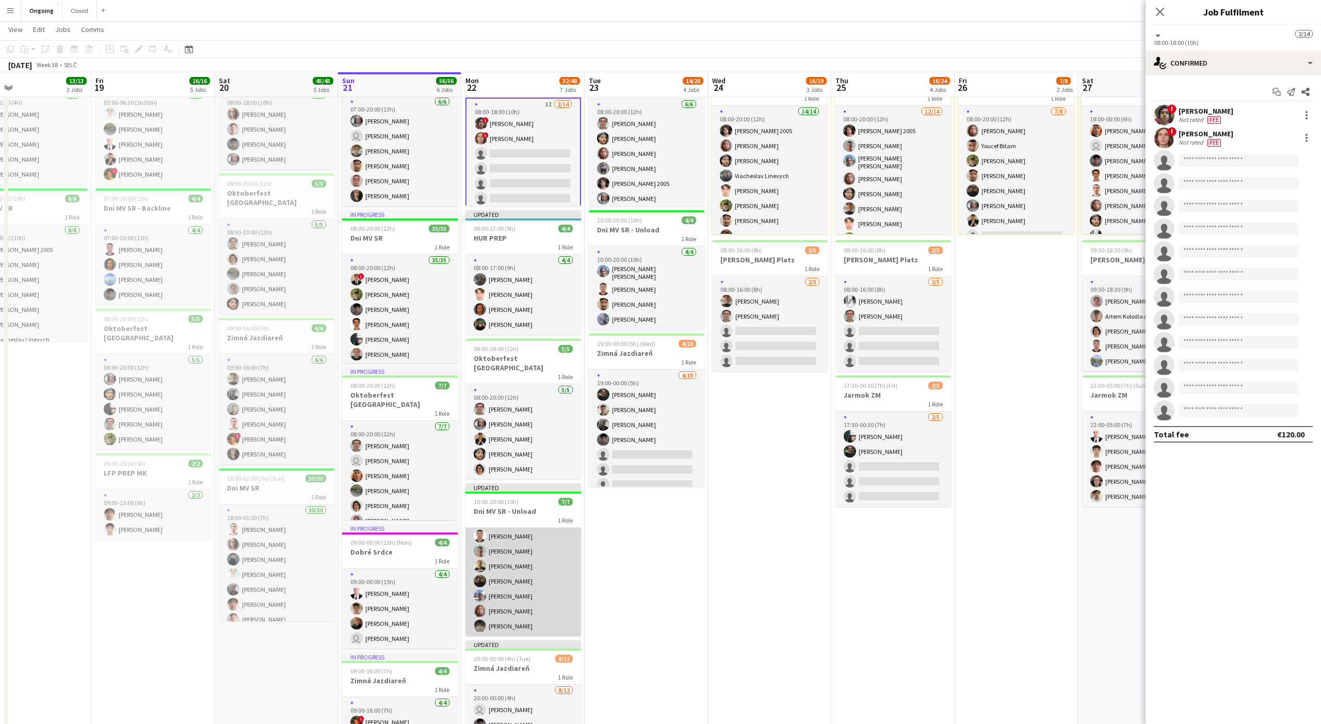
scroll to position [0, 0]
click at [489, 116] on div at bounding box center [1307, 115] width 12 height 12
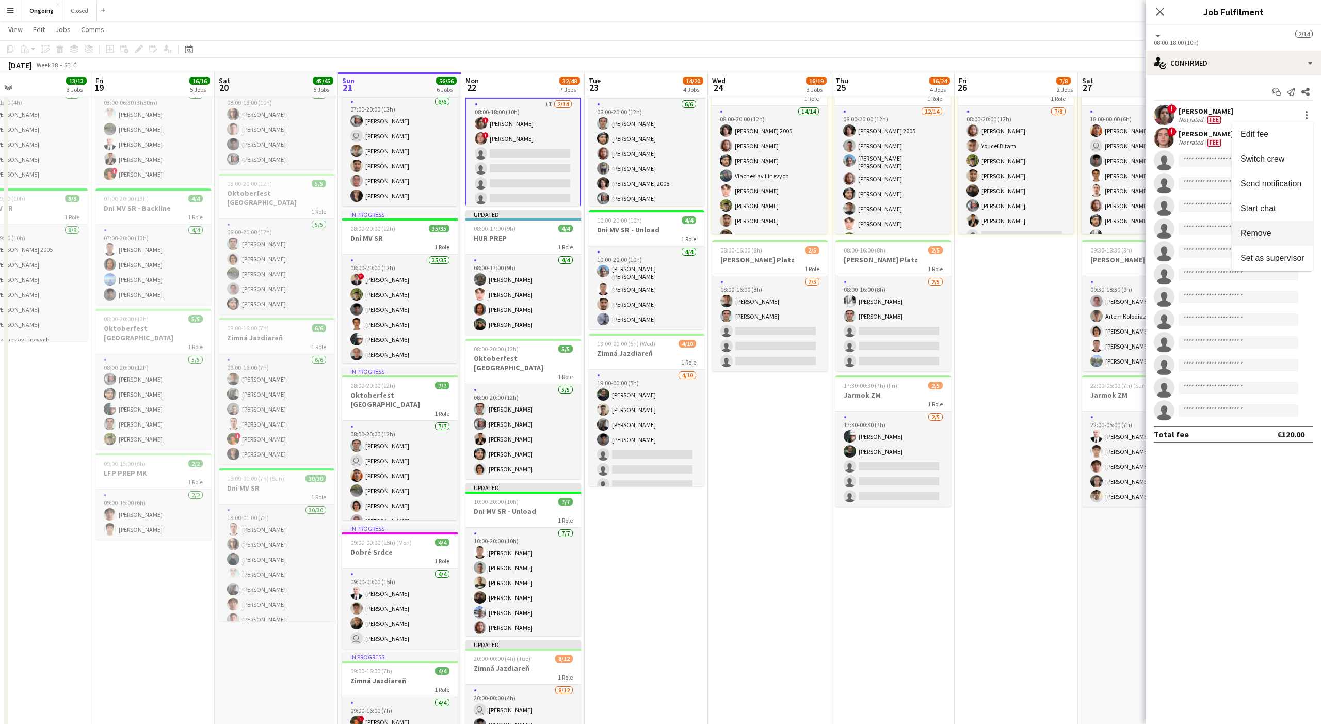
click at [489, 238] on button "Remove" at bounding box center [1273, 233] width 81 height 25
click at [489, 117] on div at bounding box center [1307, 118] width 2 height 2
click at [489, 228] on button "Remove" at bounding box center [1273, 233] width 81 height 25
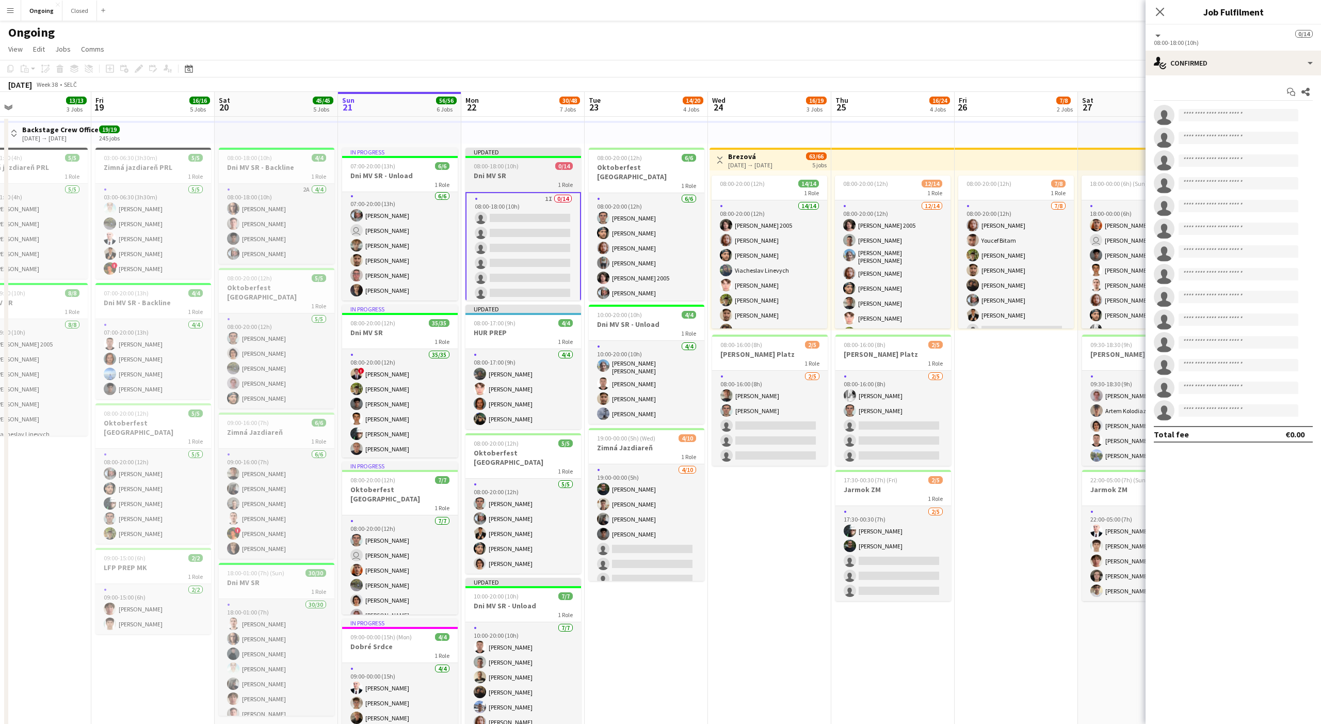
click at [489, 180] on div "1 Role" at bounding box center [524, 184] width 116 height 8
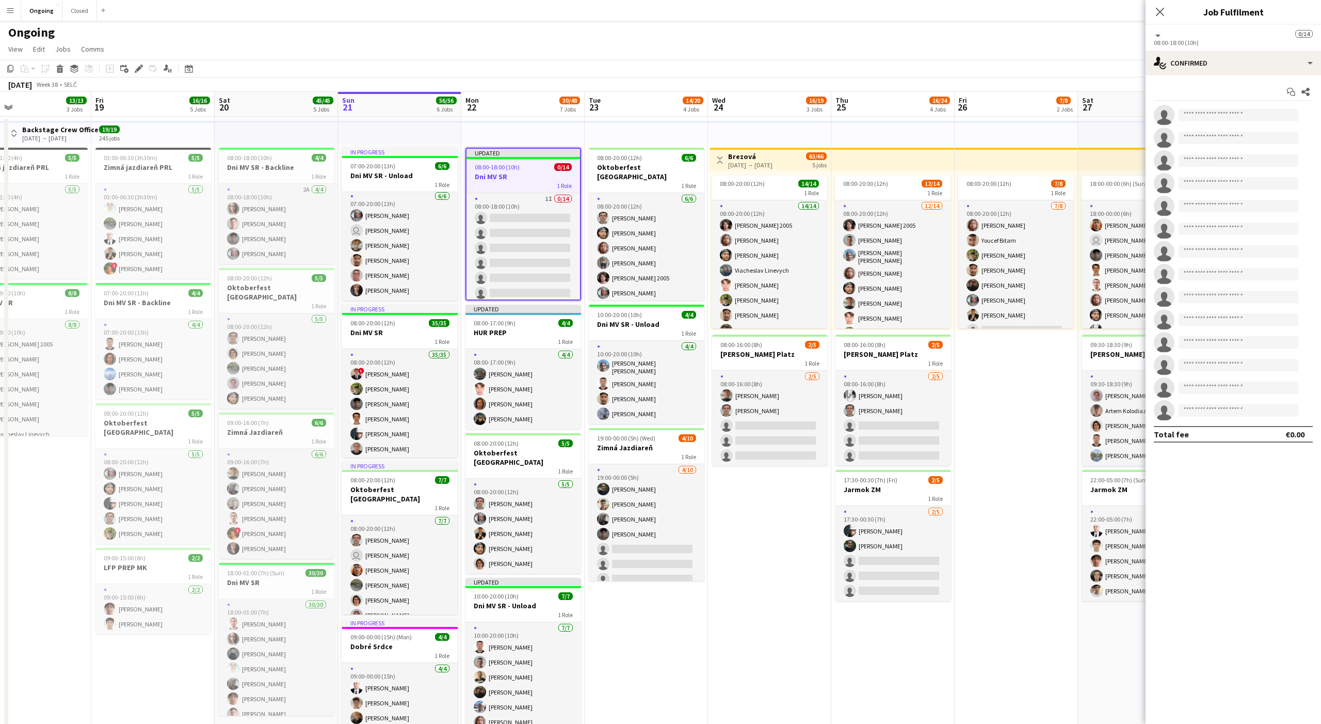
click at [489, 58] on app-page-menu "View Day view expanded Day view collapsed Month view Date picker Jump to [DATE]…" at bounding box center [660, 50] width 1321 height 20
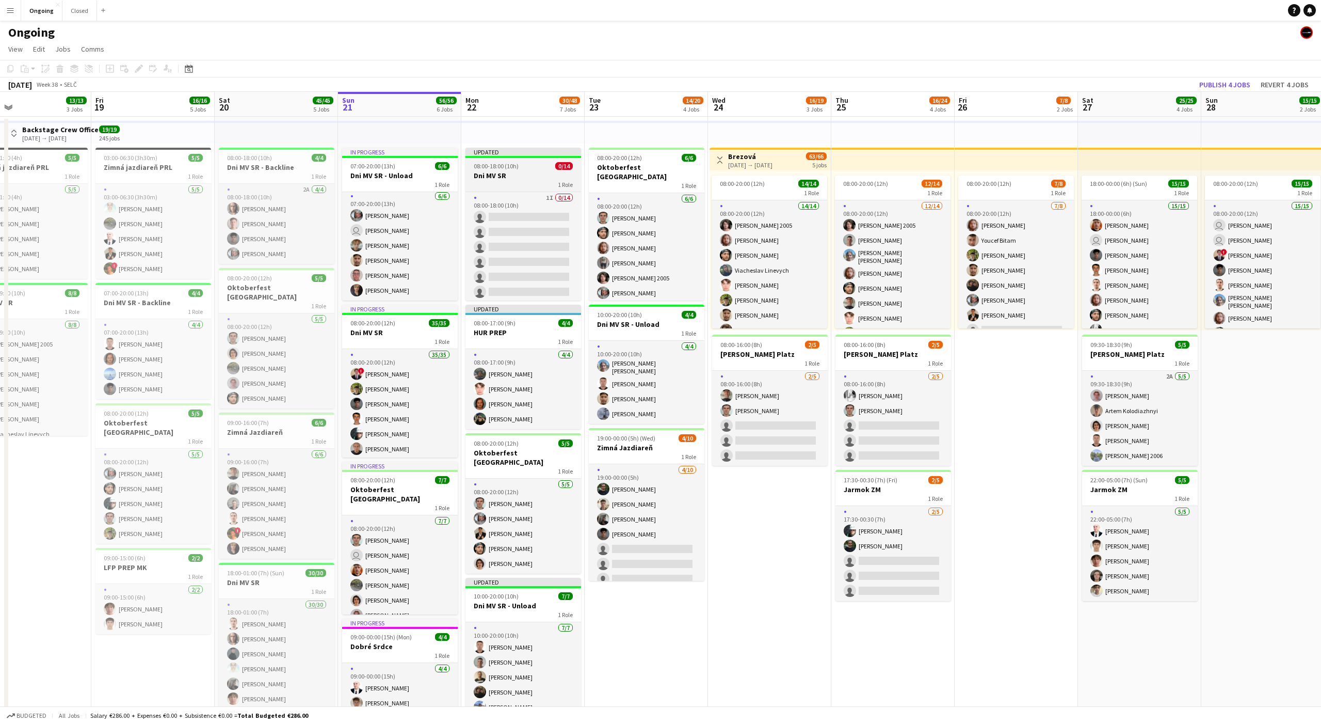
click at [489, 177] on h3 "Dni MV SR" at bounding box center [524, 175] width 116 height 9
click at [489, 491] on app-date-cell "Toggle View Brezová [DATE] → [DATE] 63/66 5 jobs 08:00-20:00 (12h) 14/14 1 Role…" at bounding box center [769, 584] width 123 height 935
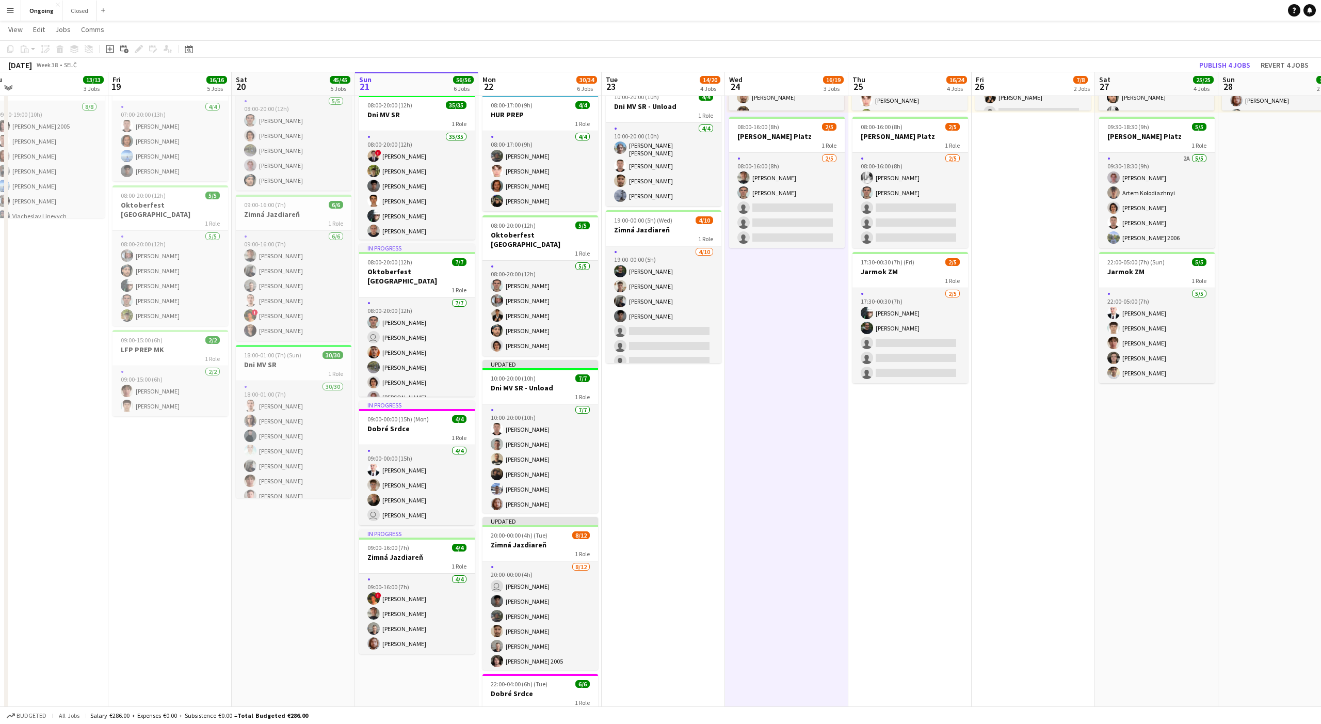
scroll to position [214, 0]
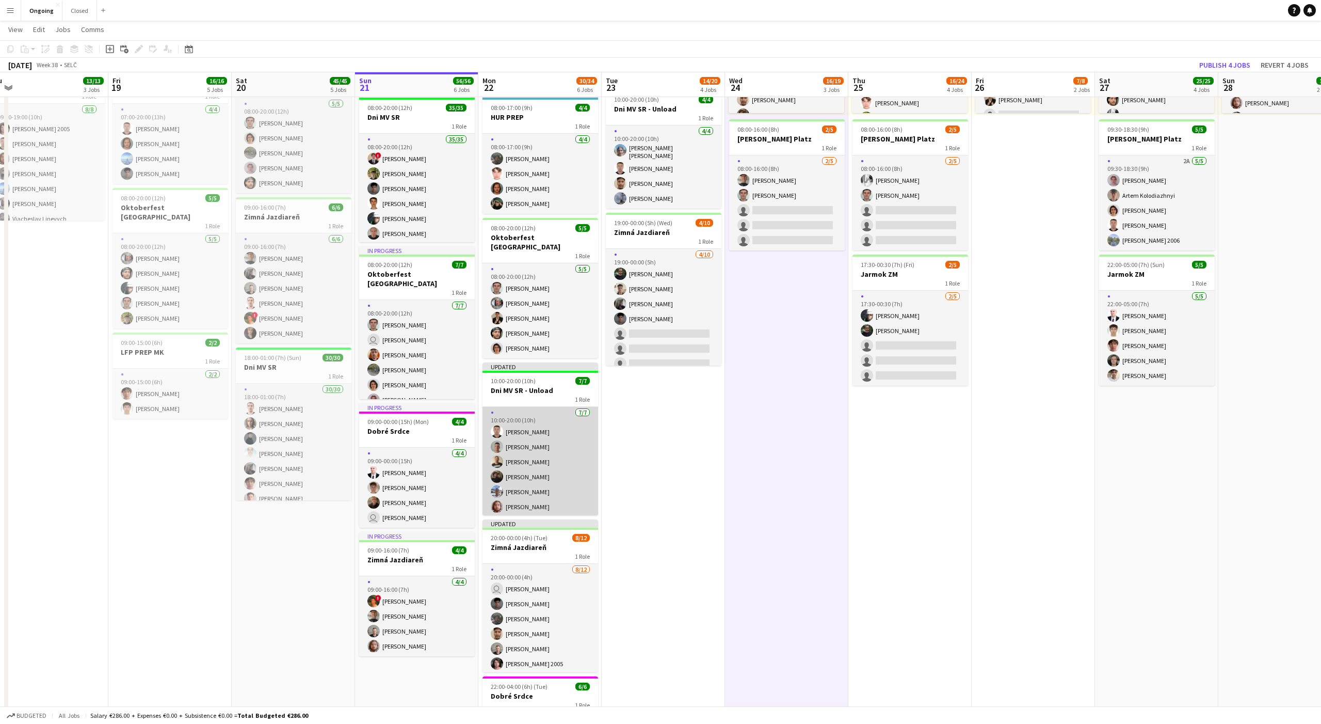
click at [489, 449] on app-card-role "[DATE] 10:00-20:00 (10h) [PERSON_NAME] [PERSON_NAME] [PERSON_NAME] [PERSON_NAME…" at bounding box center [541, 469] width 116 height 125
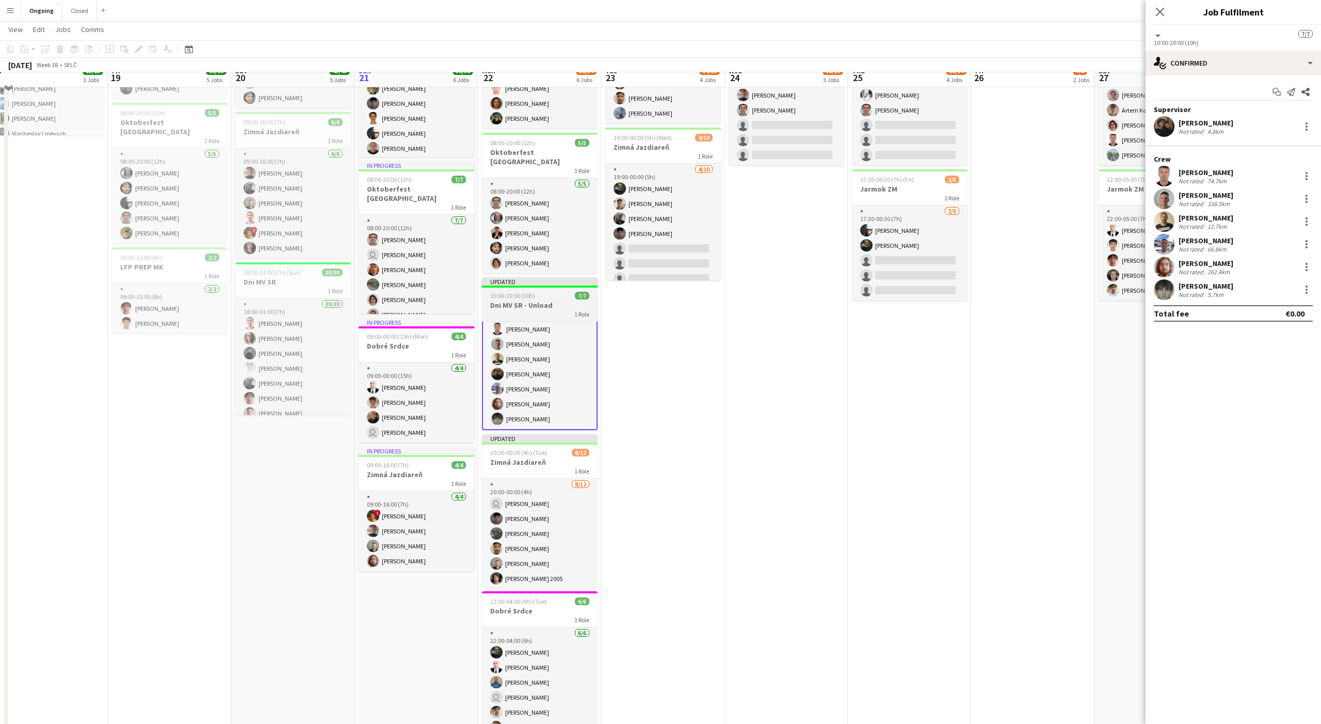
scroll to position [302, 0]
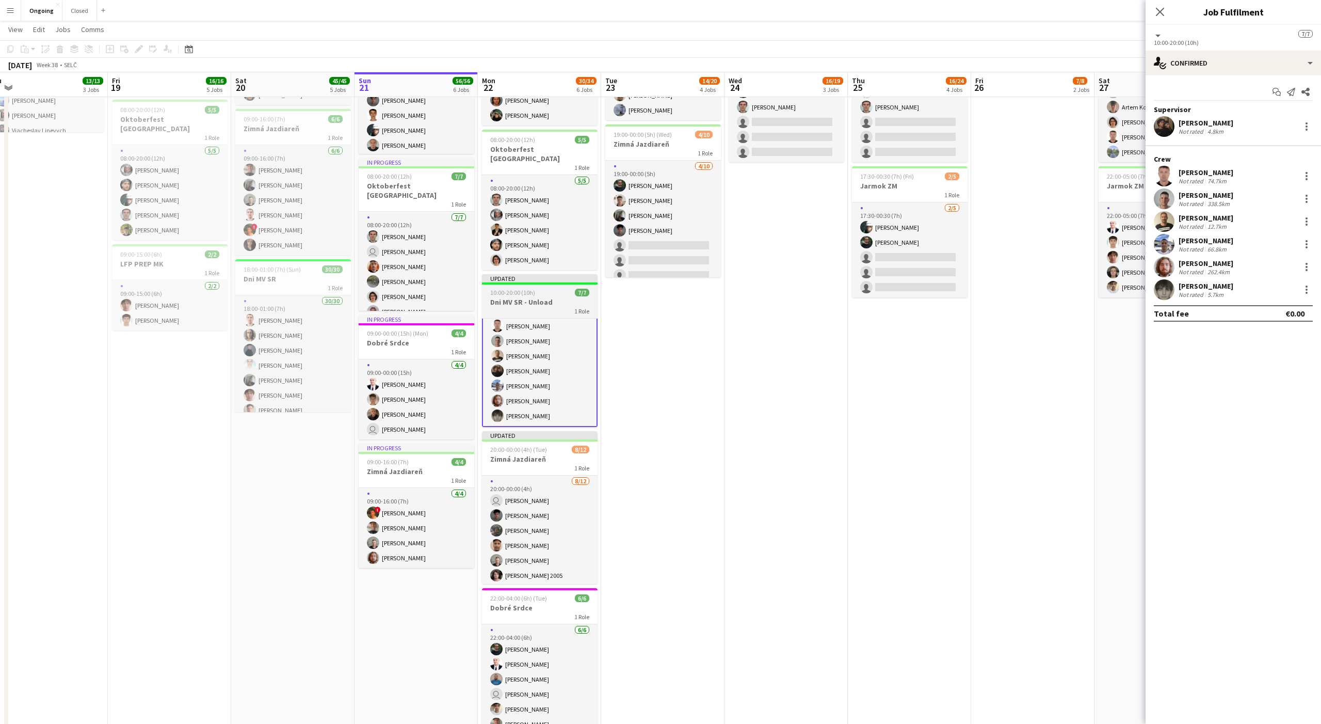
click at [489, 286] on app-job-card "Updated 10:00-20:00 (10h) 7/7 Dni MV SR - Unload 1 Role [DATE] 10:00-20:00 (10h…" at bounding box center [540, 350] width 116 height 153
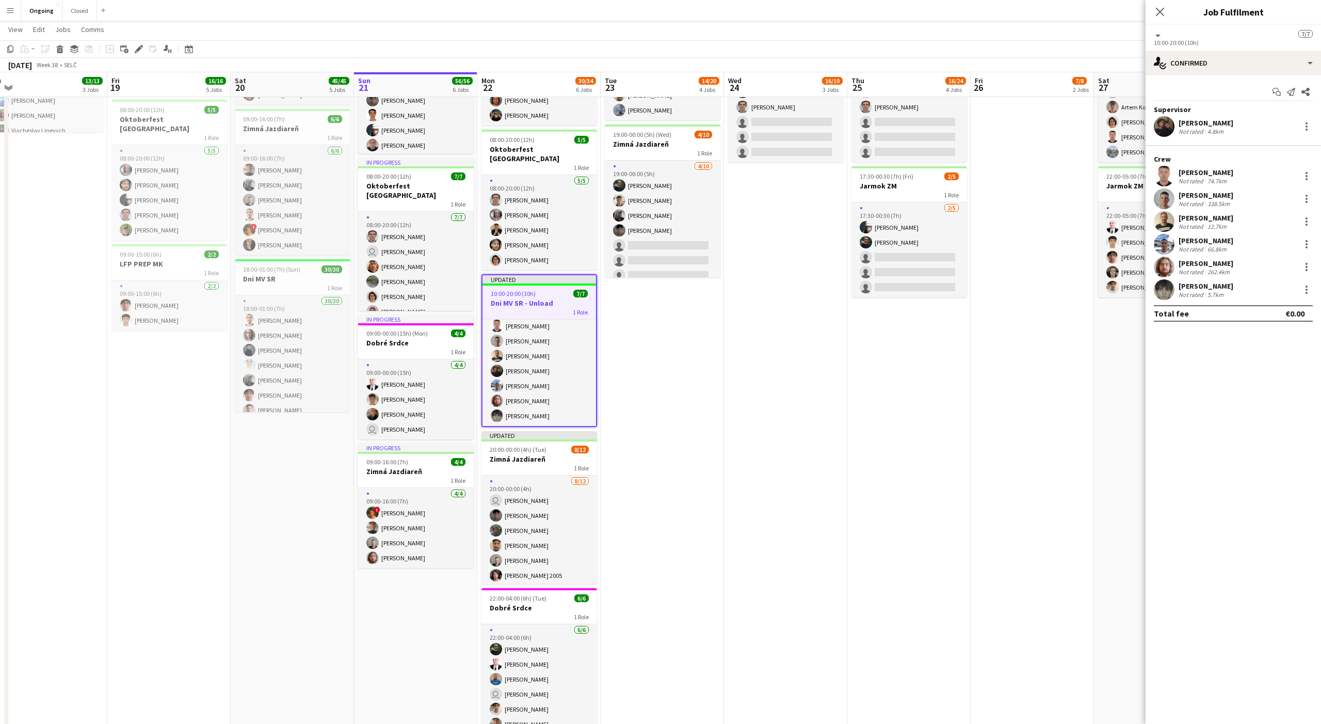
scroll to position [18, 0]
click at [137, 48] on icon at bounding box center [139, 49] width 6 height 6
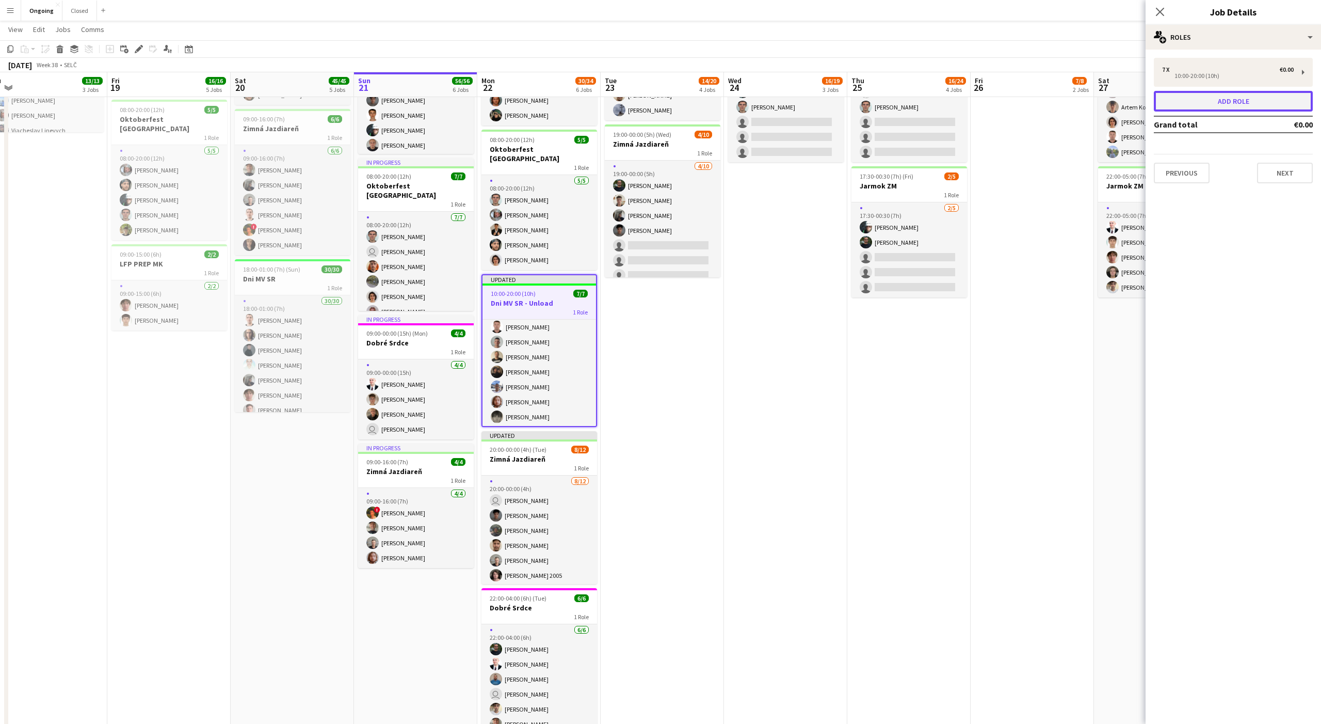
click at [489, 101] on button "Add role" at bounding box center [1233, 101] width 159 height 21
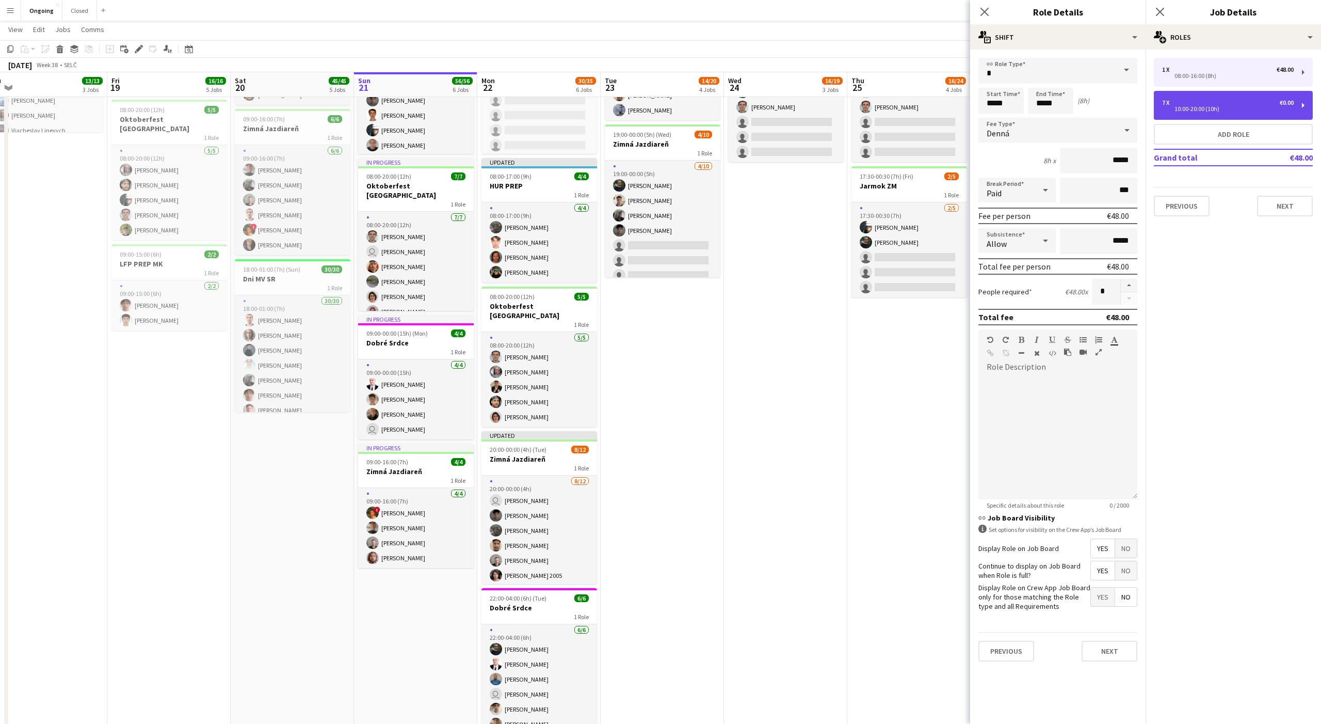
click at [489, 107] on div "10:00-20:00 (10h)" at bounding box center [1228, 108] width 132 height 5
type input "*****"
type input "*"
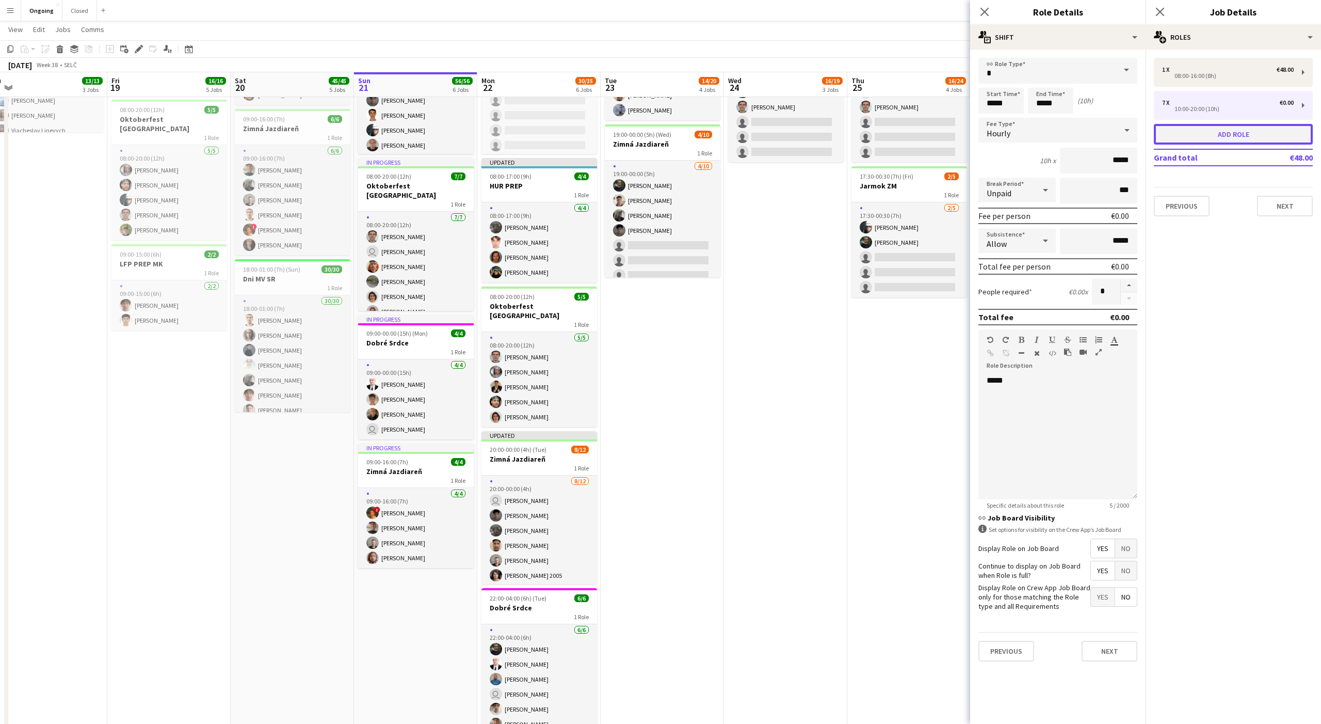
click at [489, 135] on button "Add role" at bounding box center [1233, 134] width 159 height 21
type input "*****"
type input "*"
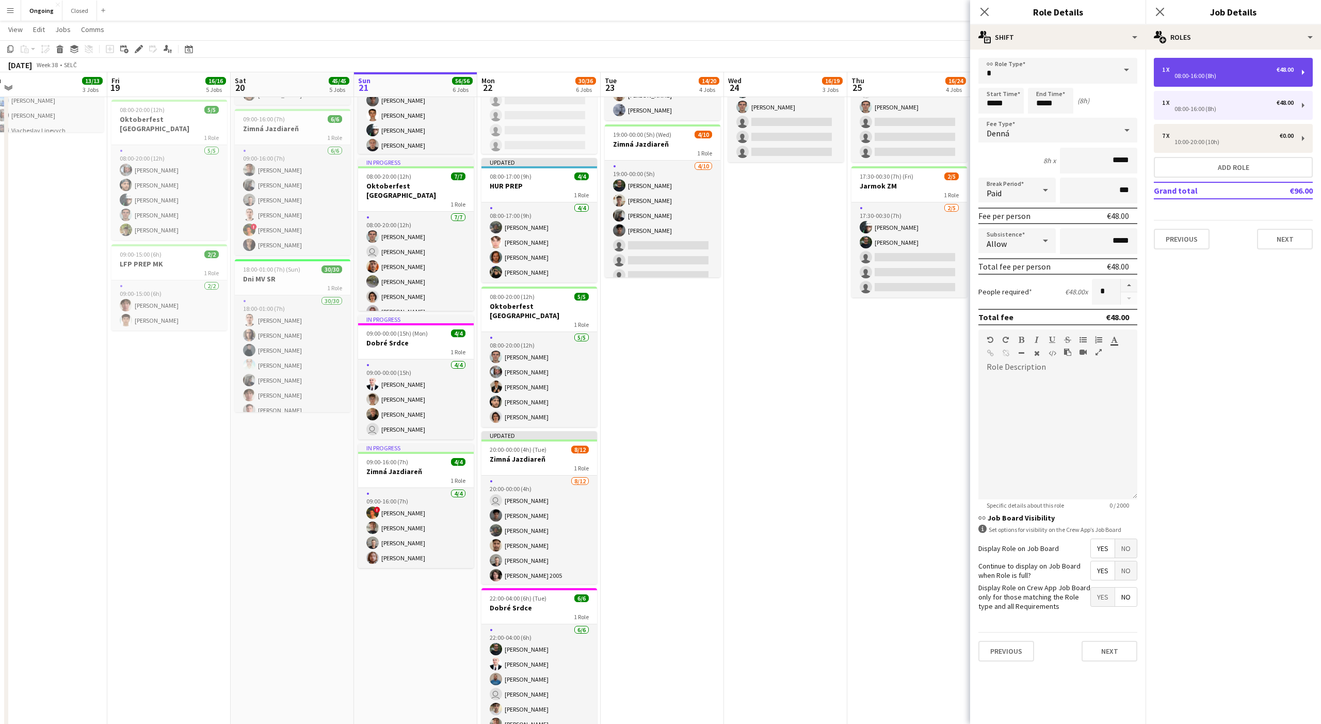
click at [489, 76] on div "08:00-16:00 (8h)" at bounding box center [1228, 75] width 132 height 5
click at [489, 102] on input "*****" at bounding box center [1001, 101] width 45 height 26
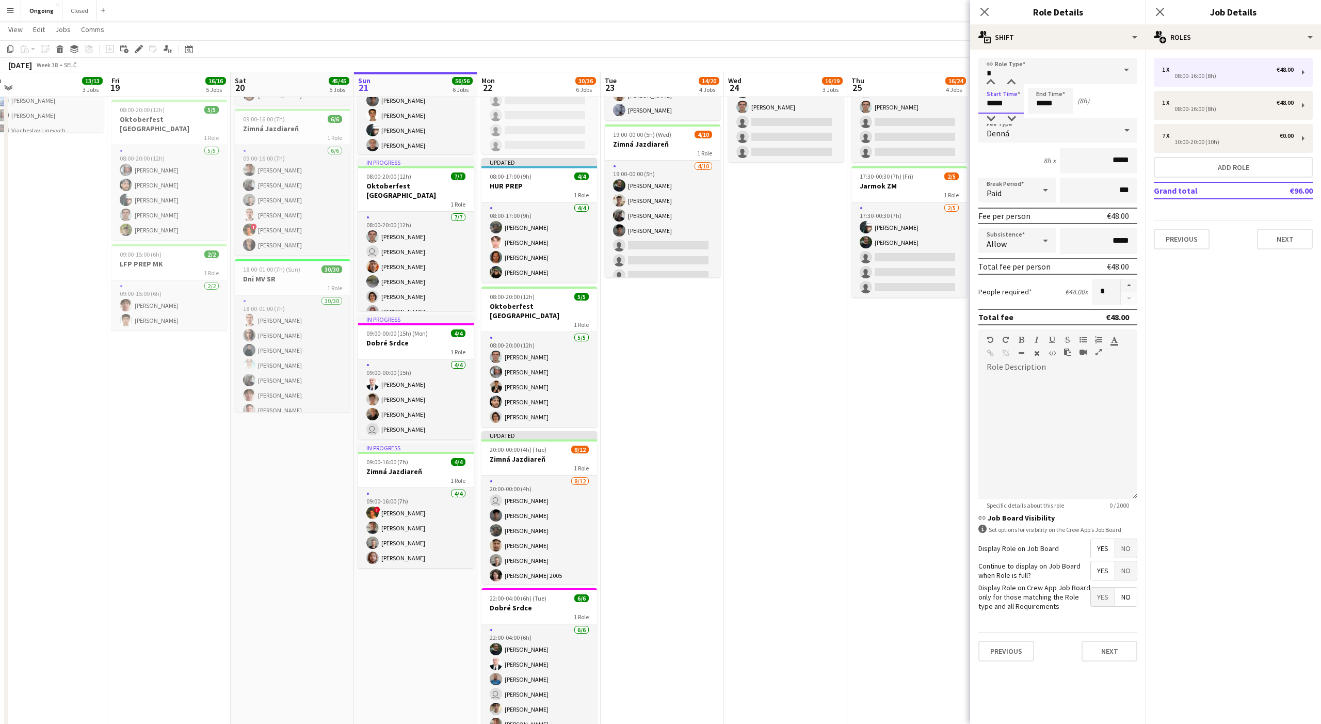
click at [489, 102] on input "*****" at bounding box center [1001, 101] width 45 height 26
type input "*****"
click at [489, 104] on input "*****" at bounding box center [1050, 101] width 45 height 26
click at [489, 107] on input "*****" at bounding box center [1050, 101] width 45 height 26
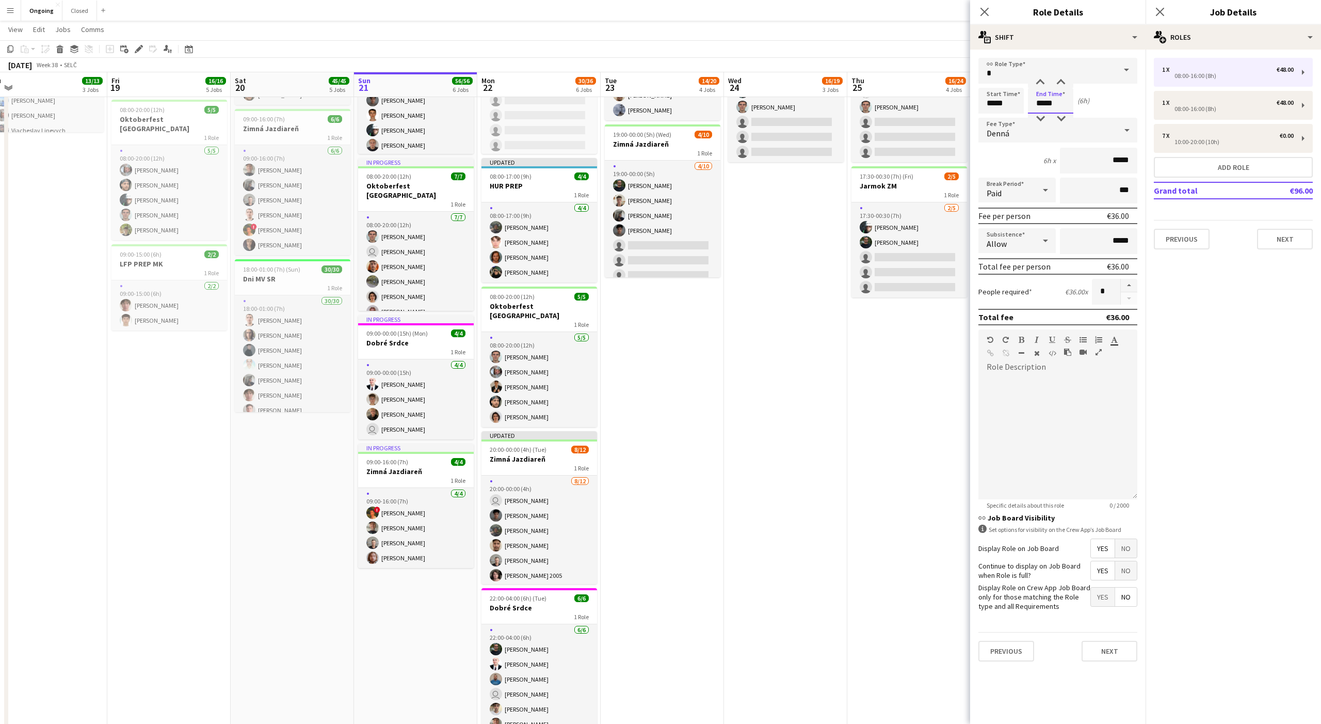
click at [489, 107] on input "*****" at bounding box center [1050, 101] width 45 height 26
type input "*****"
click at [489, 286] on button "button" at bounding box center [1129, 285] width 17 height 13
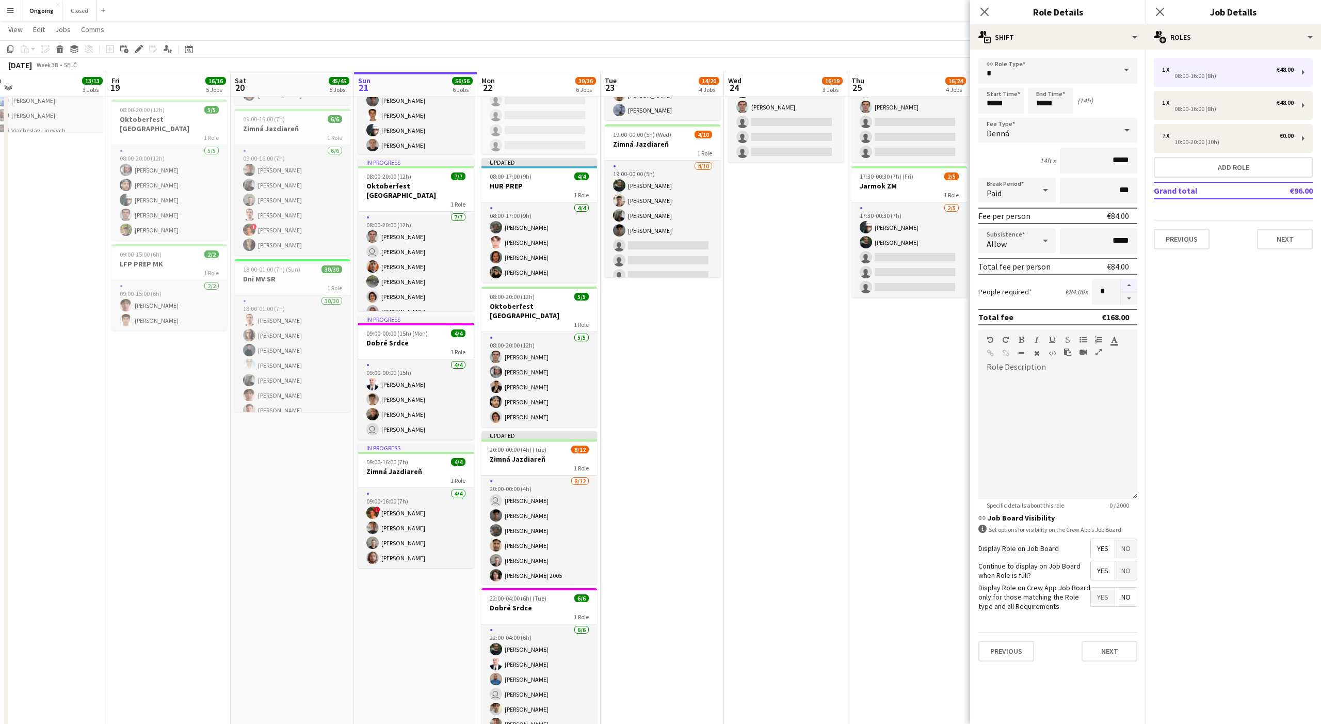
type input "*"
click at [489, 113] on div "1 x €48.00 08:00-16:00 (8h)" at bounding box center [1233, 105] width 159 height 29
type input "*****"
type input "*"
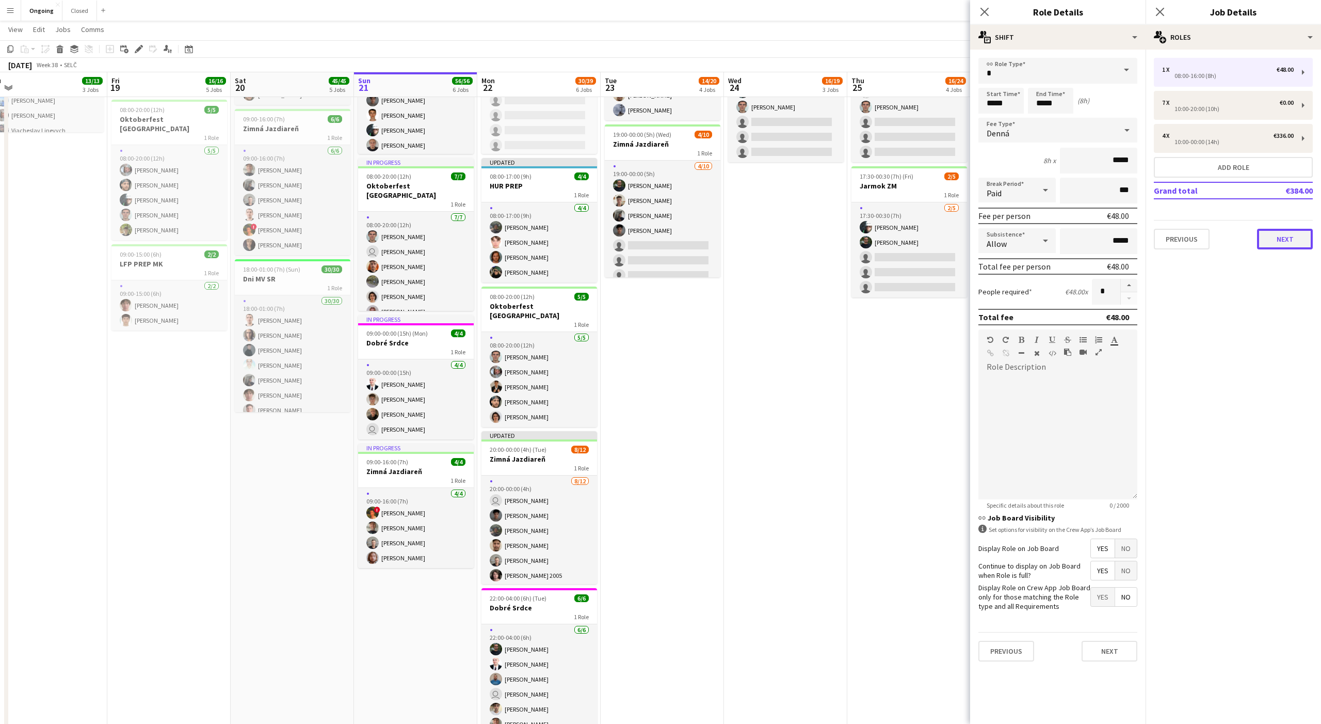
click at [489, 242] on button "Next" at bounding box center [1285, 239] width 56 height 21
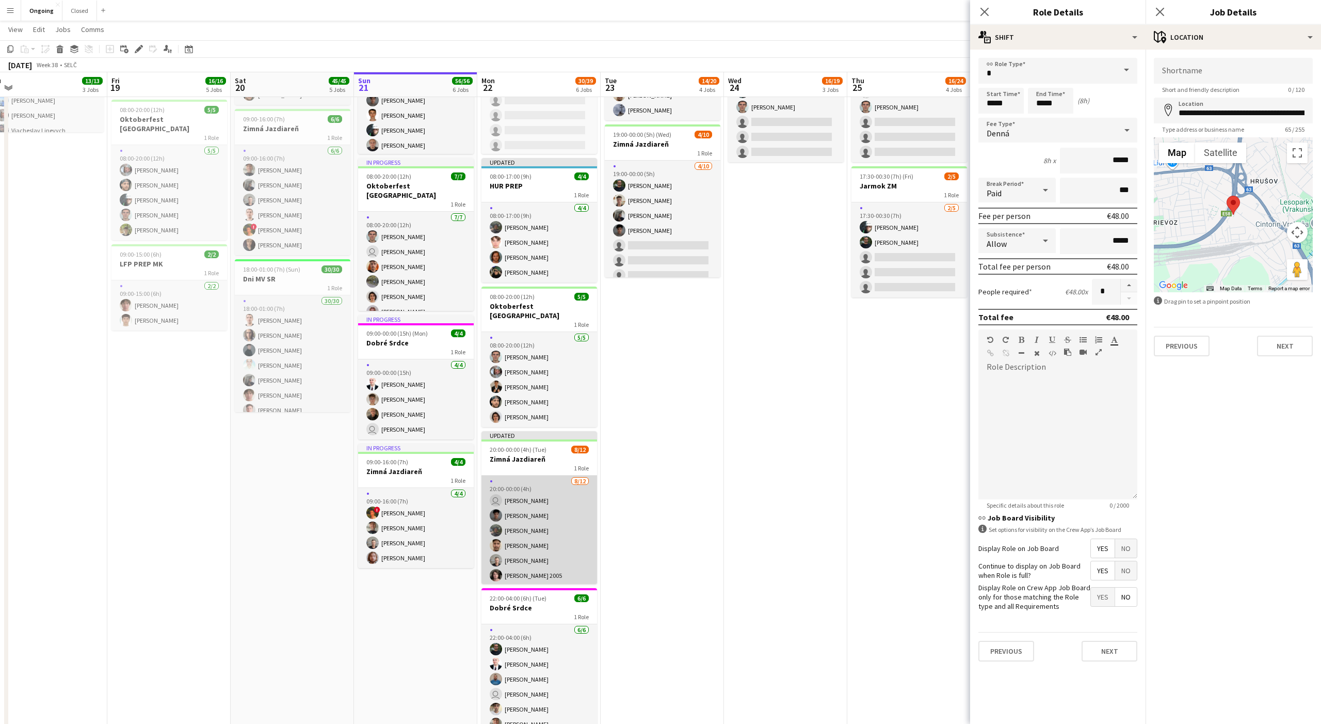
click at [489, 491] on app-card-role "[DATE] 20:00-00:00 (4h) user [PERSON_NAME] [PERSON_NAME] [PERSON_NAME] [PERSON_…" at bounding box center [540, 575] width 116 height 200
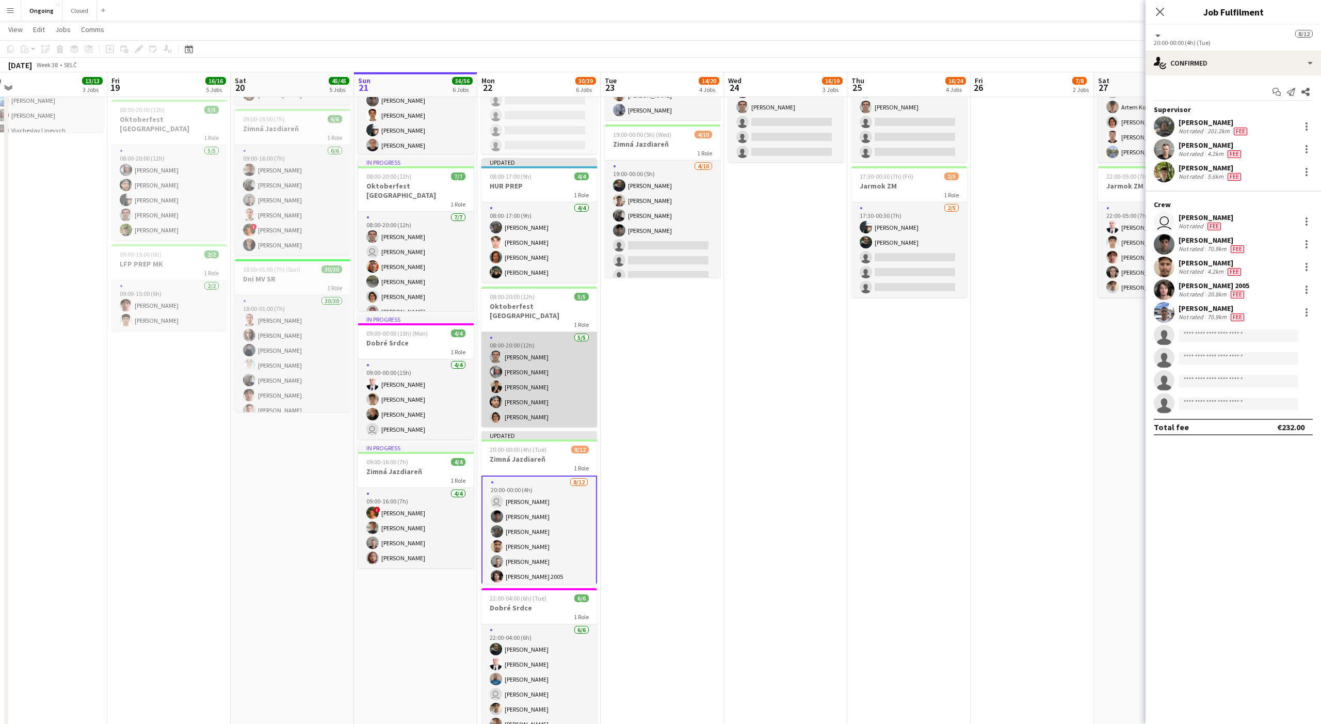
click at [489, 368] on app-card-role "[DATE] 08:00-20:00 (12h) [PERSON_NAME] [PERSON_NAME] [PERSON_NAME] [PERSON_NAME]" at bounding box center [540, 379] width 116 height 95
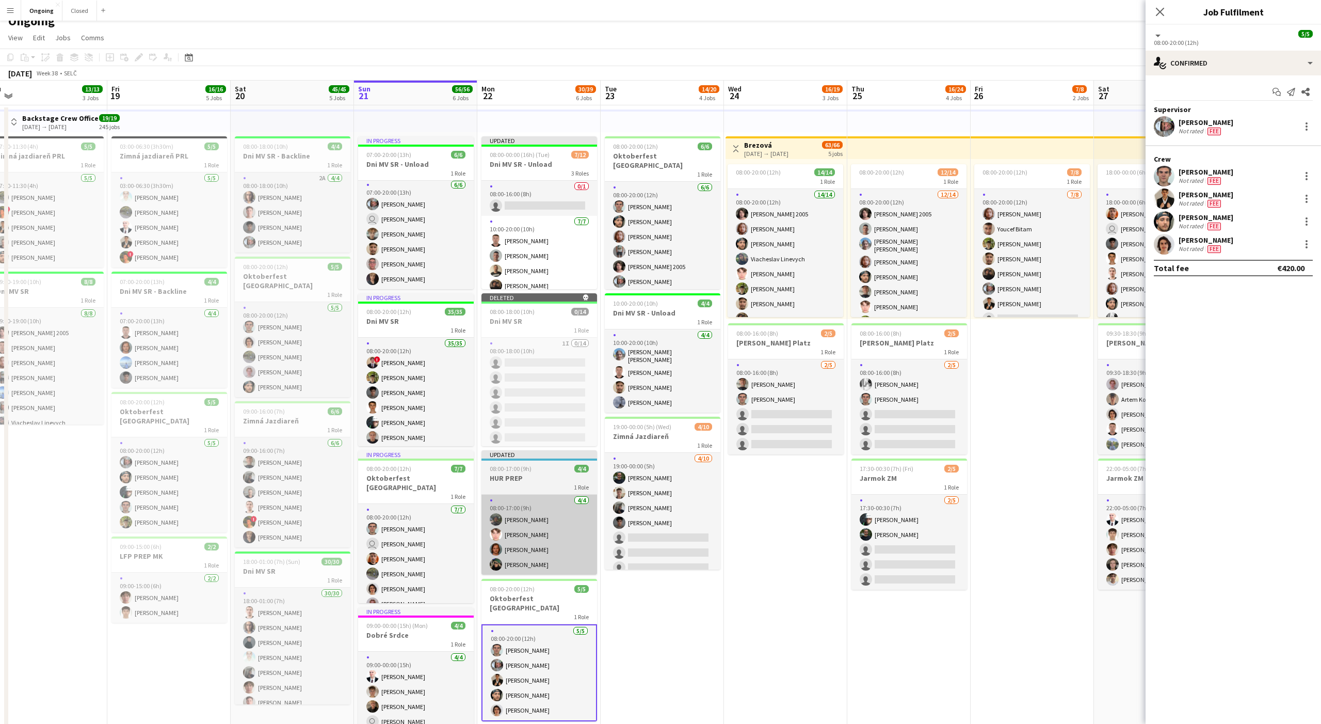
scroll to position [0, 0]
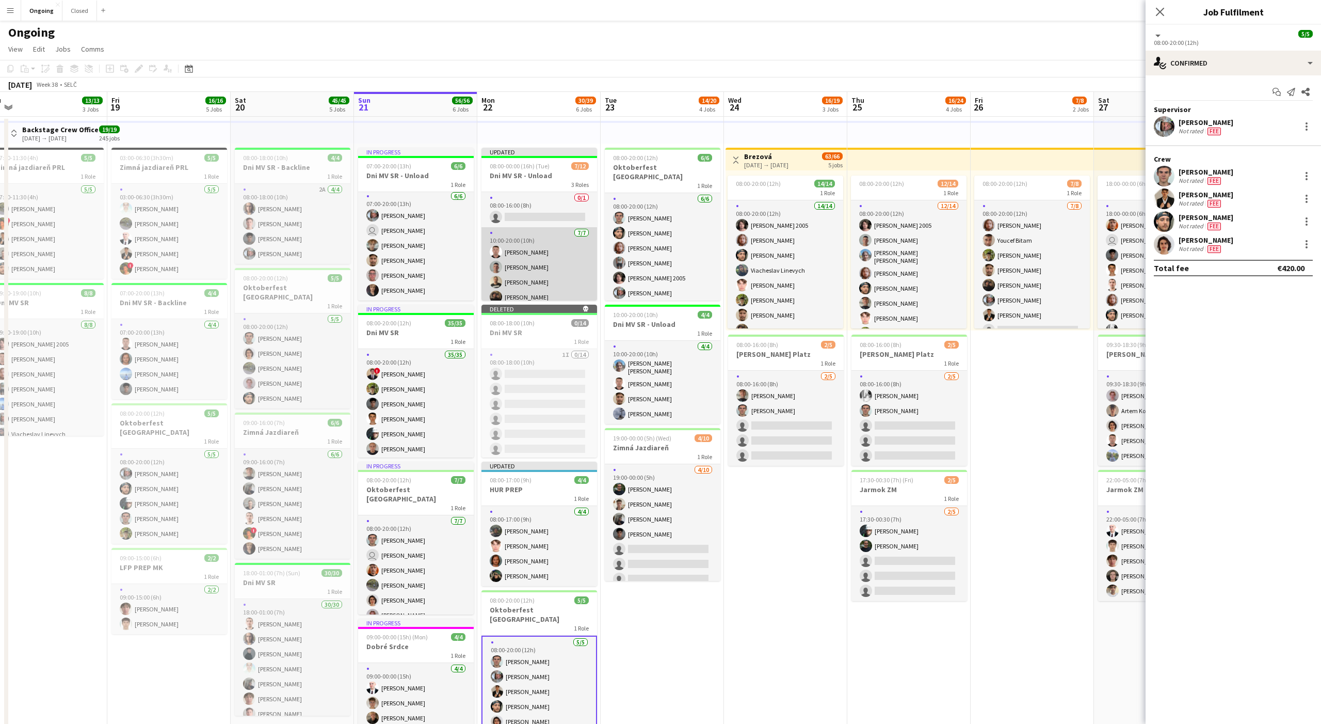
click at [489, 268] on app-card-role "[DATE] 10:00-20:00 (10h) [PERSON_NAME] [PERSON_NAME] [PERSON_NAME] [PERSON_NAME…" at bounding box center [540, 289] width 116 height 125
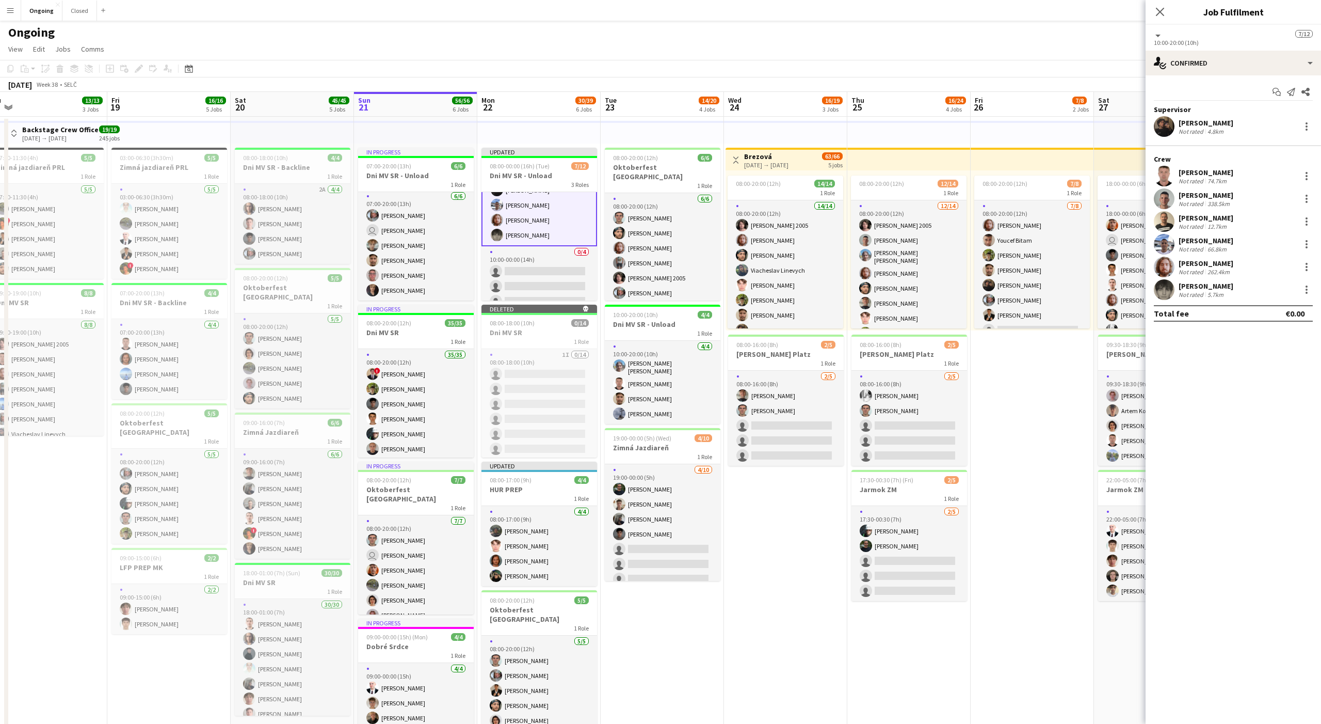
scroll to position [124, 0]
click at [489, 173] on div at bounding box center [1307, 176] width 12 height 12
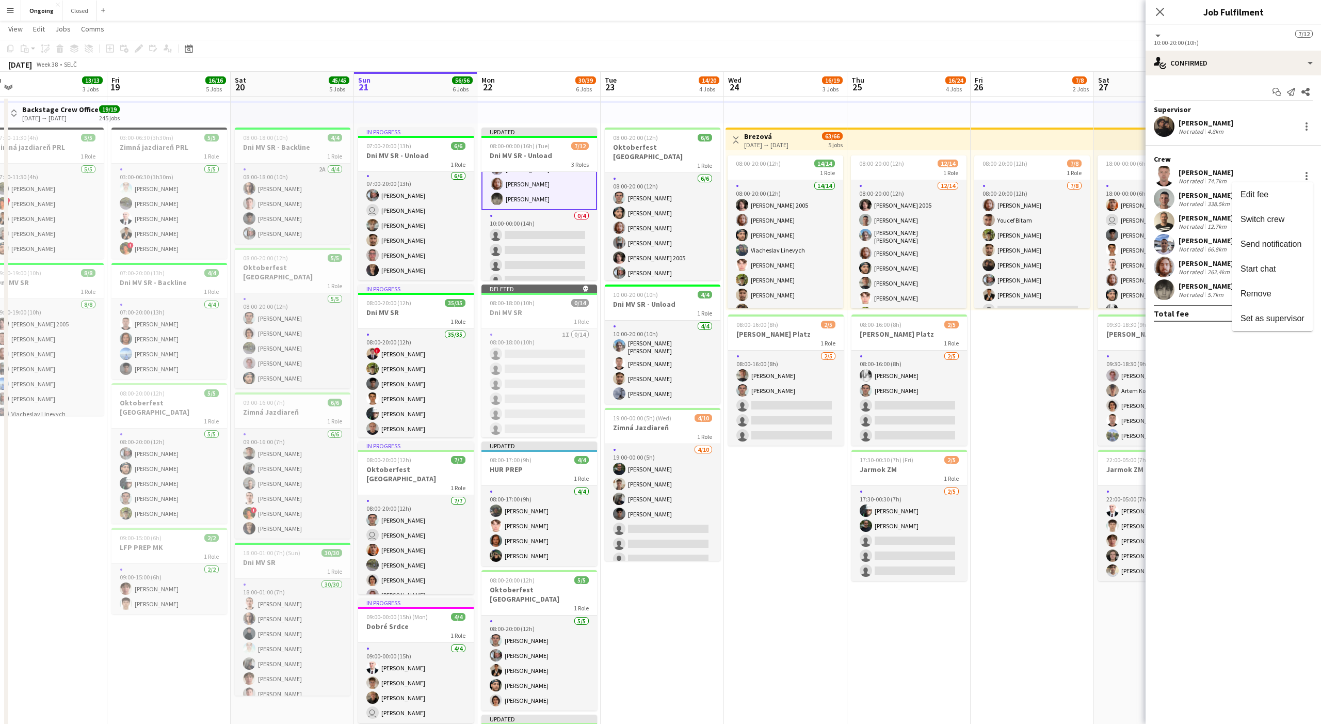
scroll to position [22, 0]
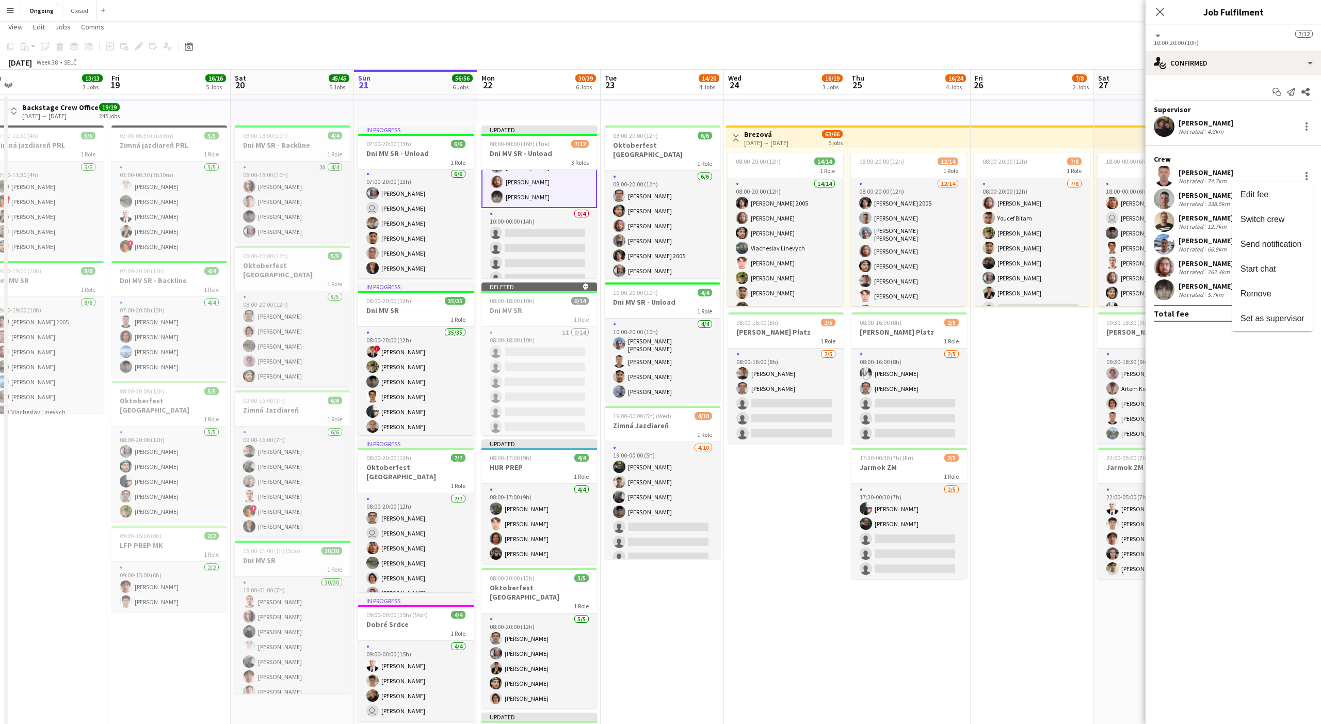
click at [489, 491] on div at bounding box center [660, 362] width 1321 height 724
click at [489, 491] on app-date-cell "Toggle View Brezová [DATE] → [DATE] 63/66 5 jobs 08:00-20:00 (12h) 14/14 1 Role…" at bounding box center [785, 561] width 123 height 935
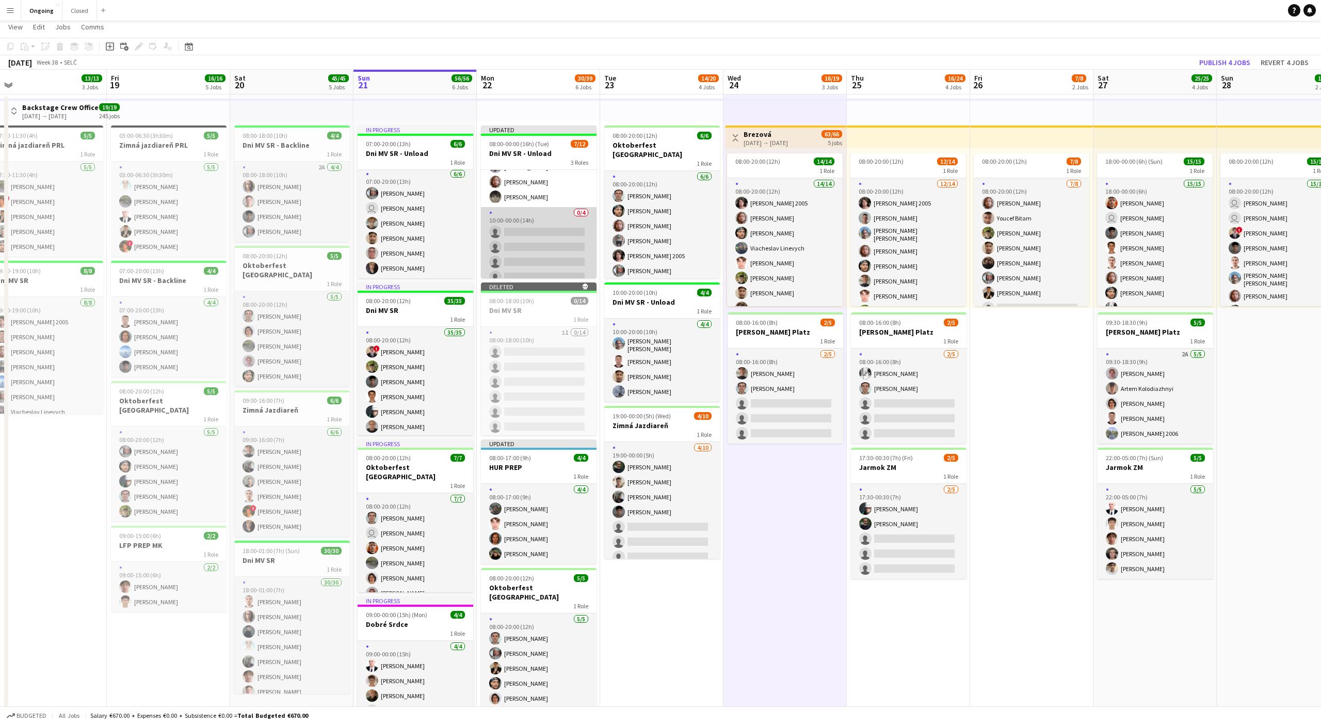
scroll to position [0, 0]
click at [489, 210] on app-card-role "[DATE] 10:00-20:00 (10h) [PERSON_NAME] [PERSON_NAME] [PERSON_NAME] [PERSON_NAME…" at bounding box center [539, 229] width 116 height 125
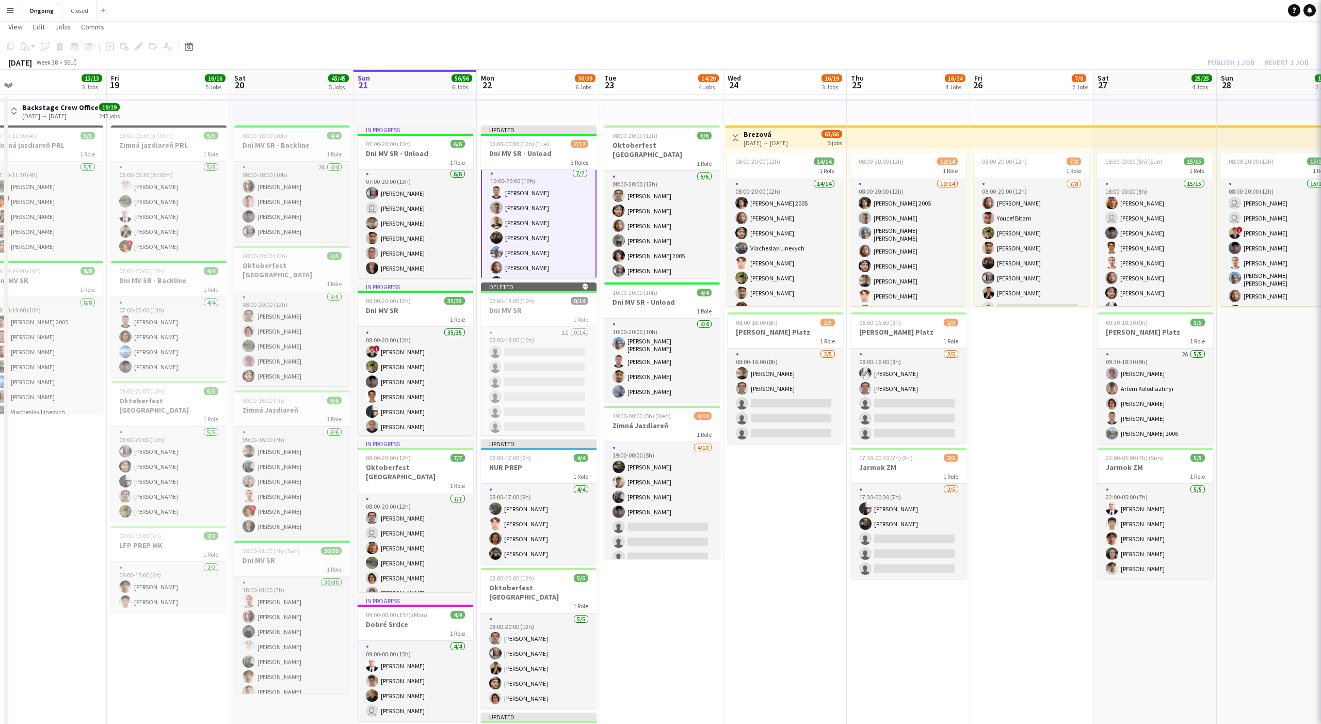
scroll to position [39, 0]
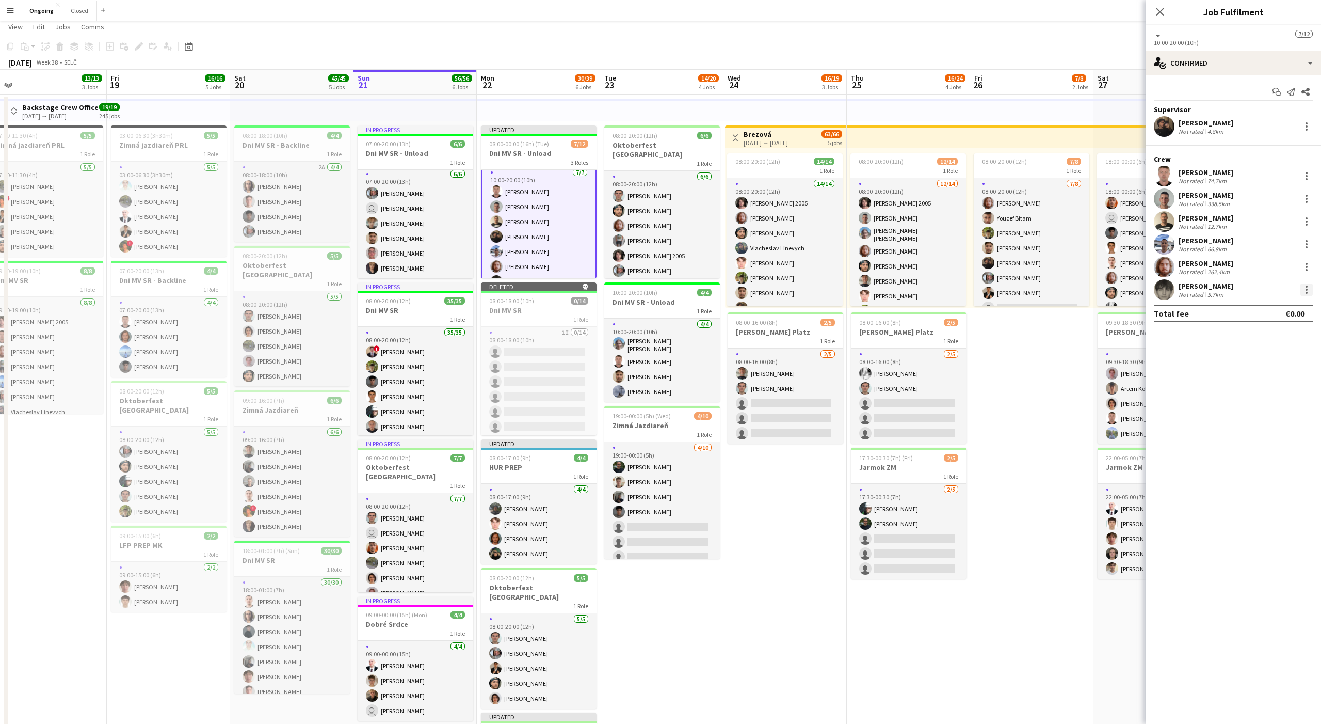
click at [489, 292] on div at bounding box center [1307, 293] width 2 height 2
click at [489, 245] on div at bounding box center [660, 362] width 1321 height 724
click at [489, 245] on div at bounding box center [1307, 244] width 12 height 12
click at [489, 282] on button "Switch crew" at bounding box center [1273, 288] width 81 height 25
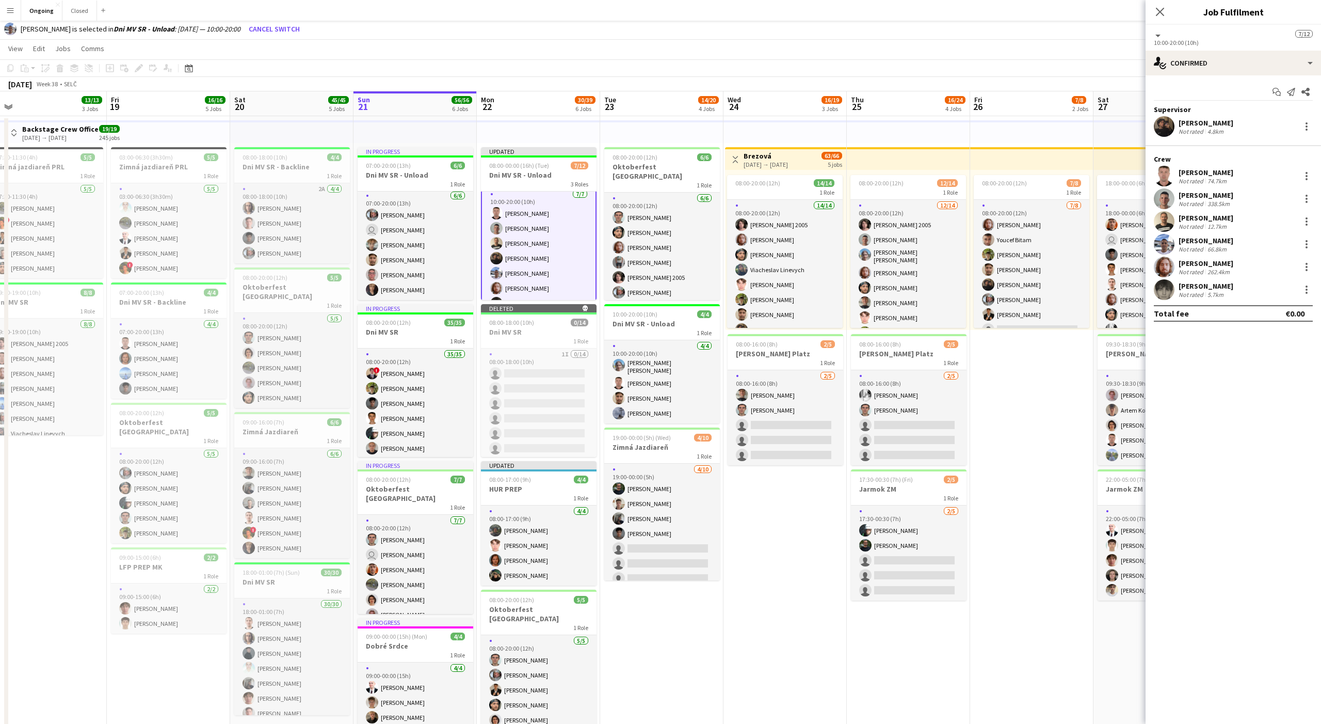
scroll to position [0, 0]
click at [489, 212] on app-card-role "0/1 08:00-16:00 (8h) single-neutral-actions" at bounding box center [539, 208] width 116 height 35
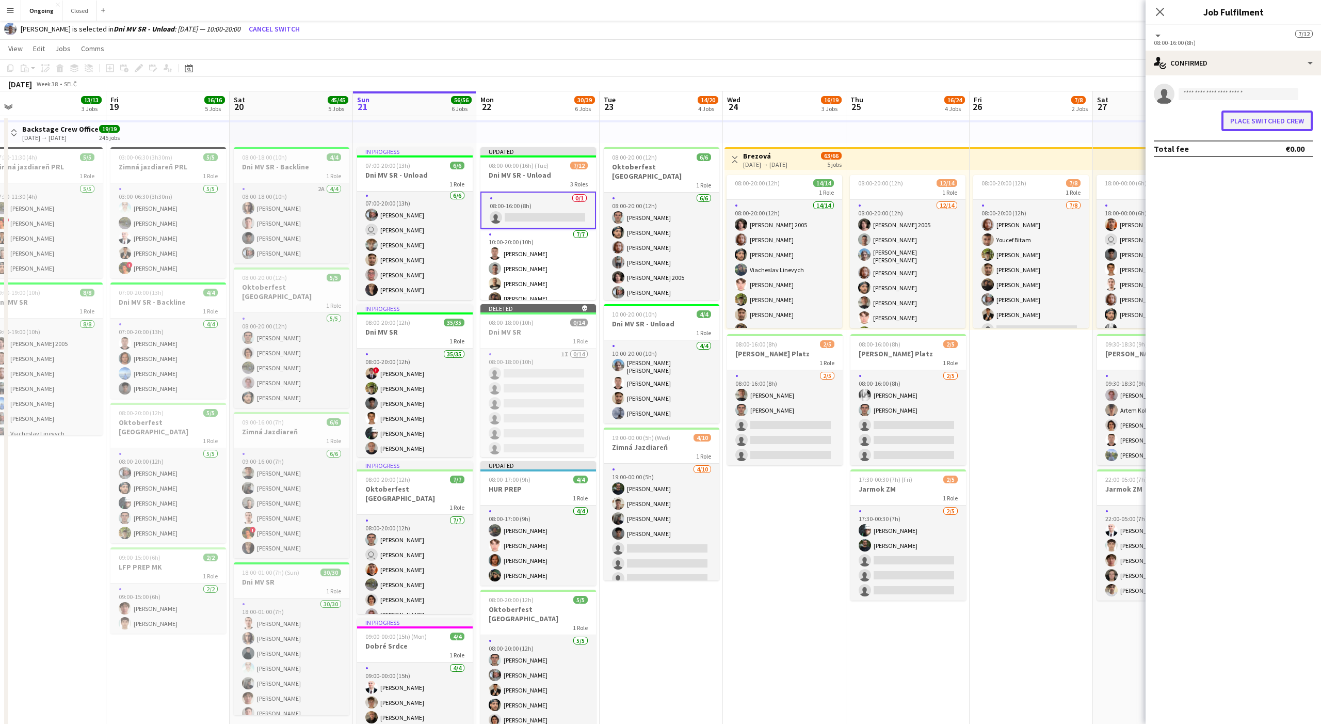
click at [489, 116] on button "Place switched crew" at bounding box center [1267, 120] width 91 height 21
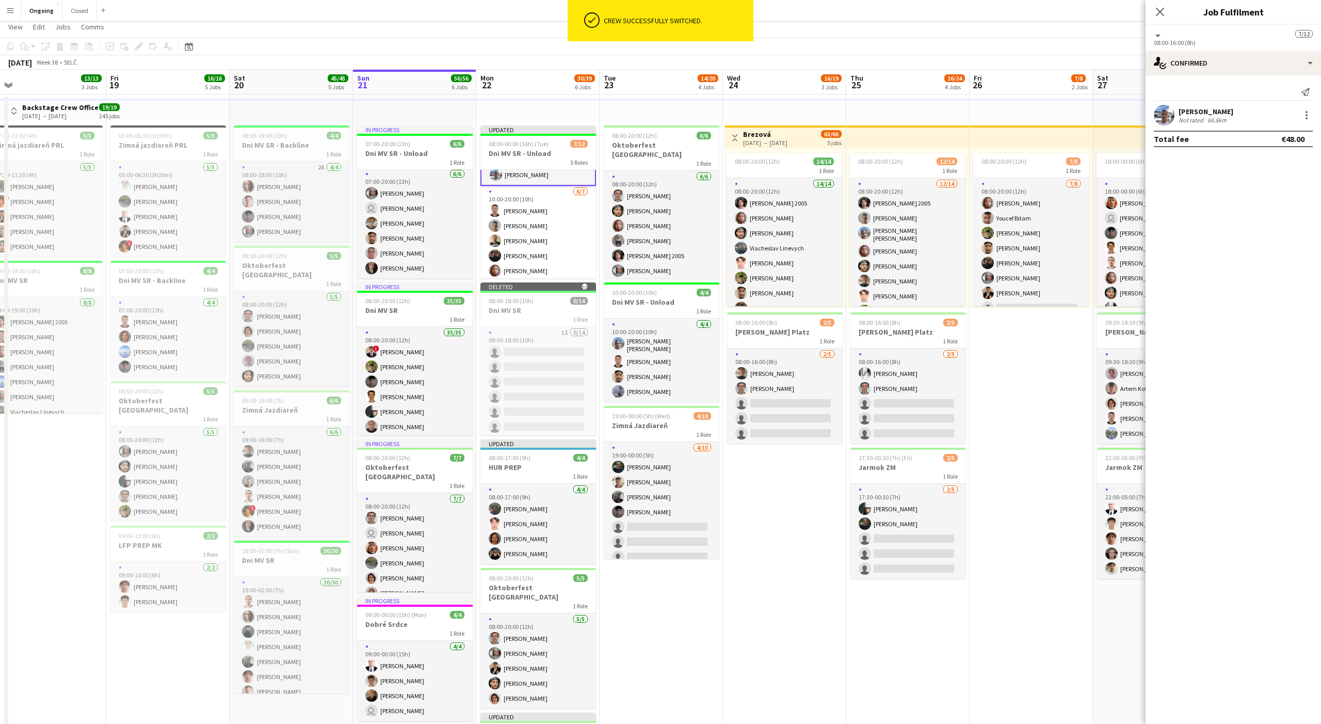
scroll to position [0, 0]
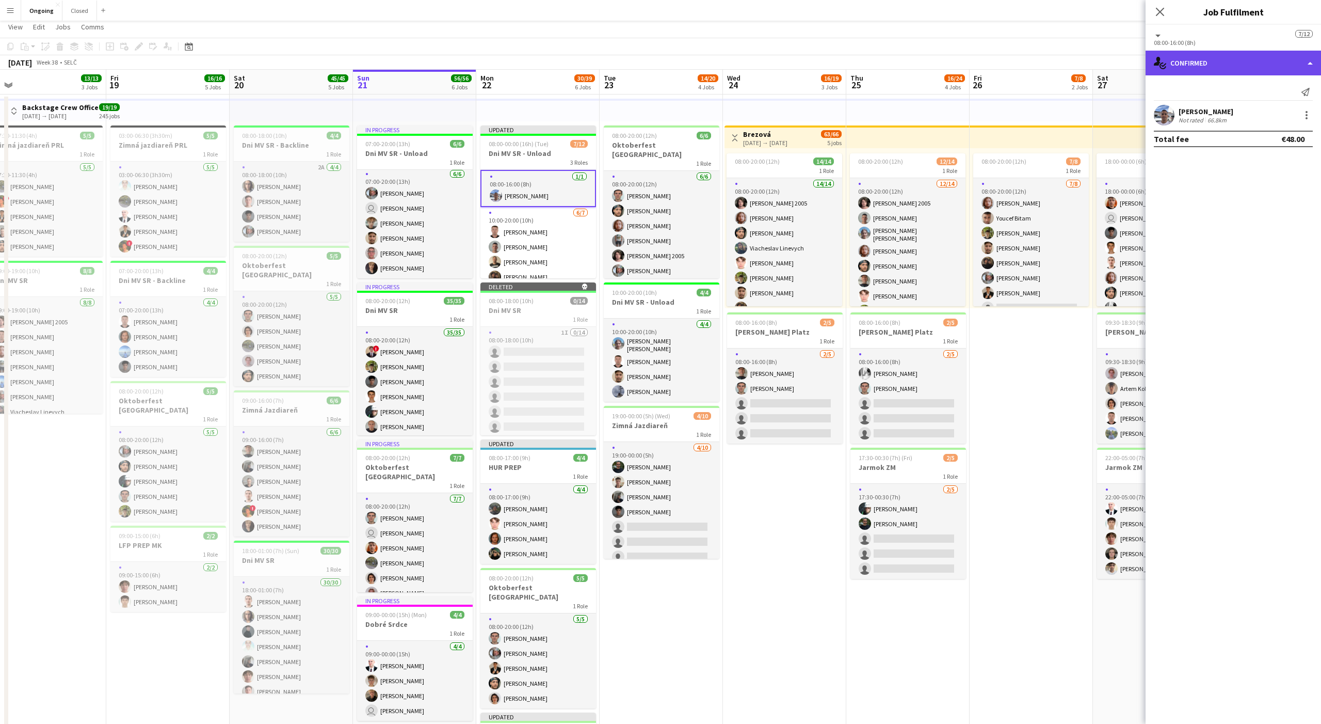
click at [489, 68] on div "single-neutral-actions-check-2 Confirmed" at bounding box center [1233, 63] width 175 height 25
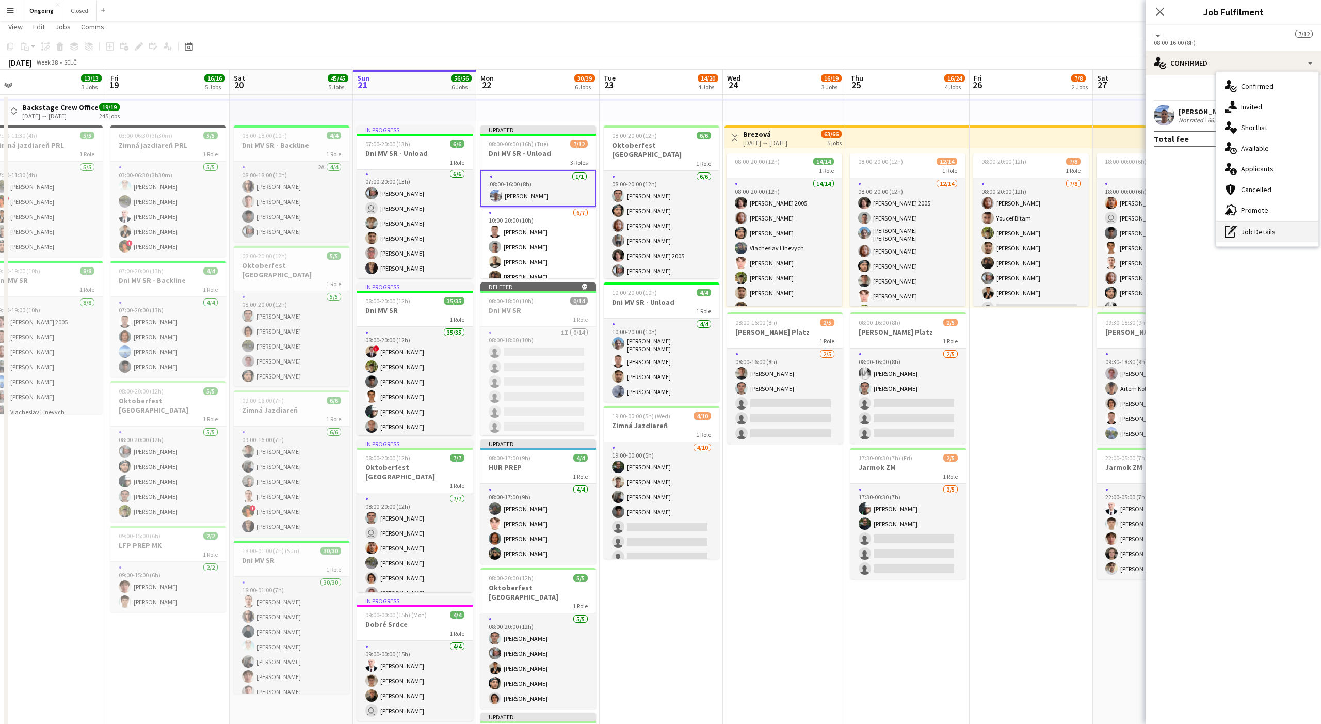
click at [489, 230] on div "pen-write Job Details" at bounding box center [1268, 231] width 102 height 21
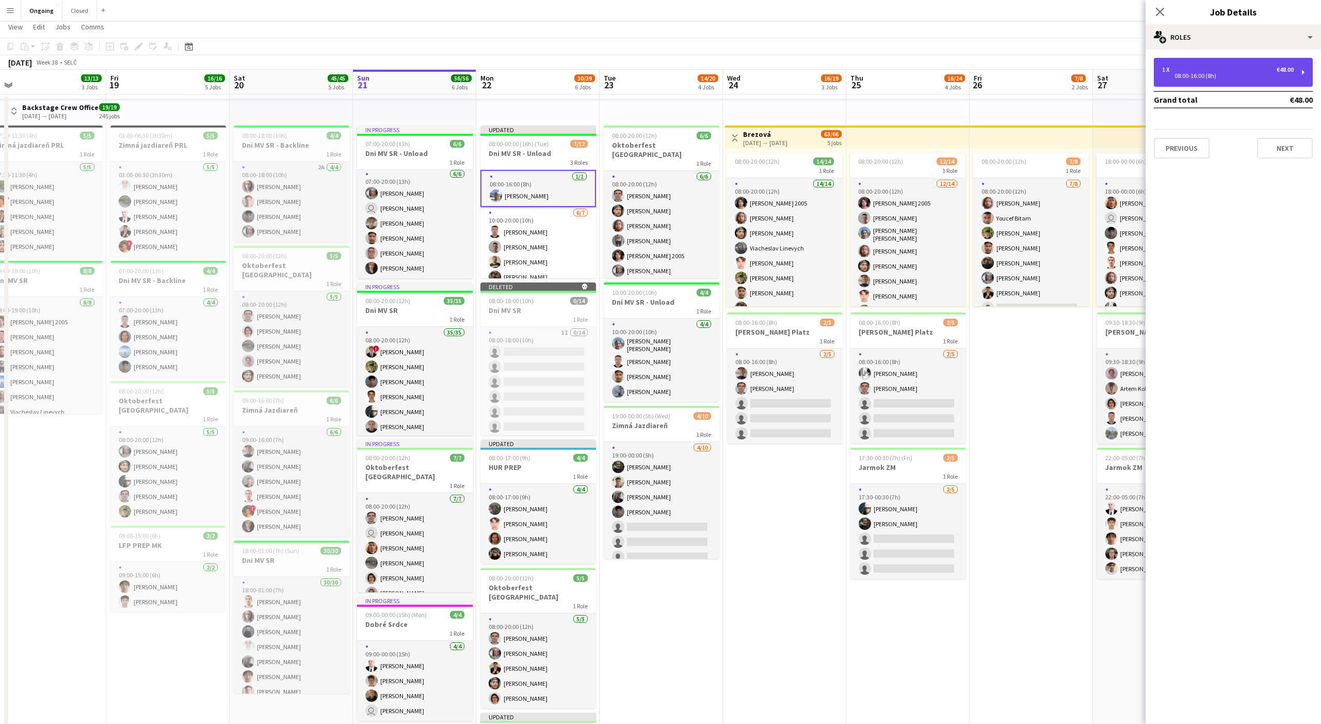
click at [489, 83] on div "1 x €48.00 08:00-16:00 (8h)" at bounding box center [1233, 72] width 159 height 29
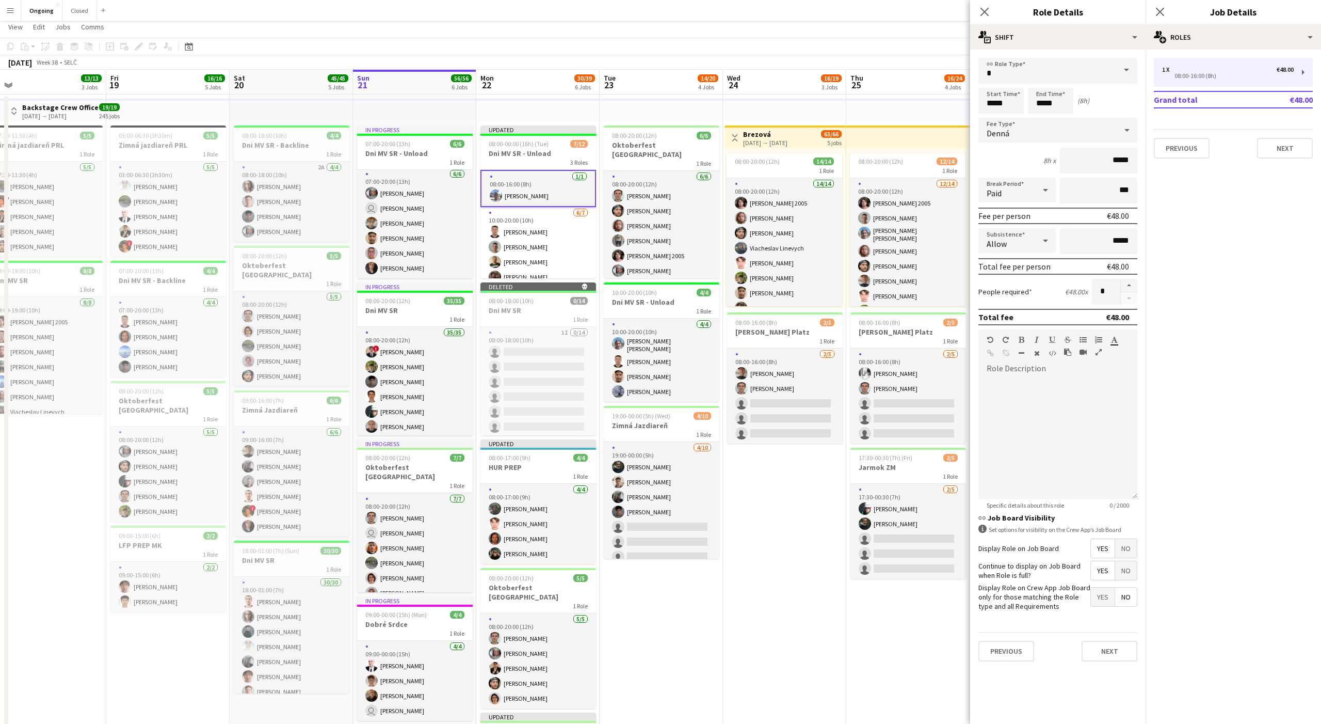
click at [489, 189] on app-card-role "[DATE] 08:00-16:00 (8h) [PERSON_NAME]" at bounding box center [539, 188] width 116 height 37
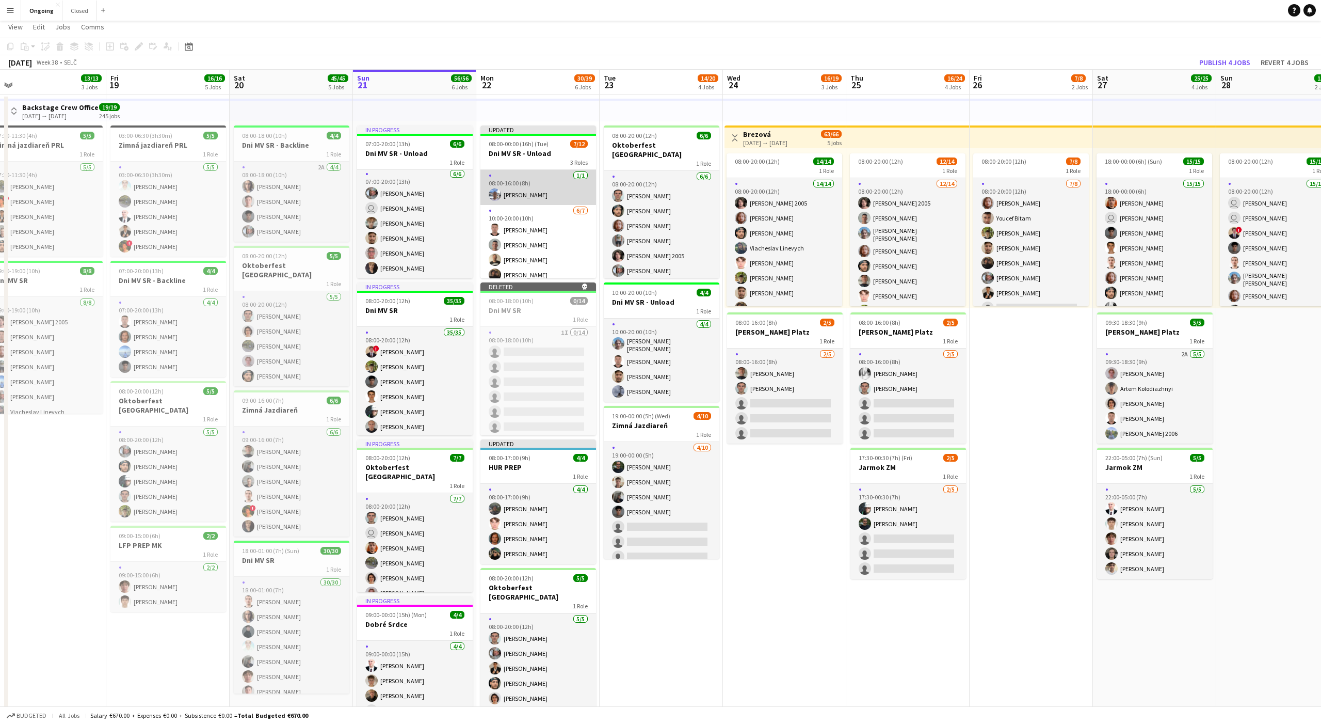
click at [489, 198] on app-card-role "[DATE] 08:00-16:00 (8h) [PERSON_NAME]" at bounding box center [539, 187] width 116 height 35
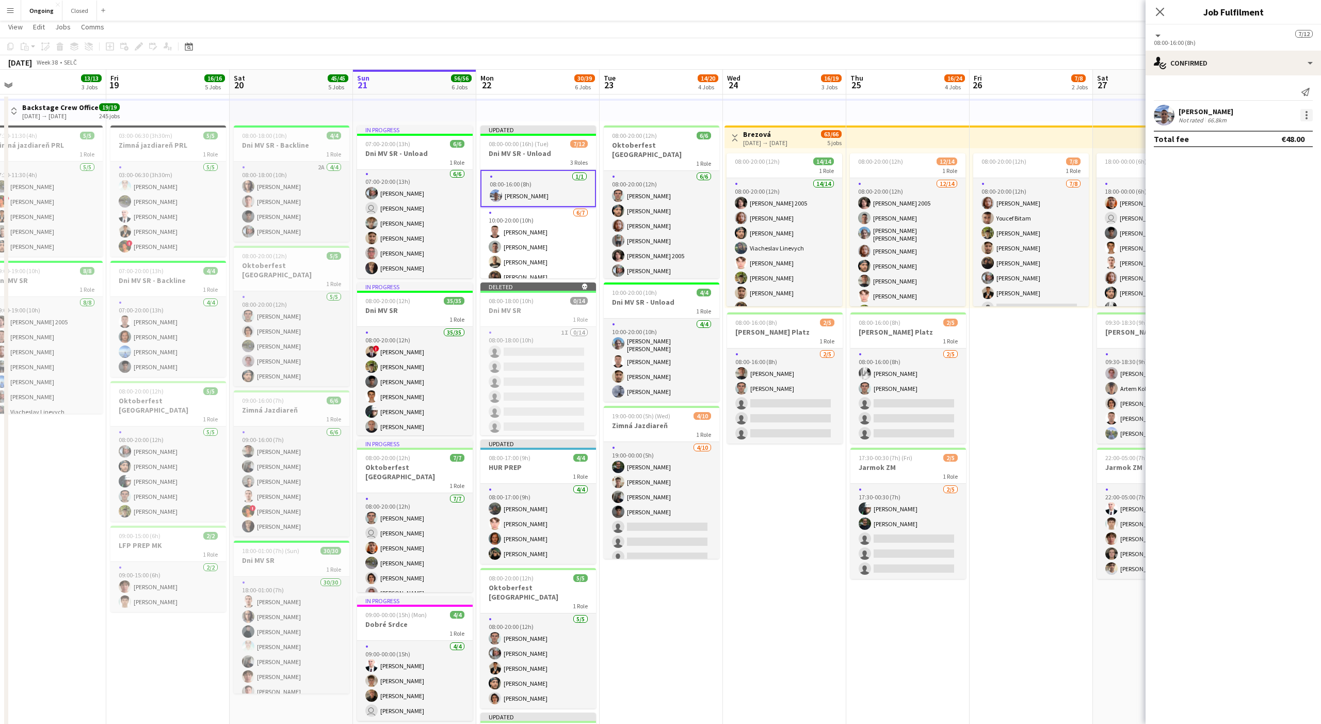
click at [489, 114] on div at bounding box center [1307, 115] width 2 height 2
click at [489, 145] on button "Edit fee" at bounding box center [1273, 134] width 81 height 25
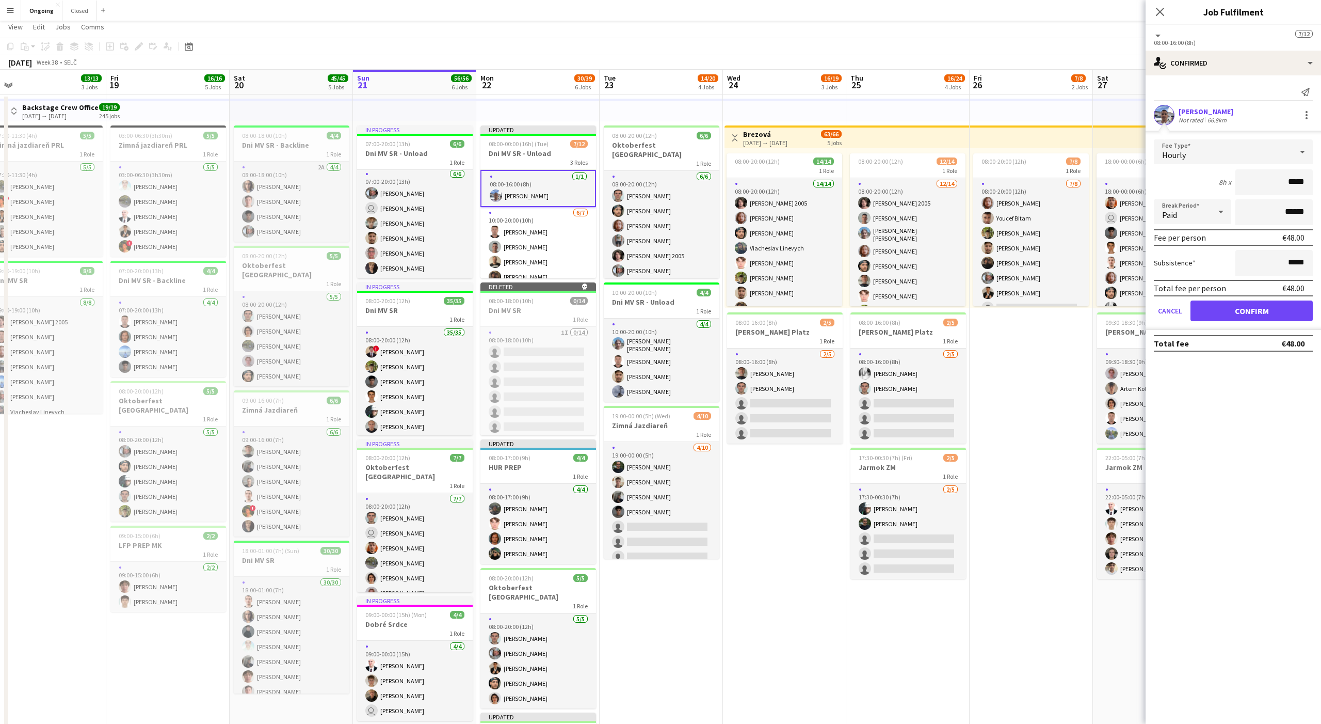
click at [489, 126] on app-applicant-card "[PERSON_NAME] Not rated 66.8km Fee Type Hourly 8h x ***** Break Period Paid ***…" at bounding box center [1233, 217] width 175 height 225
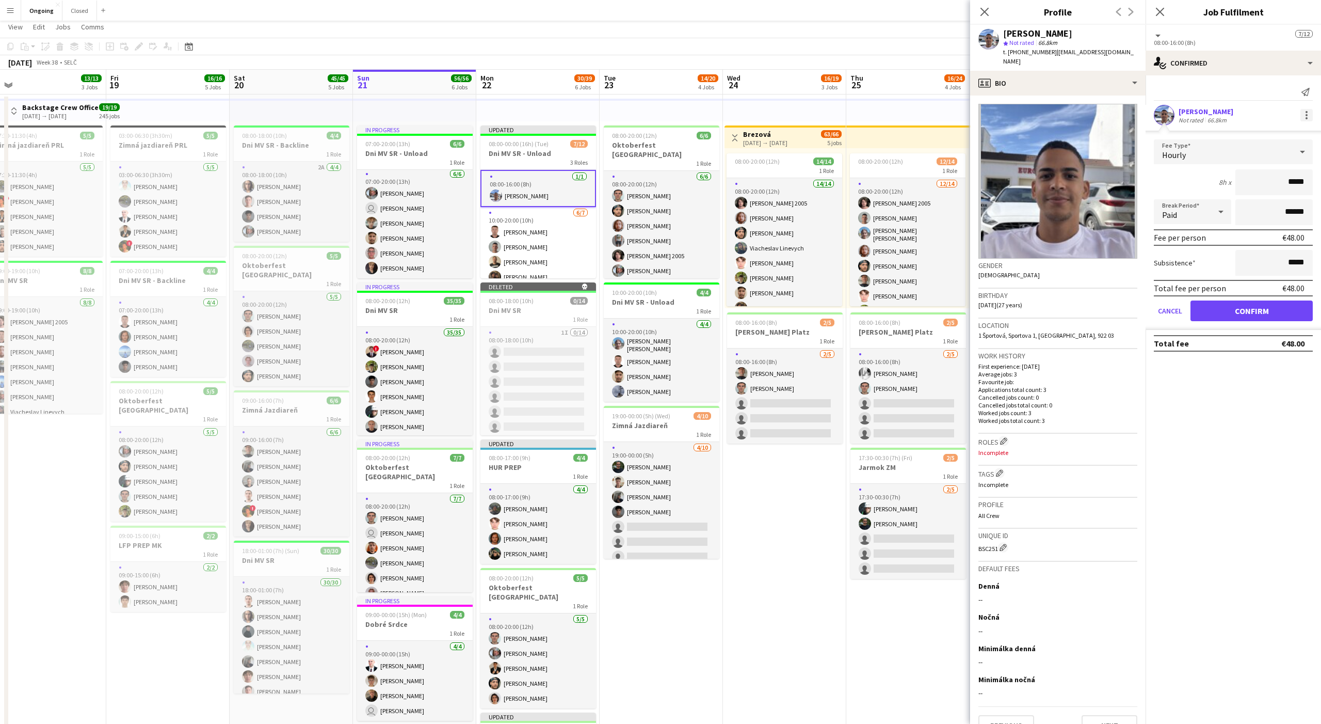
click at [489, 120] on div at bounding box center [1307, 115] width 12 height 12
click at [489, 153] on button "Switch crew" at bounding box center [1273, 159] width 81 height 25
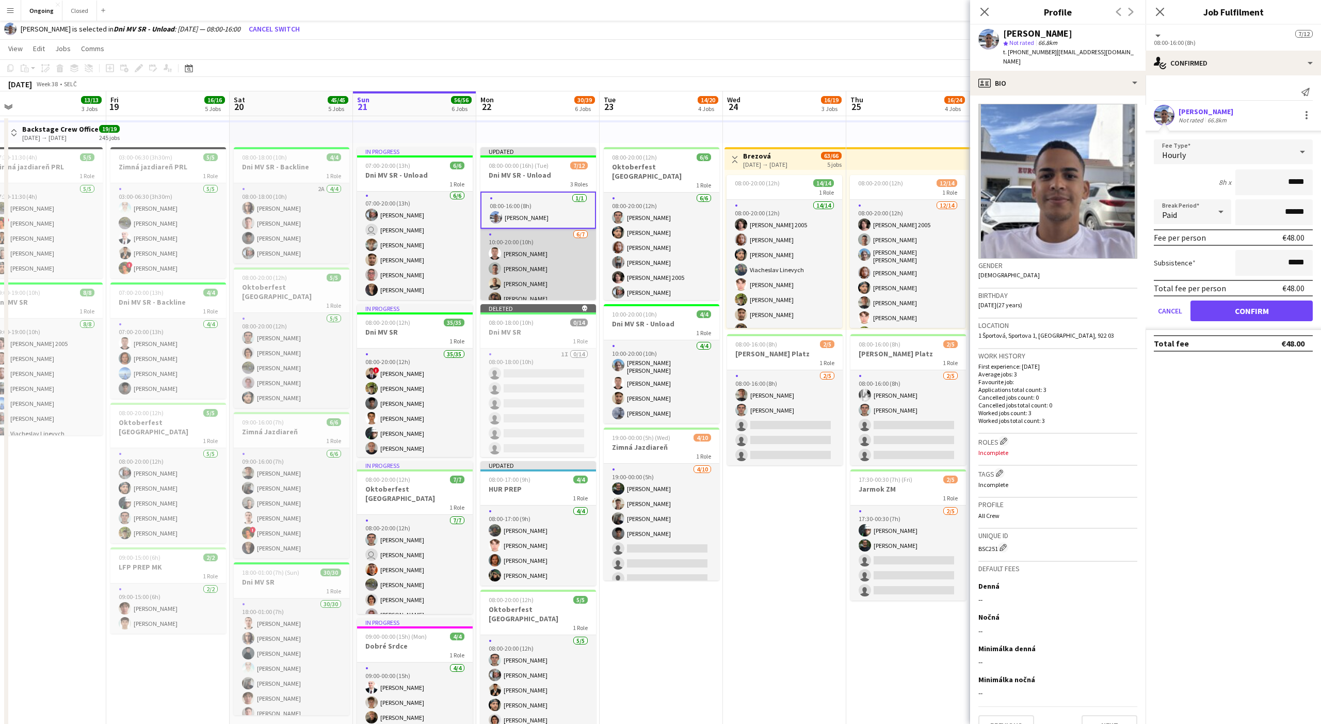
click at [489, 231] on app-card-role "[DATE] 10:00-20:00 (10h) [PERSON_NAME] [PERSON_NAME] [PERSON_NAME] [PERSON_NAME…" at bounding box center [539, 291] width 116 height 125
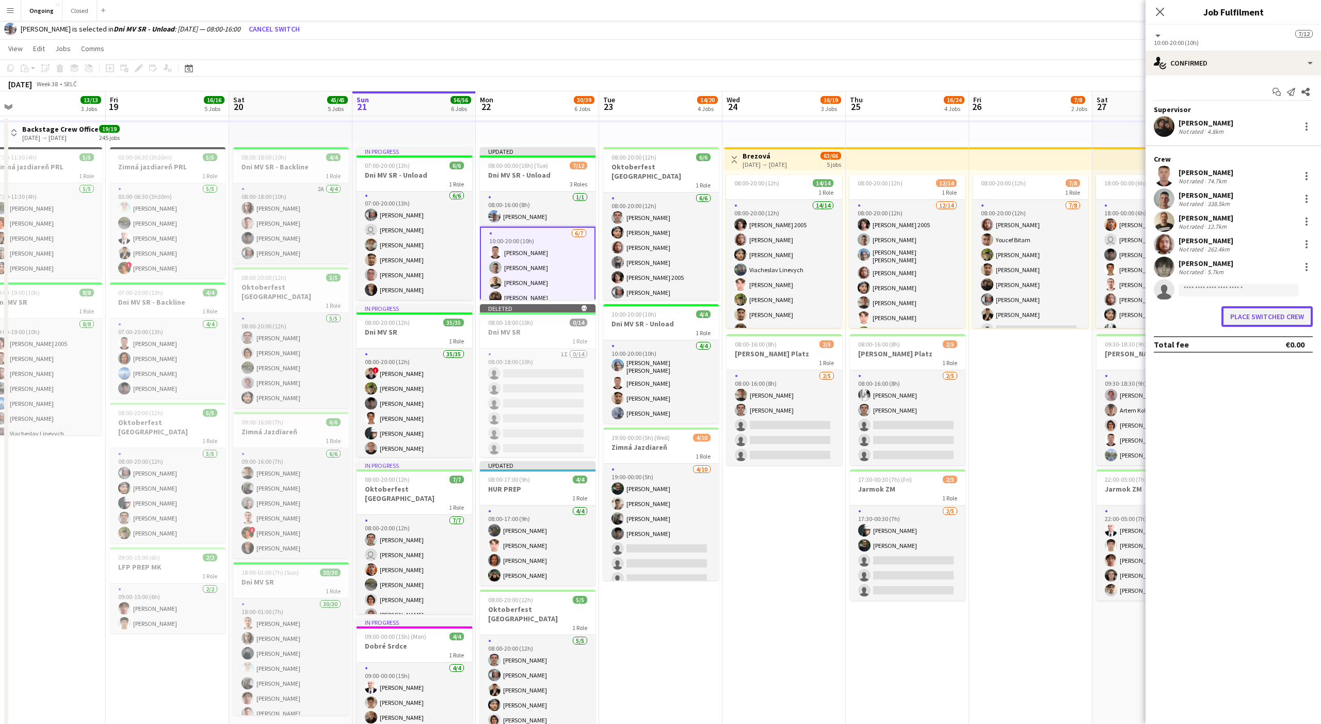
click at [489, 311] on button "Place switched crew" at bounding box center [1267, 316] width 91 height 21
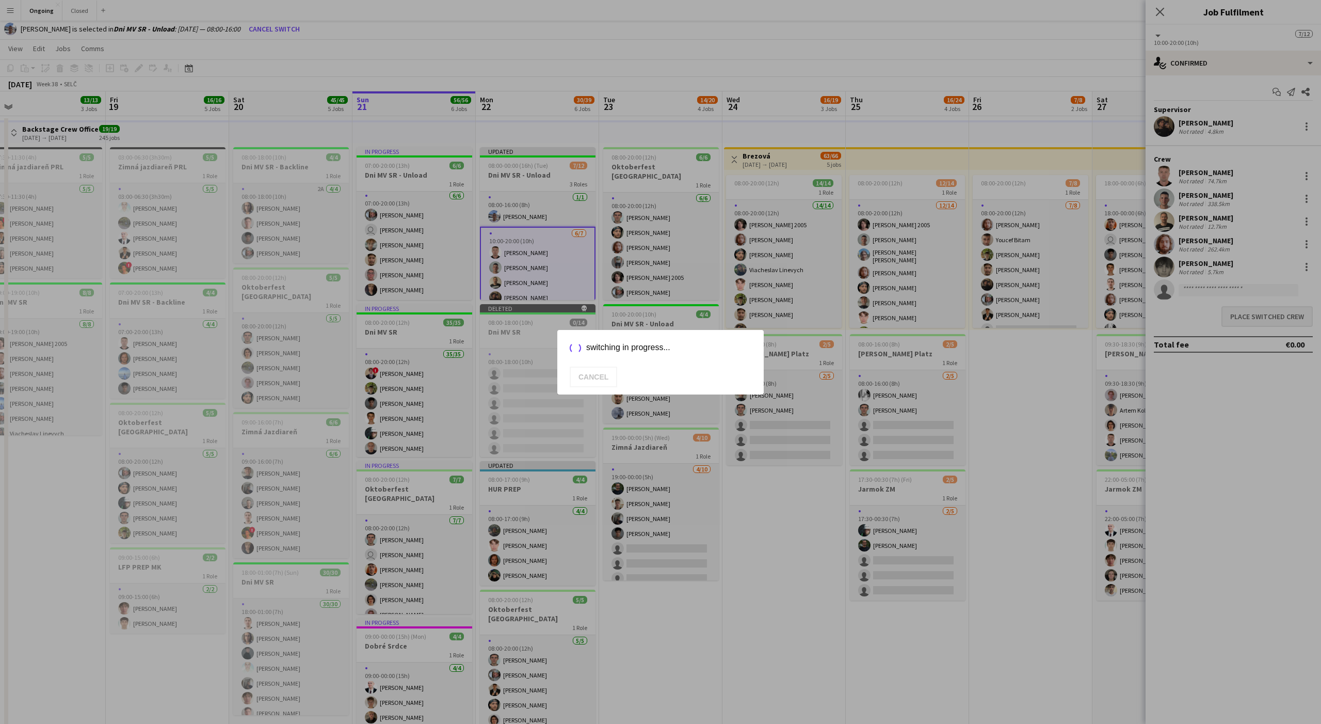
scroll to position [22, 0]
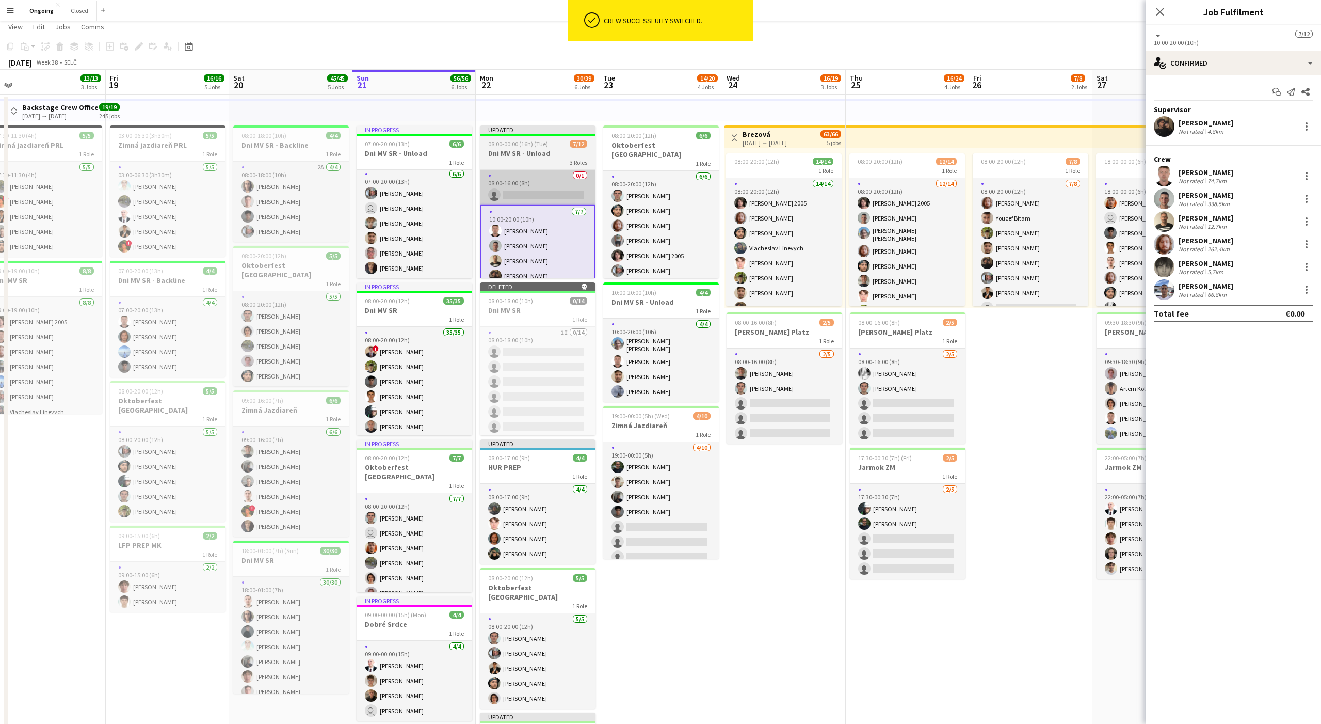
click at [489, 183] on app-card-role "0/1 08:00-16:00 (8h) single-neutral-actions" at bounding box center [538, 187] width 116 height 35
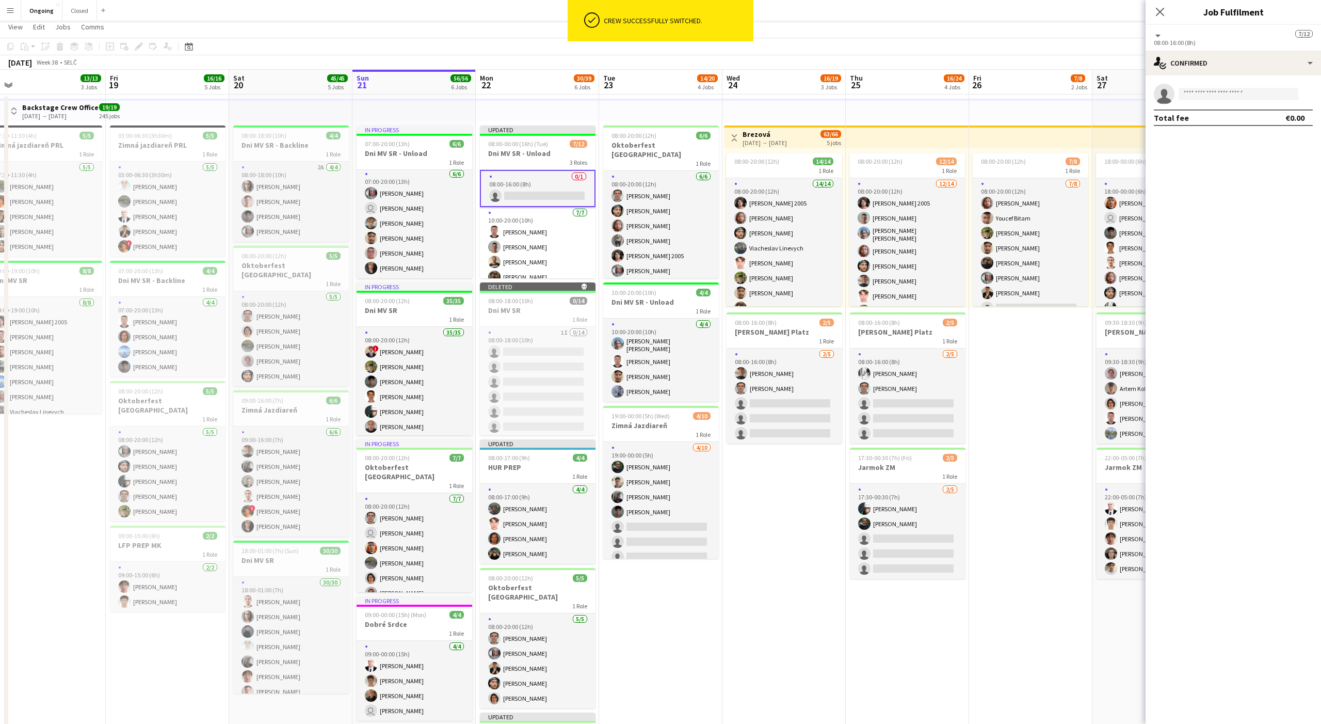
scroll to position [0, 265]
click at [489, 68] on div "single-neutral-actions-check-2 Confirmed" at bounding box center [1233, 63] width 175 height 25
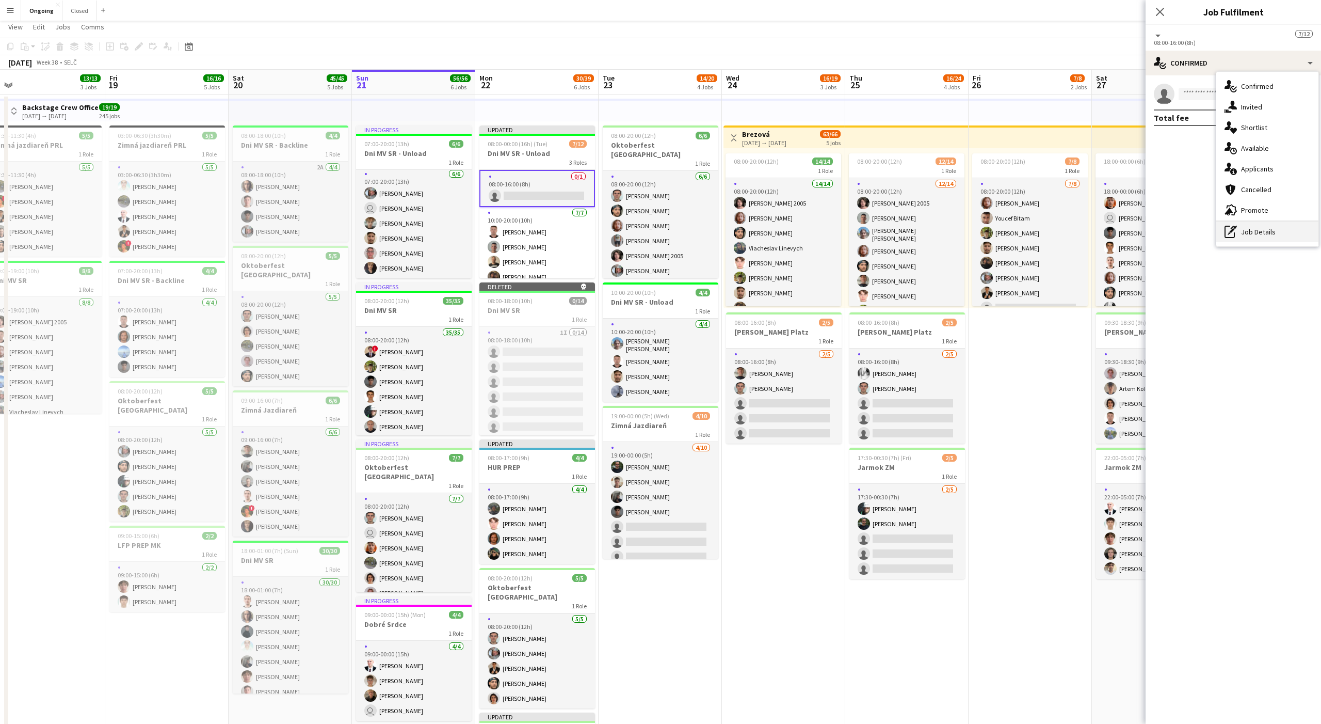
click at [489, 229] on div "pen-write Job Details" at bounding box center [1268, 231] width 102 height 21
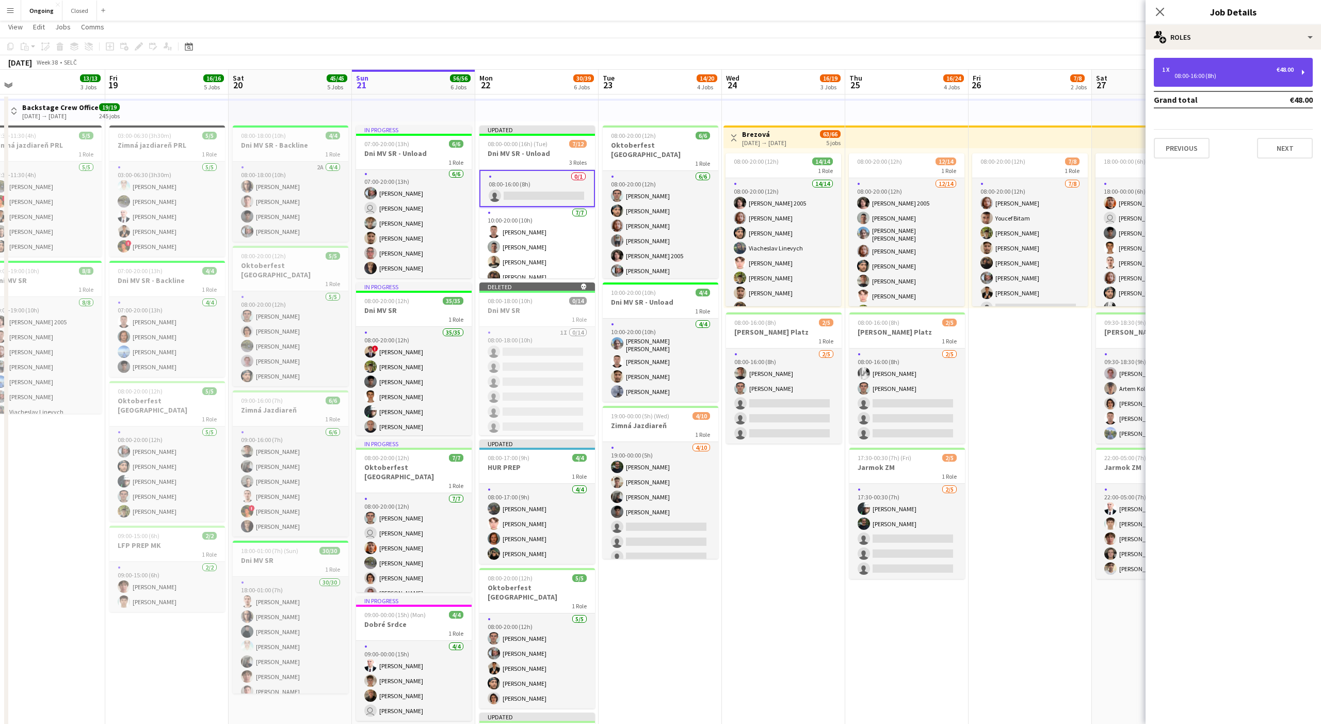
click at [489, 73] on div "08:00-16:00 (8h)" at bounding box center [1228, 75] width 132 height 5
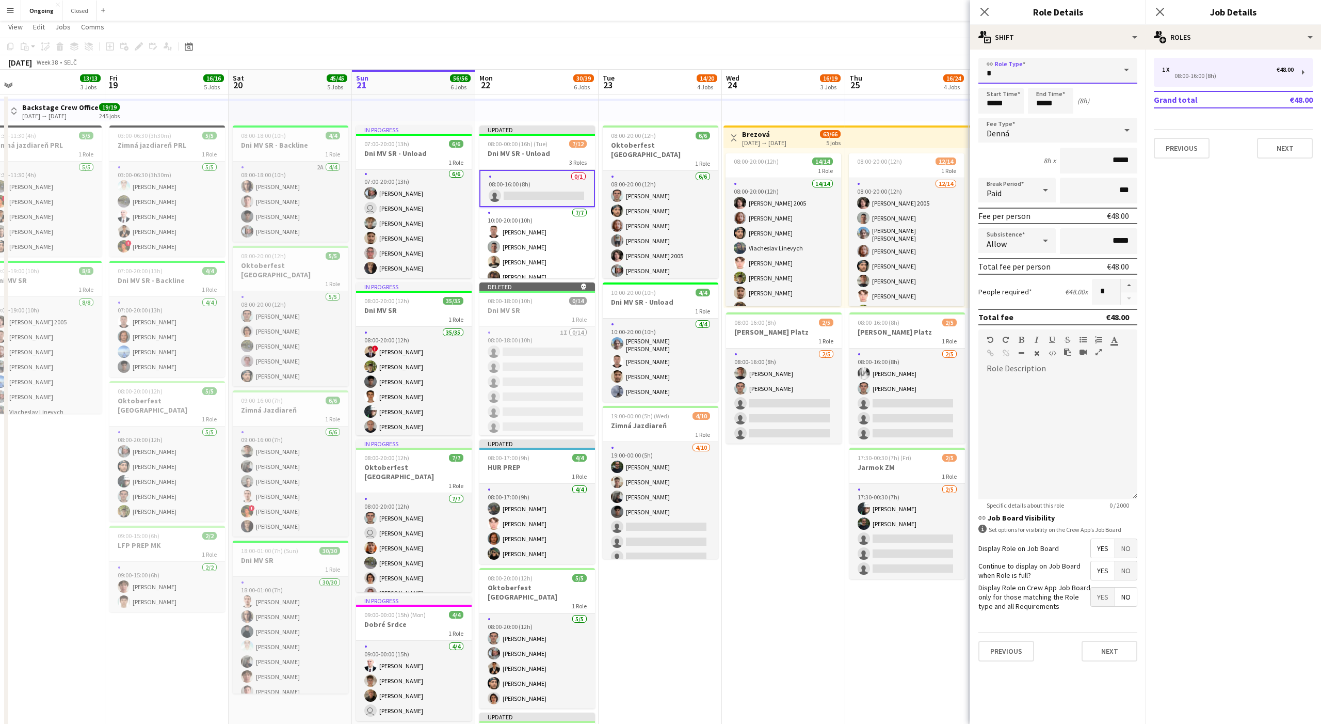
click at [489, 69] on input "text" at bounding box center [1058, 71] width 159 height 26
click at [489, 53] on div "link Role Type Start Time ***** End Time ***** (8h) Fee Type Denná 8h x ***** B…" at bounding box center [1057, 360] width 175 height 620
click at [489, 44] on div "multiple-actions-text Shift" at bounding box center [1057, 37] width 175 height 25
click at [489, 122] on div "bin-2 Delete Role" at bounding box center [1092, 123] width 102 height 21
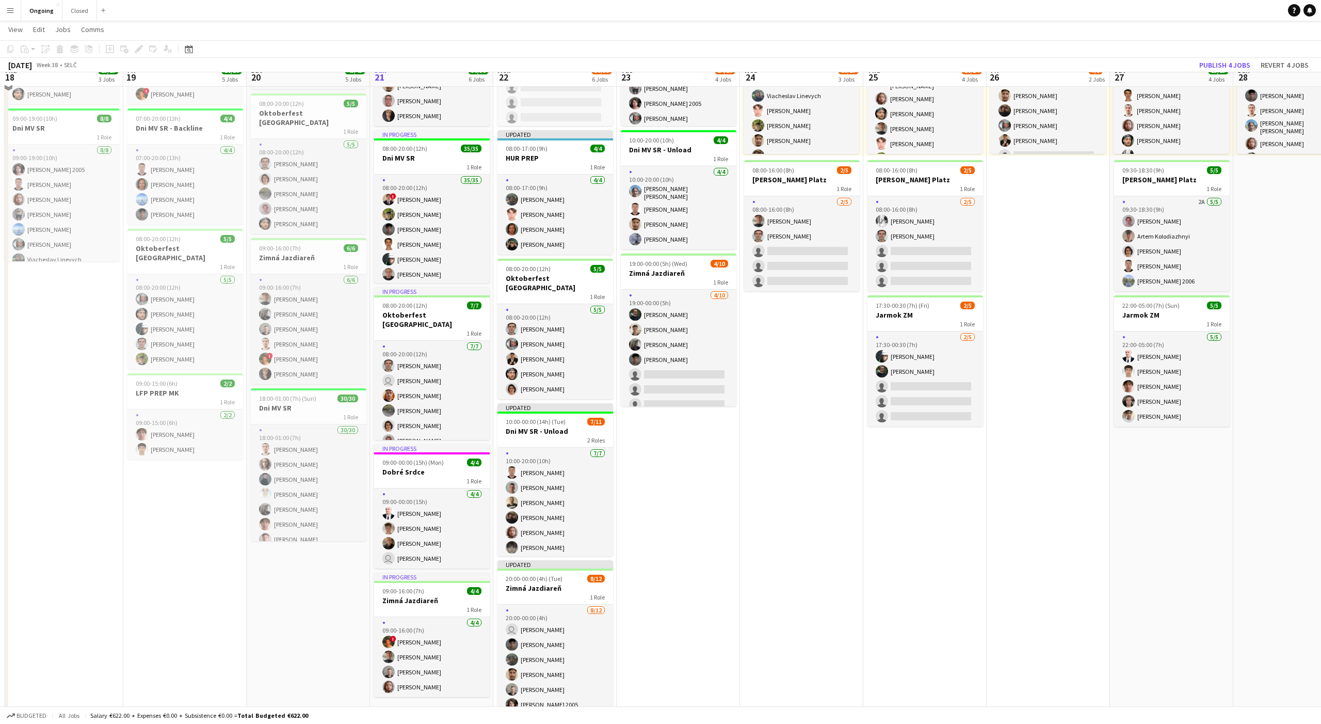
scroll to position [178, 0]
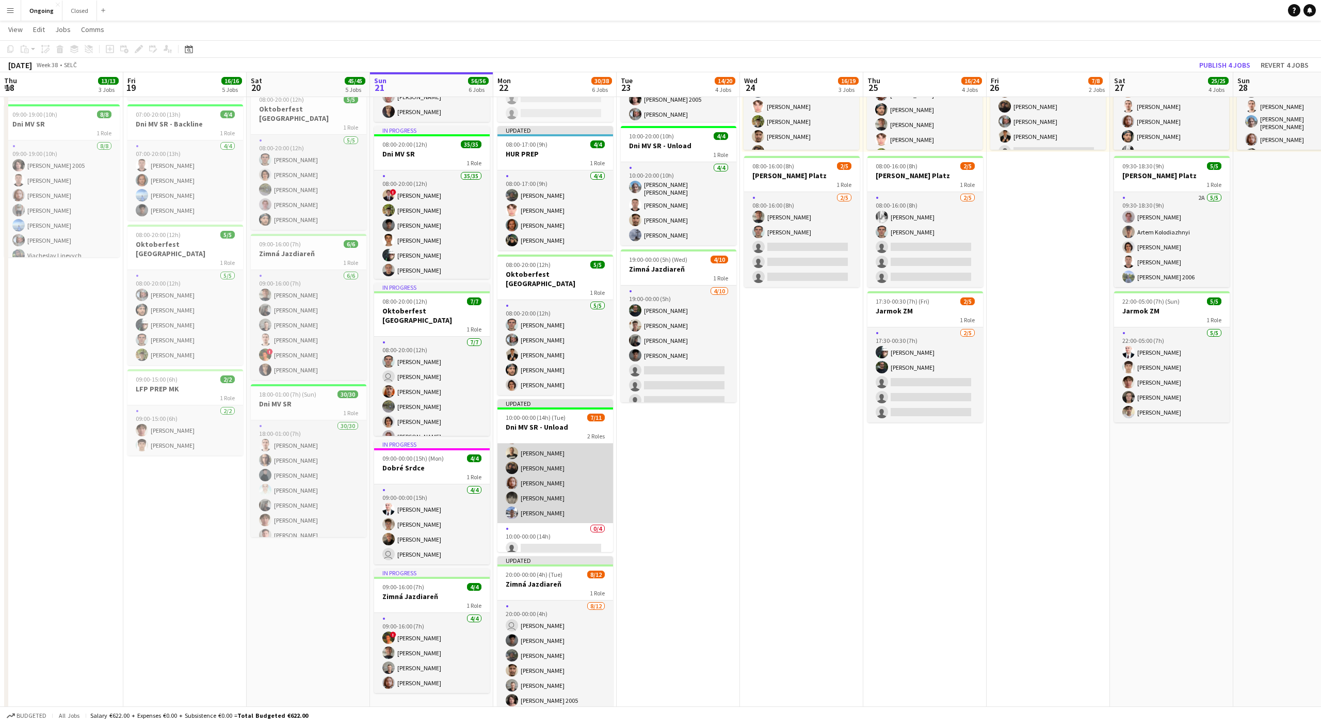
click at [489, 490] on app-card-role "[DATE] 10:00-20:00 (10h) [PERSON_NAME] [PERSON_NAME] [PERSON_NAME] [PERSON_NAME…" at bounding box center [556, 460] width 116 height 125
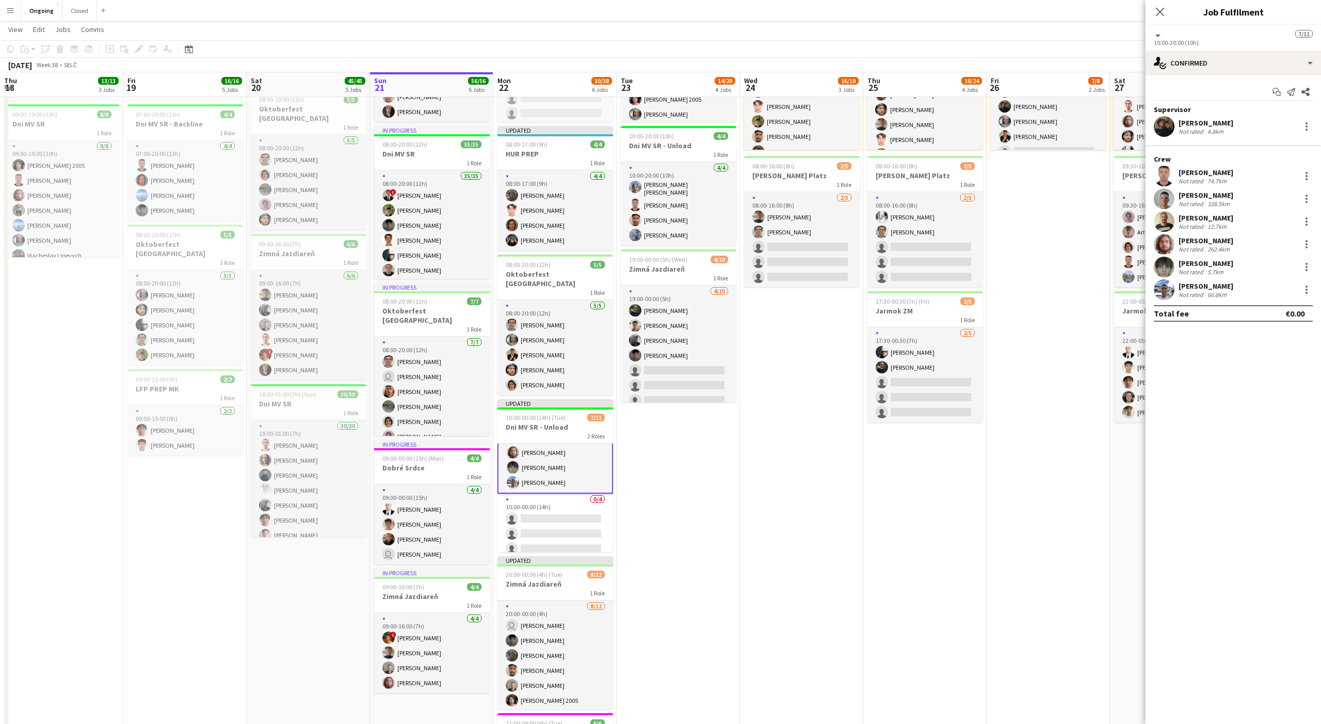
scroll to position [81, 0]
click at [489, 177] on div at bounding box center [1307, 176] width 12 height 12
click at [489, 223] on span "Switch crew" at bounding box center [1263, 219] width 44 height 9
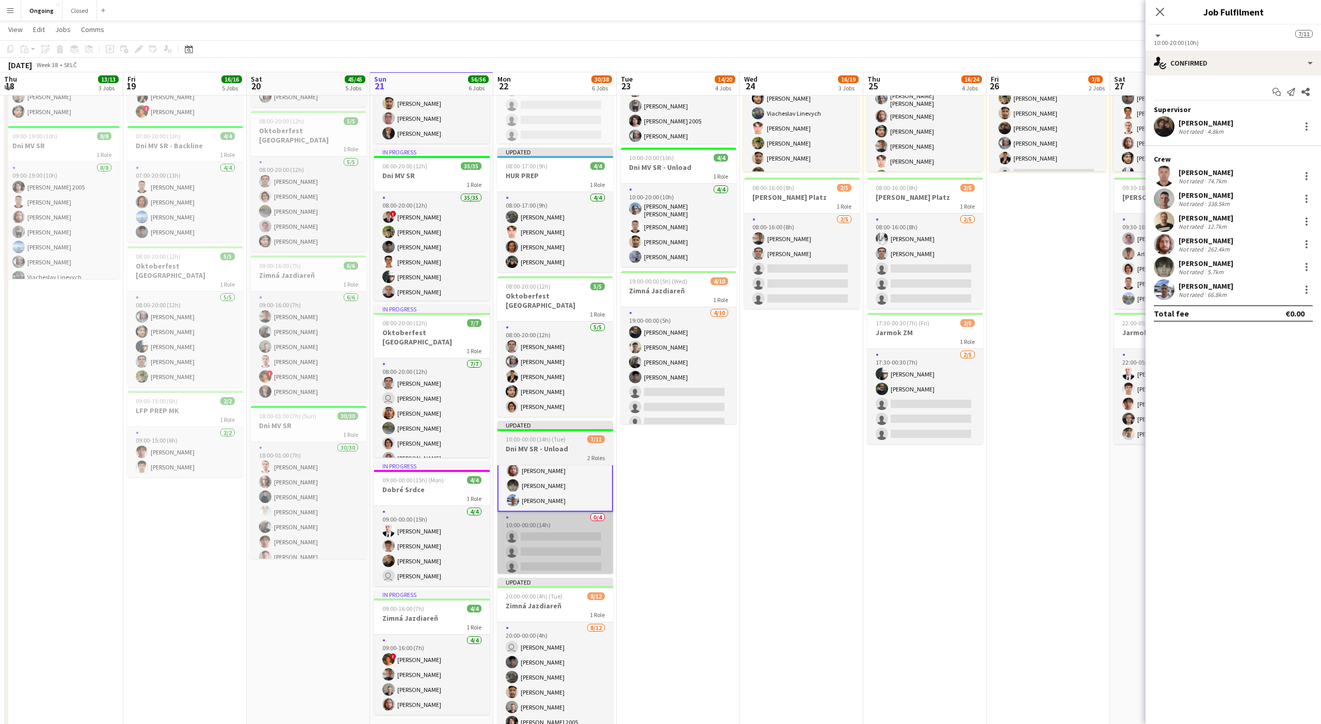
click at [489, 491] on app-card-role "0/4 10:00-00:00 (14h) single-neutral-actions single-neutral-actions single-neut…" at bounding box center [556, 552] width 116 height 80
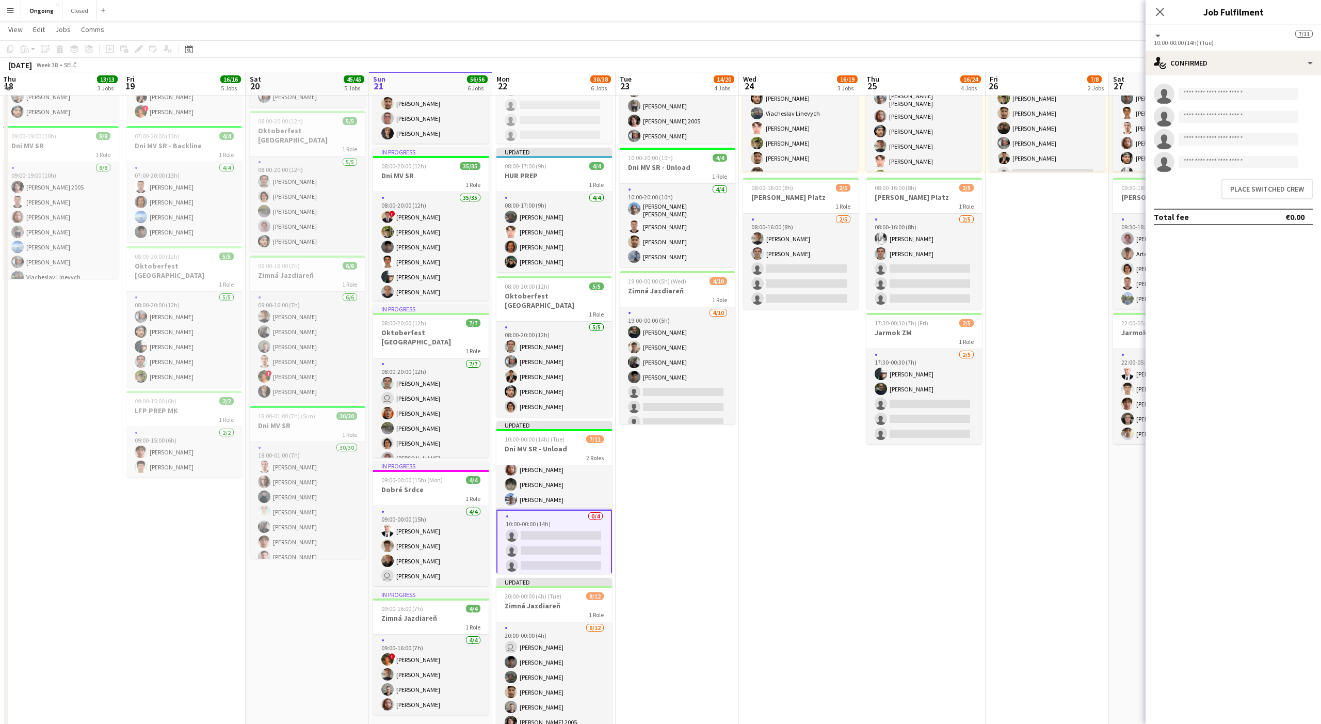
scroll to position [79, 0]
click at [489, 195] on button "Place switched crew" at bounding box center [1267, 189] width 91 height 21
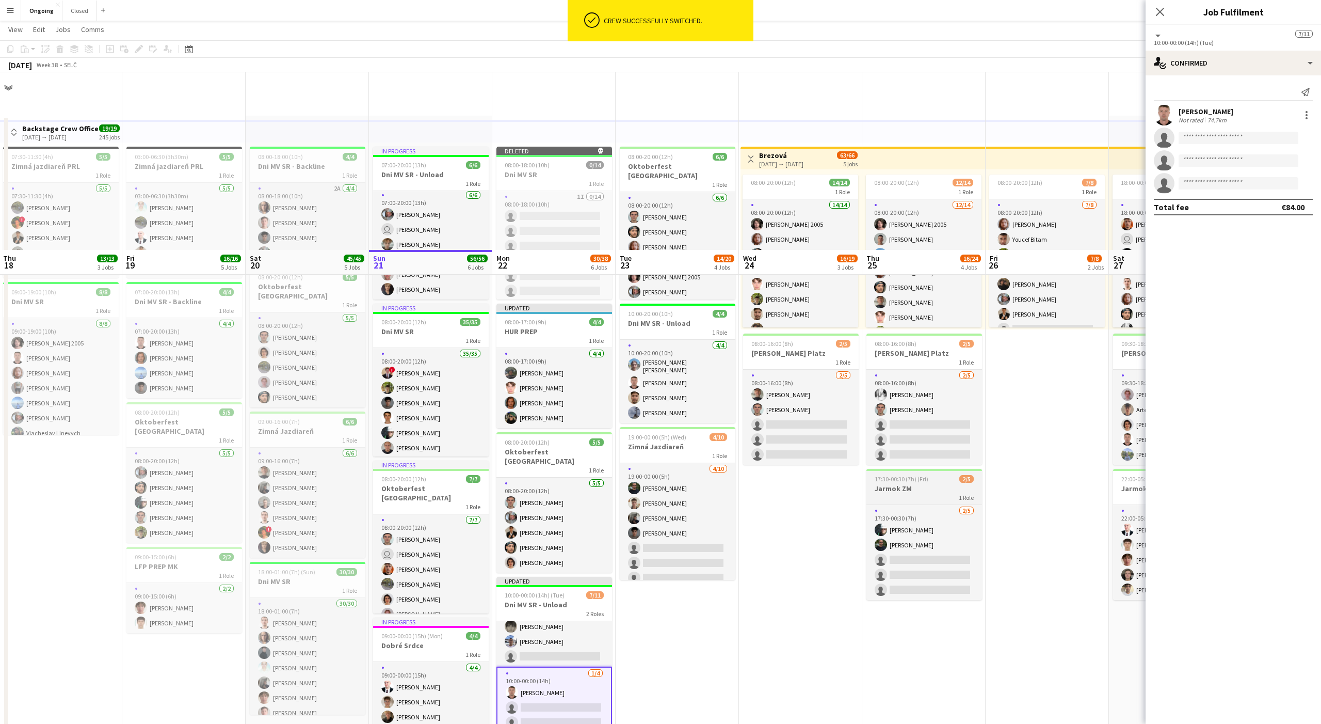
scroll to position [178, 0]
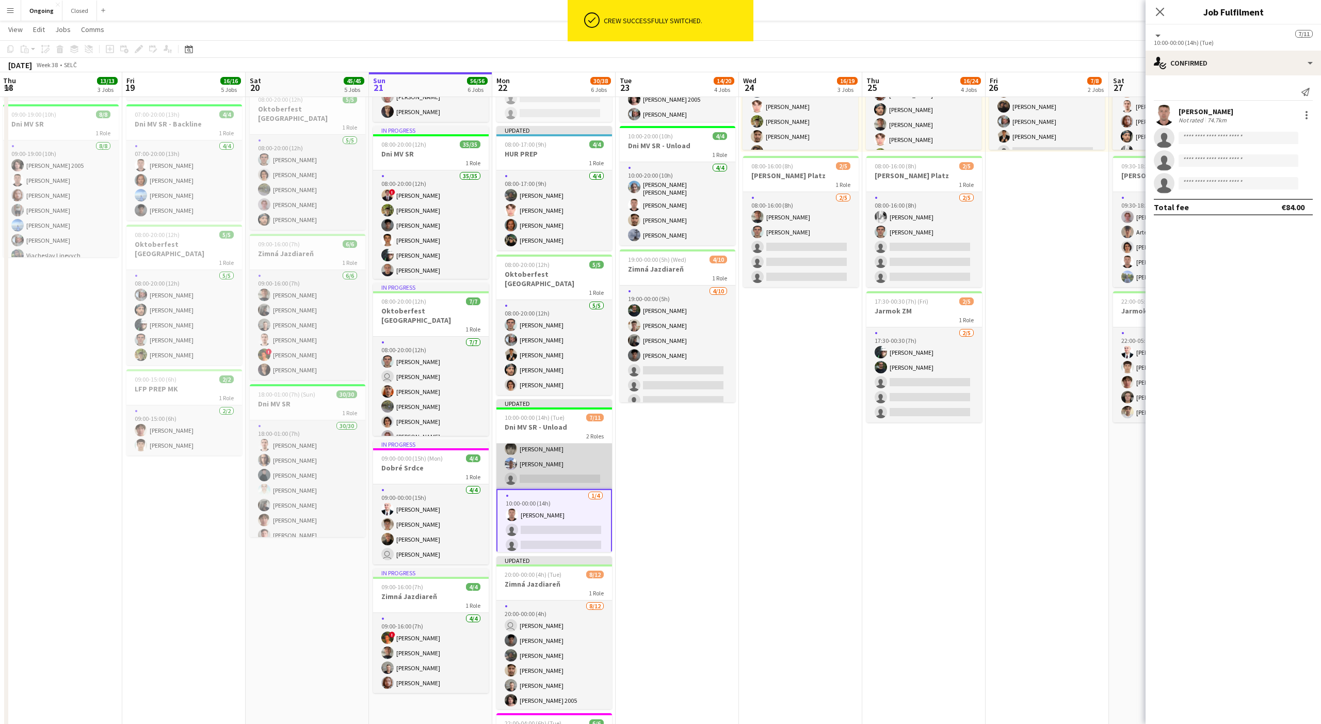
click at [489, 460] on app-card-role "[DATE] 10:00-20:00 (10h) [PERSON_NAME] [PERSON_NAME] [PERSON_NAME] [PERSON_NAME…" at bounding box center [555, 426] width 116 height 125
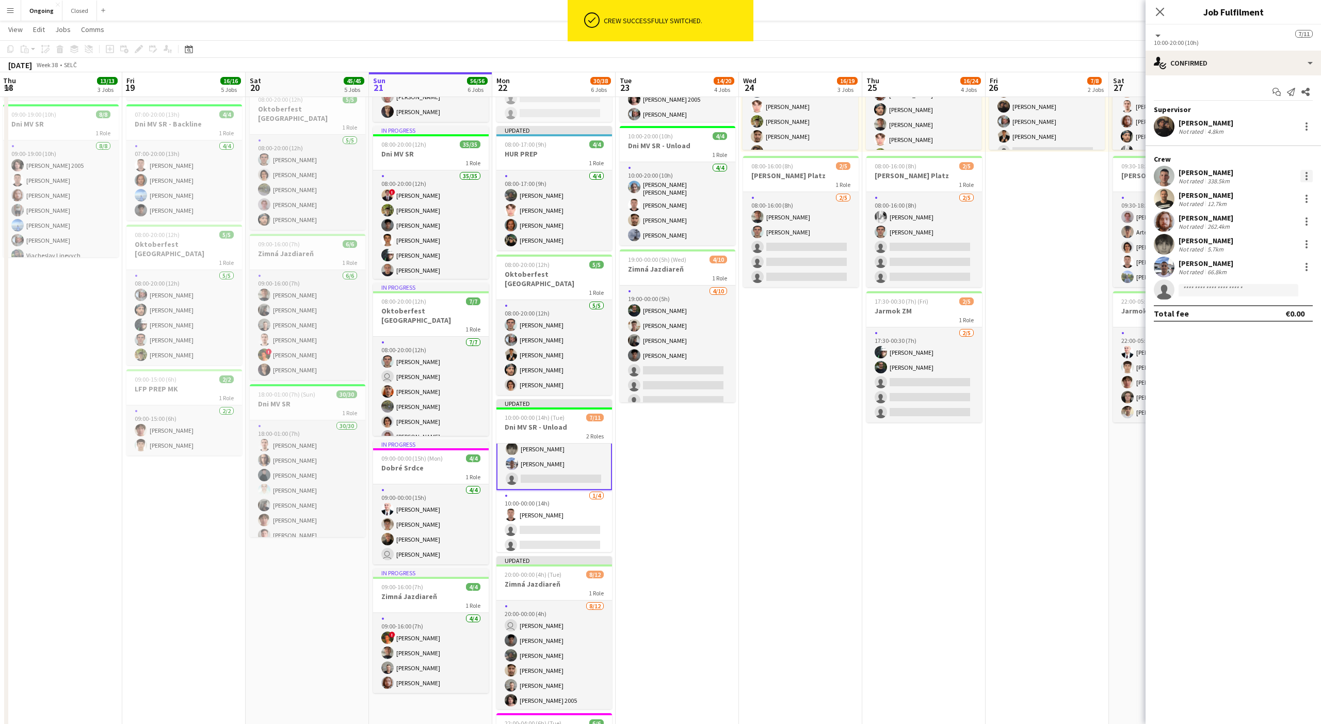
click at [489, 175] on div at bounding box center [1307, 176] width 2 height 2
click at [489, 214] on button "Switch crew" at bounding box center [1273, 219] width 81 height 25
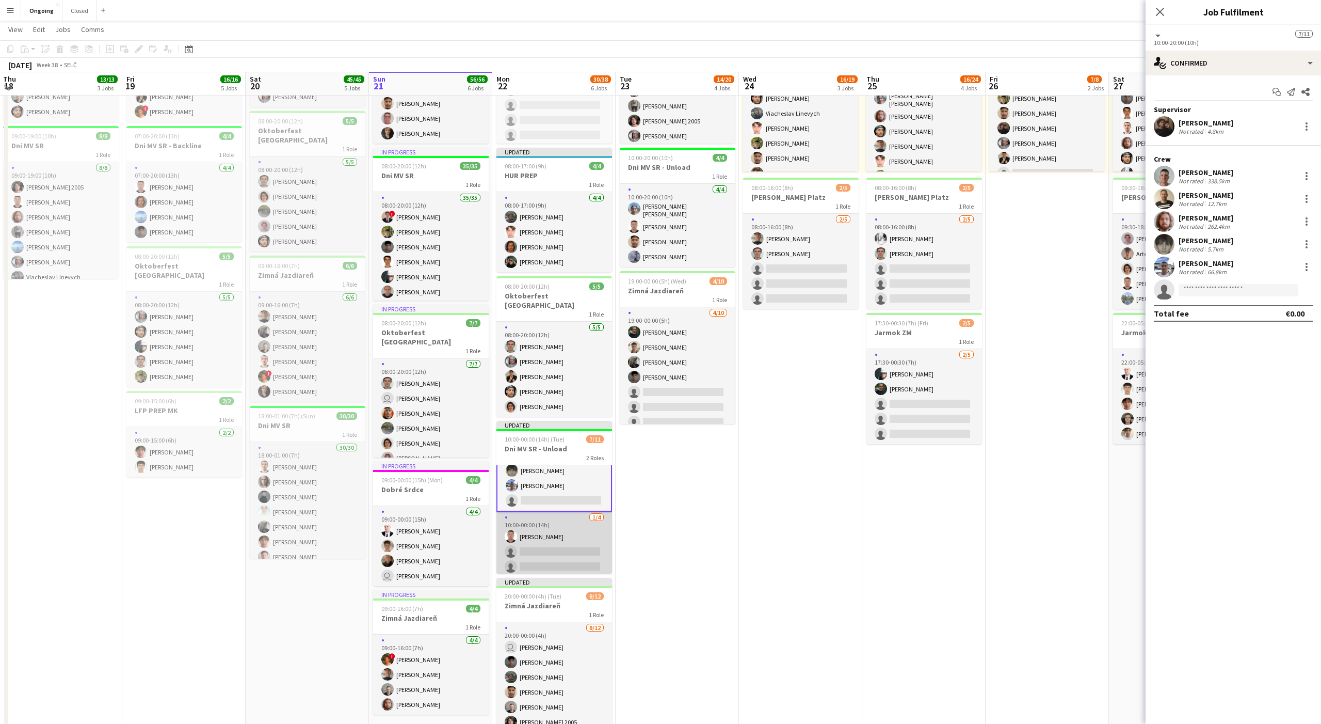
click at [489, 491] on app-card-role "[DATE] 10:00-00:00 (14h) [PERSON_NAME] single-neutral-actions single-neutral-ac…" at bounding box center [555, 552] width 116 height 80
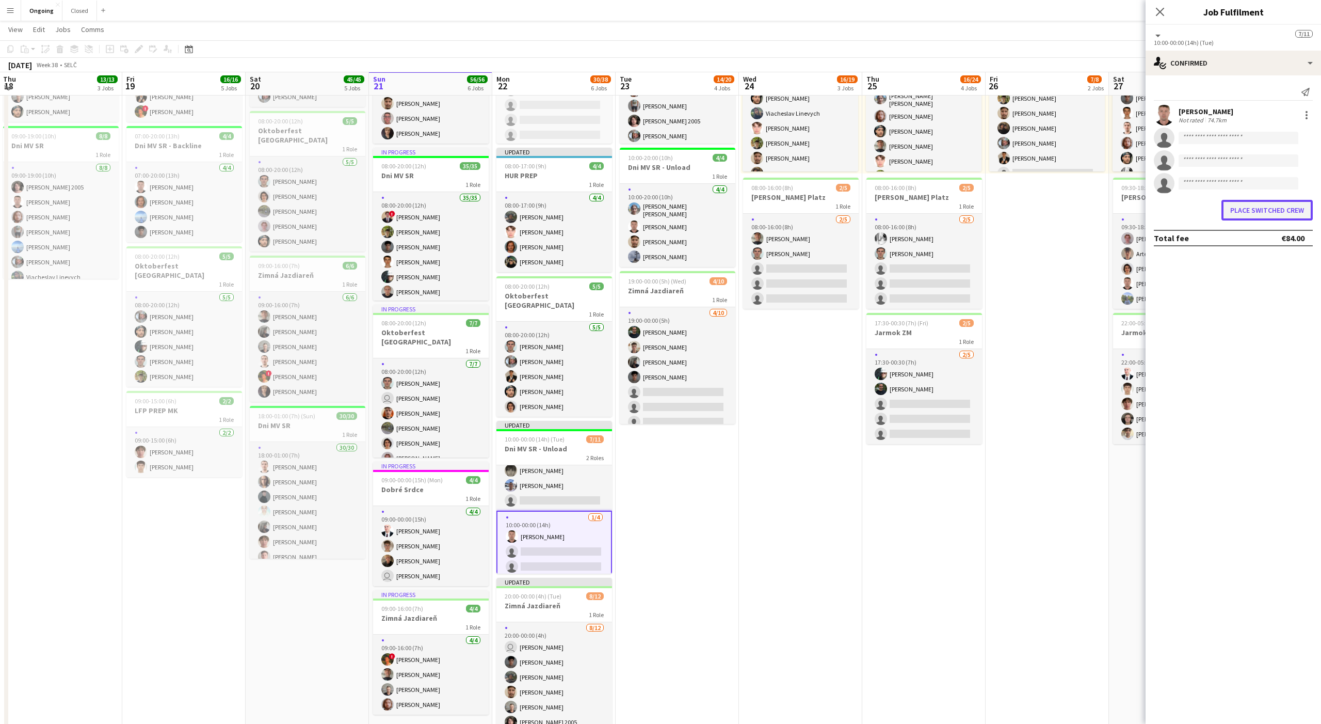
click at [489, 203] on button "Place switched crew" at bounding box center [1267, 210] width 91 height 21
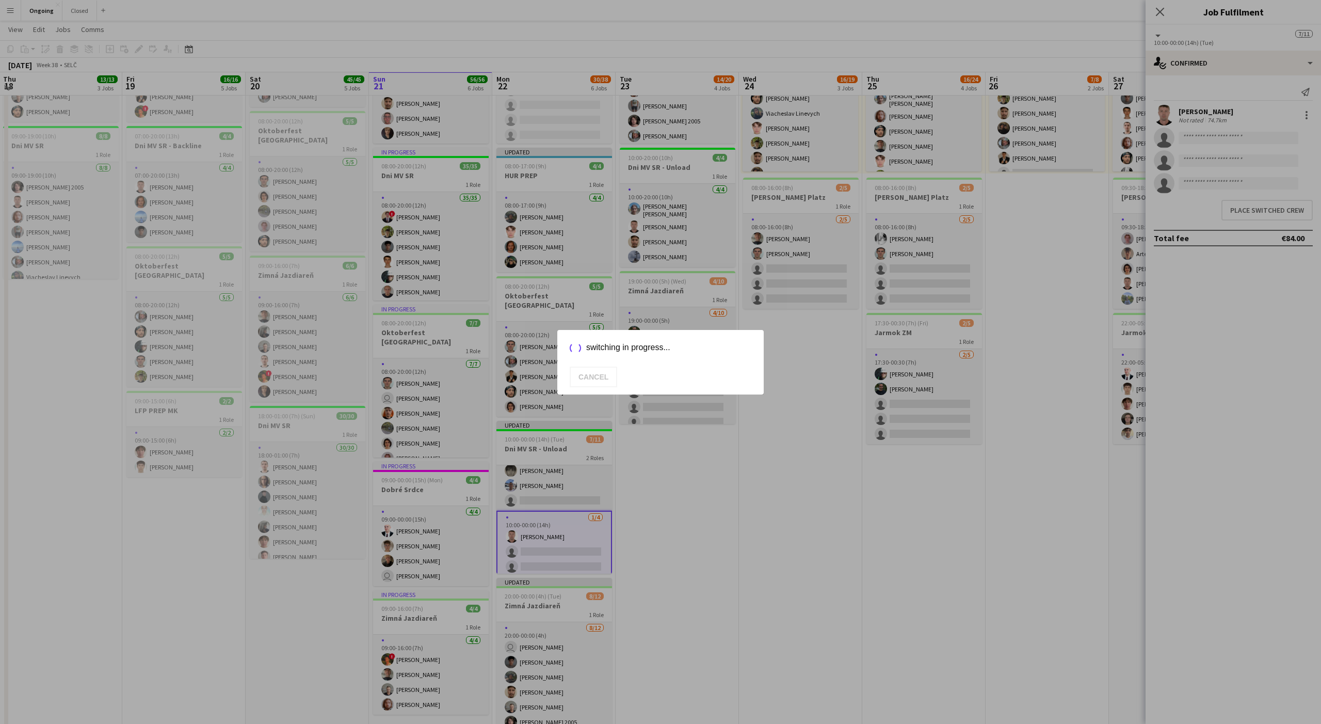
scroll to position [178, 0]
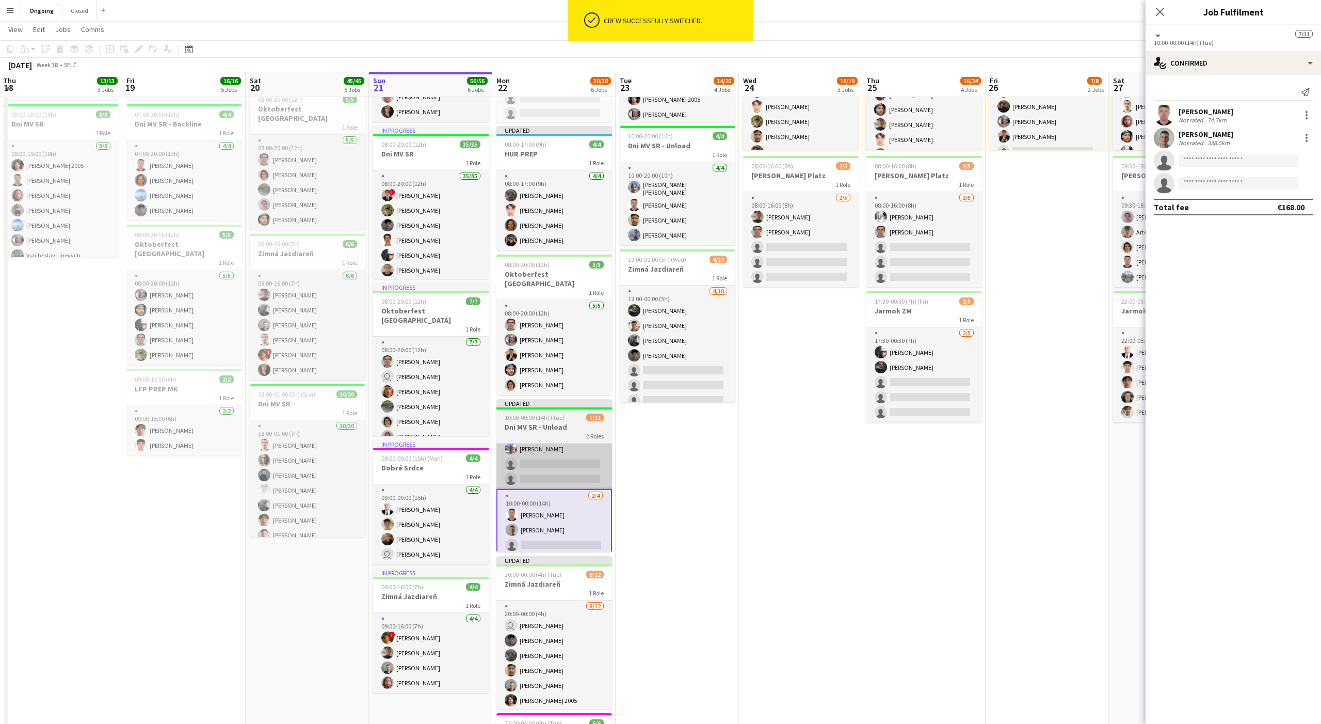
click at [489, 443] on app-card-role "[DATE] 10:00-20:00 (10h) [PERSON_NAME] [PERSON_NAME] [PERSON_NAME] [PERSON_NAME…" at bounding box center [555, 426] width 116 height 125
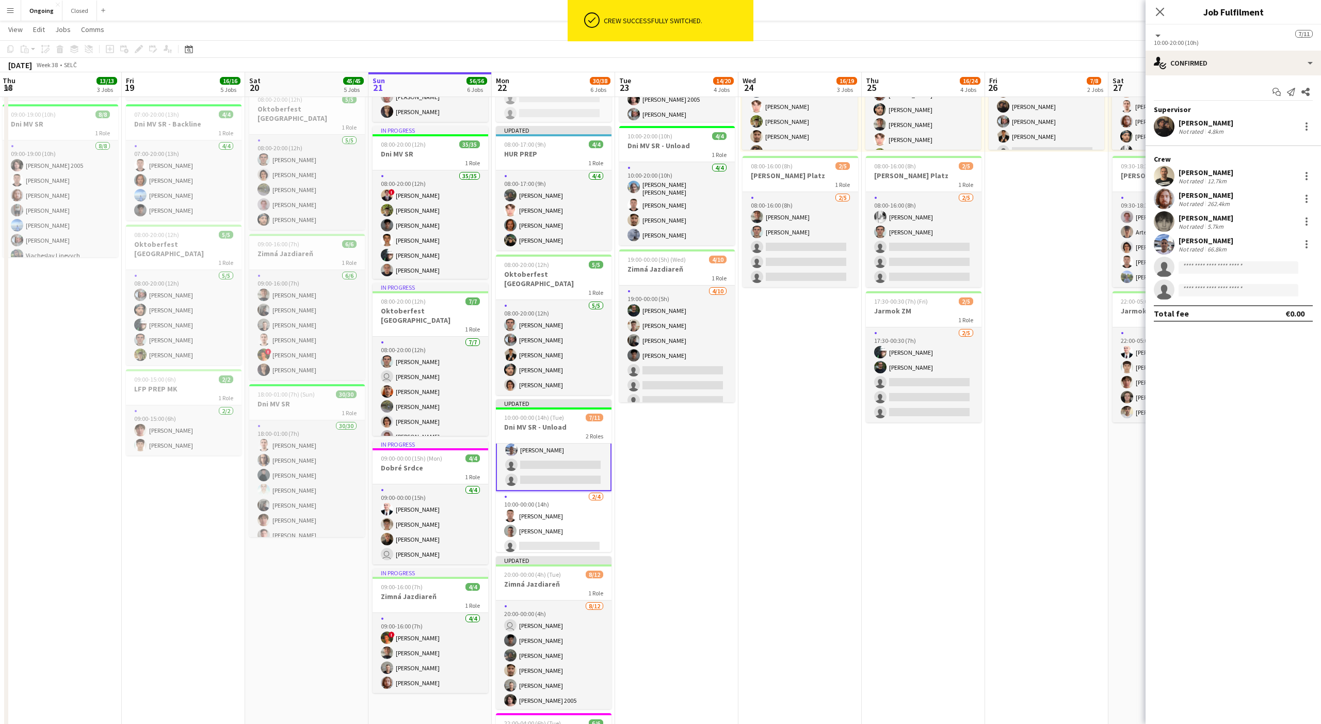
scroll to position [81, 0]
click at [489, 242] on div at bounding box center [1307, 244] width 12 height 12
click at [489, 283] on span "Switch crew" at bounding box center [1263, 287] width 44 height 9
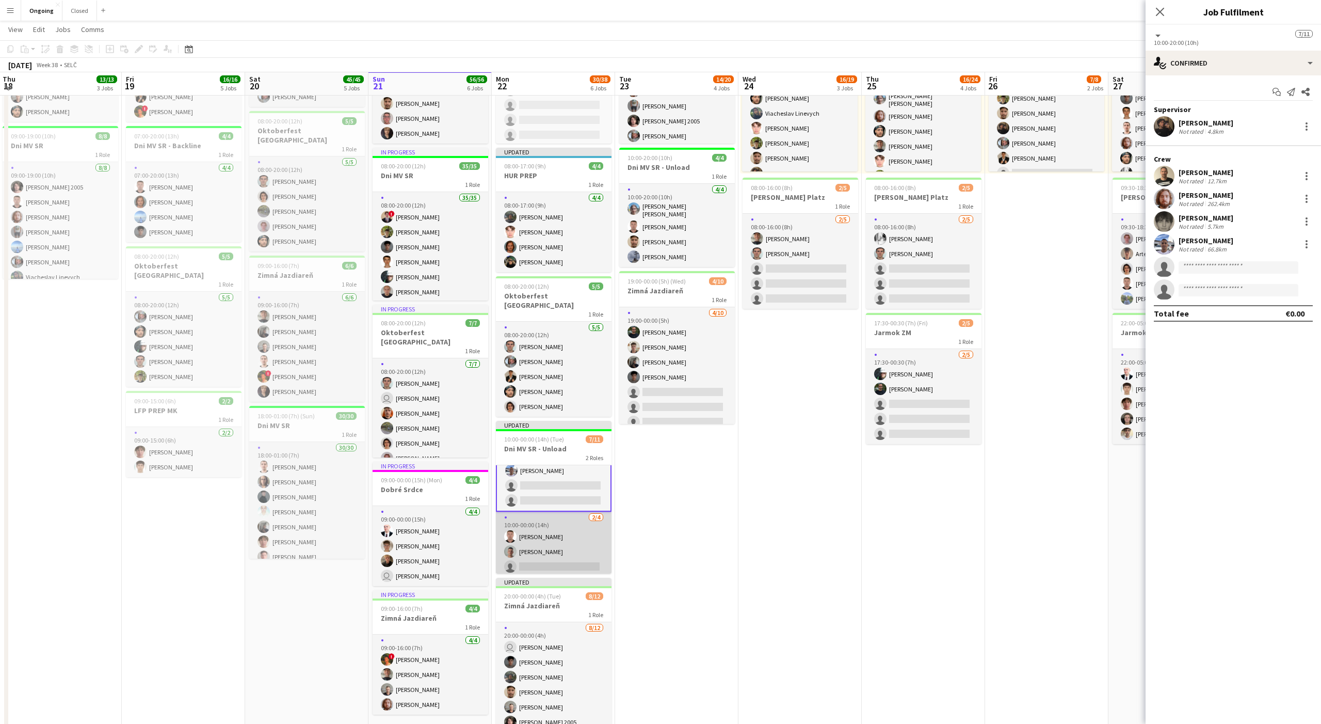
click at [489, 491] on app-card-role "[DATE] 10:00-00:00 (14h) [PERSON_NAME] [PERSON_NAME] single-neutral-actions sin…" at bounding box center [554, 552] width 116 height 80
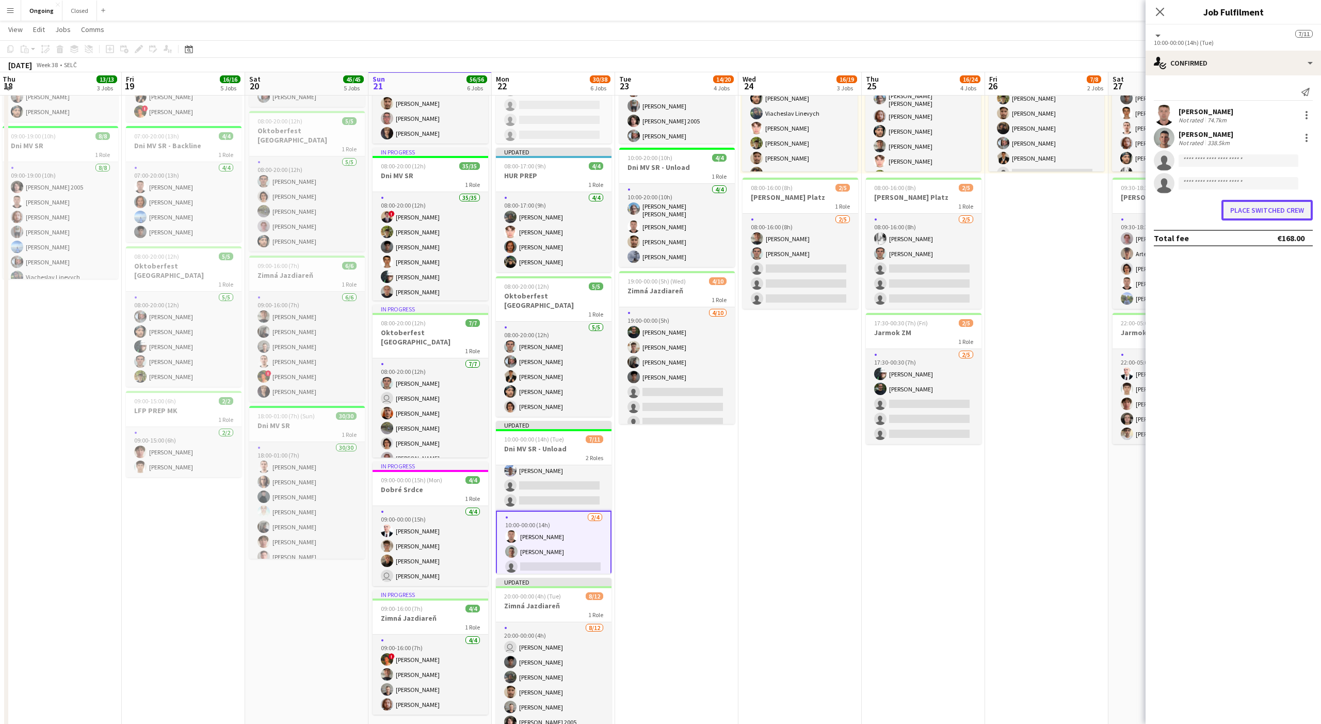
click at [489, 216] on button "Place switched crew" at bounding box center [1267, 210] width 91 height 21
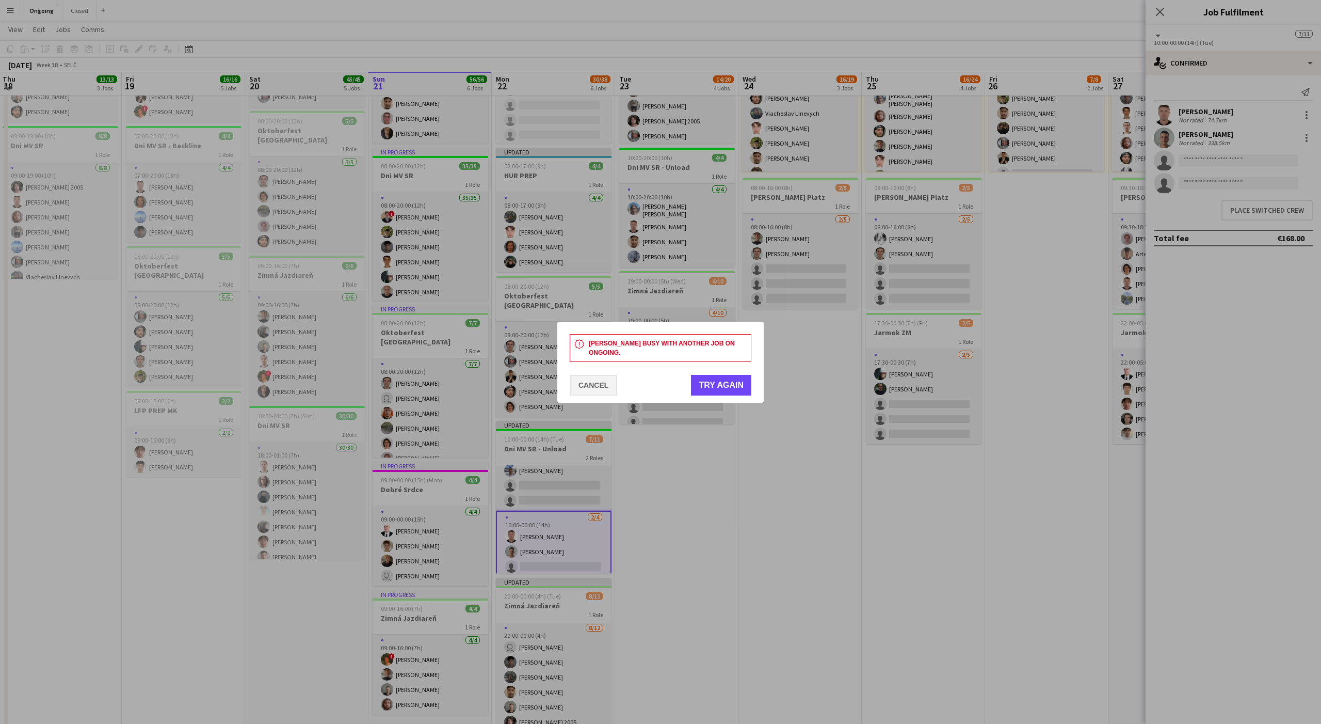
click at [489, 384] on button "Cancel" at bounding box center [593, 385] width 47 height 21
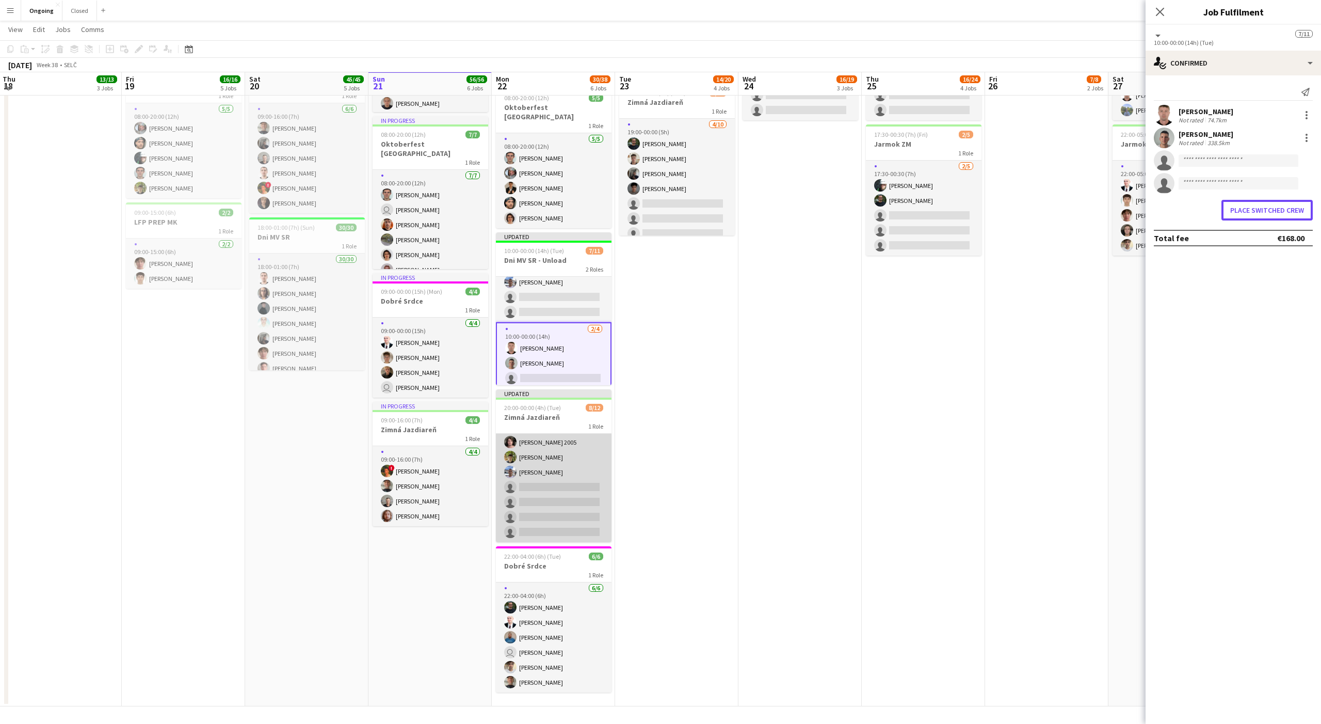
scroll to position [82, 0]
click at [489, 478] on app-card-role "[DATE] 20:00-00:00 (4h) user [PERSON_NAME] [PERSON_NAME] [PERSON_NAME] [PERSON_…" at bounding box center [554, 452] width 116 height 200
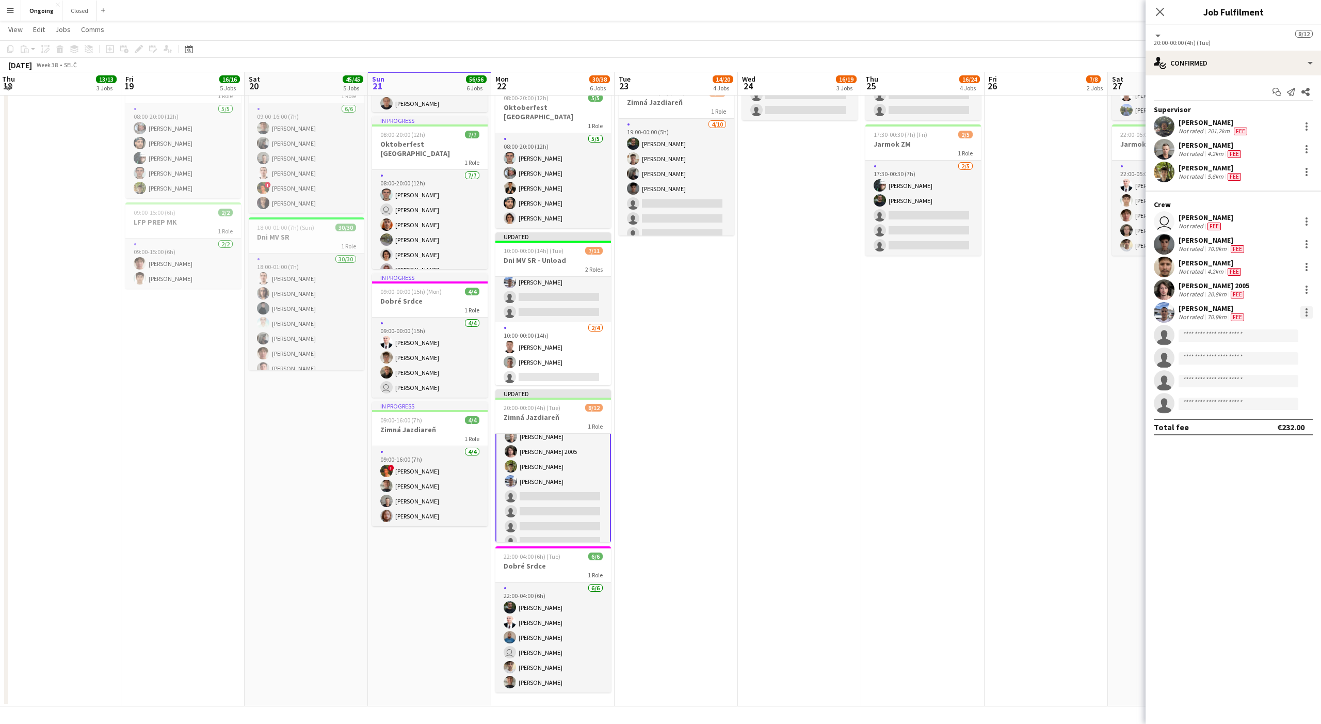
click at [489, 310] on div at bounding box center [1307, 312] width 12 height 12
click at [489, 412] on button "Remove" at bounding box center [1273, 405] width 81 height 25
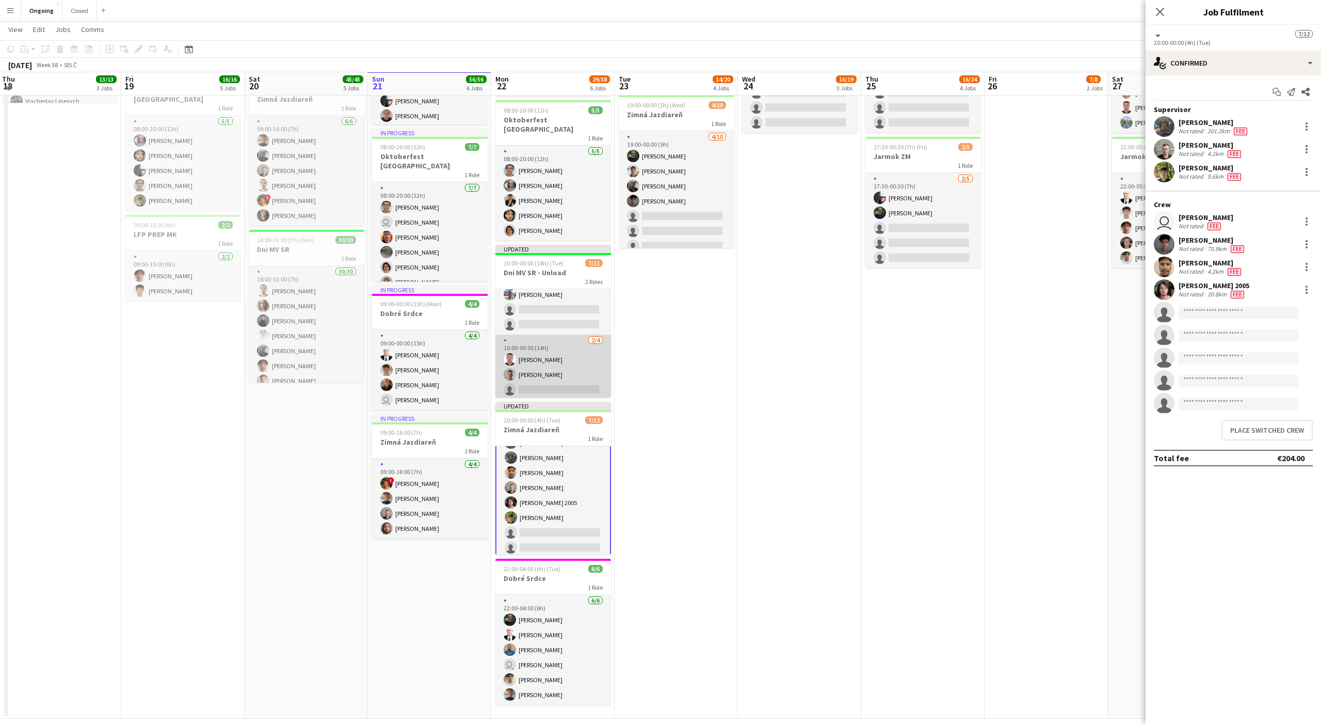
scroll to position [47, 0]
click at [489, 307] on app-card-role "[DATE] 10:00-20:00 (10h) [PERSON_NAME] [PERSON_NAME] [PERSON_NAME] [PERSON_NAME…" at bounding box center [554, 304] width 116 height 125
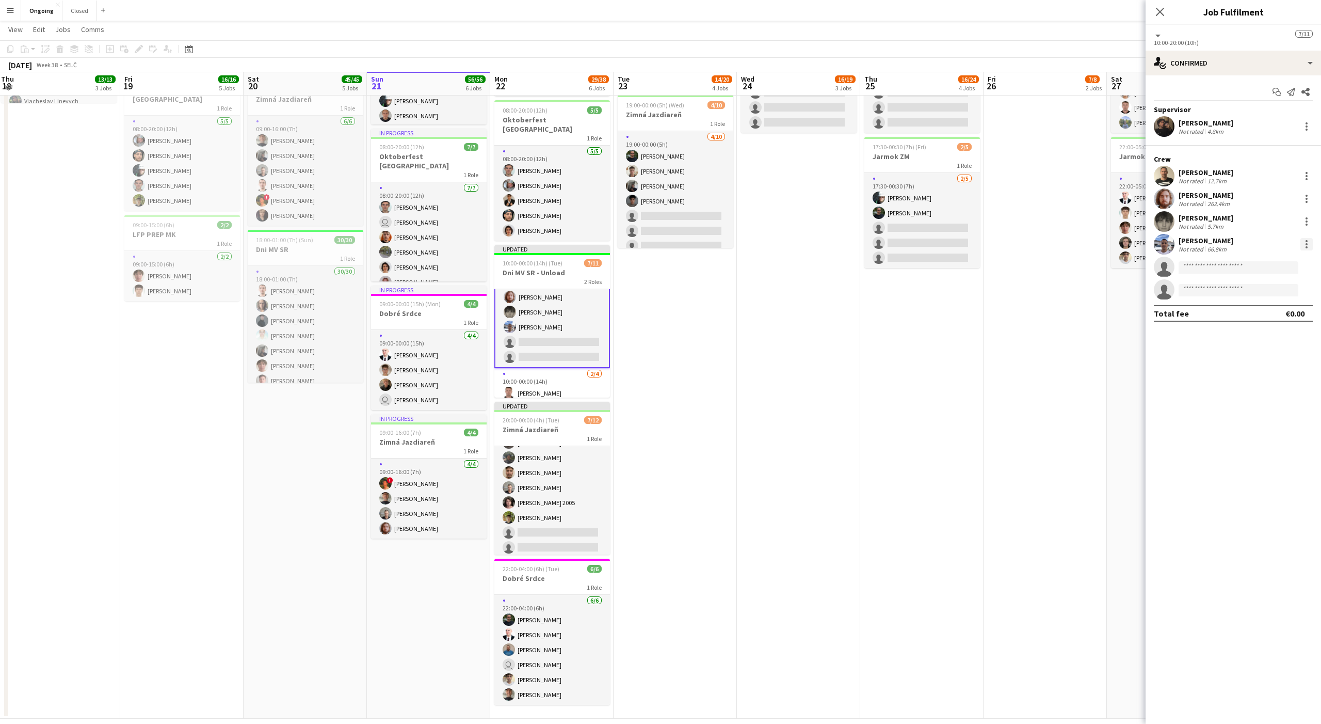
click at [489, 244] on div at bounding box center [1307, 244] width 2 height 2
click at [489, 344] on button "Remove" at bounding box center [1273, 337] width 81 height 25
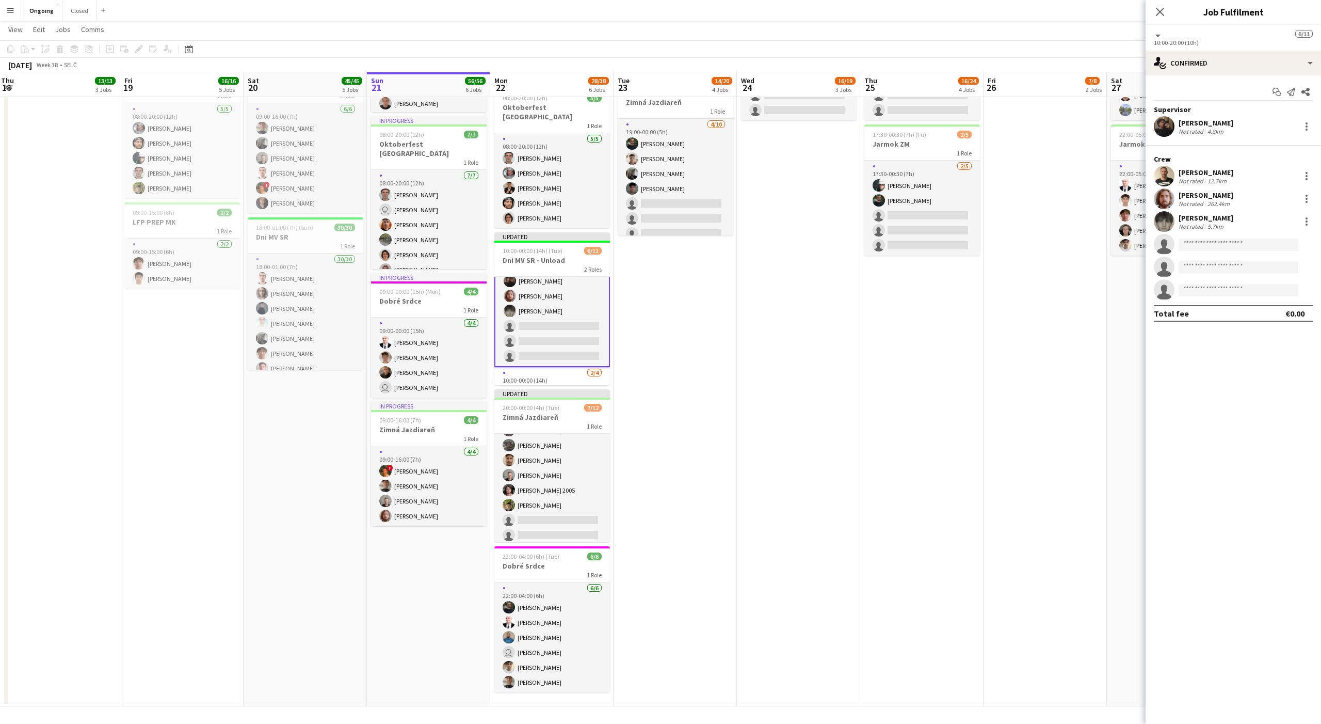
scroll to position [29, 0]
click at [489, 175] on div at bounding box center [1307, 176] width 12 height 12
click at [489, 224] on span "Switch crew" at bounding box center [1263, 219] width 44 height 9
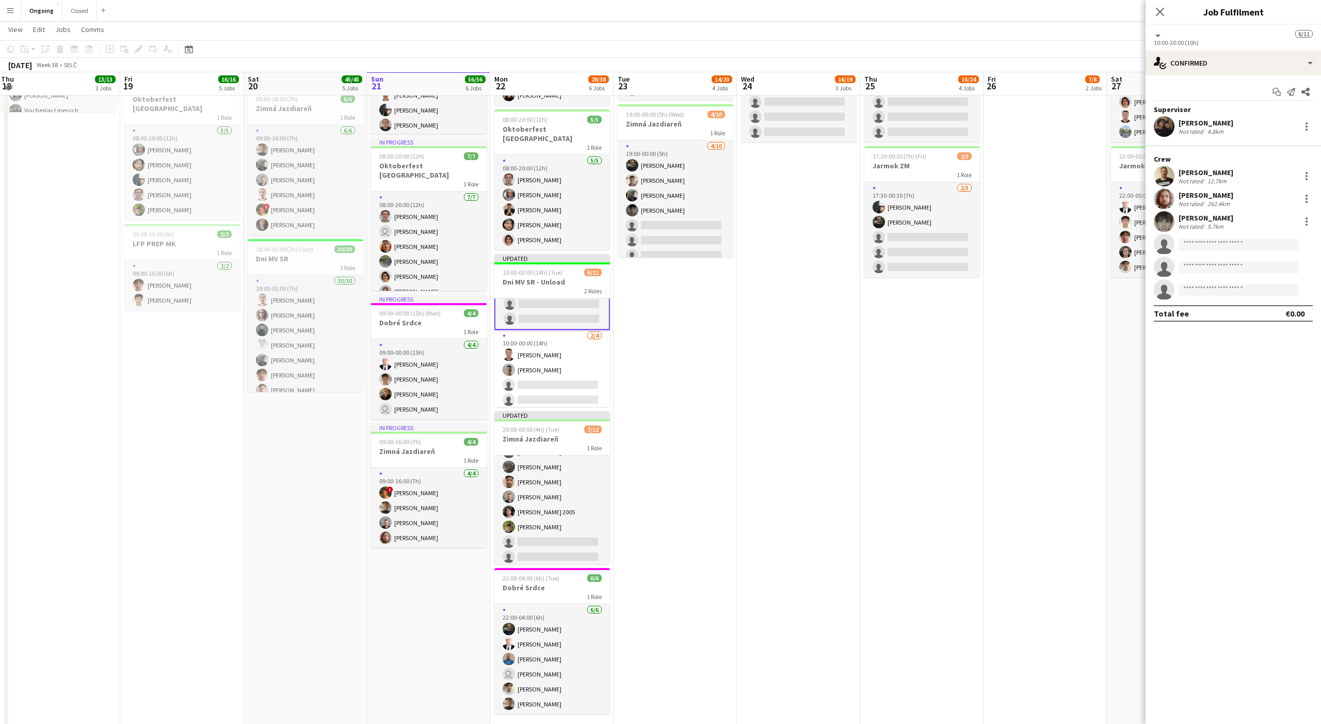
scroll to position [99, 0]
click at [489, 372] on app-card-role "[DATE] 10:00-00:00 (14h) [PERSON_NAME] [PERSON_NAME] single-neutral-actions sin…" at bounding box center [552, 367] width 116 height 80
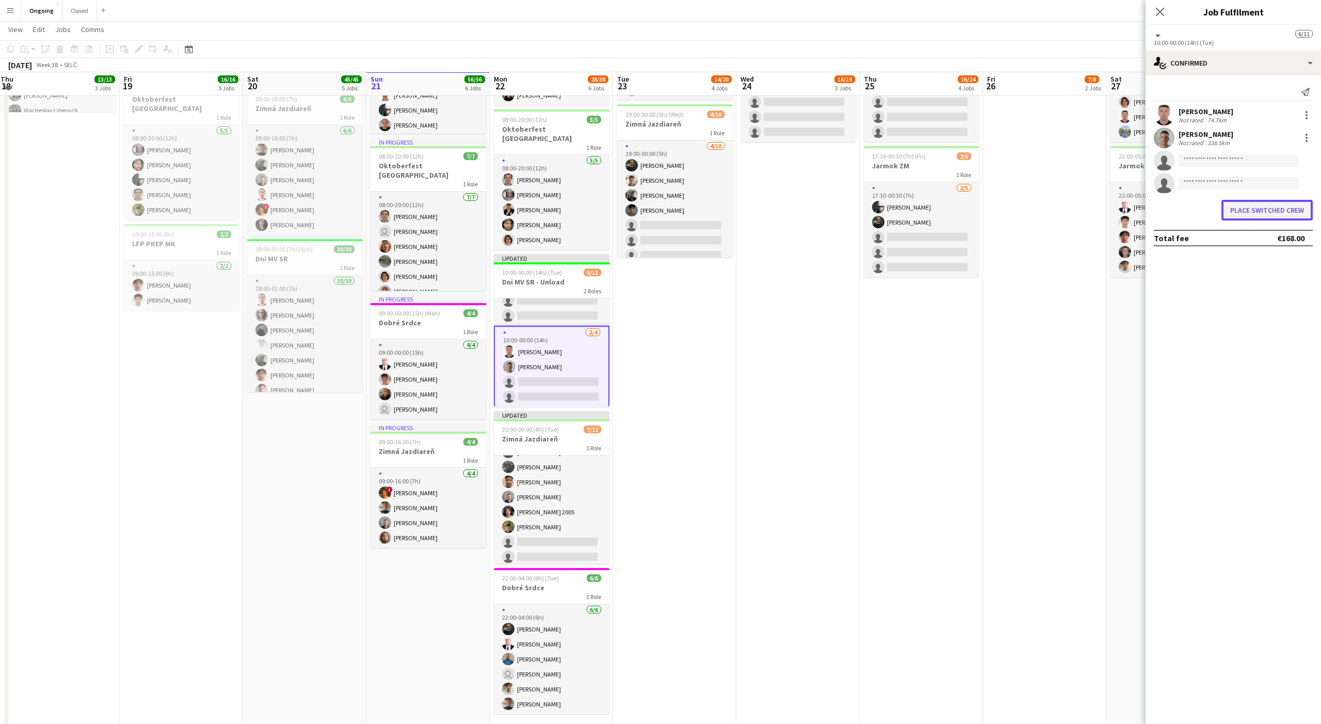
click at [489, 209] on button "Place switched crew" at bounding box center [1267, 210] width 91 height 21
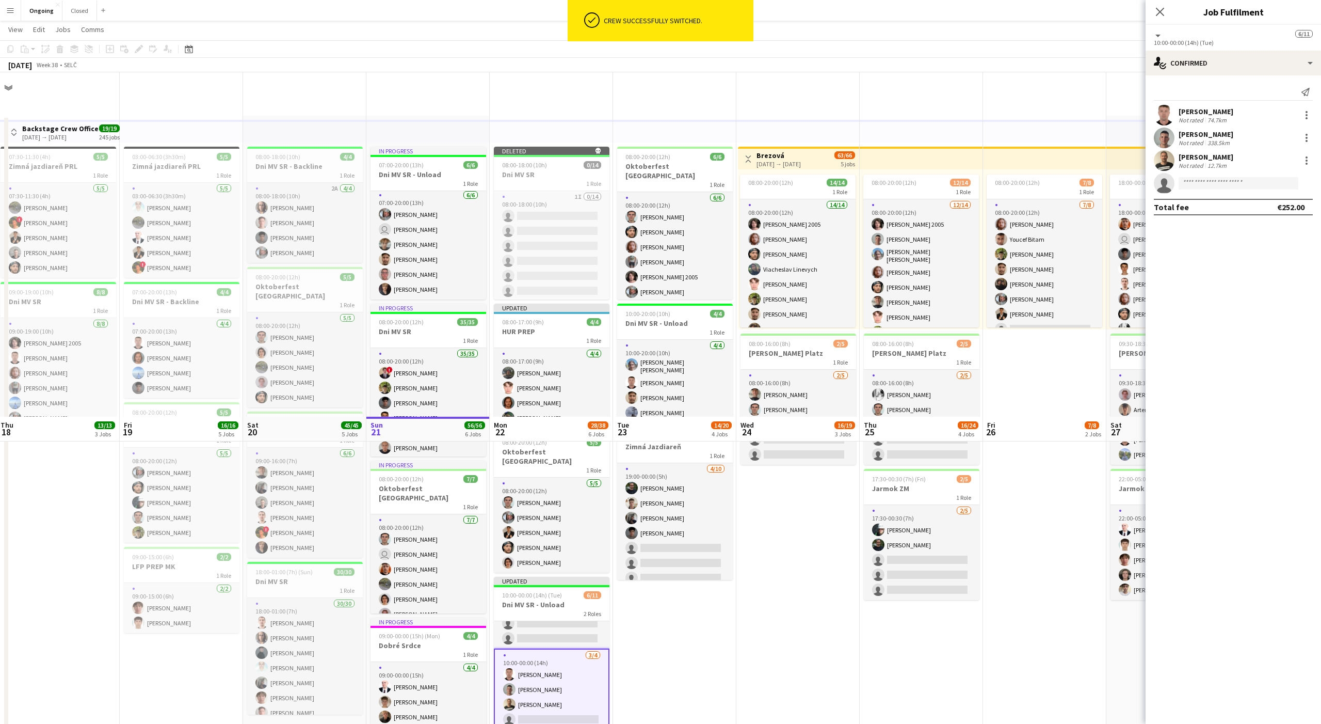
scroll to position [344, 0]
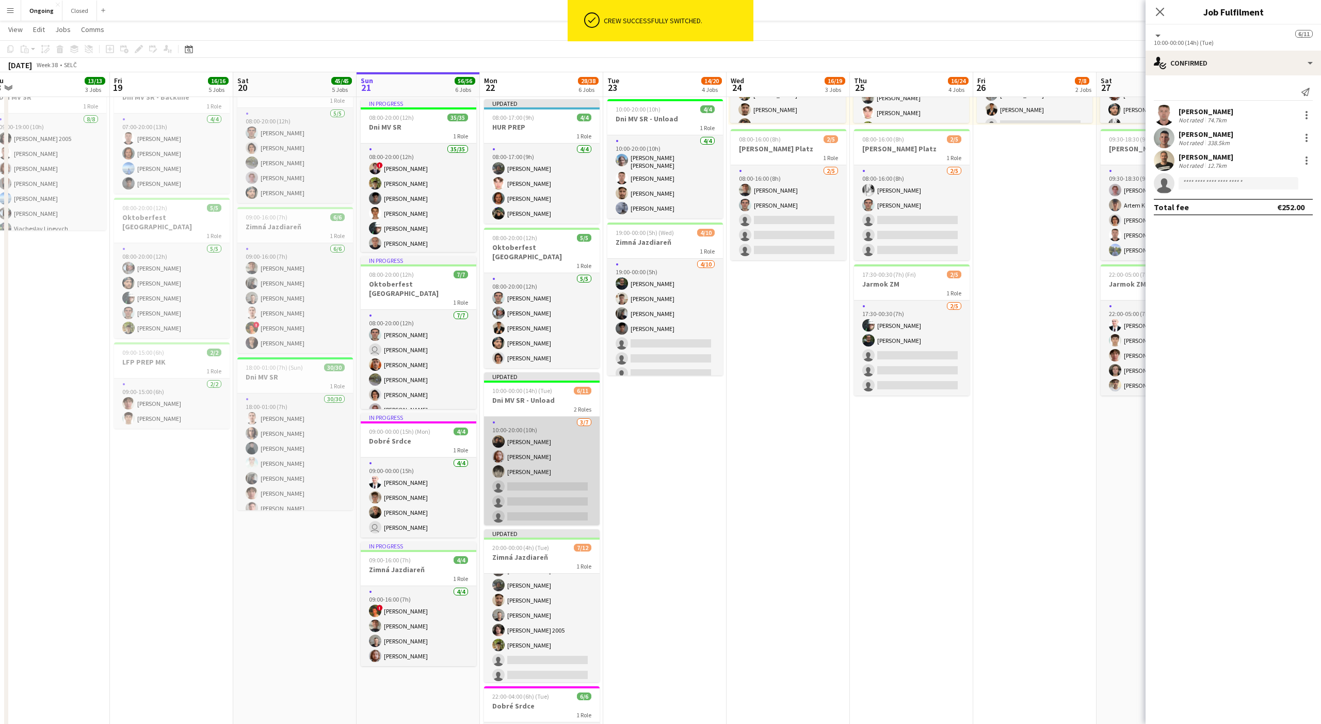
click at [489, 462] on app-card-role "[DATE] 10:00-20:00 (10h) [PERSON_NAME] [PERSON_NAME] [PERSON_NAME] single-neutr…" at bounding box center [542, 479] width 116 height 125
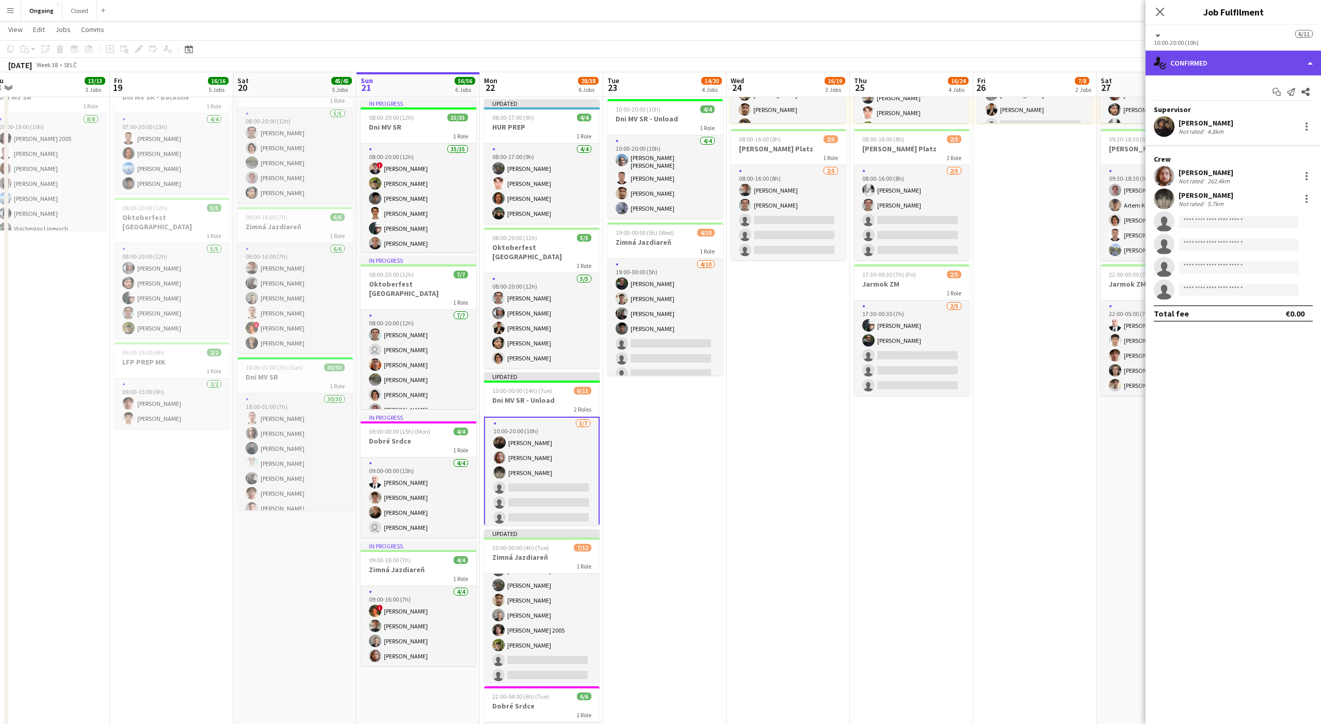
click at [489, 63] on div "single-neutral-actions-check-2 Confirmed" at bounding box center [1233, 63] width 175 height 25
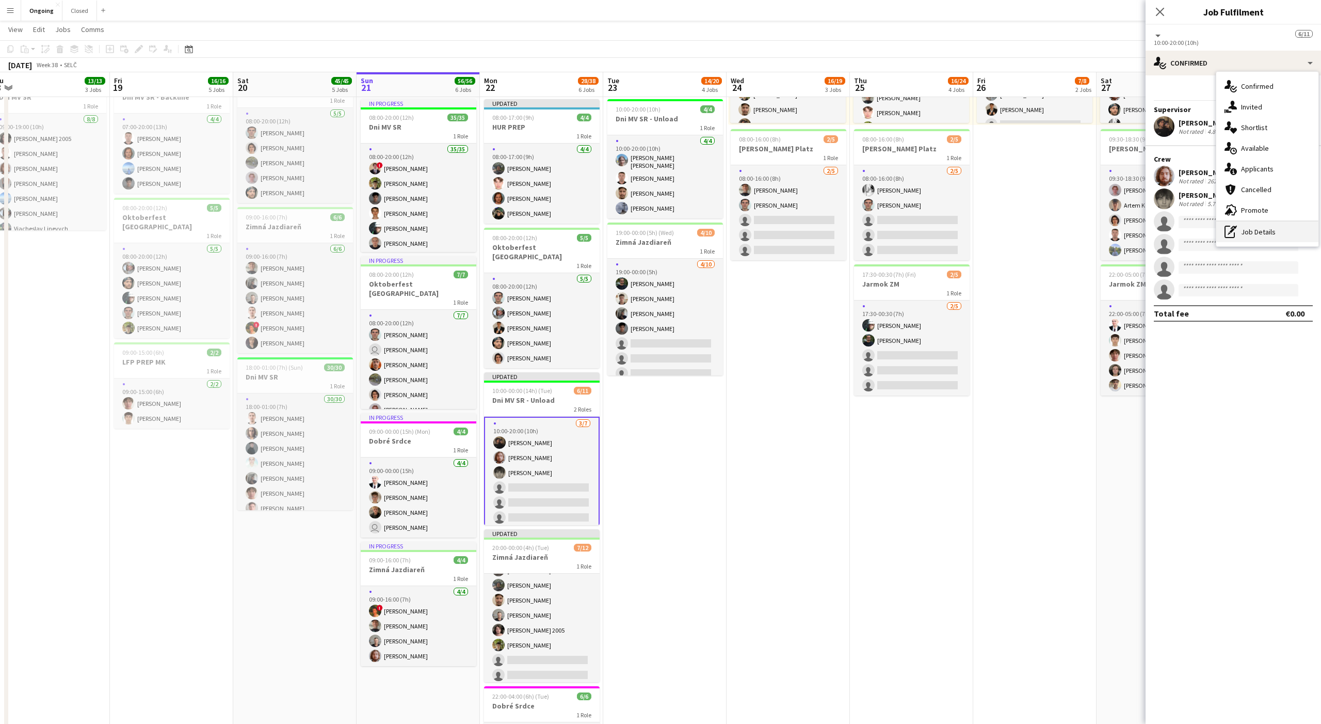
click at [489, 225] on div "pen-write Job Details" at bounding box center [1268, 231] width 102 height 21
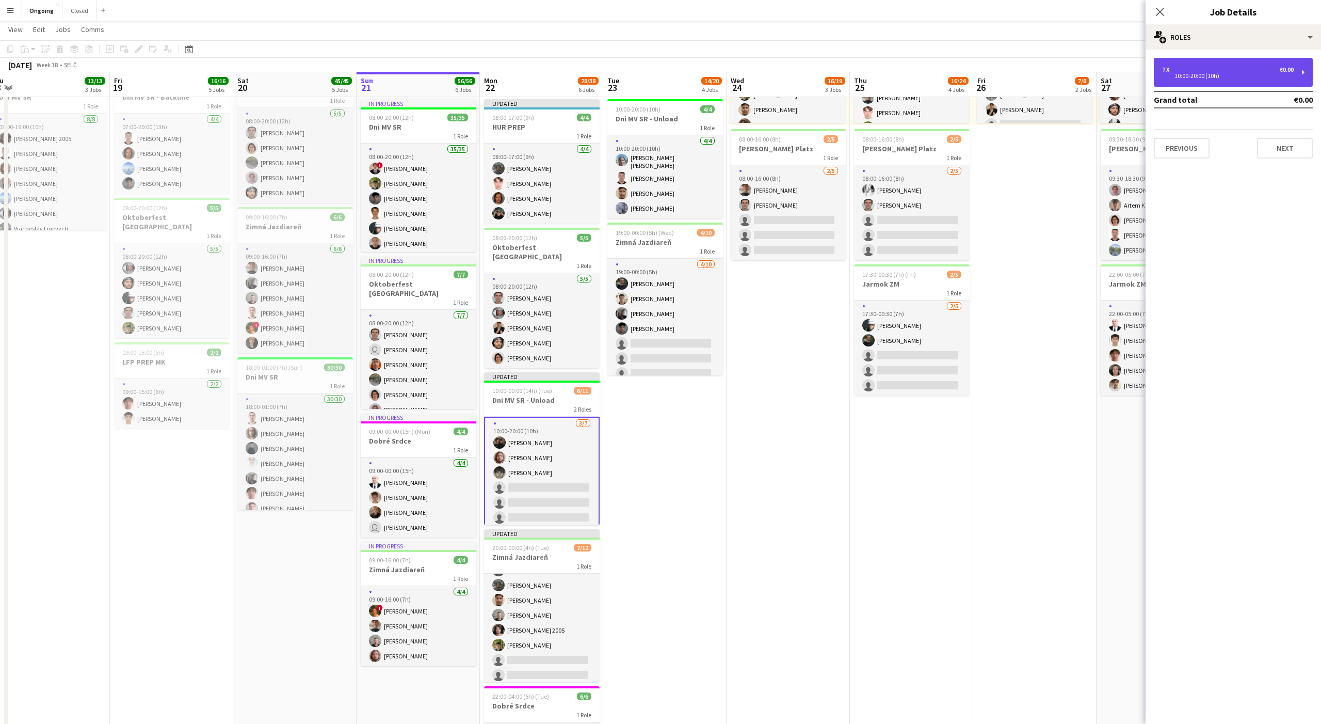
click at [489, 79] on div "7 x €0.00 10:00-20:00 (10h)" at bounding box center [1233, 72] width 159 height 29
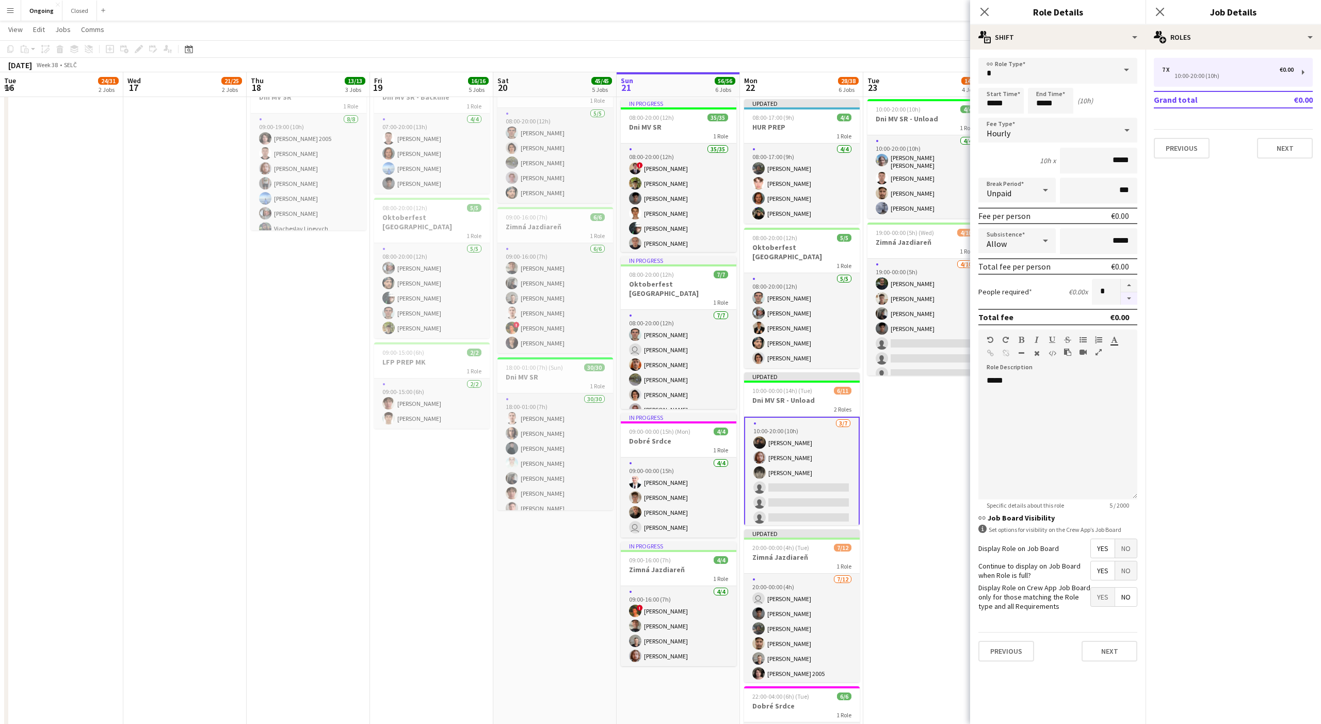
scroll to position [43, 0]
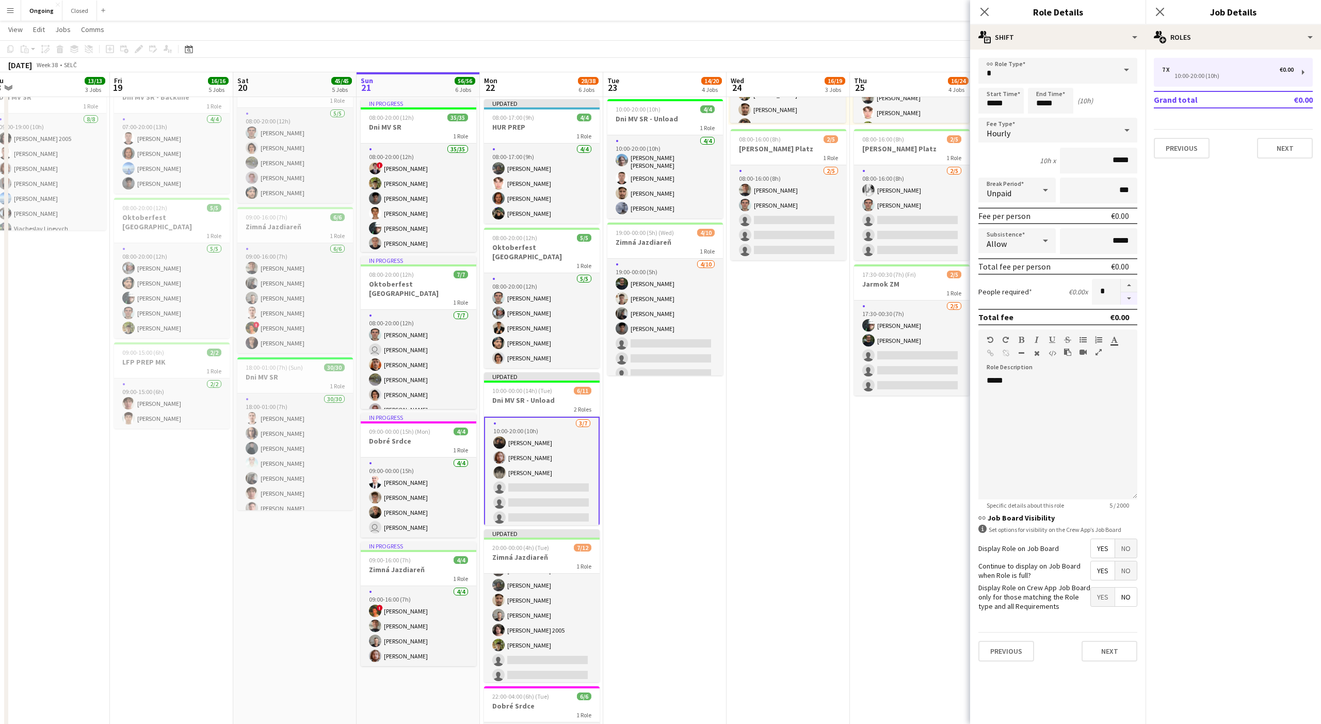
click at [1131, 296] on button "button" at bounding box center [1129, 298] width 17 height 13
type input "*"
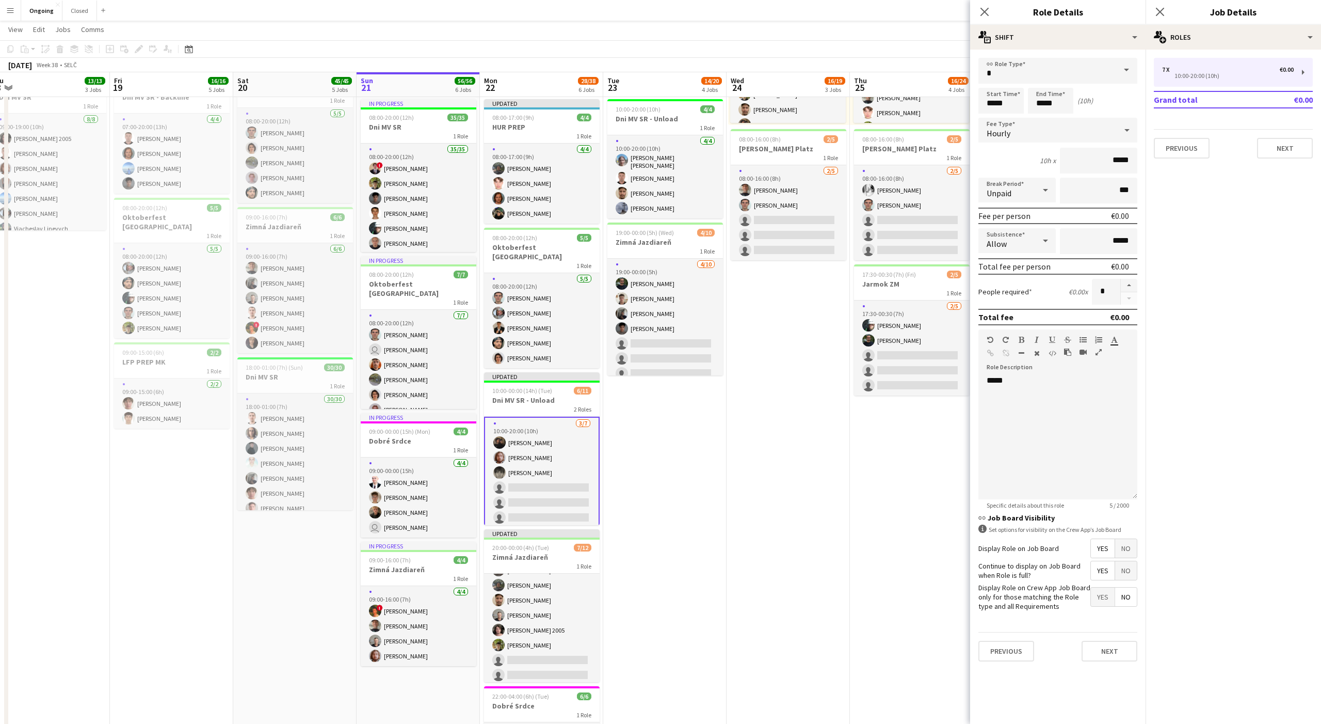
click at [682, 456] on app-date-cell "08:00-20:00 (12h) 6/6 Oktoberfest [GEOGRAPHIC_DATA] 1 Role [DATE] 08:00-20:00 (…" at bounding box center [664, 378] width 123 height 935
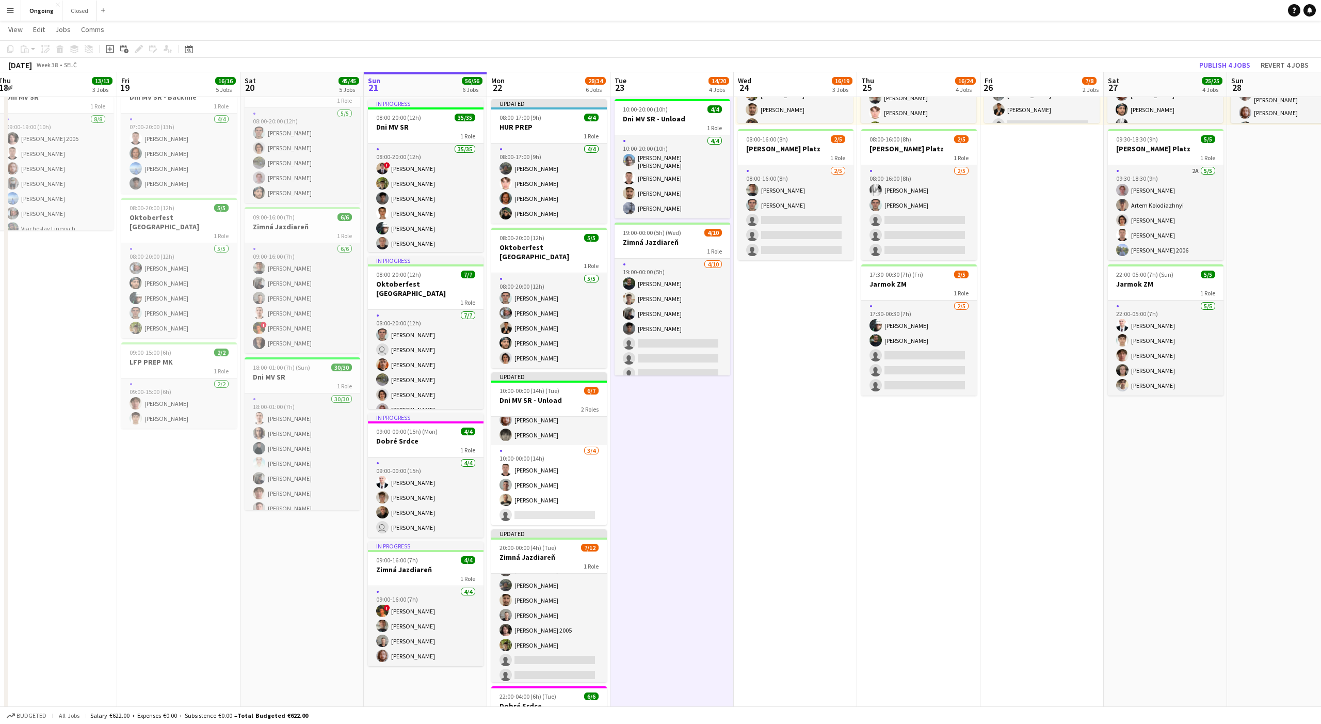
scroll to position [216, 0]
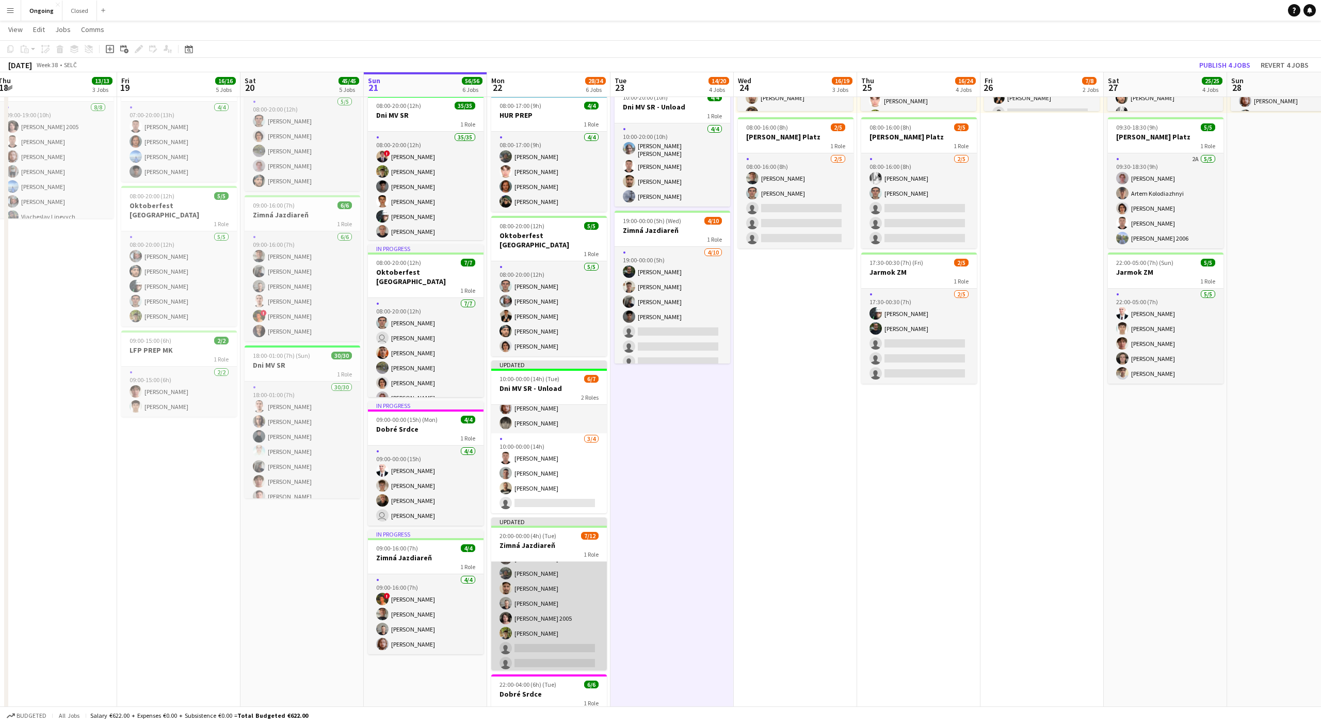
click at [572, 612] on app-card-role "7/12 20:00-00:00 (4h) user Lukáš Vojtek Matej Kováč Matúš Šimek Alexander Edgar…" at bounding box center [549, 618] width 116 height 200
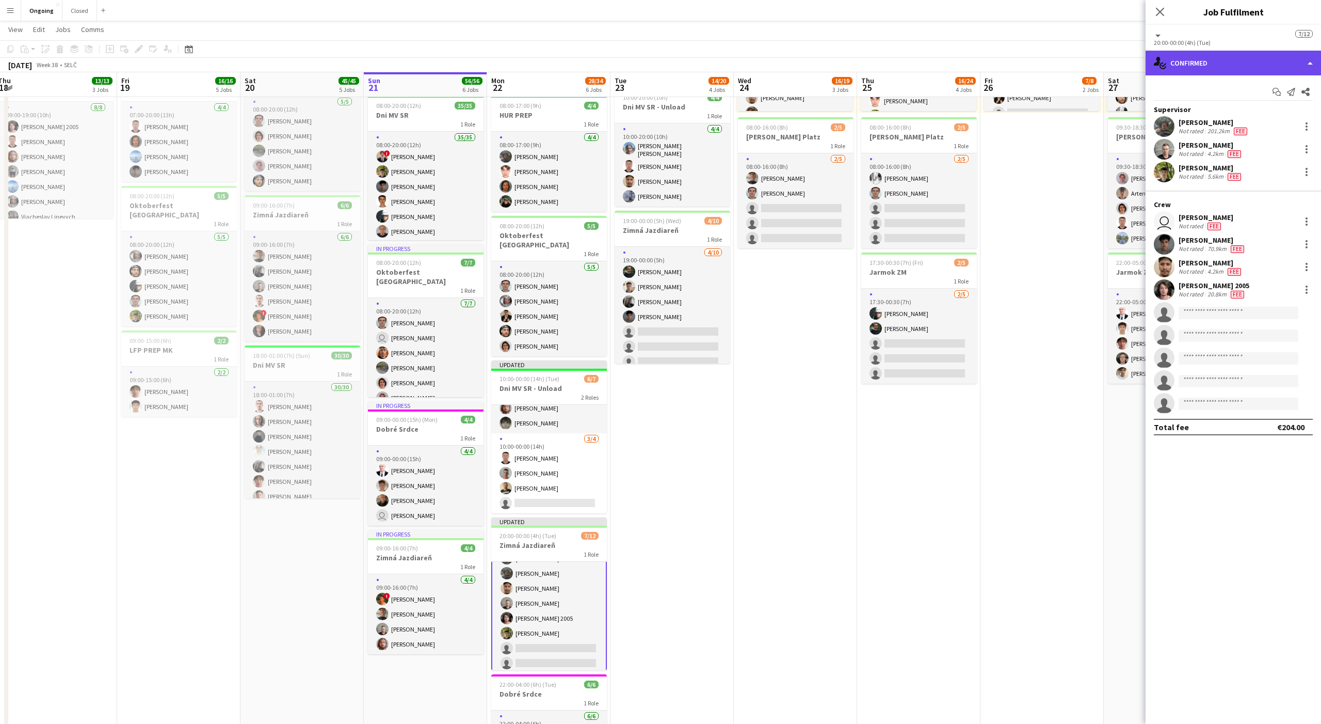
click at [1252, 56] on div "single-neutral-actions-check-2 Confirmed" at bounding box center [1233, 63] width 175 height 25
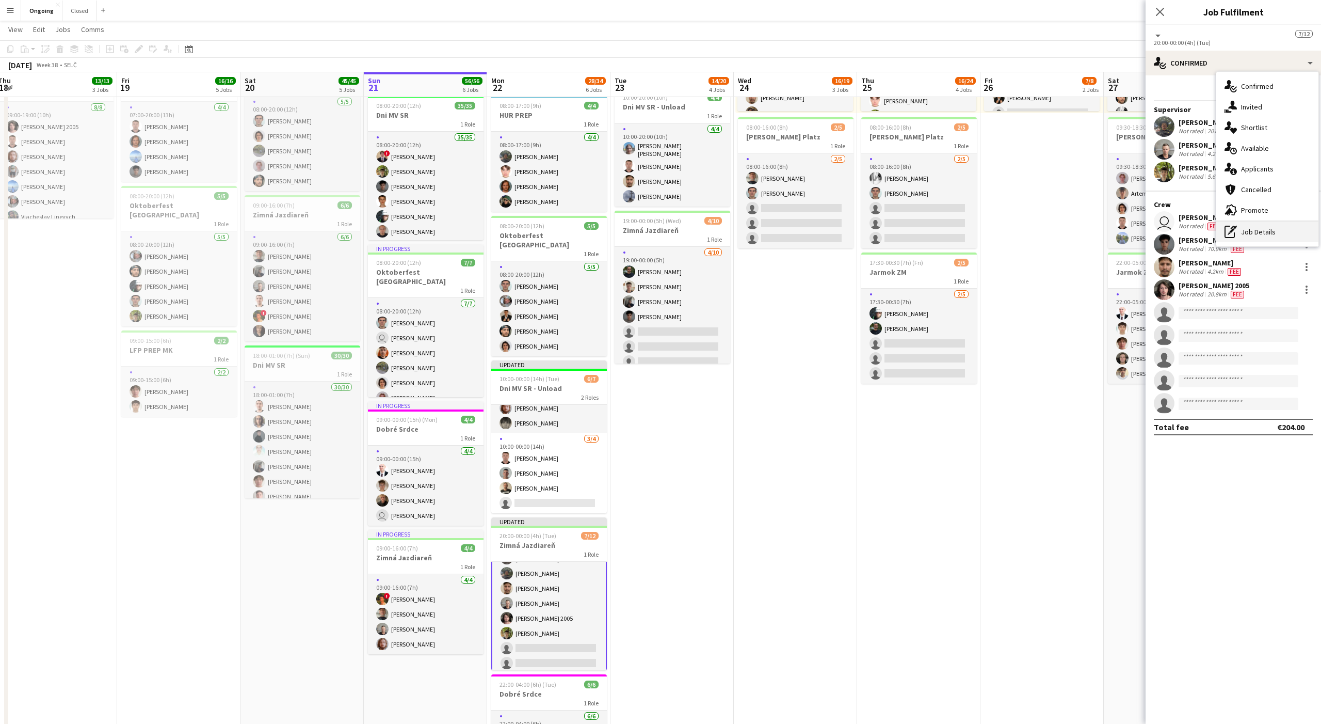
click at [1258, 223] on div "pen-write Job Details" at bounding box center [1268, 231] width 102 height 21
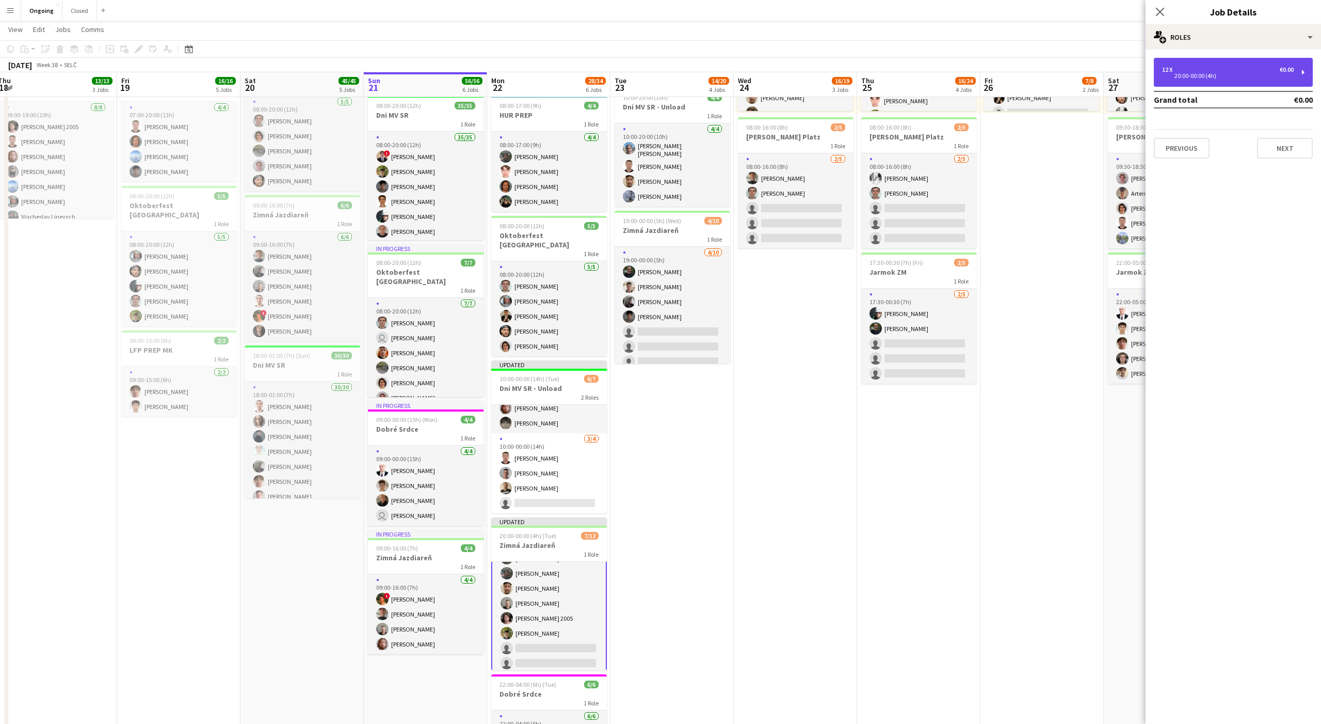
click at [1188, 79] on div "12 x €0.00 20:00-00:00 (4h)" at bounding box center [1233, 72] width 159 height 29
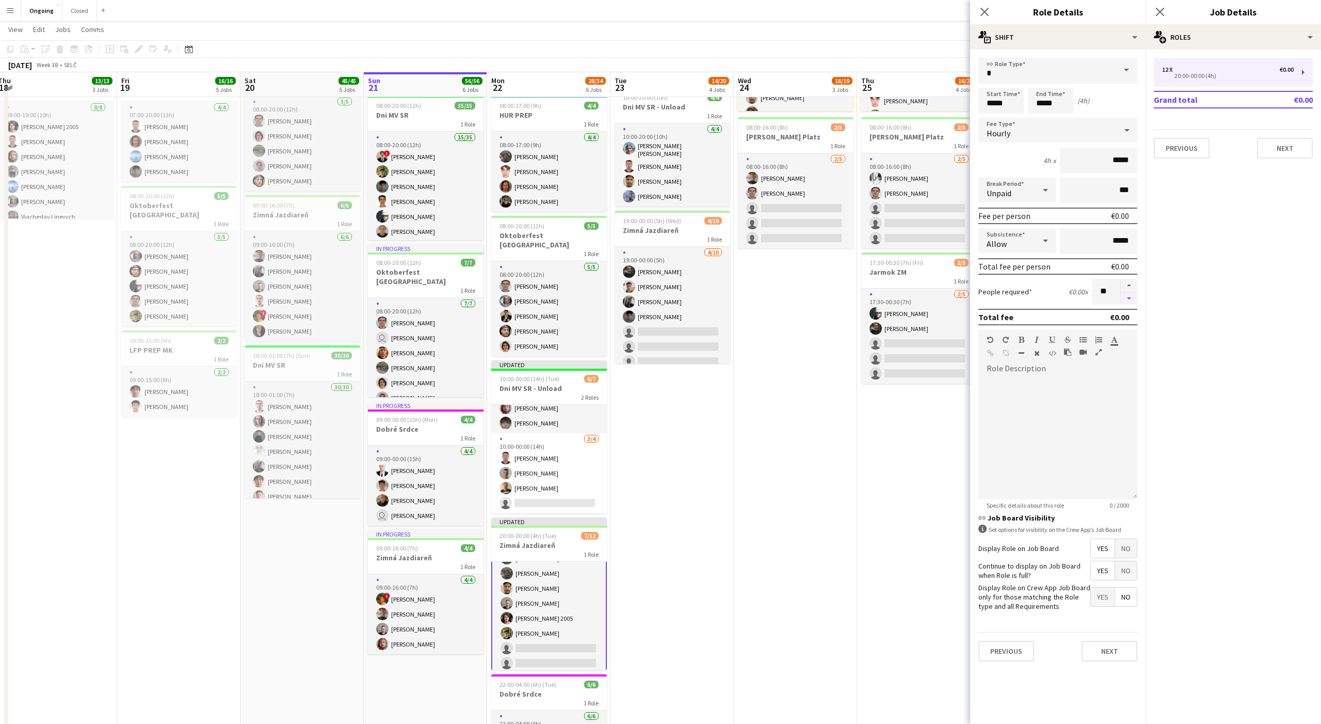
click at [1129, 301] on button "button" at bounding box center [1129, 298] width 17 height 13
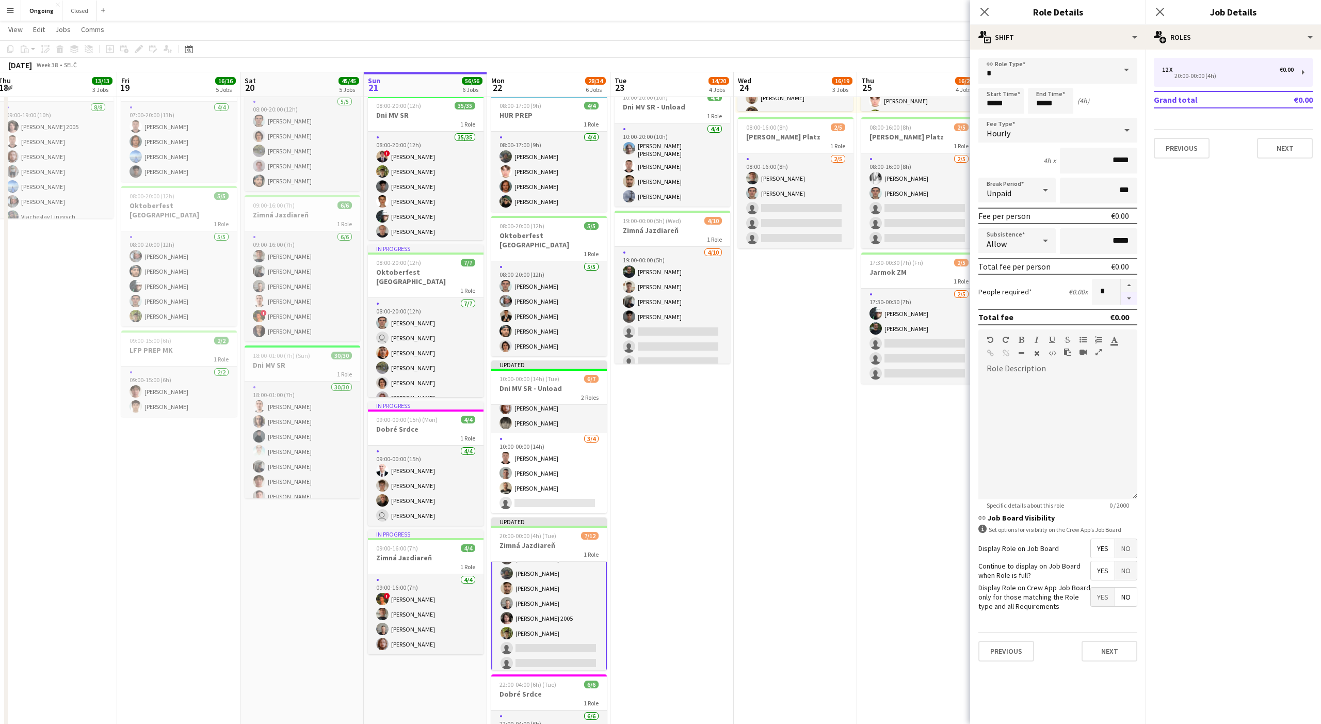
type input "*"
click at [1107, 643] on button "Next" at bounding box center [1110, 651] width 56 height 21
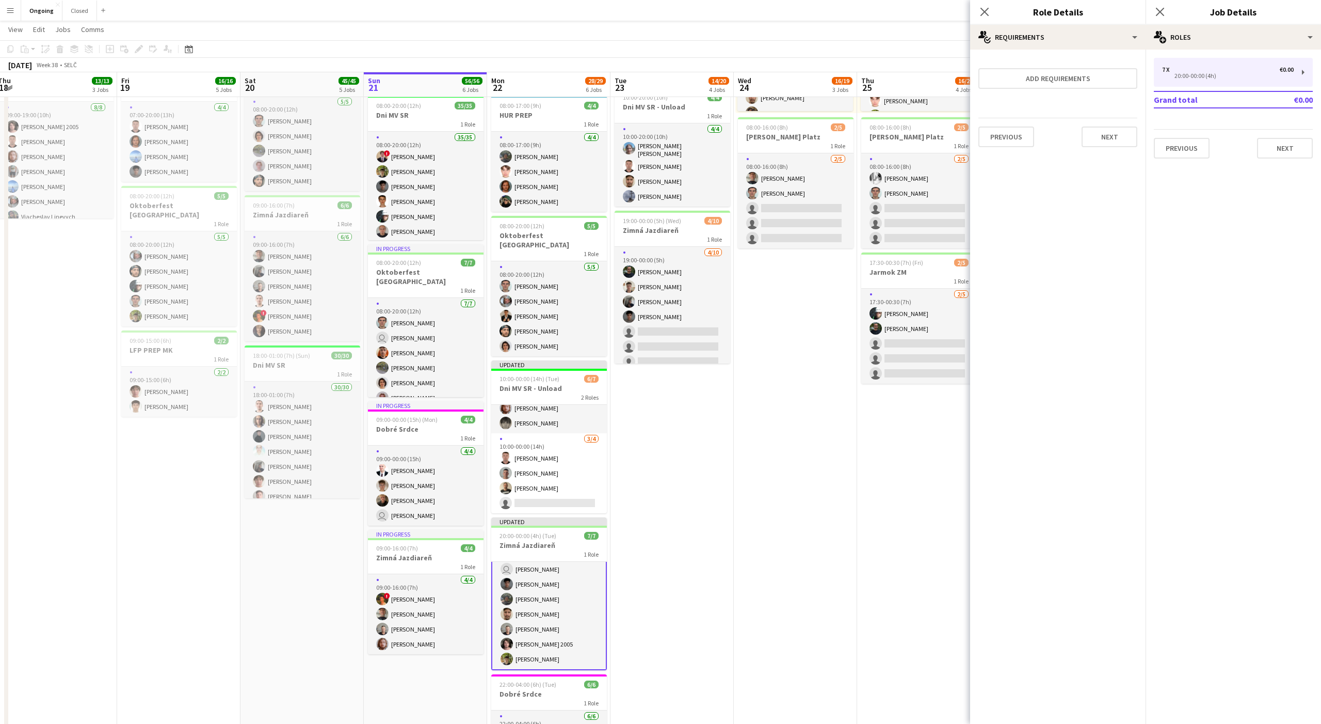
scroll to position [19, 0]
click at [730, 520] on app-date-cell "08:00-20:00 (12h) 6/6 Oktoberfest [GEOGRAPHIC_DATA] 1 Role [DATE] 08:00-20:00 (…" at bounding box center [672, 366] width 123 height 935
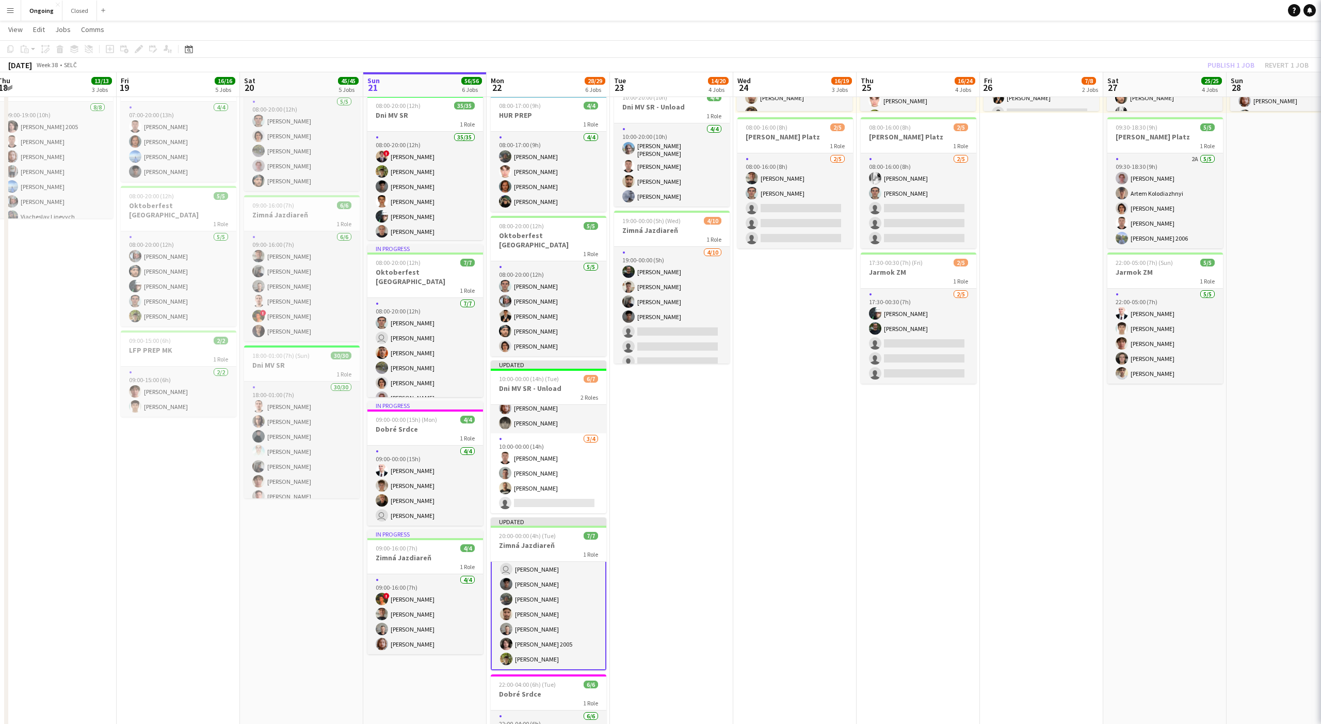
scroll to position [17, 0]
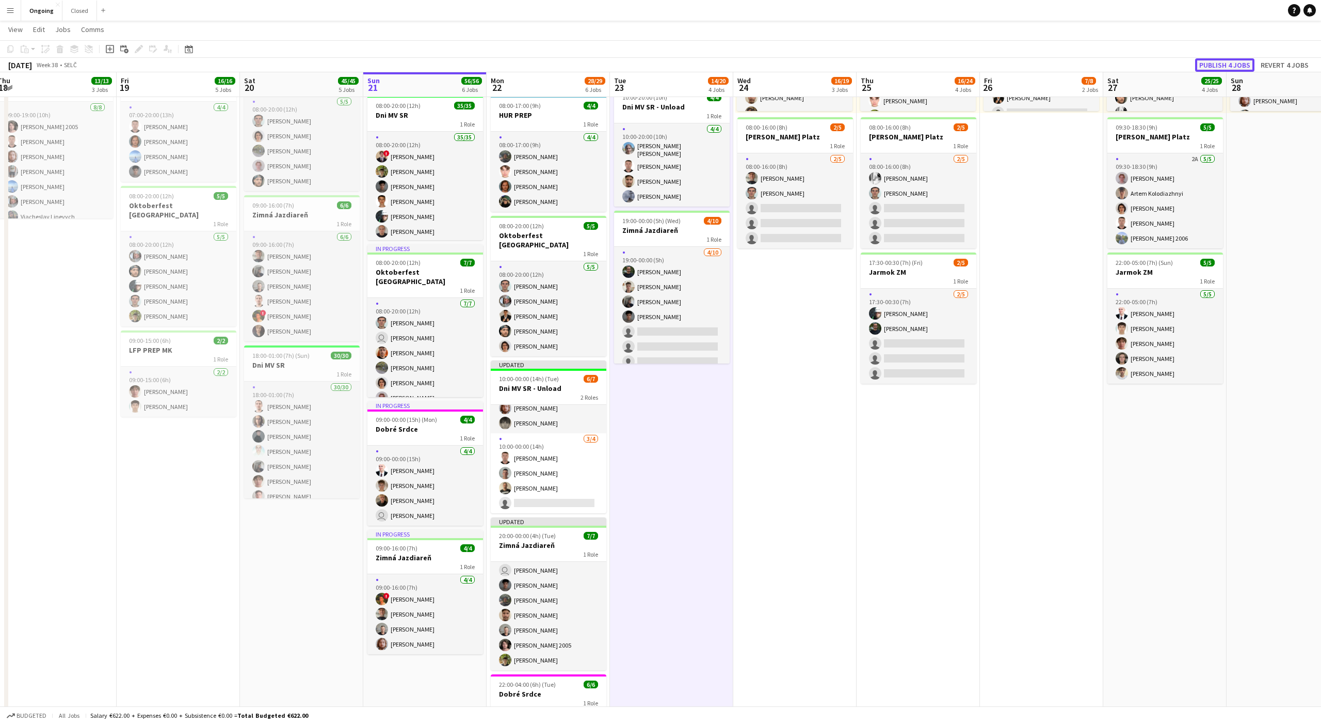
click at [1246, 66] on button "Publish 4 jobs" at bounding box center [1224, 64] width 59 height 13
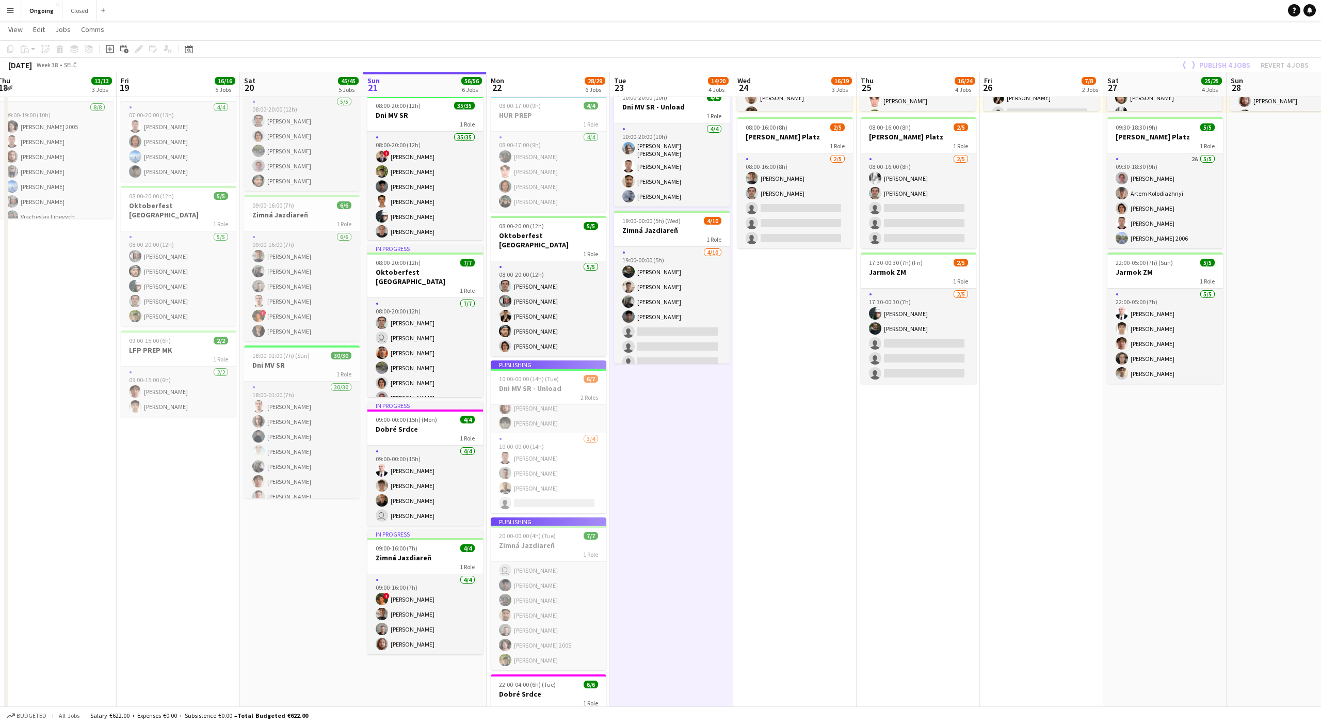
click at [554, 460] on app-date-cell "Publishing 08:00-18:00 (10h) 0/14 Dni MV SR 1 Role 1I 0/14 08:00-18:00 (10h) si…" at bounding box center [548, 366] width 123 height 935
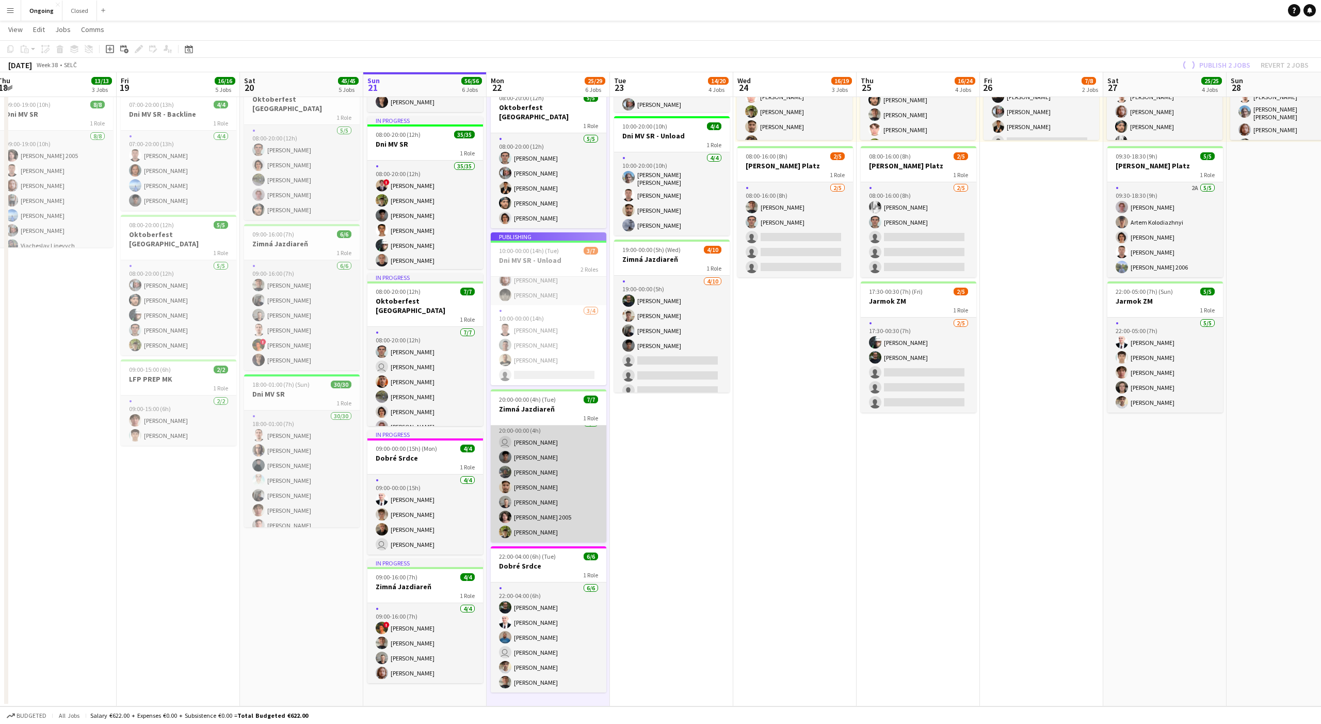
scroll to position [28, 0]
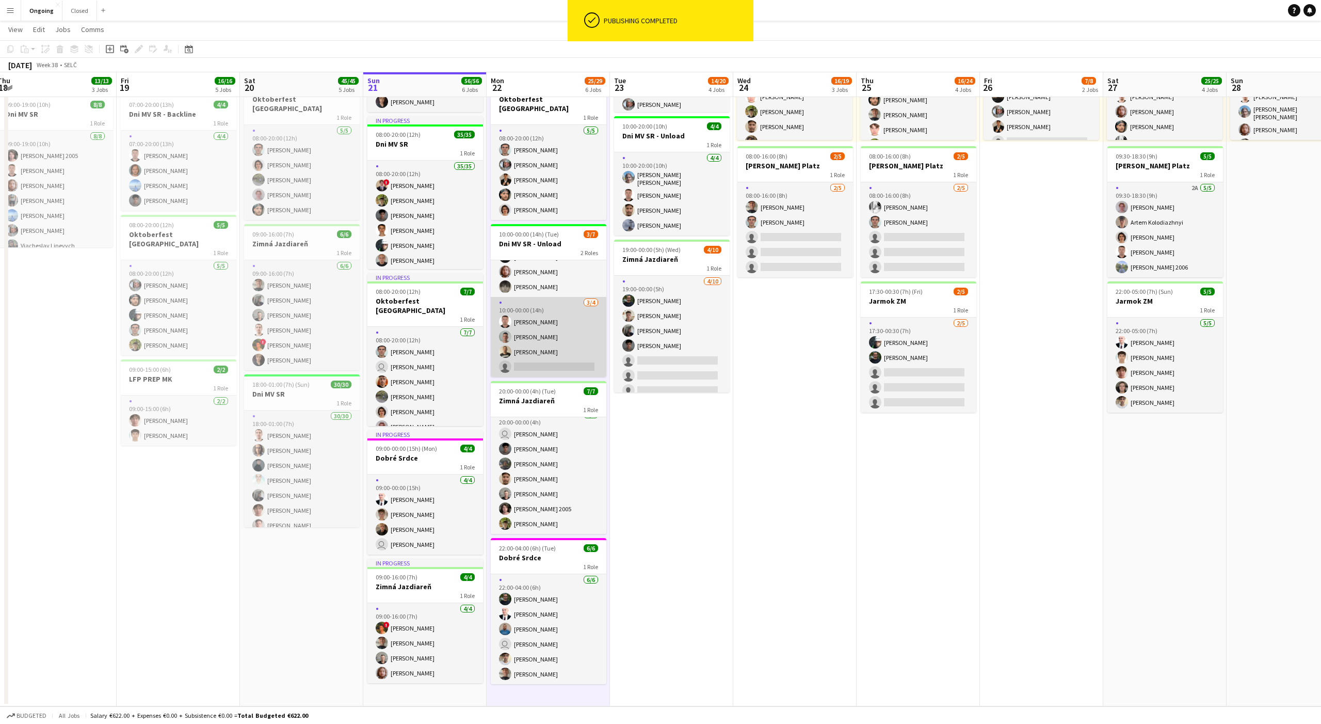
click at [554, 306] on app-card-role "3/4 10:00-00:00 (14h) Serhii Smetaniuk Peter Trebuňak Janko Orgovan single-neut…" at bounding box center [549, 337] width 116 height 80
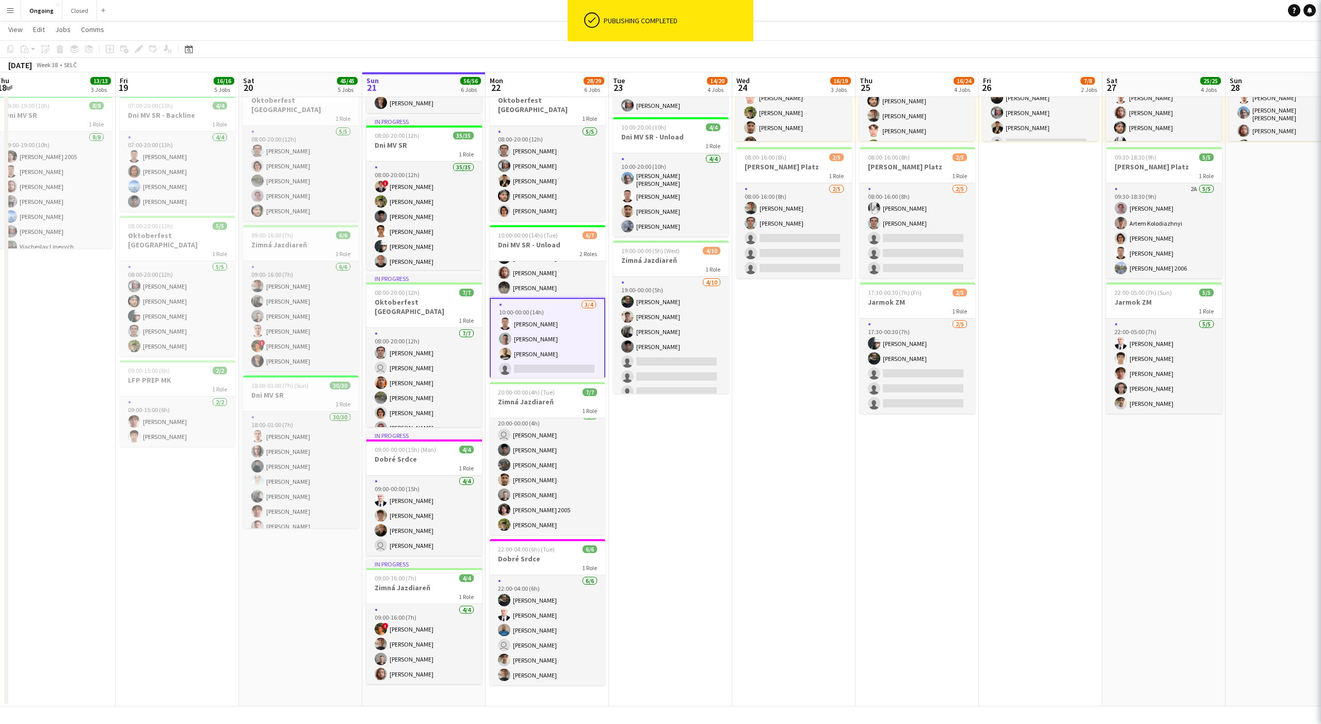
scroll to position [186, 0]
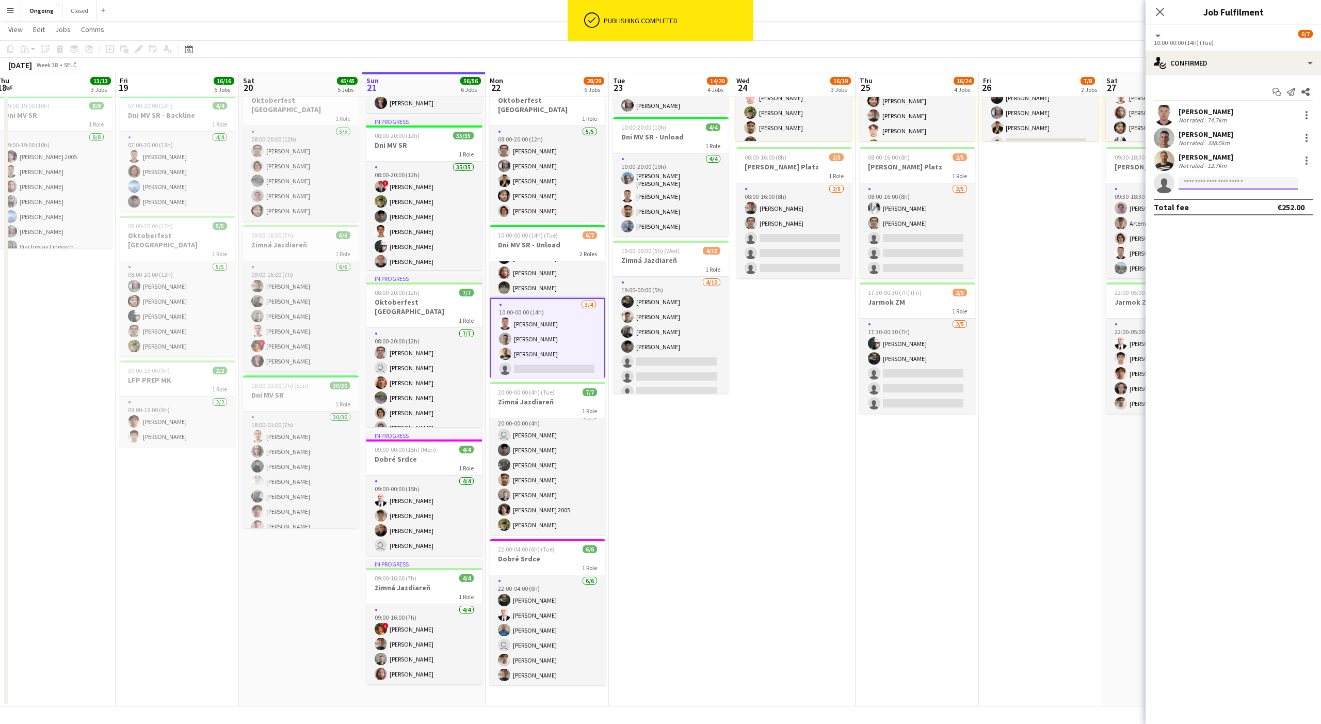
click at [1205, 188] on input at bounding box center [1239, 183] width 120 height 12
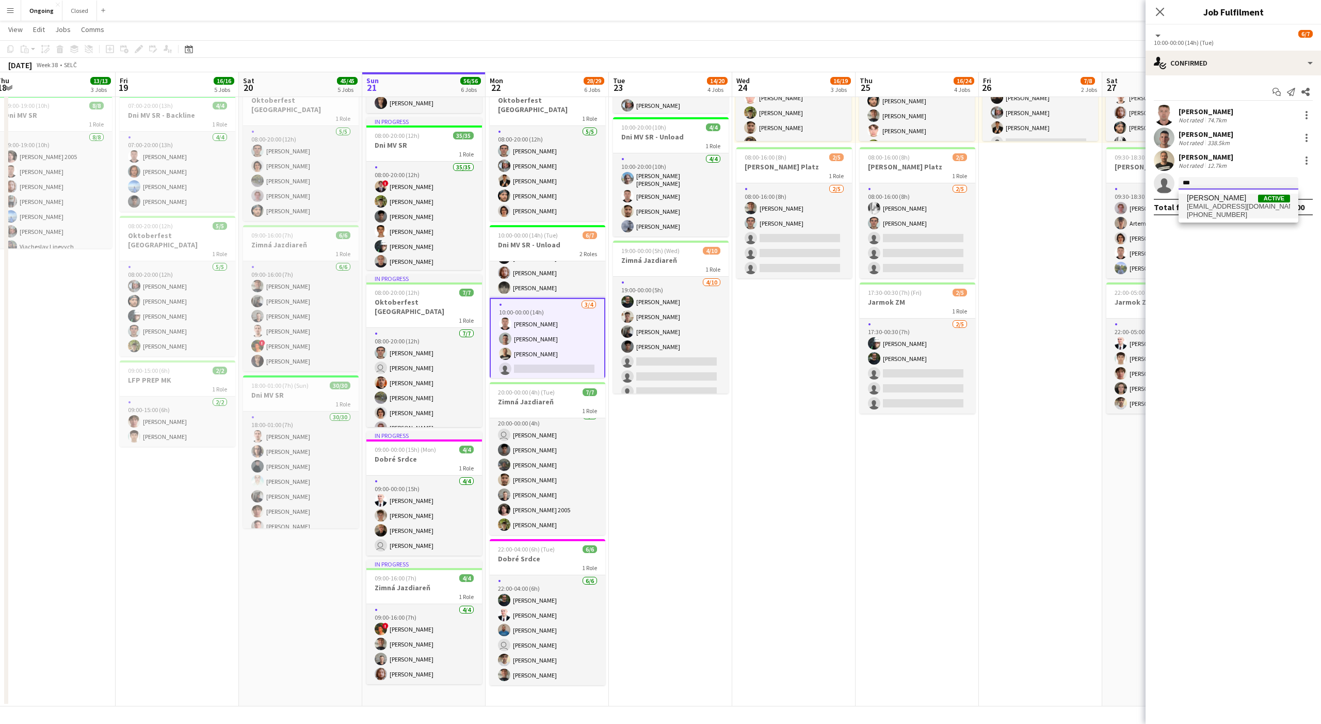
type input "***"
click at [1213, 199] on span "[PERSON_NAME]" at bounding box center [1216, 198] width 59 height 9
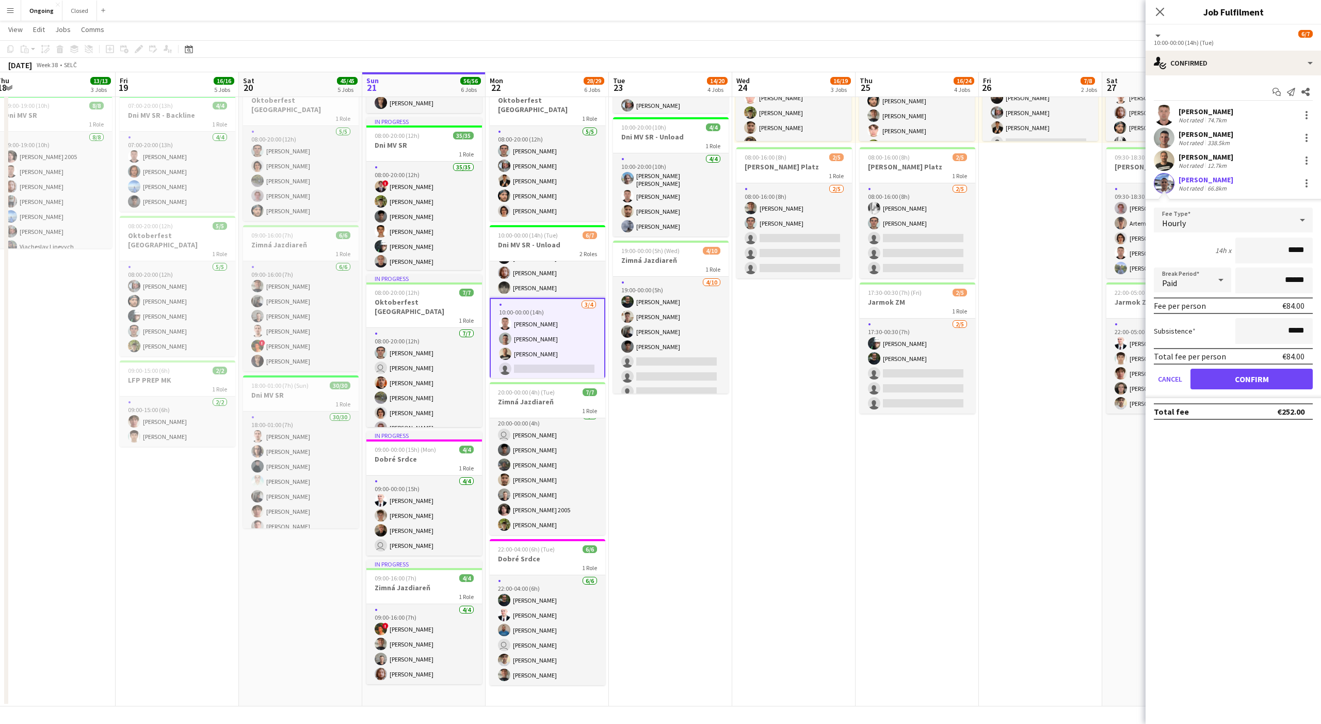
click at [1211, 286] on div at bounding box center [1221, 279] width 21 height 21
click at [1183, 339] on span "Unpaid" at bounding box center [1192, 335] width 61 height 10
click at [1244, 380] on button "Confirm" at bounding box center [1252, 379] width 122 height 21
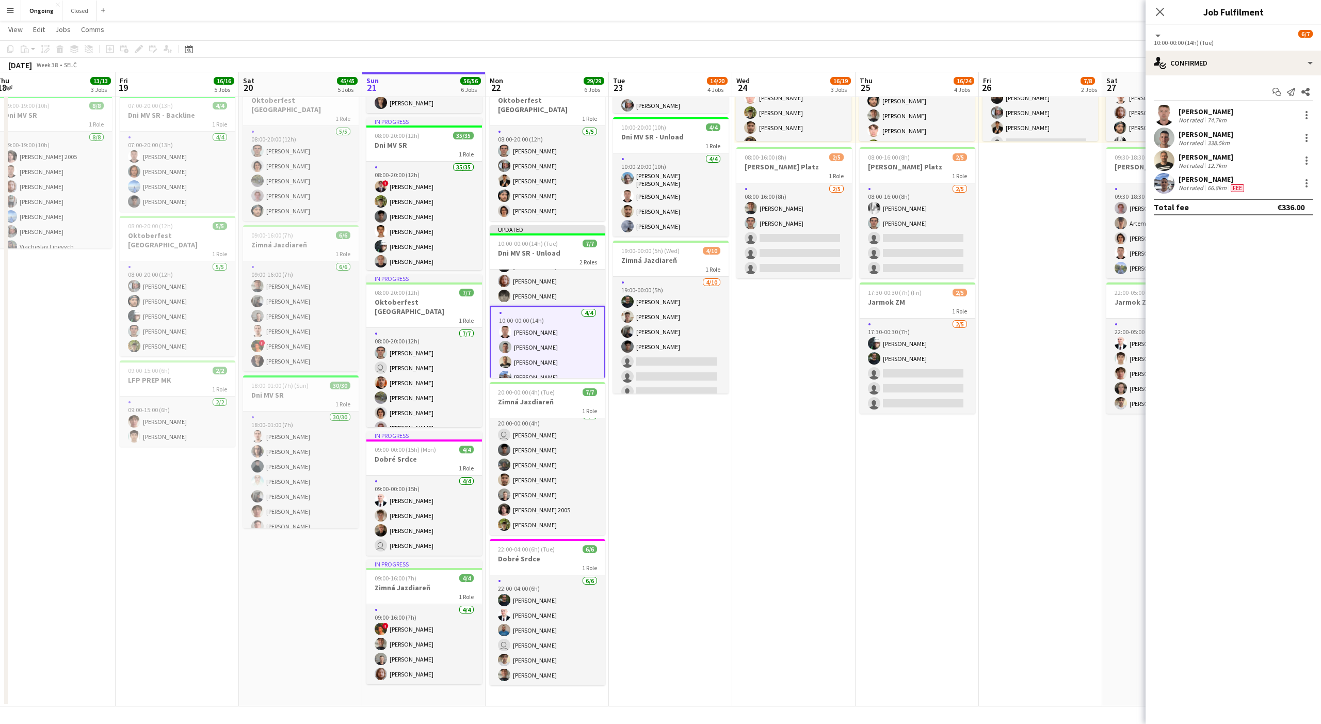
click at [1037, 353] on app-date-cell "08:00-20:00 (12h) 7/8 1 Role [DATE] 08:00-20:00 (12h) [PERSON_NAME] [PERSON_NAM…" at bounding box center [1040, 317] width 123 height 777
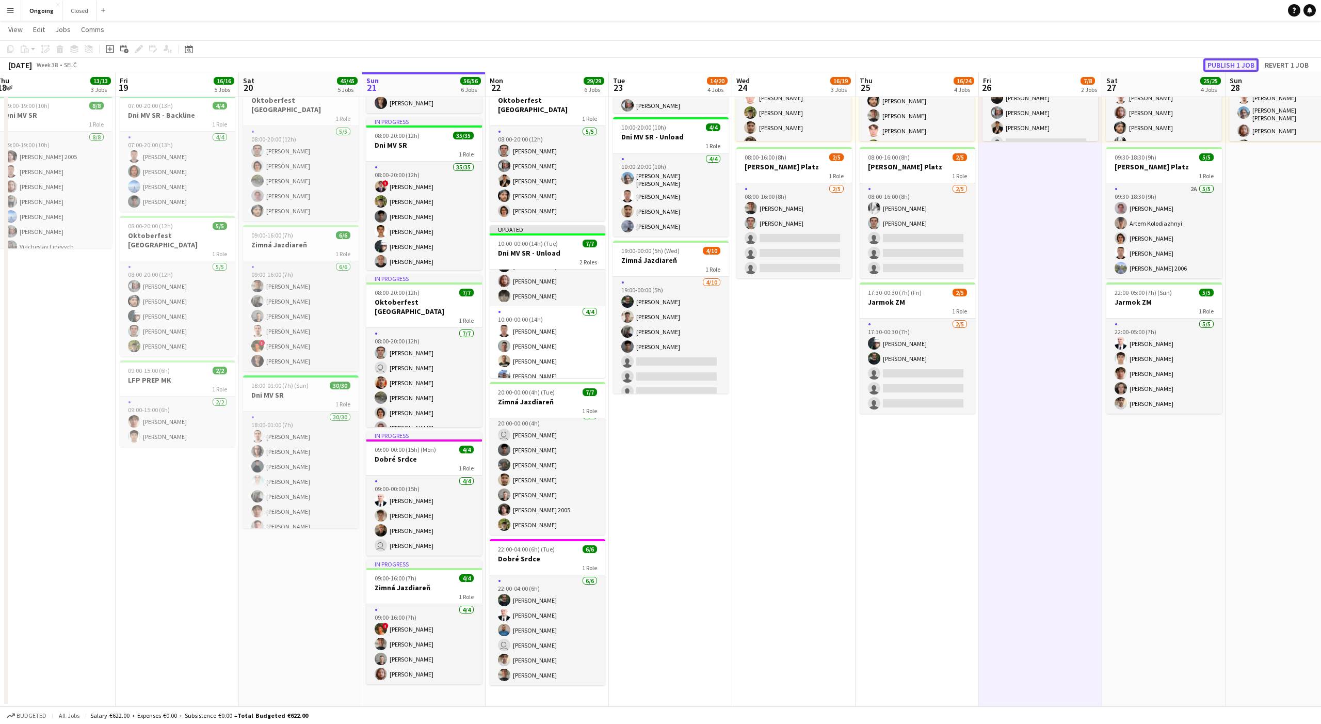
click at [1258, 64] on button "Publish 1 job" at bounding box center [1231, 64] width 55 height 13
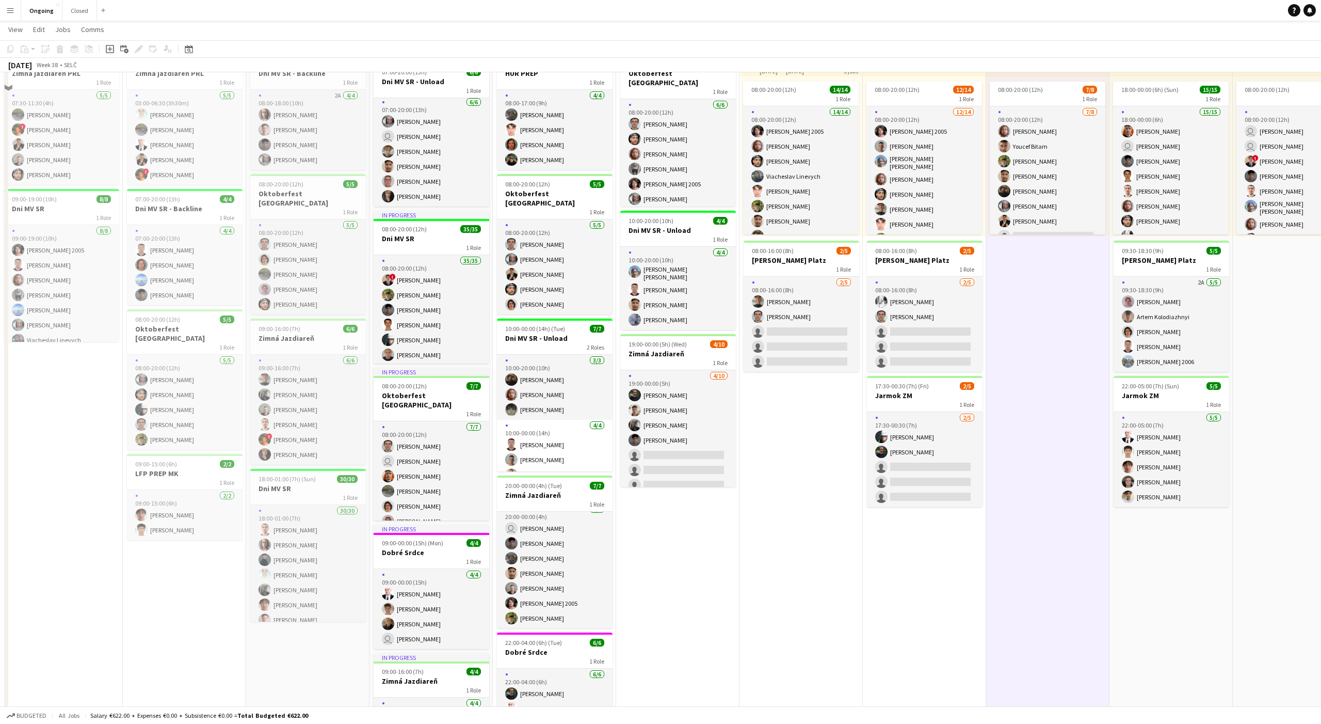
scroll to position [0, 0]
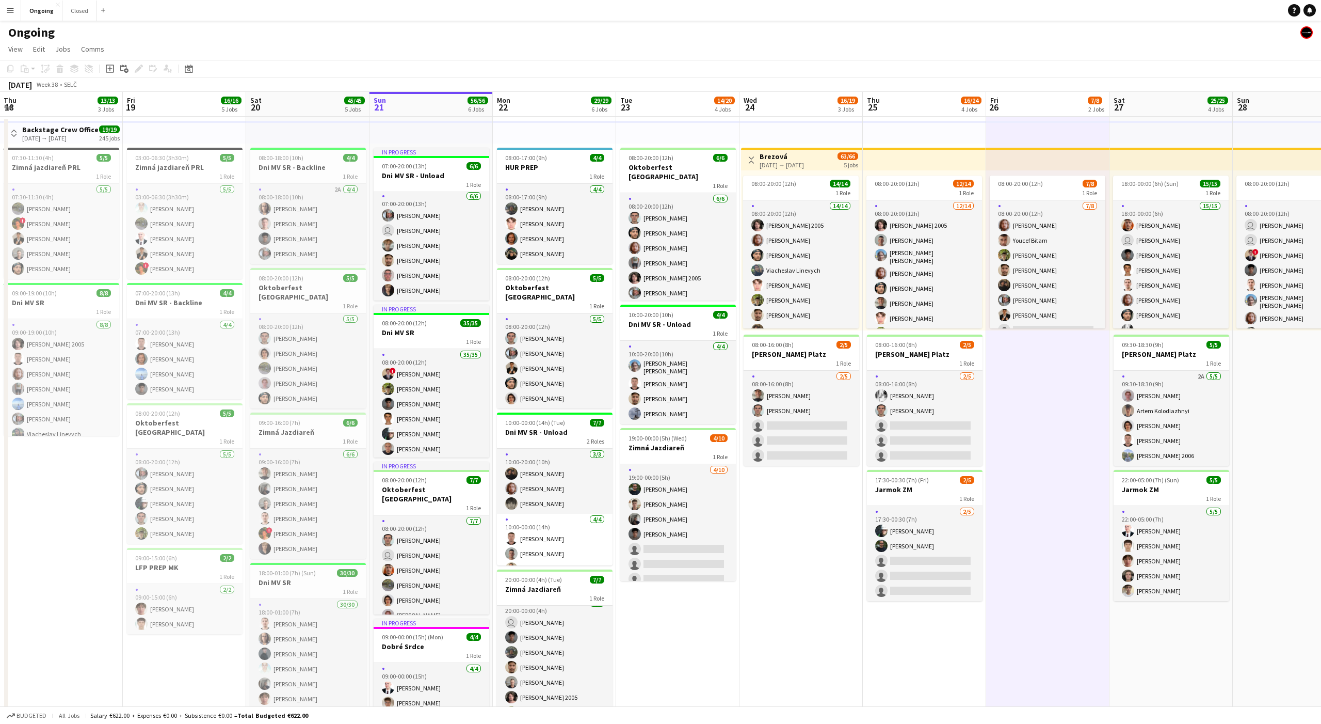
click at [598, 35] on div "Ongoing" at bounding box center [660, 31] width 1321 height 20
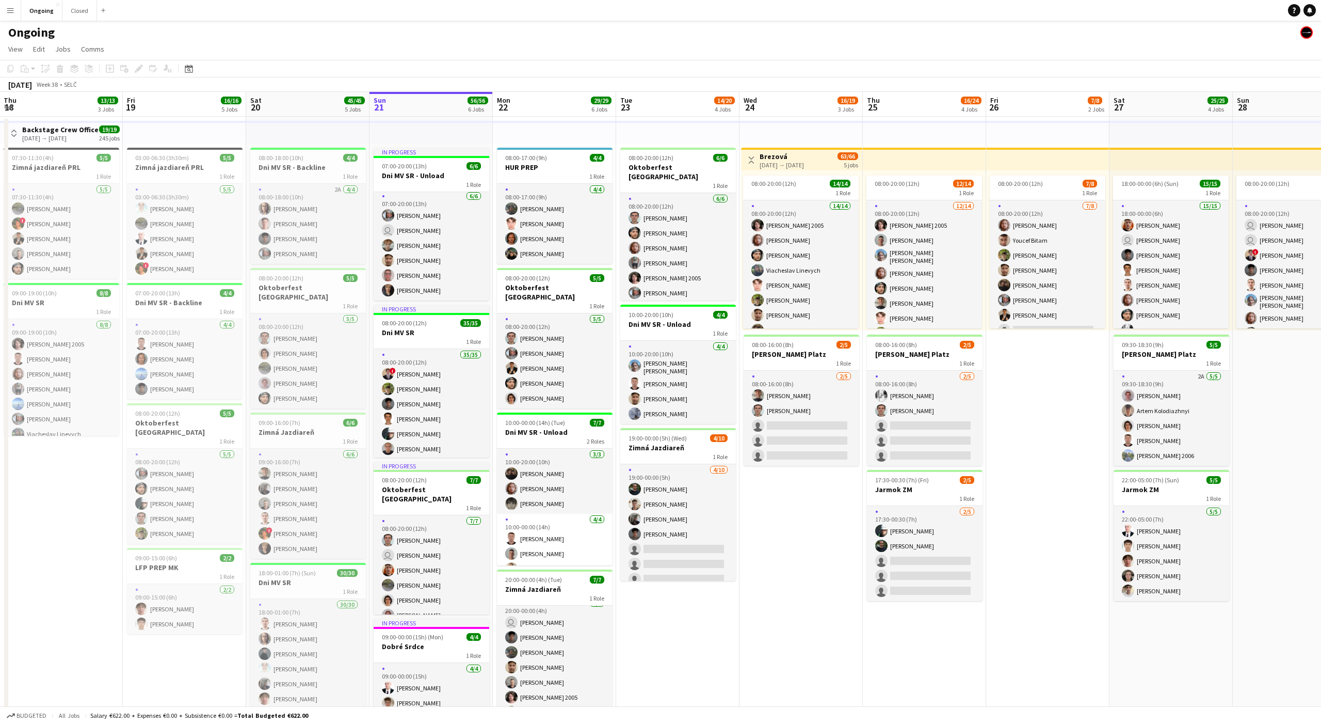
click at [581, 38] on div "Ongoing" at bounding box center [660, 31] width 1321 height 20
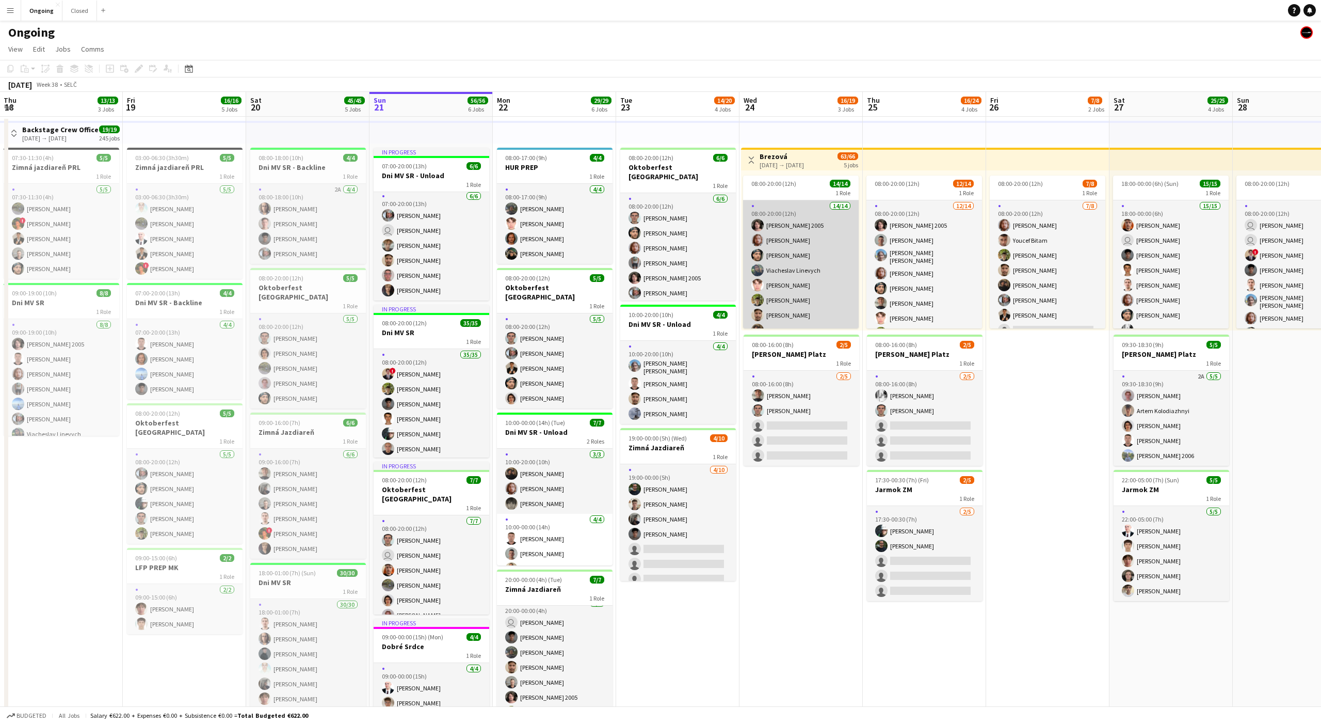
click at [803, 241] on app-card-role "14/14 08:00-20:00 (12h) Matej Polák 2005 Jakub Gancarčík Marco Daniš Viacheslav…" at bounding box center [801, 322] width 116 height 245
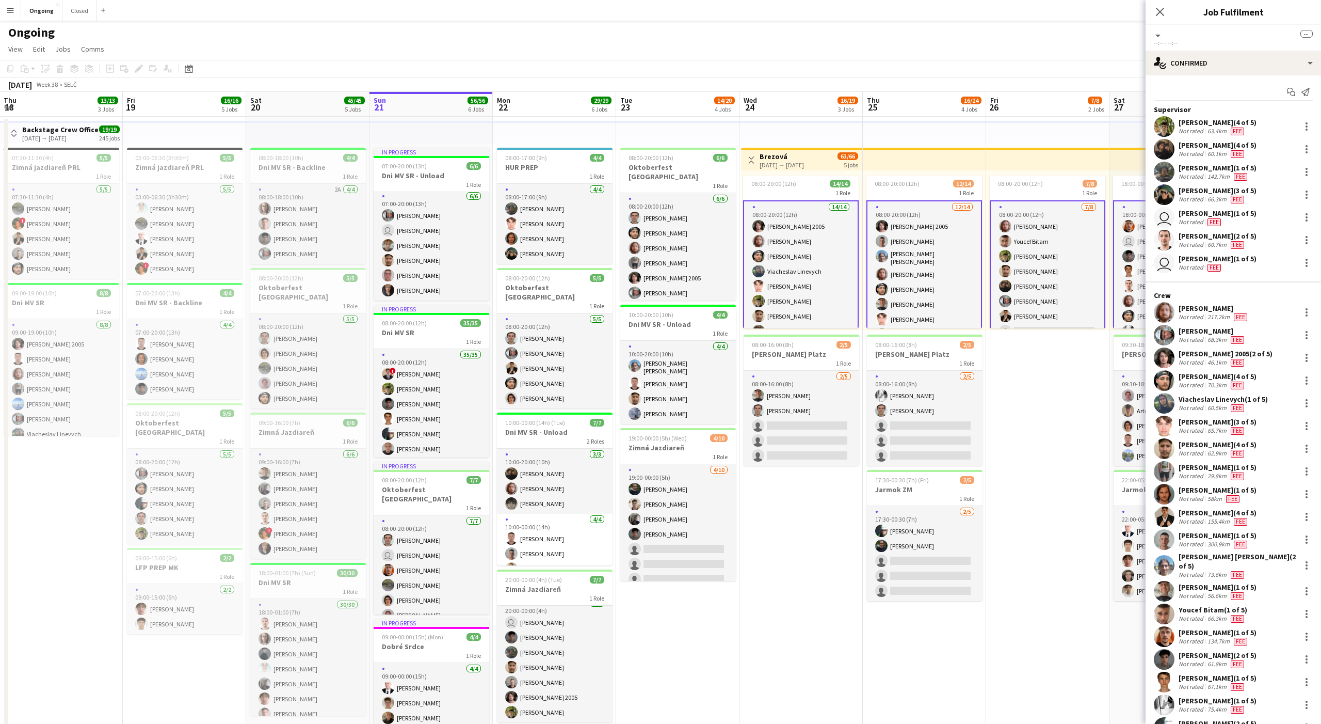
click at [796, 279] on app-card-role "14/14 08:00-20:00 (12h) Matej Polák 2005 Jakub Gancarčík Marco Daniš Viacheslav…" at bounding box center [801, 322] width 116 height 245
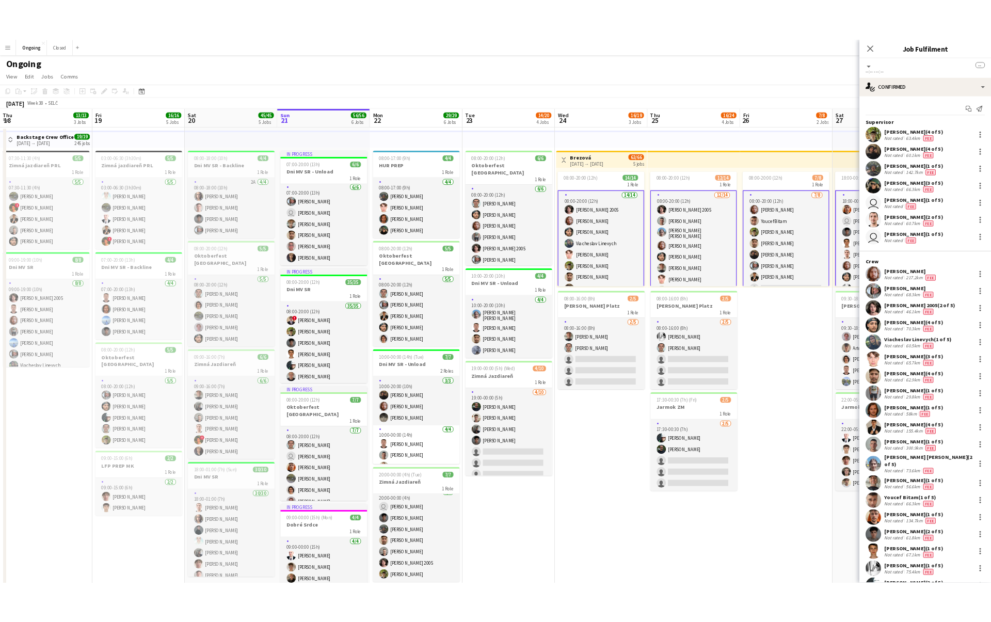
scroll to position [0, 247]
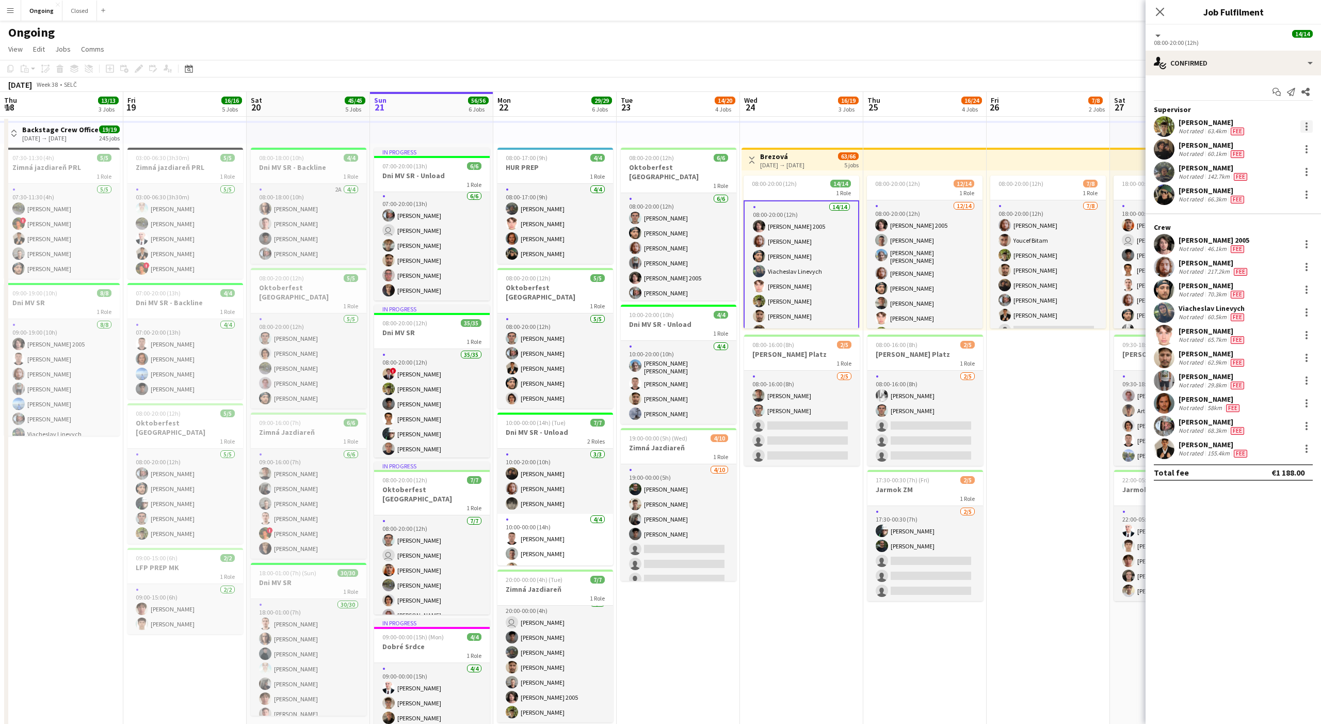
click at [1305, 127] on div at bounding box center [1307, 126] width 12 height 12
click at [1215, 535] on div at bounding box center [660, 362] width 1321 height 724
click at [1306, 245] on div at bounding box center [1307, 244] width 2 height 2
click at [1306, 148] on div at bounding box center [660, 362] width 1321 height 724
click at [1306, 148] on div at bounding box center [1307, 149] width 2 height 2
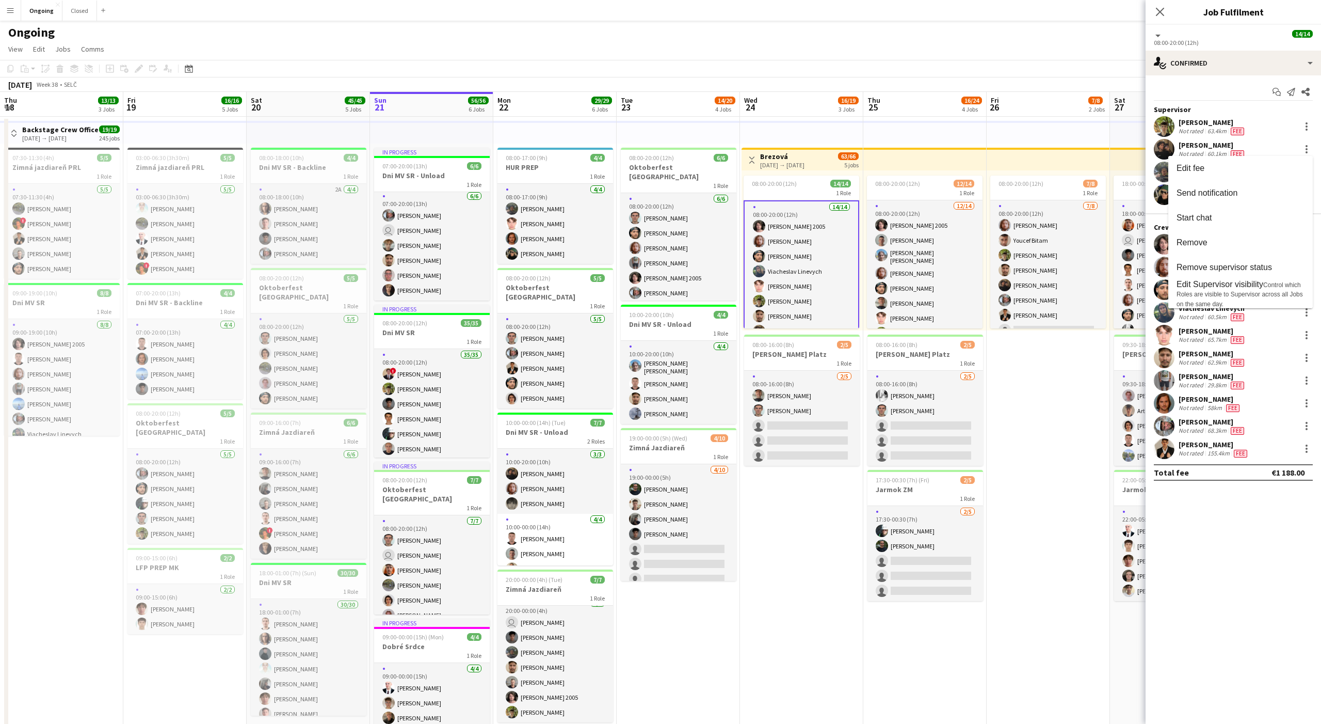
click at [1230, 601] on div at bounding box center [660, 362] width 1321 height 724
click at [1014, 40] on app-page-menu "View Day view expanded Day view collapsed Month view Date picker Jump to [DATE]…" at bounding box center [660, 50] width 1321 height 20
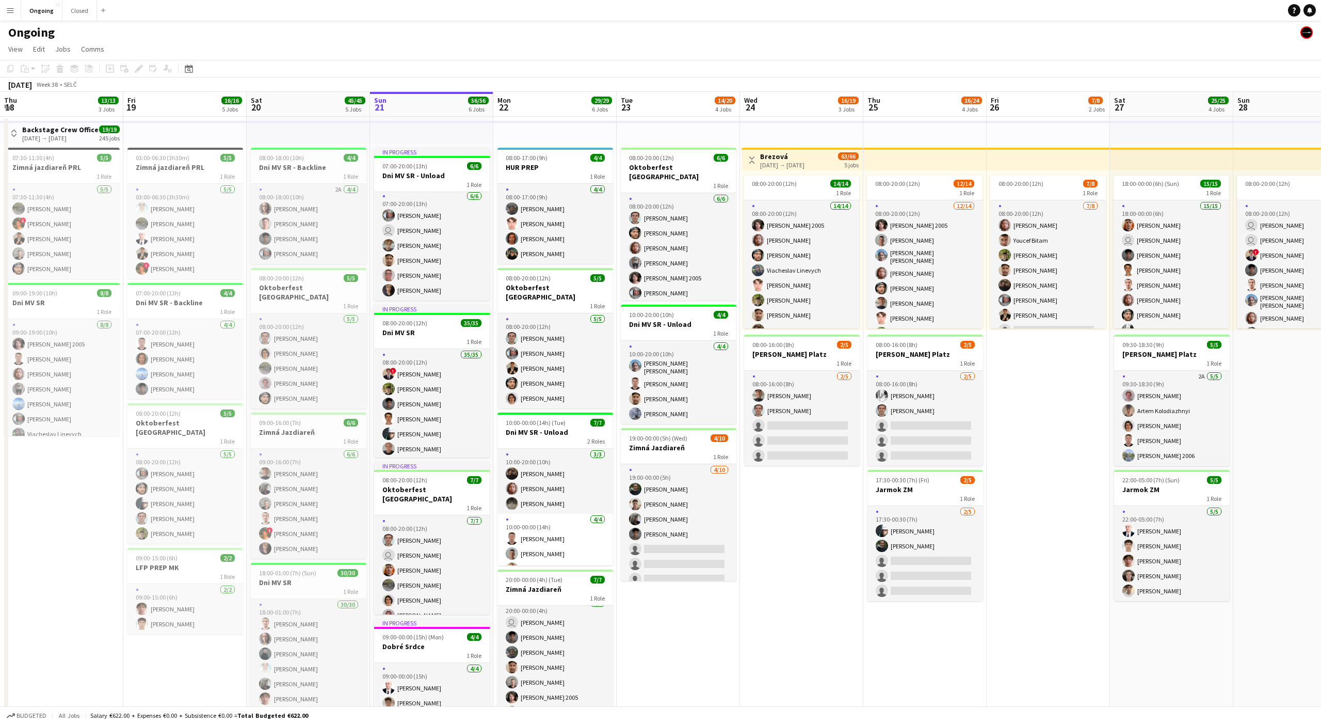
click at [1111, 39] on div "Ongoing" at bounding box center [660, 31] width 1321 height 20
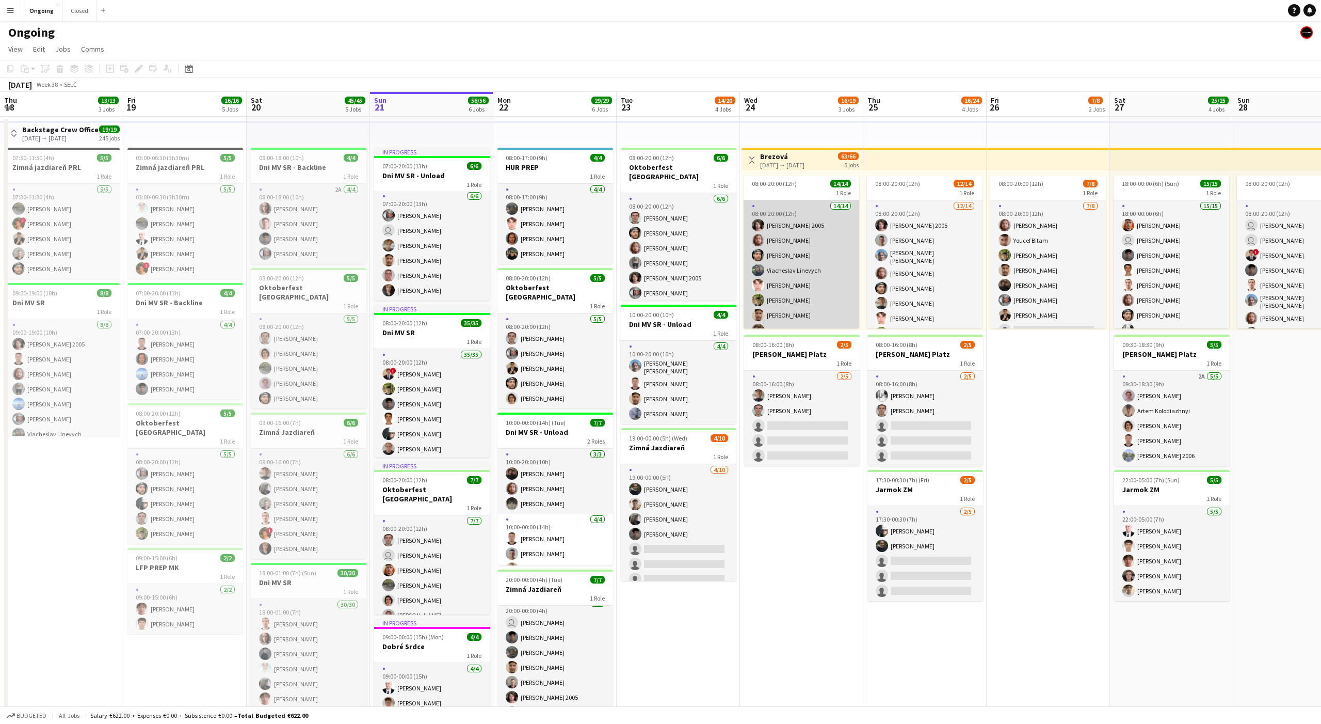
click at [793, 248] on app-card-role "14/14 08:00-20:00 (12h) Matej Polák 2005 Jakub Gancarčík Marco Daniš Viacheslav…" at bounding box center [802, 322] width 116 height 245
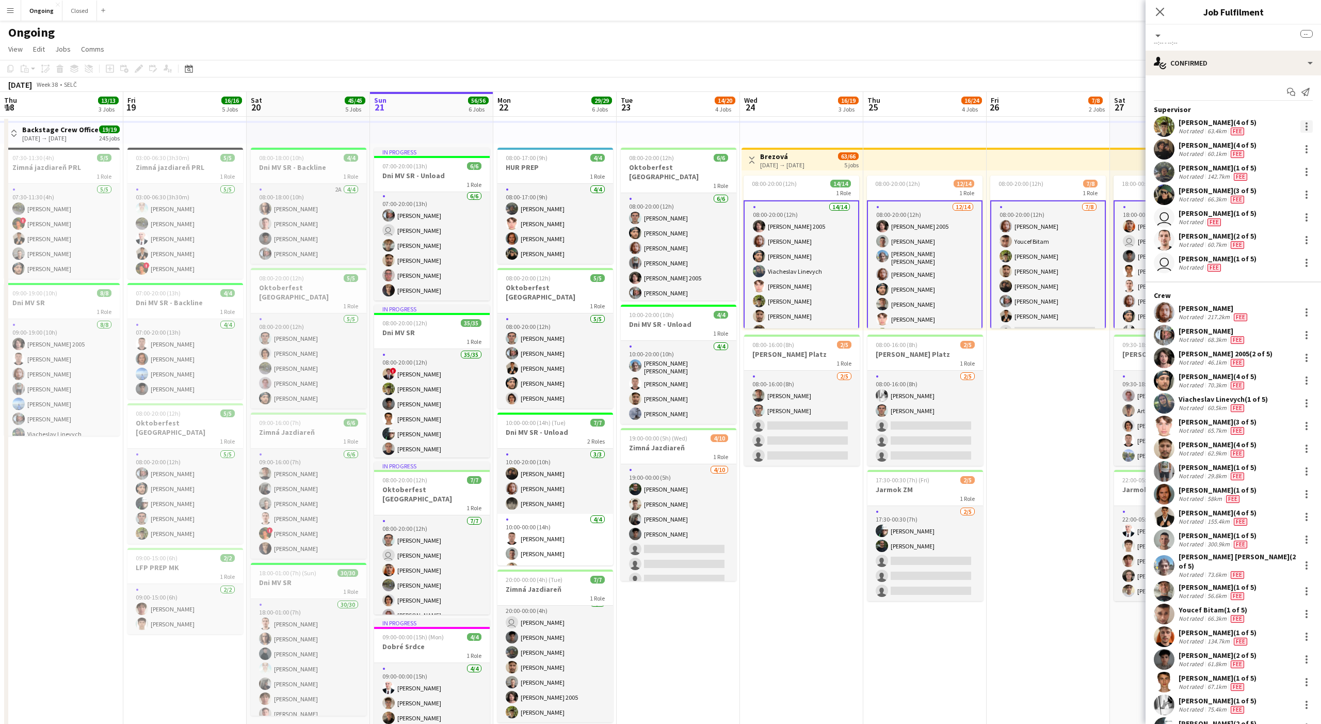
click at [1306, 125] on div at bounding box center [1307, 126] width 2 height 2
click at [1305, 125] on div at bounding box center [660, 362] width 1321 height 724
click at [820, 248] on app-card-role "14/14 08:00-20:00 (12h) Matej Polák 2005 Jakub Gancarčík Marco Daniš Viacheslav…" at bounding box center [802, 322] width 116 height 245
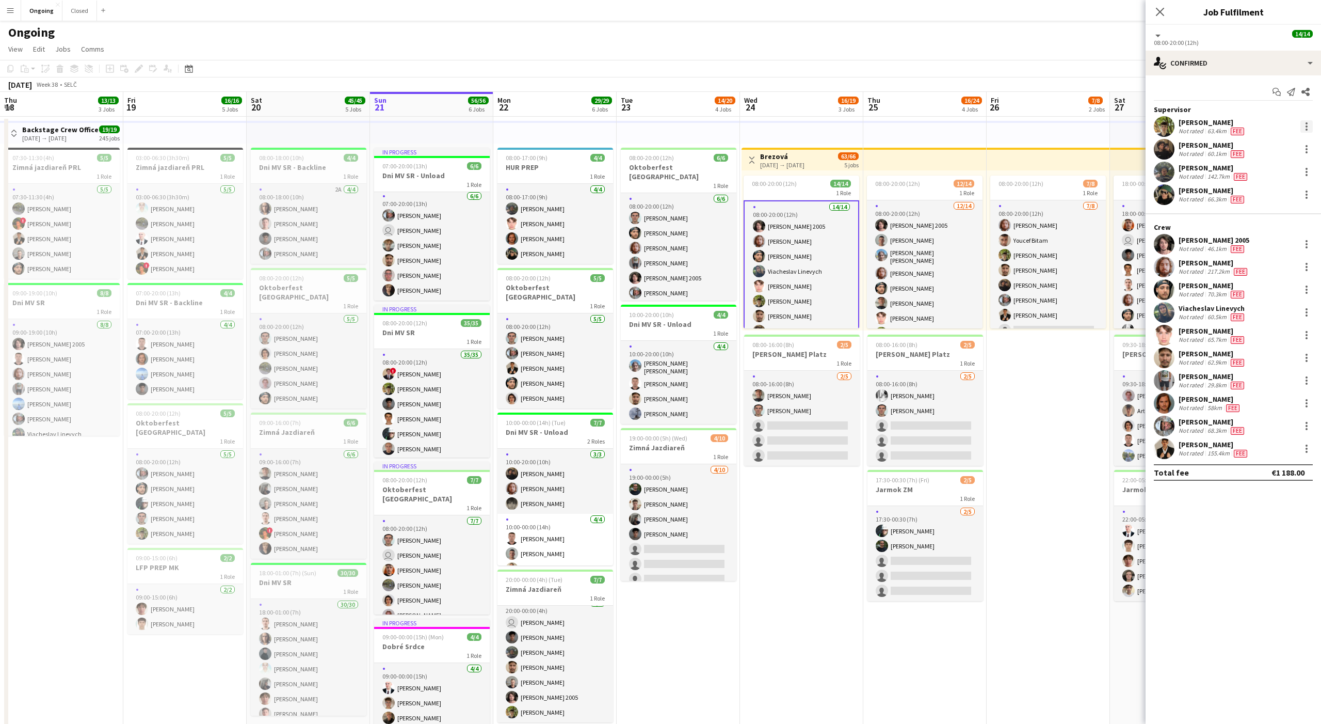
click at [1308, 130] on div at bounding box center [1307, 126] width 12 height 12
click at [802, 532] on div at bounding box center [660, 362] width 1321 height 724
click at [802, 532] on app-date-cell "Toggle View Brezová [DATE] → [DATE] 63/66 5 jobs 08:00-20:00 (12h) 14/14 1 Role…" at bounding box center [801, 505] width 123 height 777
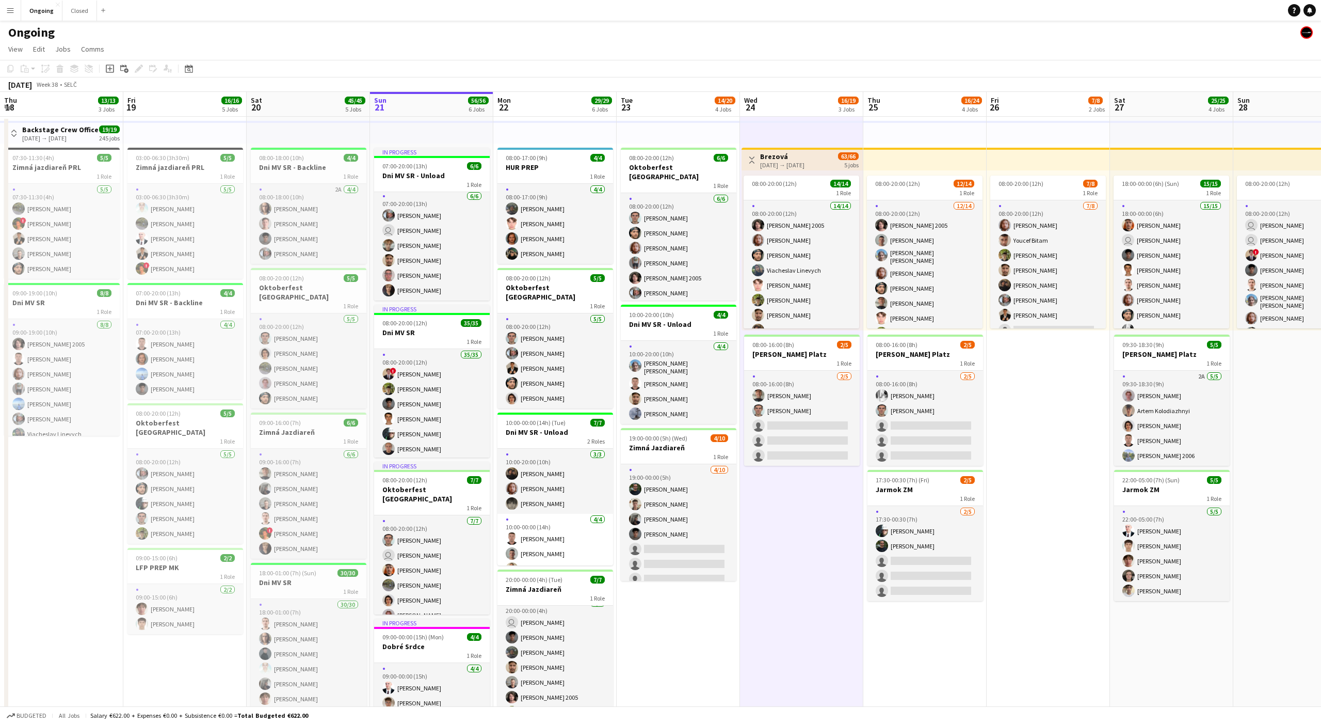
click at [908, 25] on div "Ongoing" at bounding box center [660, 31] width 1321 height 20
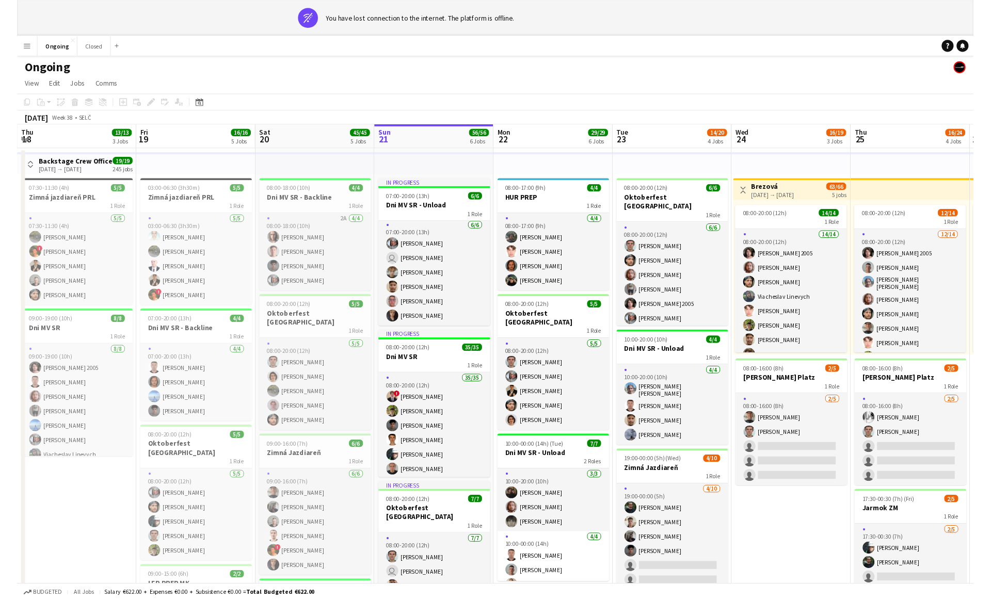
scroll to position [8, 0]
